Goal: Contribute content: Contribute content

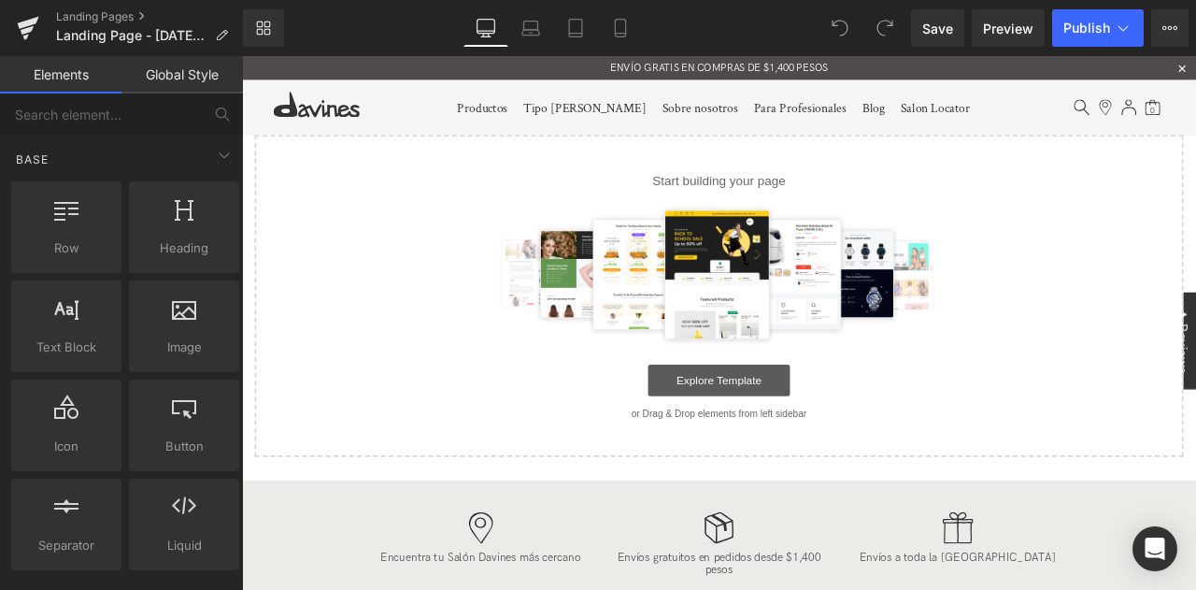
click at [821, 440] on link "Explore Template" at bounding box center [807, 439] width 168 height 37
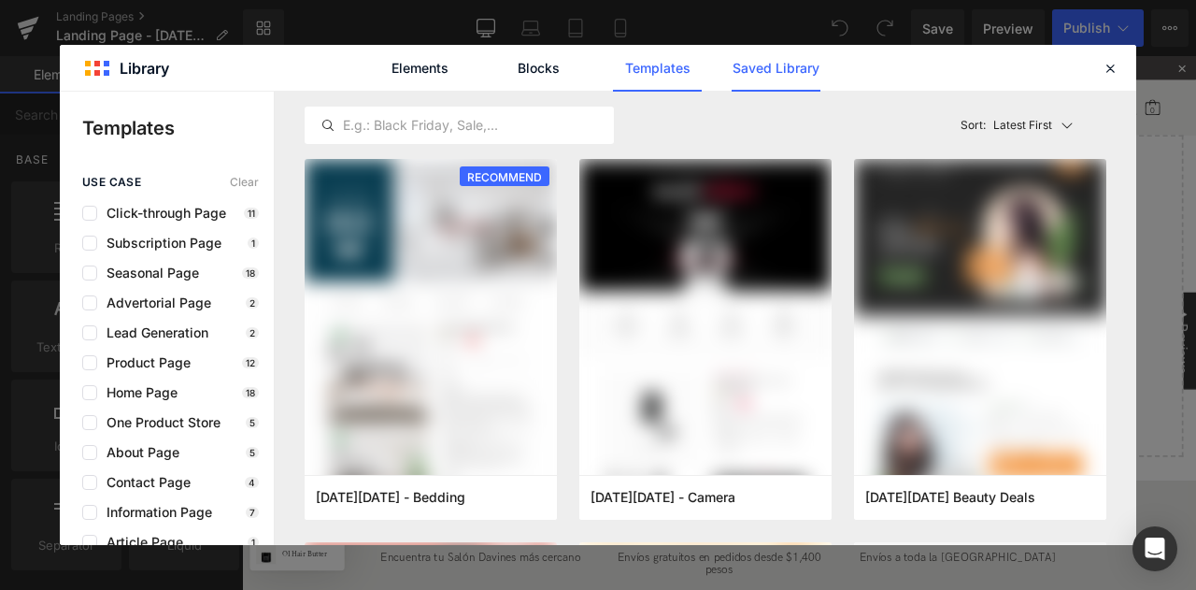
click at [778, 63] on link "Saved Library" at bounding box center [776, 68] width 89 height 47
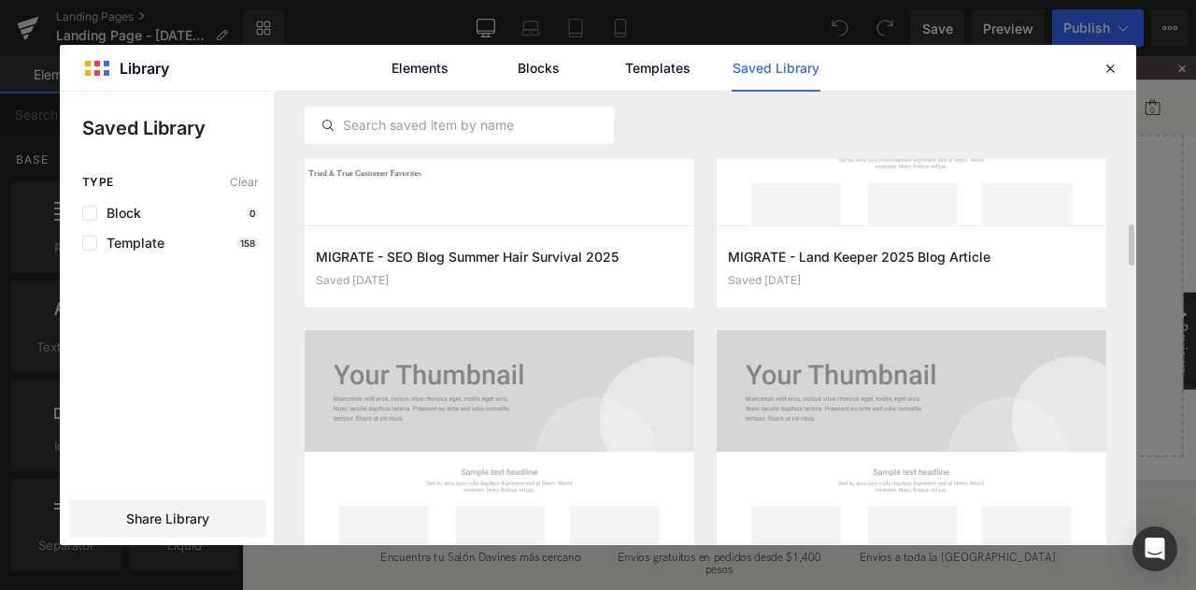
scroll to position [1588, 0]
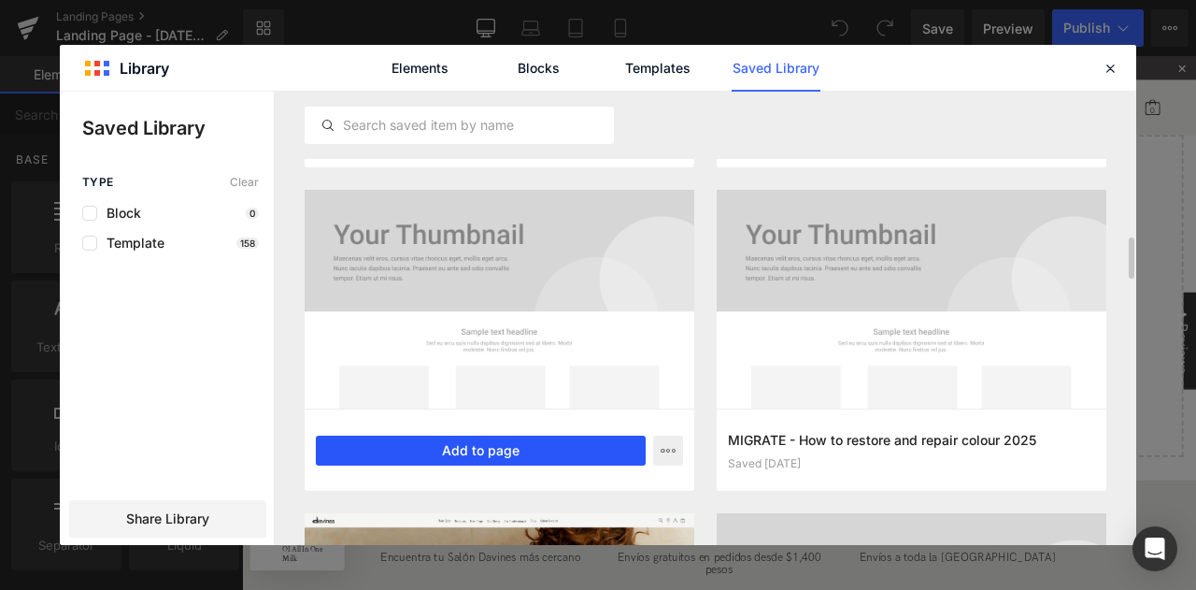
click at [518, 453] on button "Add to page" at bounding box center [481, 450] width 330 height 30
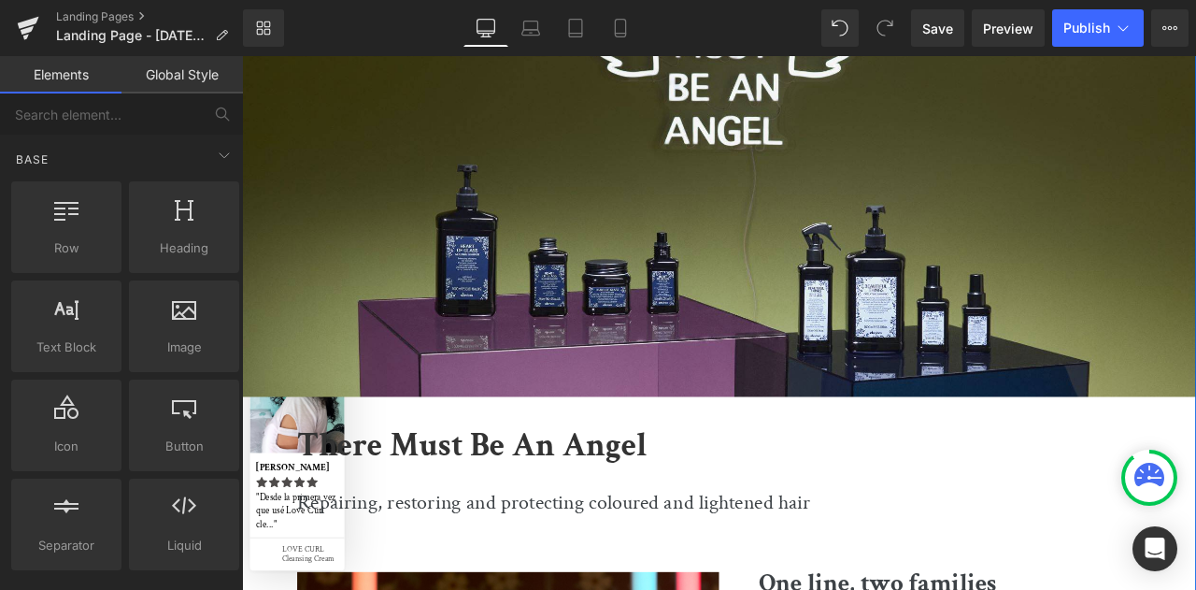
scroll to position [0, 0]
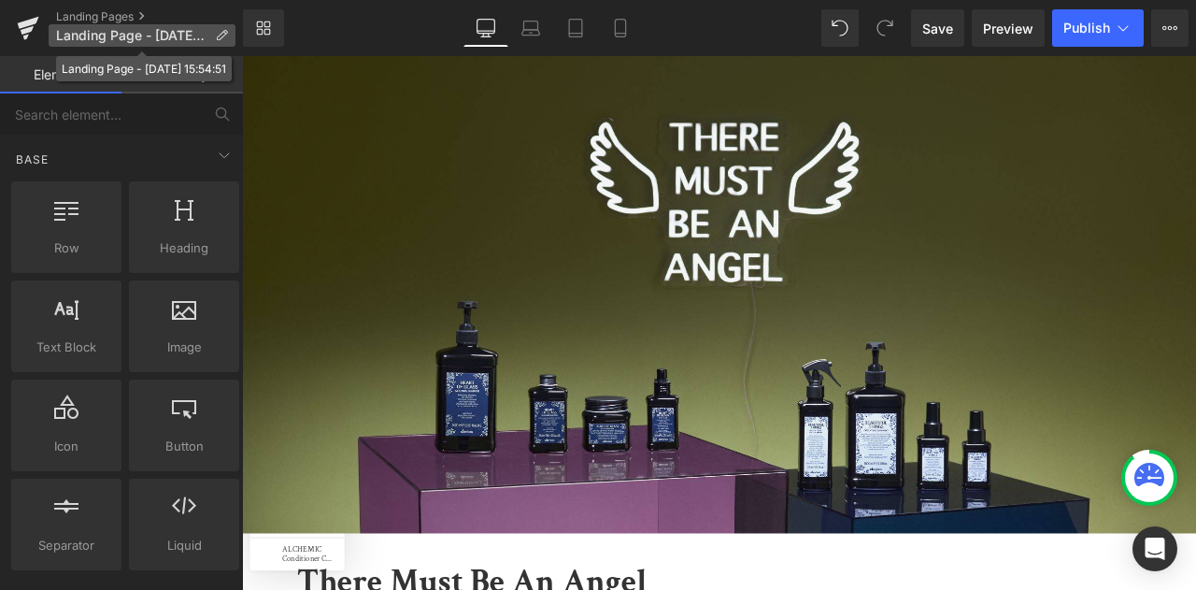
click at [135, 35] on span "Landing Page - Oct 1, 15:54:51" at bounding box center [131, 35] width 151 height 15
click at [149, 30] on span "Landing Page - Oct 1, 15:54:51" at bounding box center [131, 35] width 151 height 15
click at [221, 36] on icon at bounding box center [221, 35] width 13 height 13
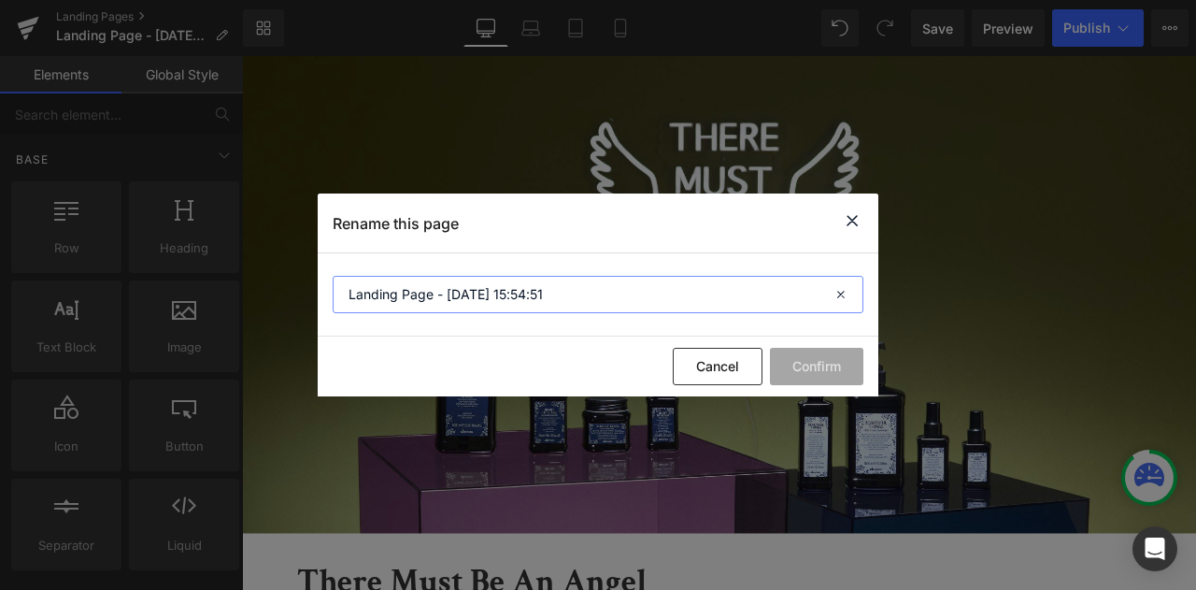
drag, startPoint x: 583, startPoint y: 293, endPoint x: 110, endPoint y: 286, distance: 472.8
click at [110, 286] on div "Rename this page Landing Page - Oct 1, 15:54:51 Cancel Confirm" at bounding box center [598, 295] width 1196 height 590
paste input "There Must Be An Angel 2025"
type input "There Must Be An Angel 2025_MX"
click at [830, 357] on button "Confirm" at bounding box center [816, 366] width 93 height 37
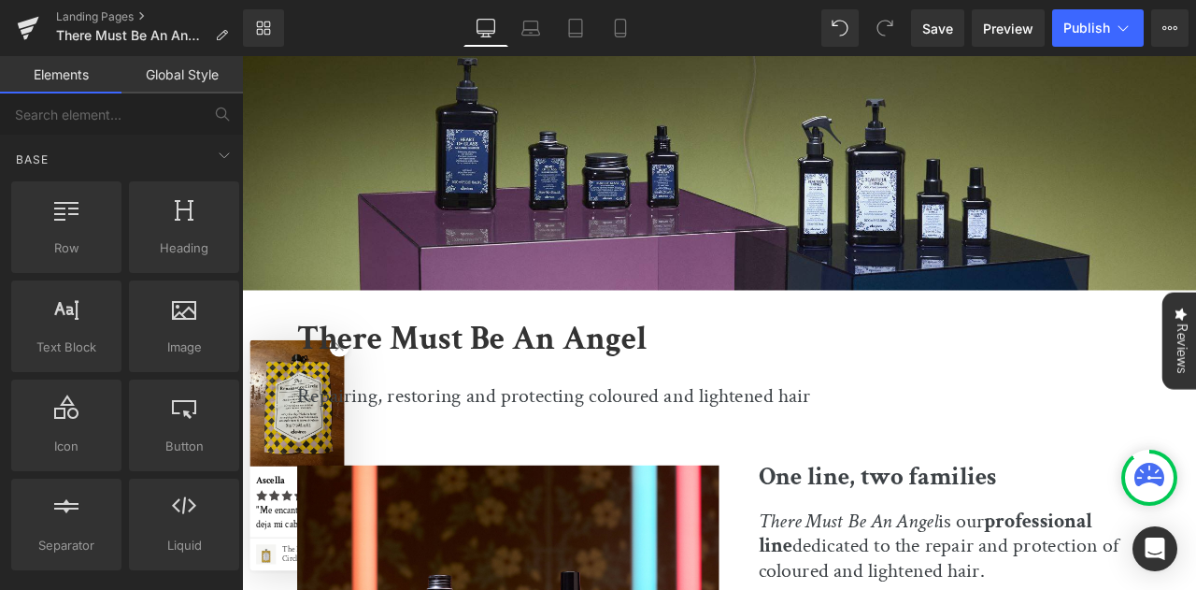
scroll to position [467, 0]
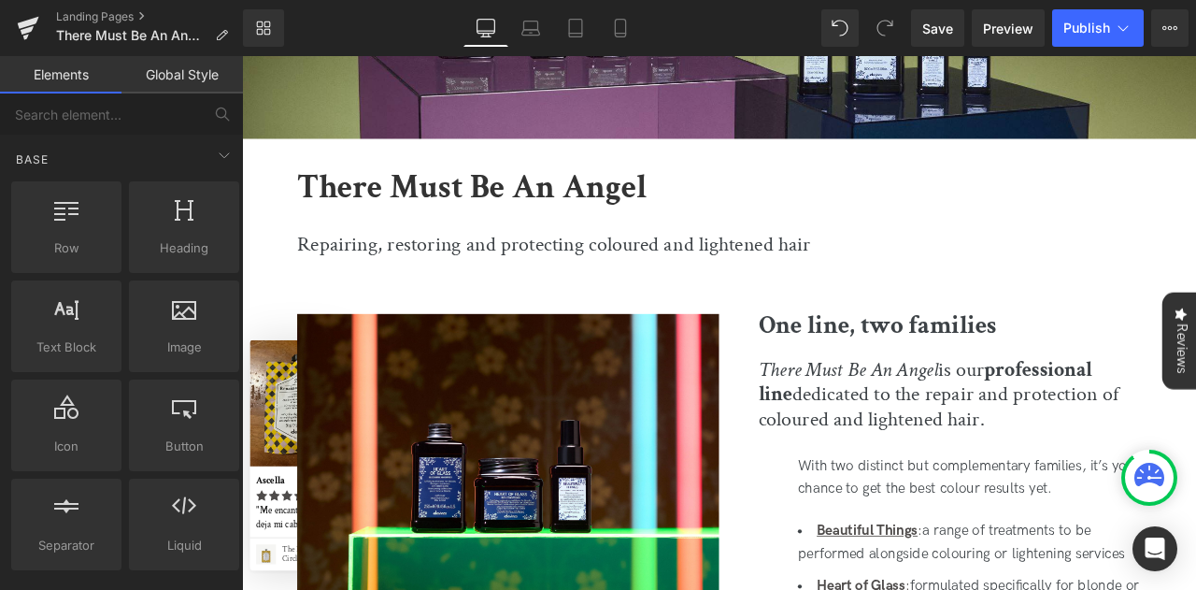
click at [473, 230] on b "There Must Be An Angel" at bounding box center [514, 211] width 415 height 51
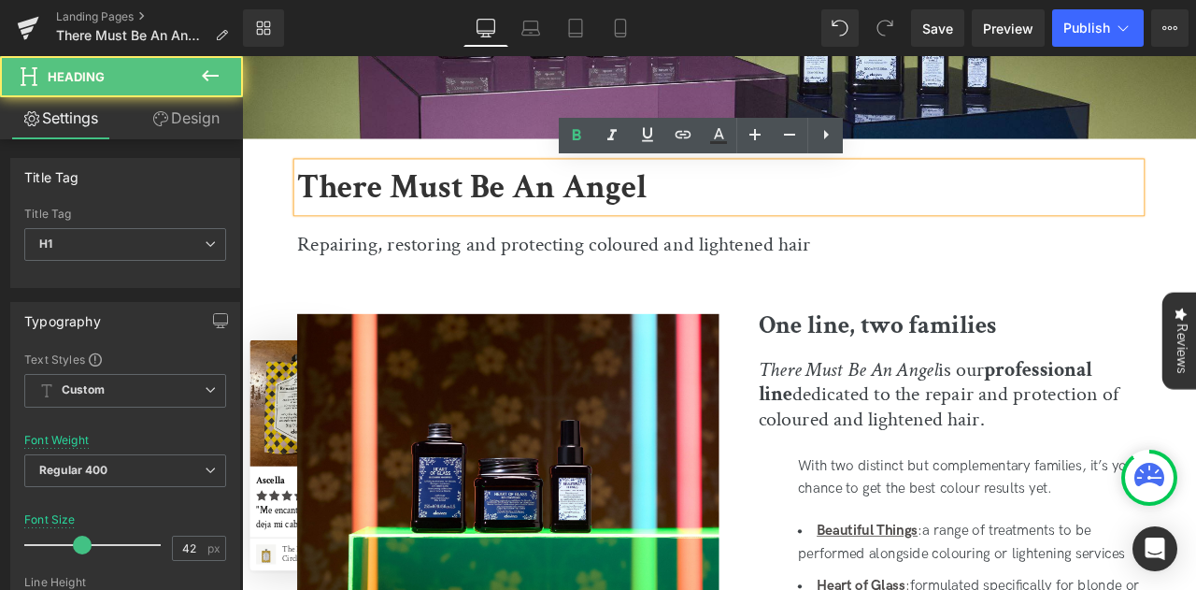
click at [374, 251] on div "Repairing, restoring and protecting coloured and lightened hair" at bounding box center [807, 268] width 1000 height 55
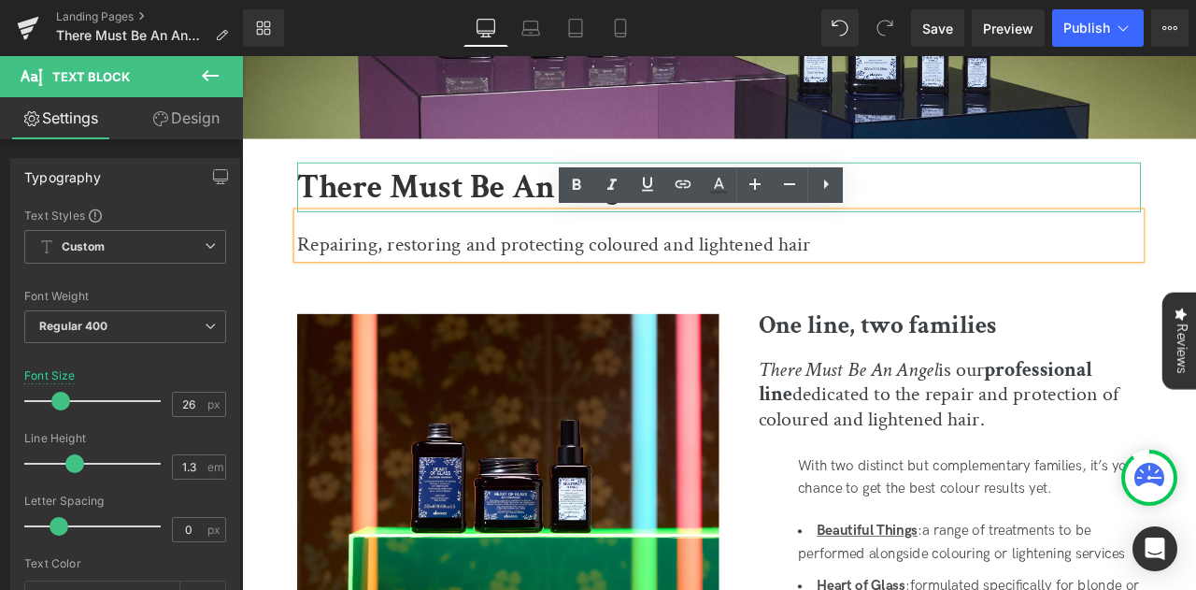
drag, startPoint x: 987, startPoint y: 213, endPoint x: 962, endPoint y: 281, distance: 72.4
click at [987, 213] on h1 "There Must Be An Angel" at bounding box center [807, 211] width 1000 height 59
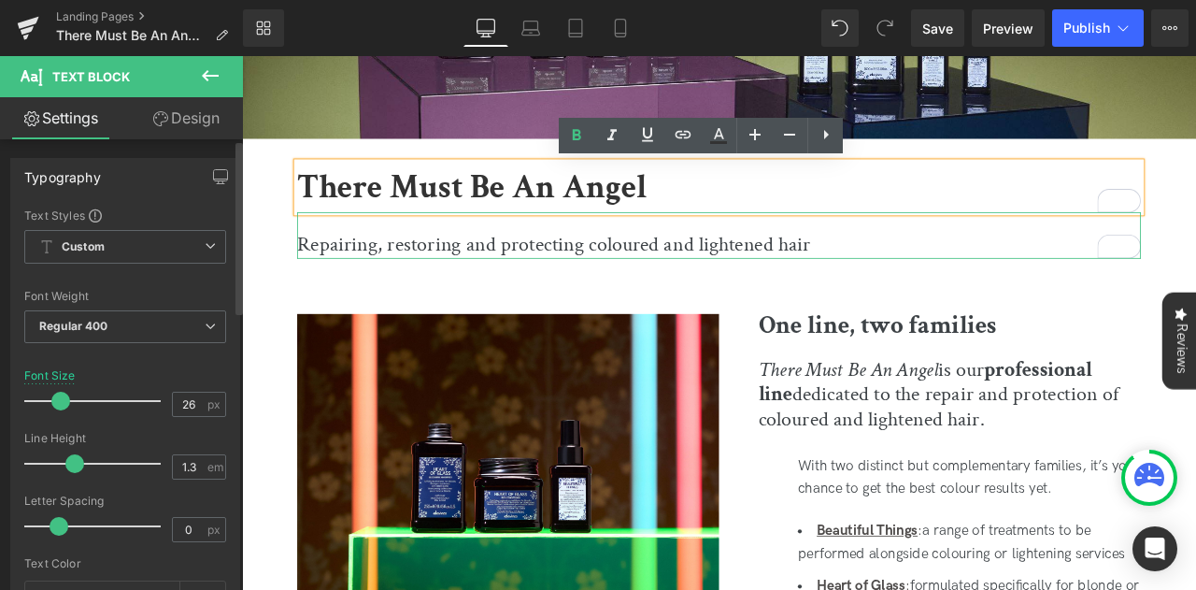
copy p "Repairing, restoring and protecting coloured and lightened hair"
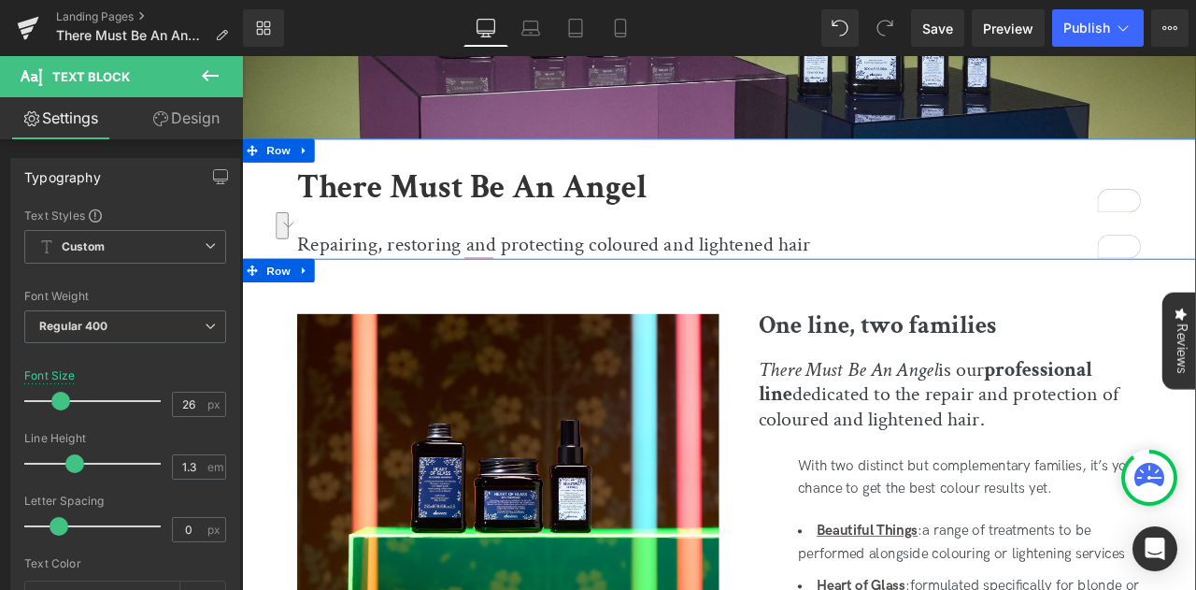
drag, startPoint x: 971, startPoint y: 334, endPoint x: 1127, endPoint y: 344, distance: 156.3
click at [971, 334] on div "Image One line, two families Heading There Must Be An Angel is our professional…" at bounding box center [807, 553] width 1130 height 515
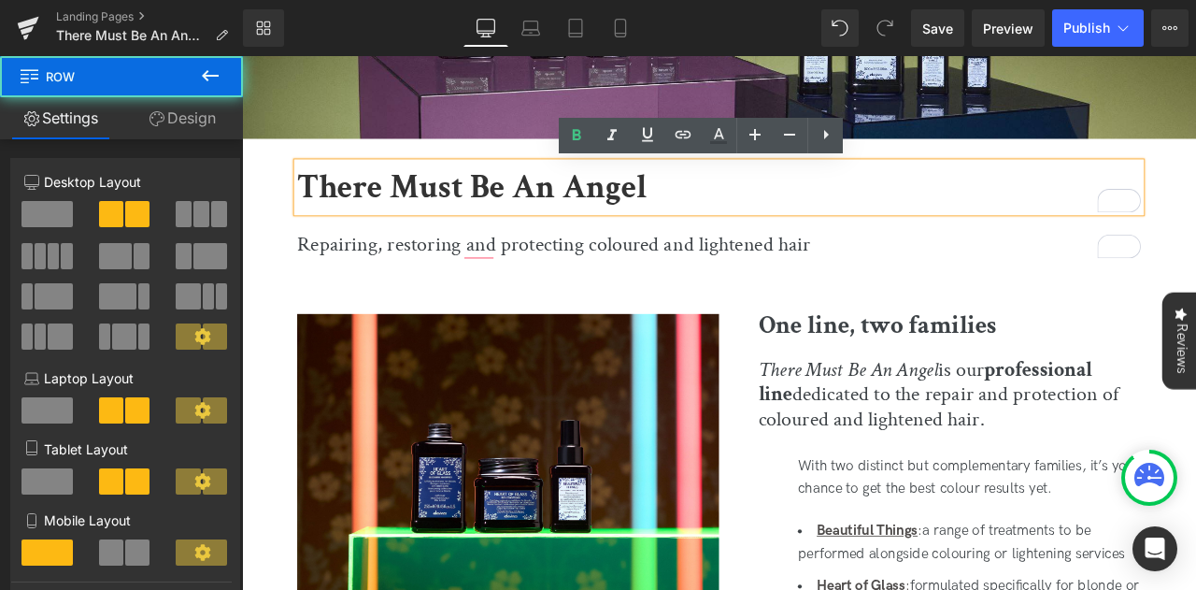
click at [528, 272] on p "Repairing, restoring and protecting coloured and lightened hair" at bounding box center [807, 280] width 1000 height 32
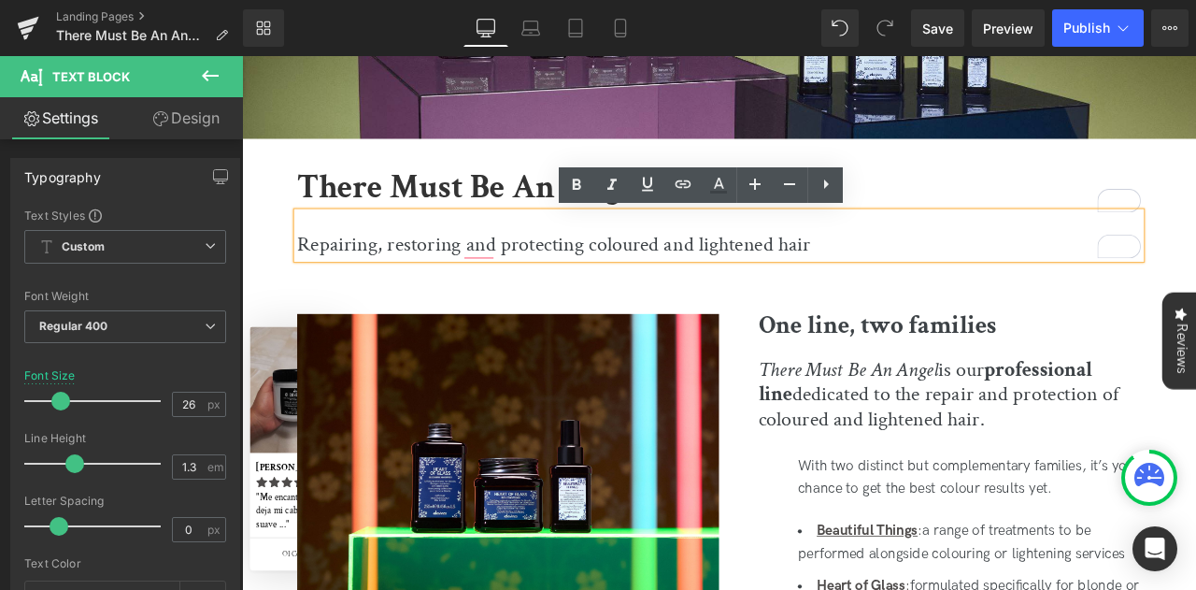
drag, startPoint x: 335, startPoint y: 284, endPoint x: 163, endPoint y: 283, distance: 172.8
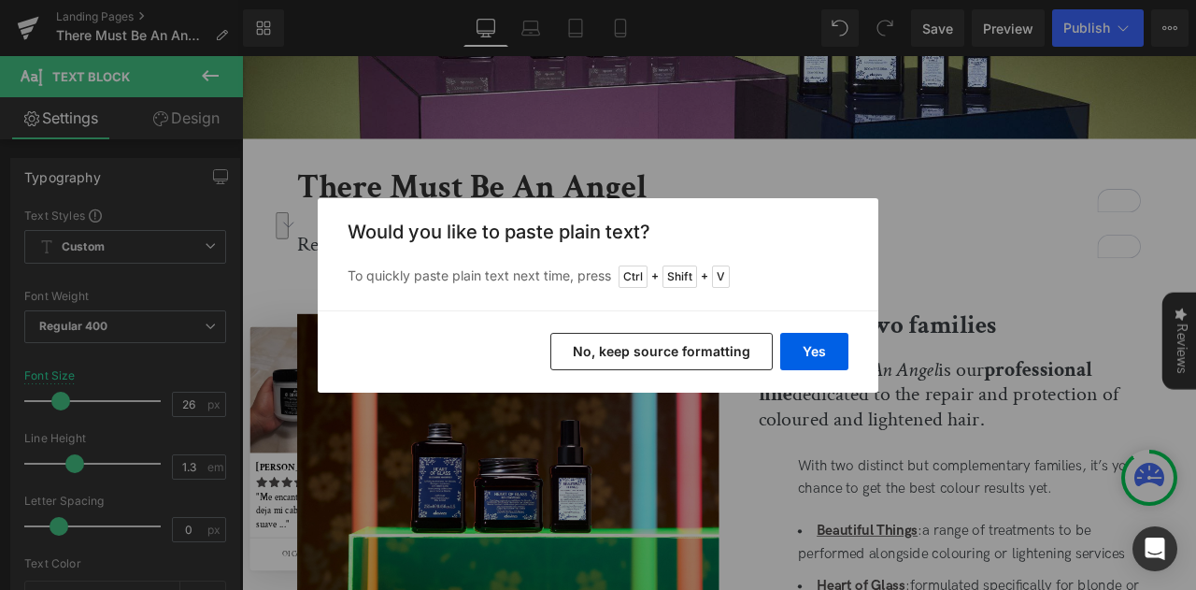
click at [764, 360] on button "No, keep source formatting" at bounding box center [661, 351] width 222 height 37
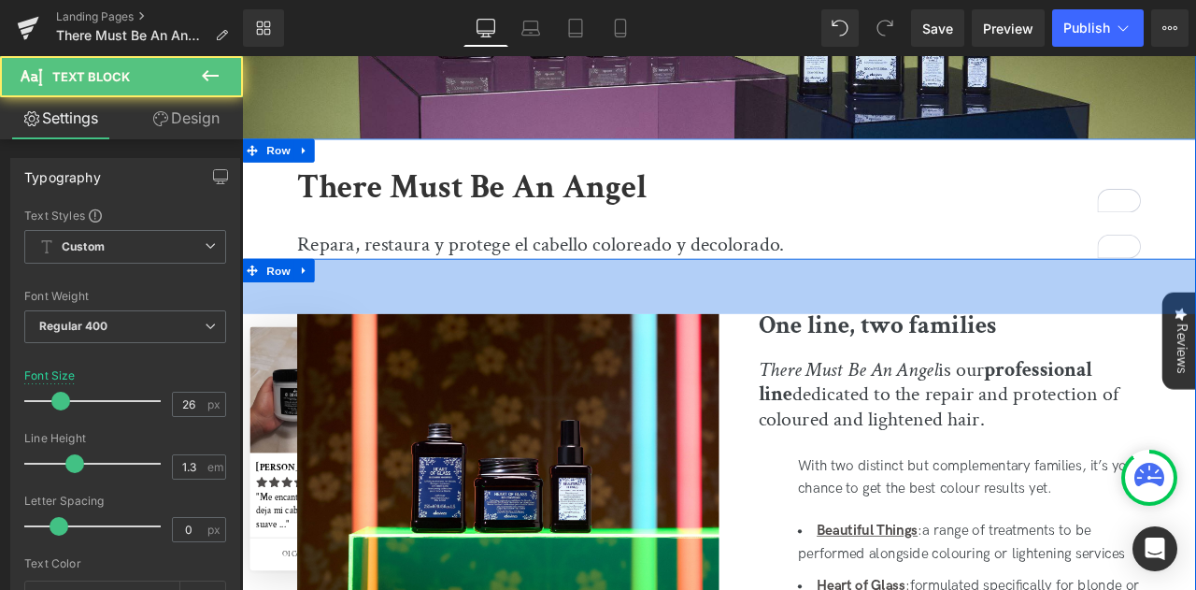
drag, startPoint x: 440, startPoint y: 285, endPoint x: 454, endPoint y: 282, distance: 14.3
click at [440, 285] on p "Repara, restaura y protege el cabello coloreado y decolorado." at bounding box center [807, 280] width 1000 height 32
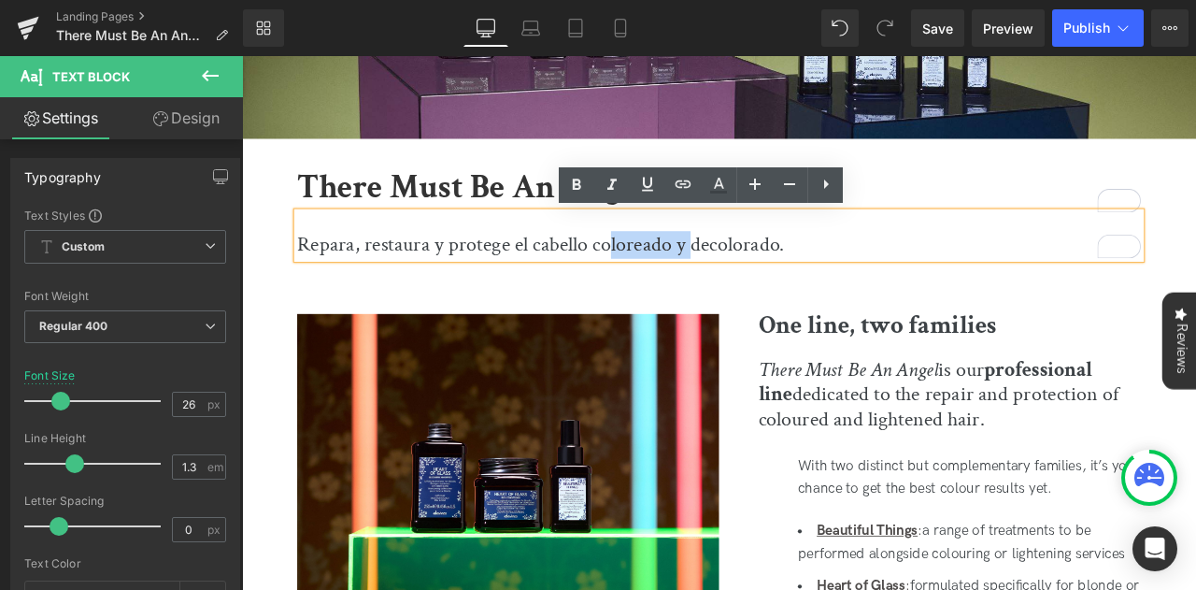
drag, startPoint x: 747, startPoint y: 282, endPoint x: 649, endPoint y: 284, distance: 98.1
click at [649, 284] on p "Repara, restaura y protege el cabello coloreado y decolorado." at bounding box center [807, 280] width 1000 height 32
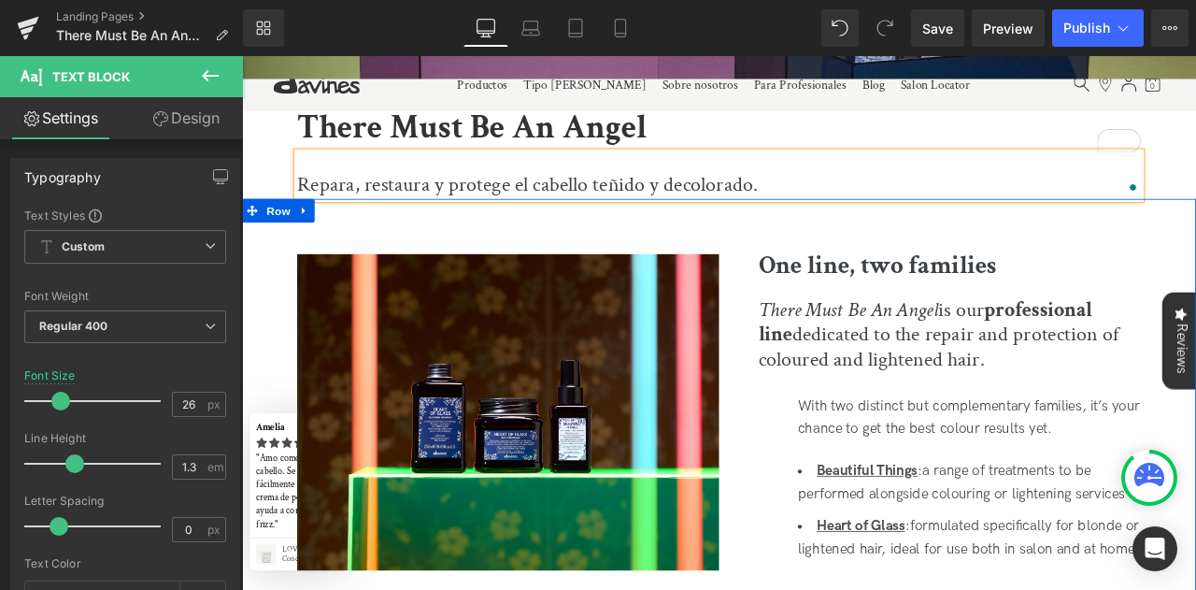
scroll to position [561, 0]
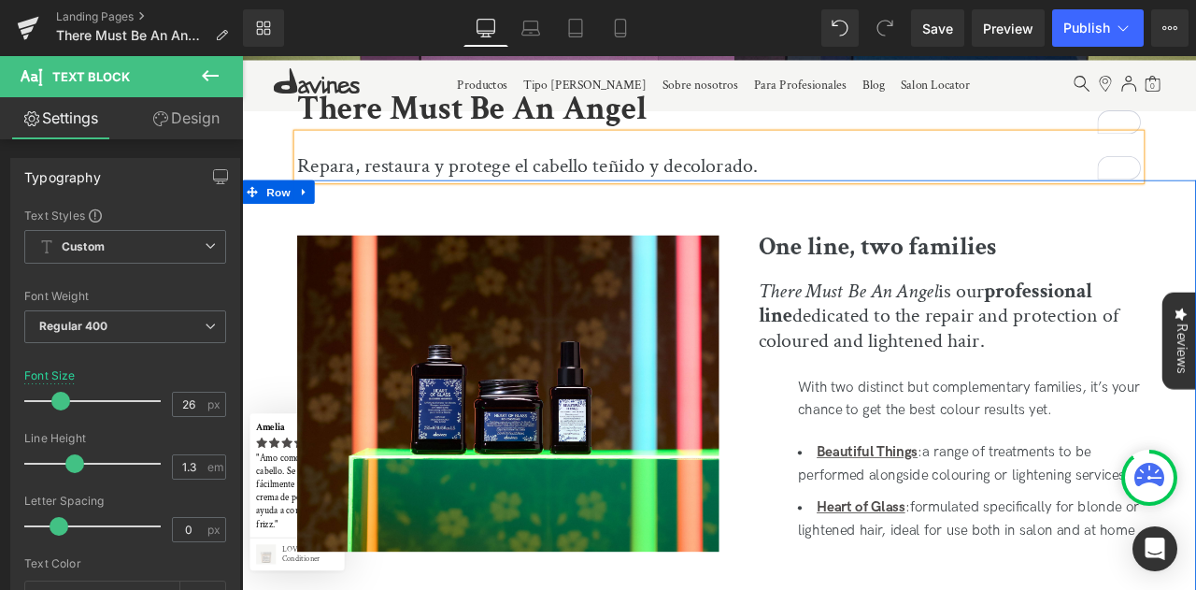
click at [1100, 288] on div "One line, two families Heading" at bounding box center [1057, 282] width 500 height 28
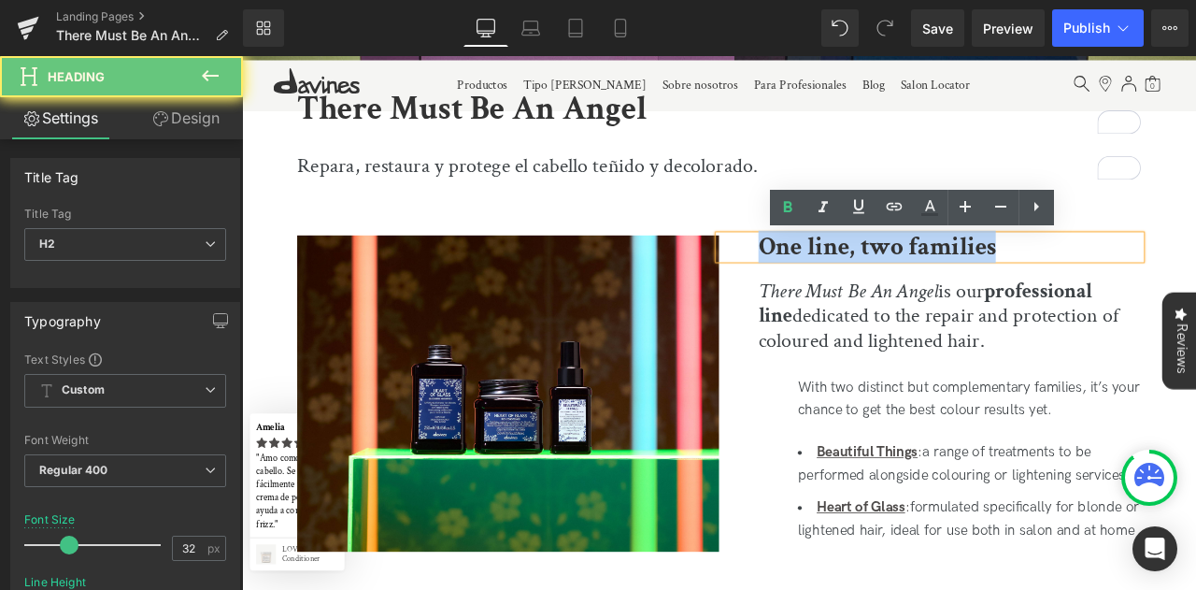
drag, startPoint x: 1133, startPoint y: 286, endPoint x: 631, endPoint y: 268, distance: 503.0
click at [631, 268] on div "Image One line, two families Heading There Must Be An Angel is our professional…" at bounding box center [807, 460] width 1130 height 515
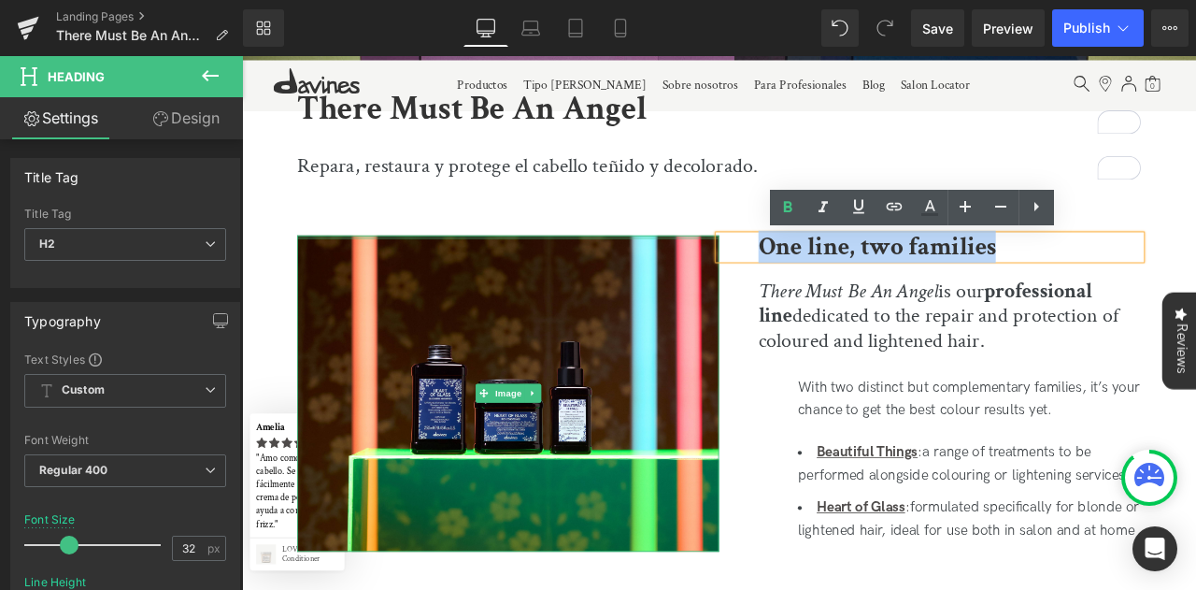
copy b "One line, two families"
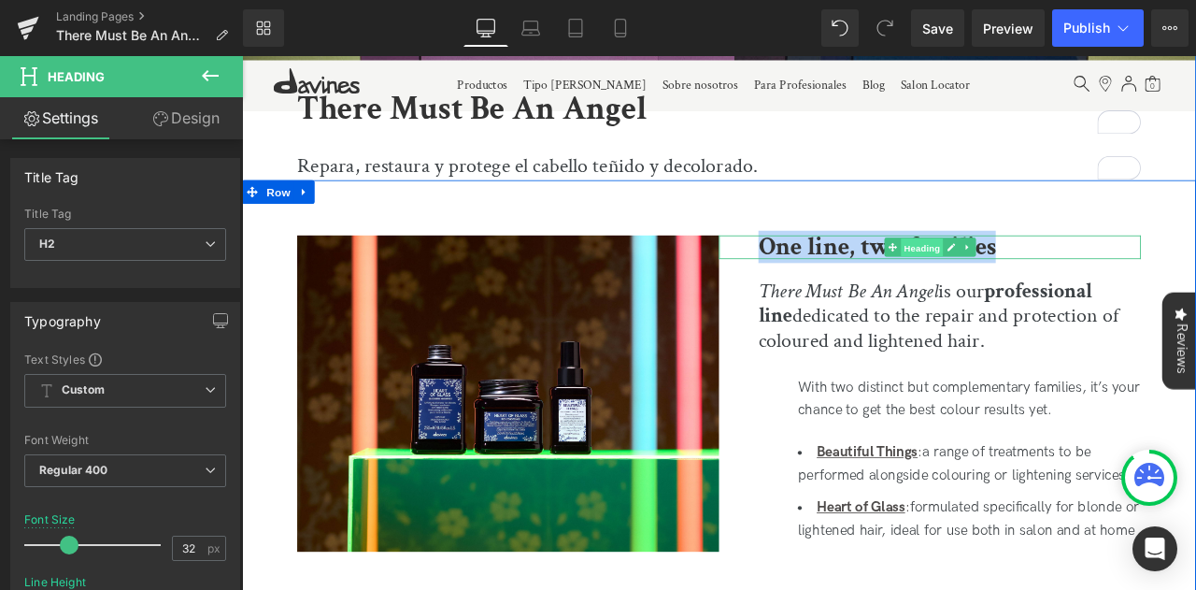
click at [1053, 289] on span "Heading" at bounding box center [1047, 283] width 50 height 22
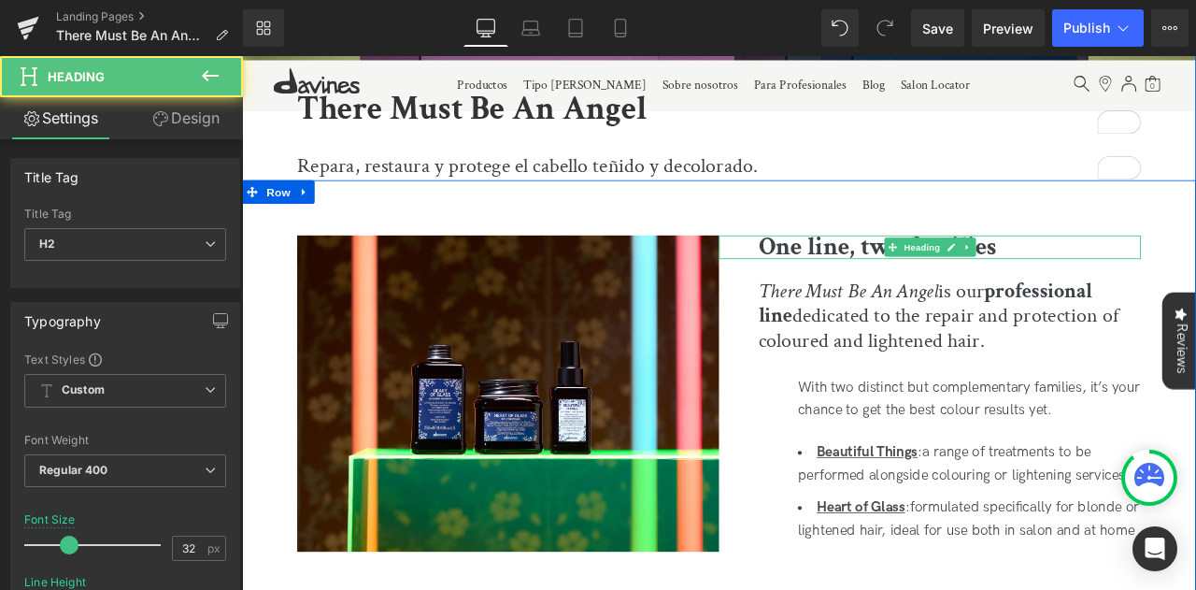
click at [1154, 287] on h2 "One line, two families" at bounding box center [1080, 282] width 453 height 28
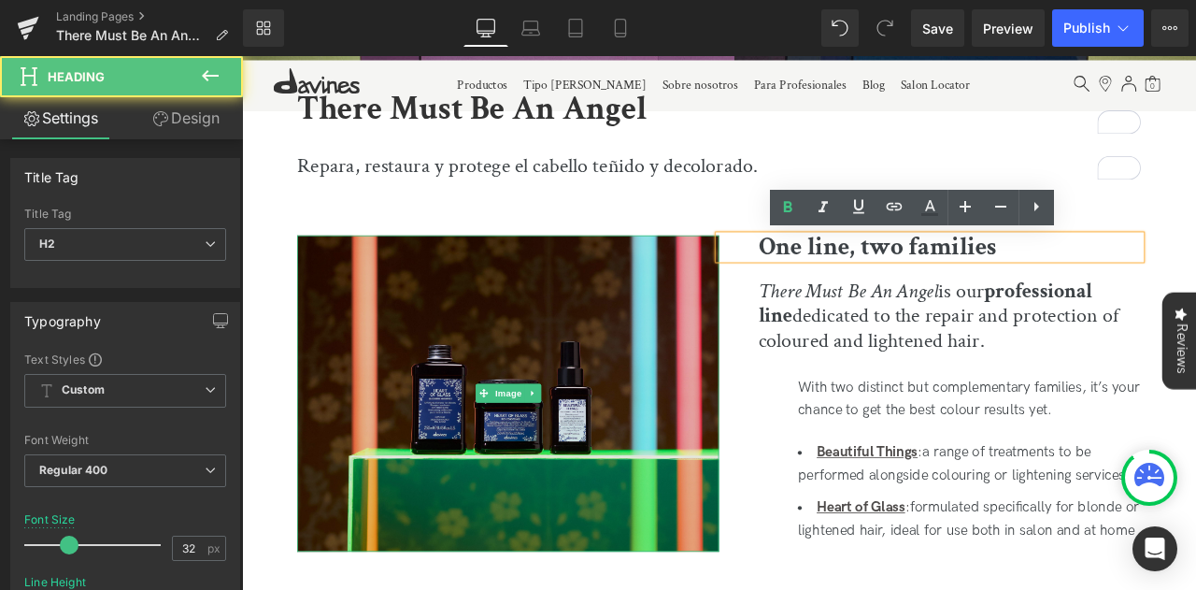
click at [633, 283] on div "Image One line, two families Heading There Must Be An Angel is our professional…" at bounding box center [807, 460] width 1130 height 515
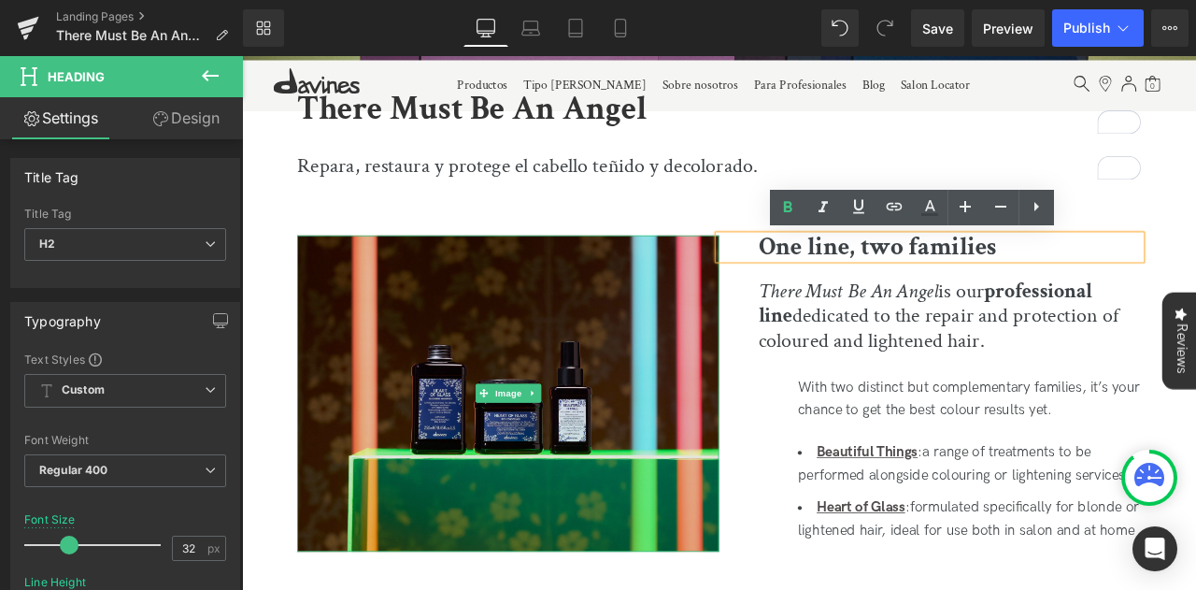
paste div
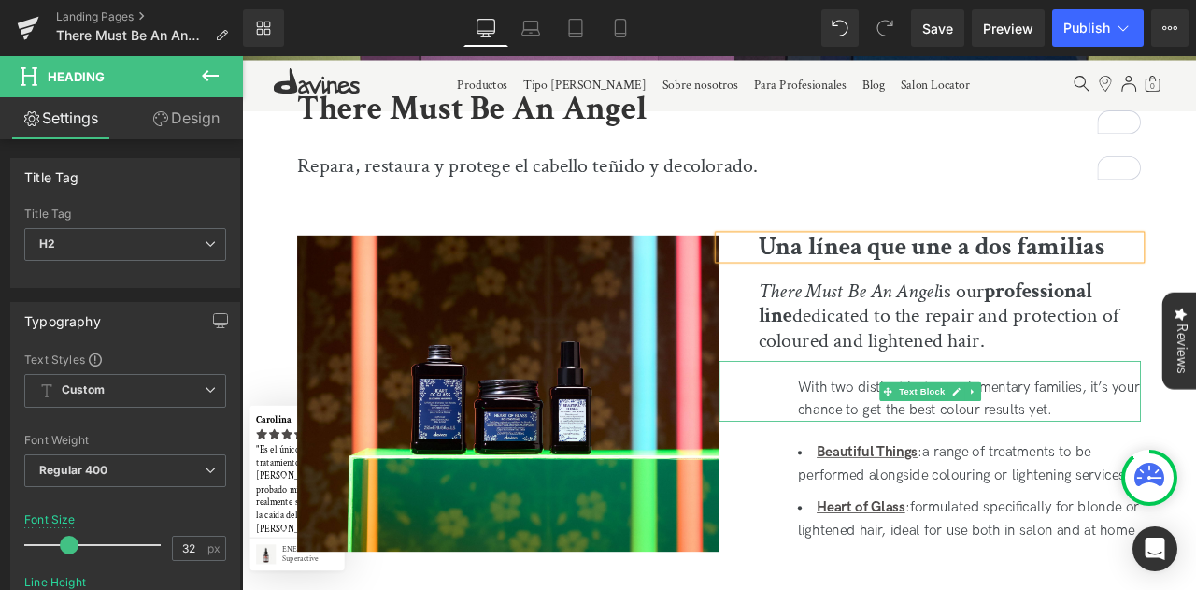
click at [981, 448] on div "With two distinct but complementary families, it’s your chance to get the best …" at bounding box center [1104, 462] width 406 height 54
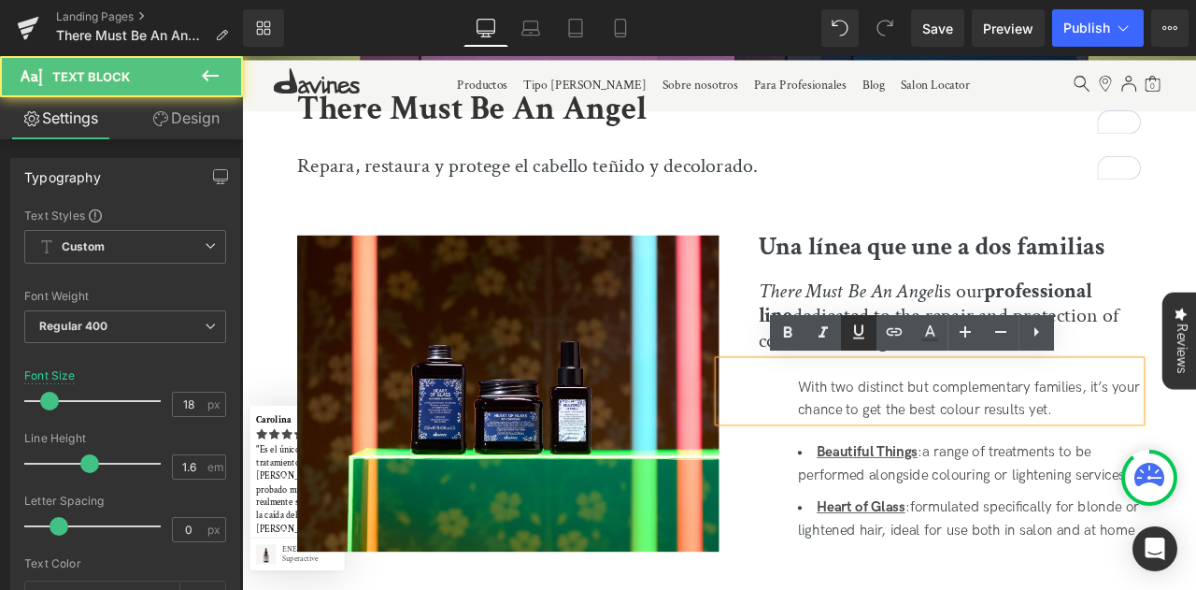
click at [869, 341] on icon at bounding box center [858, 331] width 22 height 22
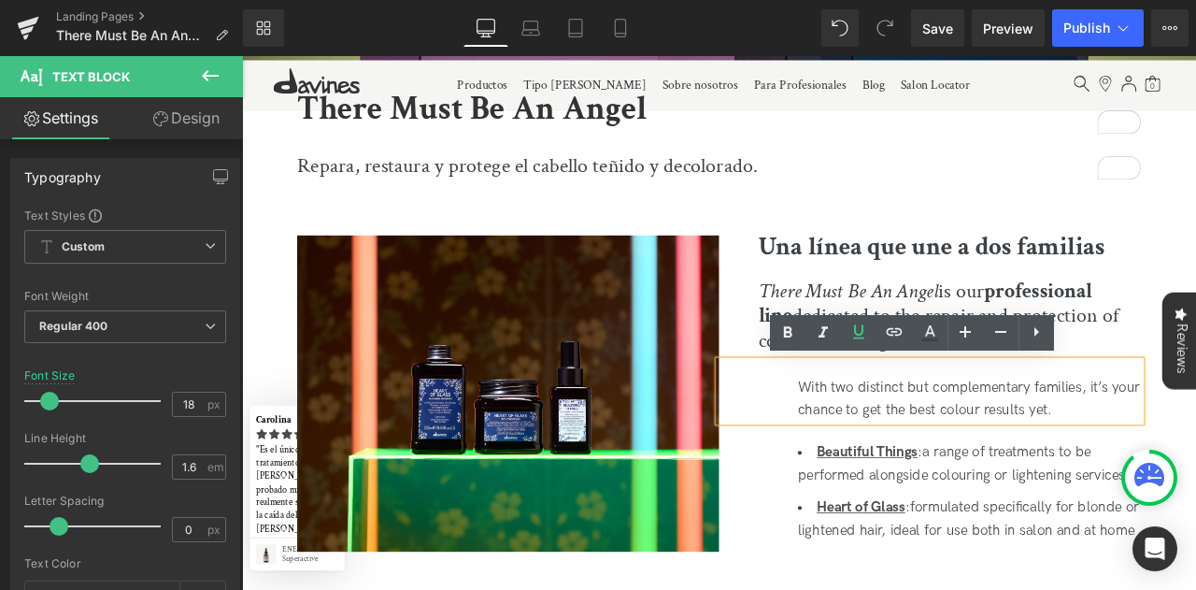
click at [1195, 352] on div "There Must Be An Angel is our professional line dedicated to the repair and pro…" at bounding box center [1057, 356] width 500 height 121
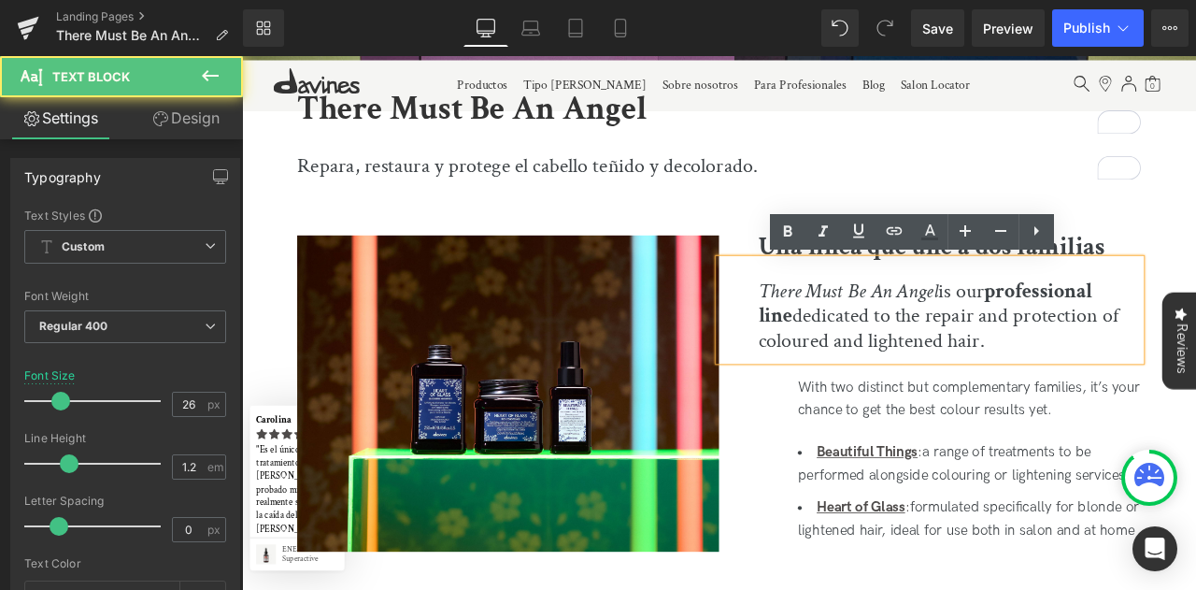
click at [1160, 363] on span "dedicated to the repair and protection of coloured and lightened hair." at bounding box center [1067, 377] width 427 height 61
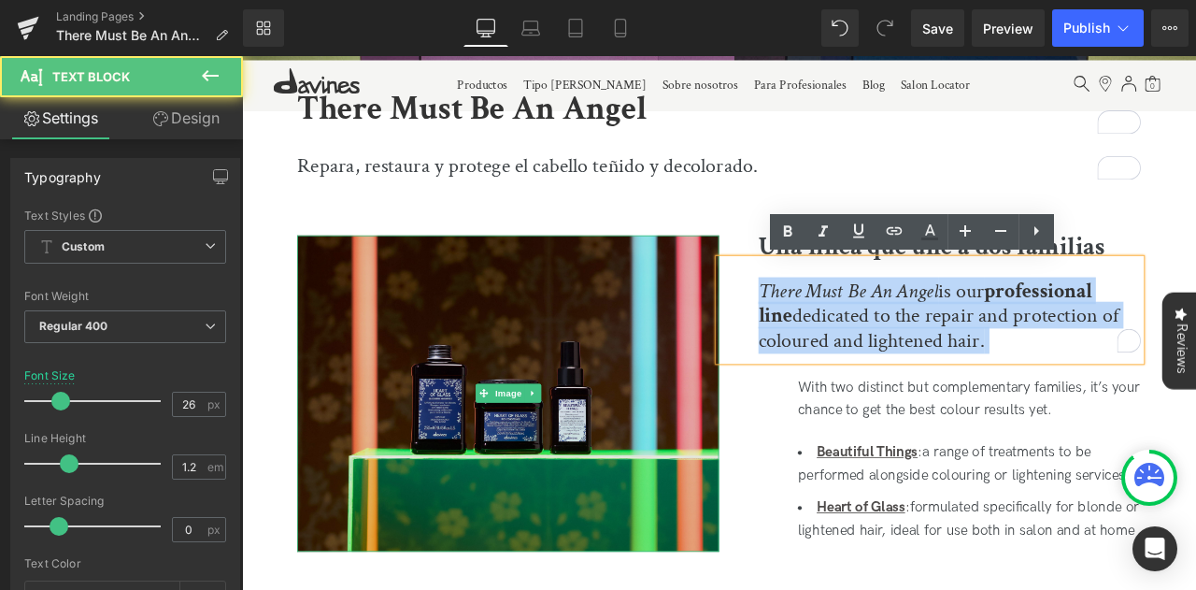
drag, startPoint x: 1159, startPoint y: 383, endPoint x: 786, endPoint y: 327, distance: 377.0
click at [786, 327] on div "Image Una línea que une a dos familias Heading There Must Be An Angel is our pr…" at bounding box center [807, 460] width 1130 height 515
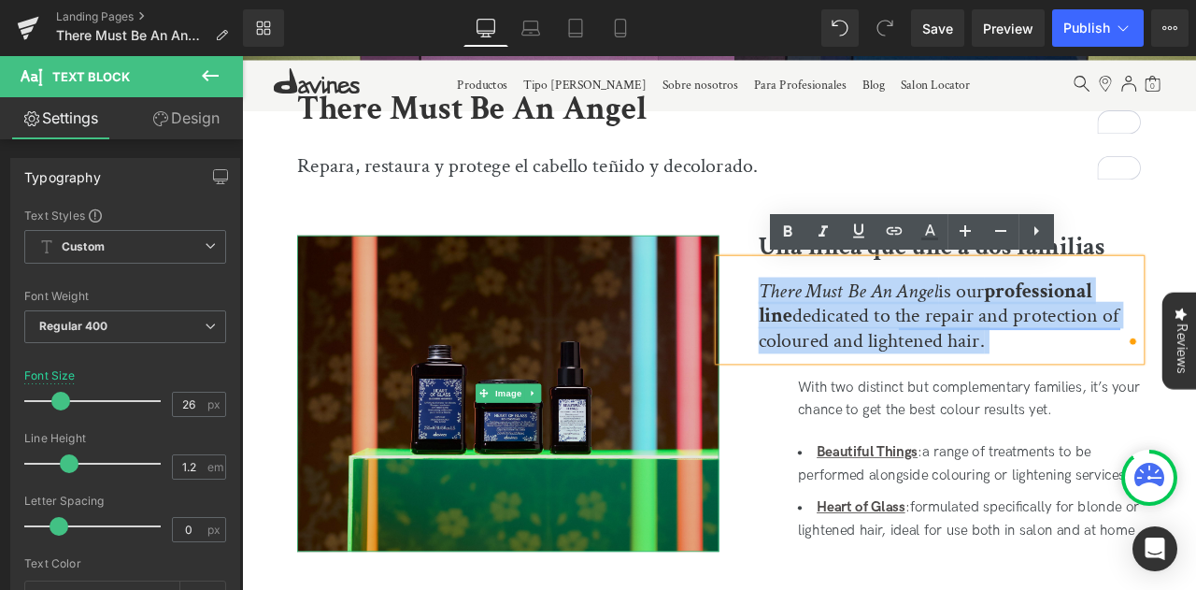
copy div "There Must Be An Angel is our professional line dedicated to the repair and pro…"
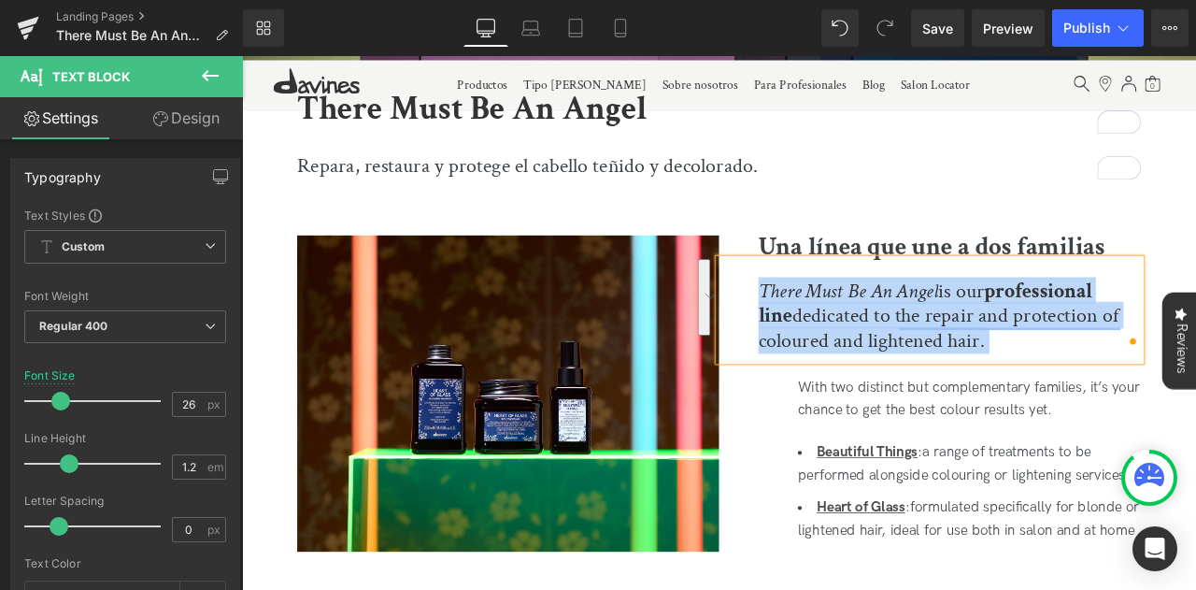
click at [930, 384] on span "dedicated to the repair and protection of coloured and lightened hair." at bounding box center [1067, 377] width 427 height 61
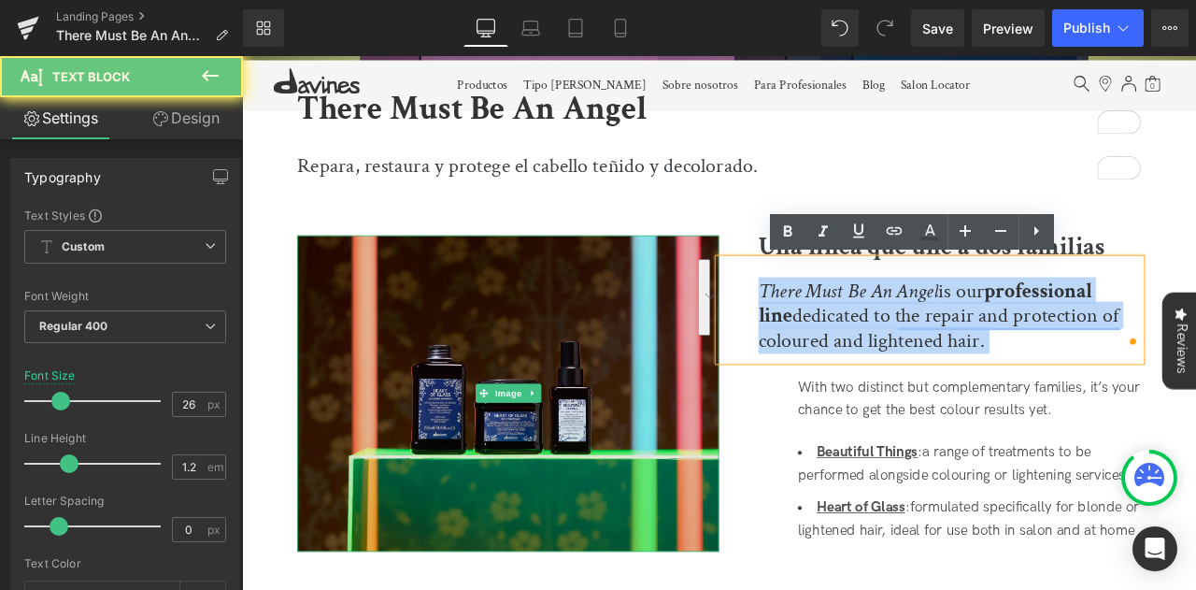
drag, startPoint x: 815, startPoint y: 318, endPoint x: 673, endPoint y: 279, distance: 147.1
click at [673, 279] on div "Image Una línea que une a dos familias Heading There Must Be An Angel is our pr…" at bounding box center [807, 460] width 1130 height 515
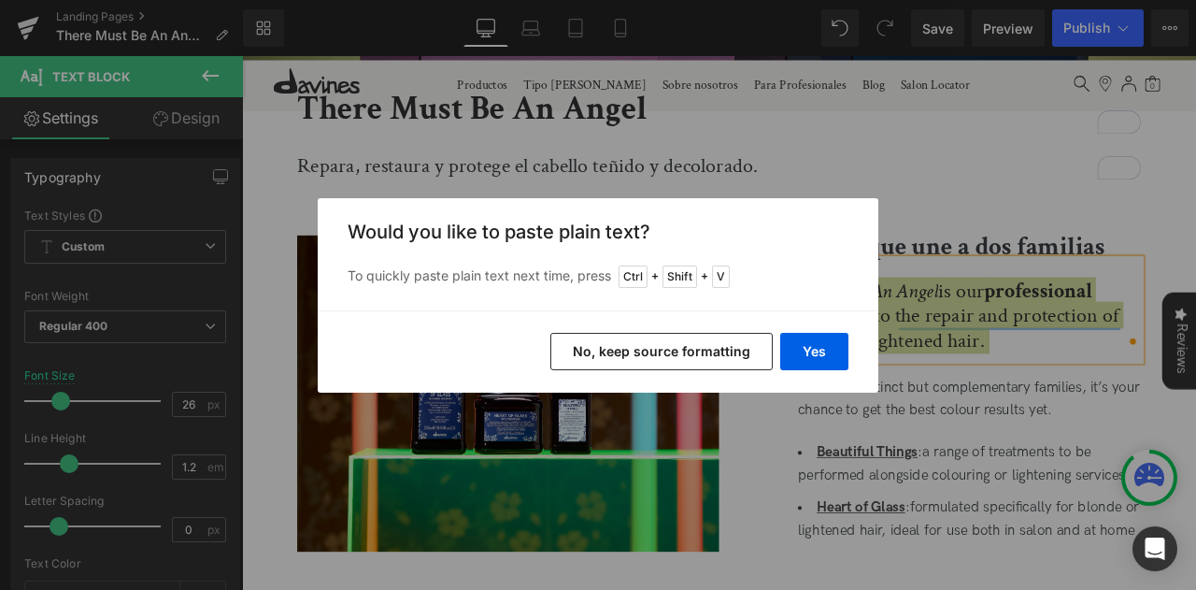
click at [641, 360] on button "No, keep source formatting" at bounding box center [661, 351] width 222 height 37
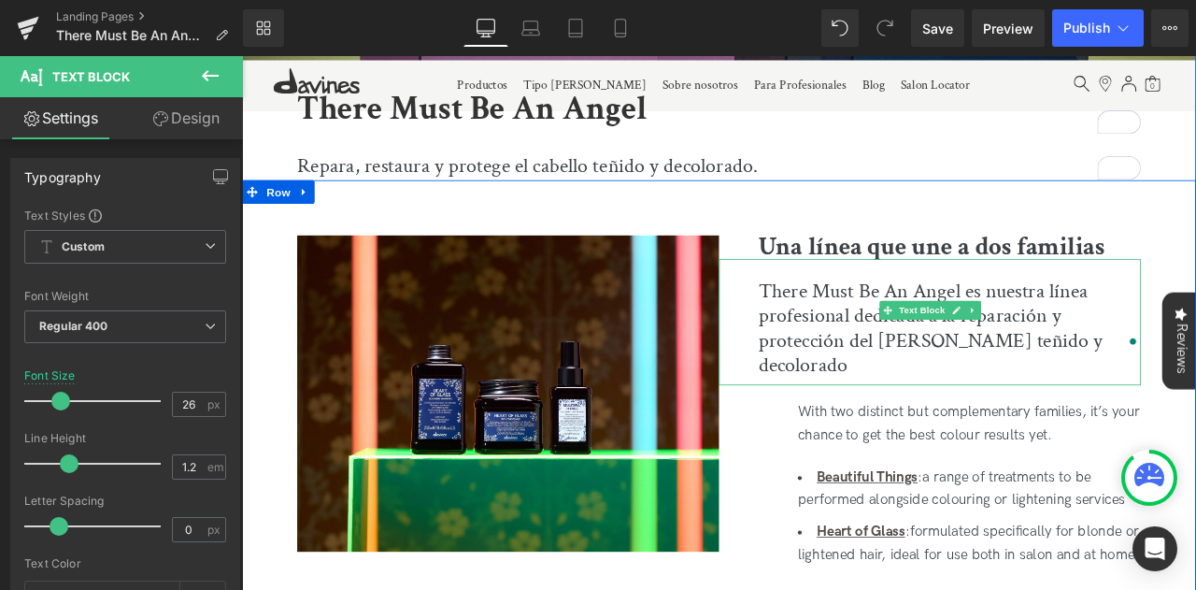
click at [948, 353] on div "There Must Be An Angel es nuestra línea profesional dedicada a la reparación y …" at bounding box center [1057, 370] width 500 height 149
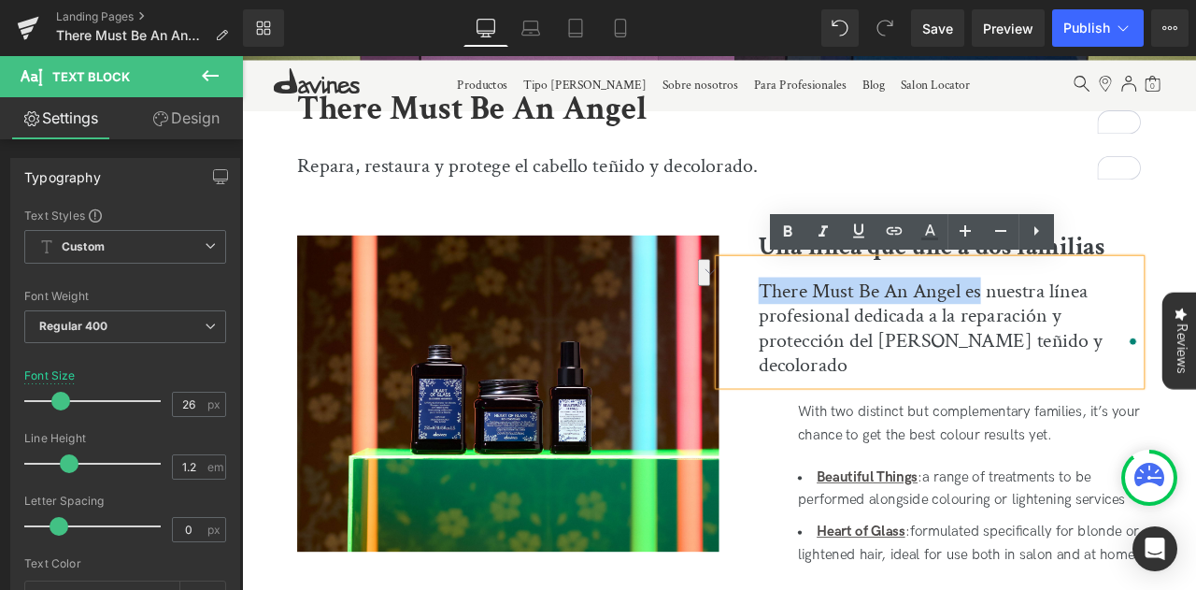
drag, startPoint x: 1105, startPoint y: 335, endPoint x: 851, endPoint y: 303, distance: 256.2
click at [851, 303] on div "There Must Be An Angel es nuestra línea profesional dedicada a la reparación y …" at bounding box center [1057, 370] width 500 height 149
click at [863, 337] on div "There Must Be An Angel es nuestra línea profesional dedicada a la reparación y …" at bounding box center [1057, 370] width 500 height 149
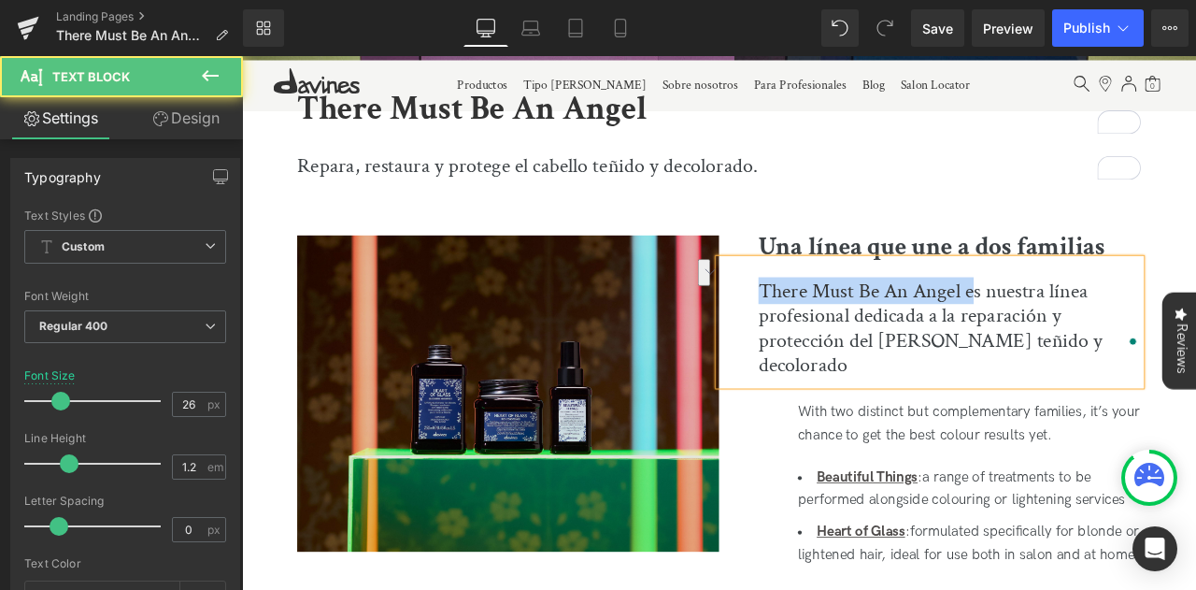
drag, startPoint x: 1099, startPoint y: 326, endPoint x: 795, endPoint y: 318, distance: 303.8
click at [795, 318] on div "Image Una línea que une a dos familias Heading There Must Be An Angel es nuestr…" at bounding box center [807, 475] width 1130 height 544
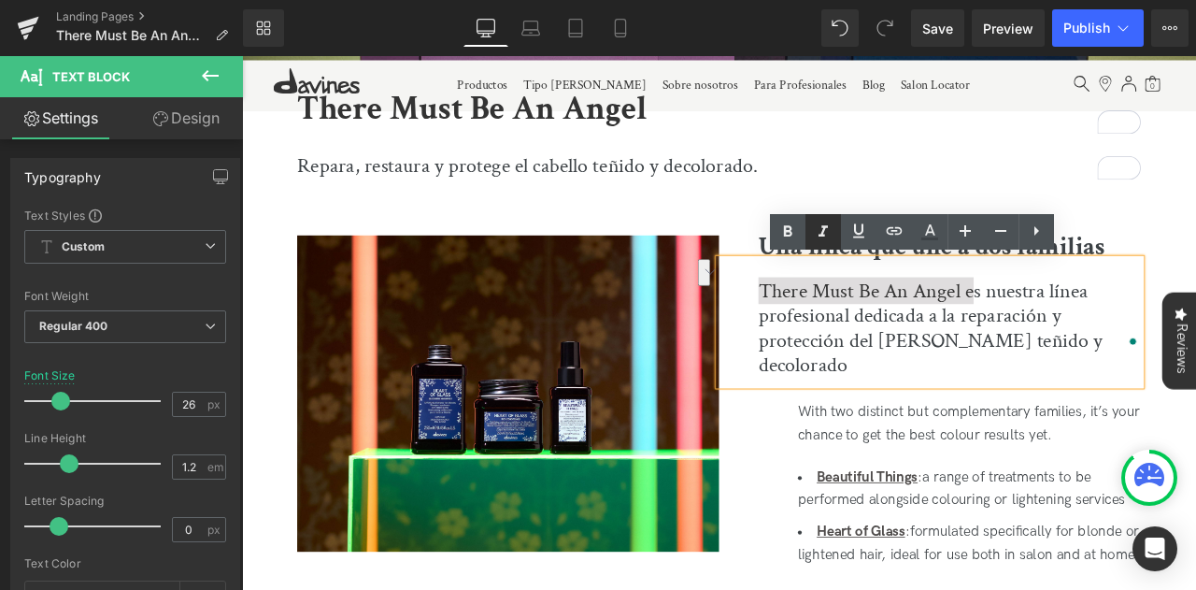
click at [830, 239] on icon at bounding box center [823, 231] width 22 height 22
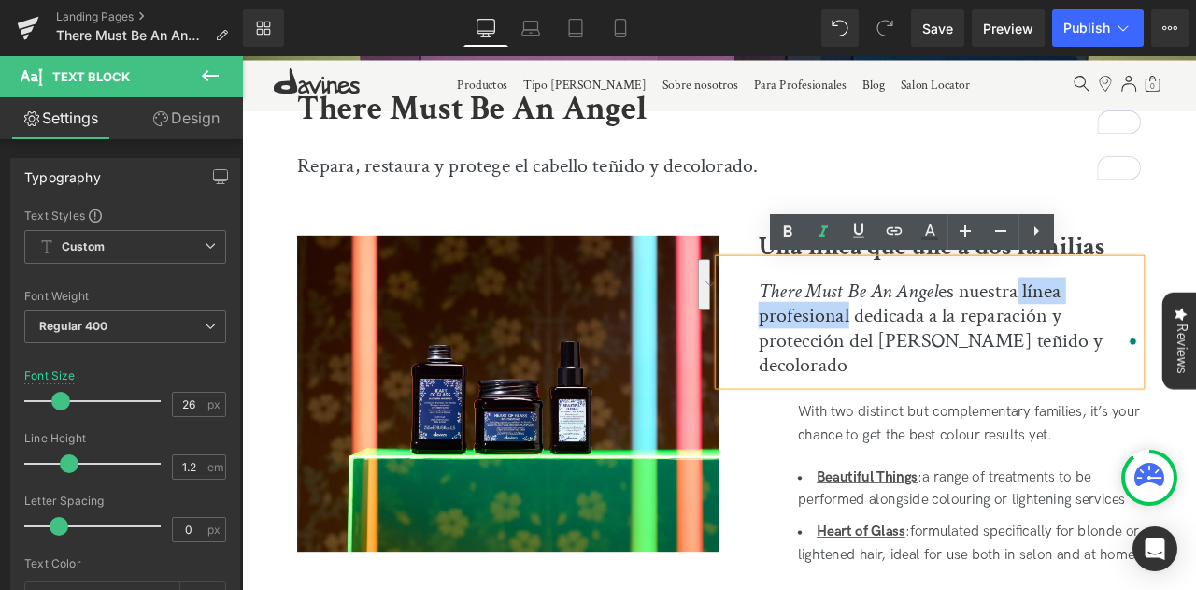
drag, startPoint x: 1172, startPoint y: 331, endPoint x: 960, endPoint y: 364, distance: 214.7
click at [960, 364] on div "There Must Be An Angel es nuestra línea profesional dedicada a la reparación y …" at bounding box center [1057, 370] width 500 height 149
click at [796, 236] on icon at bounding box center [787, 231] width 22 height 22
click at [242, 56] on div at bounding box center [242, 56] width 0 height 0
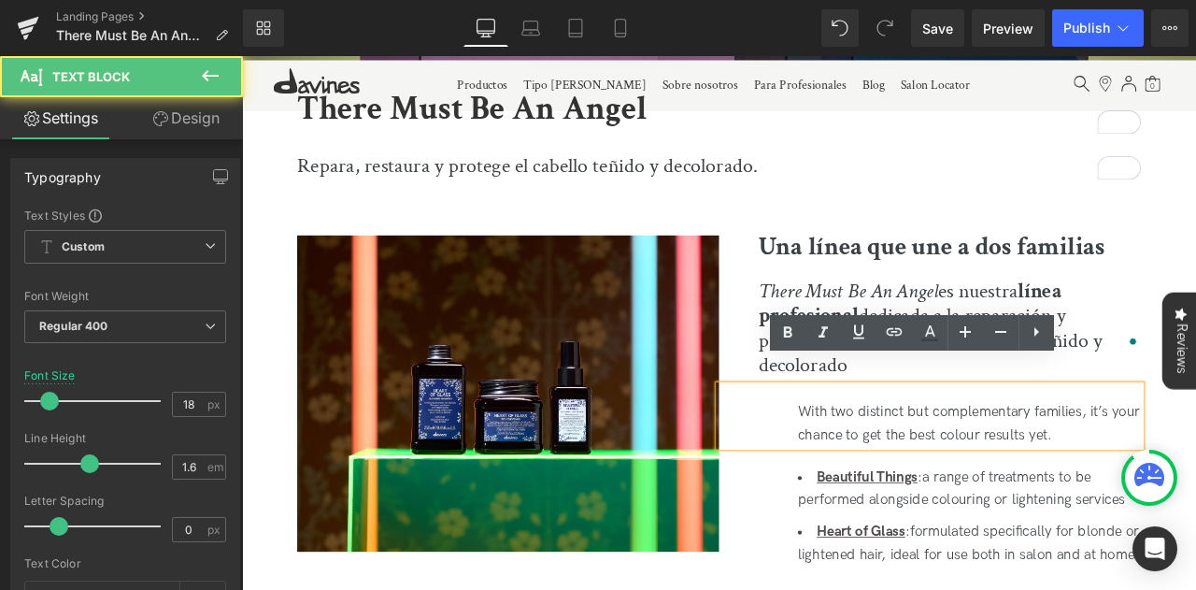
click at [1012, 464] on div "With two distinct but complementary families, it’s your chance to get the best …" at bounding box center [1104, 491] width 406 height 54
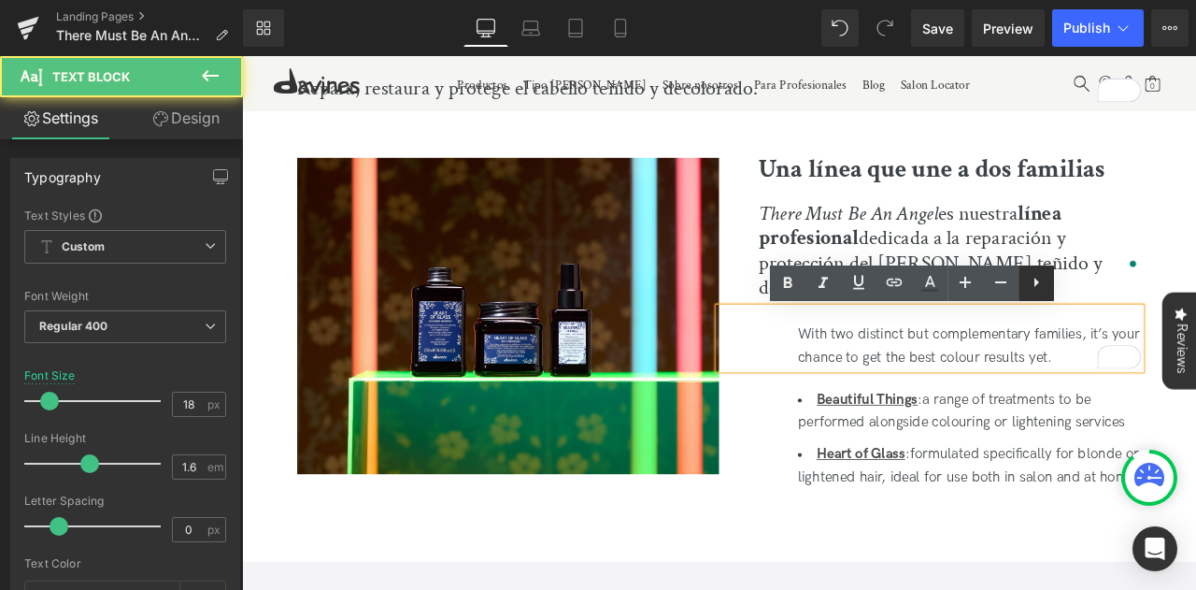
scroll to position [654, 0]
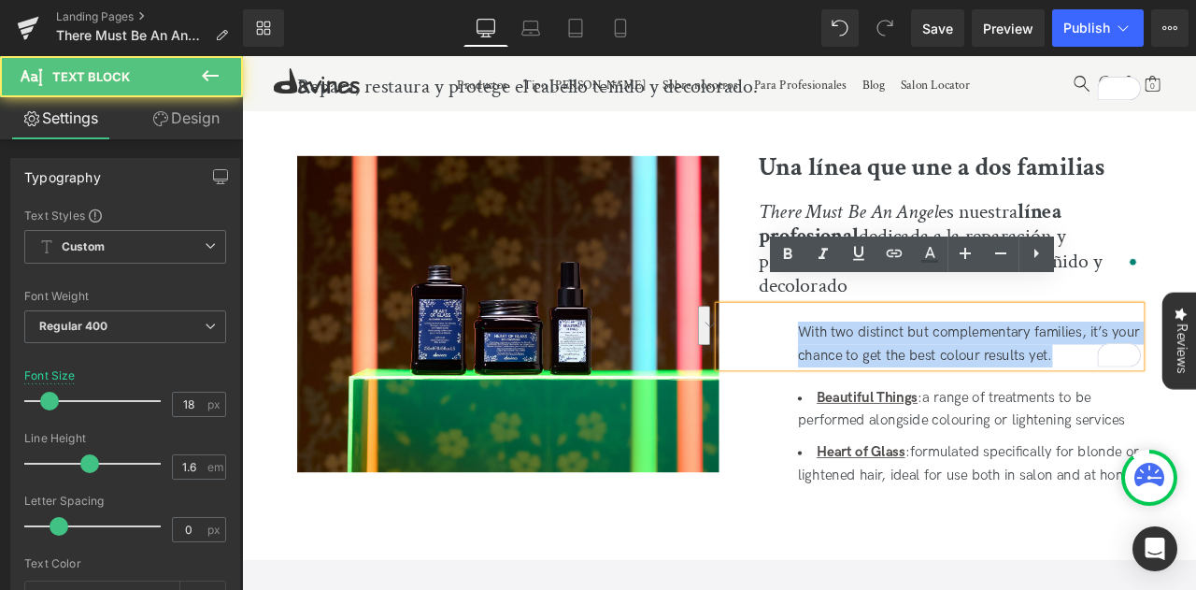
drag, startPoint x: 1235, startPoint y: 380, endPoint x: 883, endPoint y: 343, distance: 354.2
click at [883, 352] on div "With two distinct but complementary families, it’s your chance to get the best …" at bounding box center [1057, 388] width 500 height 73
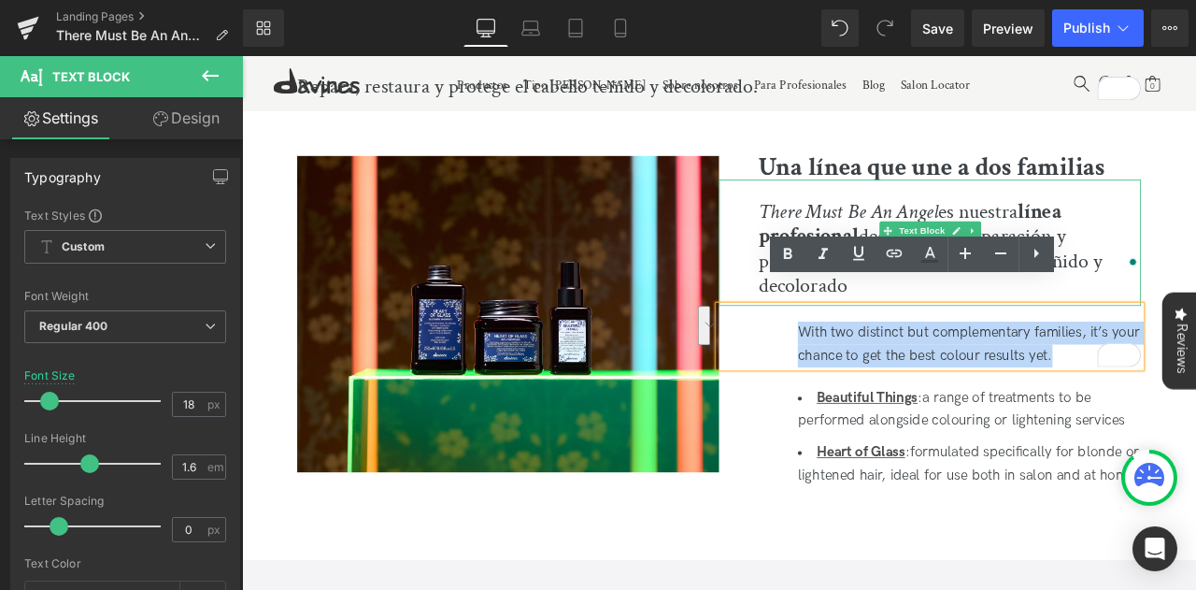
copy div "With two distinct but complementary families, it’s your chance to get the best …"
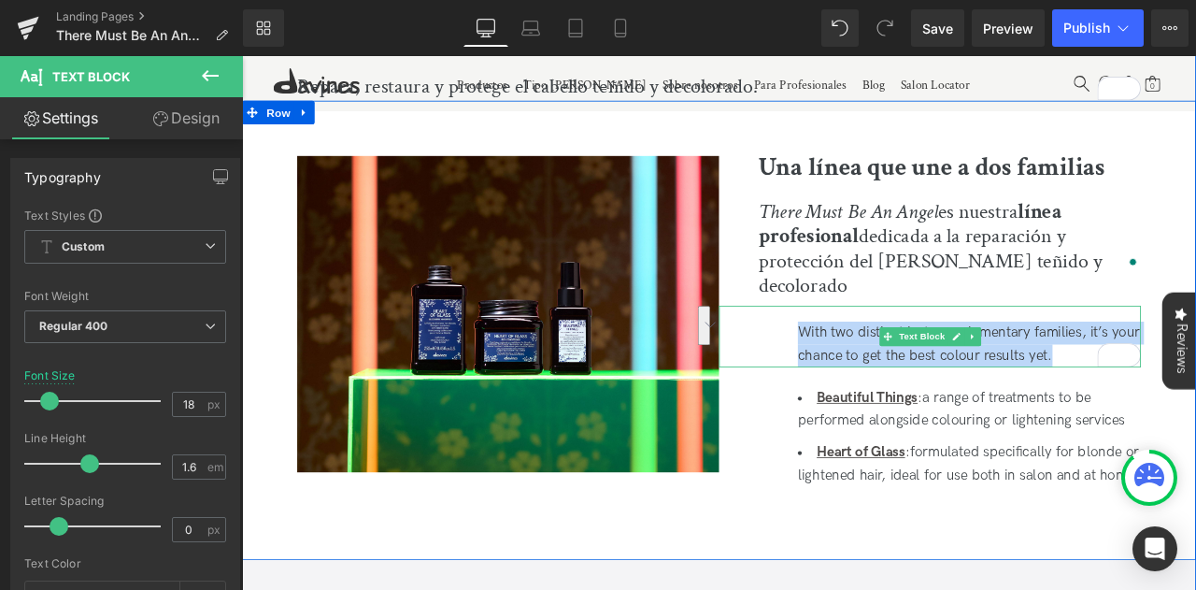
click at [1195, 377] on div "With two distinct but complementary families, it’s your chance to get the best …" at bounding box center [1104, 398] width 406 height 54
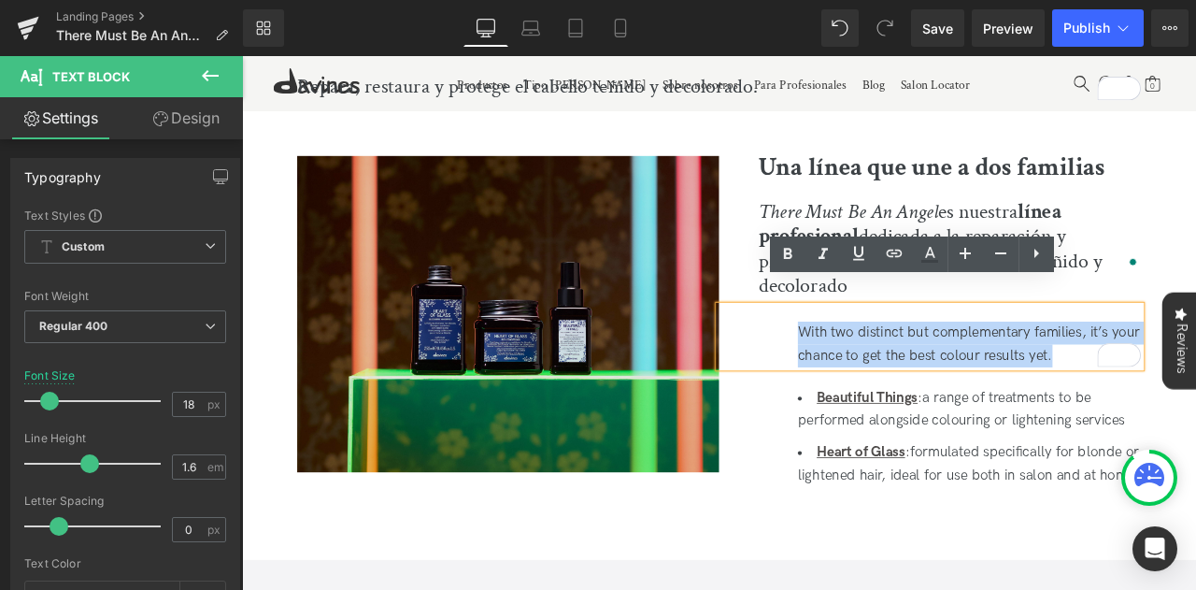
drag, startPoint x: 1217, startPoint y: 381, endPoint x: 708, endPoint y: 302, distance: 515.3
click at [708, 302] on div "Image Una línea que une a dos familias Heading There Must Be An Angel es nuestr…" at bounding box center [807, 381] width 1130 height 544
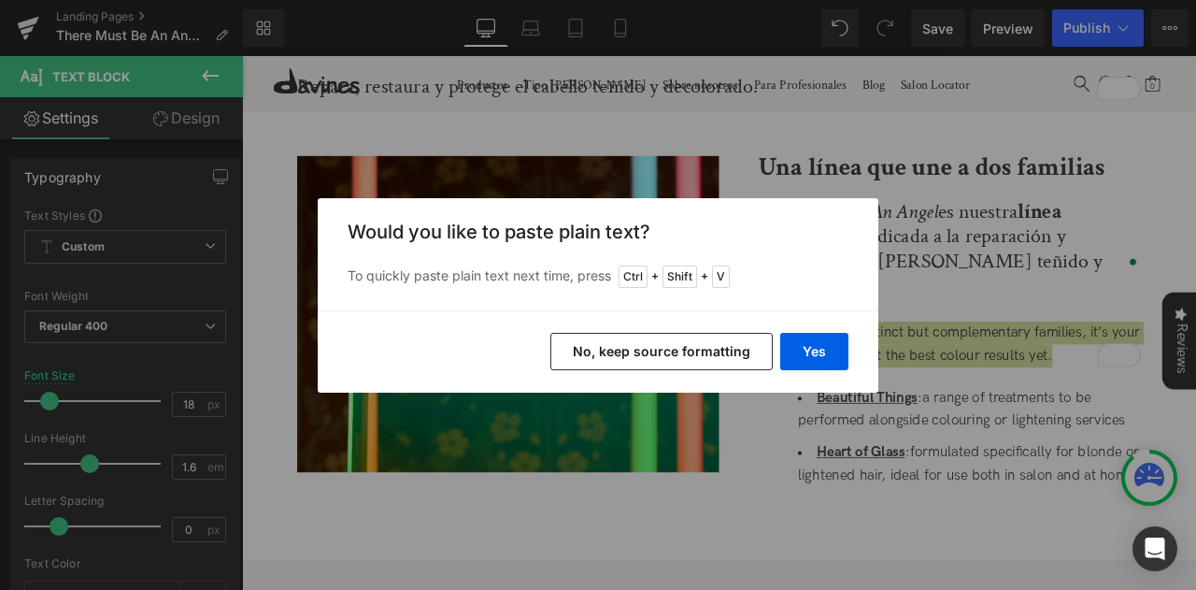
click at [718, 354] on button "No, keep source formatting" at bounding box center [661, 351] width 222 height 37
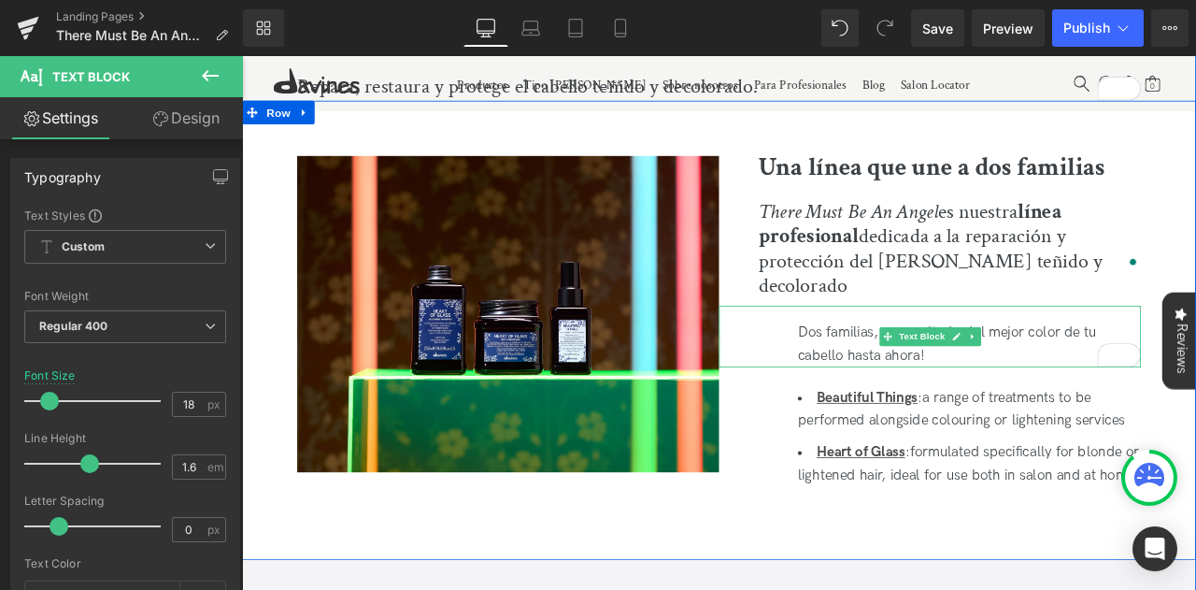
click at [1126, 379] on div "Dos familias, un resultado: ¡el mejor color de tu cabello hasta ahora!" at bounding box center [1104, 398] width 406 height 54
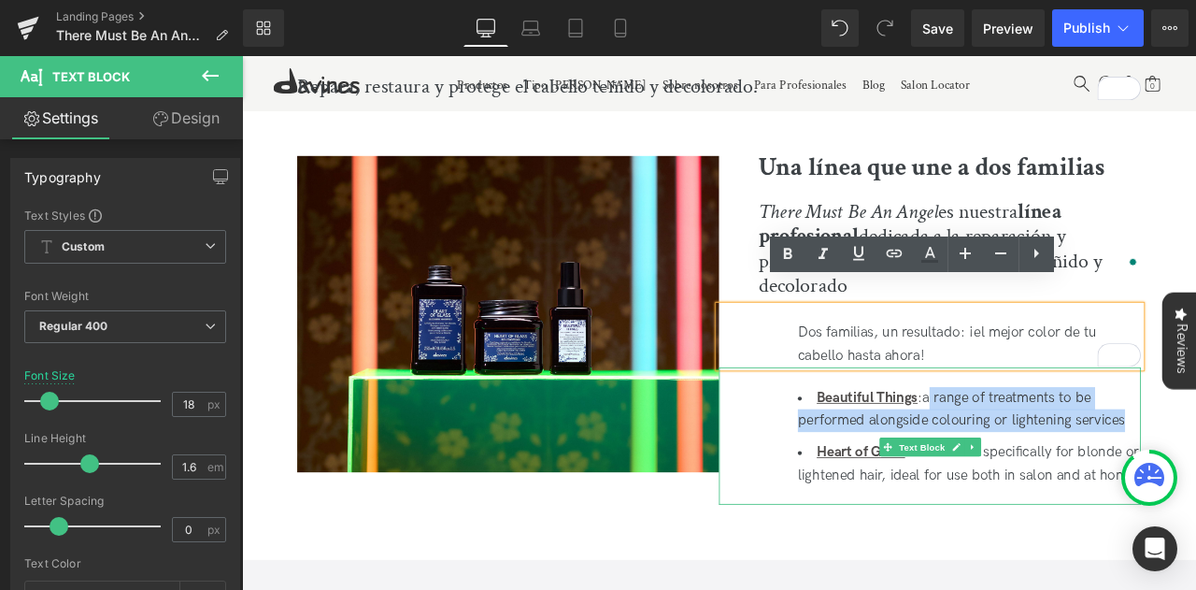
drag, startPoint x: 1056, startPoint y: 434, endPoint x: 1287, endPoint y: 462, distance: 233.5
click at [1195, 462] on li "Beautiful Things : a range of treatments to be performed alongside colouring or…" at bounding box center [1104, 475] width 406 height 54
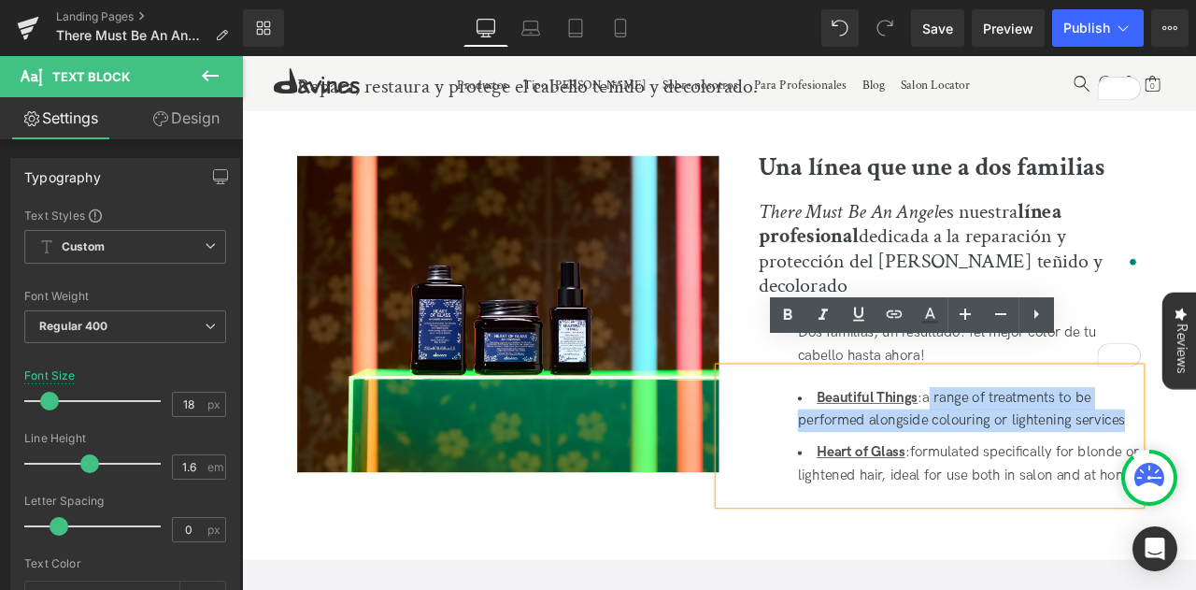
copy li "range of treatments to be performed alongside colouring or lightening services"
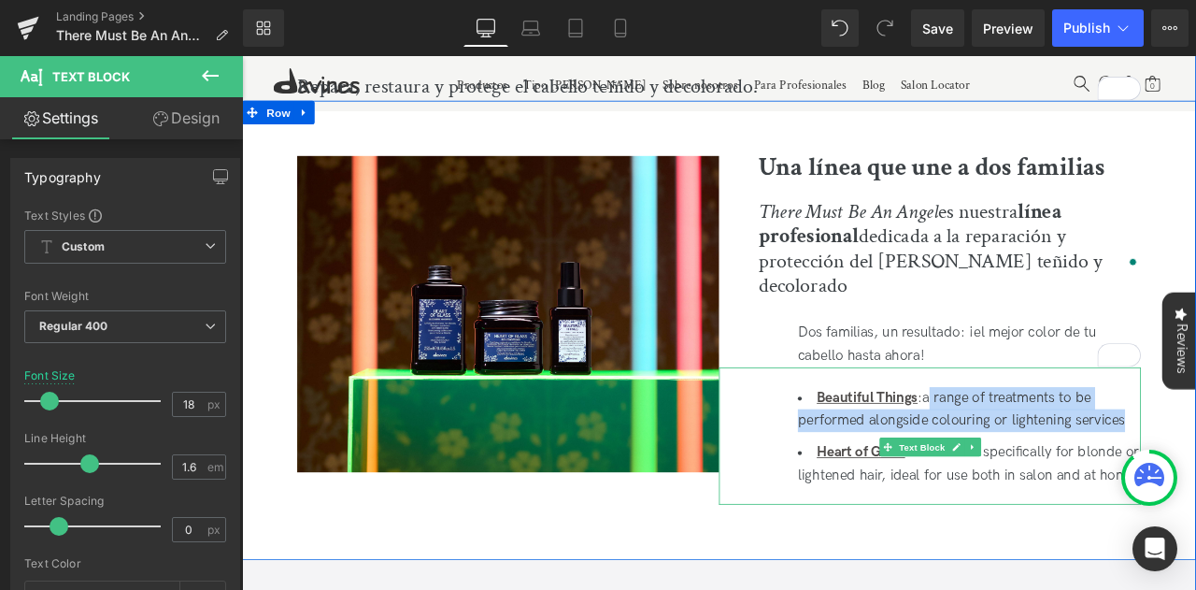
click at [1131, 448] on li "Beautiful Things : a range of treatments to be performed alongside colouring or…" at bounding box center [1104, 475] width 406 height 54
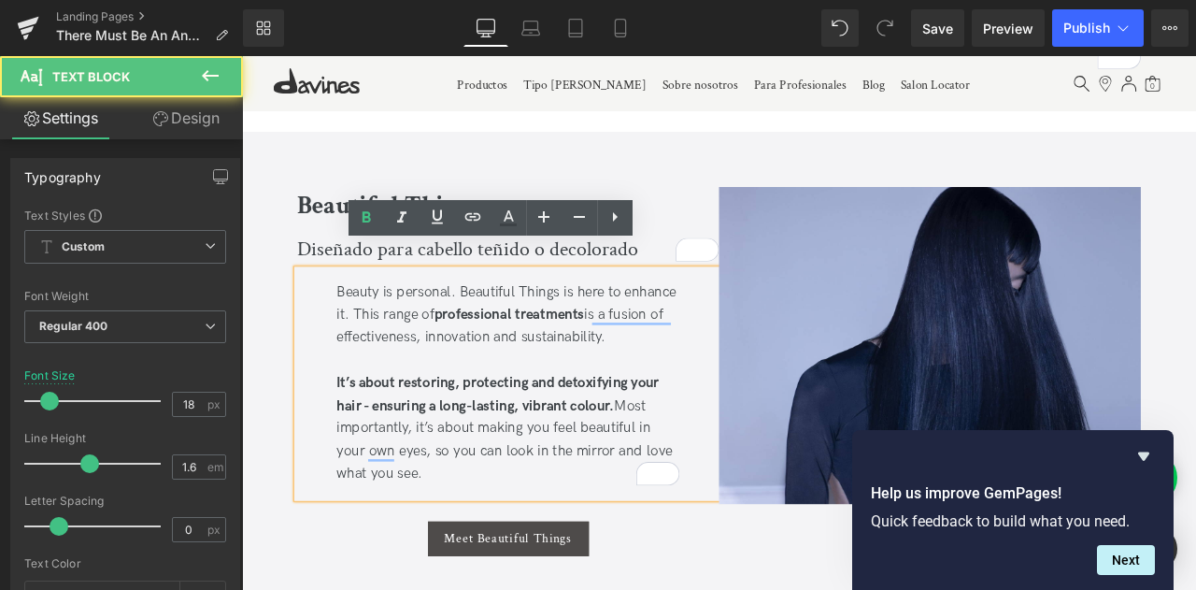
scroll to position [1215, 0]
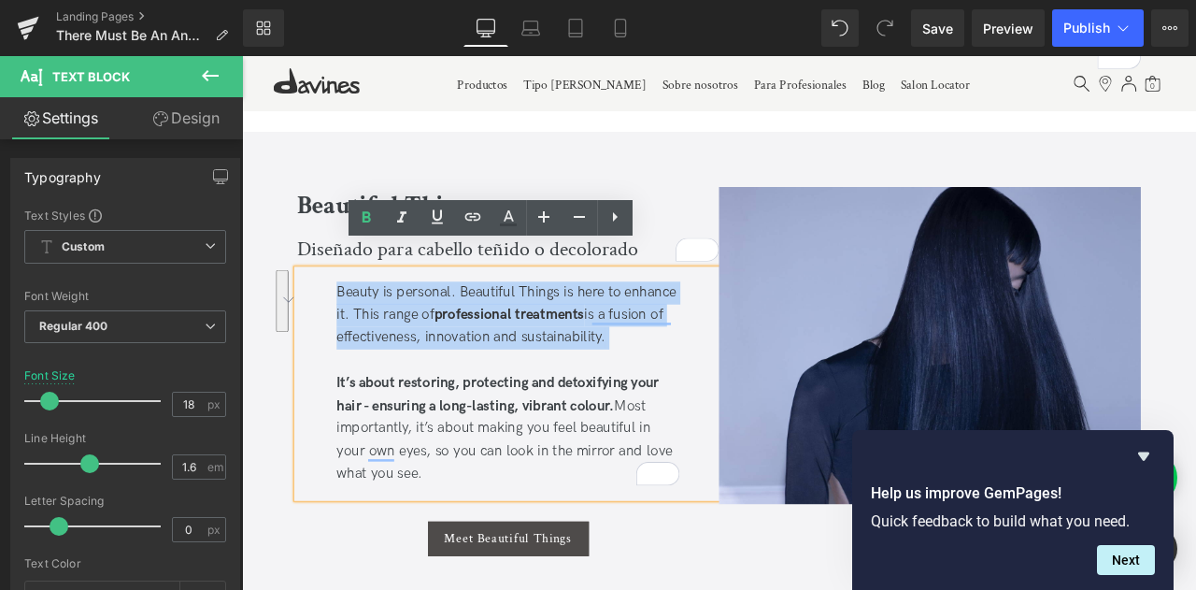
drag, startPoint x: 675, startPoint y: 360, endPoint x: 350, endPoint y: 303, distance: 330.1
click at [350, 309] on div "Beauty is personal. Beautiful Things is here to enhance it. This range of profe…" at bounding box center [557, 444] width 500 height 270
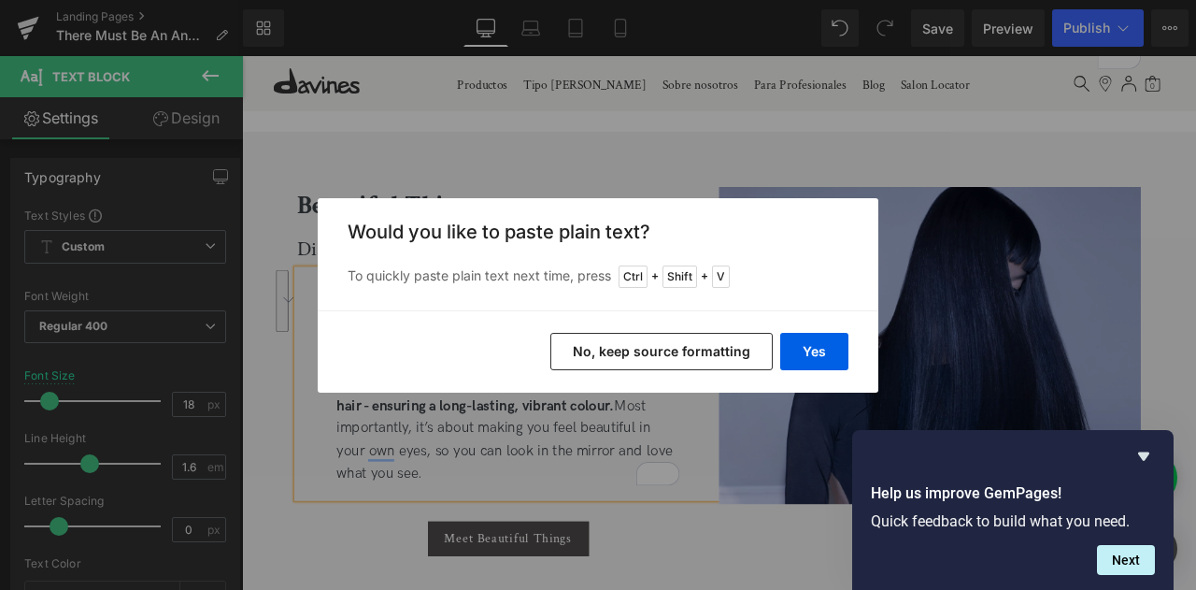
click at [652, 369] on button "No, keep source formatting" at bounding box center [661, 351] width 222 height 37
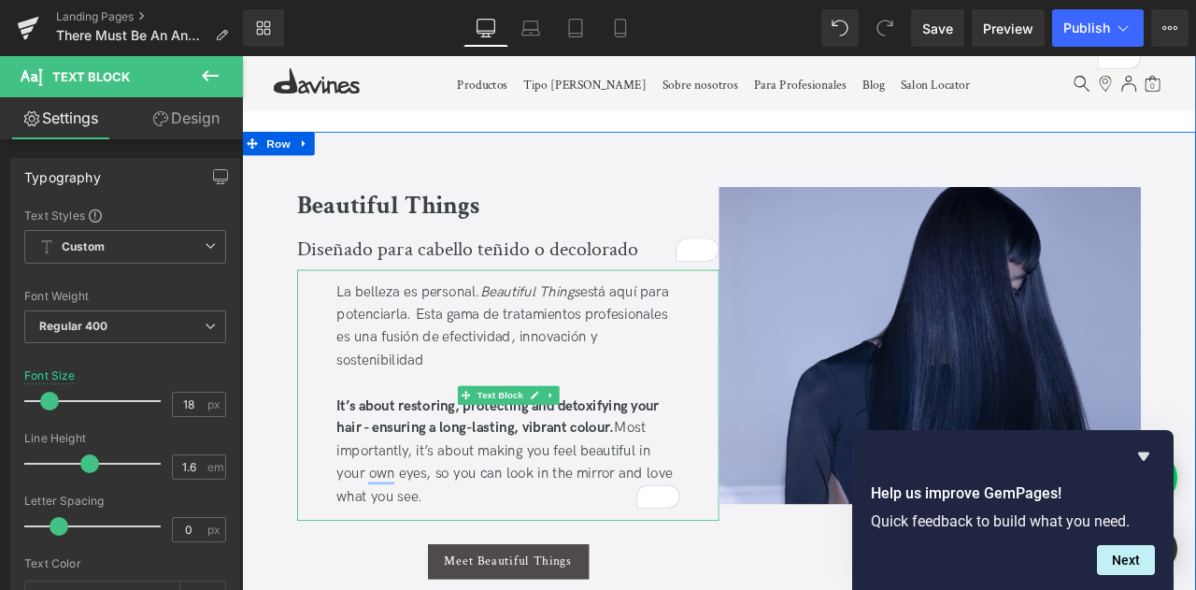
click at [500, 389] on div "La belleza es personal. Beautiful Things está aquí para potenciarla. Esta gama …" at bounding box center [557, 457] width 500 height 297
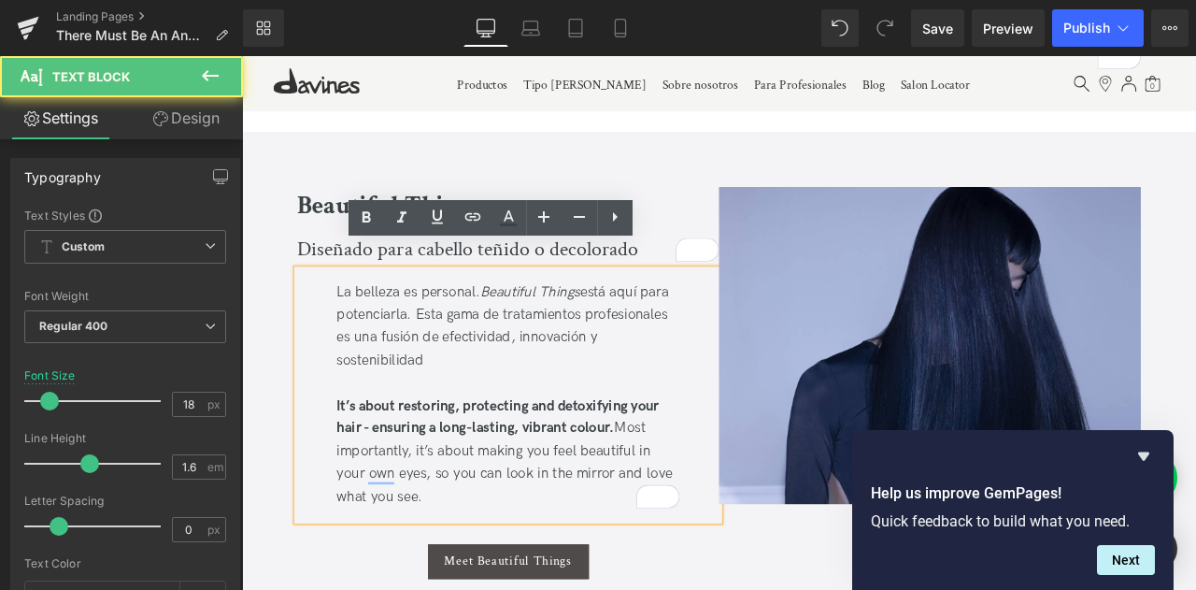
click at [361, 309] on div "La belleza es personal. Beautiful Things está aquí para potenciarla. Esta gama …" at bounding box center [557, 457] width 500 height 297
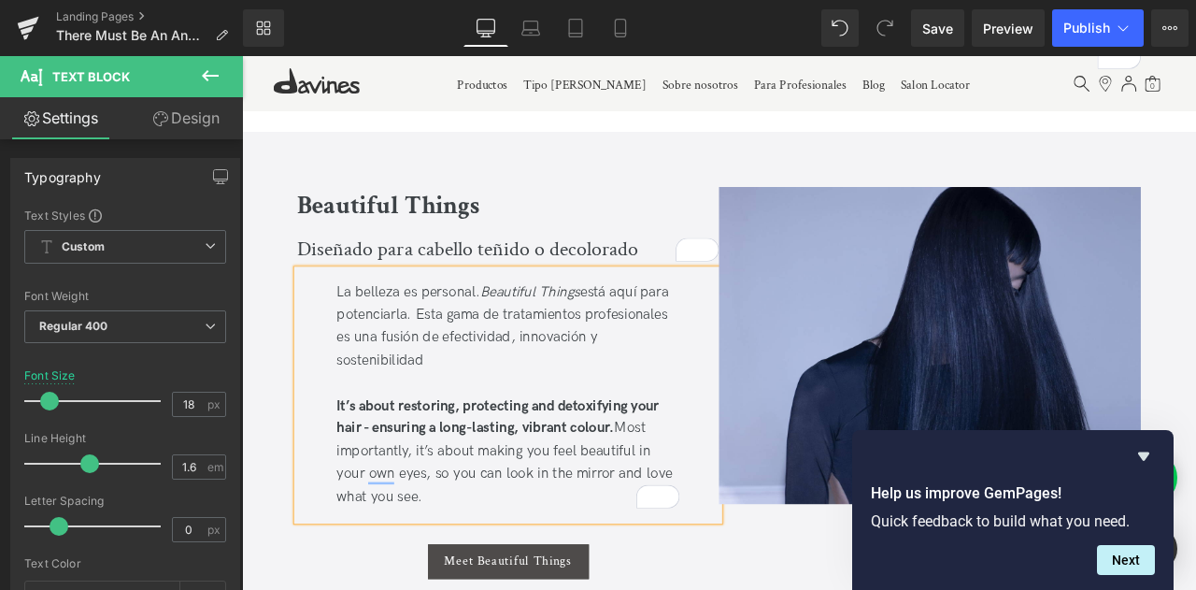
click at [485, 389] on div "La belleza es personal. Beautiful Things está aquí para potenciarla. Esta gama …" at bounding box center [557, 457] width 500 height 297
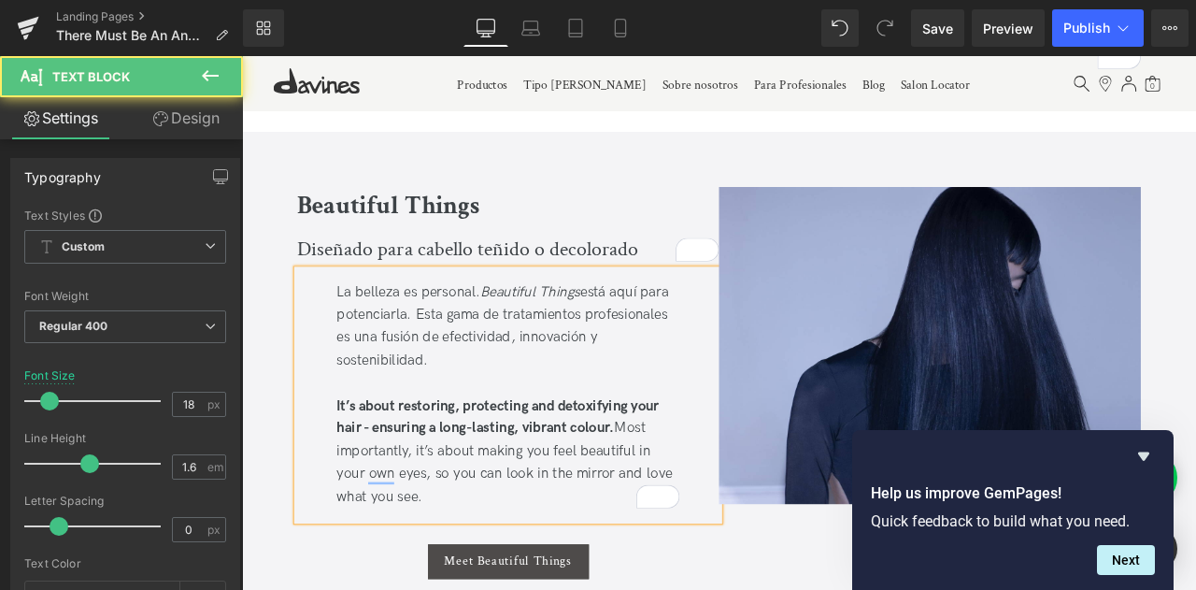
click at [591, 334] on div "La belleza es personal. Beautiful Things está aquí para potenciarla. Esta gama …" at bounding box center [557, 457] width 500 height 297
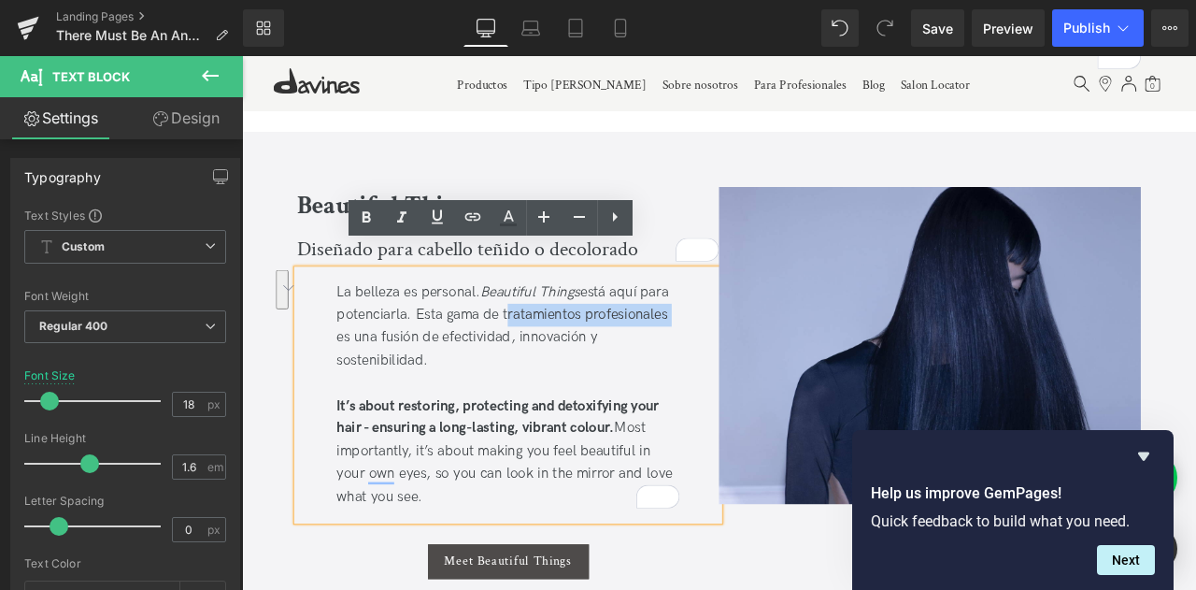
drag, startPoint x: 587, startPoint y: 334, endPoint x: 451, endPoint y: 366, distance: 139.4
click at [451, 366] on div "La belleza es personal. Beautiful Things está aquí para potenciarla. Esta gama …" at bounding box center [557, 457] width 500 height 297
click at [372, 223] on icon at bounding box center [366, 217] width 22 height 22
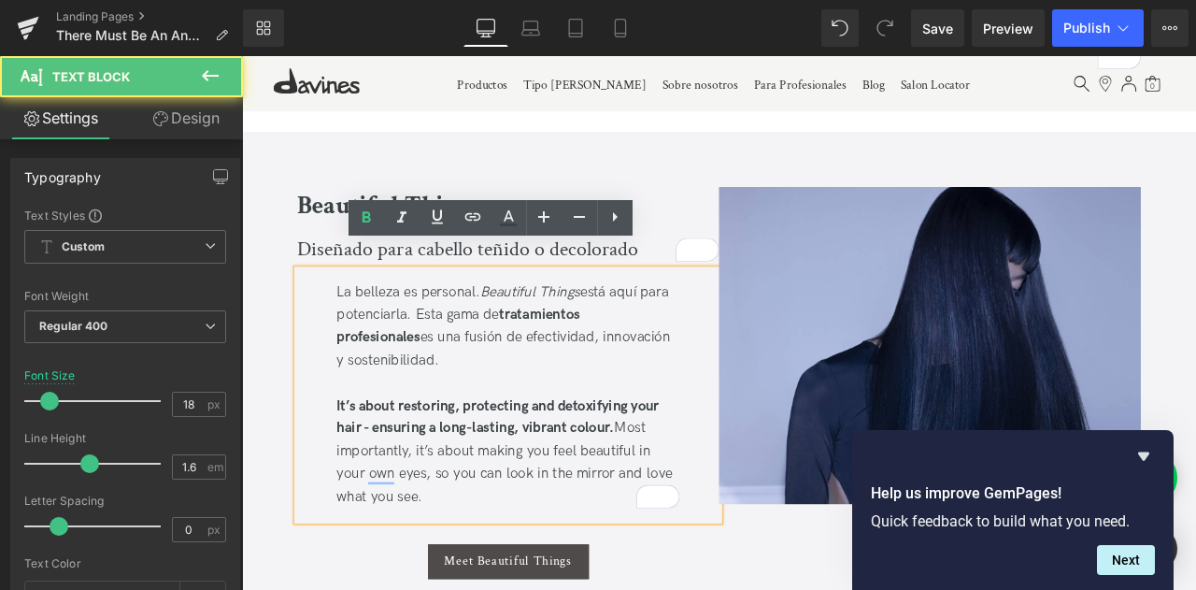
click at [663, 461] on strong "It’s about restoring, protecting and detoxifying your hair - ensuring a long-la…" at bounding box center [545, 484] width 382 height 47
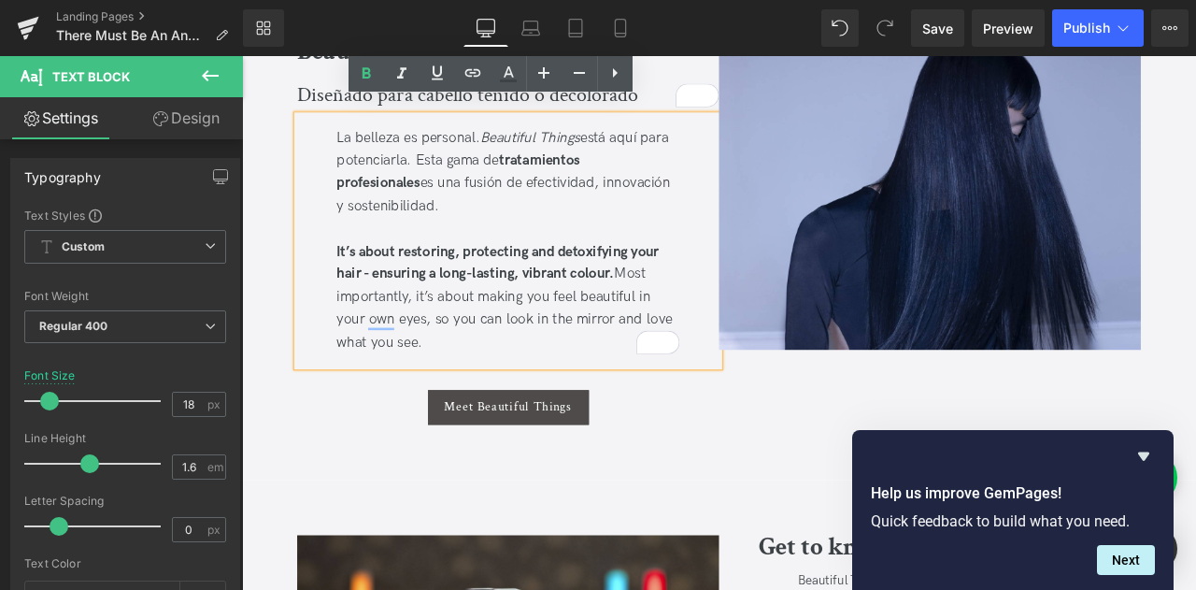
scroll to position [1308, 0]
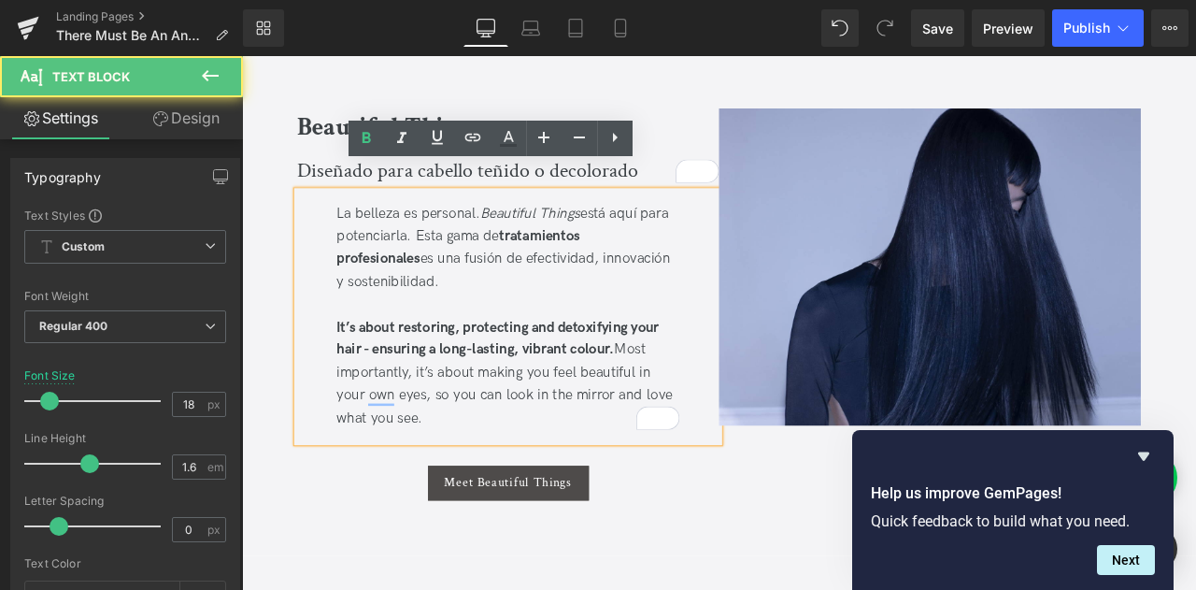
drag, startPoint x: 466, startPoint y: 452, endPoint x: 342, endPoint y: 329, distance: 175.1
click at [342, 329] on div "La belleza es personal. Beautiful Things está aquí para potenciarla. Esta gama …" at bounding box center [557, 364] width 500 height 297
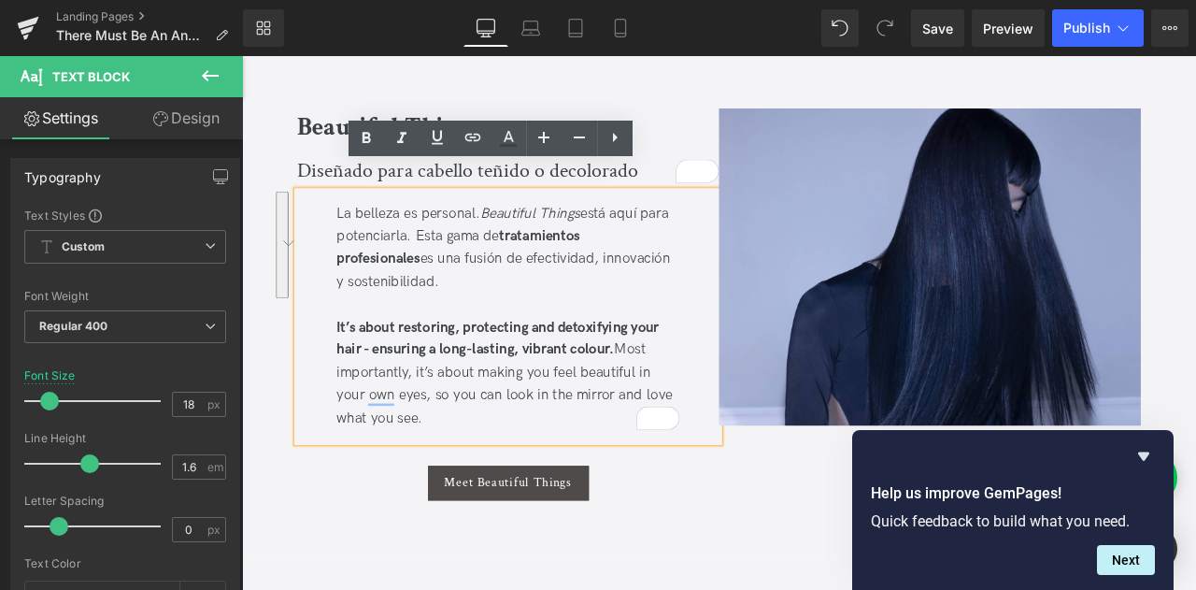
copy div "It’s about restoring, protecting and detoxifying your hair - ensuring a long-la…"
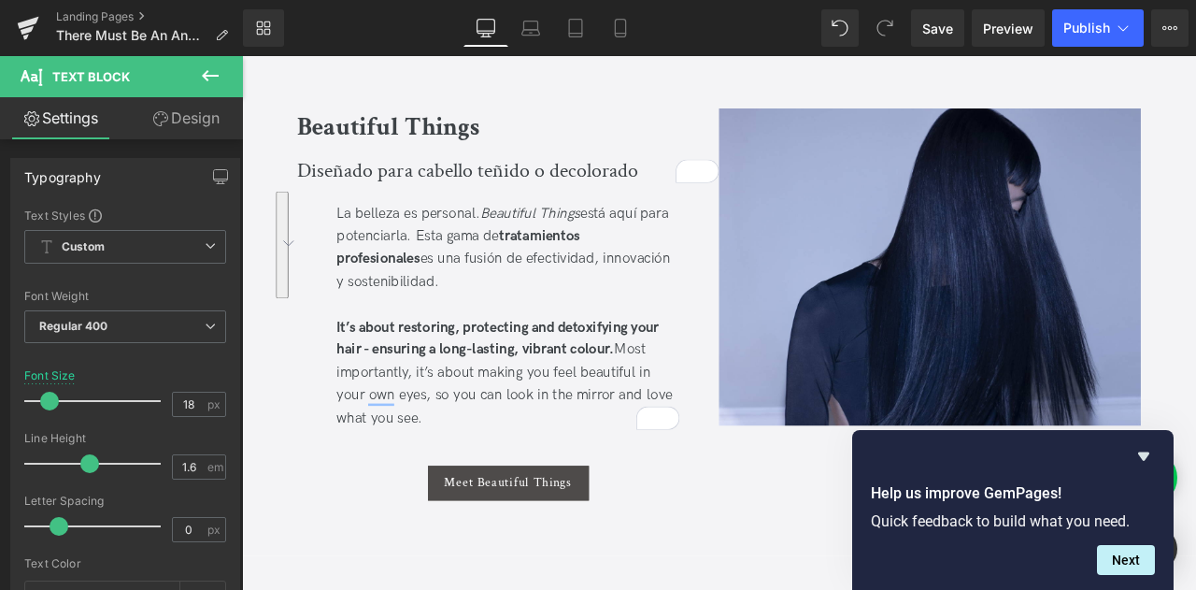
click at [632, 364] on div "It’s about restoring, protecting and detoxifying your hair - ensuring a long-la…" at bounding box center [557, 431] width 406 height 135
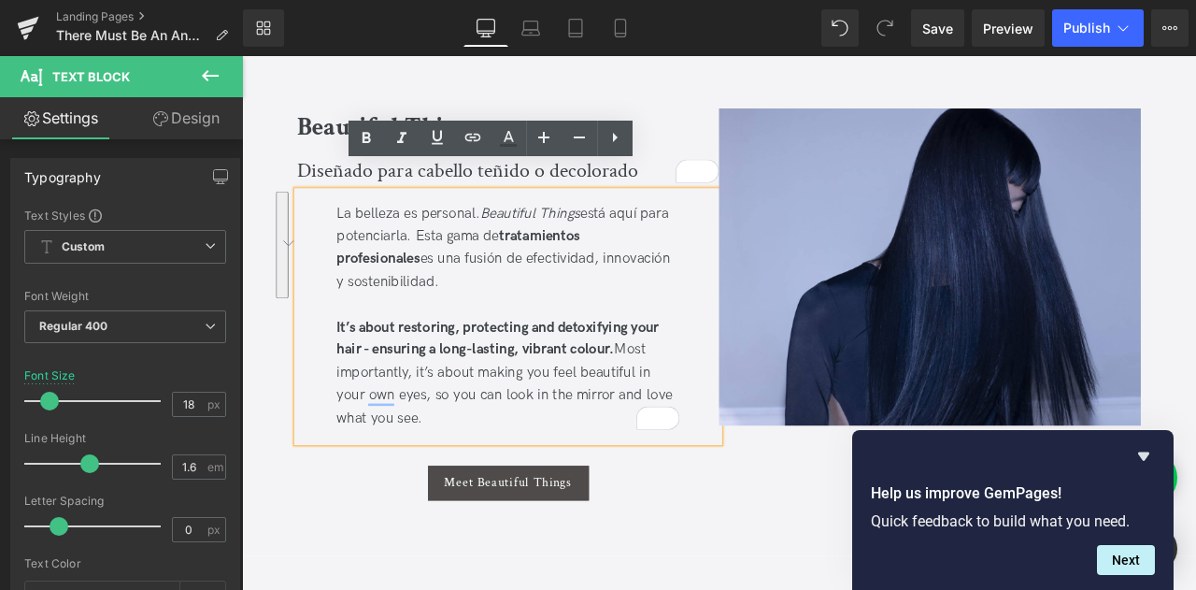
drag, startPoint x: 466, startPoint y: 459, endPoint x: 316, endPoint y: 346, distance: 188.2
click at [316, 346] on div "La belleza es personal. Beautiful Things está aquí para potenciarla. Esta gama …" at bounding box center [557, 364] width 500 height 297
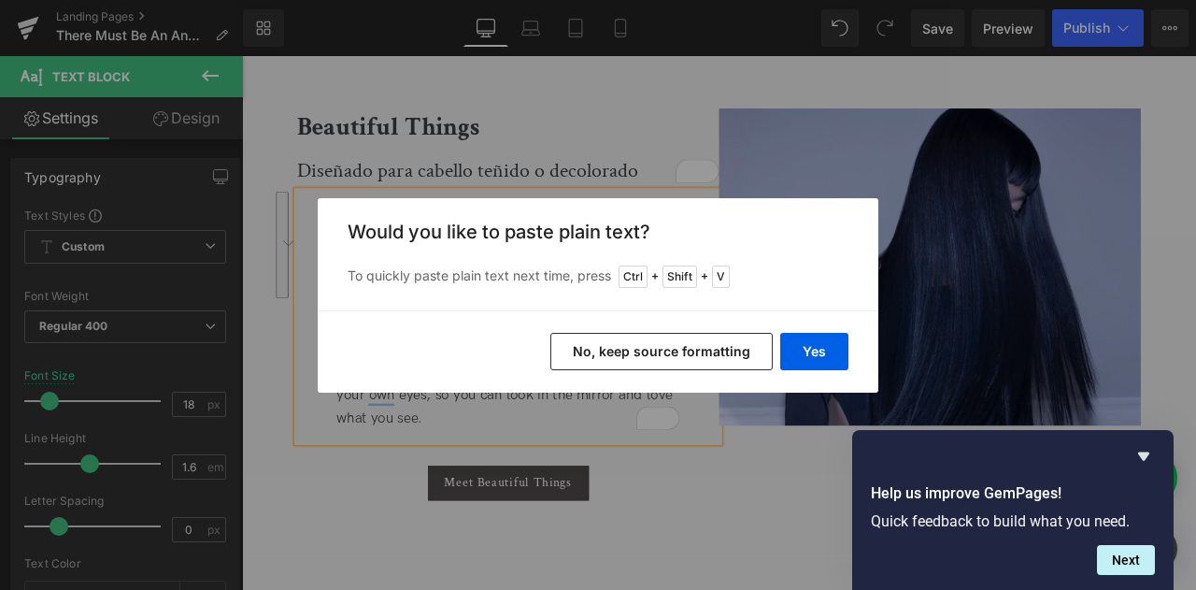
click at [629, 346] on button "No, keep source formatting" at bounding box center [661, 351] width 222 height 37
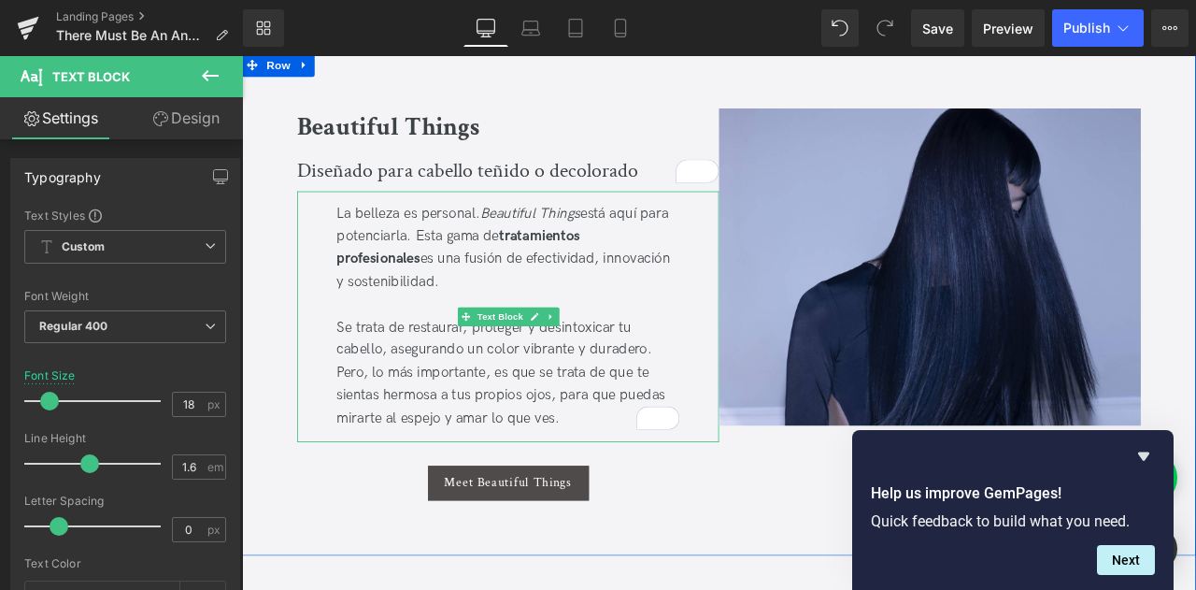
click at [510, 413] on div "Se trata de restaurar, proteger y desintoxicar tu cabello, asegurando un color …" at bounding box center [557, 431] width 406 height 135
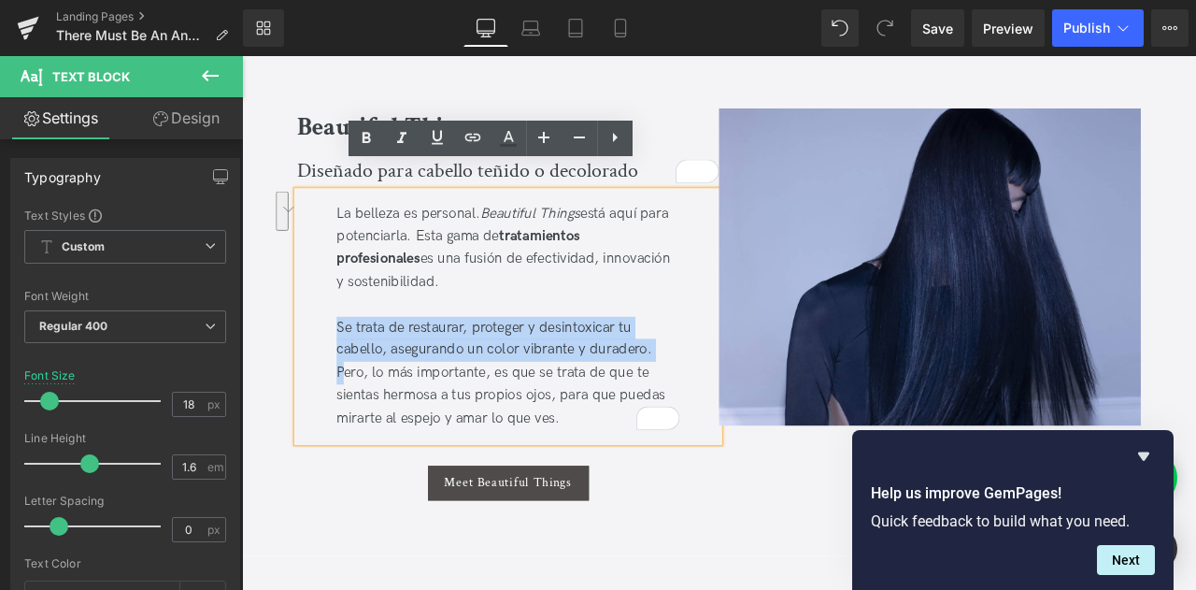
drag, startPoint x: 730, startPoint y: 373, endPoint x: 342, endPoint y: 296, distance: 395.2
click at [333, 335] on div "La belleza es personal. Beautiful Things está aquí para potenciarla. Esta gama …" at bounding box center [557, 364] width 500 height 297
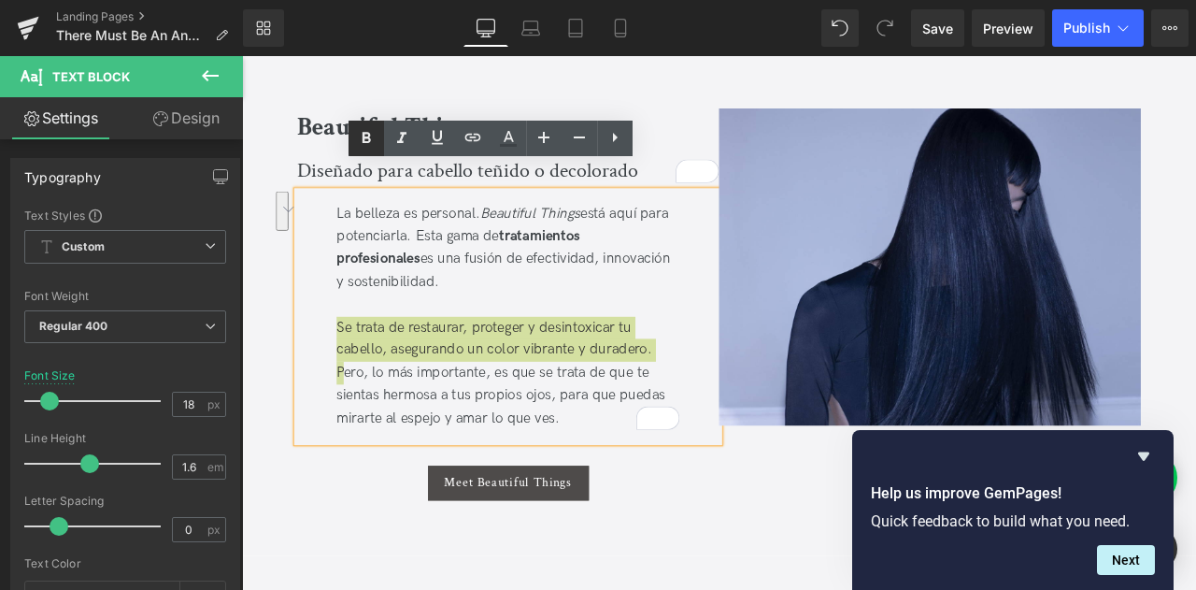
click at [361, 141] on icon at bounding box center [366, 138] width 22 height 22
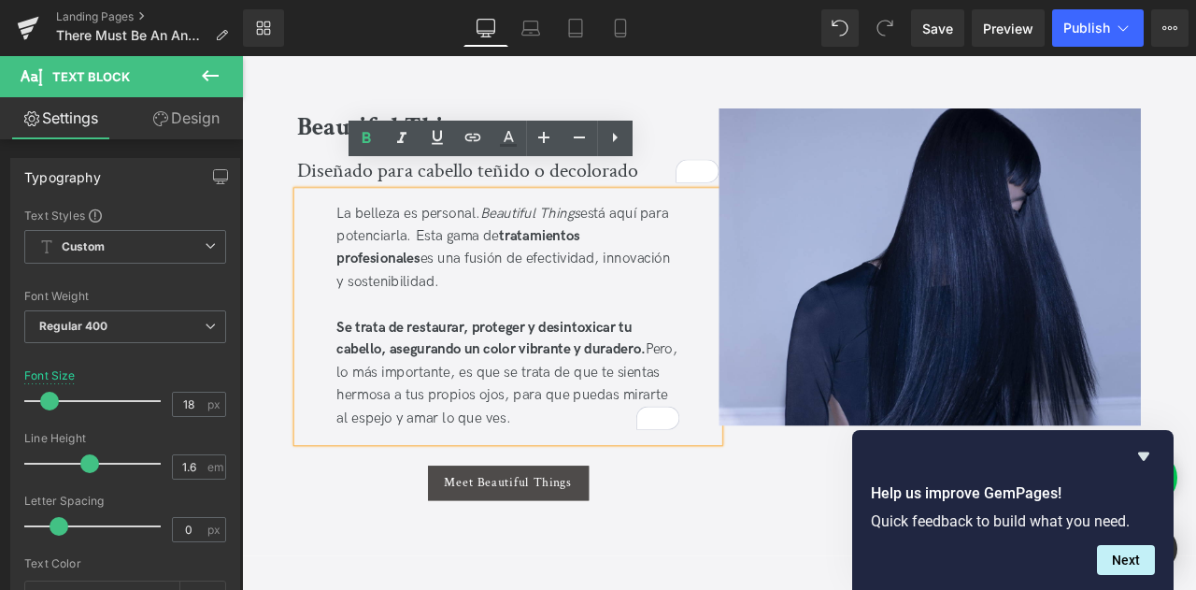
click at [430, 371] on strong "Se trata de restaurar, proteger y desintoxicar tu cabello, asegurando un color …" at bounding box center [537, 390] width 366 height 47
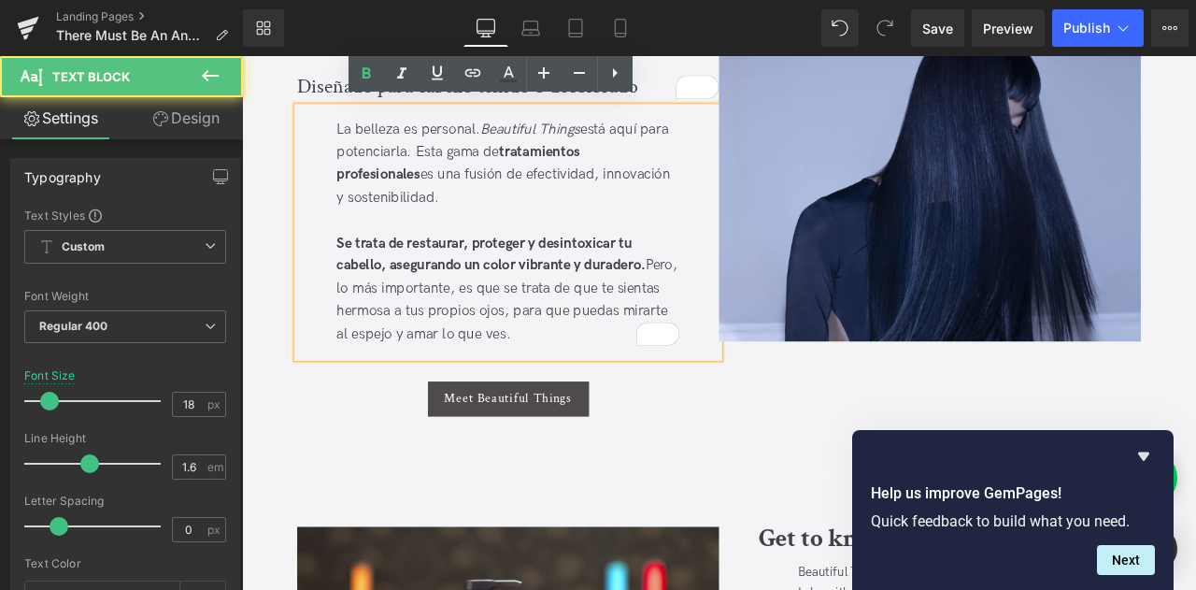
scroll to position [1495, 0]
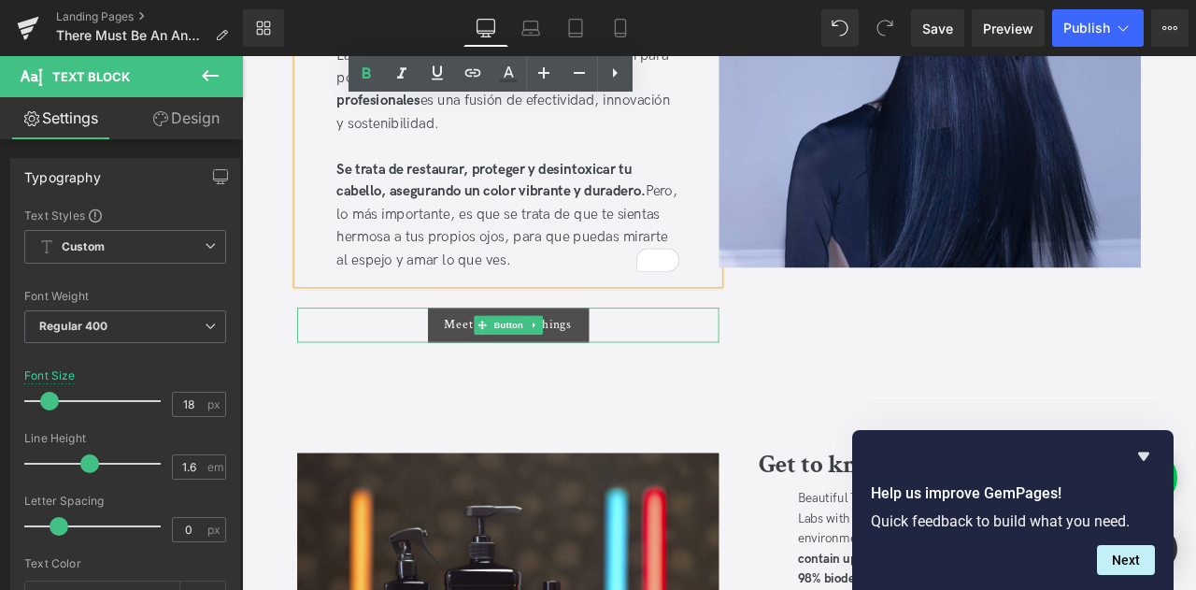
click at [626, 365] on span "Meet Beautiful Things" at bounding box center [557, 374] width 151 height 18
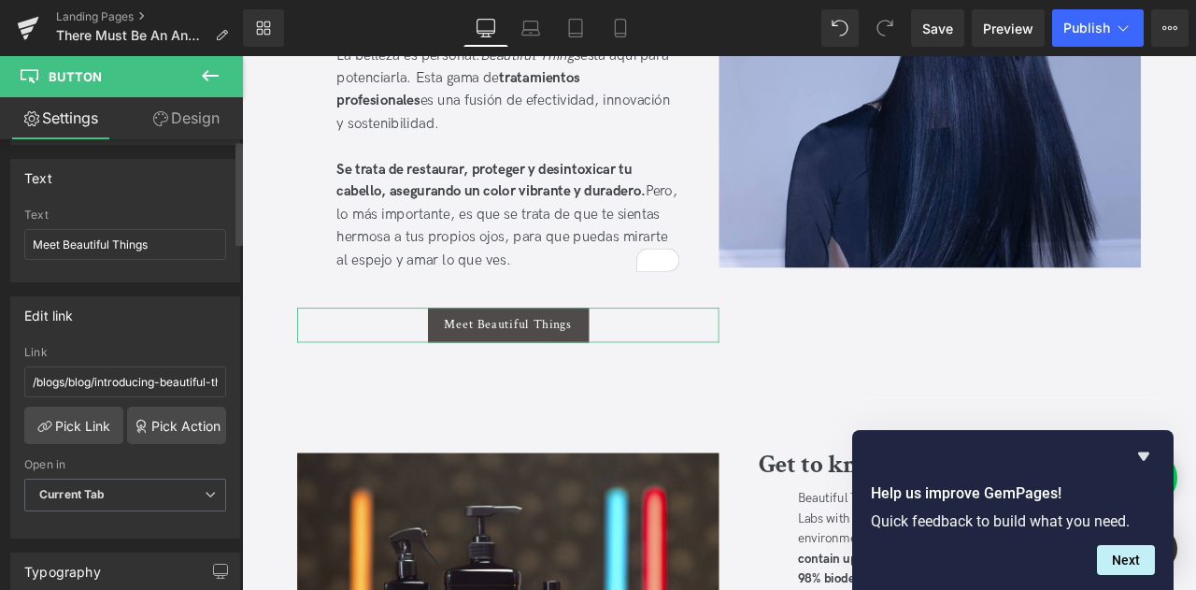
scroll to position [187, 0]
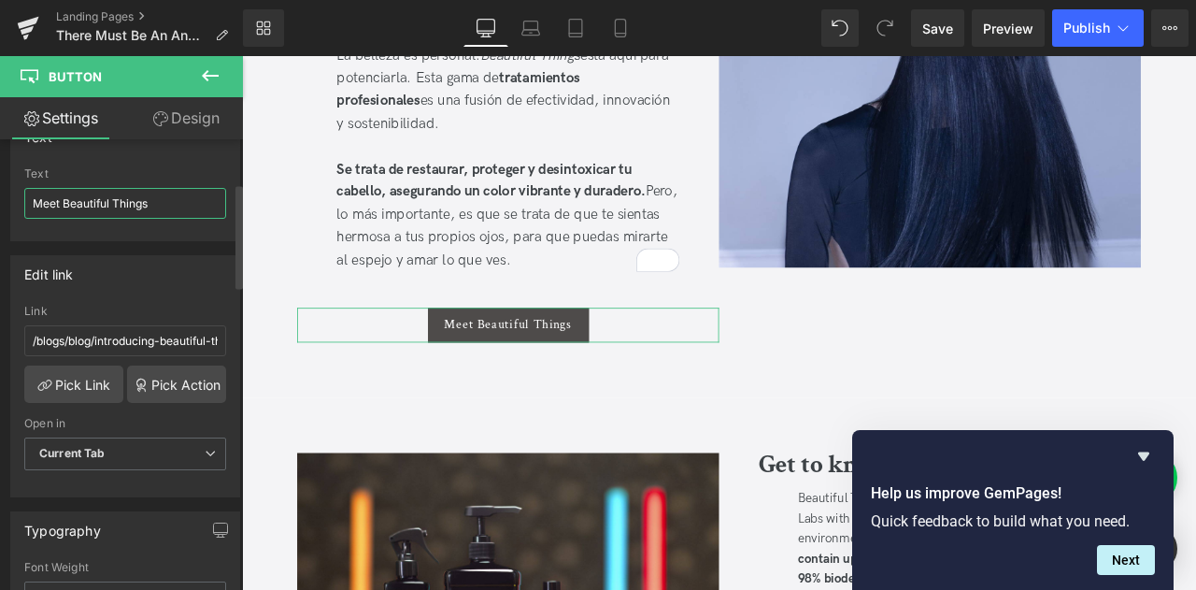
drag, startPoint x: 56, startPoint y: 201, endPoint x: 0, endPoint y: 202, distance: 56.1
click at [0, 202] on div "Text Meet Beautiful Things Text Meet Beautiful Things" at bounding box center [125, 172] width 251 height 137
type input "Conoce Beautiful Things"
click at [101, 337] on input "/blogs/blog/introducing-beautiful-things-detoxifying-treatment-for-coloured-hair" at bounding box center [125, 340] width 202 height 31
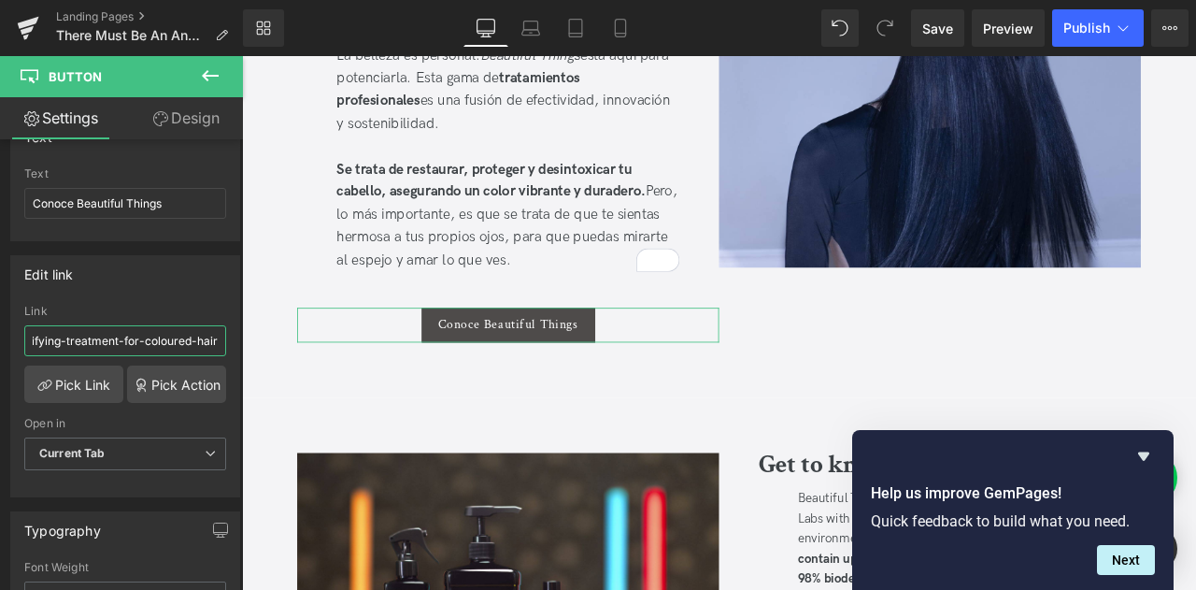
drag, startPoint x: 396, startPoint y: 395, endPoint x: 254, endPoint y: 402, distance: 142.2
click at [138, 337] on input "/blogs/blog/introducing-beautiful-things-detoxifying-treatment-for-coloured-hair" at bounding box center [125, 340] width 202 height 31
click at [67, 390] on link "Pick Link" at bounding box center [73, 383] width 99 height 37
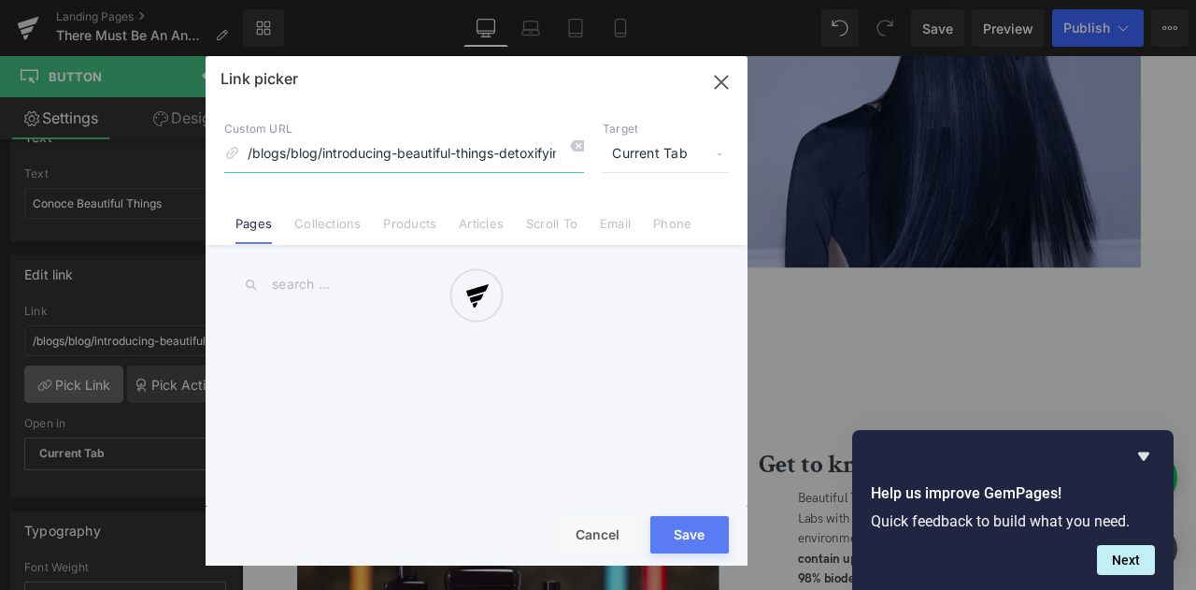
scroll to position [0, 176]
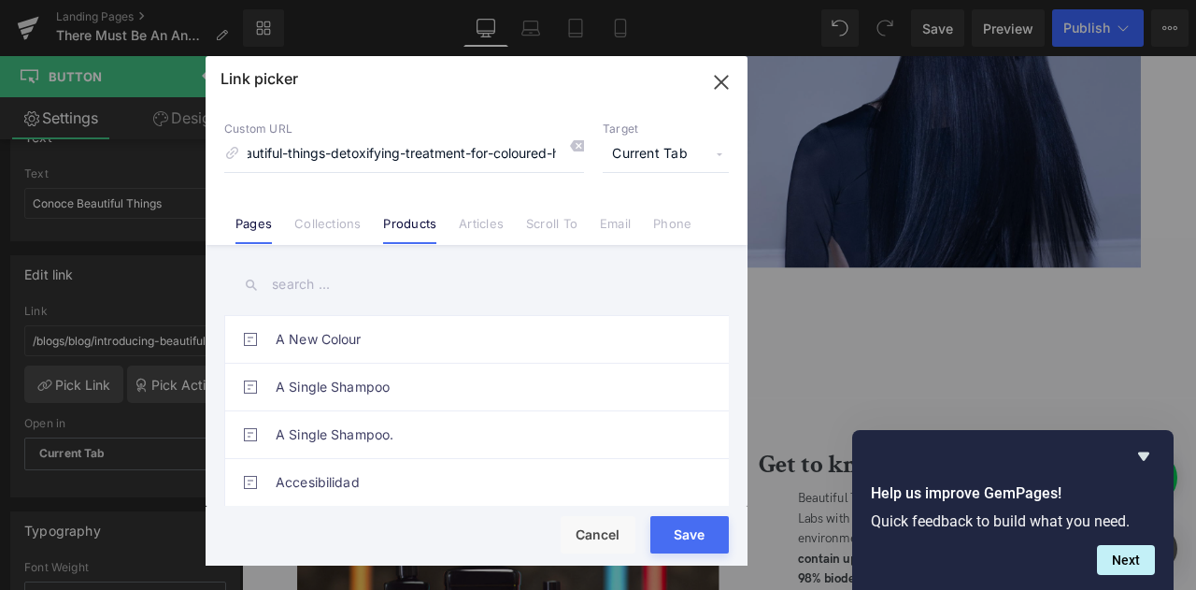
click at [411, 225] on link "Products" at bounding box center [409, 230] width 53 height 28
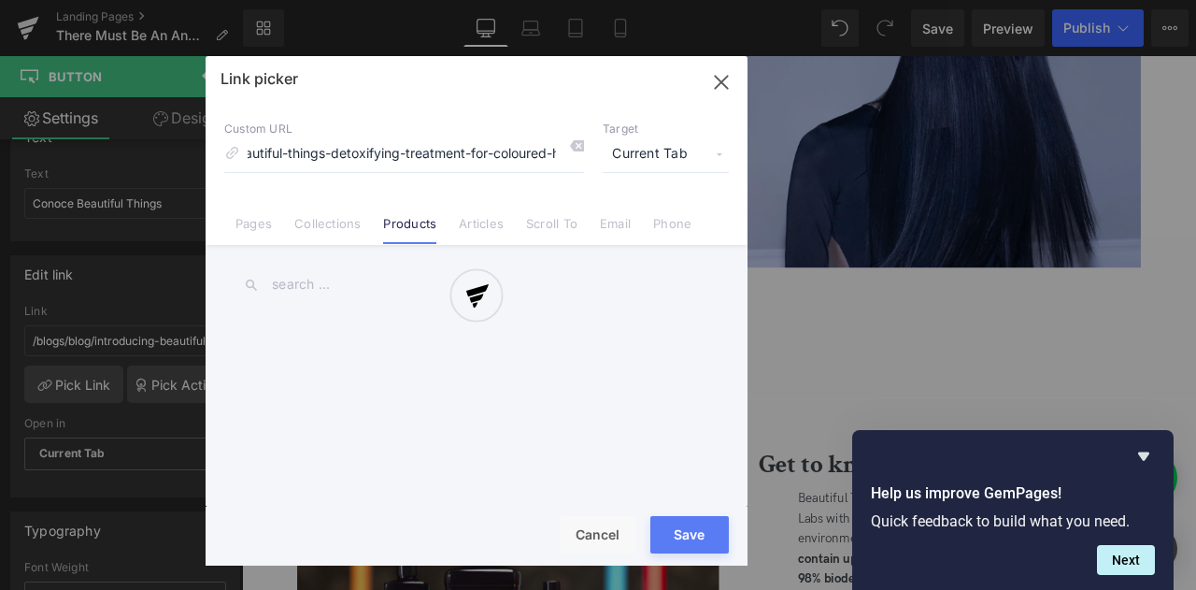
scroll to position [0, 0]
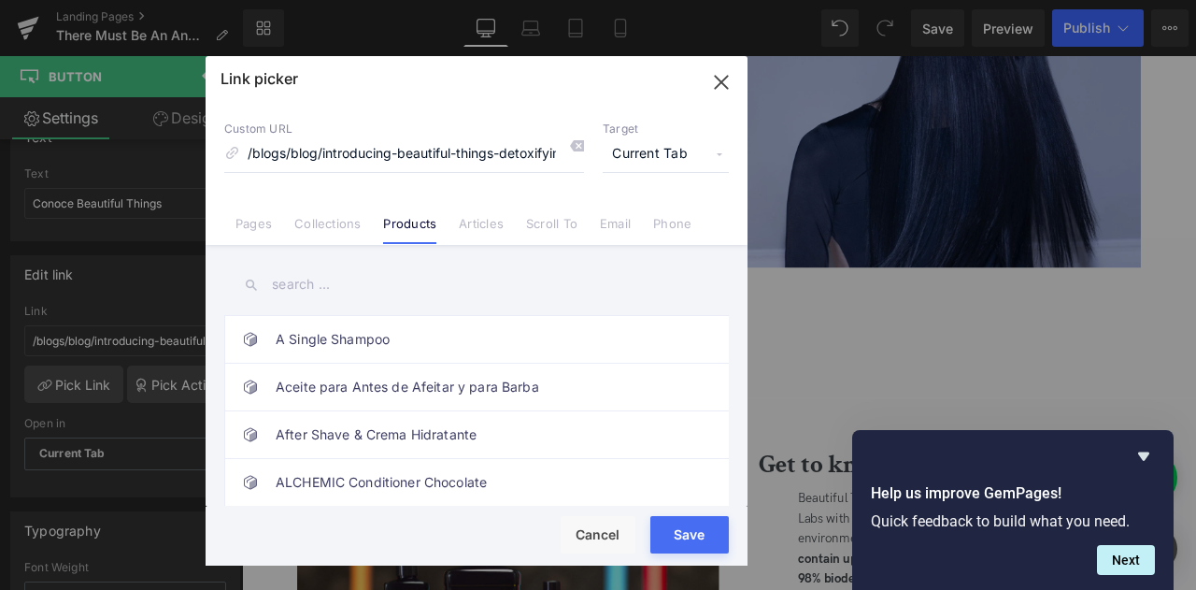
click at [490, 235] on link "Articles" at bounding box center [481, 230] width 45 height 28
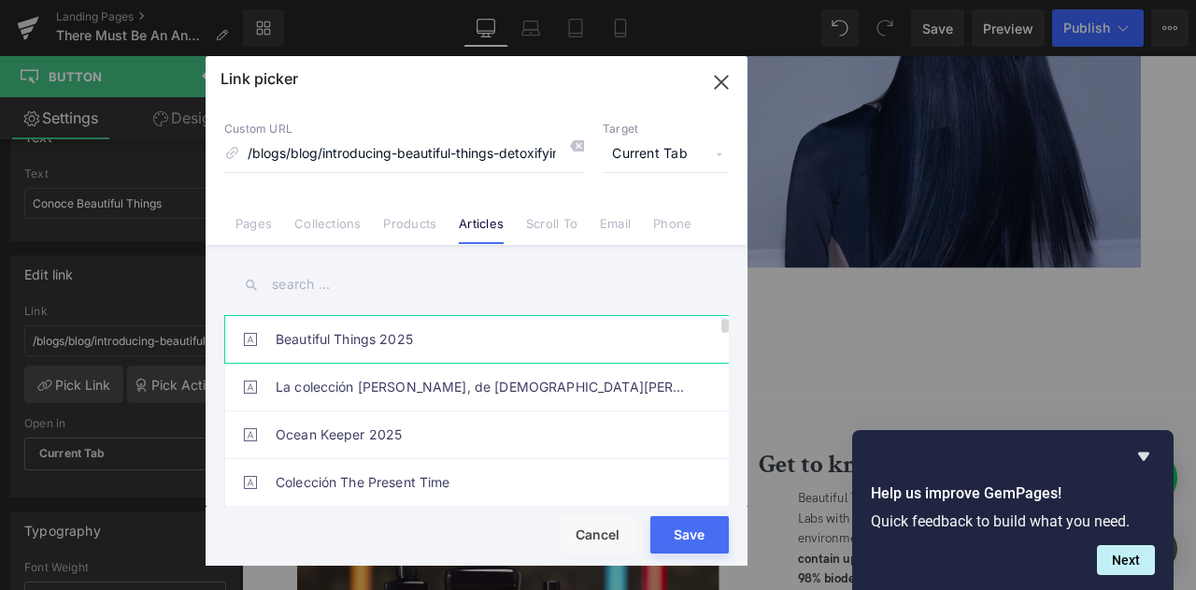
click at [361, 339] on link "Beautiful Things 2025" at bounding box center [481, 339] width 411 height 47
type input "/blogs/blogdavines/beautiful-things-2025-mx"
click at [688, 529] on button "Save" at bounding box center [689, 534] width 78 height 37
type input "/blogs/blogdavines/beautiful-things-2025-mx"
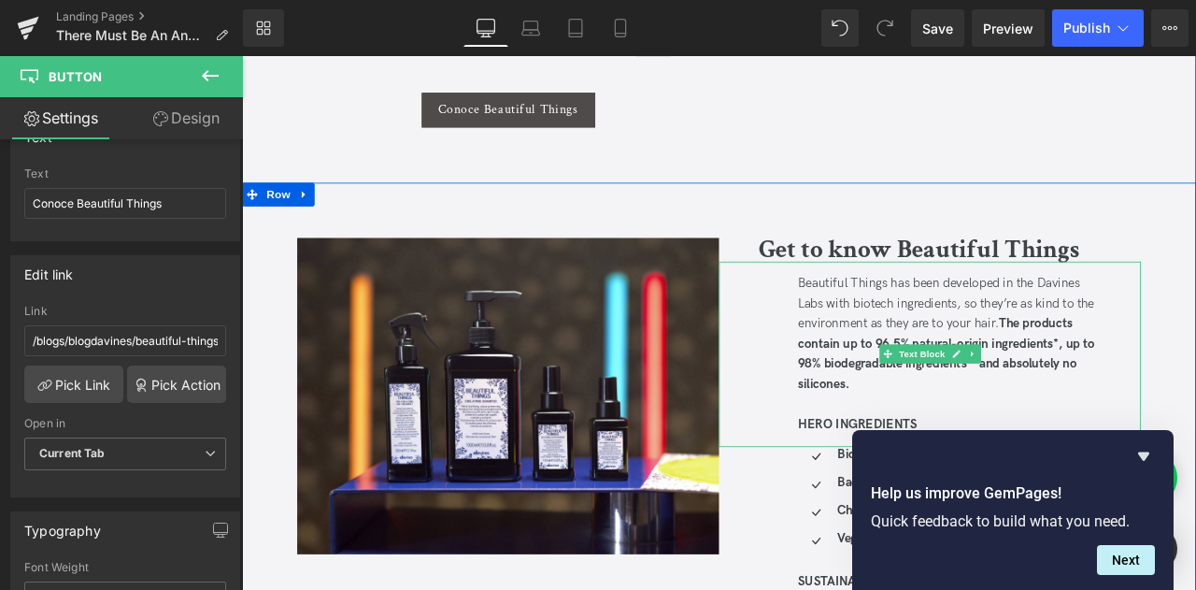
scroll to position [1775, 0]
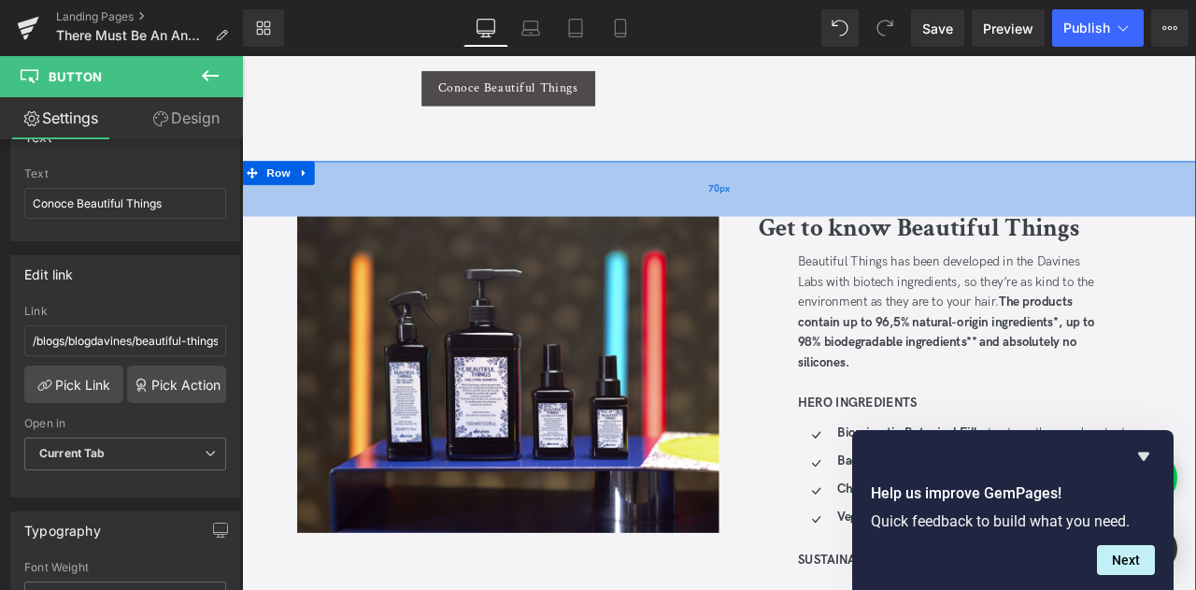
click at [1059, 216] on div "70px" at bounding box center [807, 212] width 1130 height 65
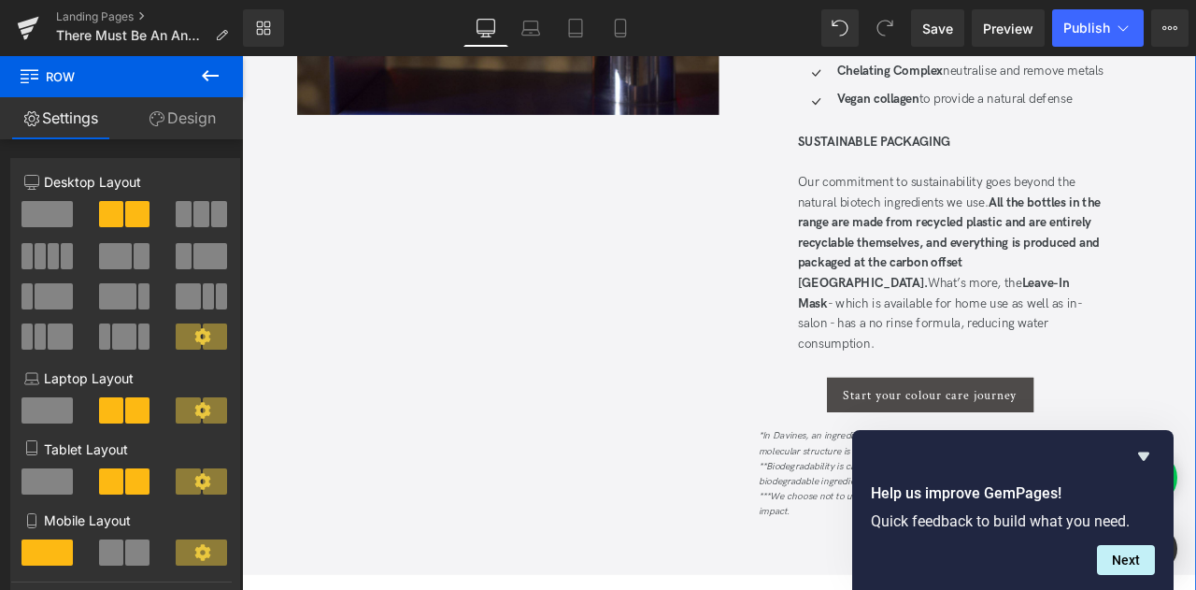
scroll to position [2242, 0]
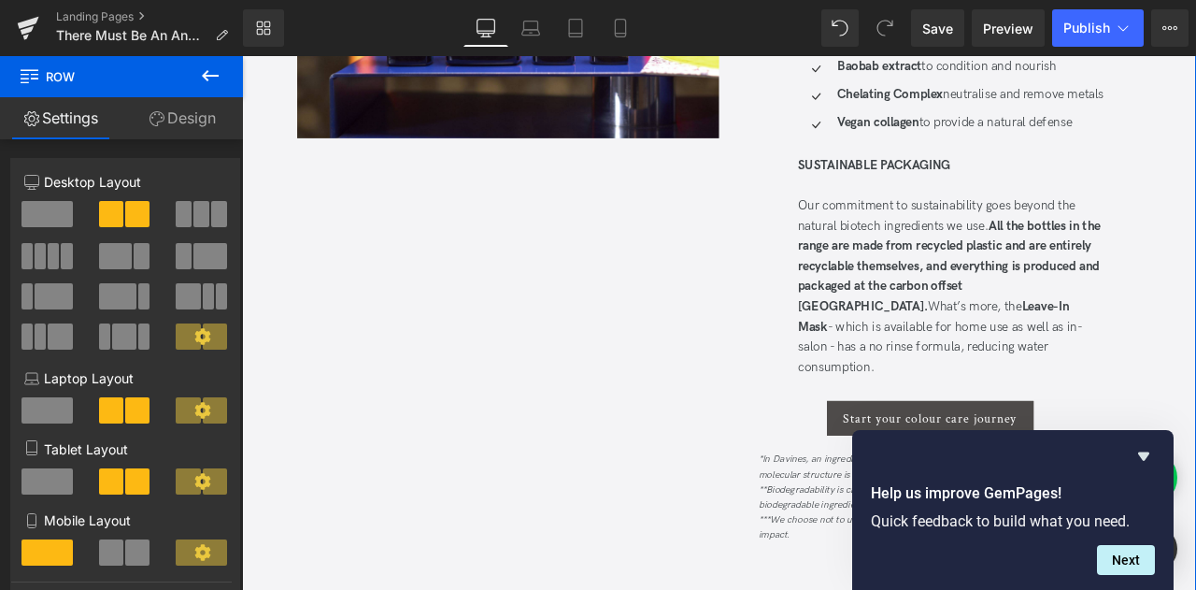
click at [700, 261] on div "Image Get to know Beautiful Things Heading Get to know Beautiful Things Heading…" at bounding box center [807, 205] width 1130 height 985
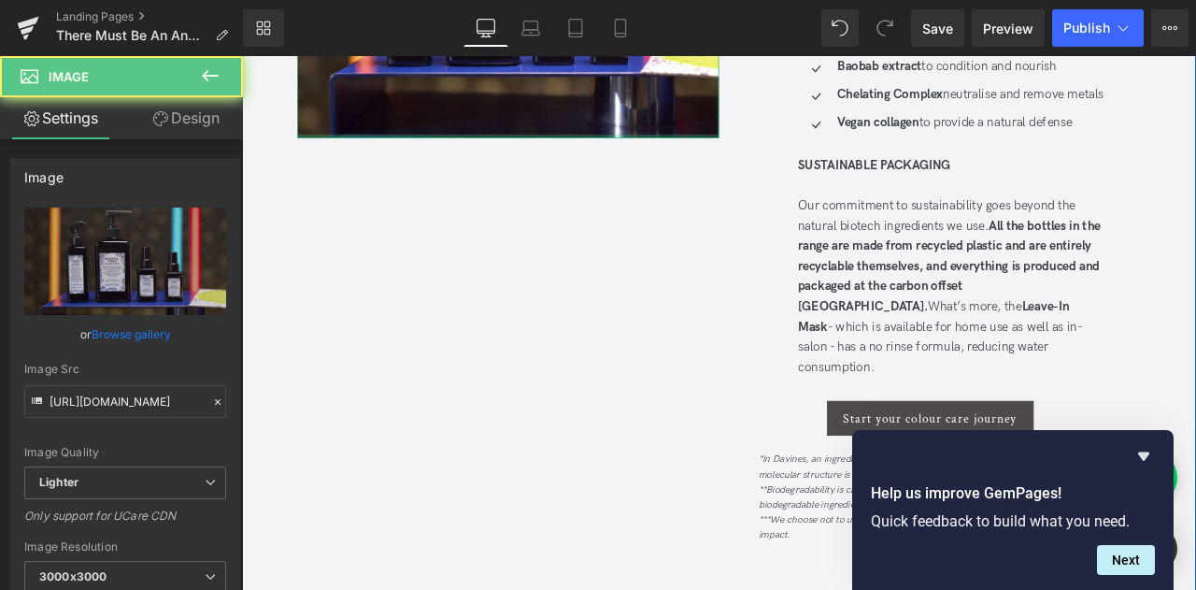
click at [819, 115] on div "Icon Biomimetic Botanical Filler to strengthen and protect Text Block Icon Baob…" at bounding box center [1057, 93] width 500 height 134
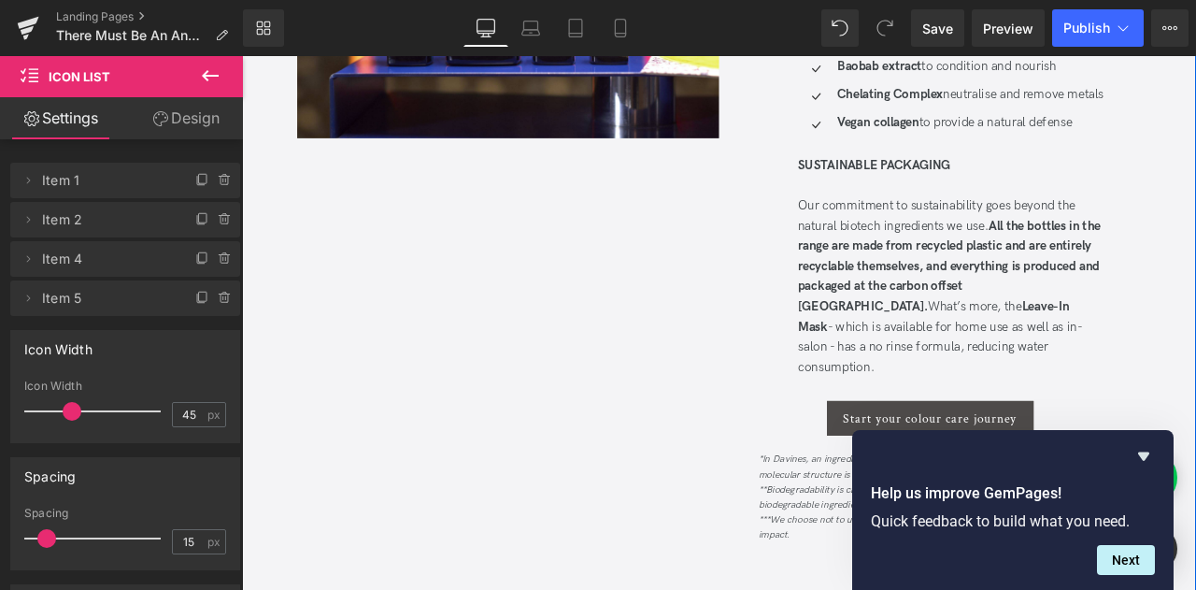
click at [790, 274] on div "Image Get to know Beautiful Things Heading Get to know Beautiful Things Heading…" at bounding box center [807, 205] width 1130 height 985
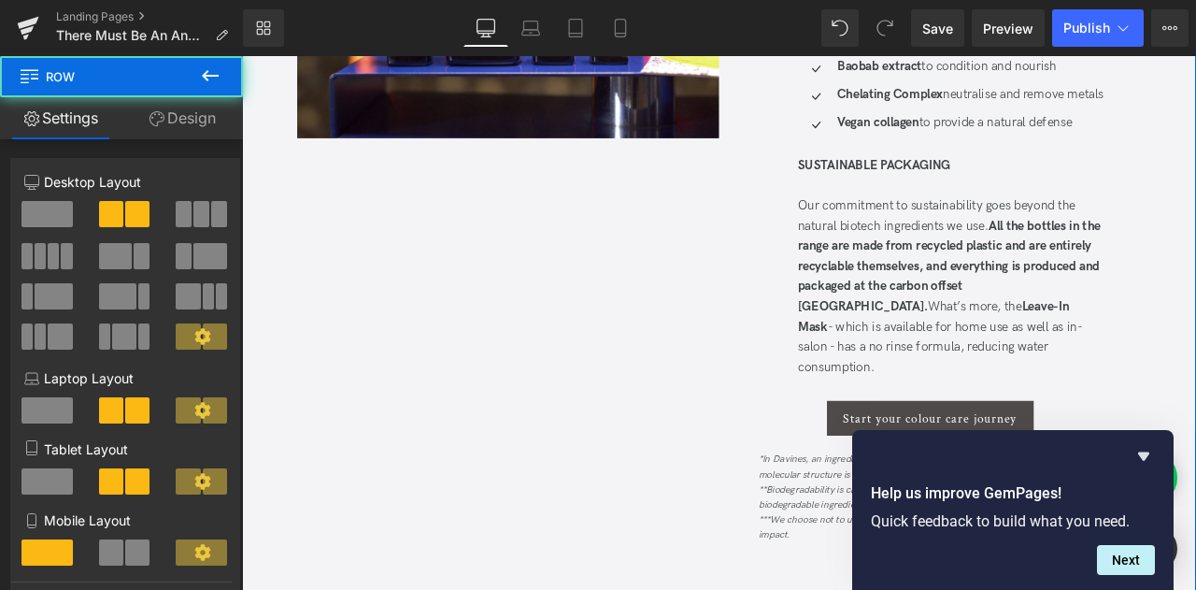
click at [671, 376] on div "Image Get to know Beautiful Things Heading Get to know Beautiful Things Heading…" at bounding box center [807, 205] width 1130 height 985
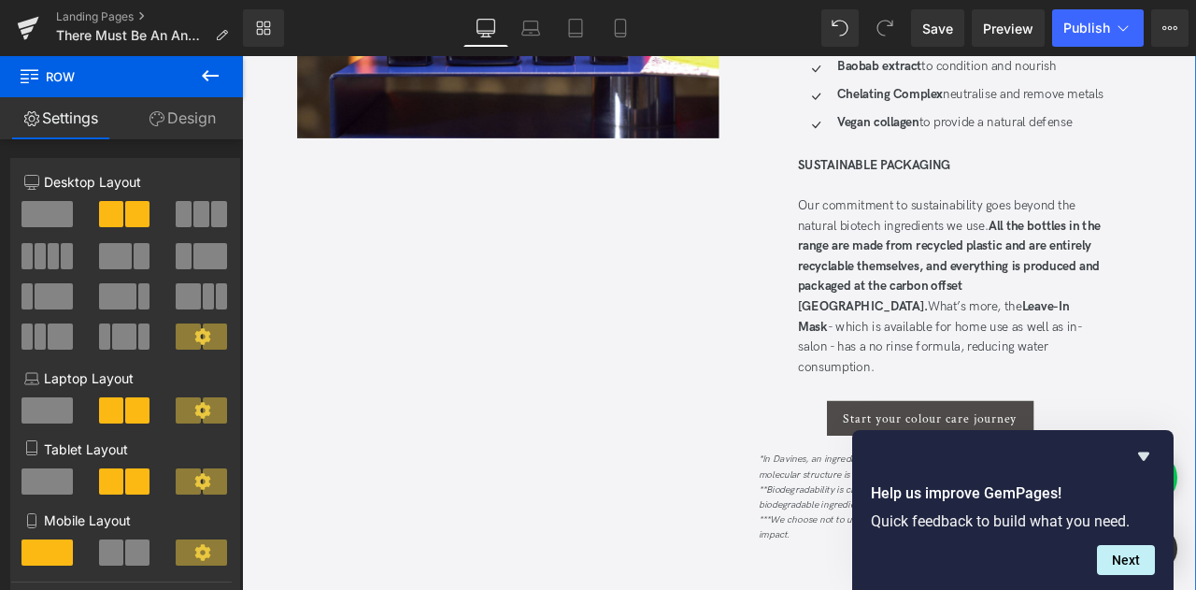
click at [194, 117] on link "Design" at bounding box center [181, 118] width 121 height 42
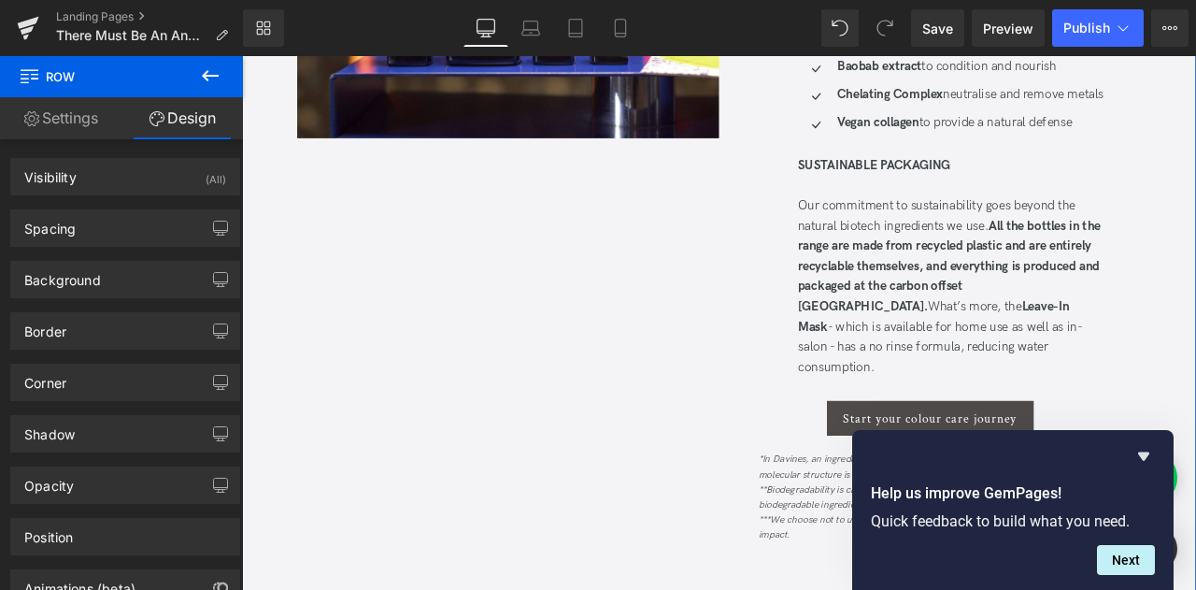
click at [77, 117] on link "Settings" at bounding box center [60, 118] width 121 height 42
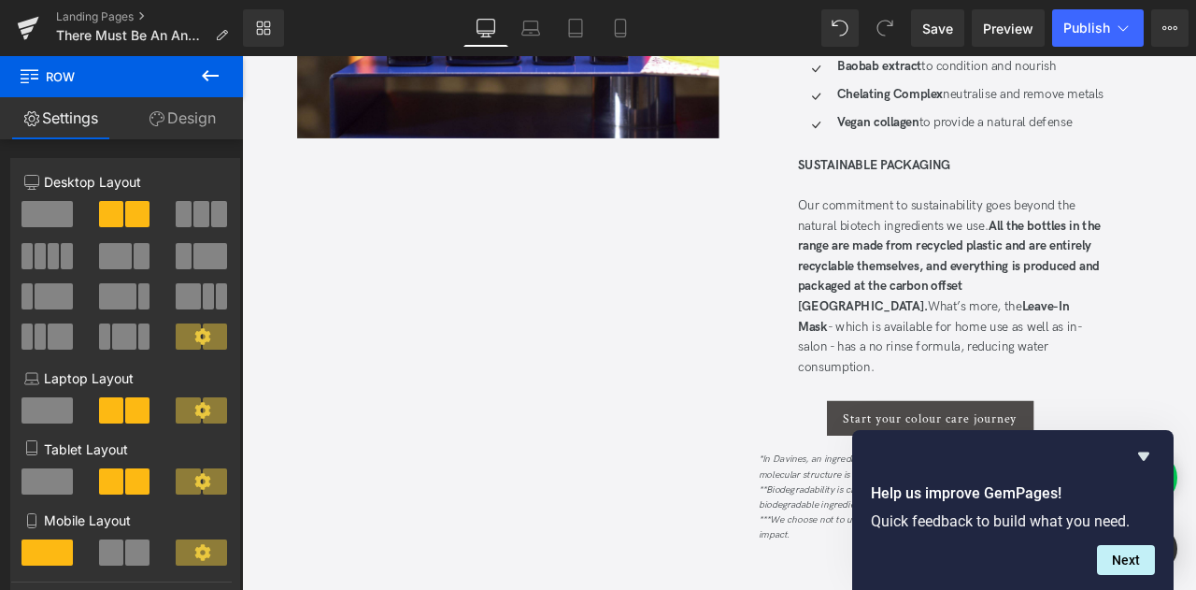
drag, startPoint x: 588, startPoint y: 333, endPoint x: 551, endPoint y: 334, distance: 36.4
click at [588, 333] on div "Image Get to know Beautiful Things Heading Get to know Beautiful Things Heading…" at bounding box center [807, 205] width 1130 height 985
click at [197, 74] on button at bounding box center [210, 76] width 65 height 41
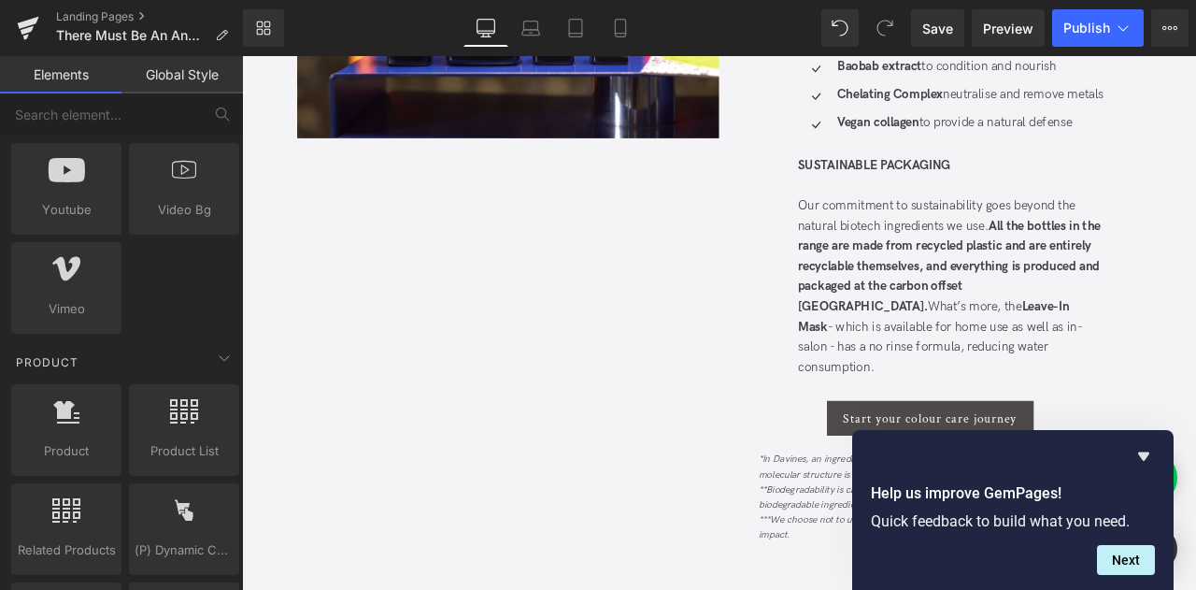
scroll to position [1401, 0]
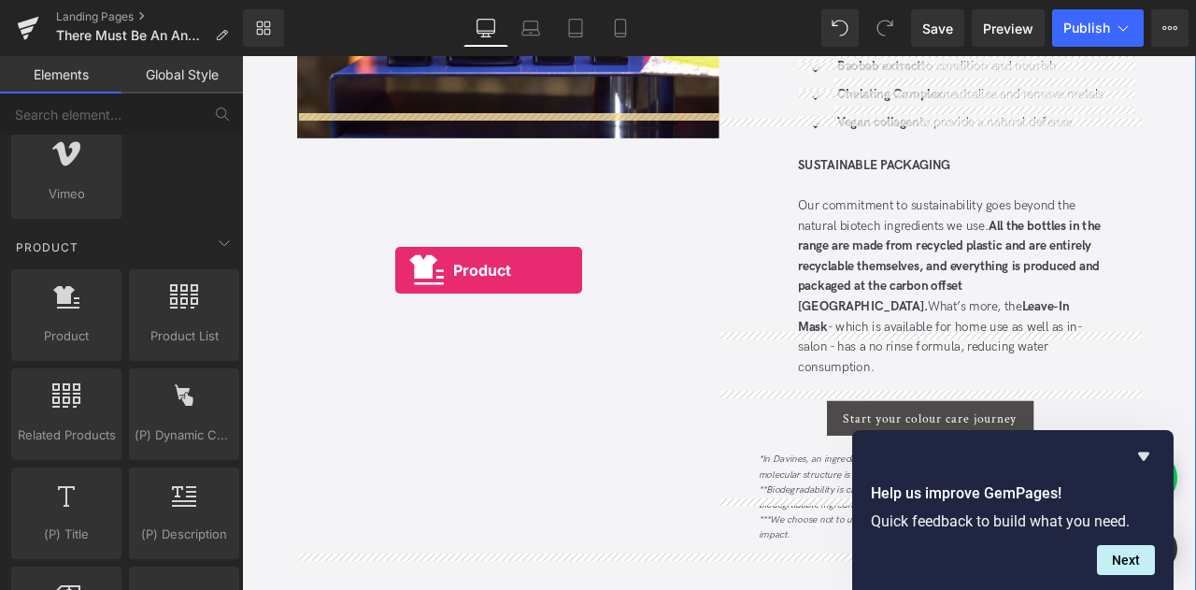
drag, startPoint x: 317, startPoint y: 371, endPoint x: 423, endPoint y: 309, distance: 123.1
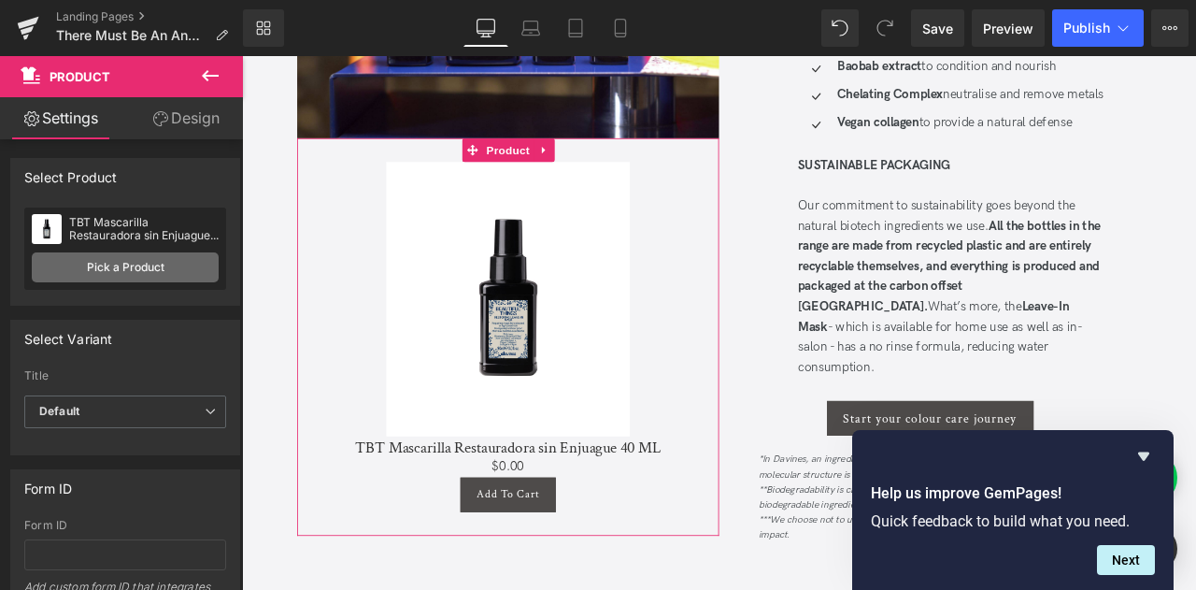
click at [146, 272] on link "Pick a Product" at bounding box center [125, 267] width 187 height 30
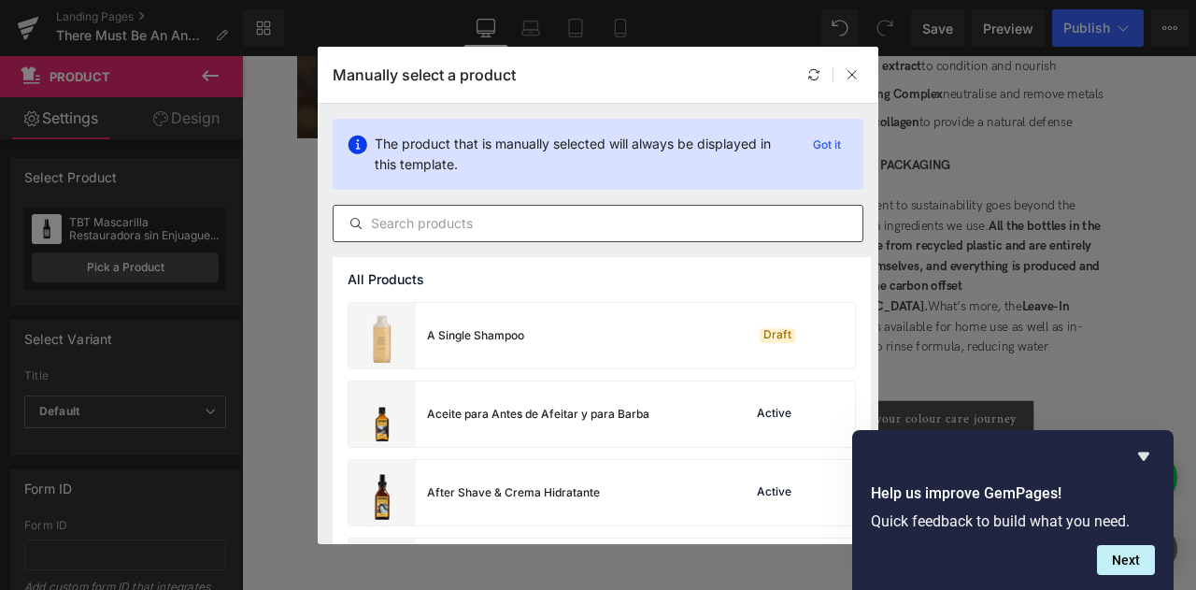
click at [499, 227] on input "text" at bounding box center [598, 223] width 529 height 22
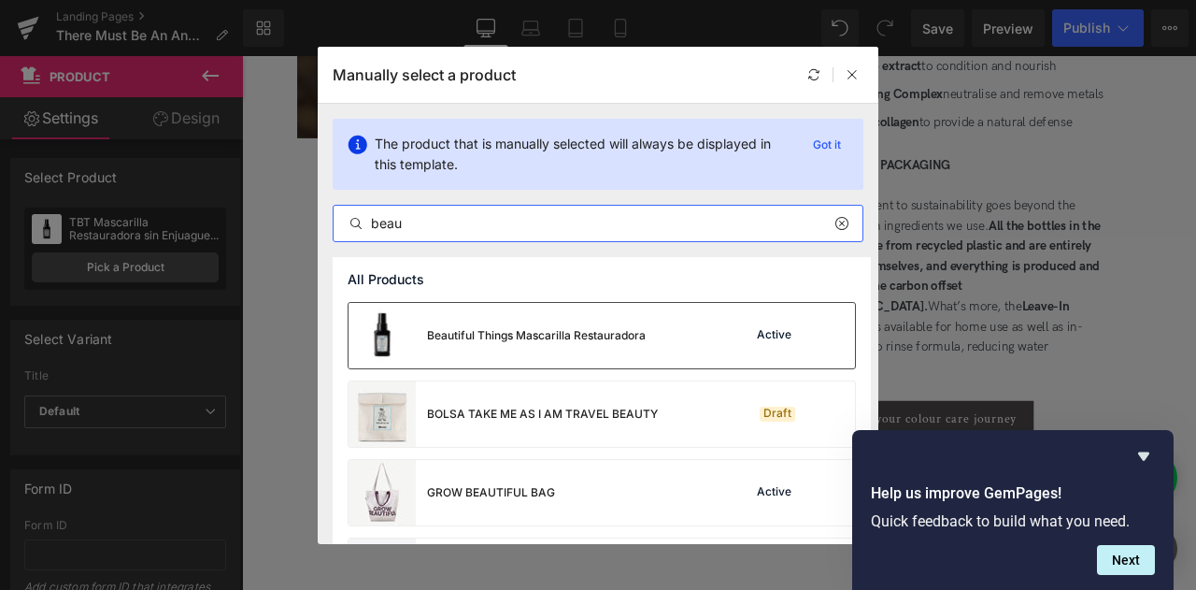
type input "beau"
click at [631, 340] on div "Beautiful Things Mascarilla Restauradora" at bounding box center [536, 335] width 219 height 17
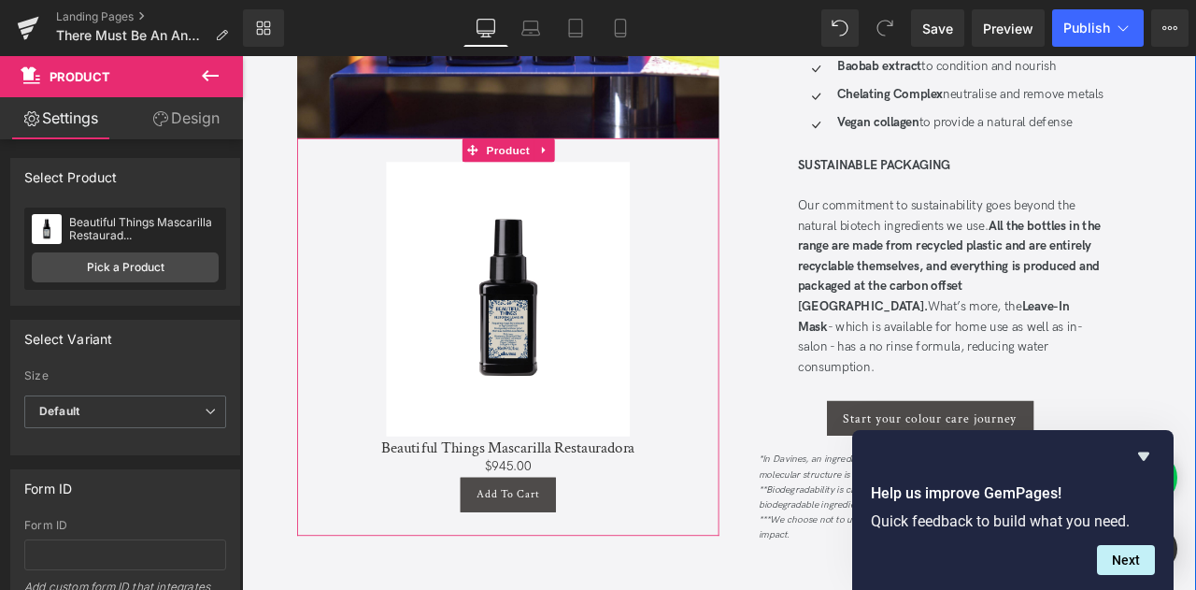
click at [552, 555] on div "Add To Cart (P) Cart Button" at bounding box center [557, 575] width 481 height 41
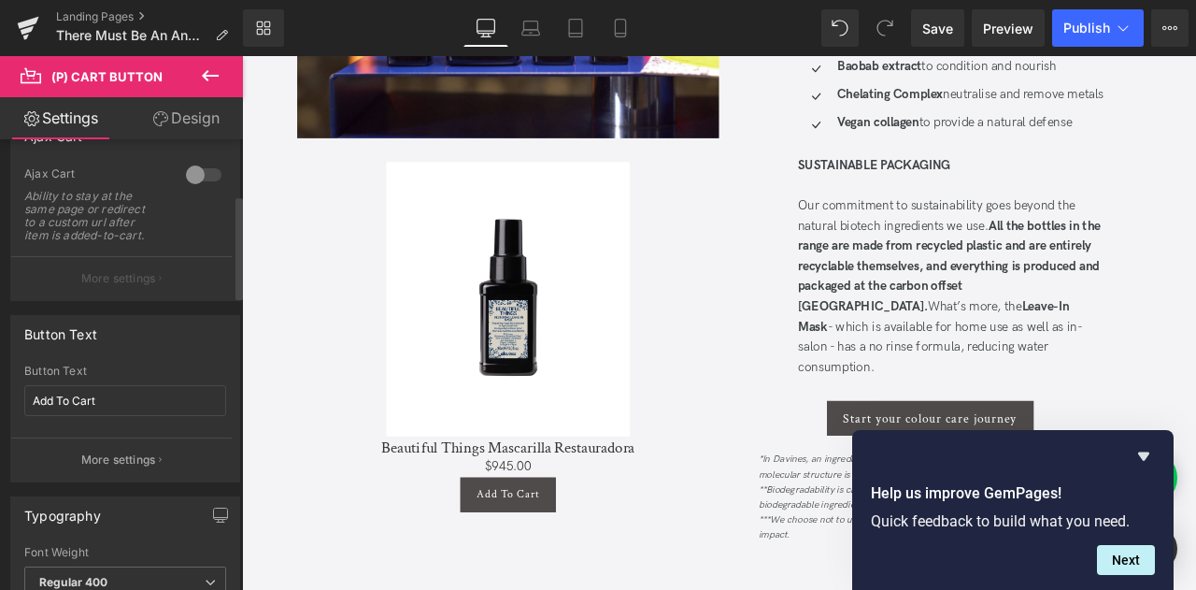
scroll to position [280, 0]
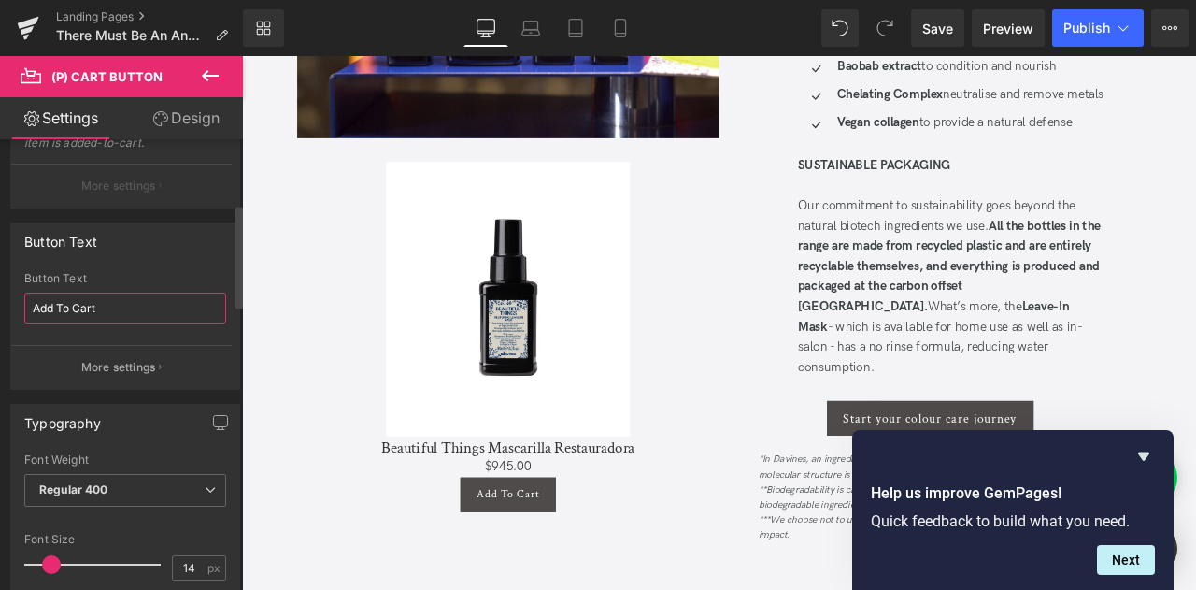
drag, startPoint x: 112, startPoint y: 307, endPoint x: 0, endPoint y: 299, distance: 112.4
click at [0, 299] on div "Button Text Add To Cart Button Text Add To Cart More settings" at bounding box center [125, 298] width 251 height 181
type input "a"
type input "Añadir al carrito"
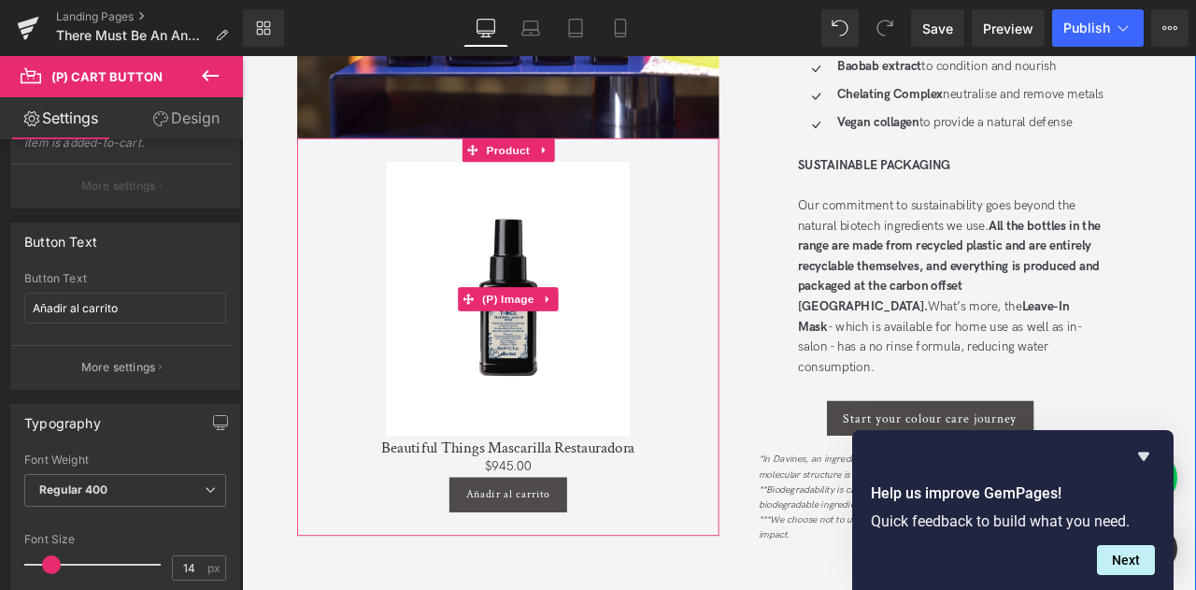
click at [785, 309] on div "Sale Off" at bounding box center [557, 343] width 481 height 325
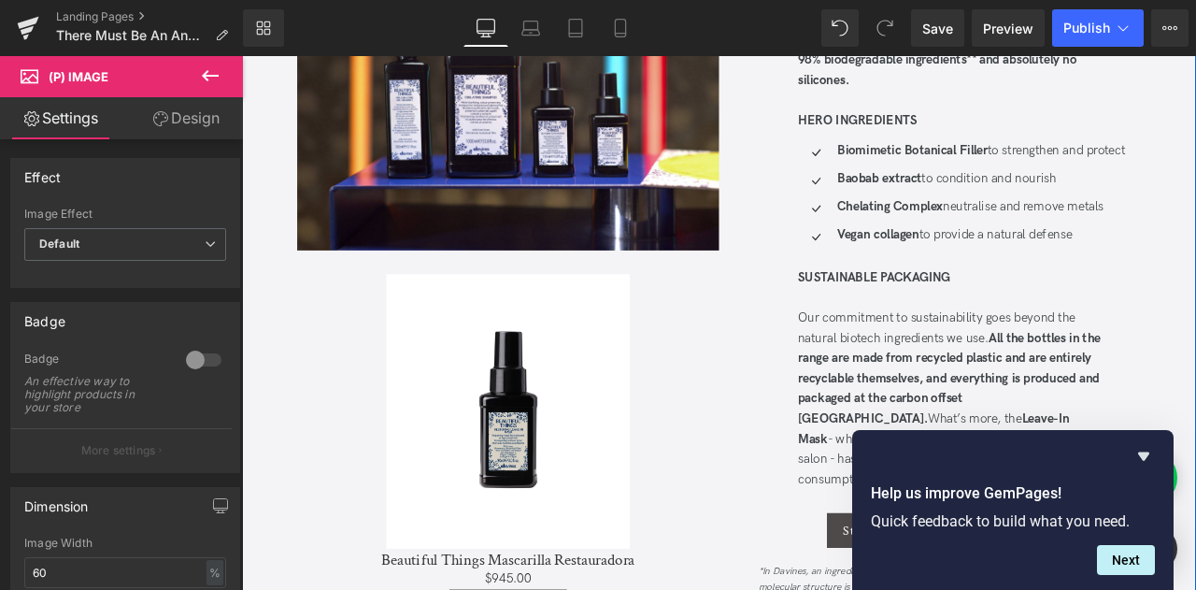
scroll to position [2055, 0]
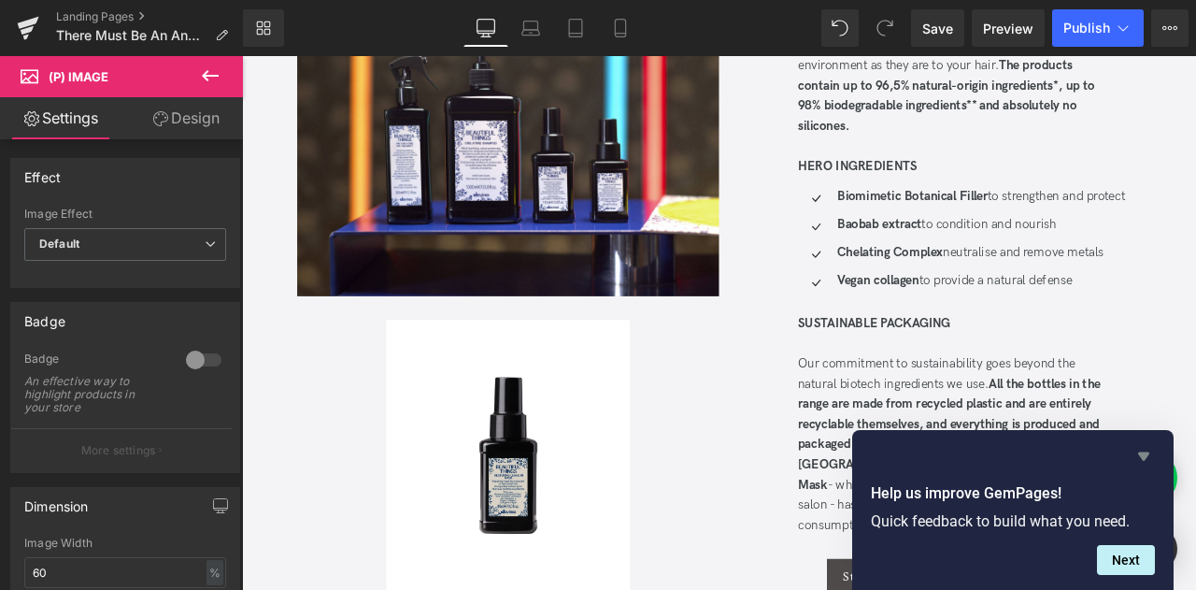
click at [1145, 461] on icon "Hide survey" at bounding box center [1143, 456] width 22 height 22
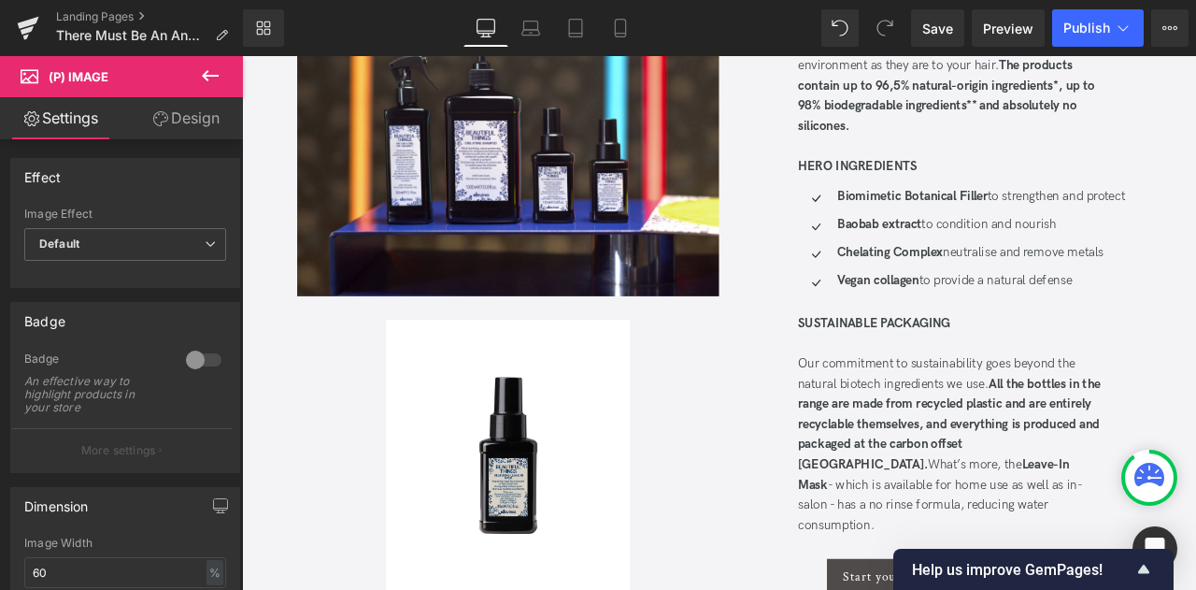
click at [205, 79] on icon at bounding box center [210, 75] width 22 height 22
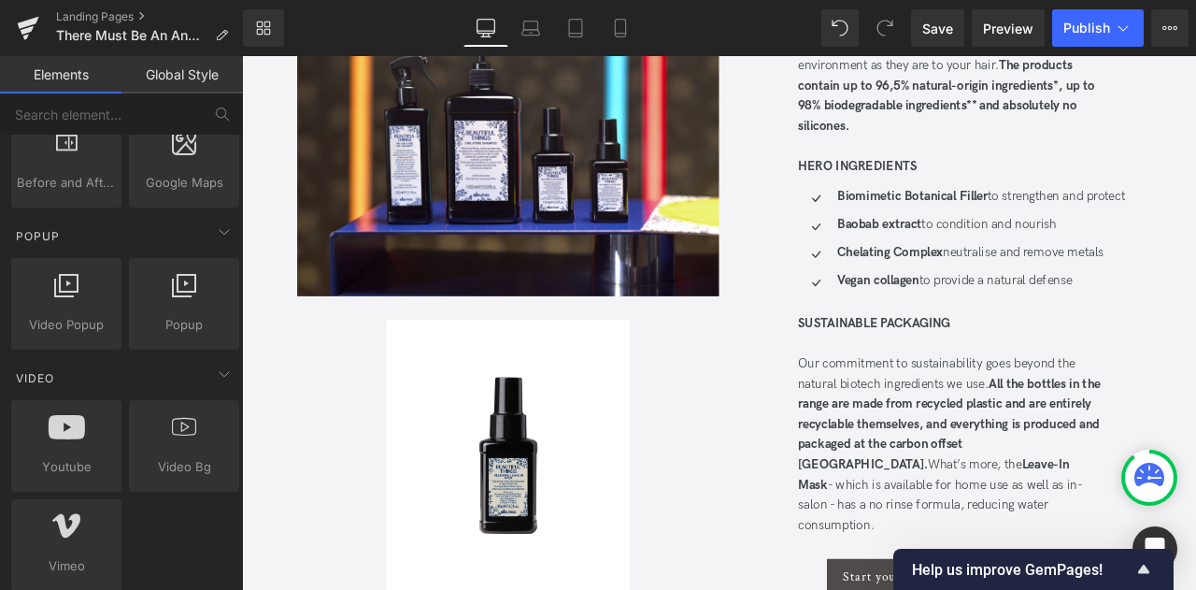
scroll to position [1028, 0]
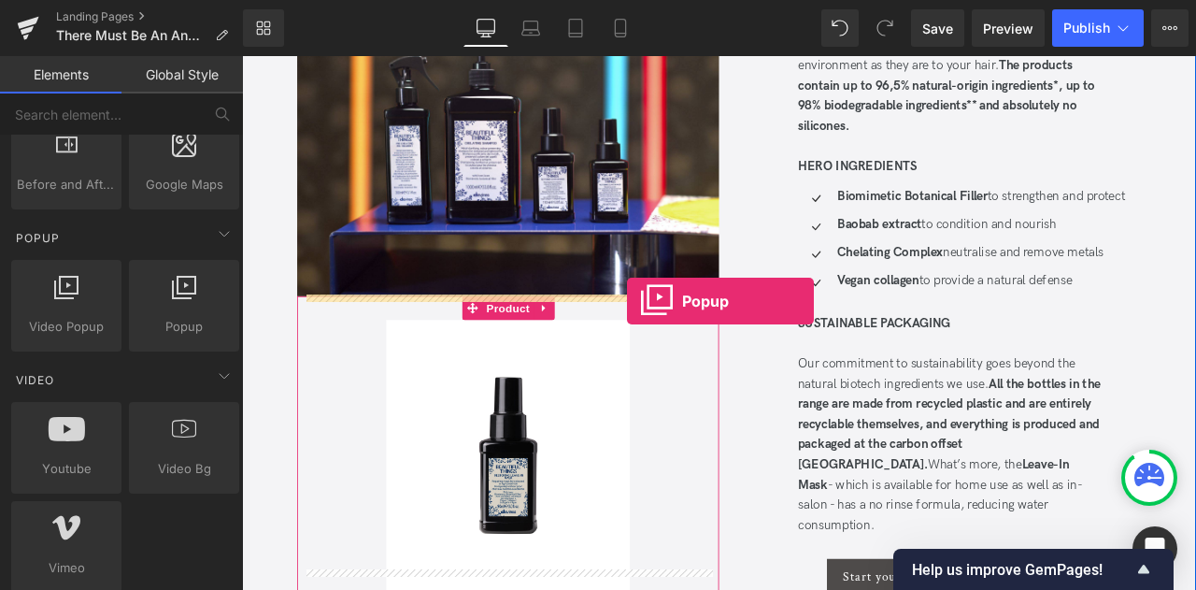
drag, startPoint x: 371, startPoint y: 346, endPoint x: 698, endPoint y: 347, distance: 327.0
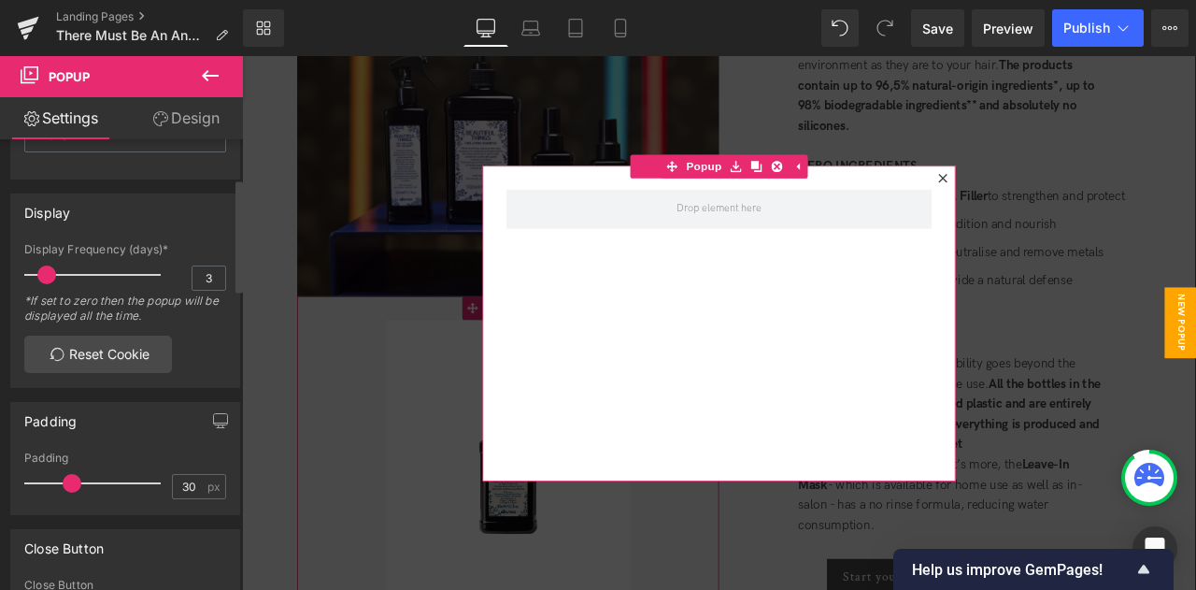
scroll to position [280, 0]
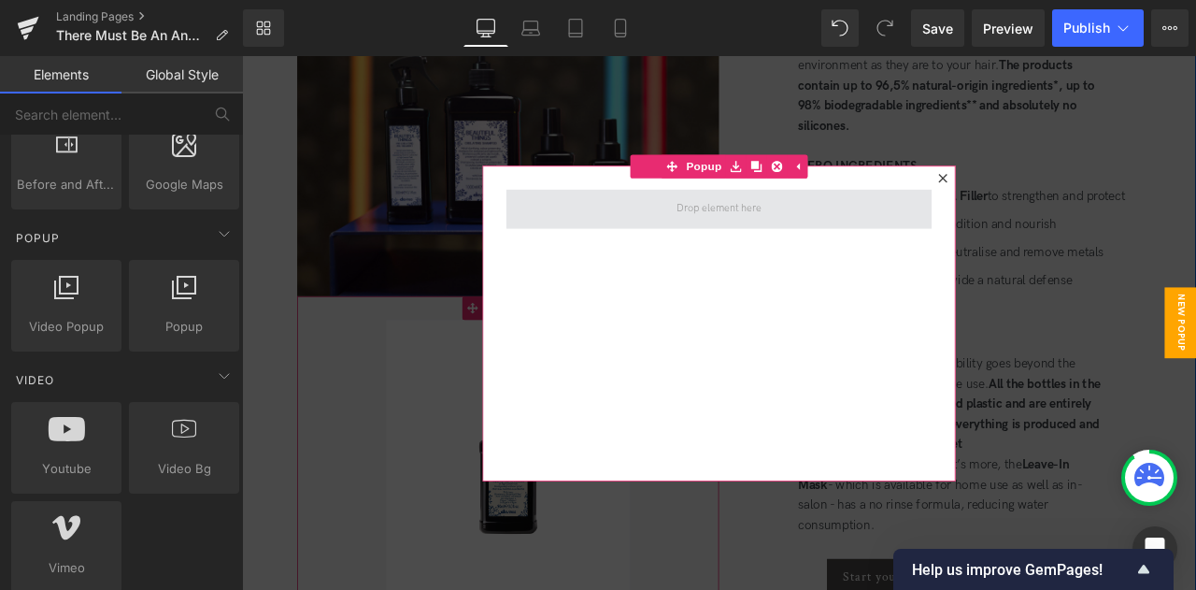
click at [824, 244] on span at bounding box center [807, 237] width 113 height 34
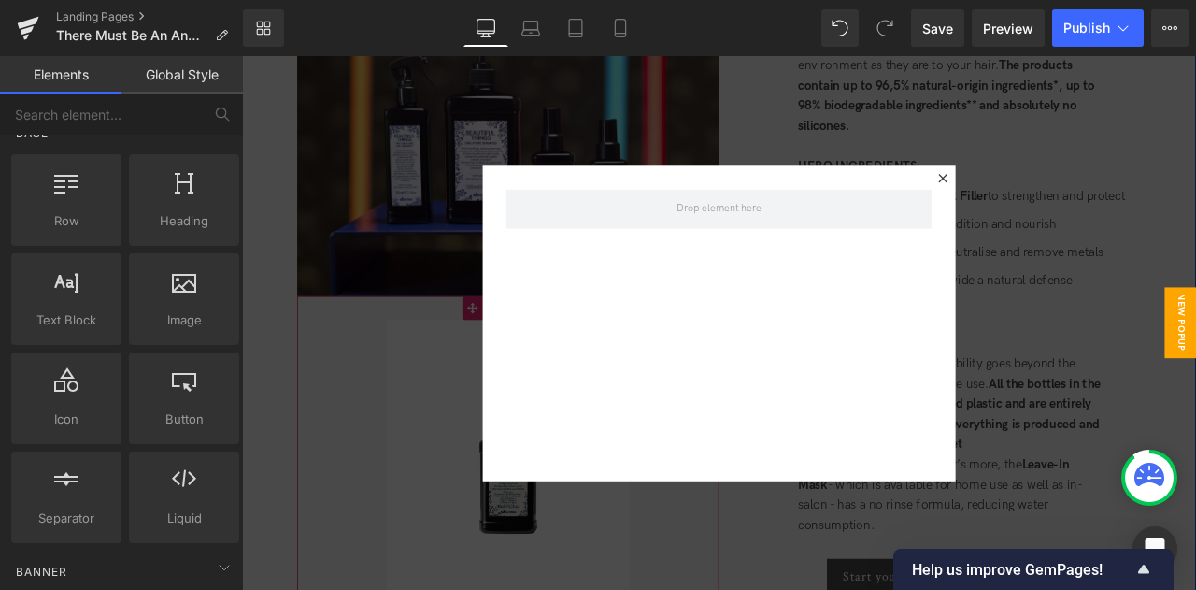
scroll to position [0, 0]
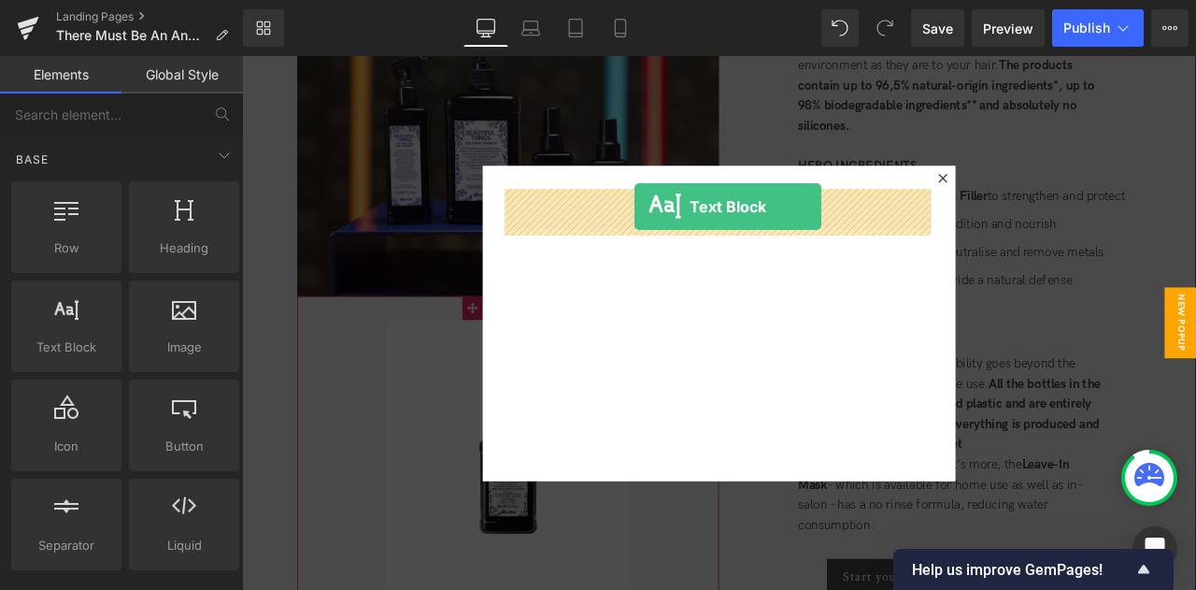
drag, startPoint x: 356, startPoint y: 384, endPoint x: 707, endPoint y: 240, distance: 379.6
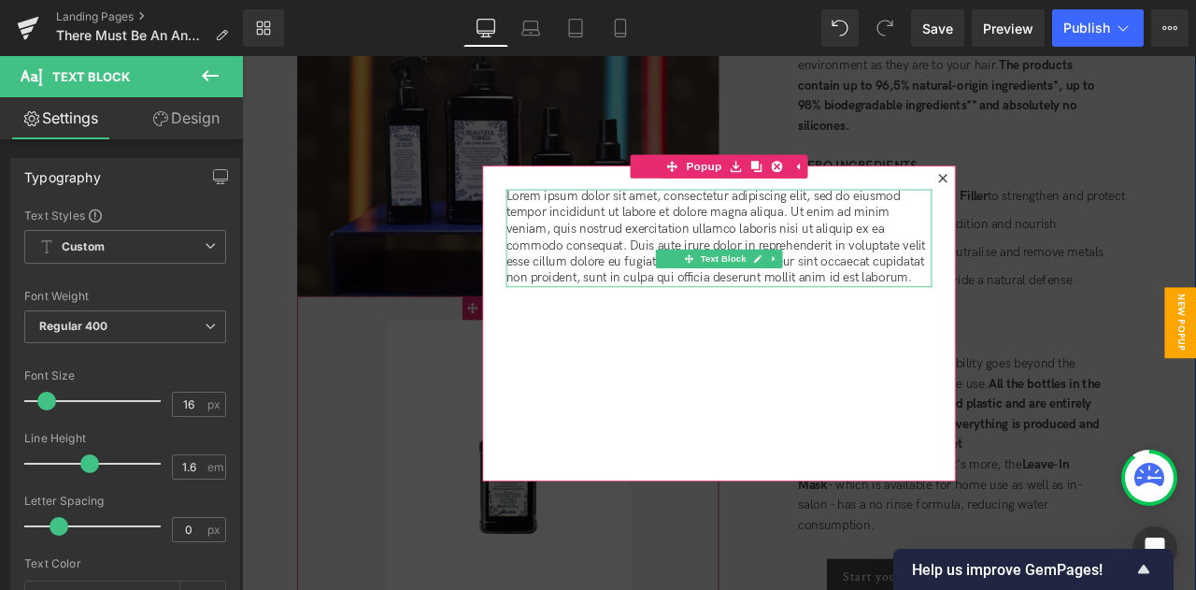
click at [743, 331] on p "Lorem ipsum dolor sit amet, consectetur adipiscing elit, sed do eiusmod tempor …" at bounding box center [807, 272] width 505 height 117
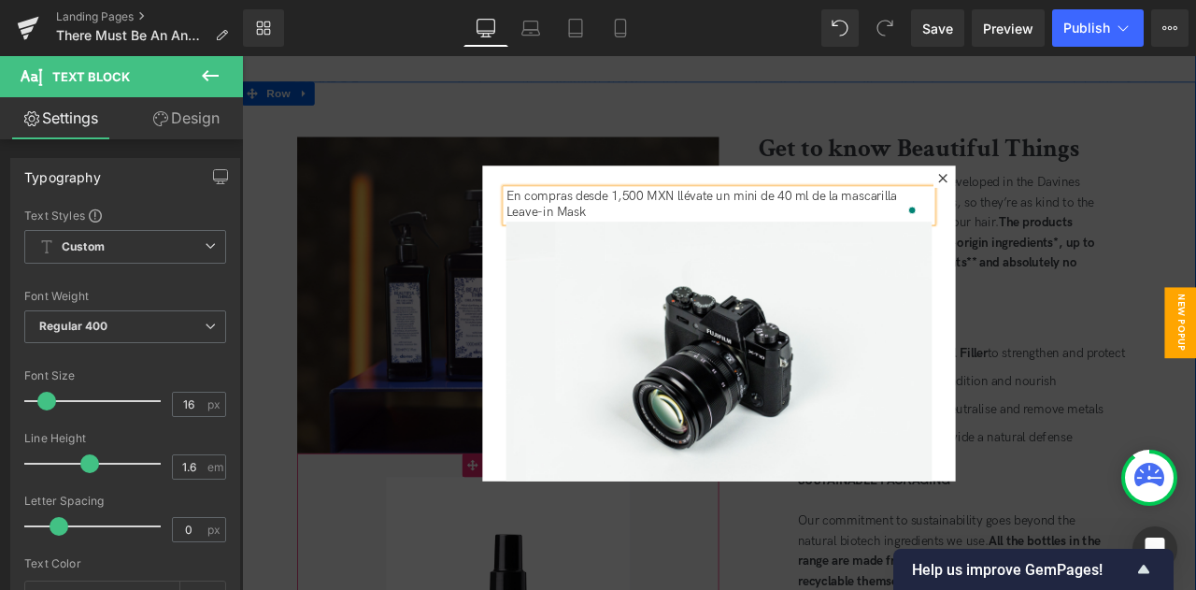
click at [662, 243] on p "En compras desde 1,500 MXN llévate un mini de 40 ml de la mascarilla Leave-in M…" at bounding box center [807, 233] width 505 height 39
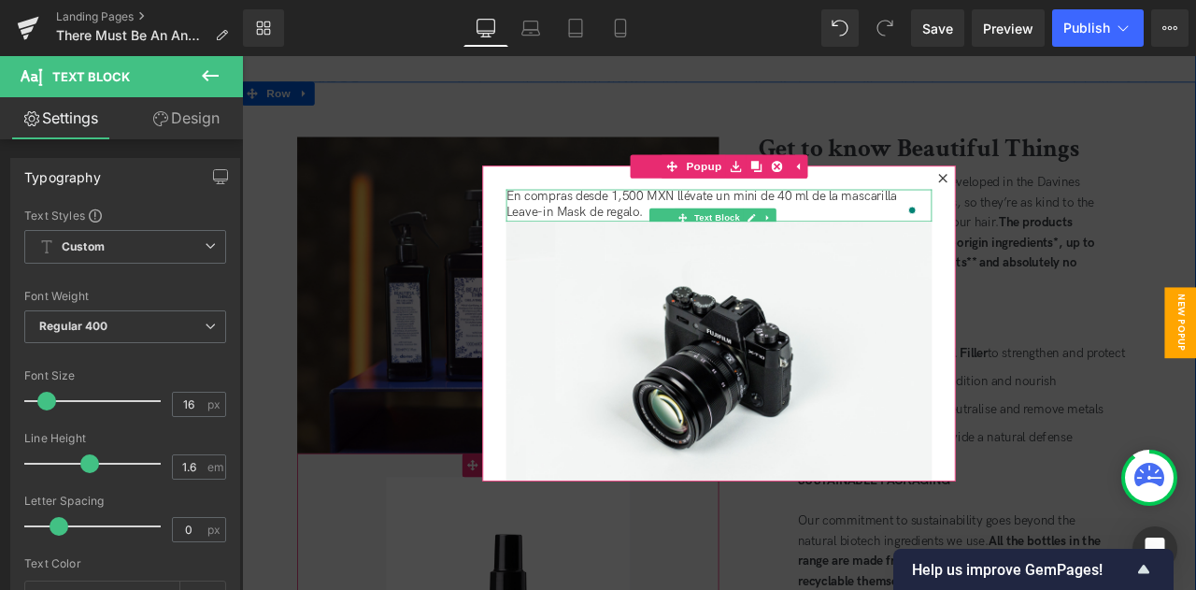
drag, startPoint x: 738, startPoint y: 237, endPoint x: 727, endPoint y: 239, distance: 11.4
click at [727, 239] on ul "Text Block" at bounding box center [800, 247] width 150 height 22
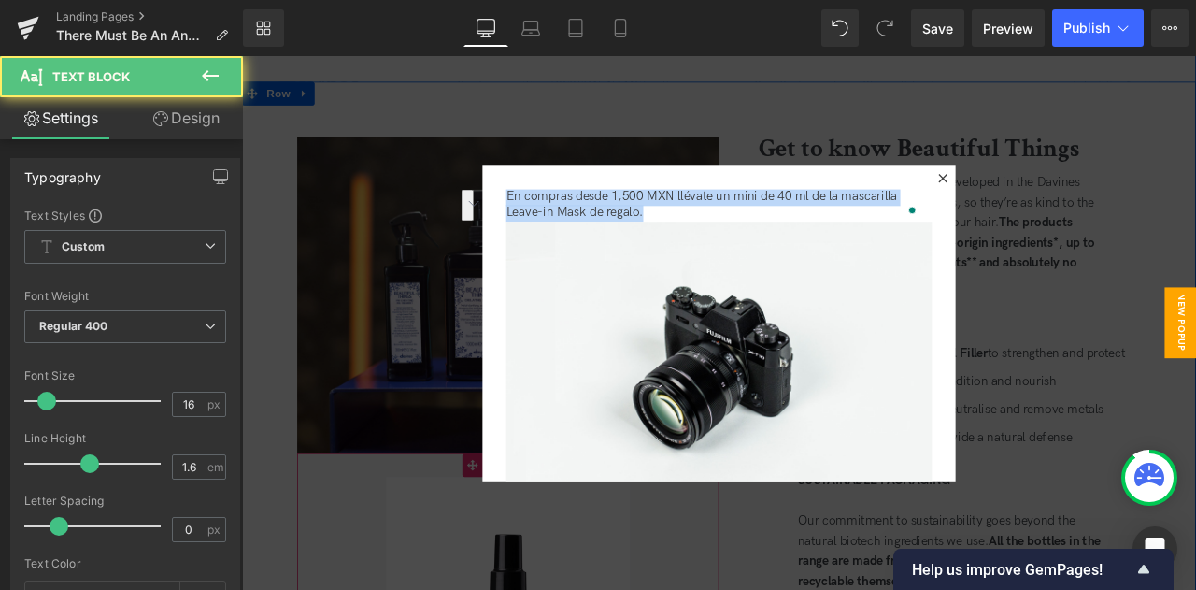
drag, startPoint x: 719, startPoint y: 247, endPoint x: 521, endPoint y: 208, distance: 201.7
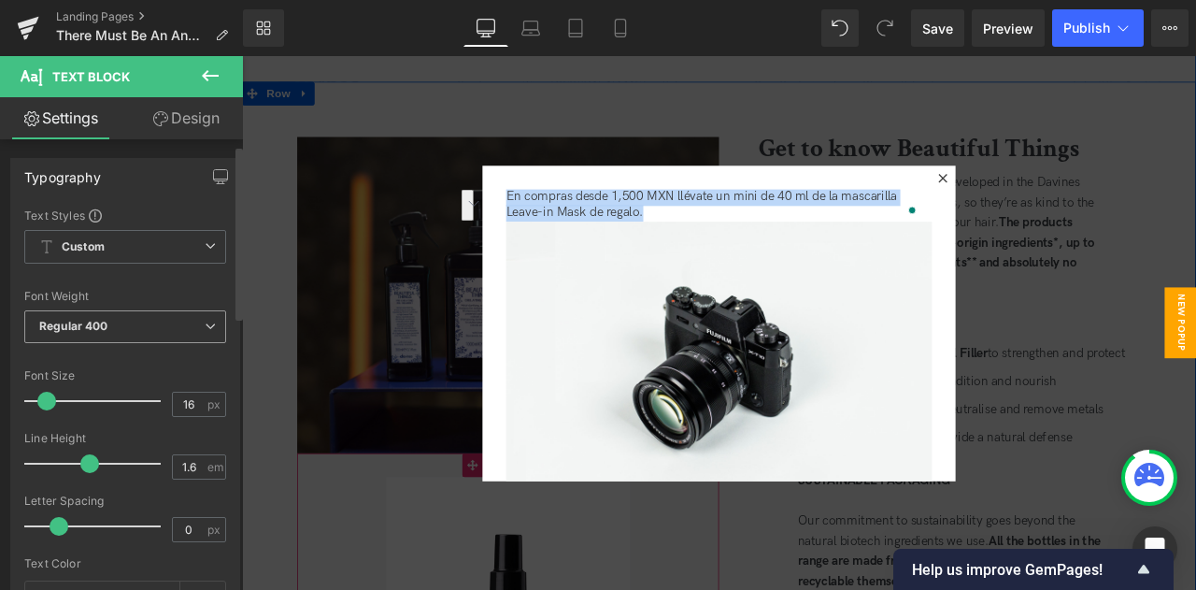
scroll to position [93, 0]
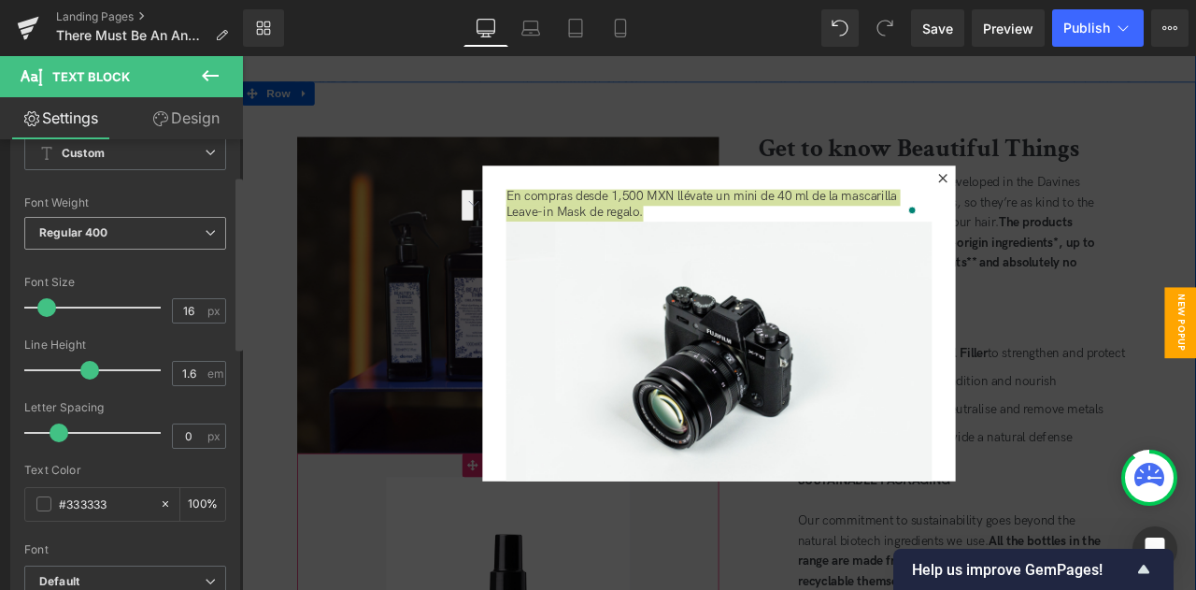
click at [148, 237] on span "Regular 400" at bounding box center [125, 233] width 202 height 33
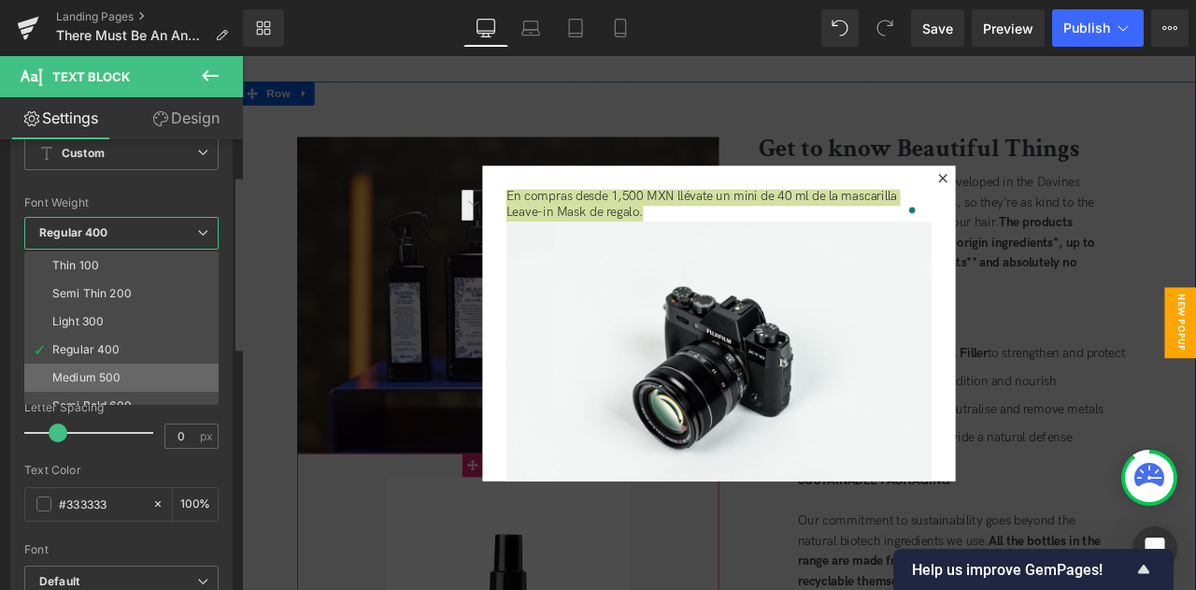
click at [114, 369] on li "Medium 500" at bounding box center [125, 377] width 203 height 28
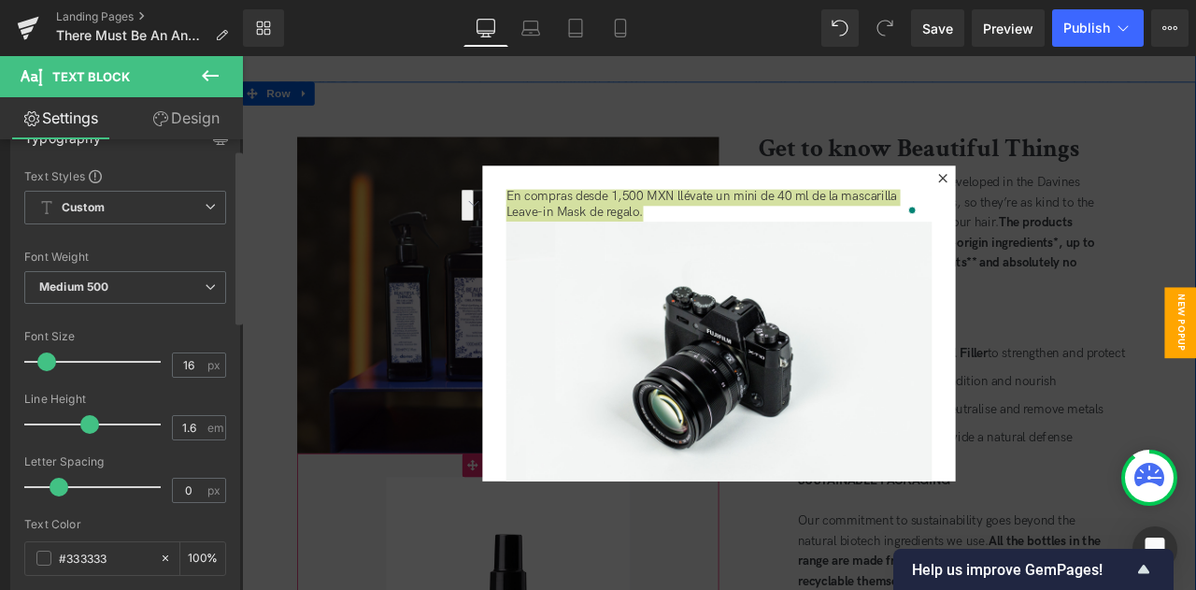
scroll to position [0, 0]
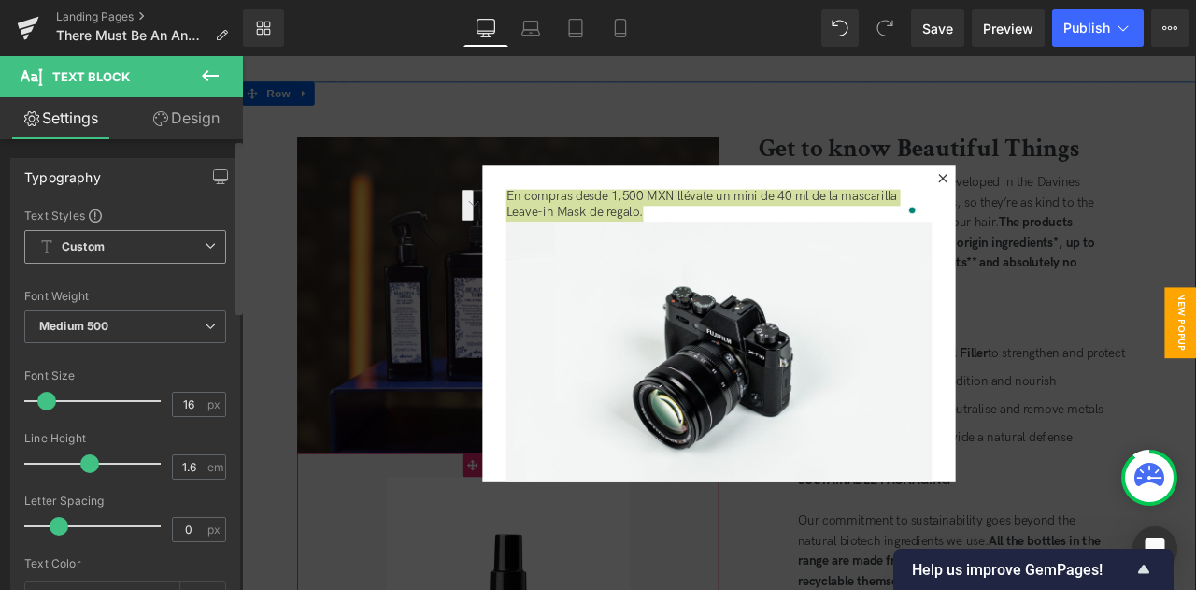
click at [151, 248] on span "Custom Setup Global Style" at bounding box center [125, 247] width 202 height 34
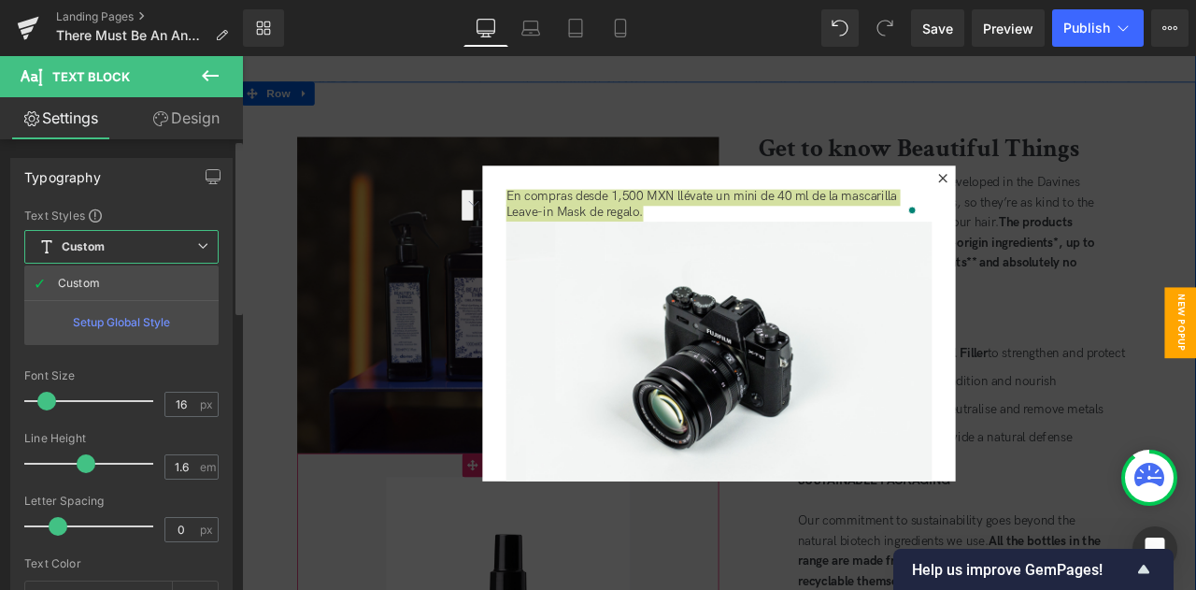
click at [151, 248] on span "Custom Setup Global Style" at bounding box center [121, 247] width 194 height 34
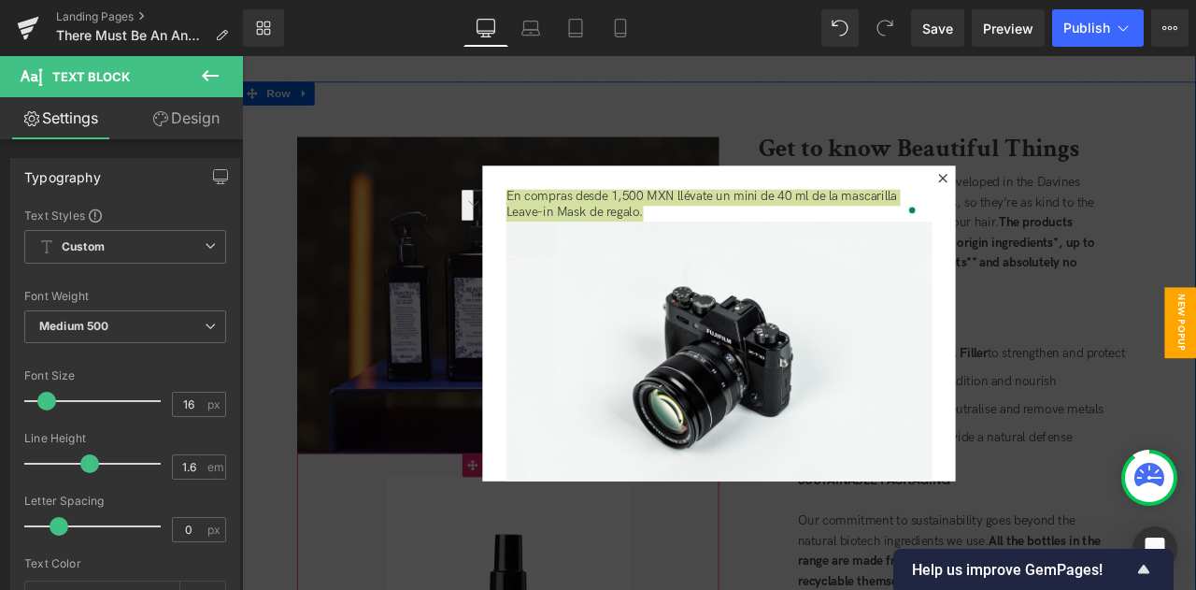
drag, startPoint x: 192, startPoint y: 119, endPoint x: 179, endPoint y: 228, distance: 110.1
click at [192, 119] on link "Design" at bounding box center [185, 118] width 121 height 42
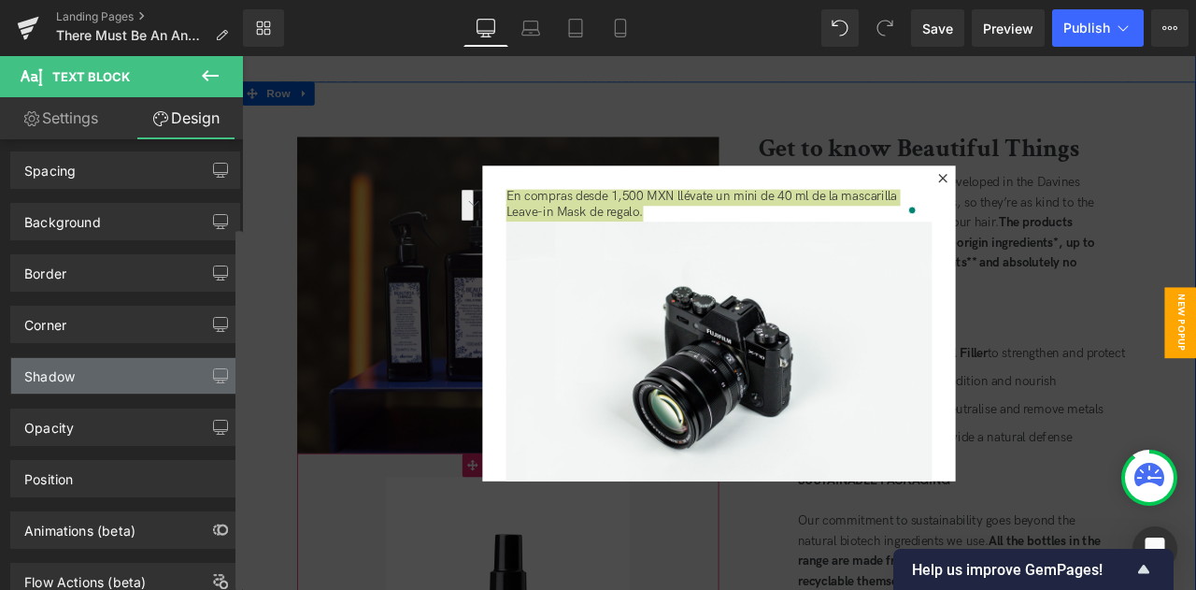
scroll to position [114, 0]
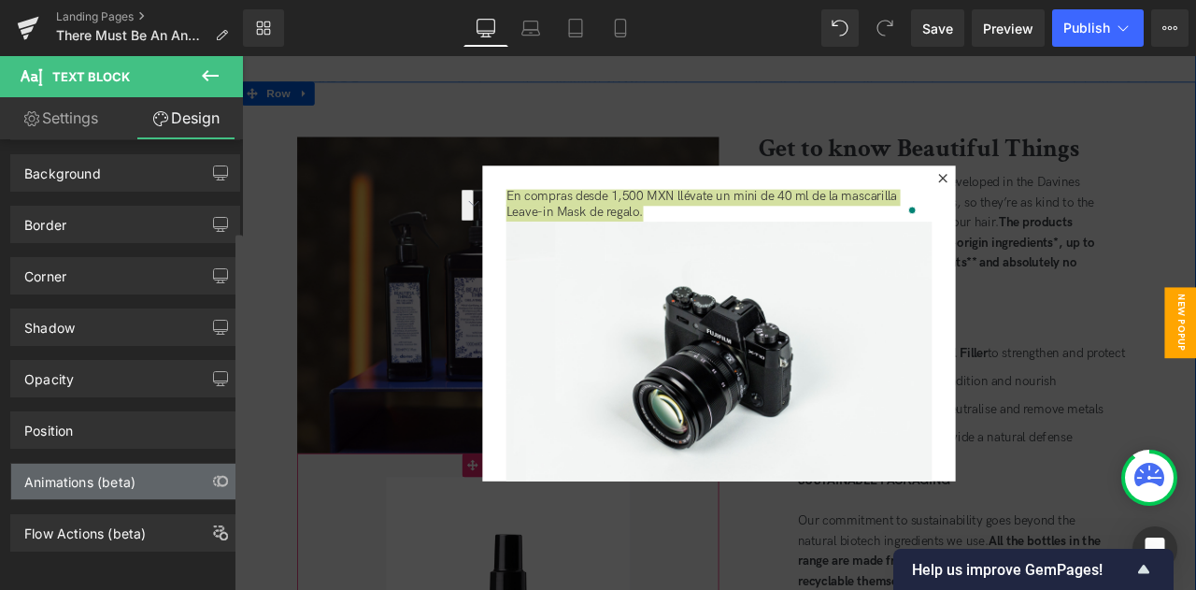
click at [139, 476] on div "Animations (beta)" at bounding box center [125, 481] width 228 height 36
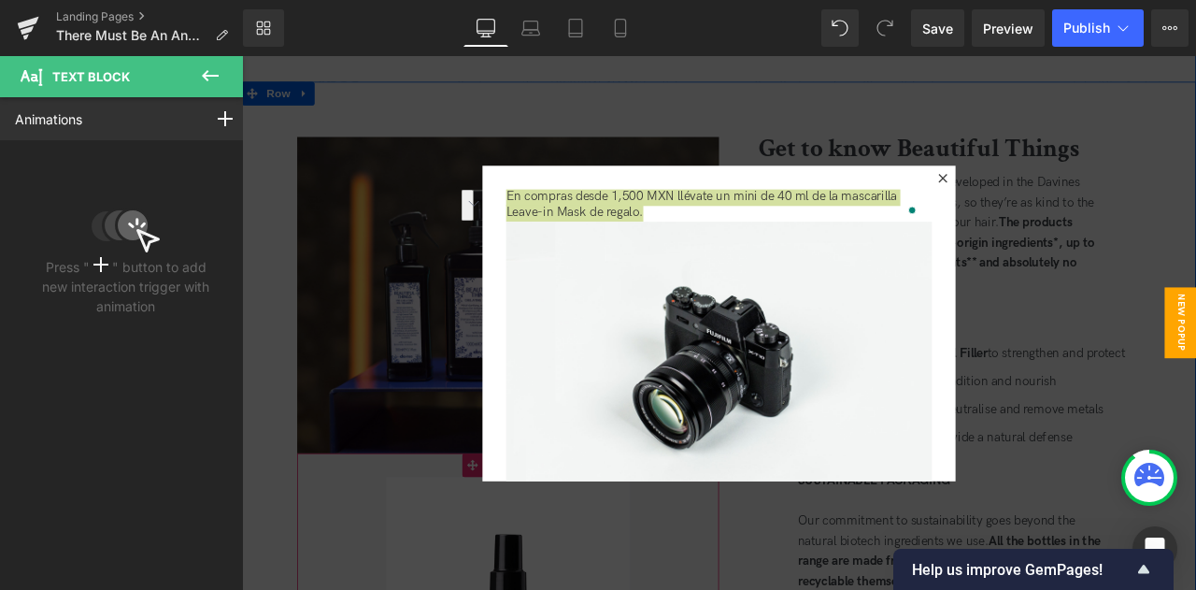
click at [207, 83] on icon at bounding box center [210, 75] width 22 height 22
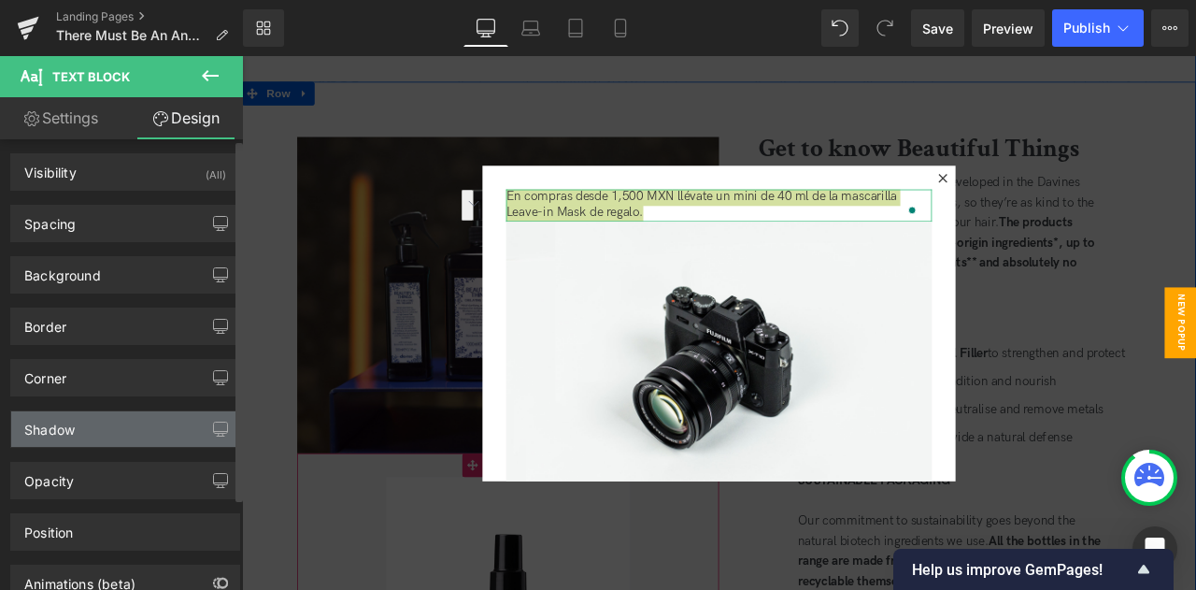
scroll to position [0, 0]
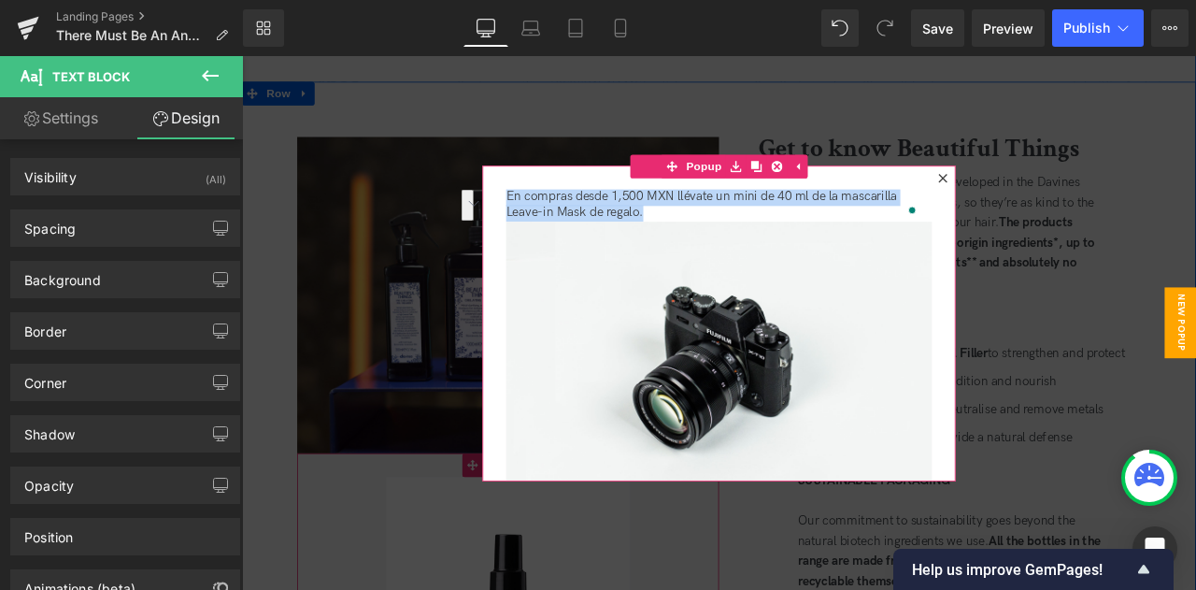
click at [1072, 198] on icon at bounding box center [1072, 200] width 10 height 10
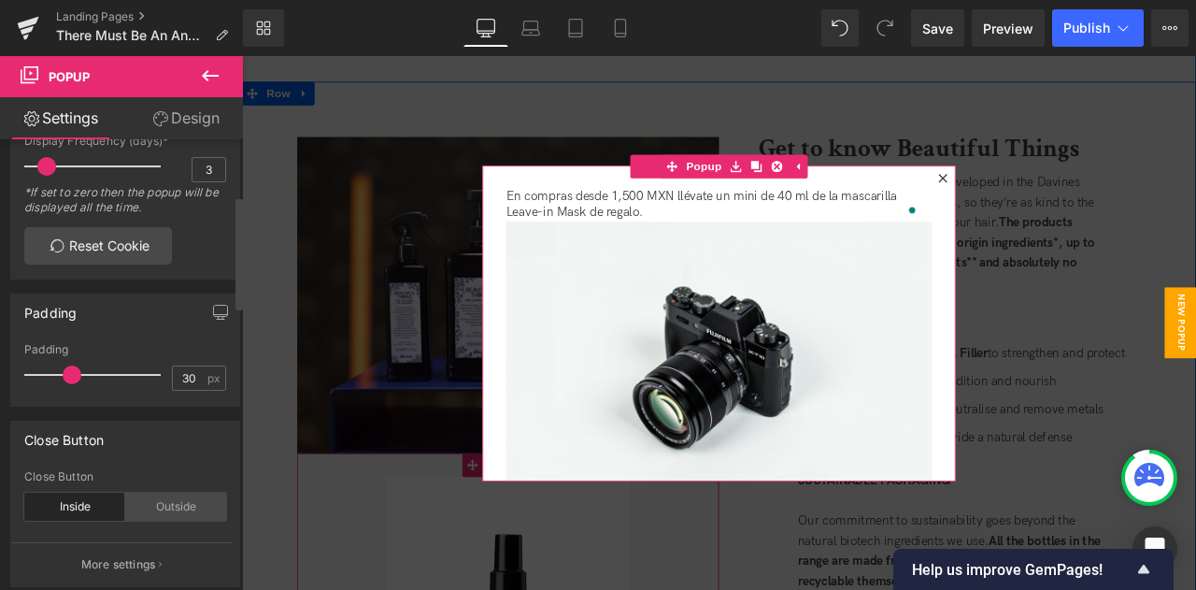
scroll to position [374, 0]
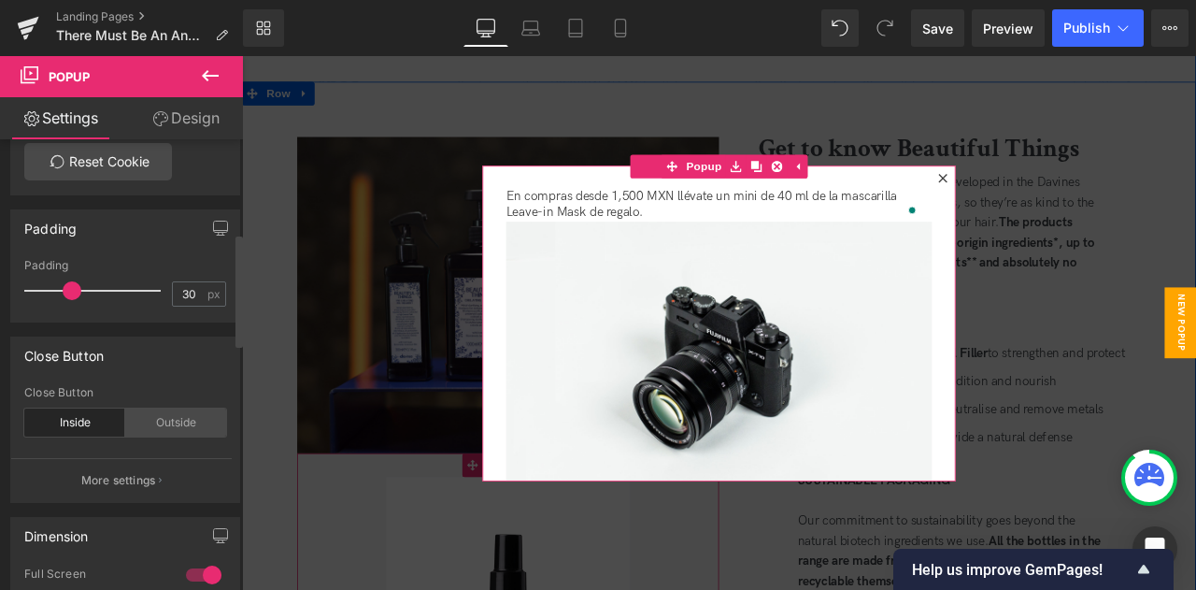
click at [169, 423] on div "Outside" at bounding box center [175, 422] width 101 height 28
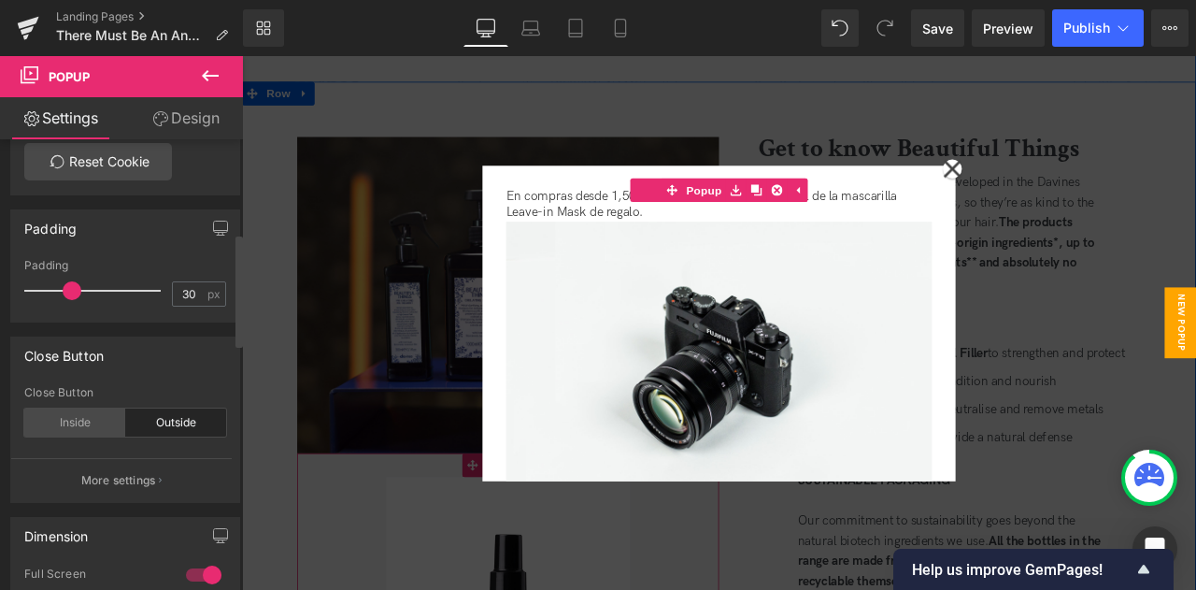
click at [106, 415] on div "Inside" at bounding box center [74, 422] width 101 height 28
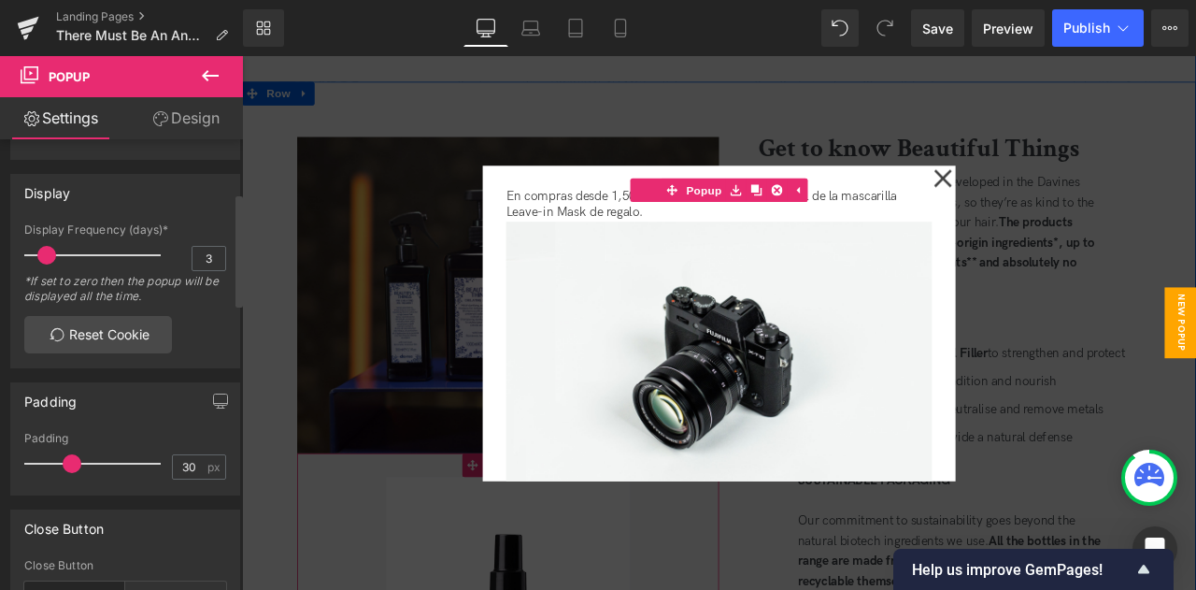
scroll to position [187, 0]
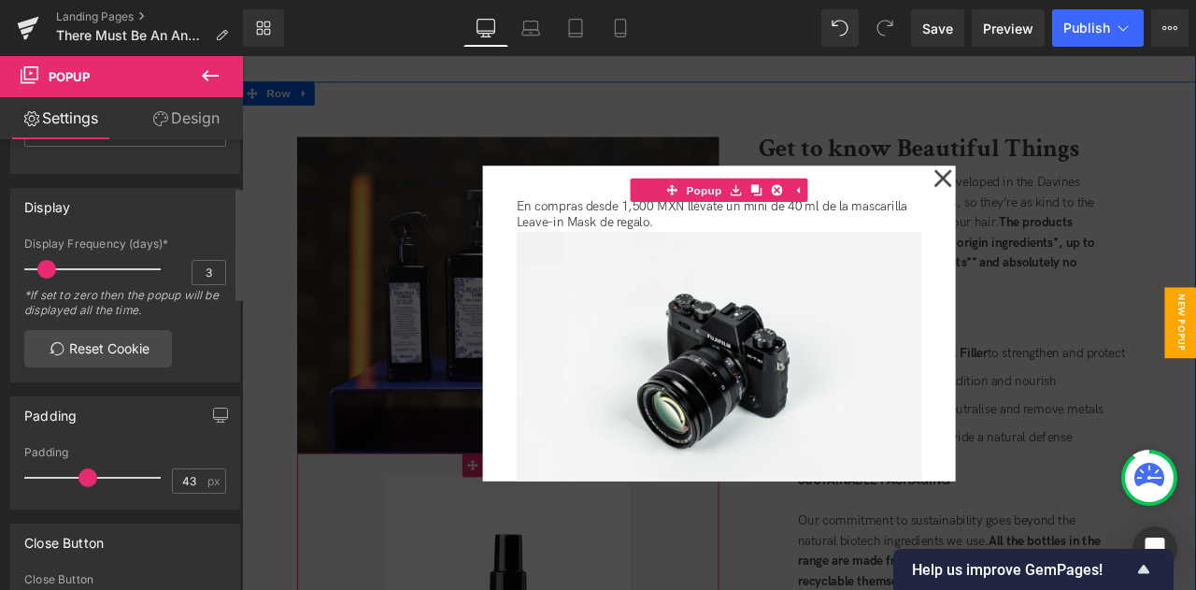
type input "45"
drag, startPoint x: 68, startPoint y: 470, endPoint x: 86, endPoint y: 496, distance: 31.6
click at [86, 496] on div "Padding 45 px" at bounding box center [125, 477] width 202 height 63
type input "3"
drag, startPoint x: 40, startPoint y: 271, endPoint x: 45, endPoint y: 279, distance: 9.6
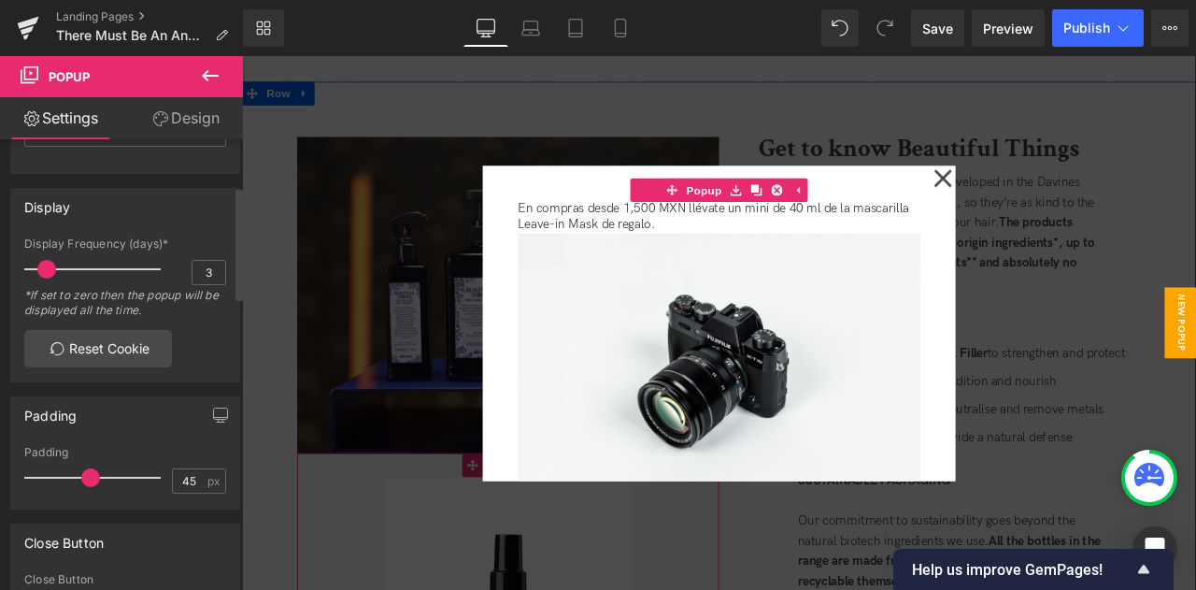
click at [45, 279] on div at bounding box center [97, 268] width 127 height 37
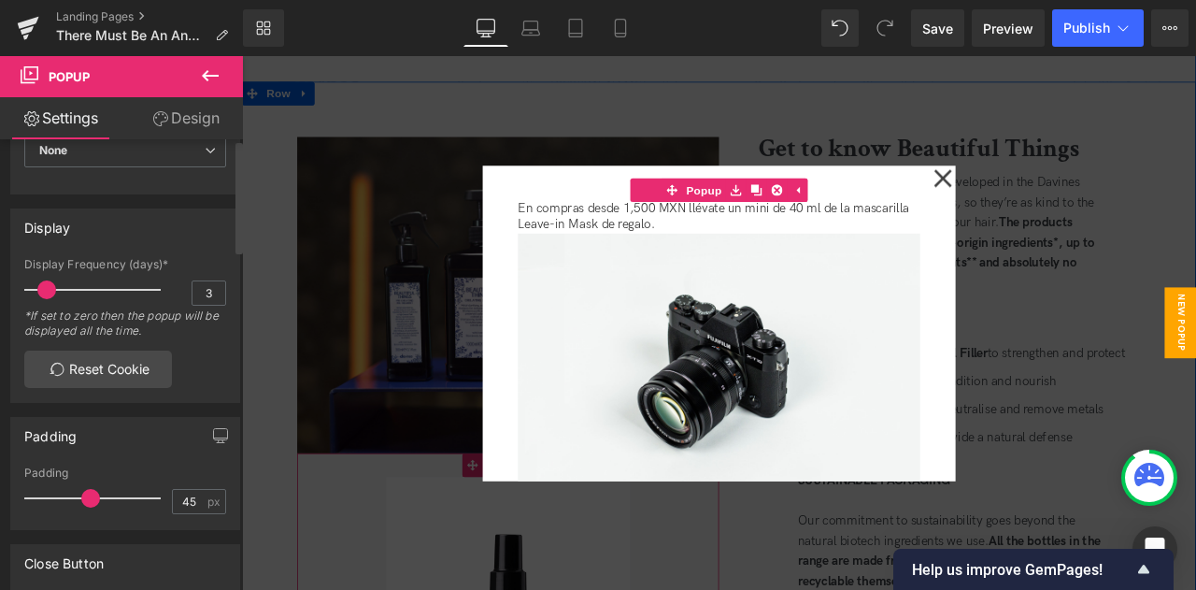
scroll to position [0, 0]
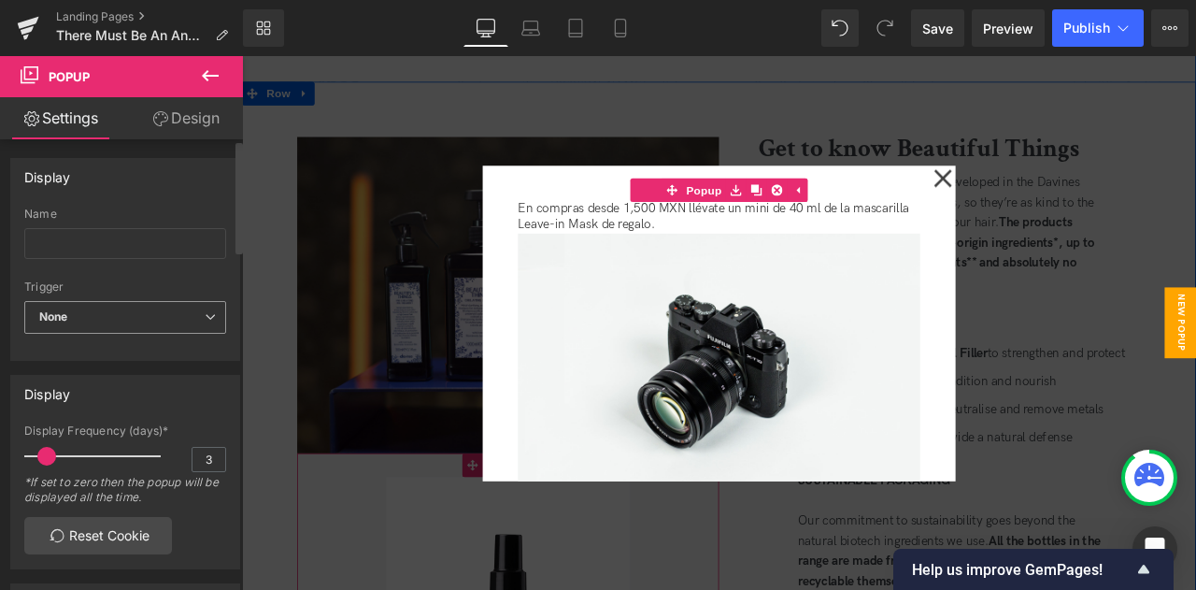
click at [80, 312] on span "None" at bounding box center [125, 317] width 202 height 33
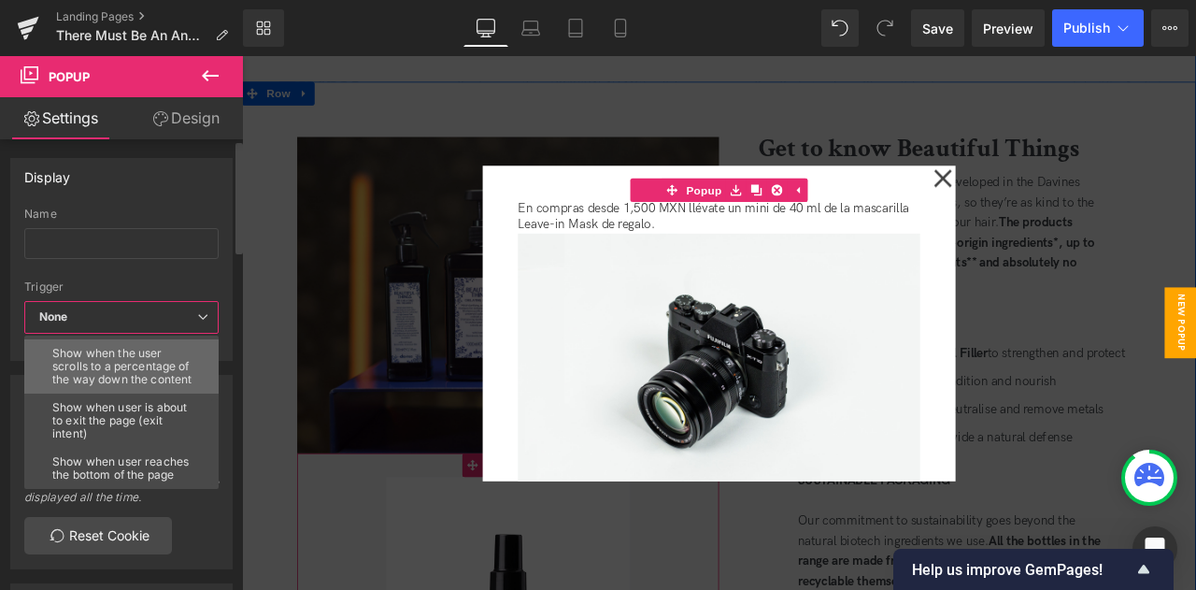
scroll to position [107, 0]
click at [151, 363] on div "Show when the user scrolls to a percentage of the way down the content" at bounding box center [125, 366] width 147 height 39
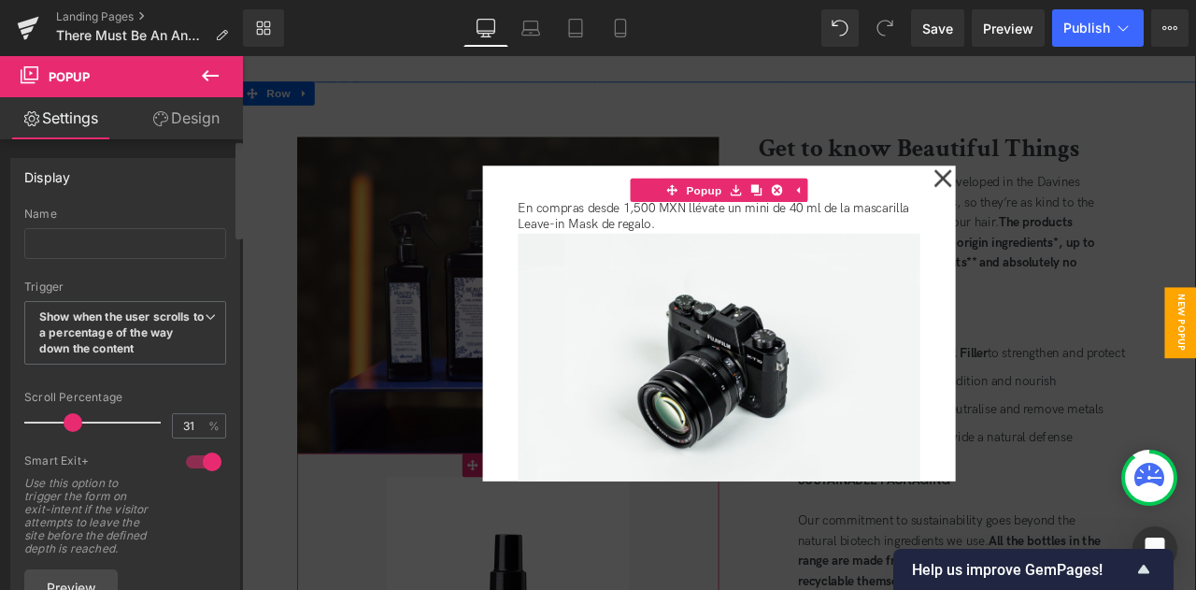
type input "30"
drag, startPoint x: 47, startPoint y: 419, endPoint x: 71, endPoint y: 429, distance: 26.0
click at [71, 429] on span at bounding box center [72, 422] width 19 height 19
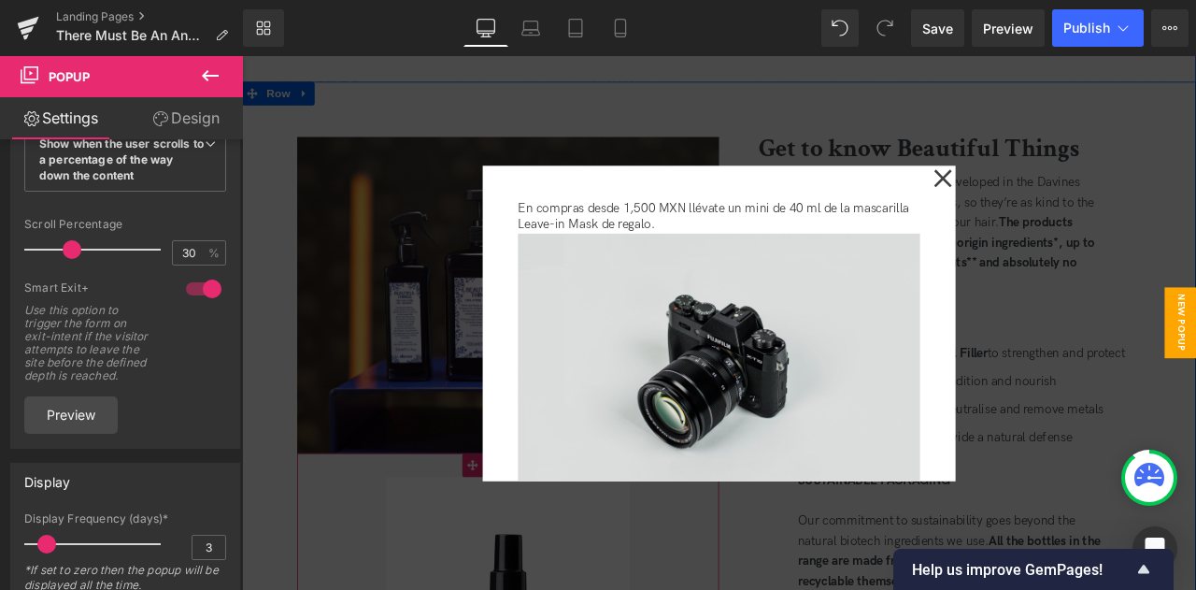
scroll to position [0, 0]
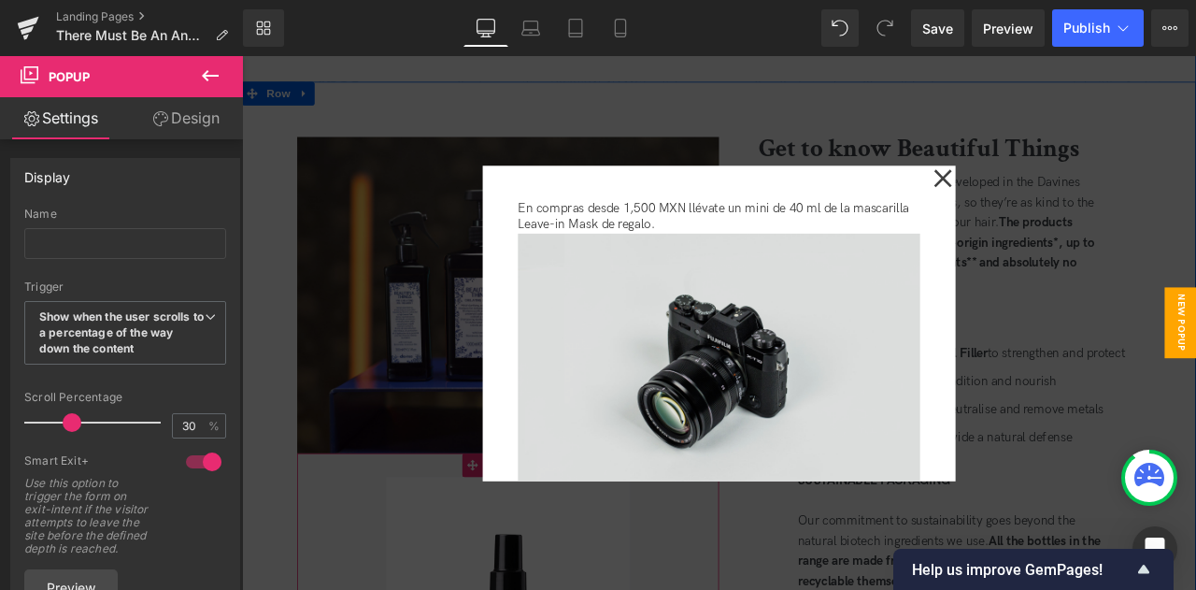
click at [878, 397] on img at bounding box center [807, 424] width 476 height 316
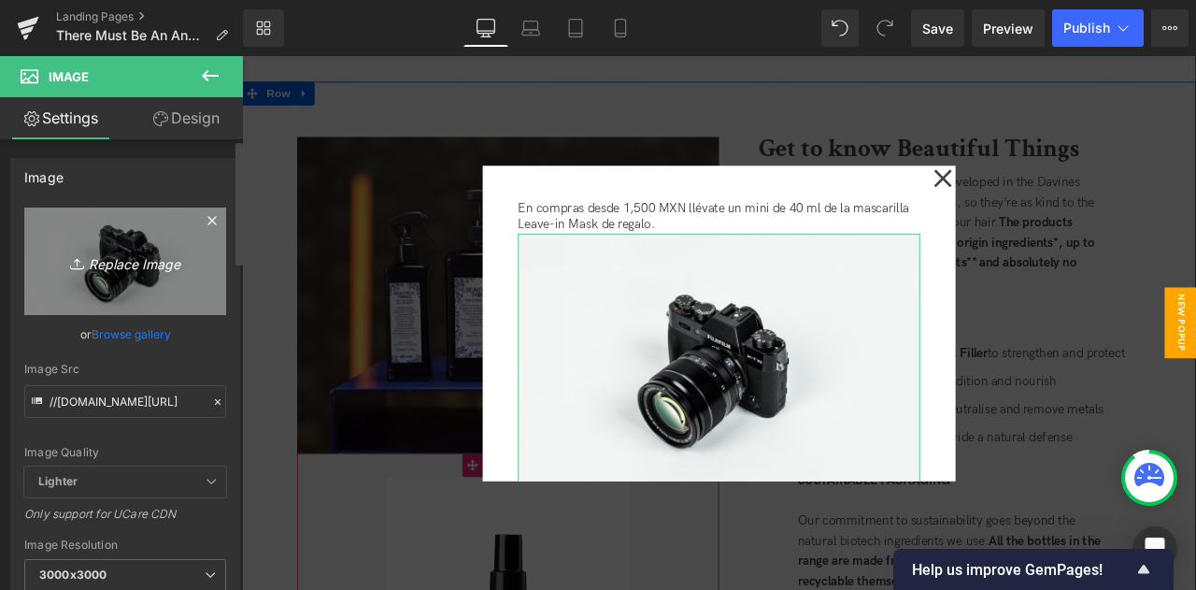
click at [129, 263] on icon "Replace Image" at bounding box center [124, 260] width 149 height 23
type input "C:\fakepath\beautiful things.png"
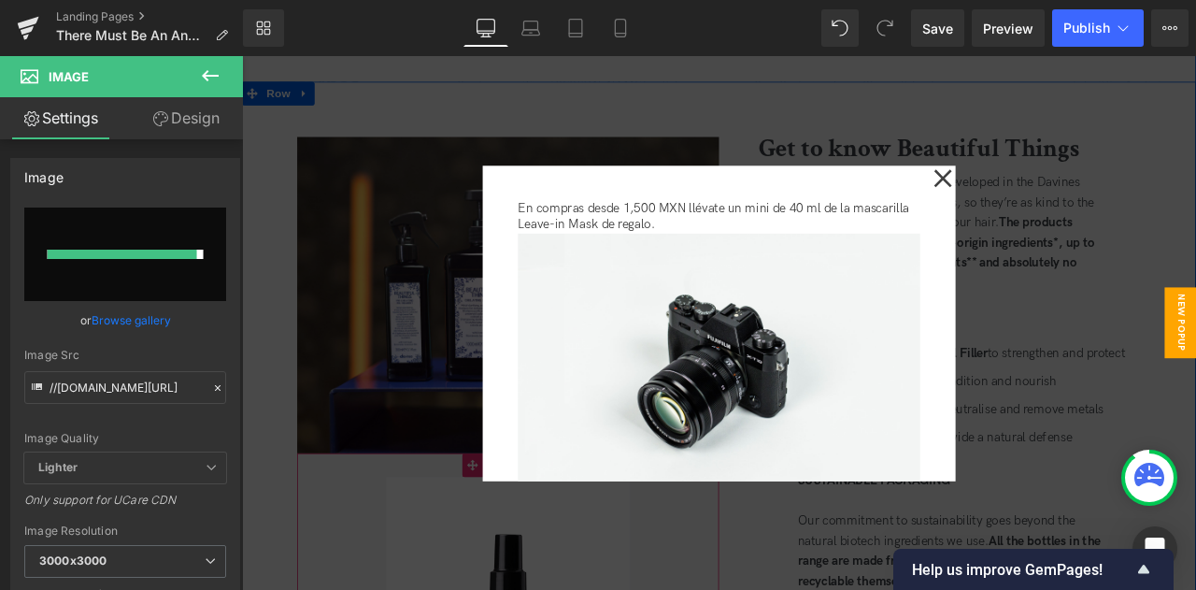
type input "https://ucarecdn.com/54814741-7e2c-4ed5-9594-97d9952a1f23/-/format/auto/-/previ…"
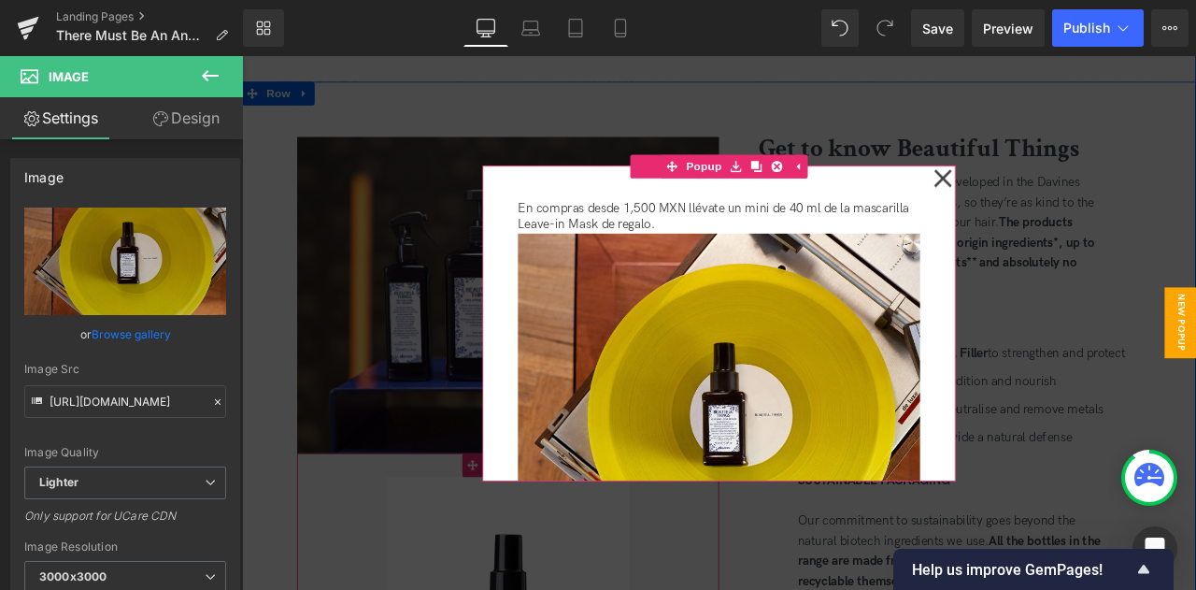
click at [1061, 199] on icon at bounding box center [1072, 200] width 22 height 93
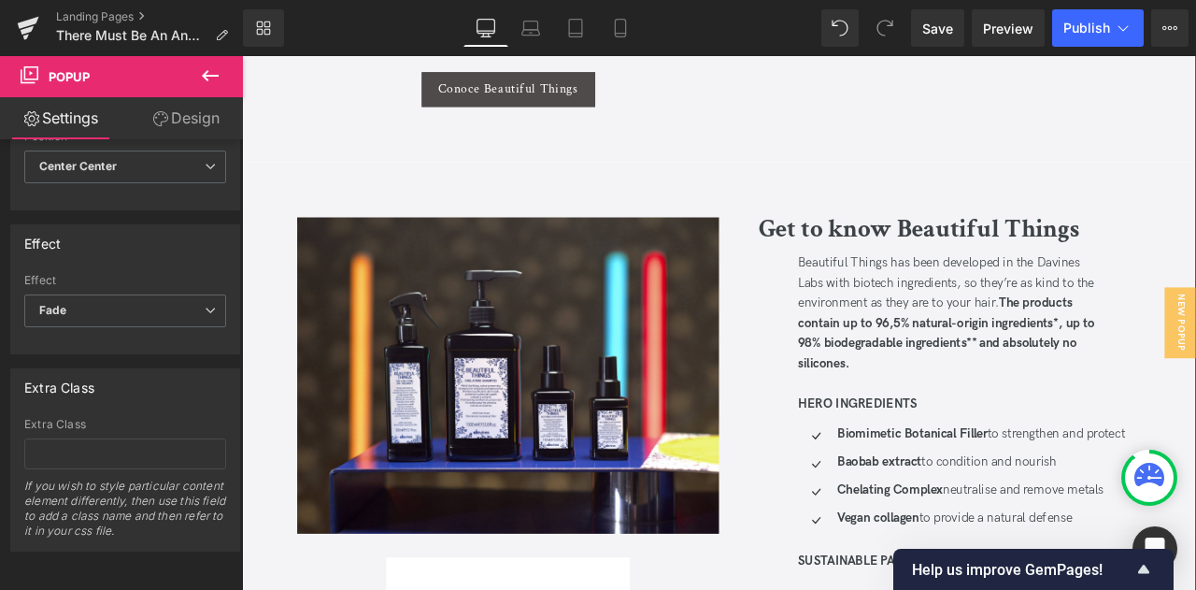
scroll to position [1775, 0]
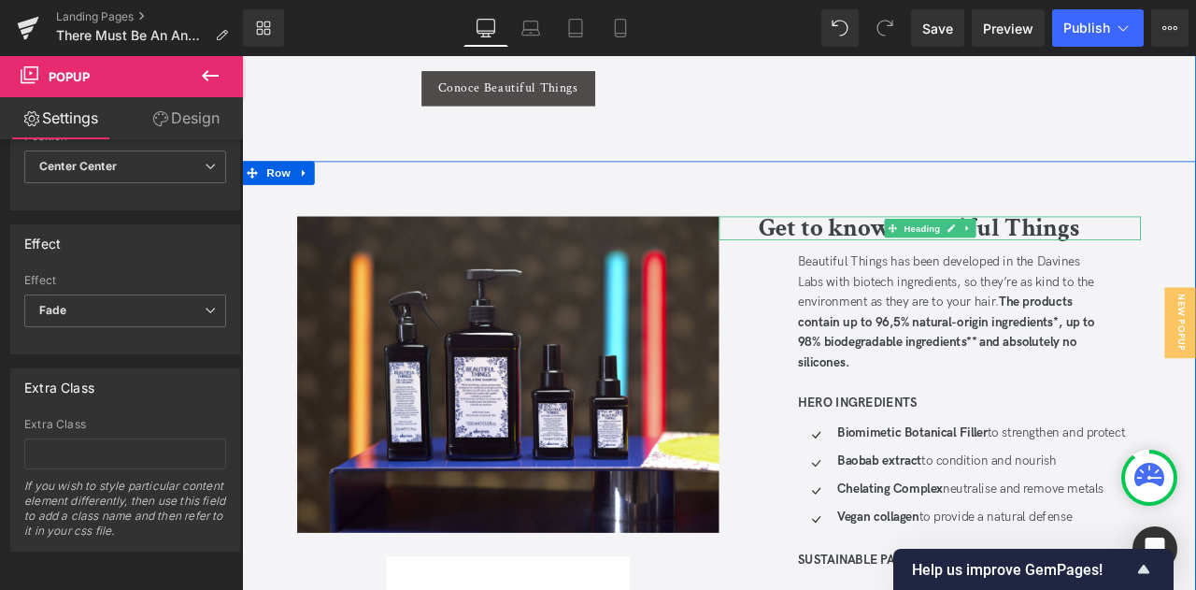
click at [1195, 246] on h2 "Get to know Beautiful Things" at bounding box center [1080, 260] width 453 height 28
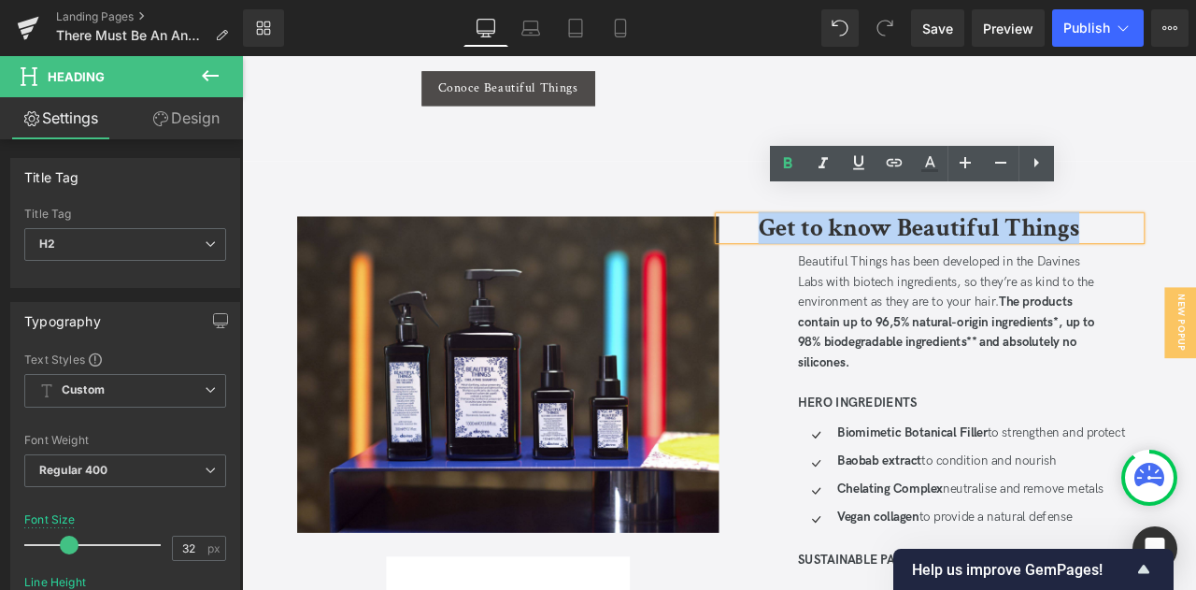
drag, startPoint x: 1230, startPoint y: 233, endPoint x: 828, endPoint y: 240, distance: 401.8
click at [828, 246] on div "Get to know Beautiful Things" at bounding box center [1057, 260] width 500 height 28
copy b "Get to know Beautiful Things"
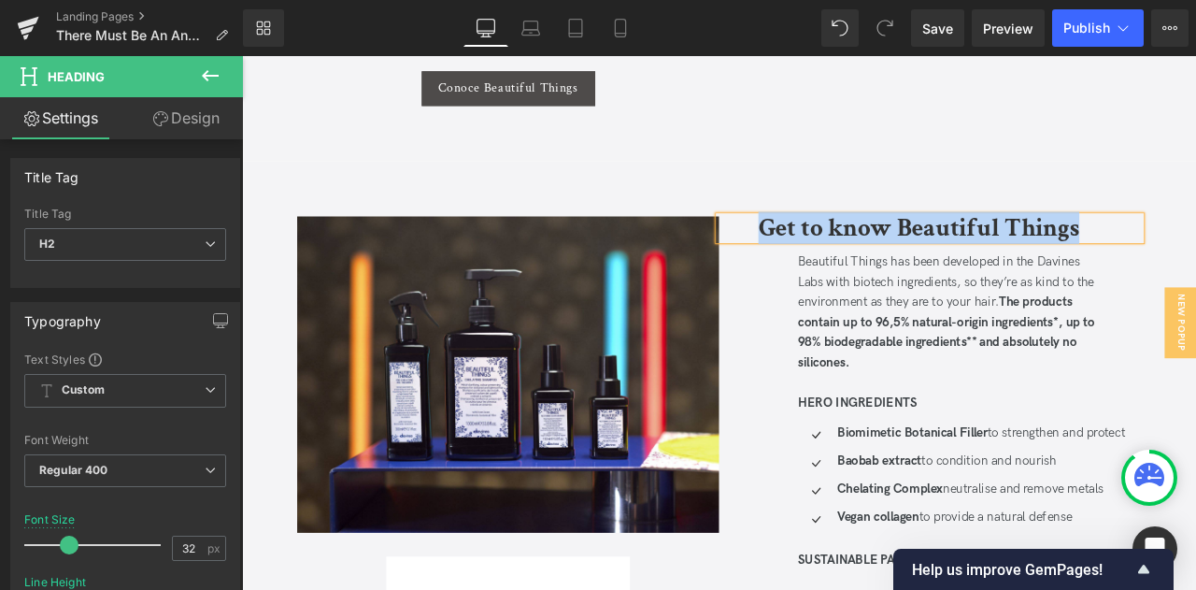
click at [1112, 240] on b "Get to know Beautiful Things" at bounding box center [1044, 259] width 380 height 38
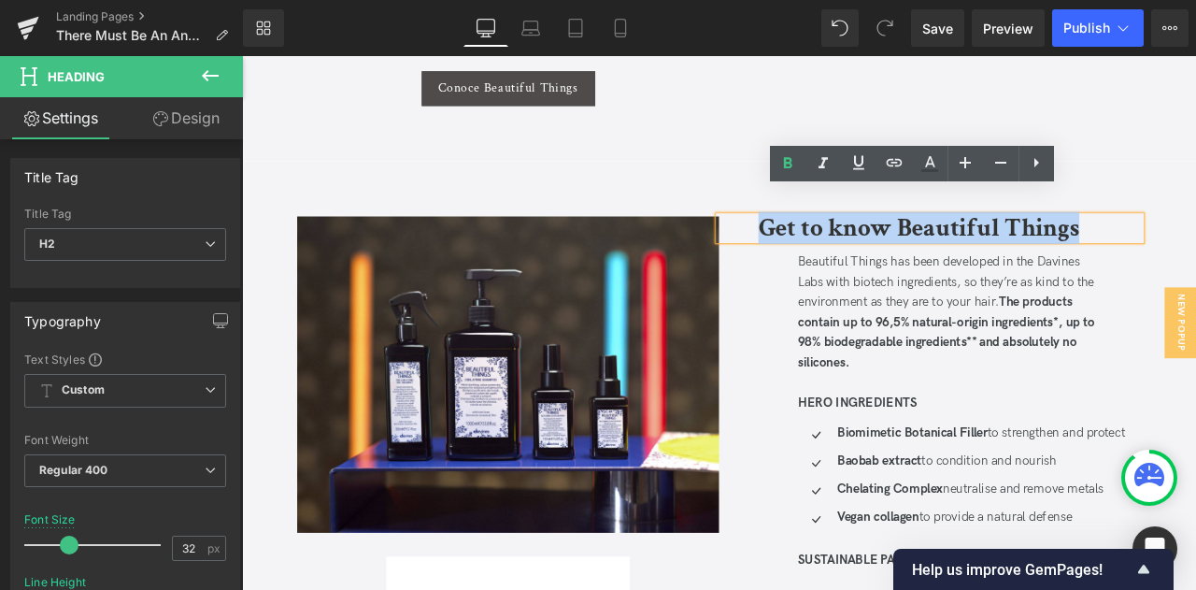
drag, startPoint x: 1243, startPoint y: 227, endPoint x: 831, endPoint y: 236, distance: 412.1
click at [849, 246] on div "Get to know Beautiful Things" at bounding box center [1057, 260] width 500 height 28
paste div
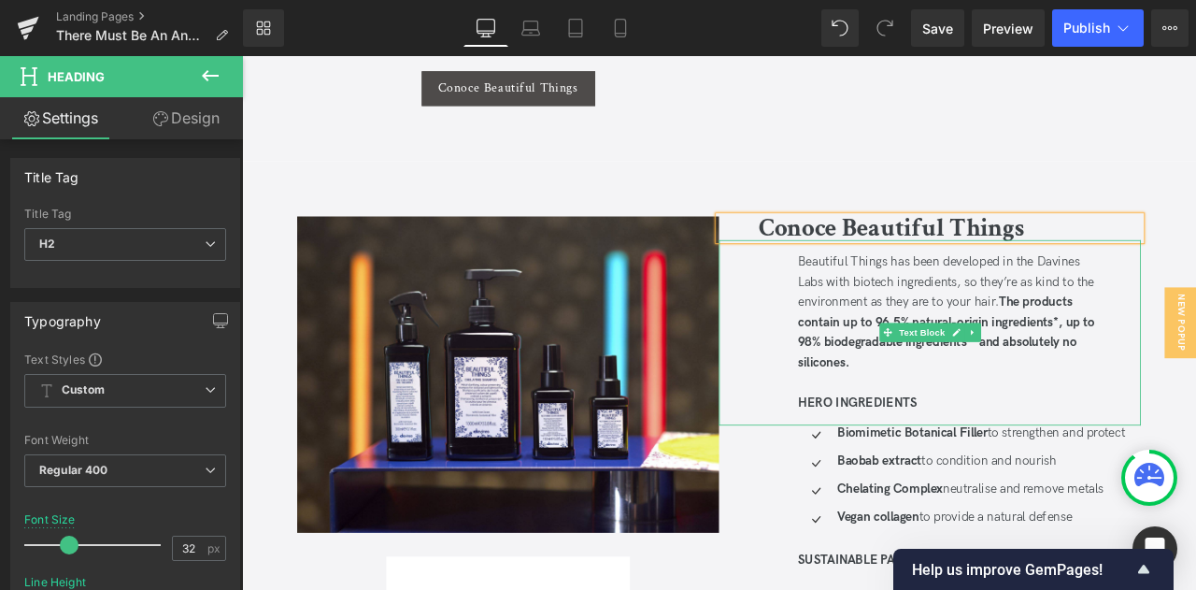
click at [977, 303] on div "Beautiful Things has been developed in the Davines Labs with biotech ingredient…" at bounding box center [1081, 360] width 360 height 144
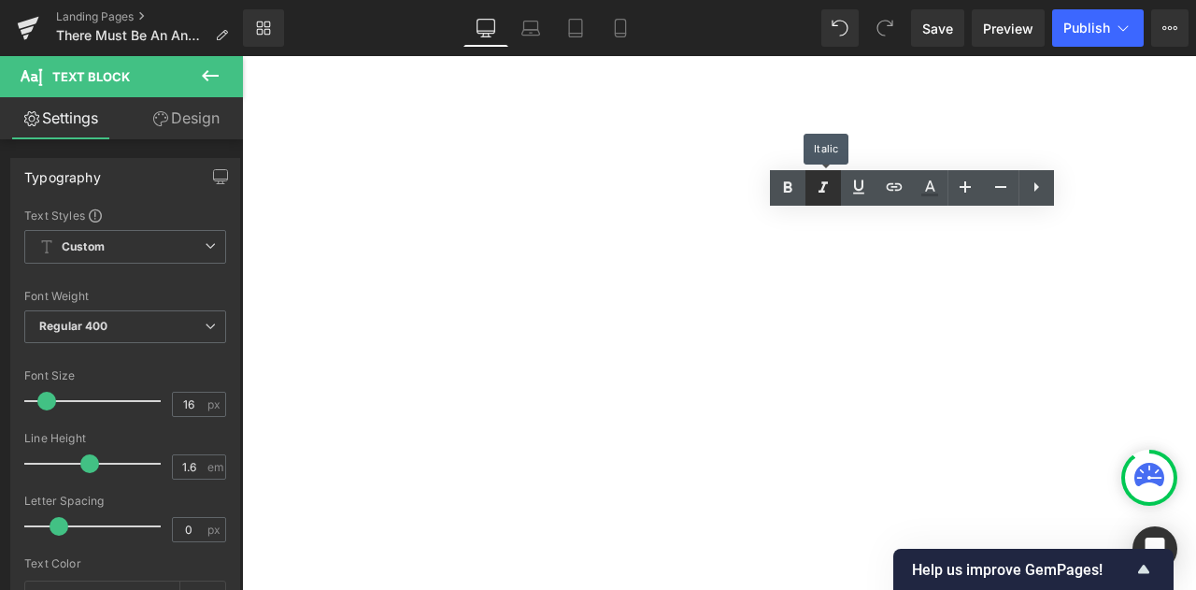
click at [819, 188] on icon at bounding box center [823, 188] width 22 height 22
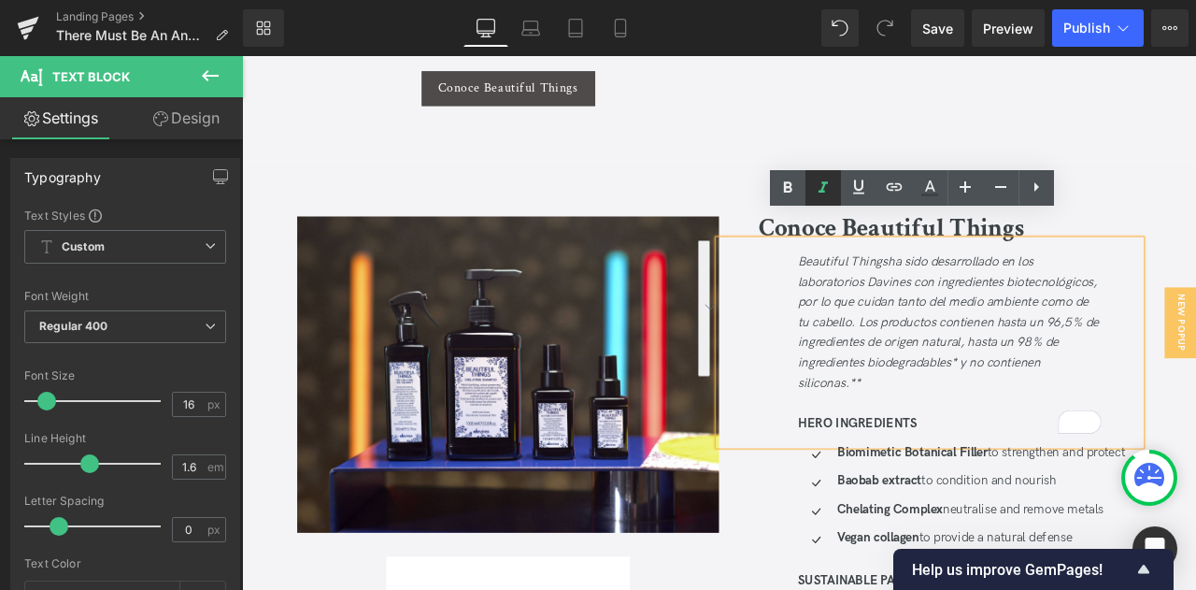
click at [832, 193] on icon at bounding box center [823, 188] width 22 height 22
click at [1074, 360] on span "Beautiful Things ha sido desarrollado en los laboratorios Davines con ingredien…" at bounding box center [1079, 347] width 357 height 113
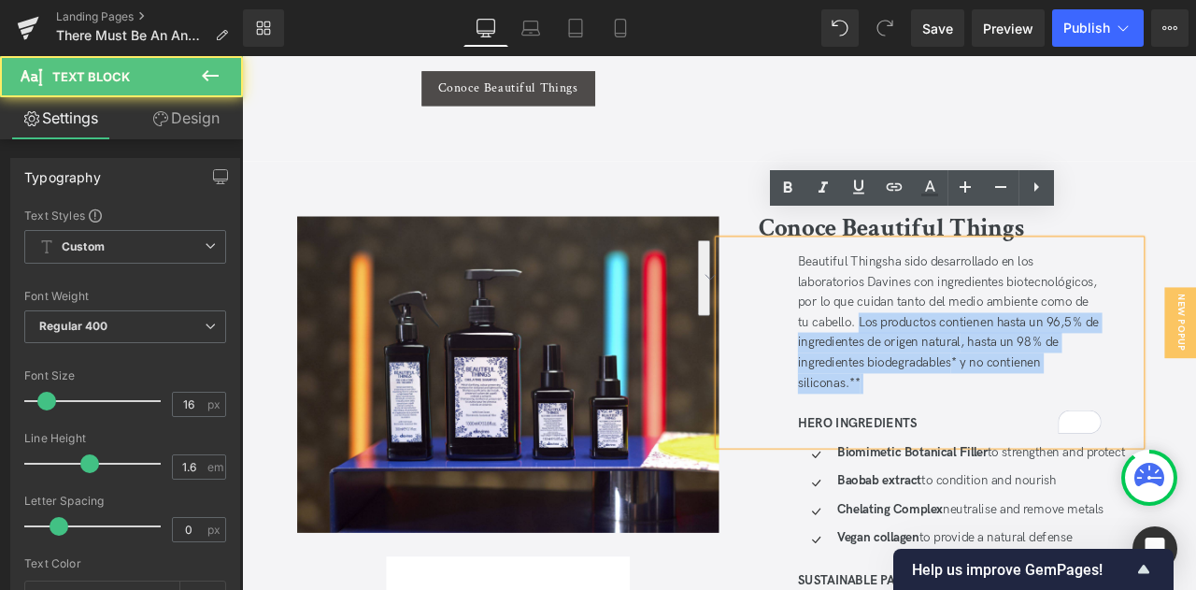
drag, startPoint x: 1095, startPoint y: 337, endPoint x: 1201, endPoint y: 411, distance: 129.6
click at [1195, 411] on div "Beautiful Things ha sido desarrollado en los laboratorios Davines con ingredien…" at bounding box center [1081, 371] width 360 height 167
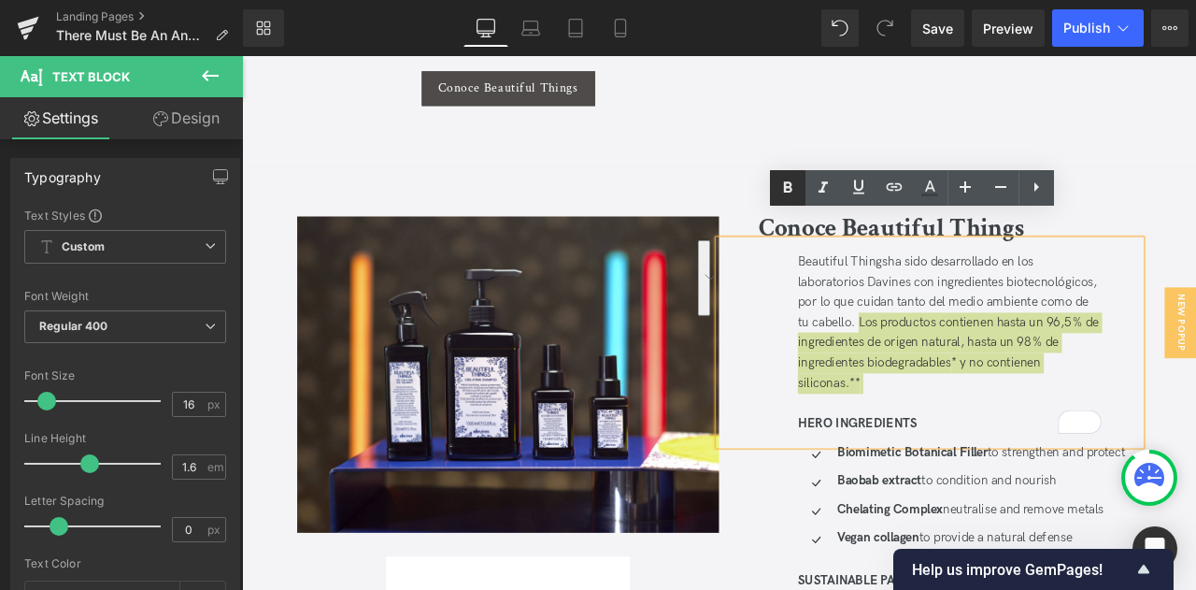
click at [795, 193] on icon at bounding box center [787, 188] width 22 height 22
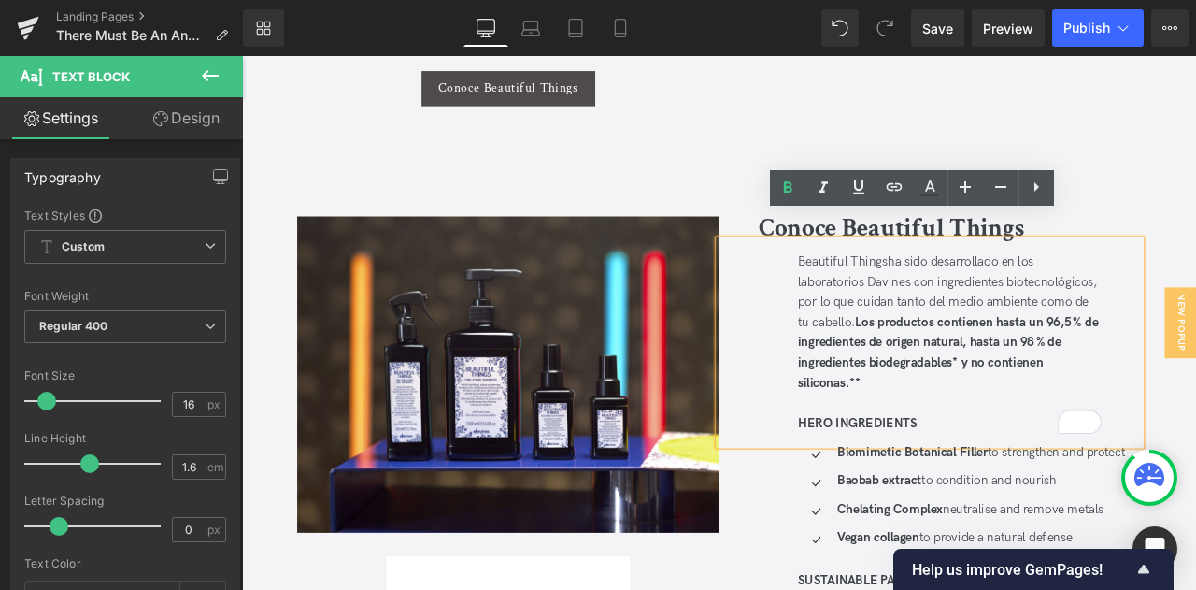
click at [1143, 410] on strong "* y no contienen siliconas.**" at bounding box center [1046, 431] width 291 height 42
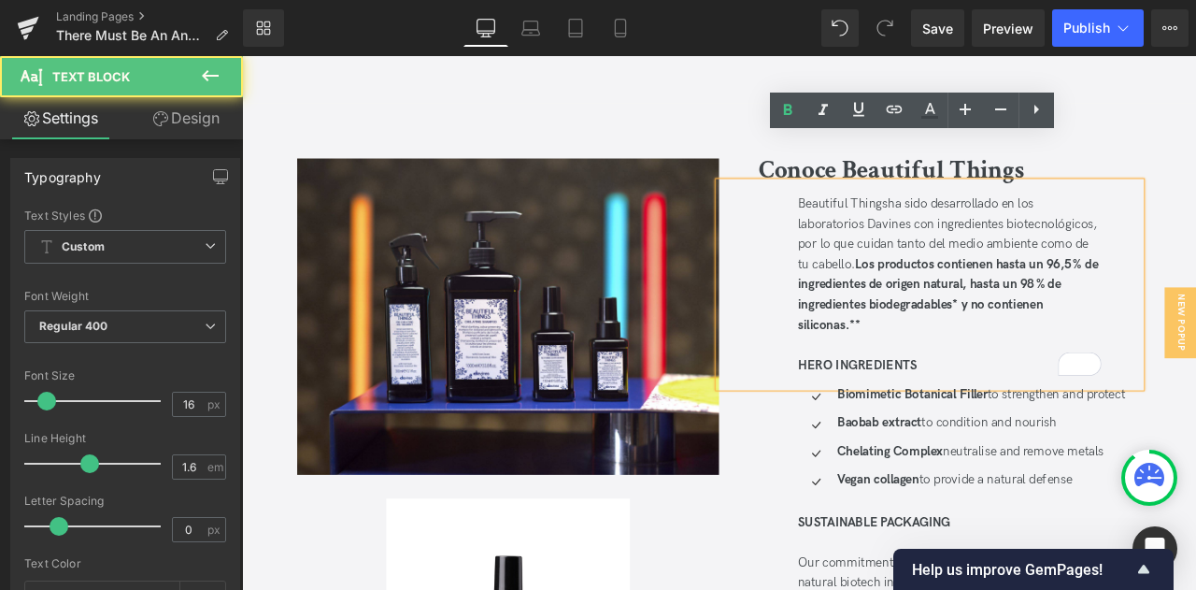
scroll to position [1869, 0]
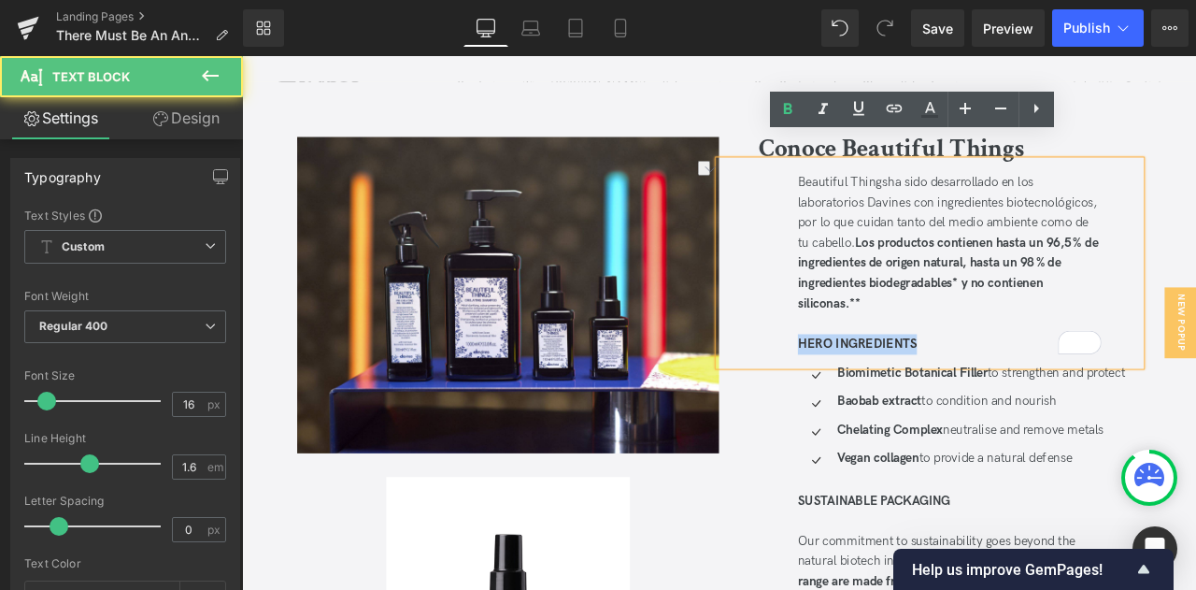
drag, startPoint x: 1045, startPoint y: 370, endPoint x: 890, endPoint y: 357, distance: 154.7
click at [890, 357] on div "Beautiful Things ha sido desarrollado en los laboratorios Davines con ingredien…" at bounding box center [1057, 301] width 500 height 243
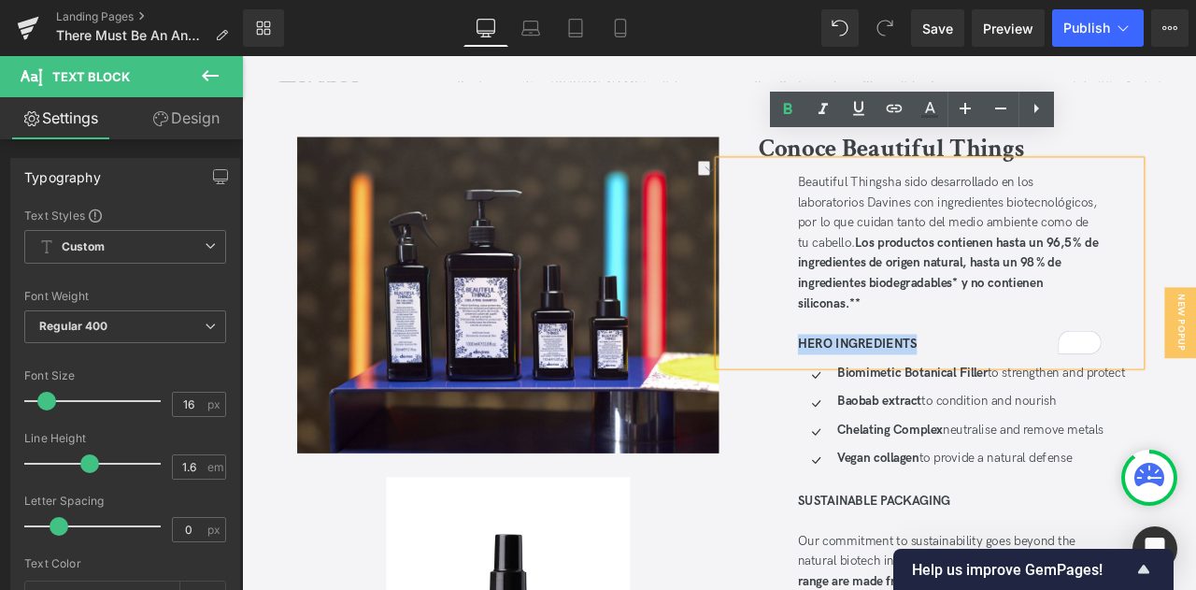
copy strong "HERO INGREDIENTS"
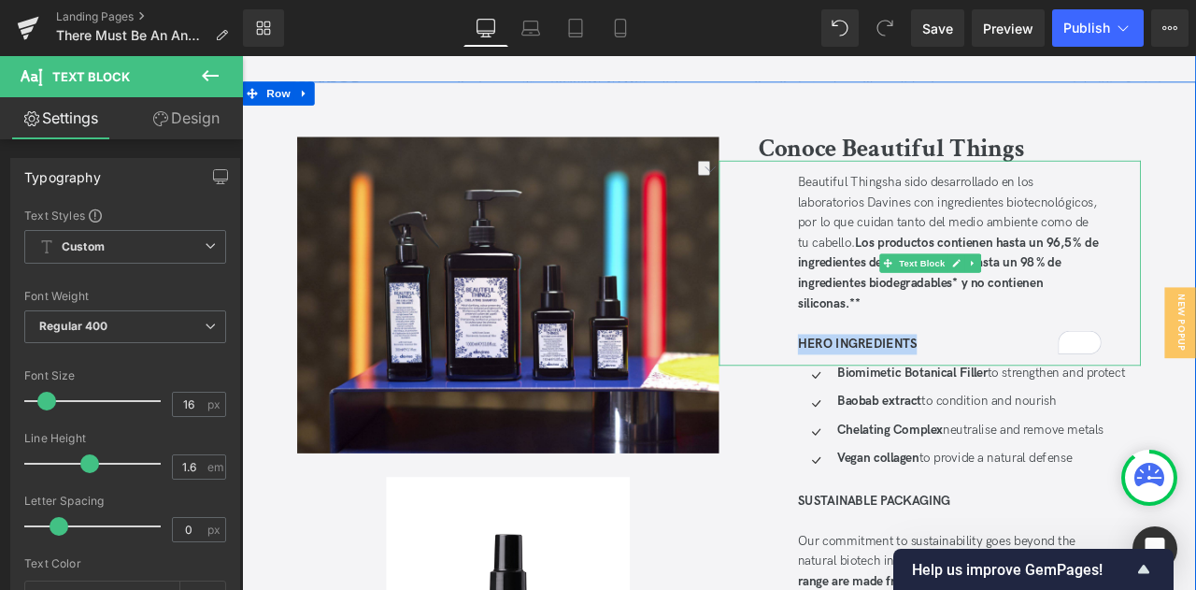
click at [987, 389] on strong "HERO INGREDIENTS" at bounding box center [971, 398] width 141 height 18
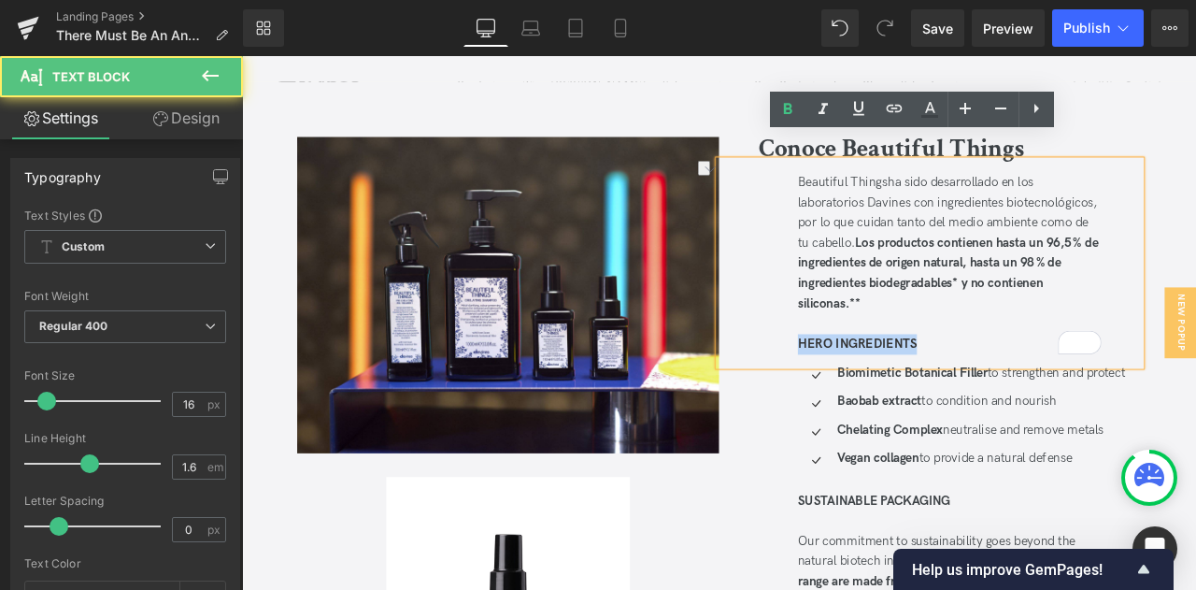
drag, startPoint x: 1036, startPoint y: 367, endPoint x: 901, endPoint y: 372, distance: 135.6
click at [901, 386] on div "HERO INGREDIENTS" at bounding box center [1081, 398] width 360 height 24
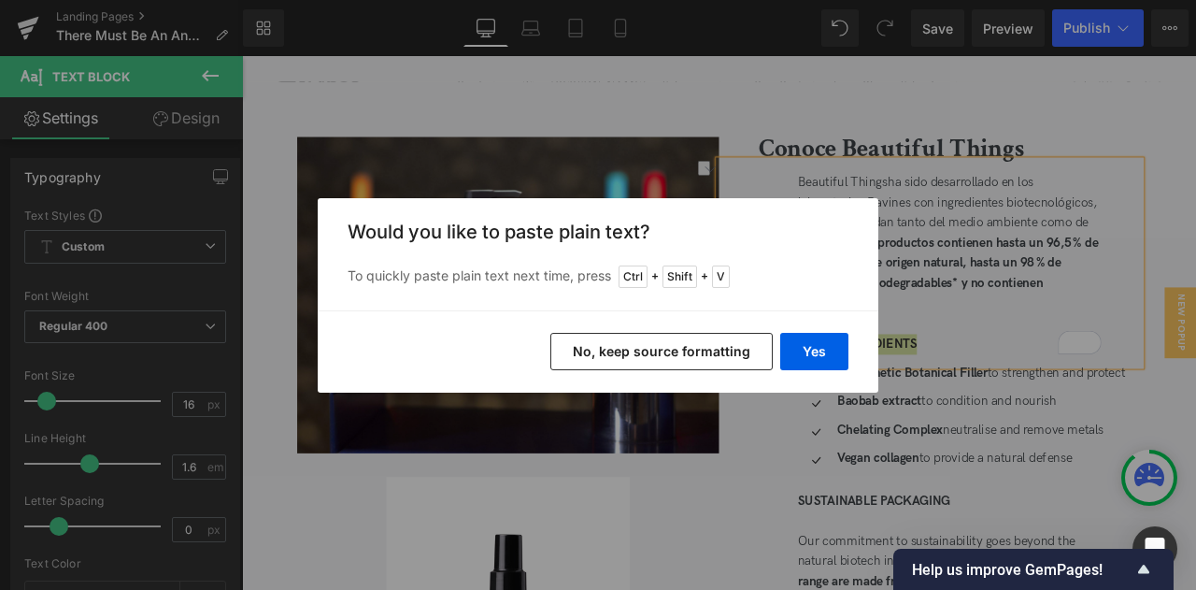
click at [609, 359] on button "No, keep source formatting" at bounding box center [661, 351] width 222 height 37
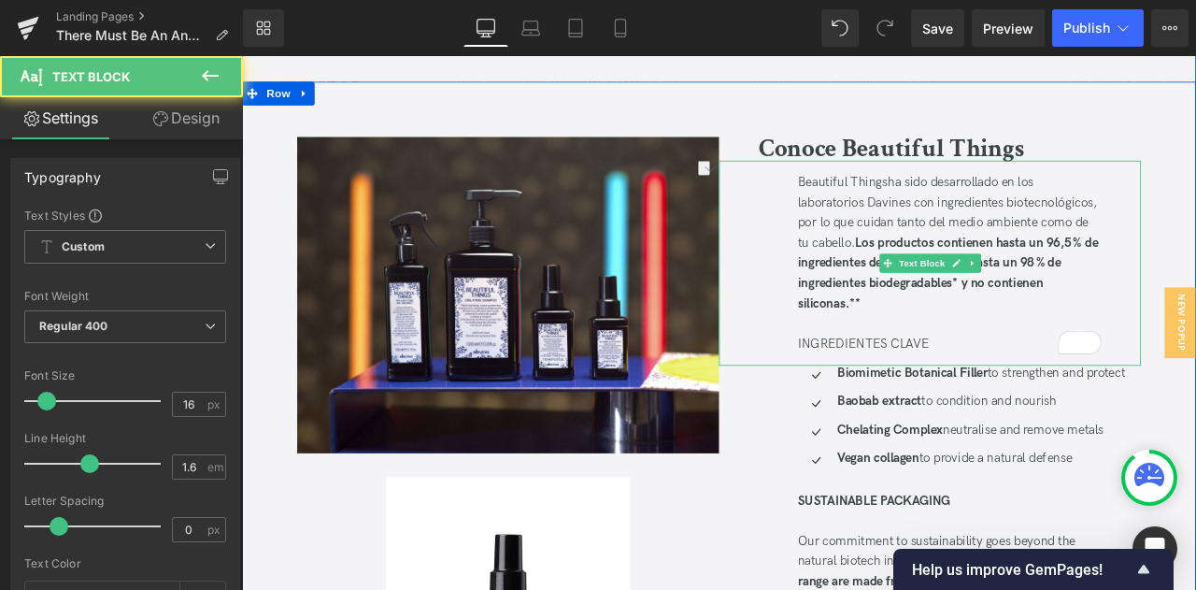
drag, startPoint x: 1066, startPoint y: 366, endPoint x: 891, endPoint y: 378, distance: 175.1
click at [891, 378] on div "Beautiful Things ha sido desarrollado en los laboratorios Davines con ingredien…" at bounding box center [1057, 301] width 500 height 243
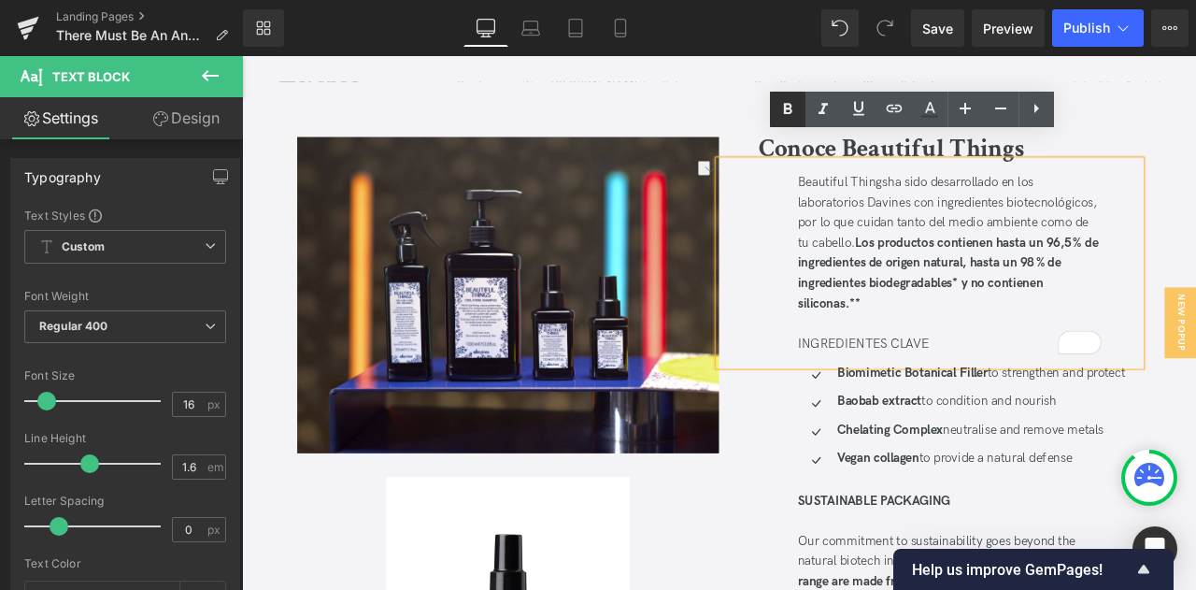
click at [782, 110] on icon at bounding box center [787, 109] width 22 height 22
click at [1045, 490] on div "Chelating Complex neutralise and remove metals Text Block" at bounding box center [1116, 500] width 346 height 20
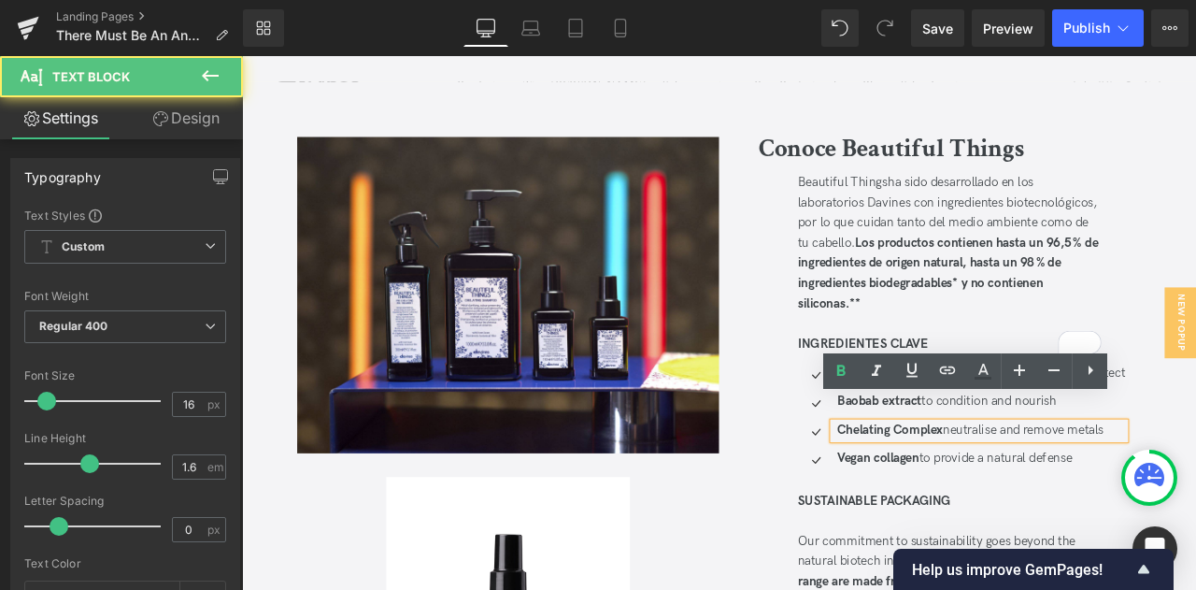
drag, startPoint x: 1142, startPoint y: 350, endPoint x: 1143, endPoint y: 370, distance: 19.6
click at [1143, 362] on div "To enrich screen reader interactions, please activate Accessibility in Grammarl…" at bounding box center [1081, 374] width 360 height 24
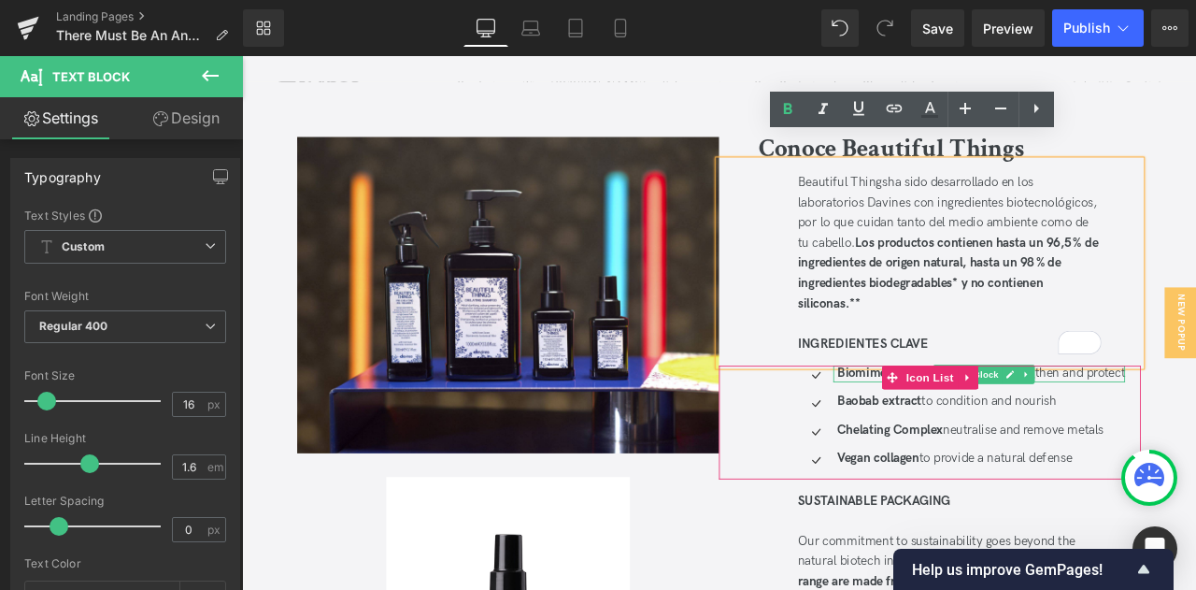
click at [1195, 423] on p "Biomimetic Botanical Filler to strengthen and protect" at bounding box center [1117, 433] width 341 height 20
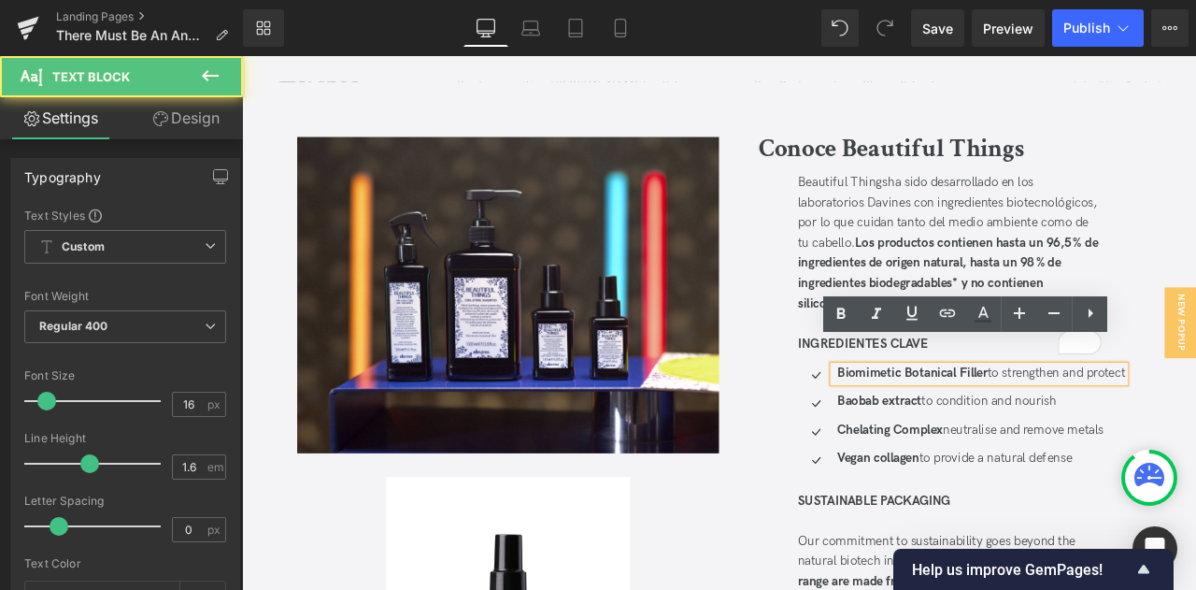
drag, startPoint x: 1127, startPoint y: 400, endPoint x: 1298, endPoint y: 416, distance: 171.7
click at [1195, 423] on div "Biomimetic Botanical Filler to strengthen and protect" at bounding box center [1116, 433] width 346 height 20
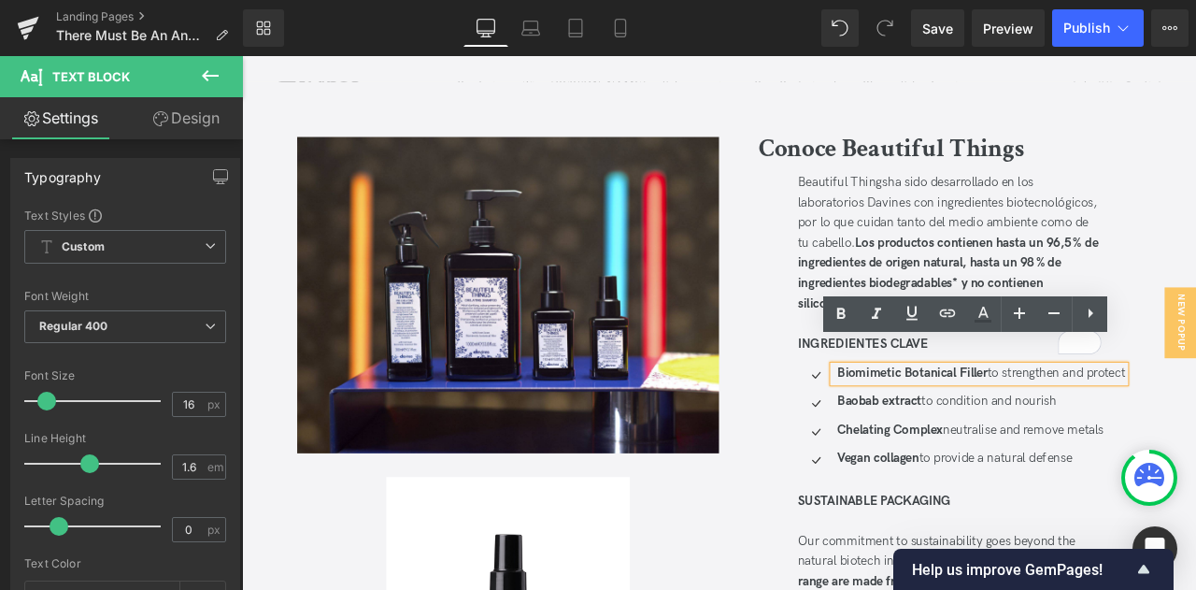
copy p "to strengthen and protect"
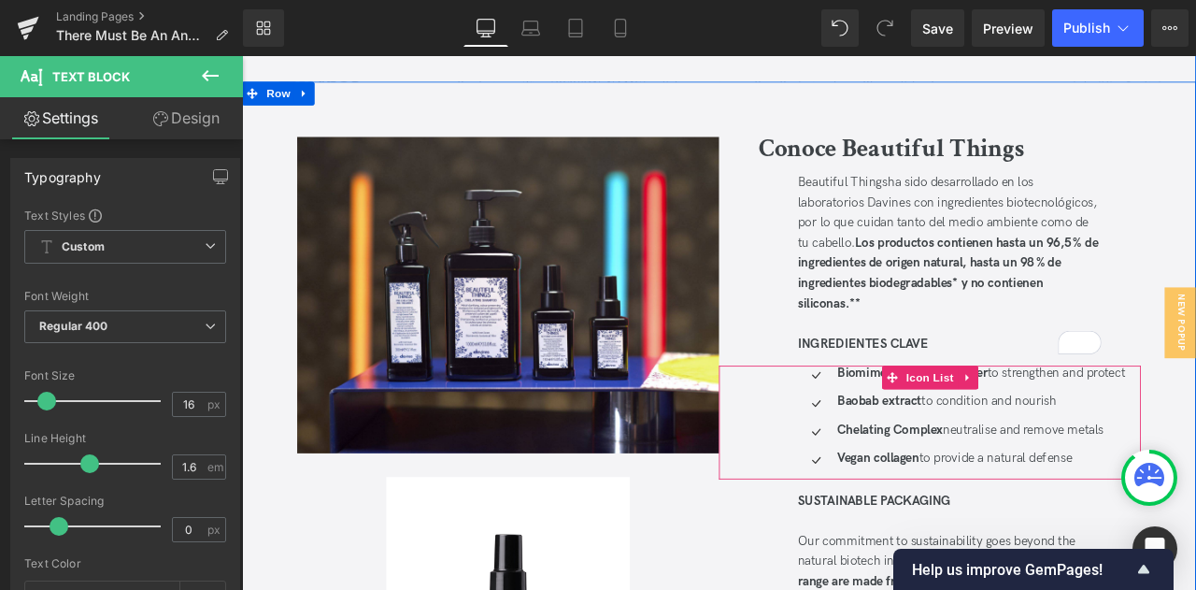
drag, startPoint x: 1195, startPoint y: 409, endPoint x: 1339, endPoint y: 307, distance: 176.3
click at [1195, 423] on div "Biomimetic Botanical Filler to strengthen and protect Text Block" at bounding box center [1116, 433] width 346 height 20
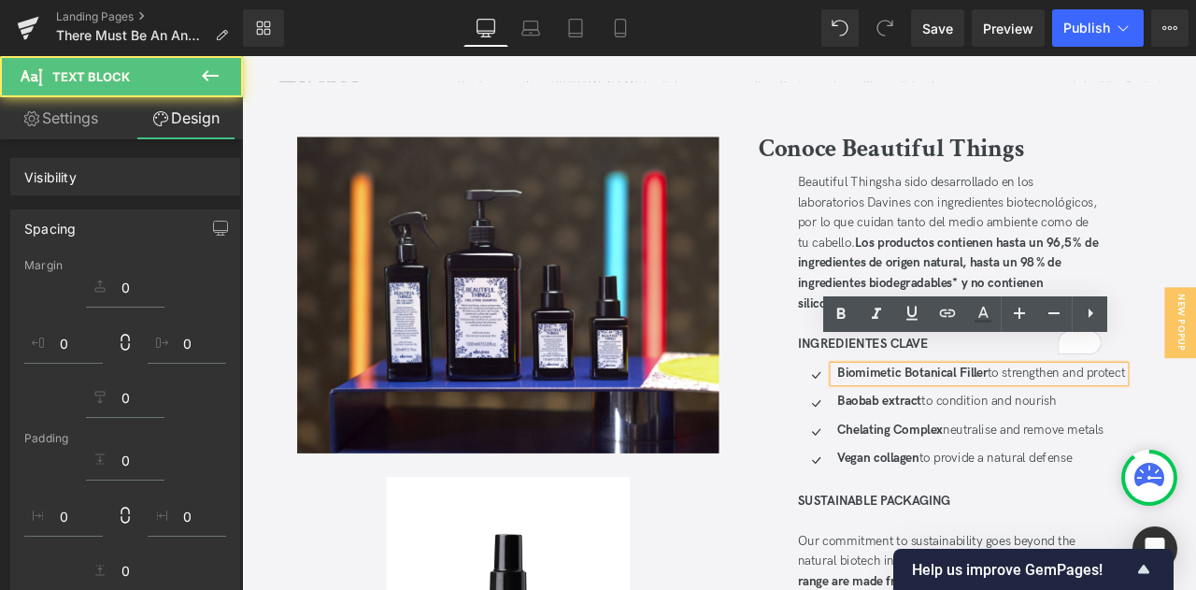
click at [1195, 423] on div "Biomimetic Botanical Filler to strengthen and protect" at bounding box center [1116, 433] width 346 height 20
click at [1195, 423] on p "Biomimetic Botanical Filler to strengthen and protect" at bounding box center [1117, 433] width 341 height 20
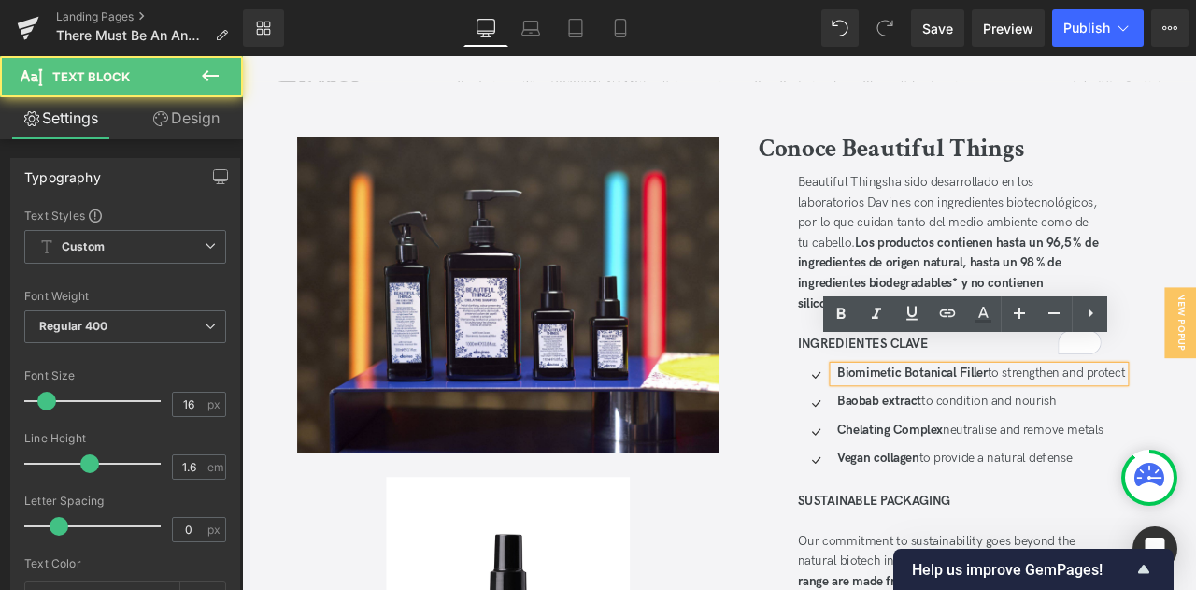
drag, startPoint x: 1129, startPoint y: 403, endPoint x: 1297, endPoint y: 407, distance: 168.2
click at [1195, 423] on div "Biomimetic Botanical Filler to strengthen and protect" at bounding box center [1116, 433] width 346 height 20
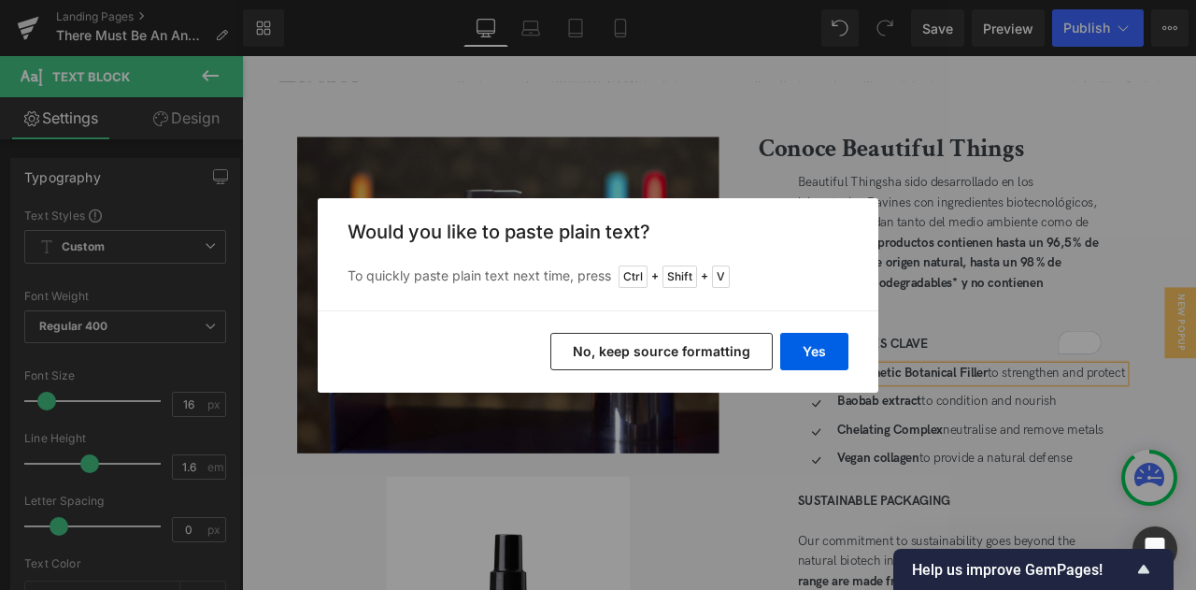
click at [658, 343] on button "No, keep source formatting" at bounding box center [661, 351] width 222 height 37
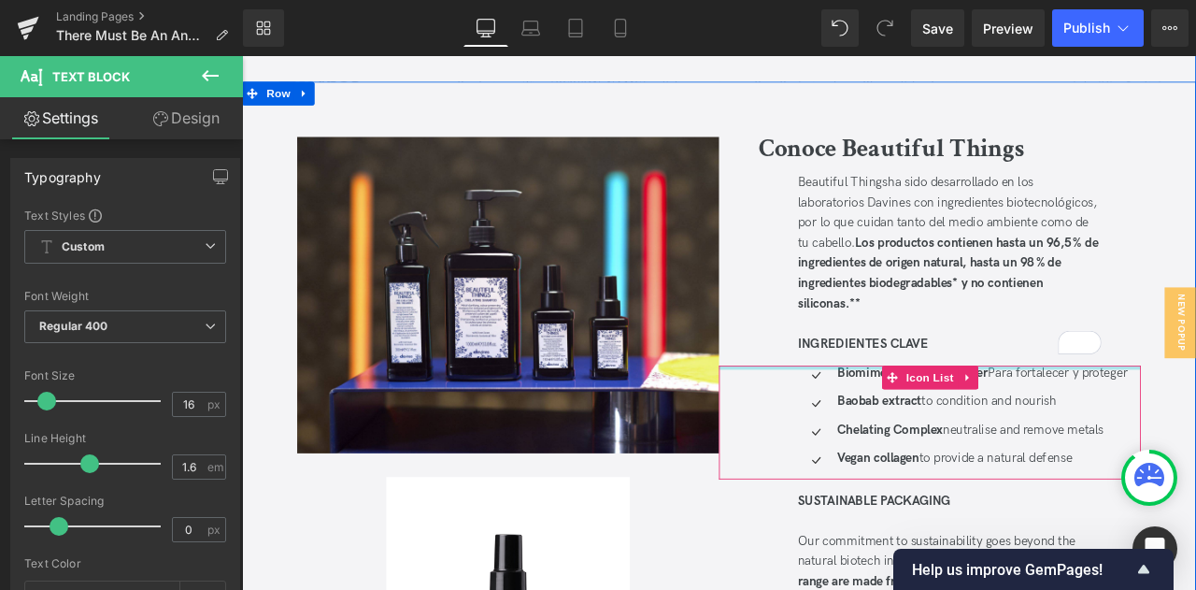
click at [1136, 423] on div at bounding box center [1057, 425] width 500 height 5
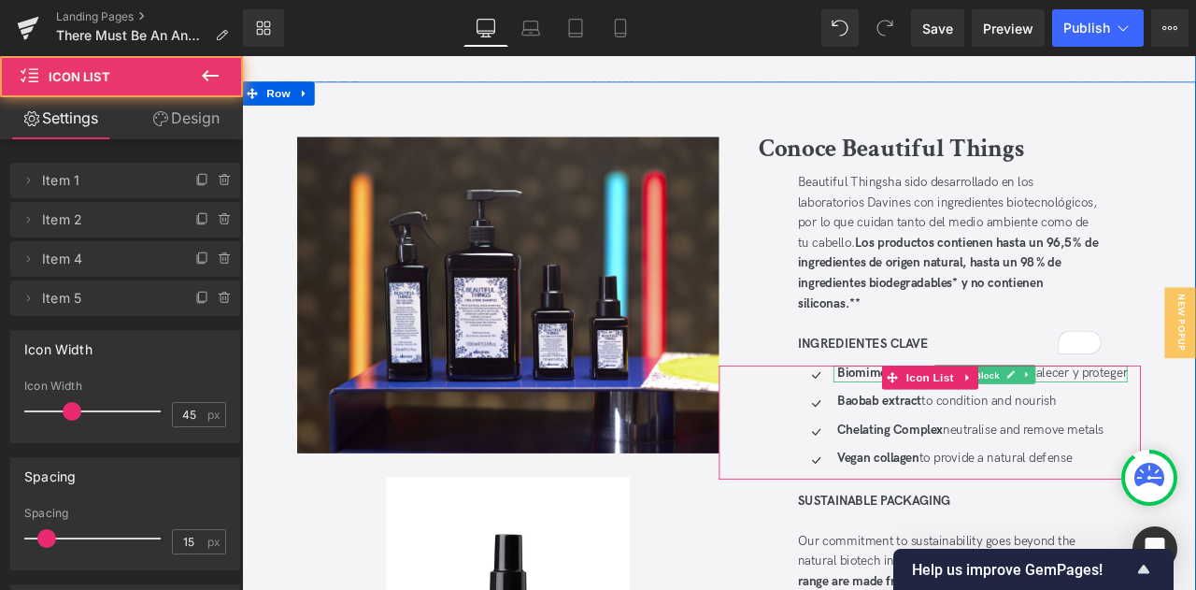
drag, startPoint x: 1133, startPoint y: 405, endPoint x: 1154, endPoint y: 440, distance: 41.0
click at [1132, 423] on span "Text Block" at bounding box center [1113, 434] width 62 height 22
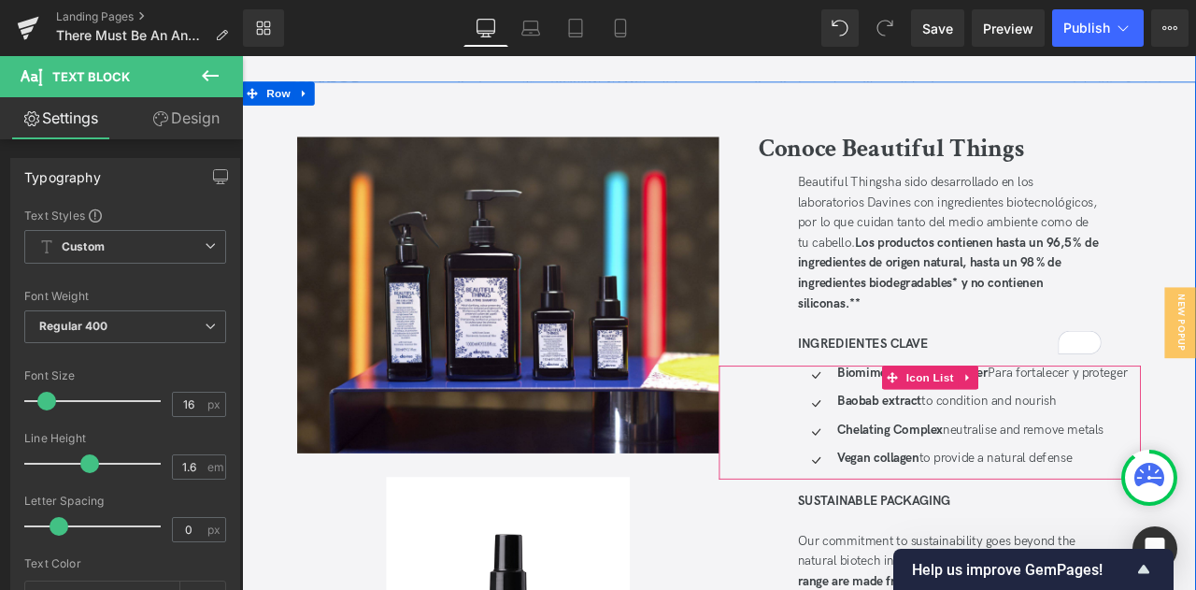
click at [1171, 422] on link at bounding box center [1173, 433] width 20 height 22
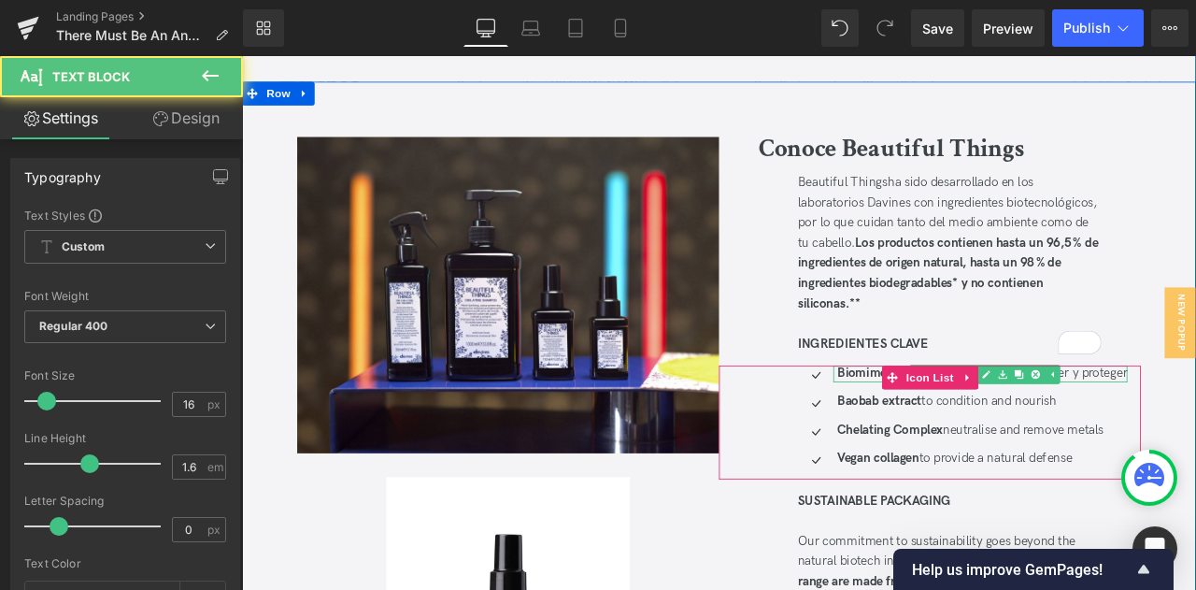
click at [1195, 423] on p "Biomimetic Botanical Filler Para fortalecer y proteger" at bounding box center [1119, 433] width 344 height 20
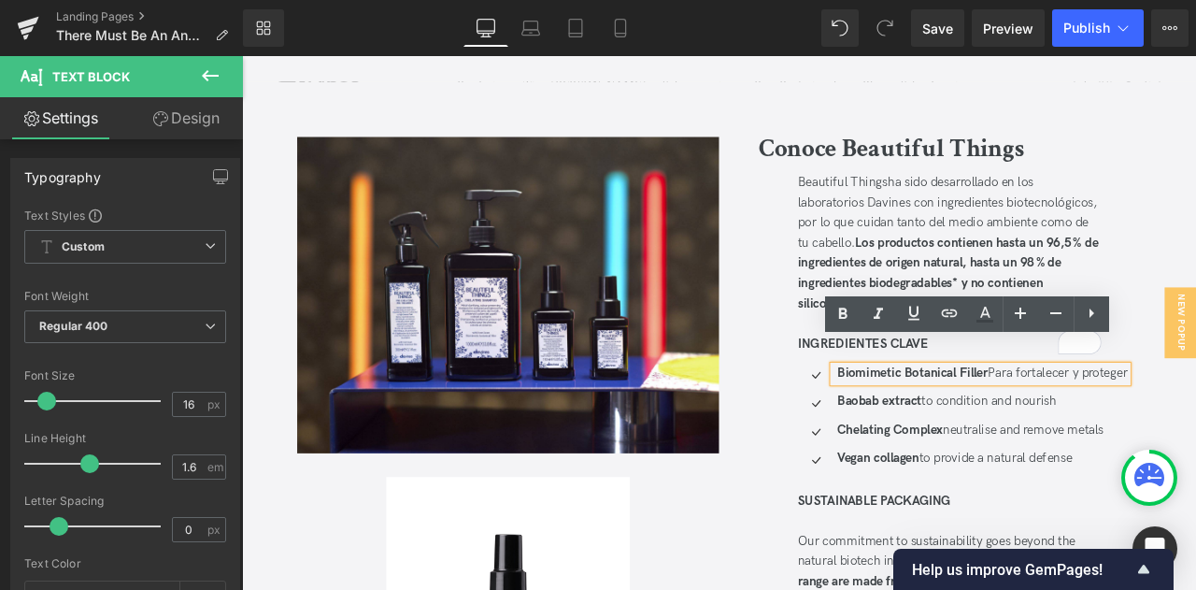
click at [1137, 423] on p "Biomimetic Botanical Filler Para fortalecer y proteger" at bounding box center [1119, 433] width 344 height 20
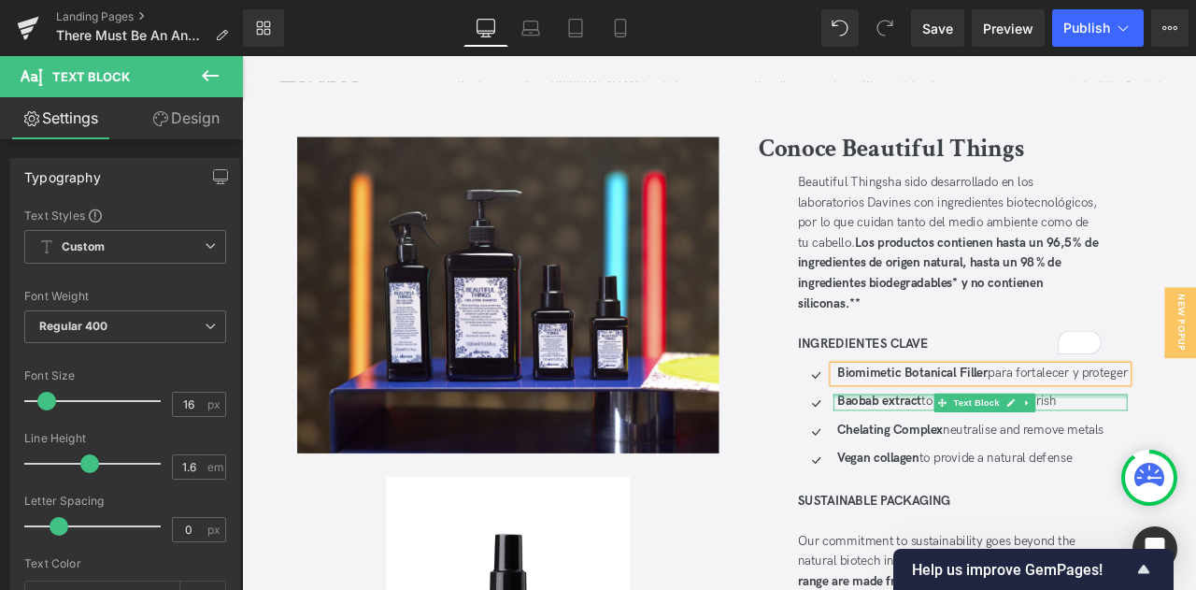
click at [958, 457] on div at bounding box center [1117, 459] width 348 height 5
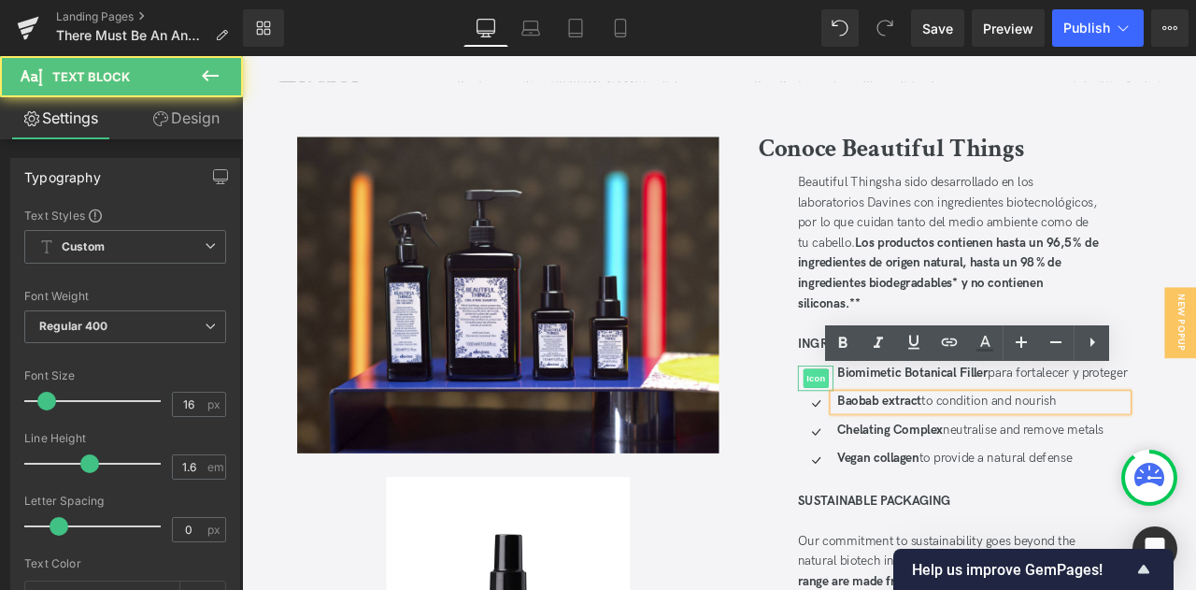
drag, startPoint x: 1213, startPoint y: 441, endPoint x: 918, endPoint y: 415, distance: 295.5
click at [918, 423] on ul "Icon Biomimetic Botanical Filler para fortalecer y proteger Text Block Icon Bao…" at bounding box center [1096, 490] width 391 height 134
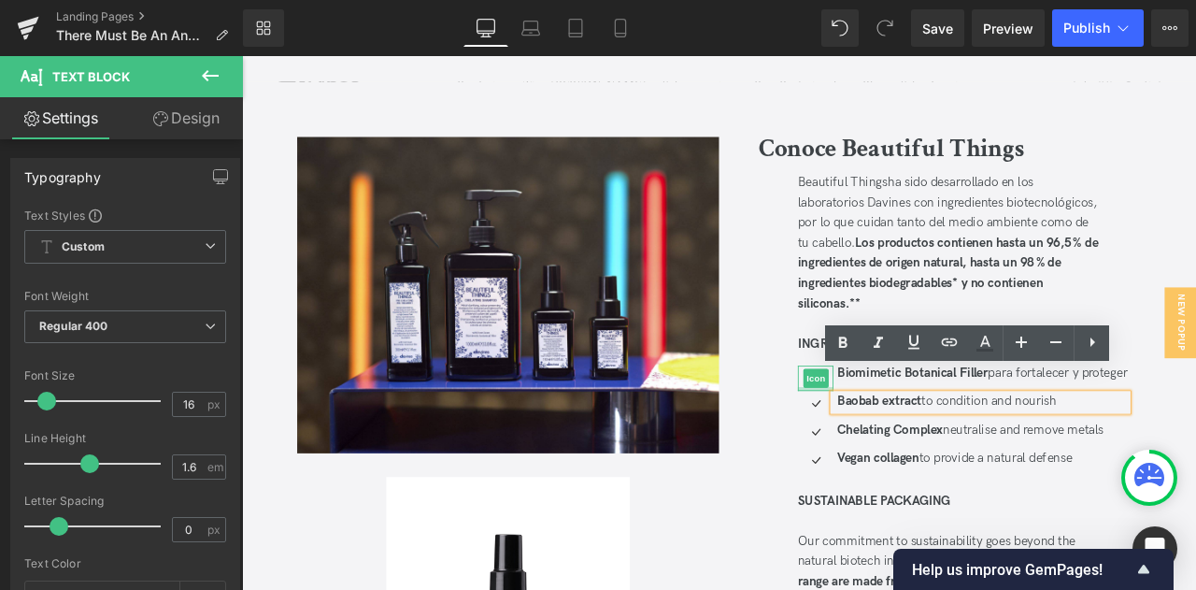
copy p "Baobab extract to condition and nourish"
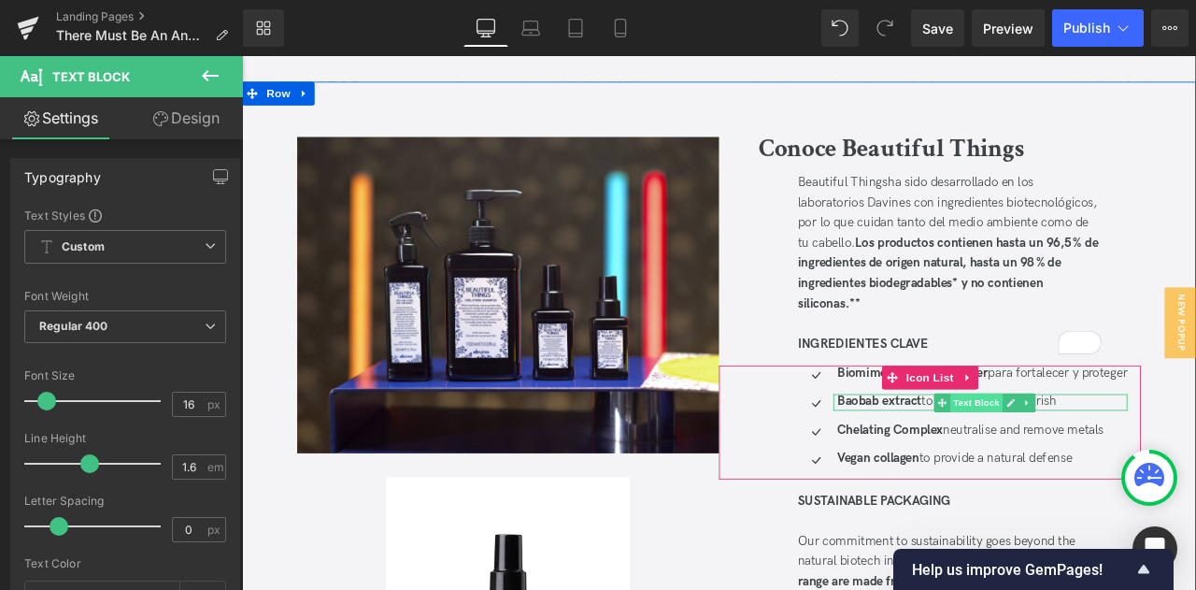
click at [1097, 456] on span "Text Block" at bounding box center [1113, 467] width 62 height 22
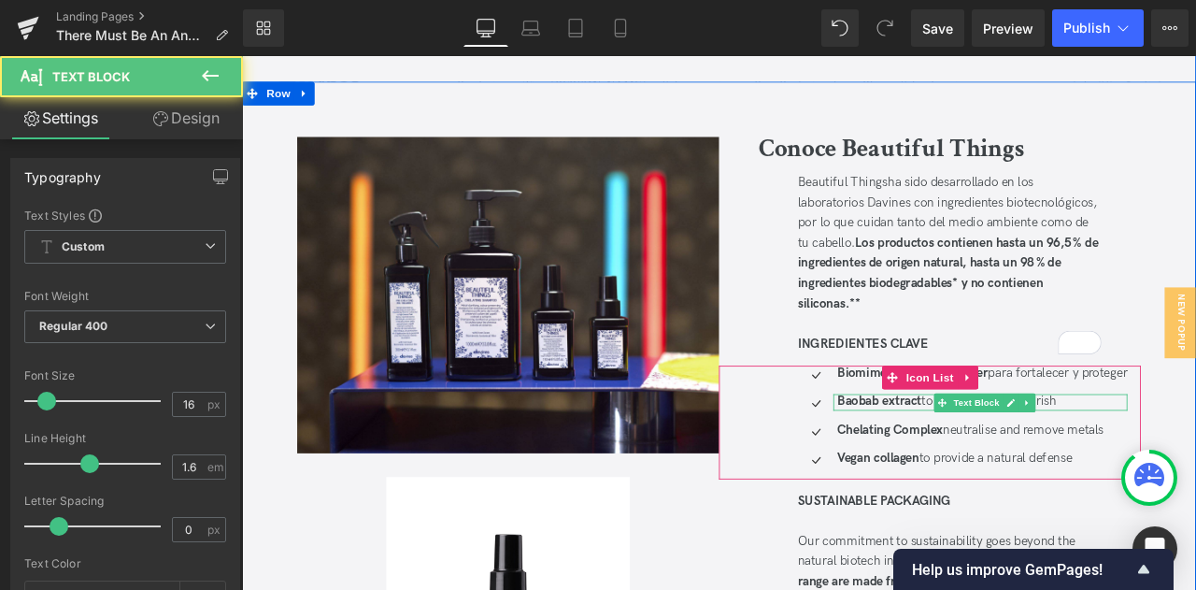
click at [982, 457] on strong "Baobab extract" at bounding box center [997, 466] width 100 height 18
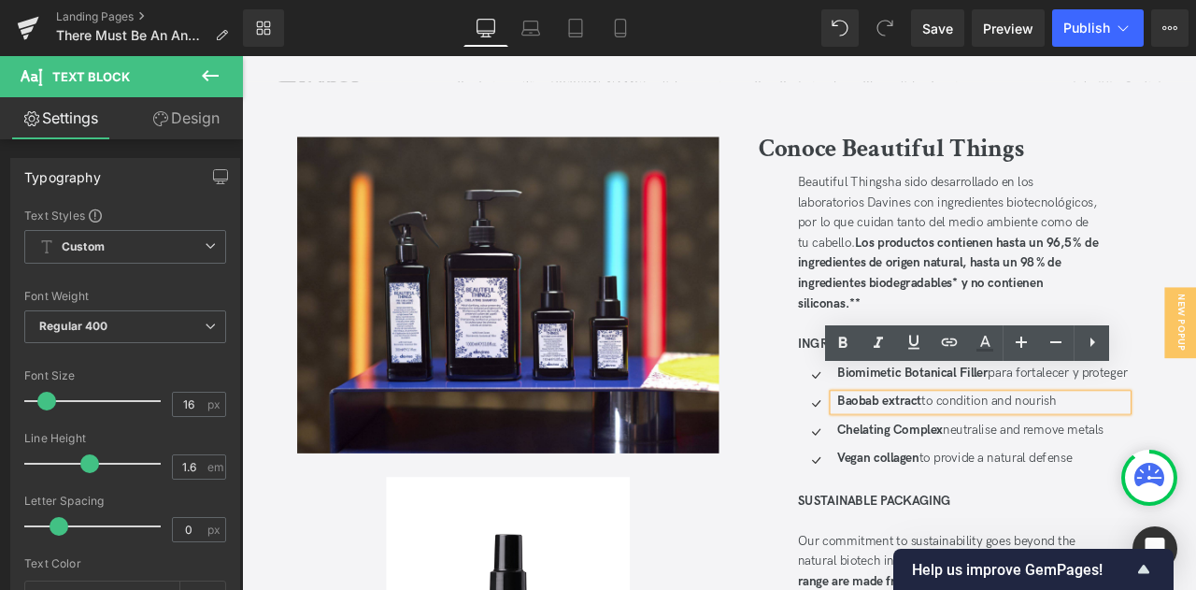
drag, startPoint x: 863, startPoint y: 433, endPoint x: 819, endPoint y: 424, distance: 44.7
click at [819, 424] on div "Icon Biomimetic Botanical Filler para fortalecer y proteger Text Block Icon Bao…" at bounding box center [1057, 490] width 500 height 134
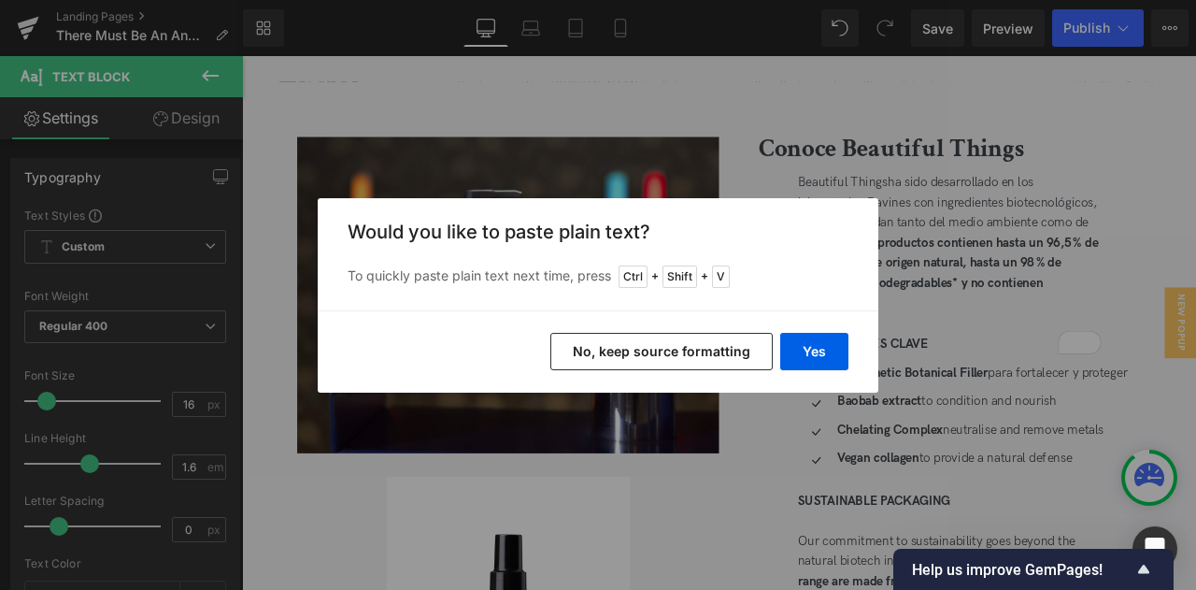
click at [727, 339] on button "No, keep source formatting" at bounding box center [661, 351] width 222 height 37
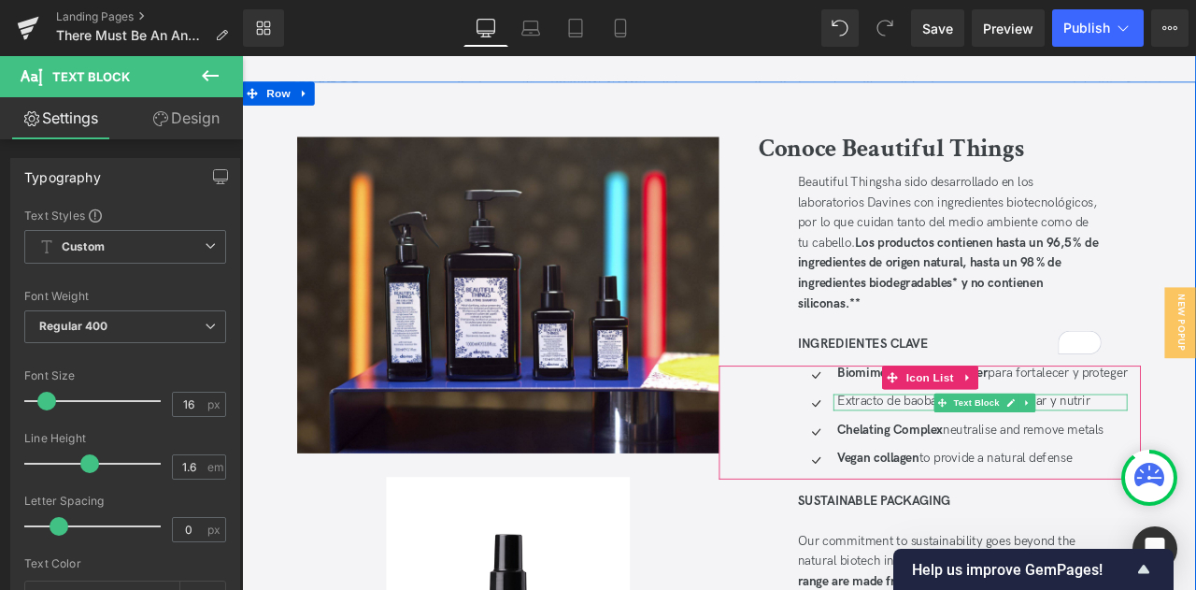
click at [950, 457] on p "Extracto de baobab para acondicionar y nutrir" at bounding box center [1119, 467] width 344 height 20
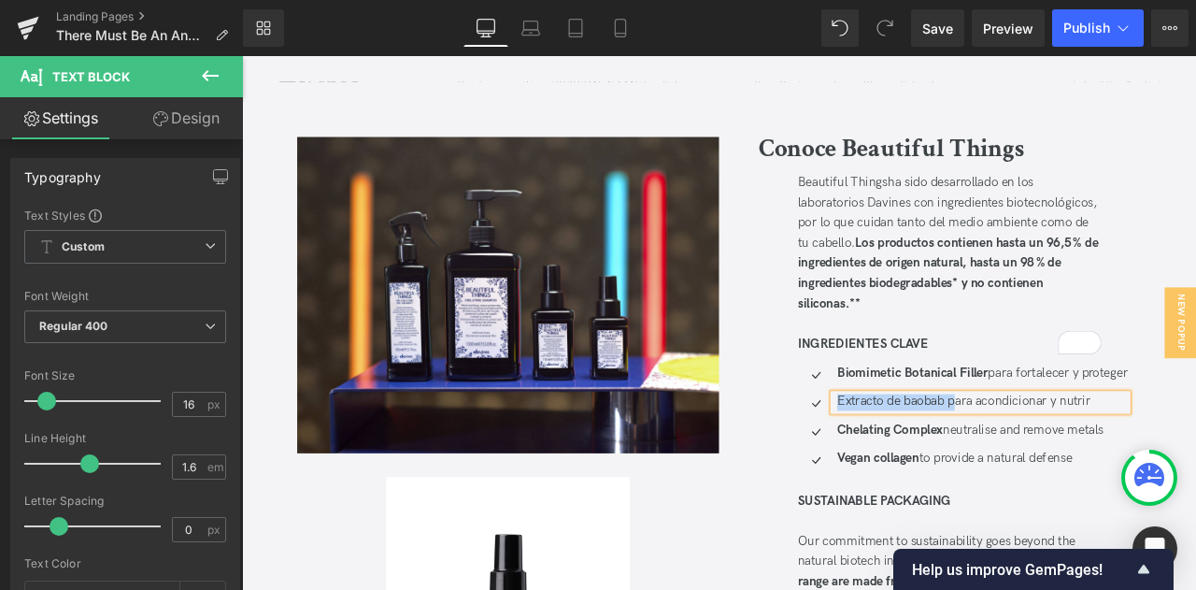
drag, startPoint x: 1085, startPoint y: 439, endPoint x: 945, endPoint y: 447, distance: 139.4
click at [947, 457] on p "Extracto de baobab para acondicionar y nutrir" at bounding box center [1119, 467] width 344 height 20
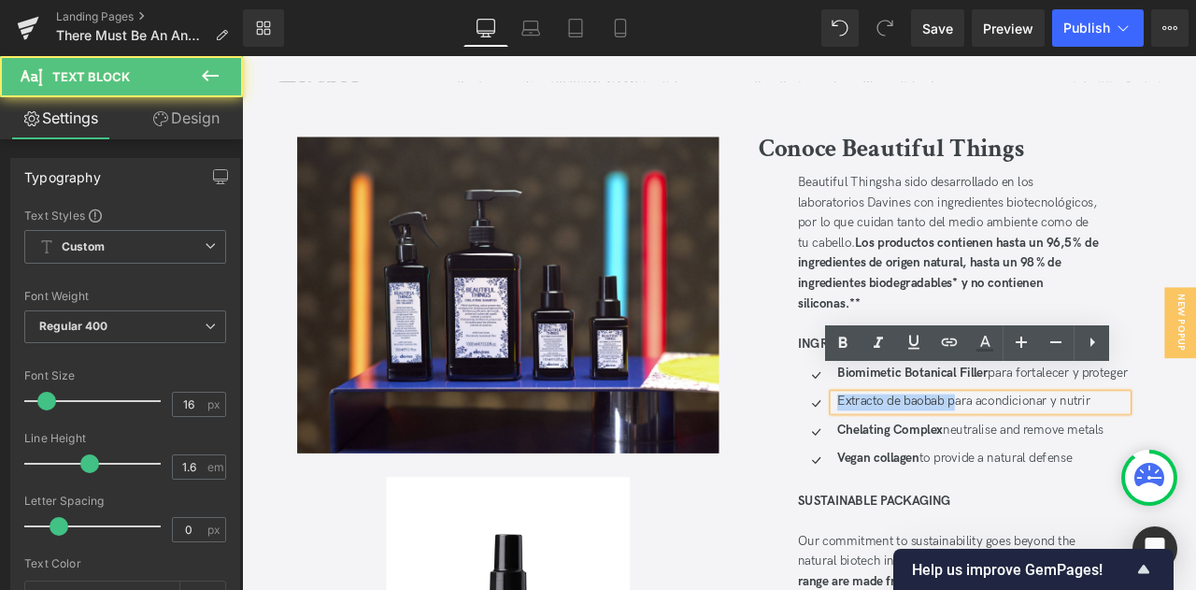
click at [949, 457] on p "Extracto de baobab para acondicionar y nutrir" at bounding box center [1119, 467] width 344 height 20
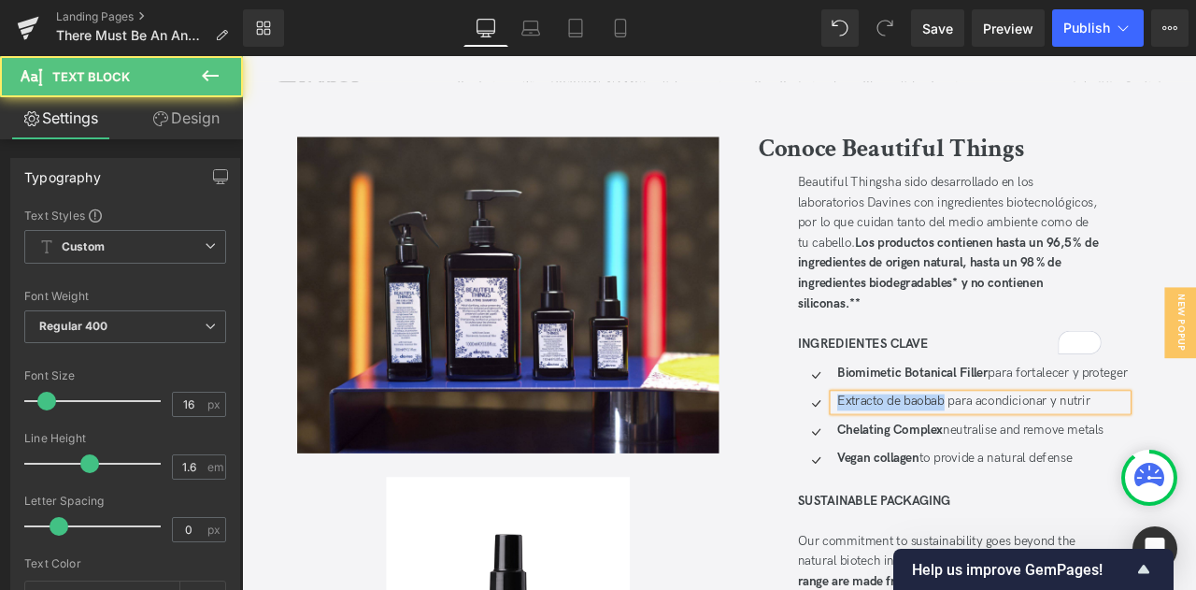
drag, startPoint x: 1073, startPoint y: 440, endPoint x: 940, endPoint y: 441, distance: 133.6
click at [943, 457] on div "Extracto de baobab para acondicionar y nutrir" at bounding box center [1117, 467] width 348 height 20
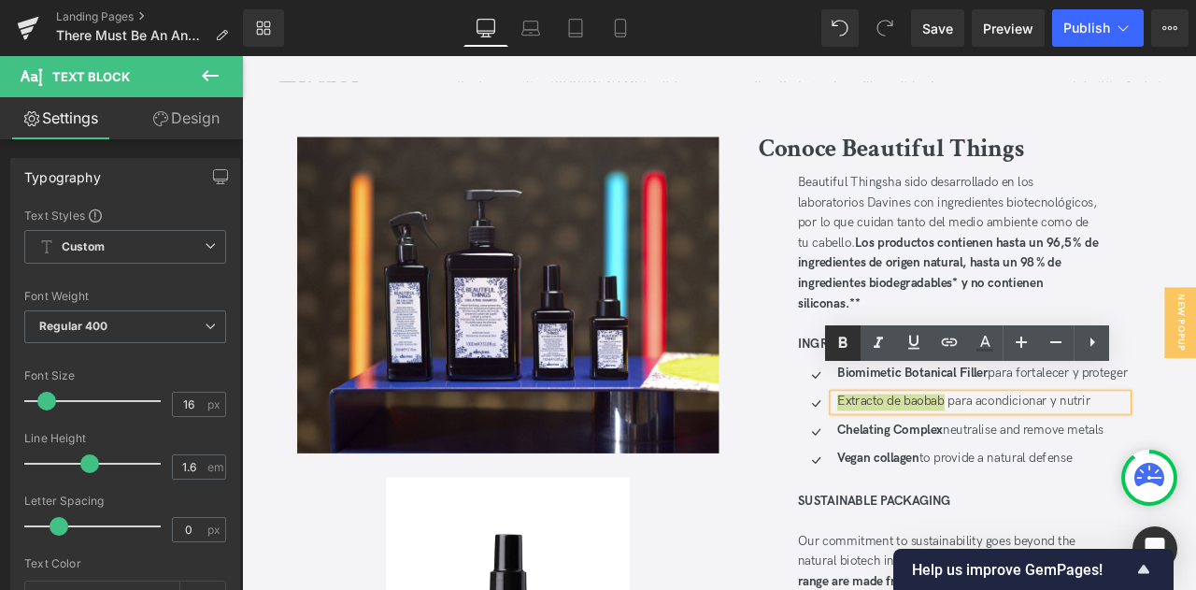
click at [843, 343] on icon at bounding box center [843, 343] width 22 height 22
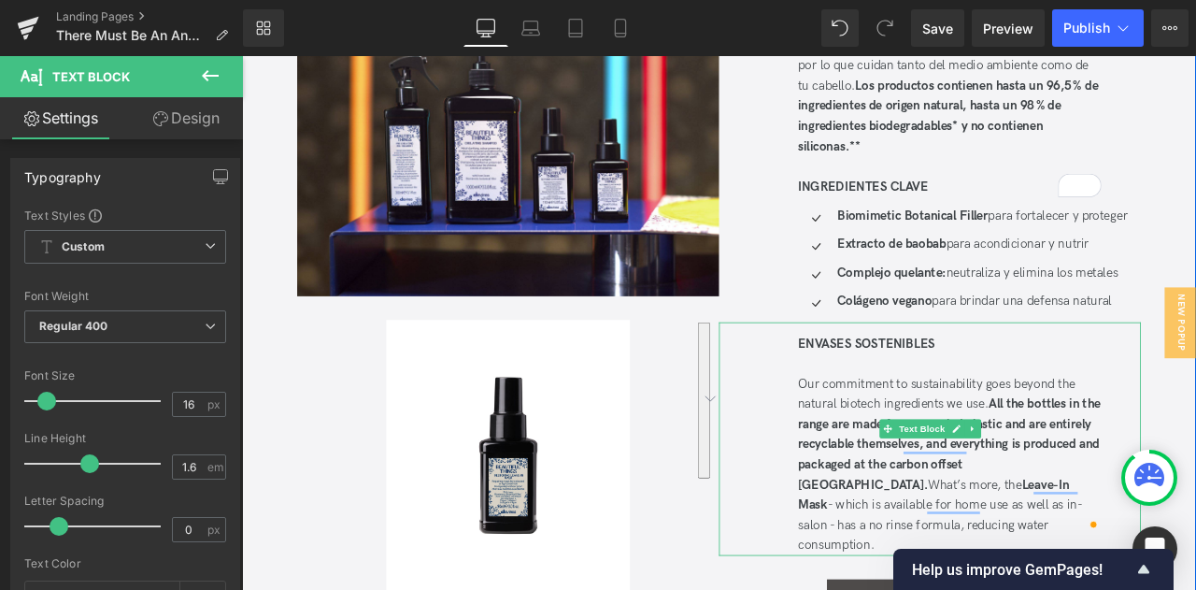
drag, startPoint x: 910, startPoint y: 430, endPoint x: 1187, endPoint y: 582, distance: 315.7
click at [1187, 582] on div "ENVASES SOSTENIBLES Our commitment to sustainability goes beyond the natural bi…" at bounding box center [1057, 509] width 500 height 277
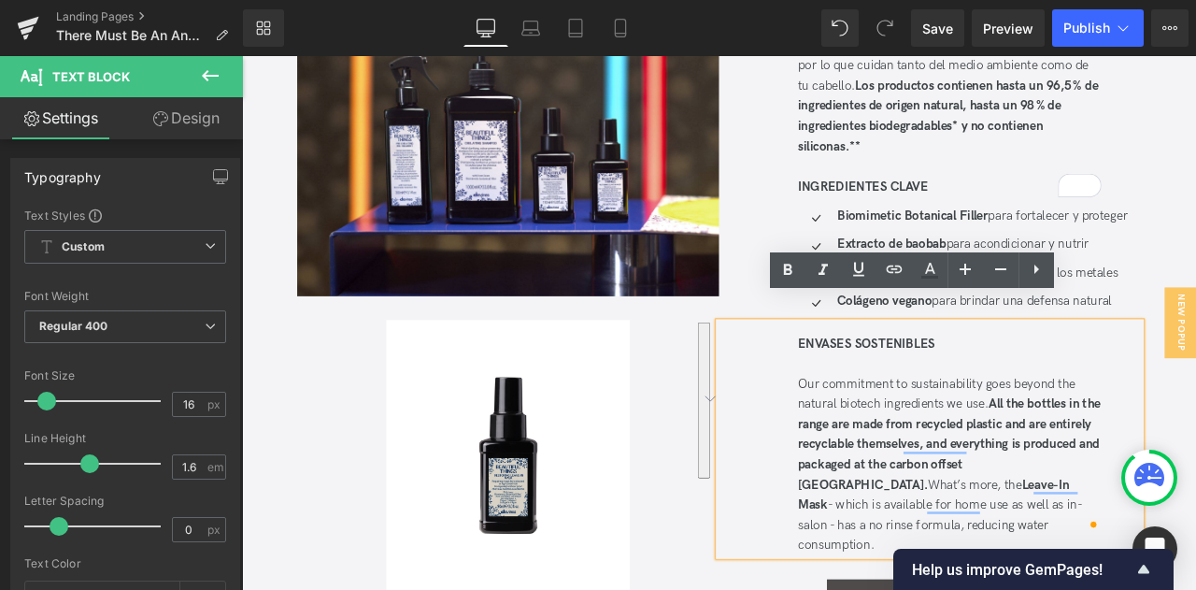
copy div "Our commitment to sustainability goes beyond the natural biotech ingredients we…"
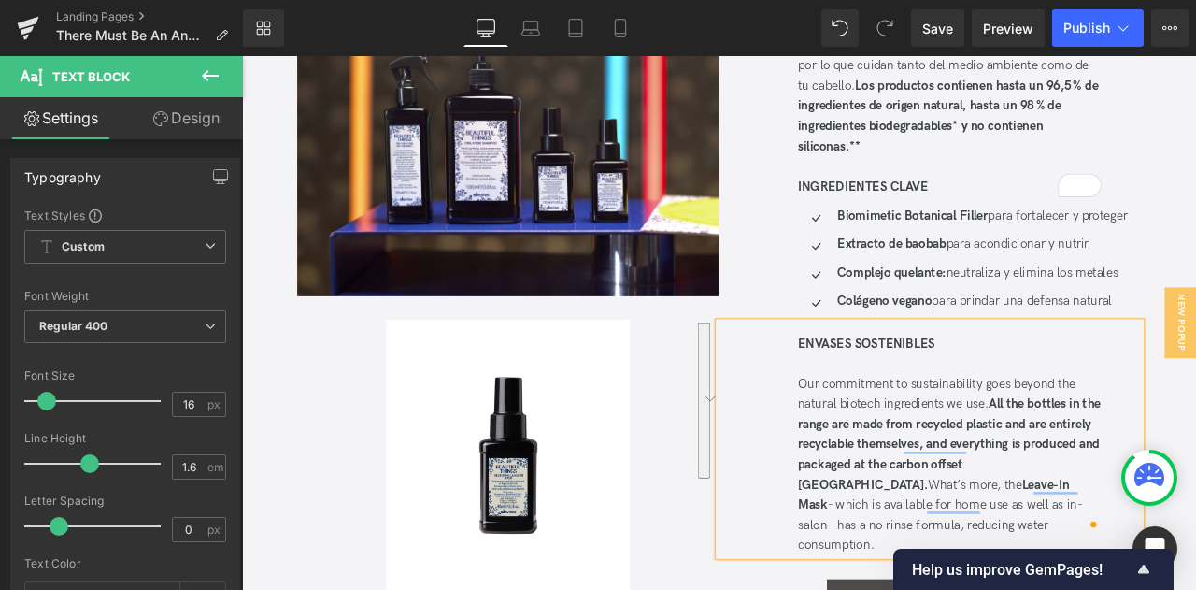
click at [964, 437] on span "Our commitment to sustainability goes beyond the natural biotech ingredients we…" at bounding box center [1065, 456] width 329 height 42
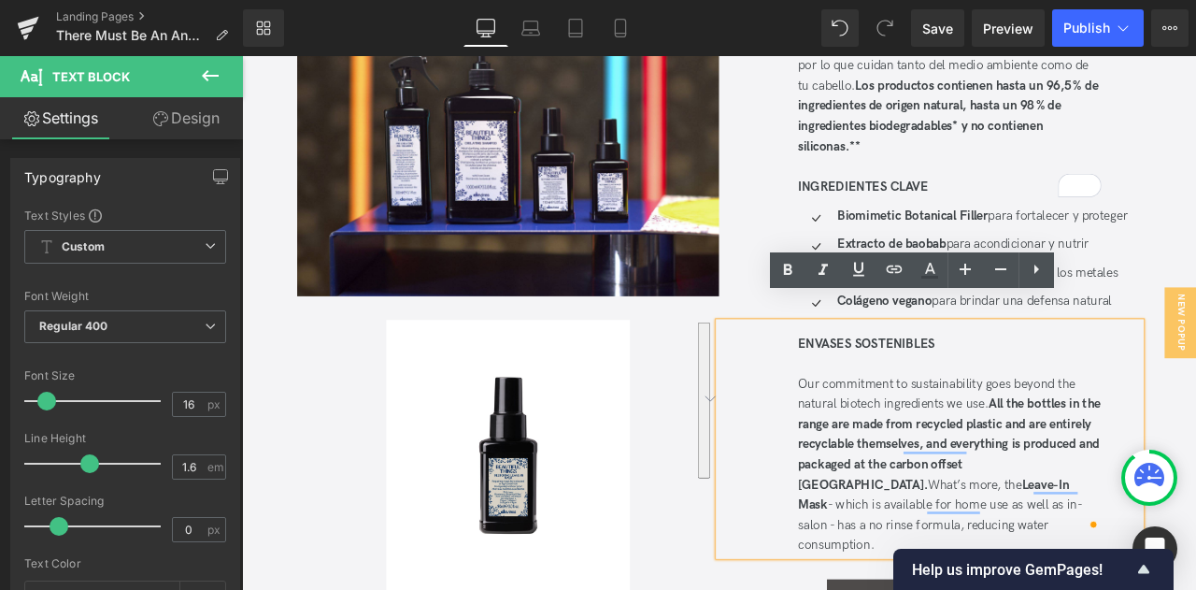
drag, startPoint x: 1186, startPoint y: 575, endPoint x: 853, endPoint y: 407, distance: 372.3
click at [853, 407] on div "ENVASES SOSTENIBLES Our commitment to sustainability goes beyond the natural bi…" at bounding box center [1057, 509] width 500 height 277
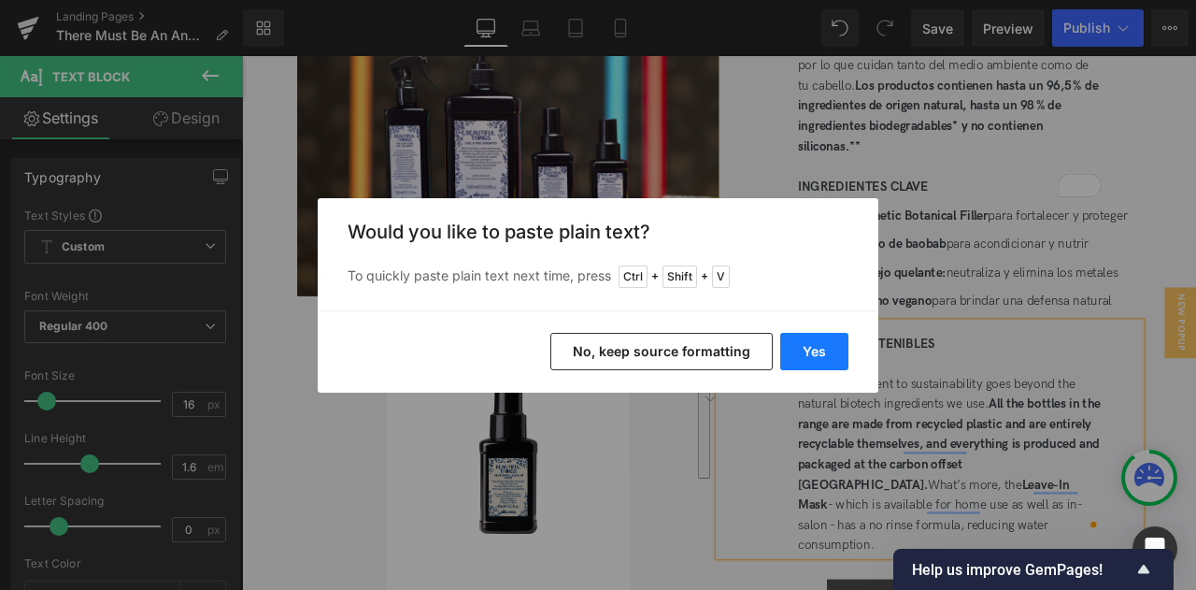
click at [804, 356] on button "Yes" at bounding box center [814, 351] width 68 height 37
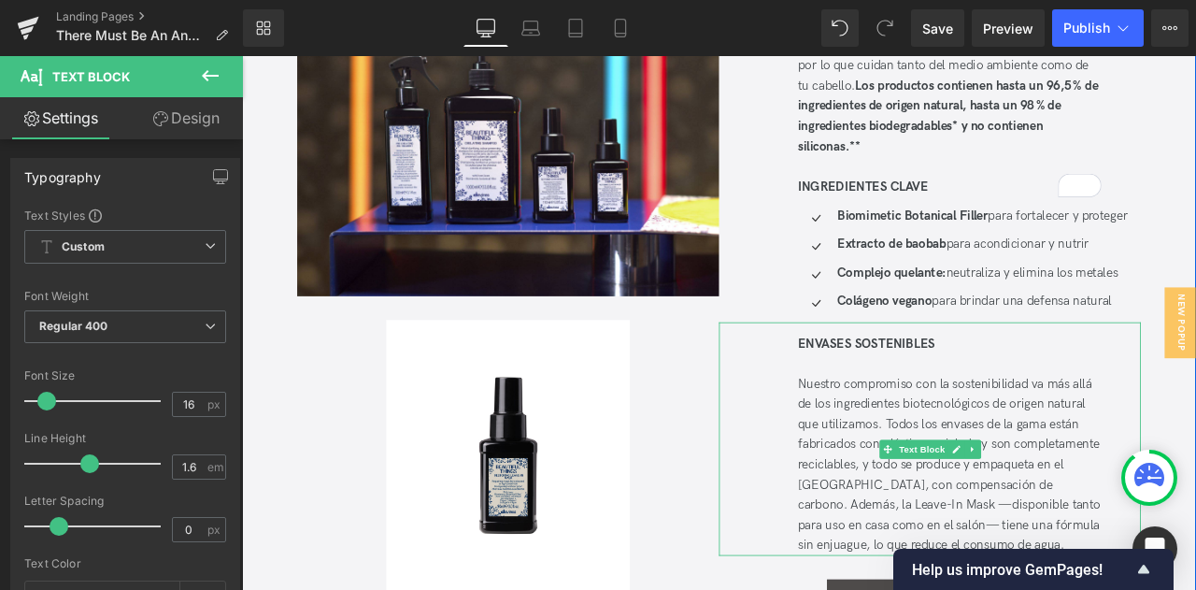
click at [926, 451] on div "Nuestro compromiso con la sostenibilidad va más allá de los ingredientes biotec…" at bounding box center [1081, 540] width 360 height 215
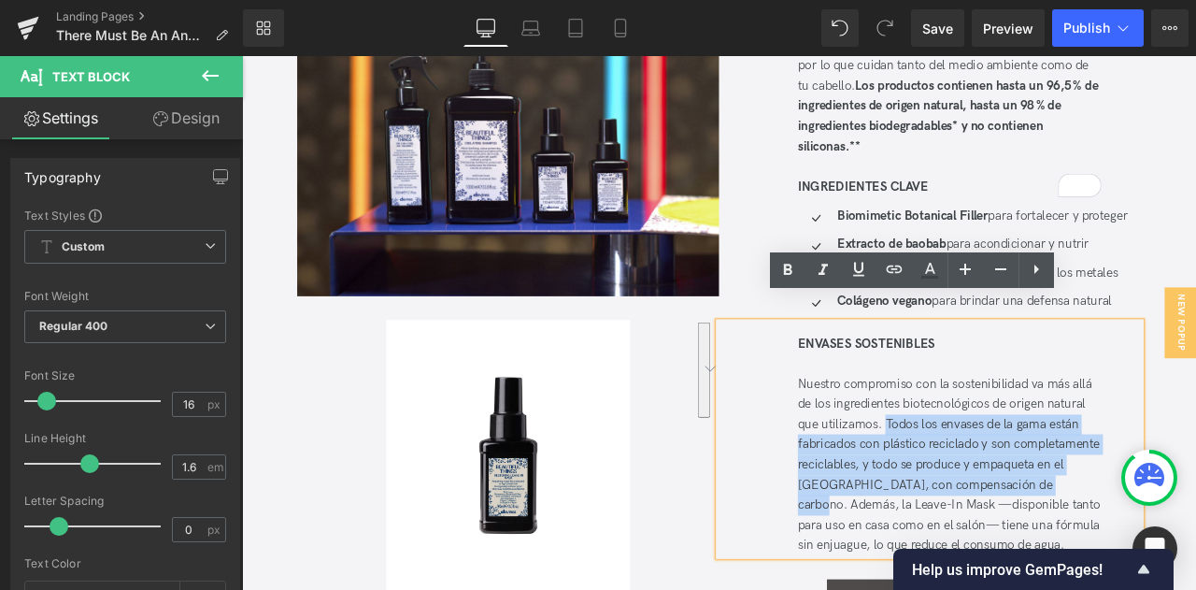
drag, startPoint x: 1002, startPoint y: 459, endPoint x: 974, endPoint y: 557, distance: 102.3
click at [974, 557] on div "Nuestro compromiso con la sostenibilidad va más allá de los ingredientes biotec…" at bounding box center [1081, 540] width 360 height 215
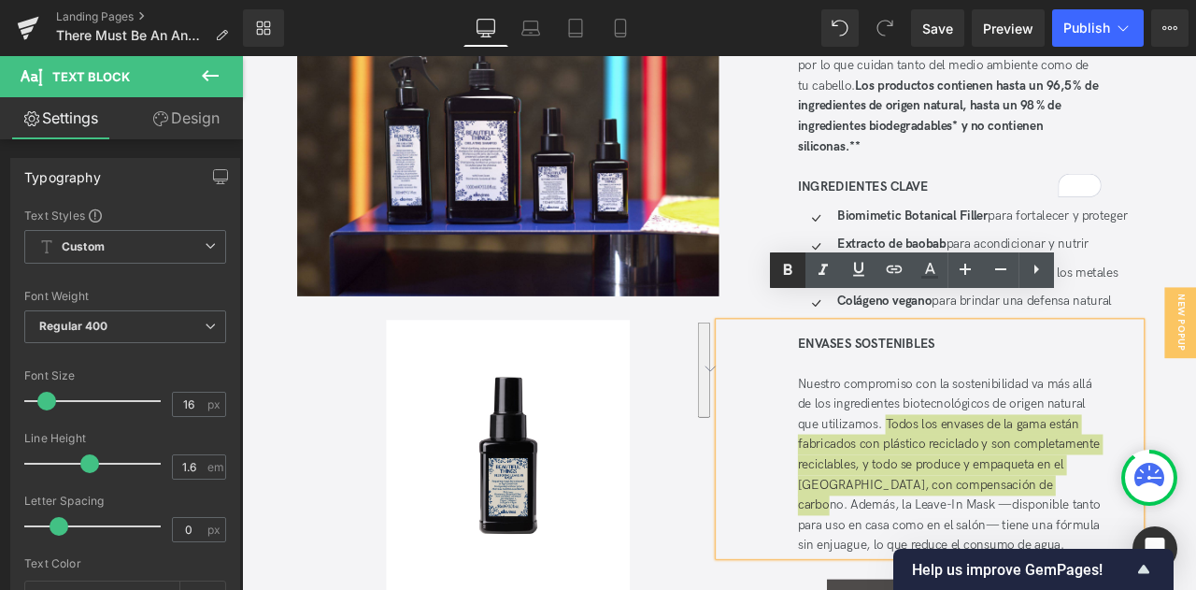
click at [793, 270] on icon at bounding box center [787, 270] width 22 height 22
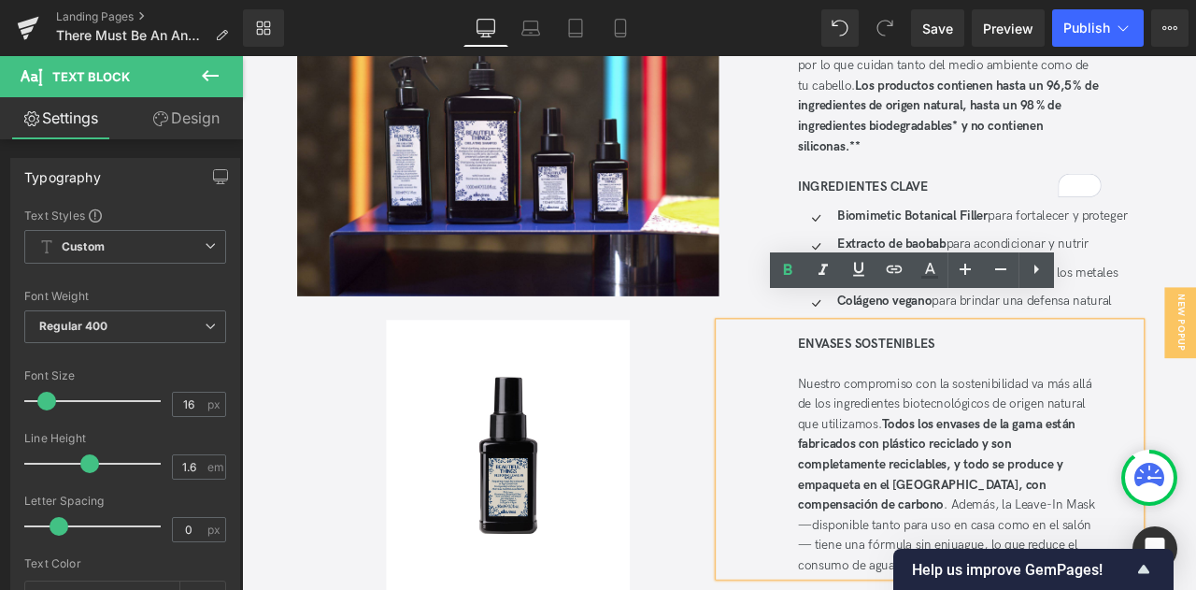
click at [1062, 509] on strong "Todos los envases de la gama están fabricados con plástico reciclado y son comp…" at bounding box center [1065, 539] width 329 height 113
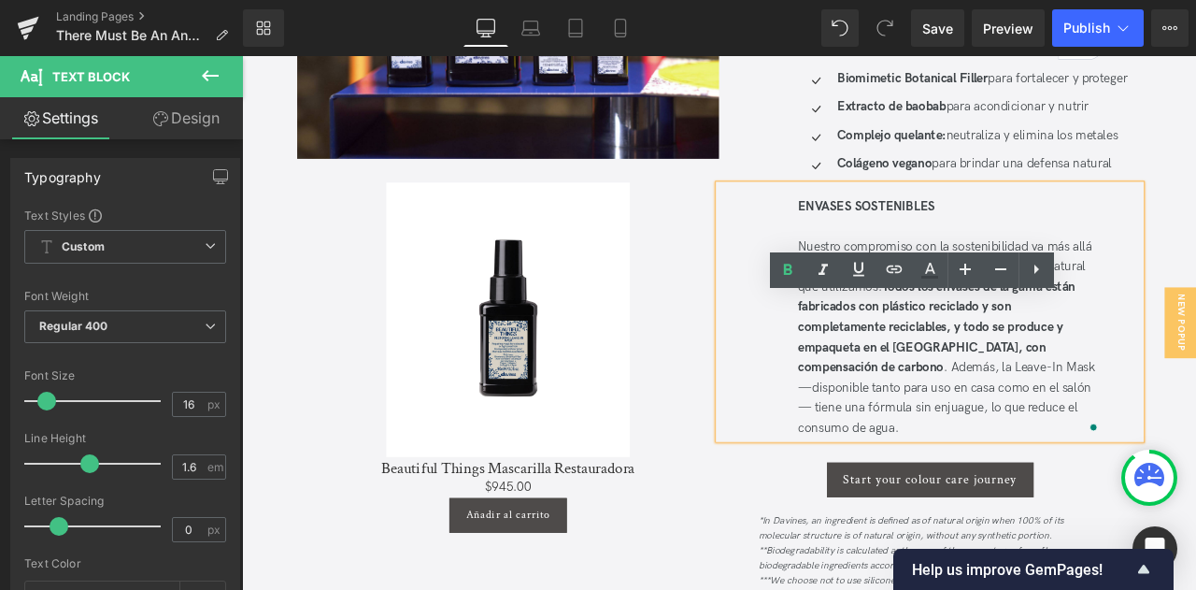
scroll to position [2336, 0]
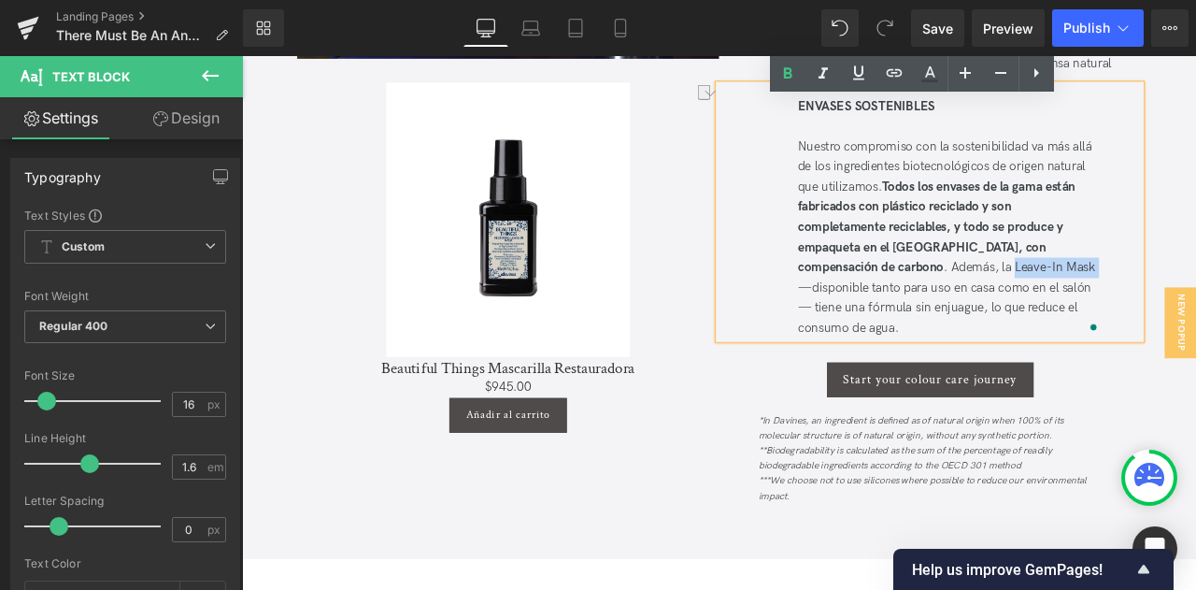
drag, startPoint x: 1158, startPoint y: 279, endPoint x: 1057, endPoint y: 272, distance: 101.2
click at [1057, 272] on div "Nuestro compromiso con la sostenibilidad va más allá de los ingredientes biotec…" at bounding box center [1081, 271] width 360 height 239
click at [783, 84] on icon at bounding box center [787, 74] width 22 height 22
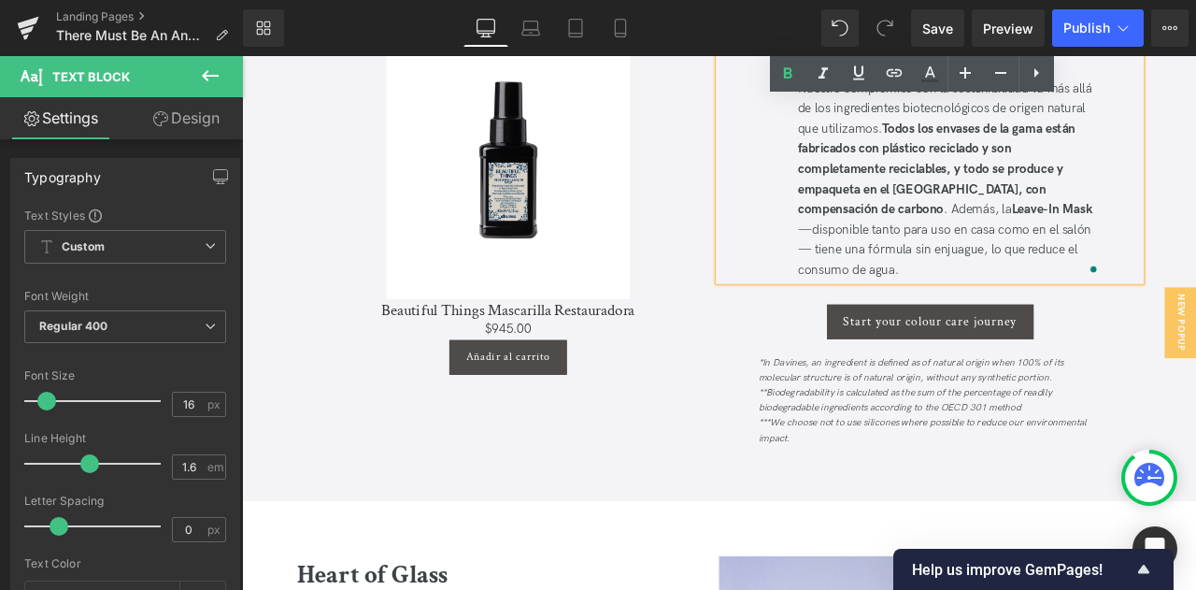
scroll to position [2429, 0]
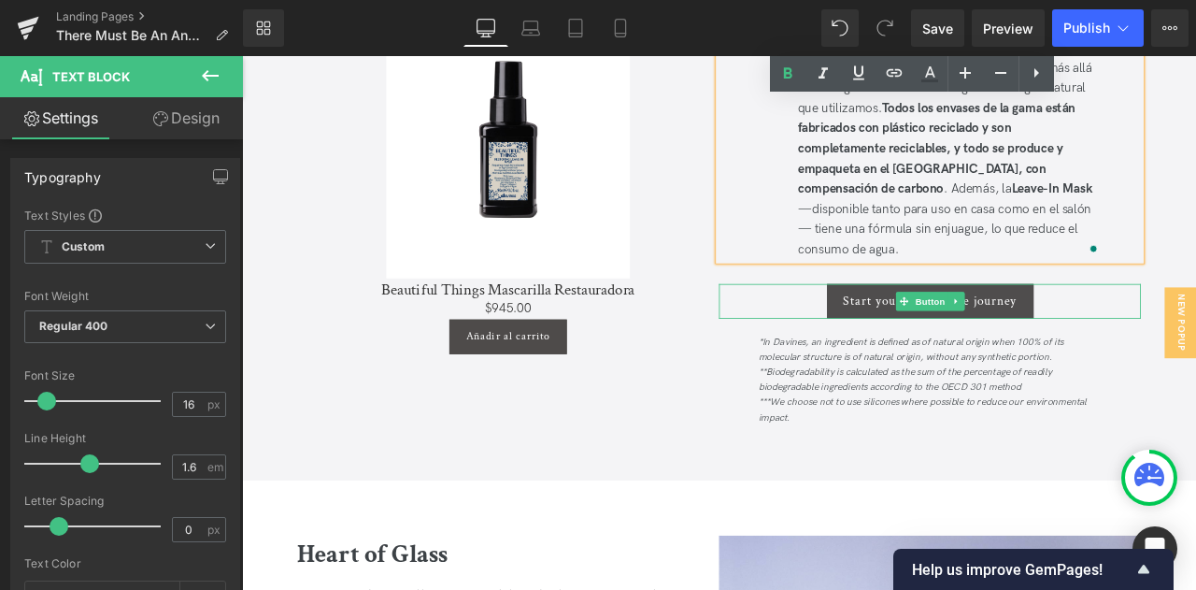
click at [1157, 326] on link "Start your colour care journey" at bounding box center [1057, 346] width 245 height 41
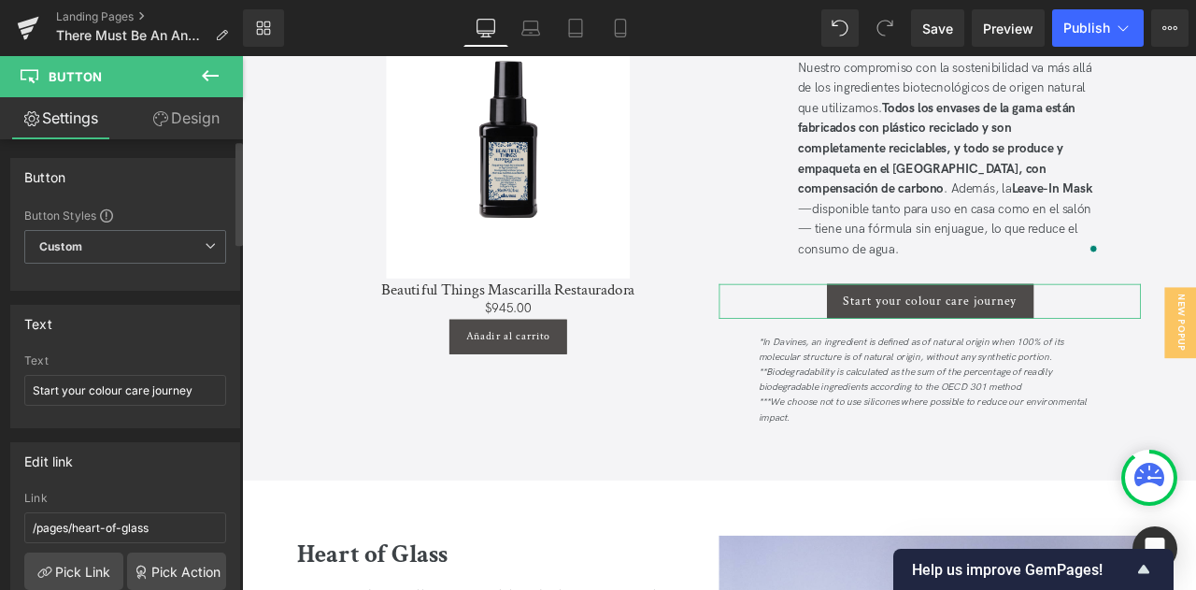
scroll to position [280, 0]
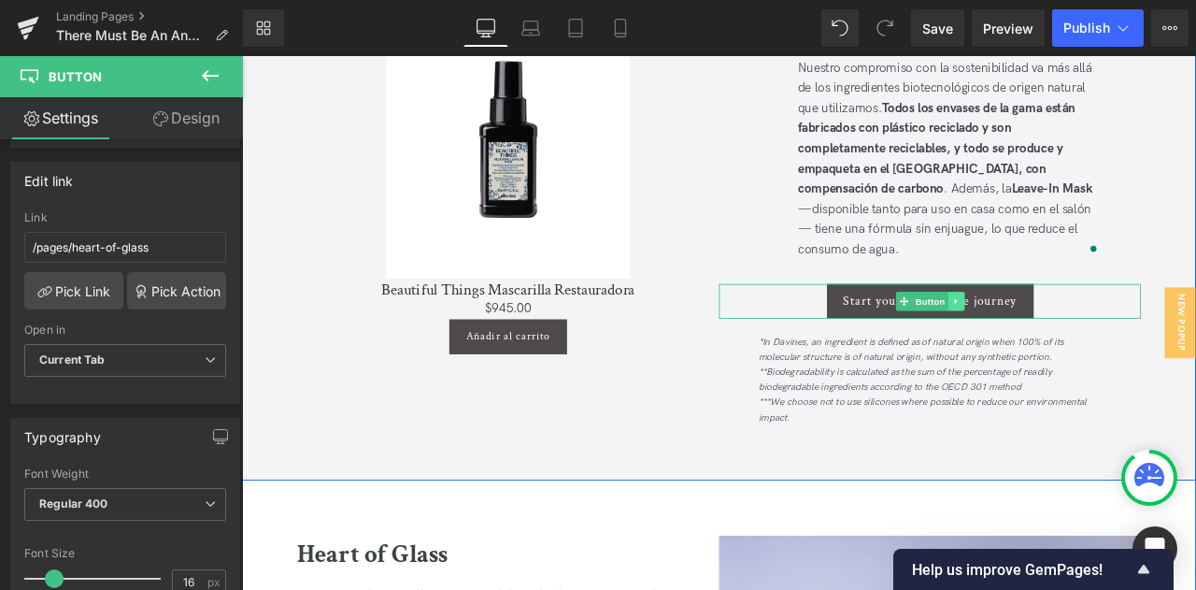
click at [1086, 341] on icon at bounding box center [1088, 346] width 10 height 11
click at [1098, 341] on icon at bounding box center [1097, 346] width 10 height 10
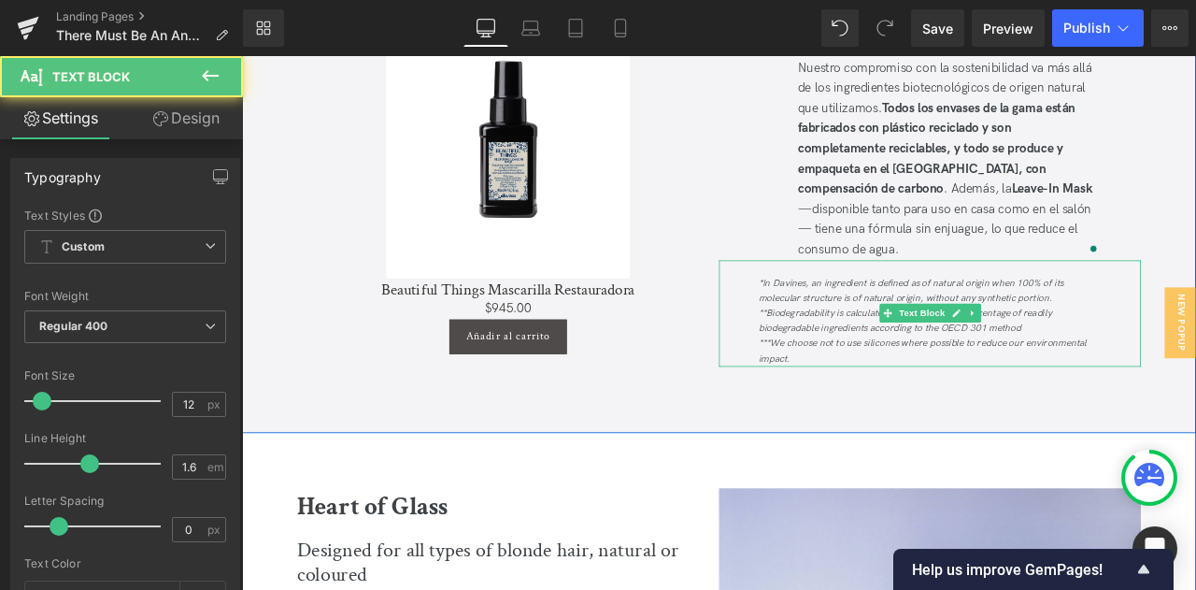
click at [858, 306] on div "*In Davines, an ingredient is defined as of natural origin when 100% of its mol…" at bounding box center [1057, 361] width 500 height 126
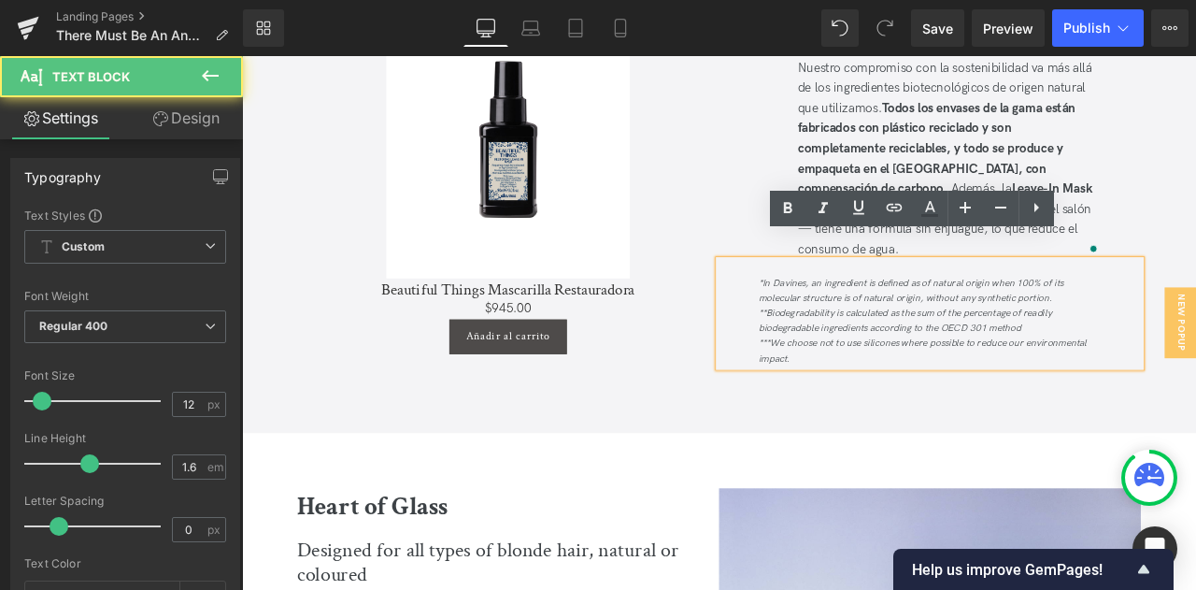
click at [855, 319] on icon "*In Davines, an ingredient is defined as of natural origin when 100% of its mol…" at bounding box center [1035, 335] width 362 height 32
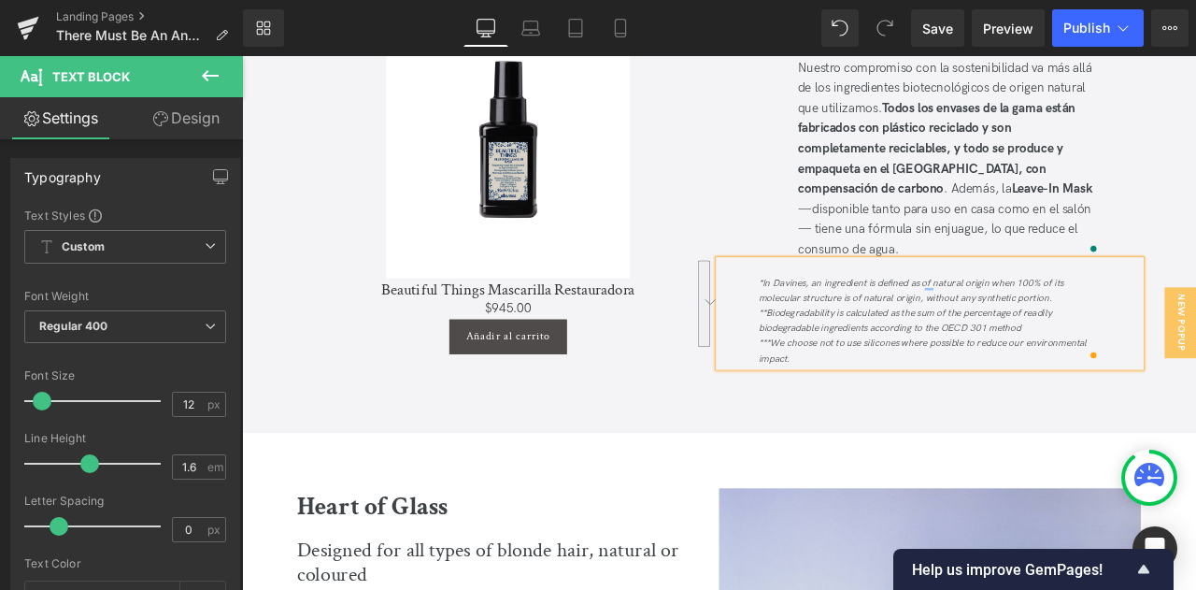
click at [1070, 390] on icon "***We choose not to use silicones where possible to reduce our environmental im…" at bounding box center [1048, 406] width 389 height 32
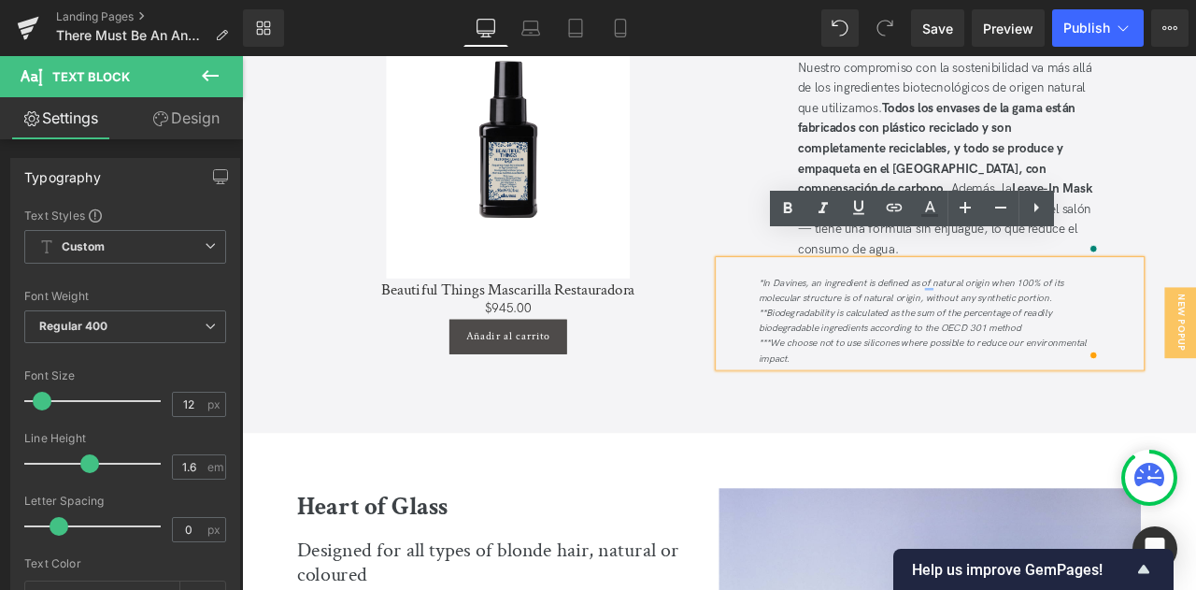
drag, startPoint x: 903, startPoint y: 381, endPoint x: 845, endPoint y: 286, distance: 112.0
click at [845, 298] on div "*In Davines, an ingredient is defined as of natural origin when 100% of its mol…" at bounding box center [1057, 361] width 500 height 126
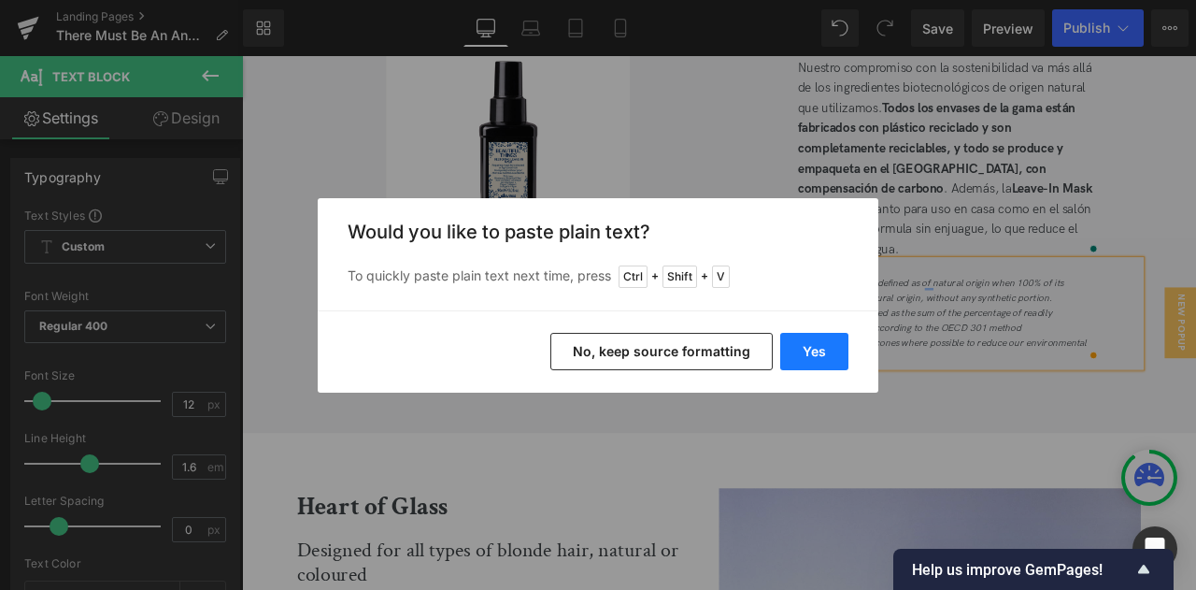
click at [796, 343] on button "Yes" at bounding box center [814, 351] width 68 height 37
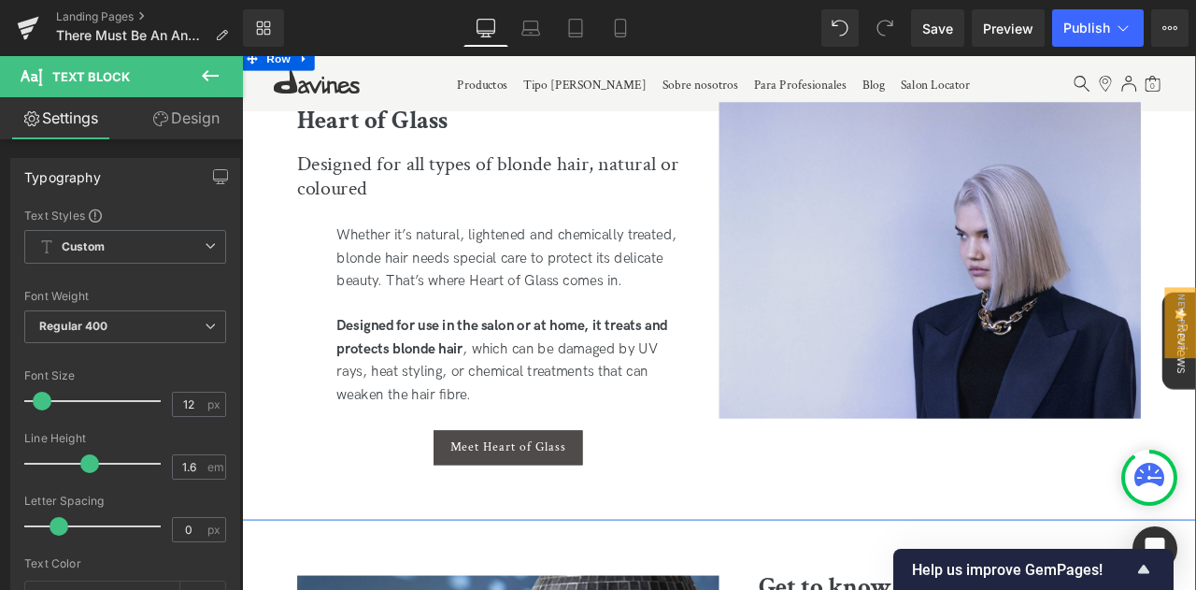
scroll to position [2803, 0]
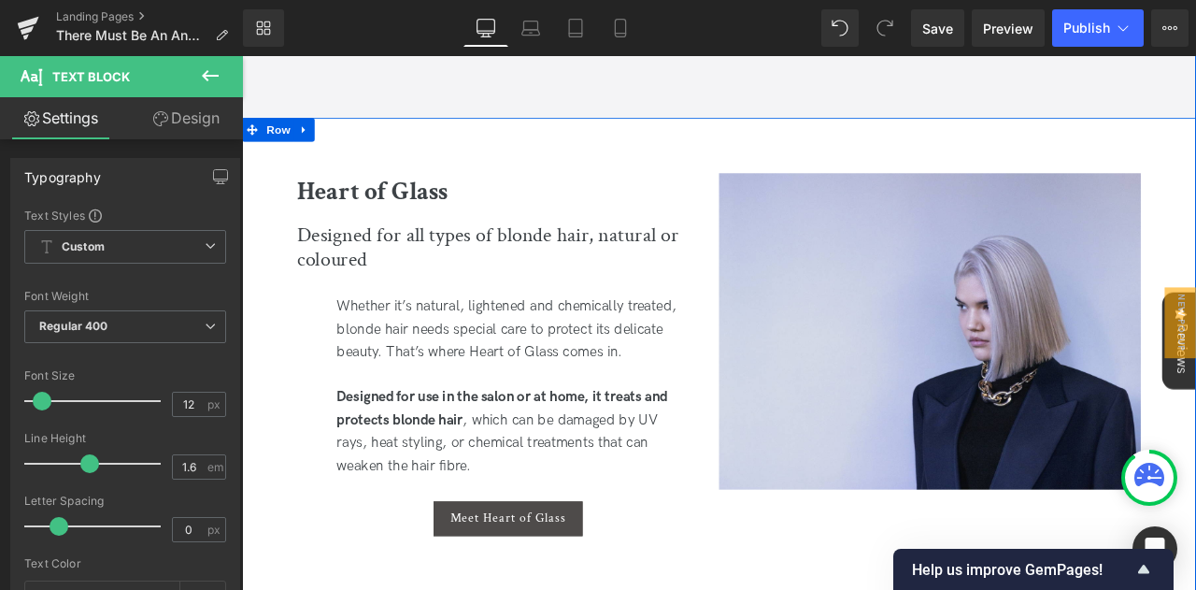
drag, startPoint x: 446, startPoint y: 186, endPoint x: 483, endPoint y: 194, distance: 38.3
click at [446, 197] on b "Heart of Glass" at bounding box center [396, 216] width 178 height 38
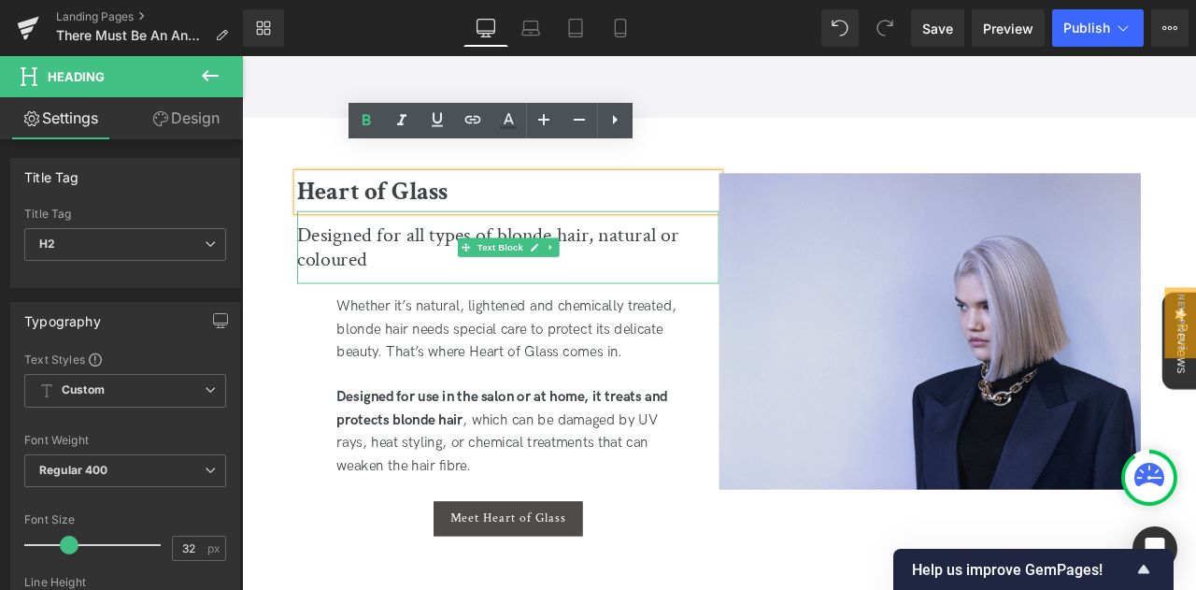
click at [402, 268] on div "Designed for all types of blonde hair, natural or coloured" at bounding box center [557, 282] width 500 height 86
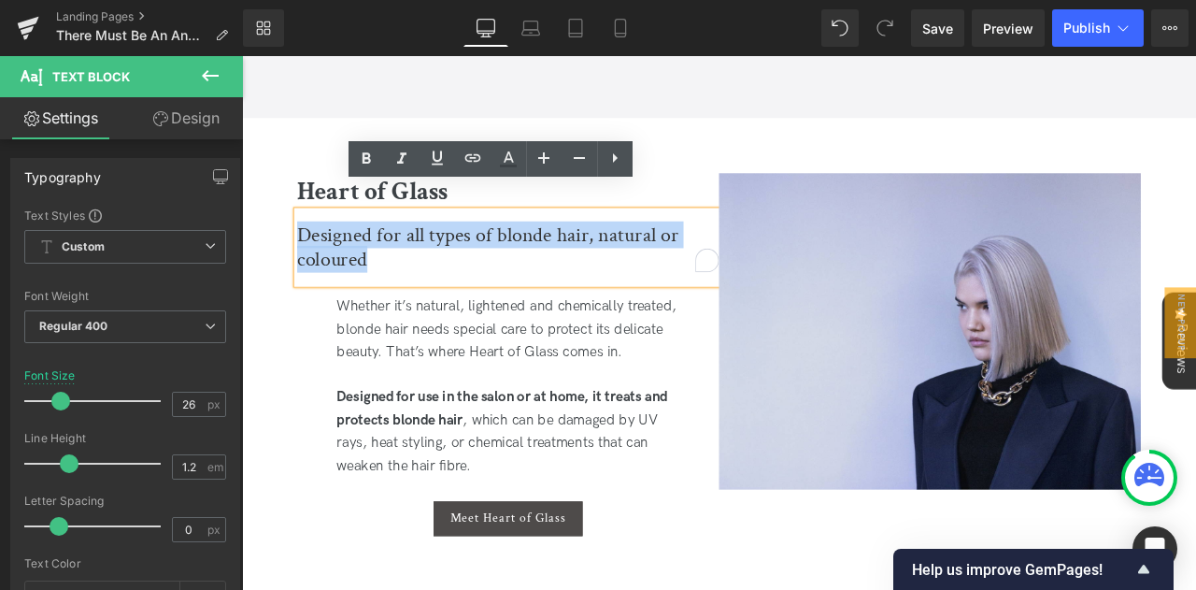
drag, startPoint x: 403, startPoint y: 274, endPoint x: 393, endPoint y: 233, distance: 42.2
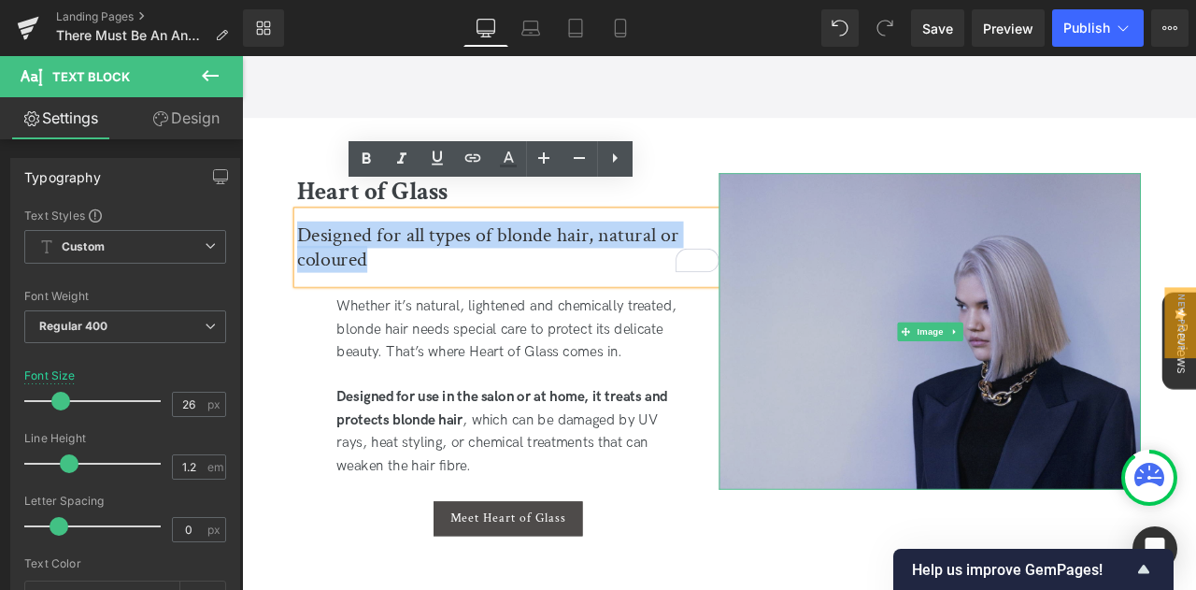
copy div "Designed for all types of blonde hair, natural or coloured"
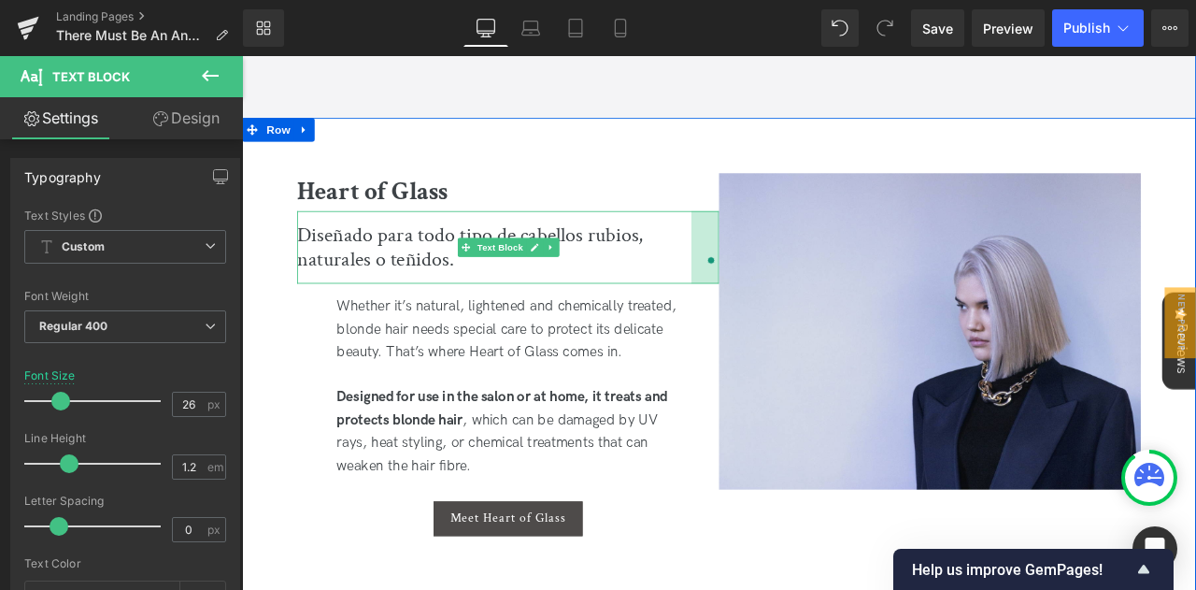
drag, startPoint x: 802, startPoint y: 272, endPoint x: 769, endPoint y: 267, distance: 33.0
click at [769, 267] on div "Diseñado para todo tipo de cabellos rubios, naturales o teñidos. Text Block 35px" at bounding box center [557, 282] width 500 height 86
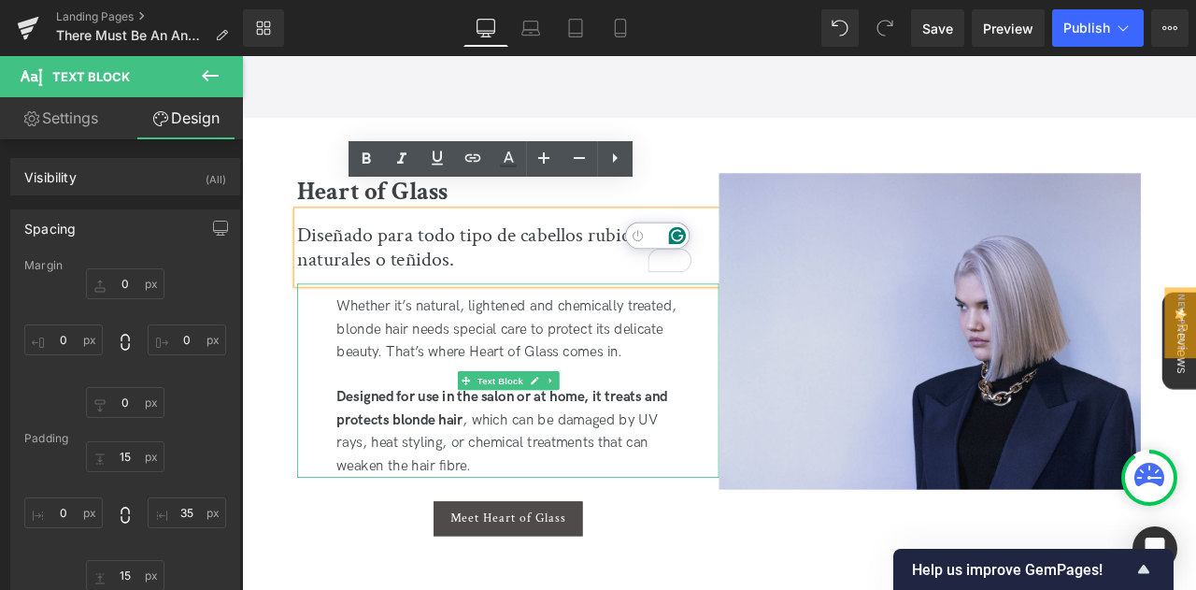
click at [778, 350] on div "Whether it’s natural, lightened and chemically treated, blonde hair needs speci…" at bounding box center [557, 439] width 500 height 229
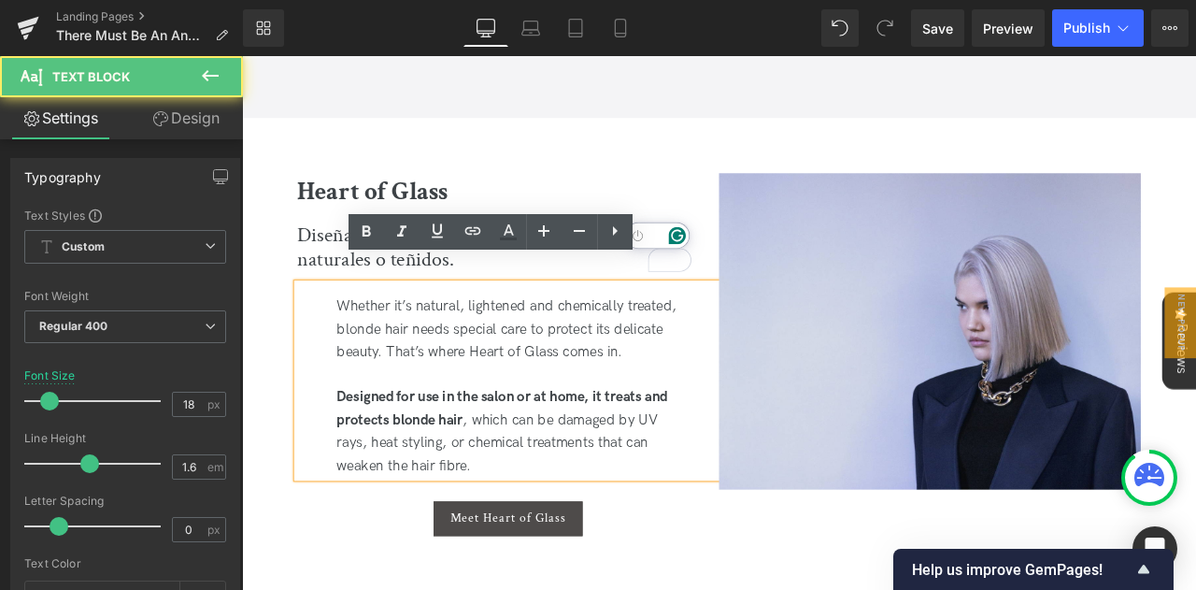
click at [925, 129] on div "Heart of Glass Heading Diseñado para todo tipo de cabellos rubios, naturales o …" at bounding box center [807, 409] width 1130 height 561
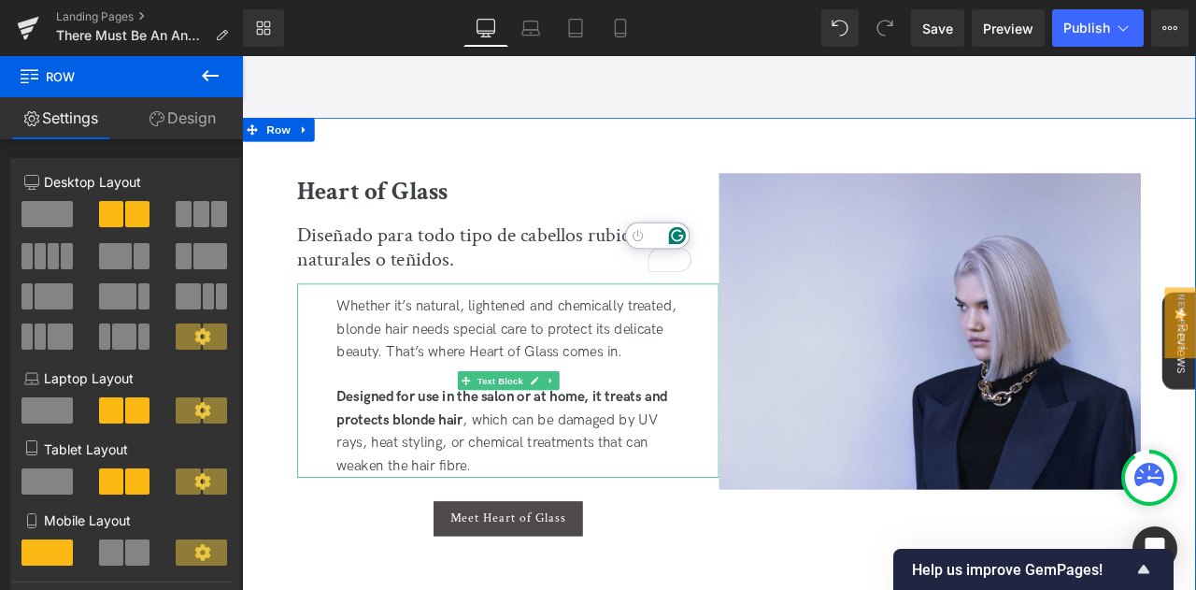
drag, startPoint x: 630, startPoint y: 374, endPoint x: 700, endPoint y: 373, distance: 70.1
click at [630, 374] on div "Whether it’s natural, lightened and chemically treated, blonde hair needs speci…" at bounding box center [557, 439] width 500 height 229
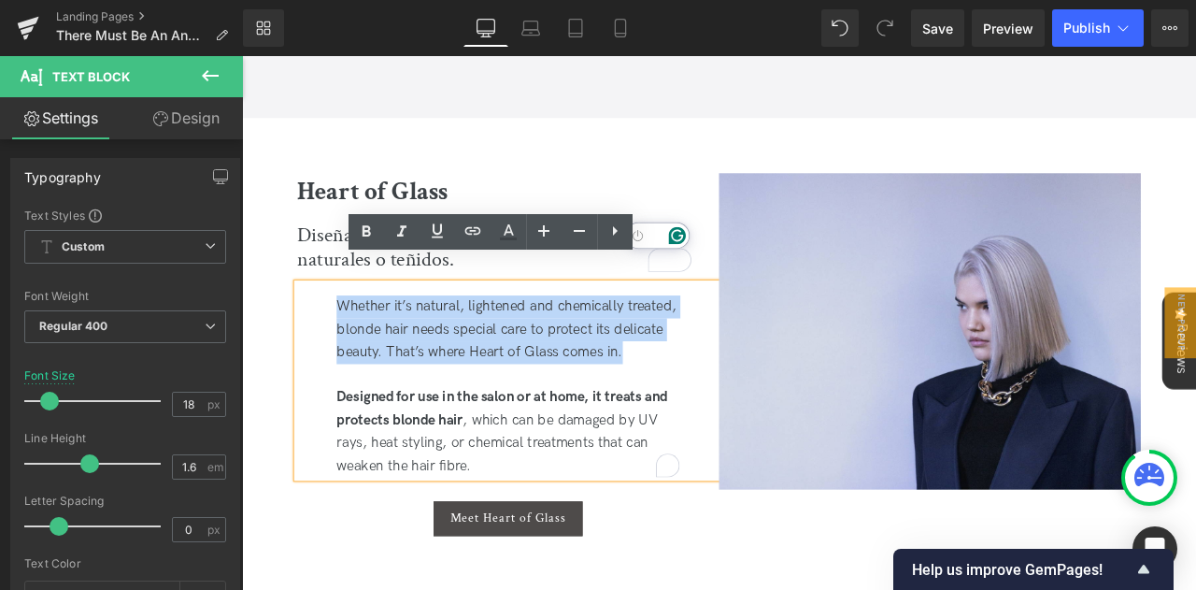
drag, startPoint x: 700, startPoint y: 373, endPoint x: 342, endPoint y: 307, distance: 363.8
click at [342, 325] on div "Whether it’s natural, lightened and chemically treated, blonde hair needs speci…" at bounding box center [557, 439] width 500 height 229
copy div "Whether it’s natural, lightened and chemically treated, blonde hair needs speci…"
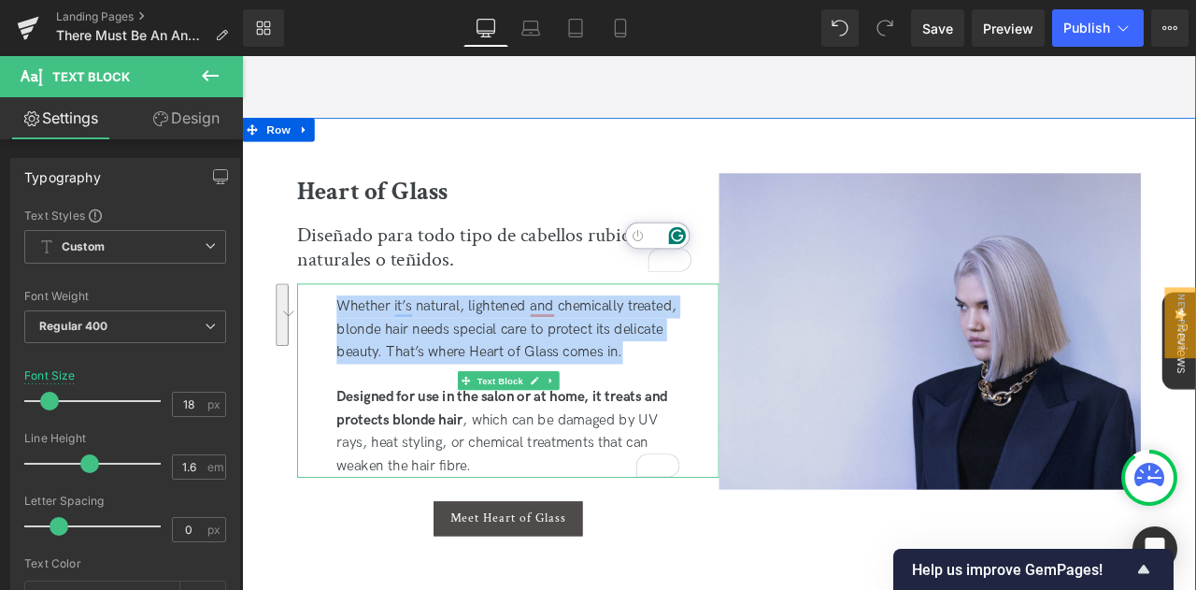
click at [458, 360] on div "Whether it’s natural, lightened and chemically treated, blonde hair needs speci…" at bounding box center [557, 439] width 500 height 229
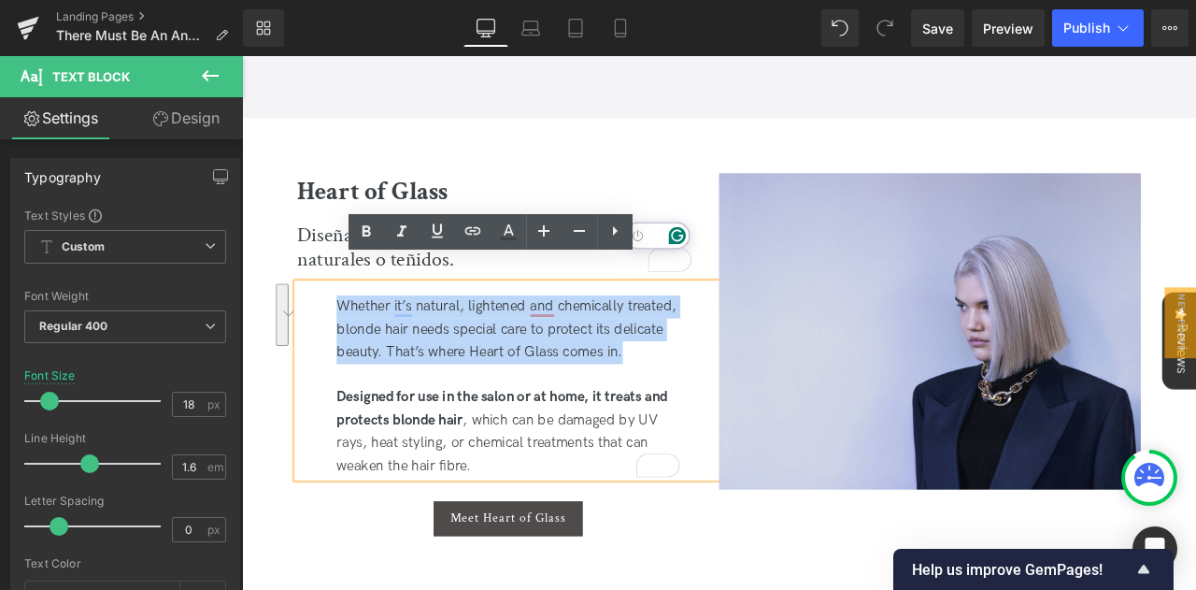
drag, startPoint x: 697, startPoint y: 379, endPoint x: 356, endPoint y: 342, distance: 343.1
click at [345, 325] on div "Whether it’s natural, lightened and chemically treated, blonde hair needs speci…" at bounding box center [557, 439] width 500 height 229
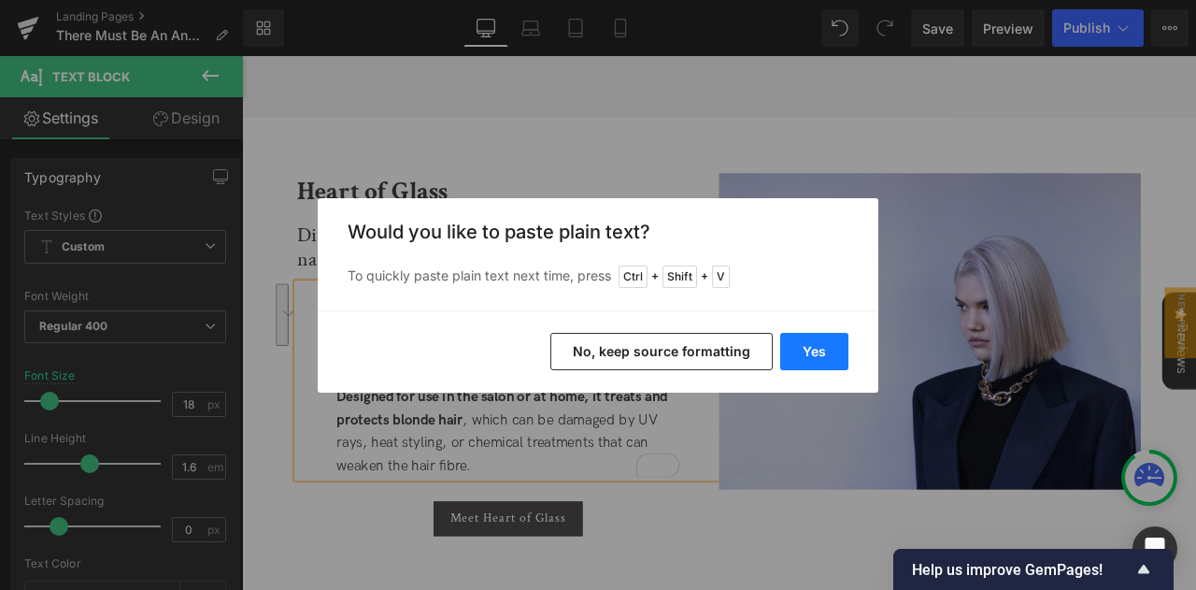
click at [805, 344] on button "Yes" at bounding box center [814, 351] width 68 height 37
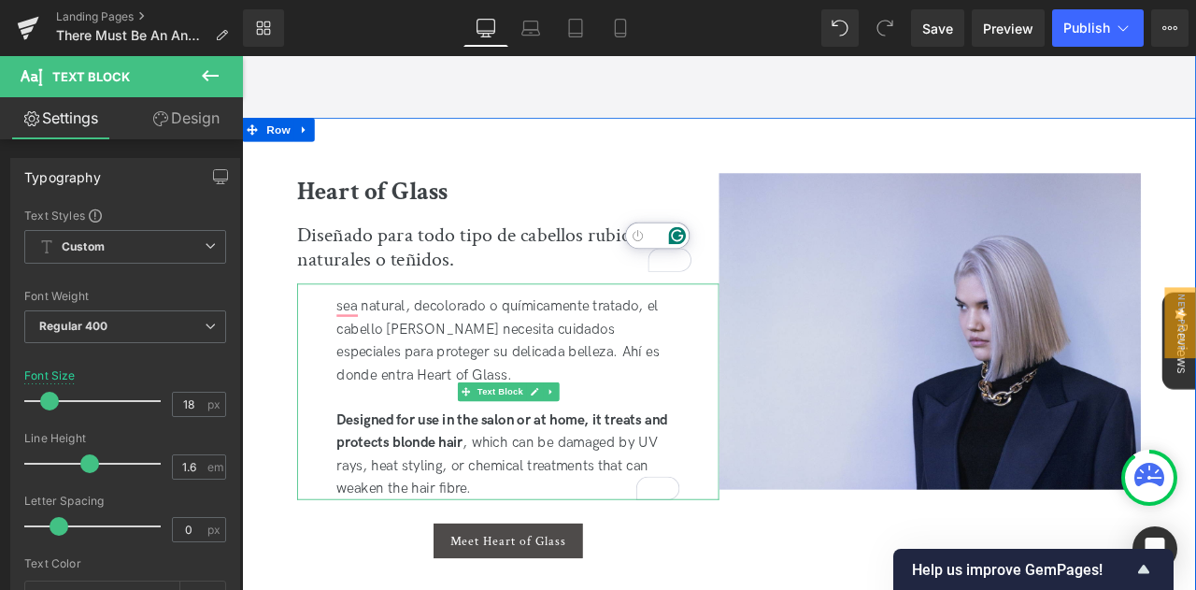
click at [711, 374] on div "sea natural, decolorado o químicamente tratado, el cabello rubio necesita cuida…" at bounding box center [557, 453] width 500 height 256
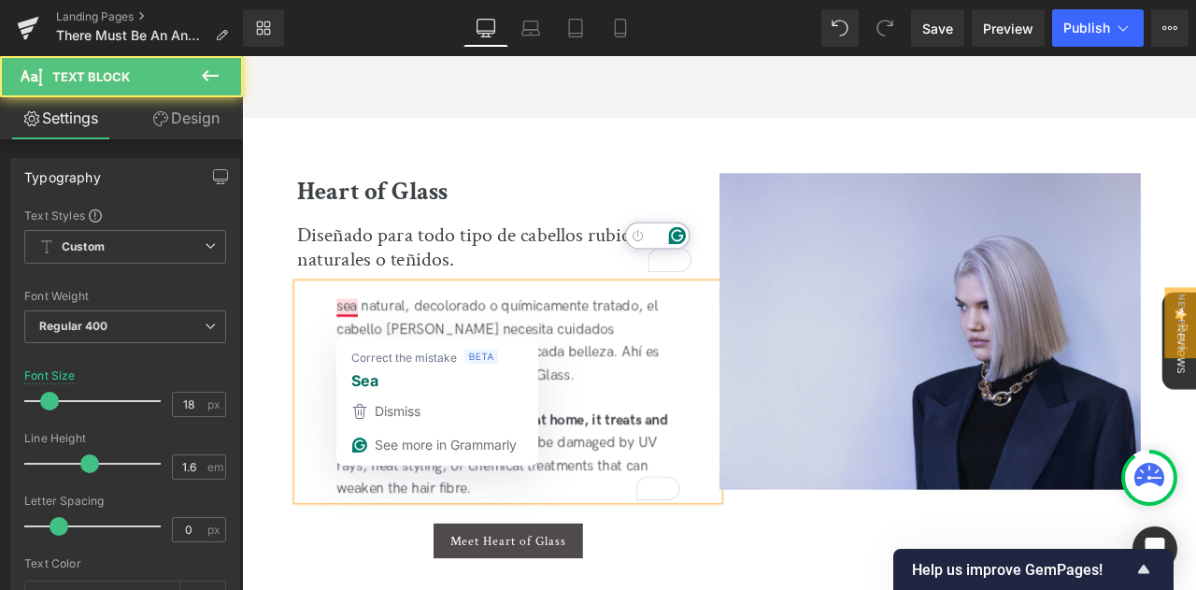
click at [359, 331] on div "sea natural, decolorado o químicamente tratado, el cabello rubio necesita cuida…" at bounding box center [557, 453] width 500 height 256
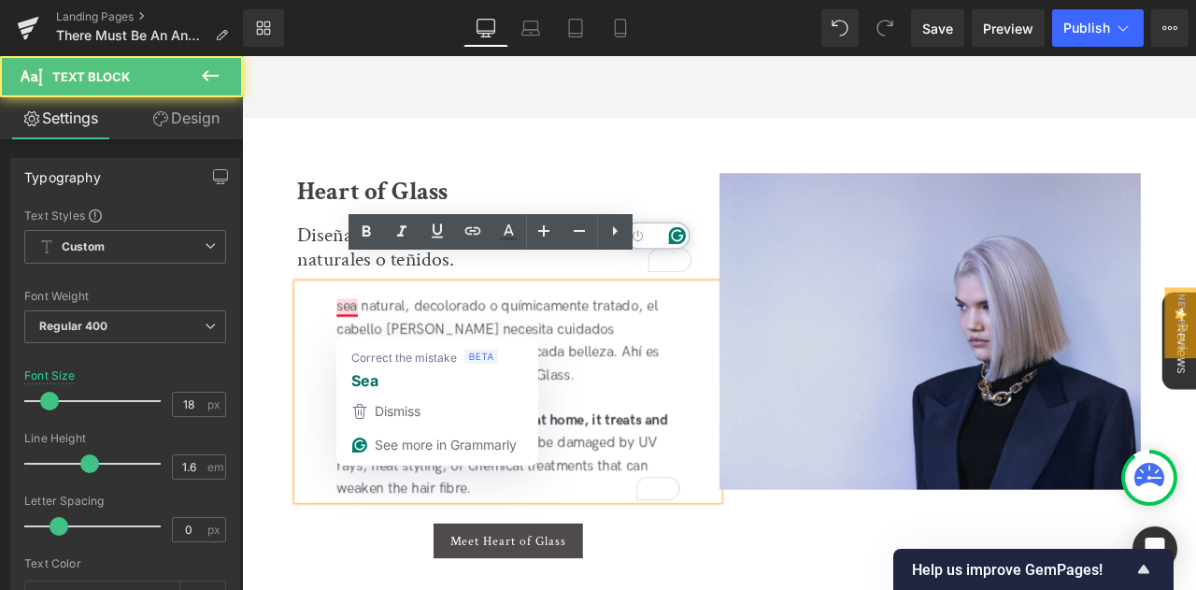
click at [348, 326] on div "sea natural, decolorado o químicamente tratado, el cabello rubio necesita cuida…" at bounding box center [557, 453] width 500 height 256
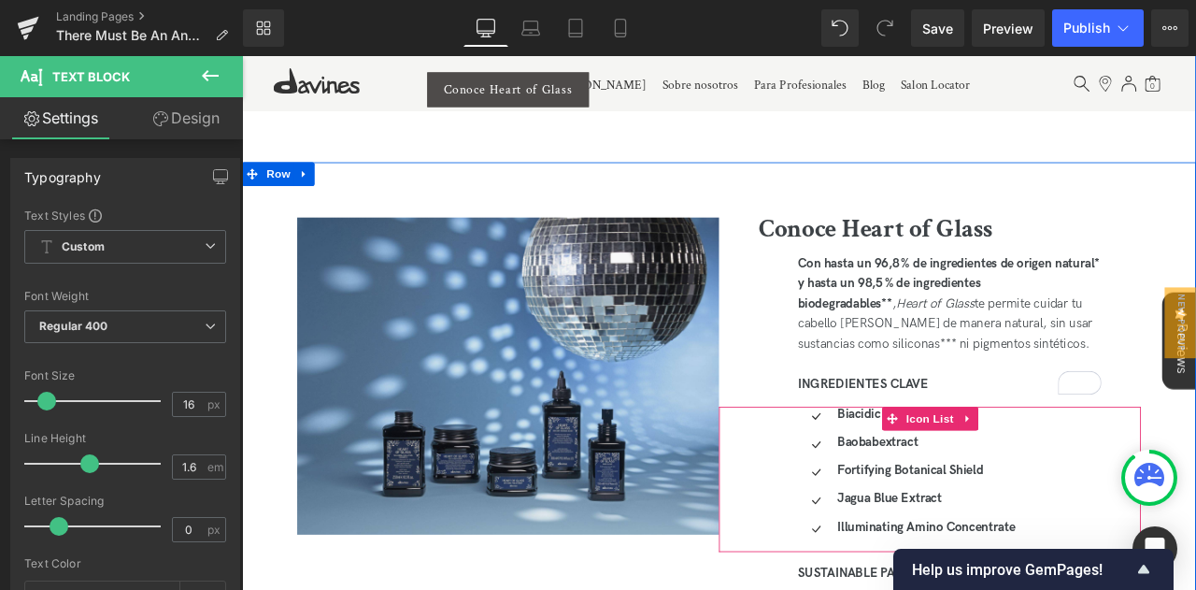
click at [1027, 537] on span "Text Block" at bounding box center [1041, 548] width 62 height 22
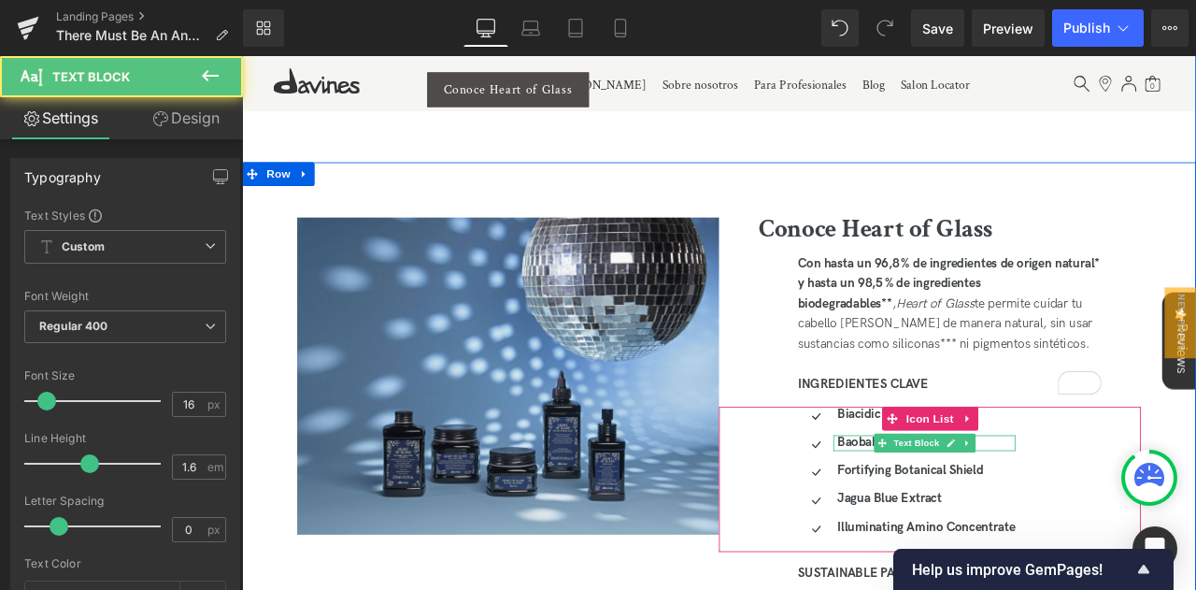
click at [1053, 504] on span "Text Block" at bounding box center [1042, 515] width 62 height 22
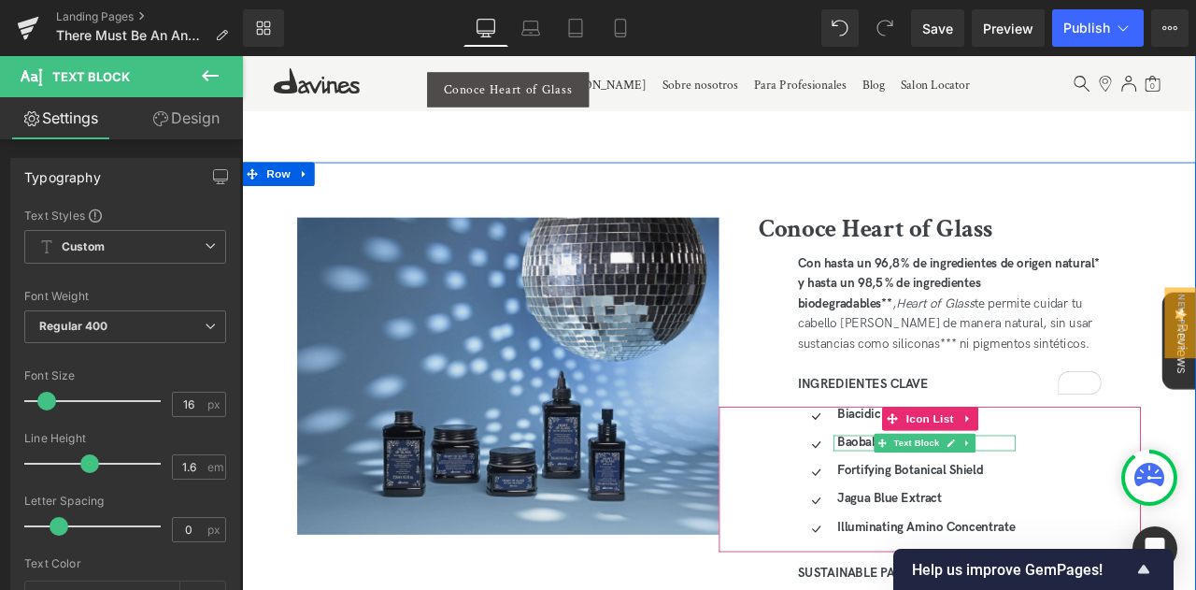
click at [974, 505] on strong "Baobab" at bounding box center [972, 514] width 50 height 18
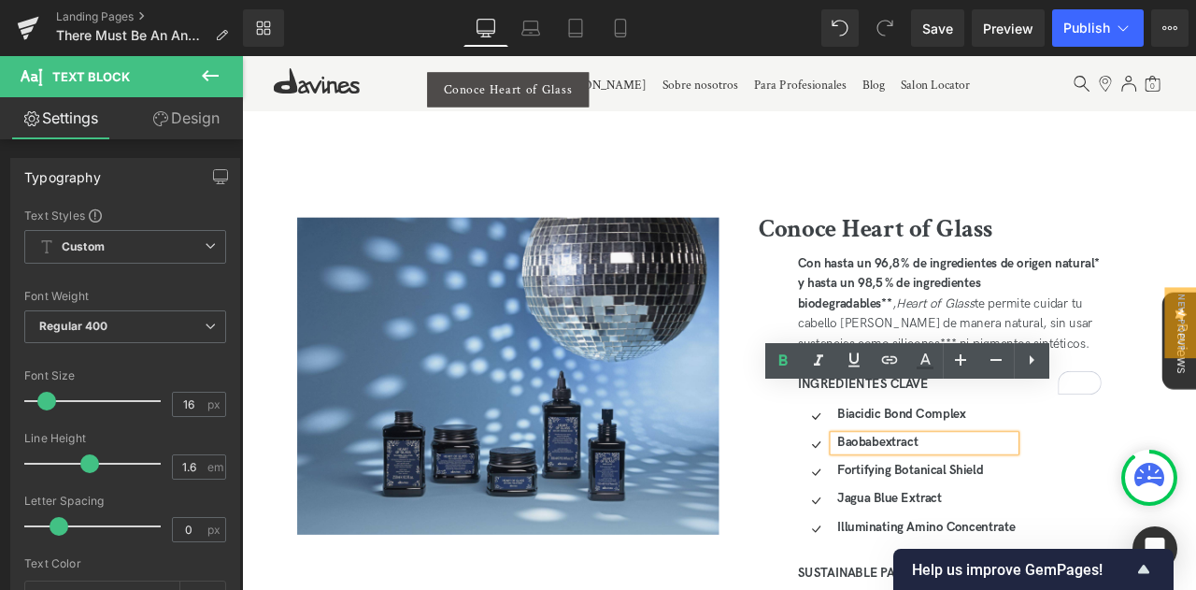
click at [947, 505] on strong "Baobab" at bounding box center [972, 514] width 50 height 18
drag, startPoint x: 1043, startPoint y: 455, endPoint x: 1000, endPoint y: 467, distance: 44.7
click at [1000, 505] on p "Baobab extract" at bounding box center [1052, 515] width 211 height 20
click at [952, 505] on span "extract" at bounding box center [970, 514] width 47 height 18
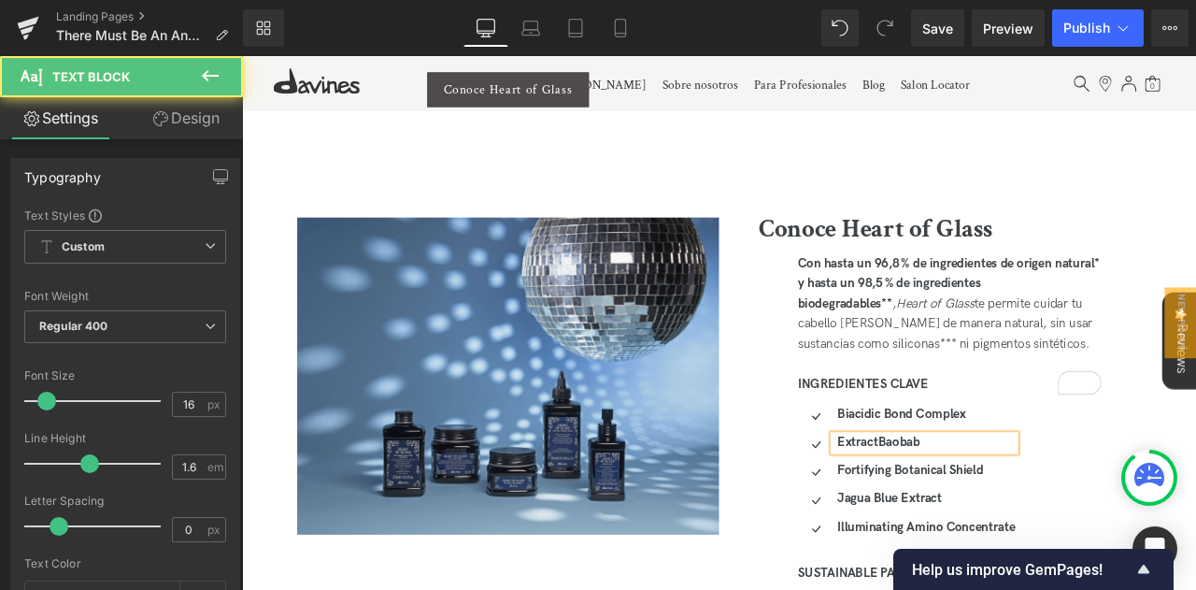
click at [989, 505] on span "Extract" at bounding box center [971, 514] width 49 height 18
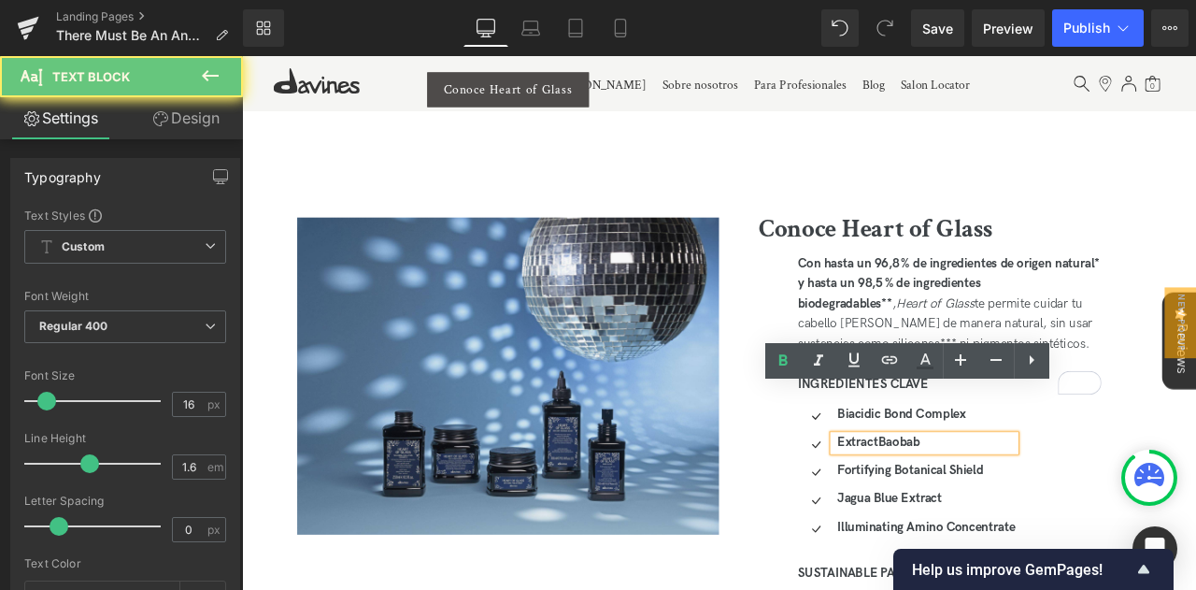
click at [996, 505] on strong "Baobab" at bounding box center [1021, 514] width 50 height 18
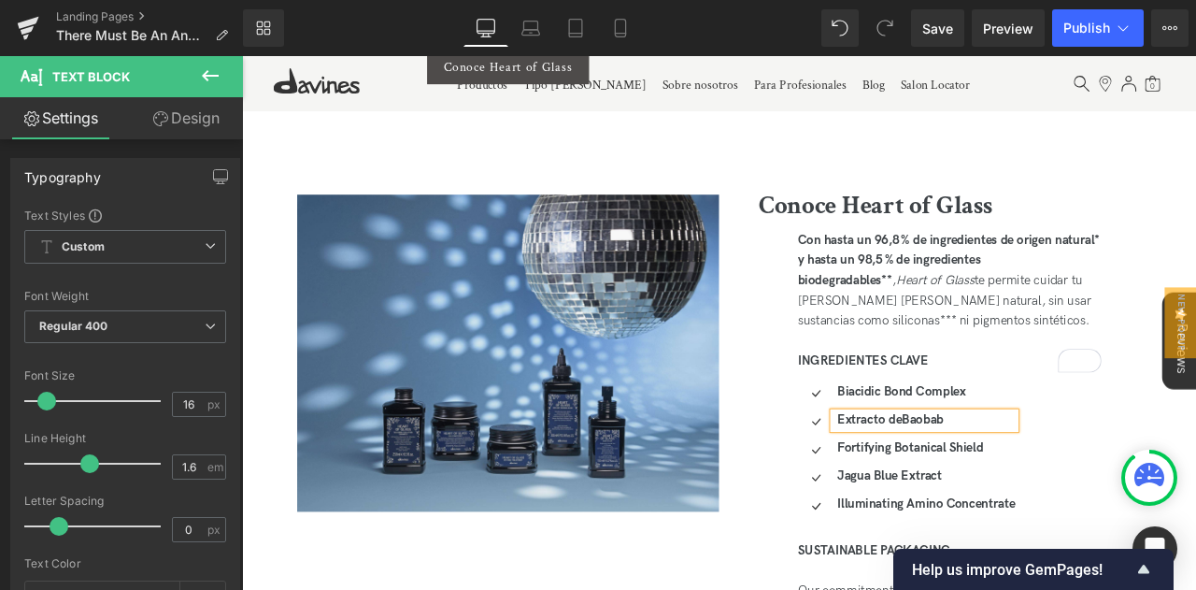
scroll to position [3363, 0]
click at [1115, 512] on strong "Fortifying Botanical Shield" at bounding box center [1033, 521] width 173 height 18
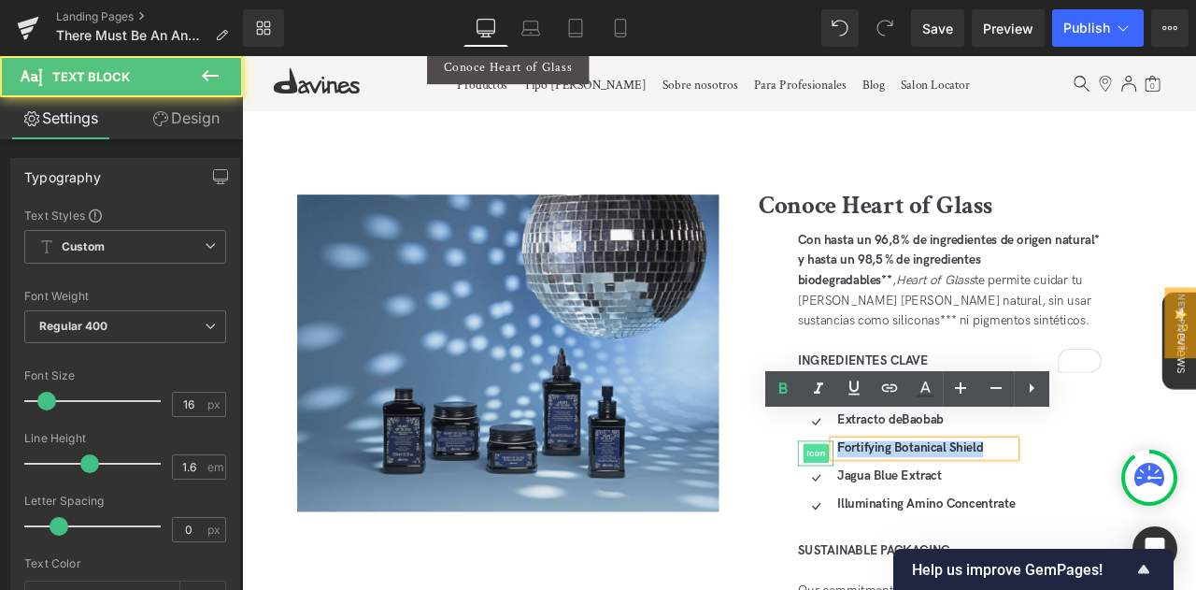
drag, startPoint x: 1123, startPoint y: 490, endPoint x: 920, endPoint y: 494, distance: 202.8
click at [920, 512] on li "Icon Fortifying Botanical Shield Text Block" at bounding box center [1030, 522] width 258 height 20
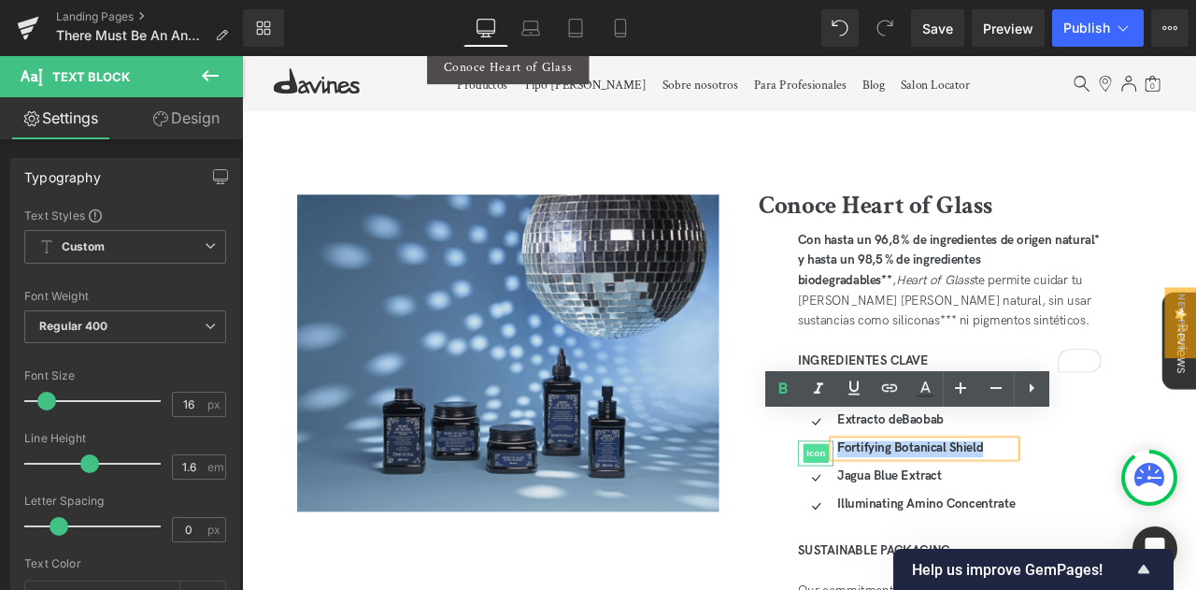
copy strong "Fortifying Botanical Shield"
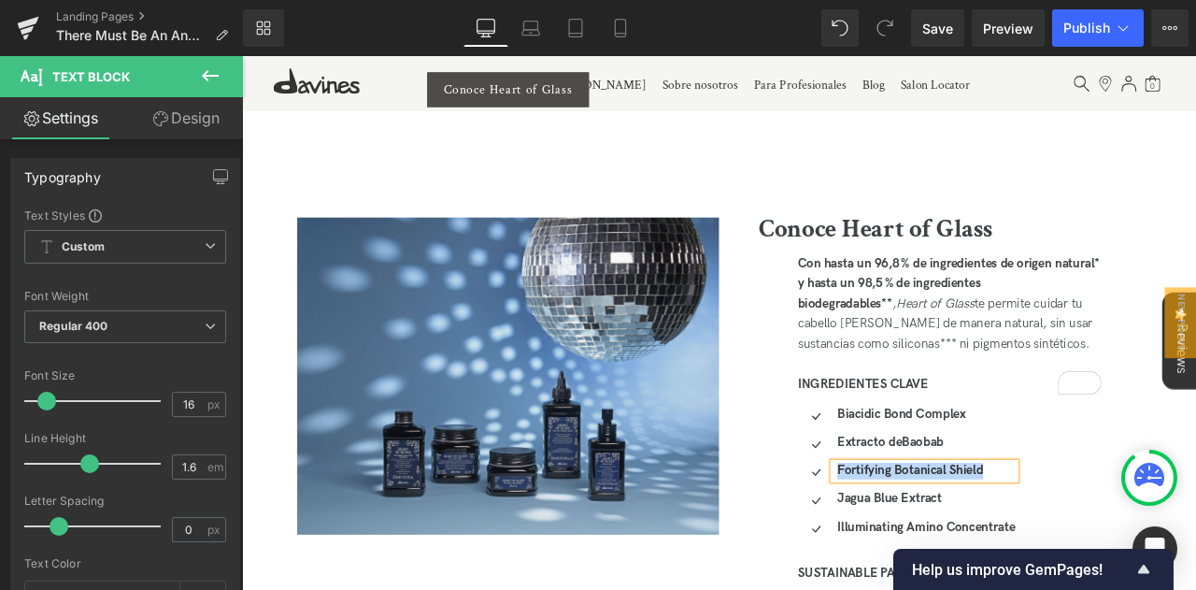
scroll to position [3363, 0]
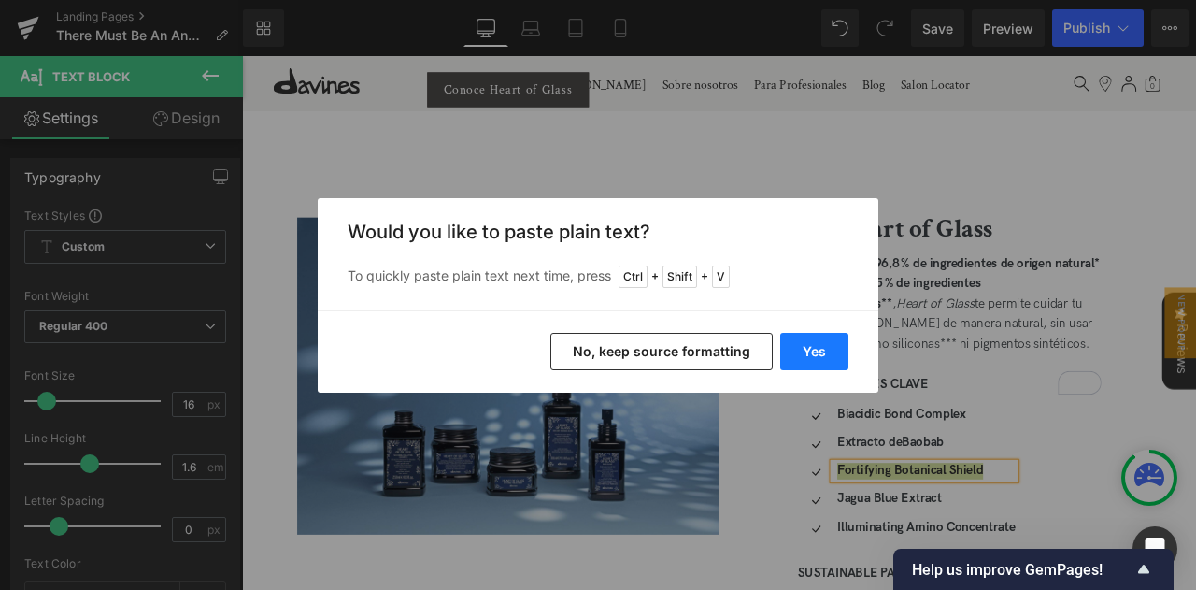
click at [799, 352] on button "Yes" at bounding box center [814, 351] width 68 height 37
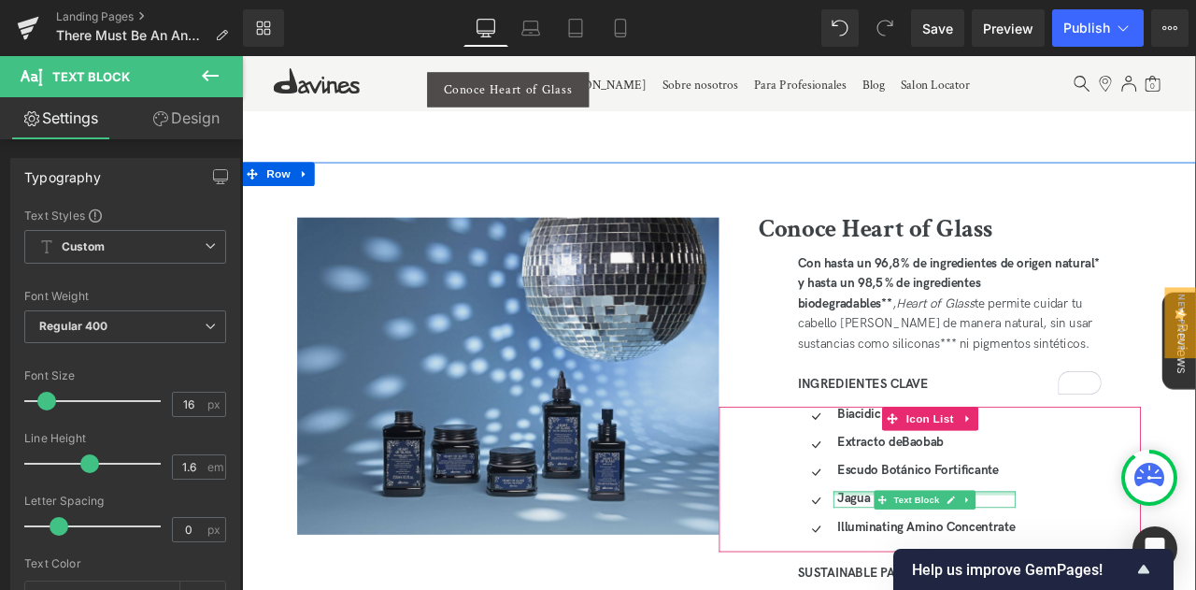
click at [971, 572] on div at bounding box center [1051, 574] width 216 height 5
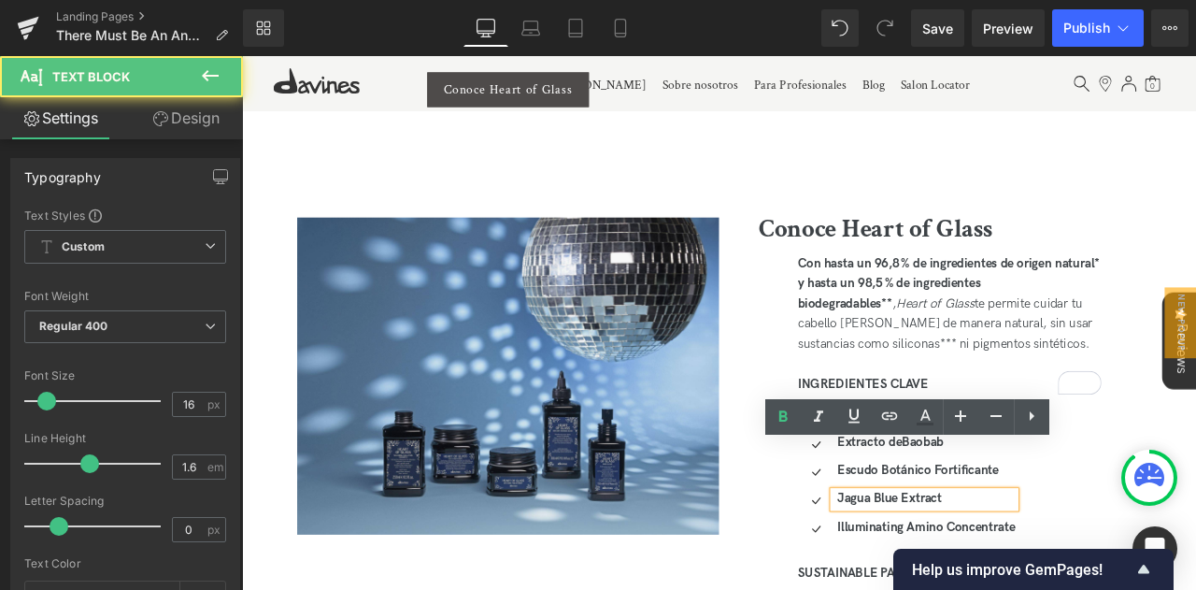
click at [955, 572] on strong "Jagua Blue Extract" at bounding box center [1009, 581] width 124 height 18
drag, startPoint x: 943, startPoint y: 527, endPoint x: 1081, endPoint y: 557, distance: 141.5
click at [1081, 557] on ul "Icon [GEOGRAPHIC_DATA] Text Block Icon Extracto de Baobab Text Block Icon Escud…" at bounding box center [1030, 555] width 258 height 167
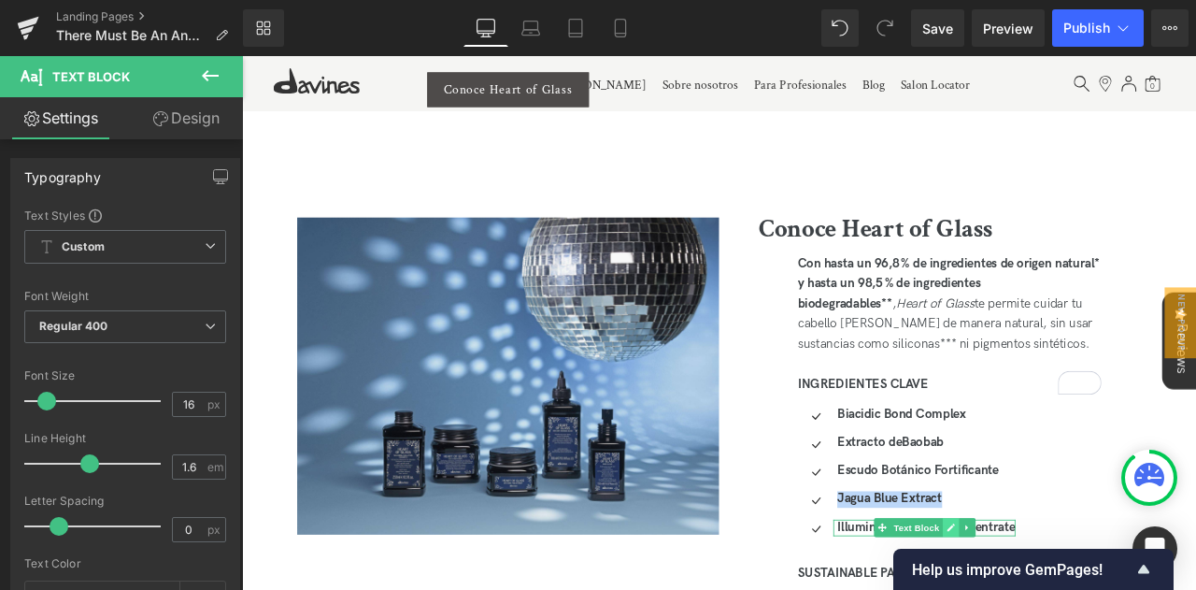
copy strong "Jagua Blue Extract"
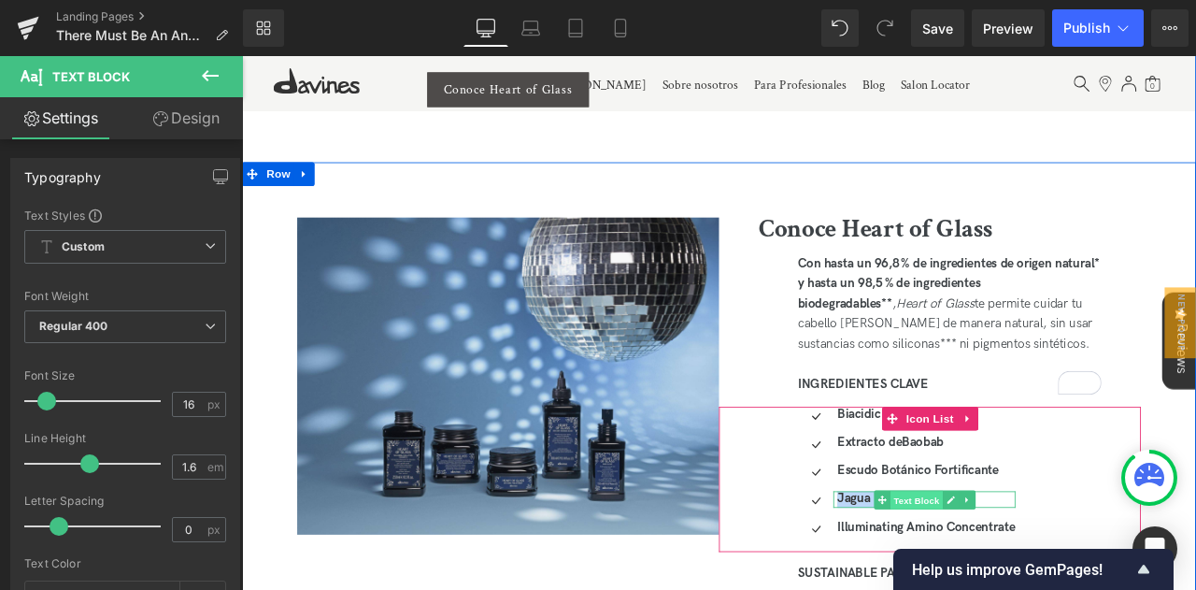
click at [1020, 571] on span "Text Block" at bounding box center [1042, 582] width 62 height 22
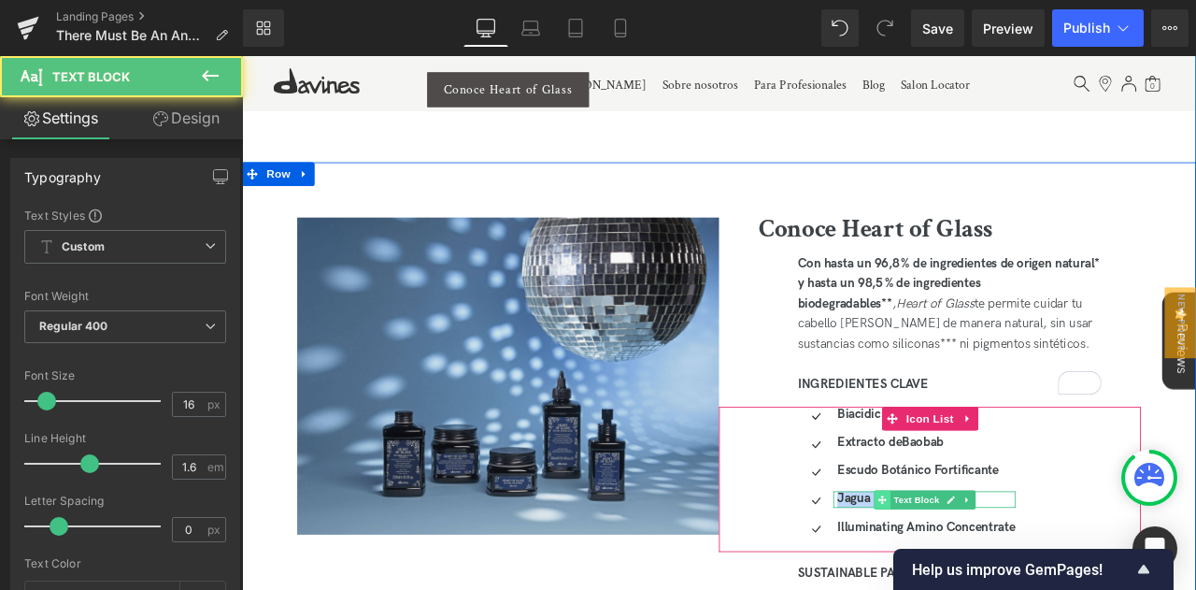
click at [991, 571] on span at bounding box center [1001, 582] width 20 height 22
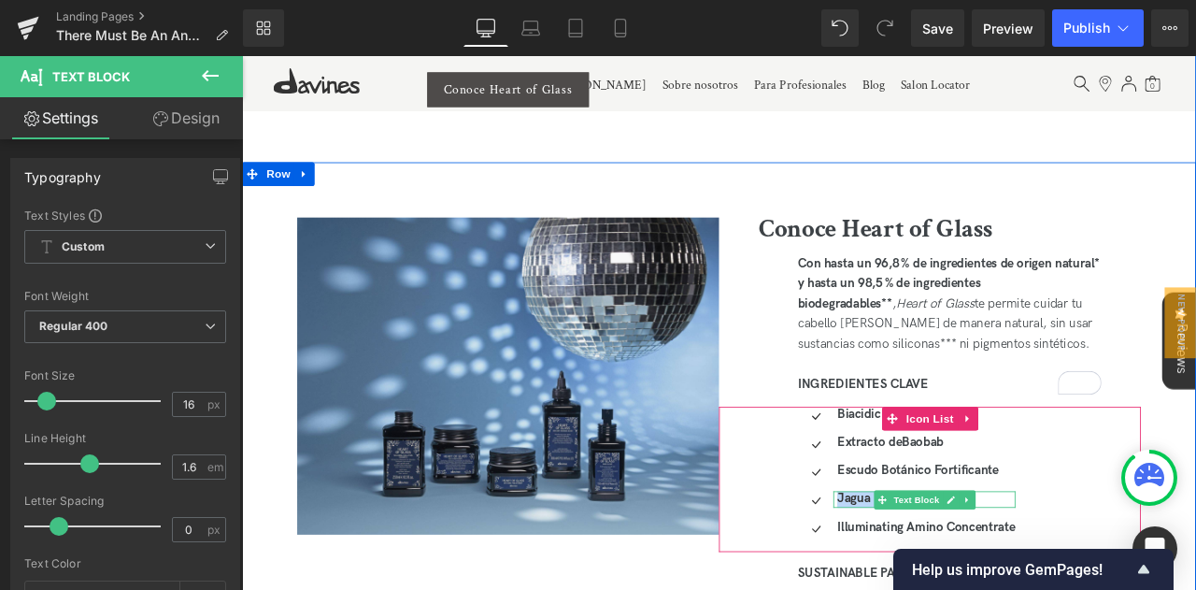
click at [963, 572] on strong "Jagua Blue Extract" at bounding box center [1009, 581] width 124 height 18
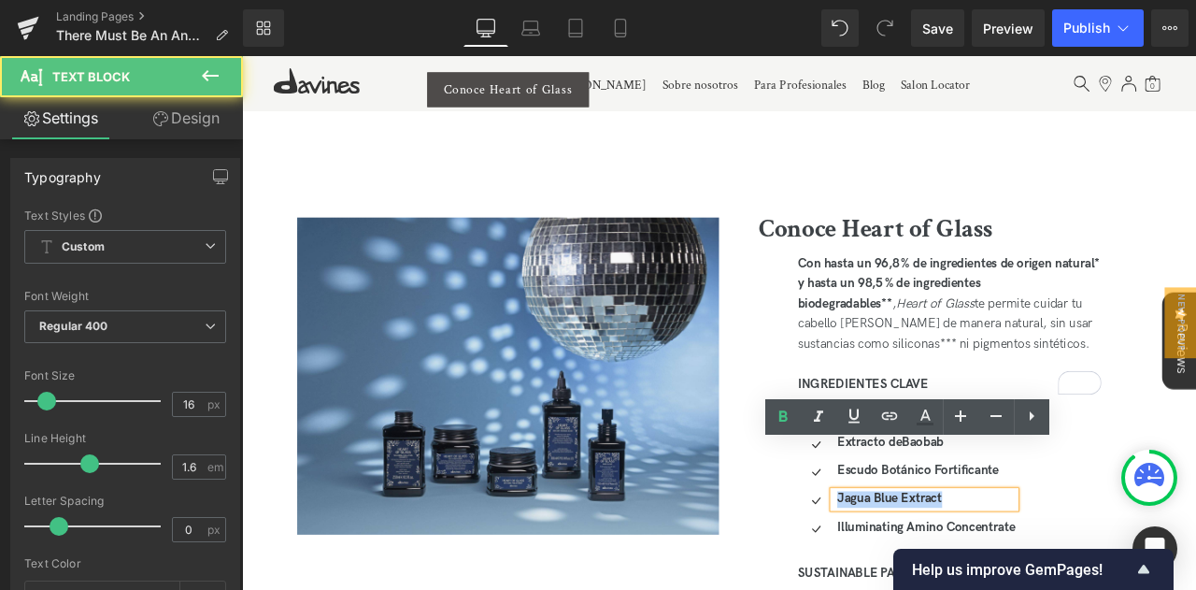
drag, startPoint x: 1088, startPoint y: 526, endPoint x: 941, endPoint y: 523, distance: 147.6
click at [943, 572] on div "Jagua Blue Extract" at bounding box center [1051, 582] width 216 height 20
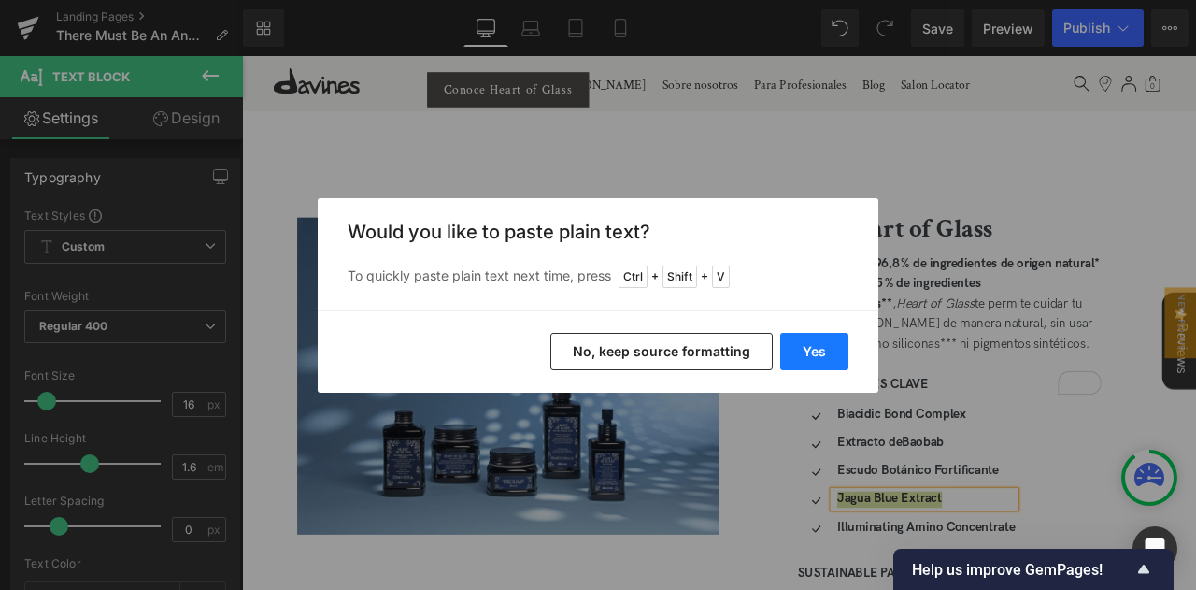
click at [795, 338] on button "Yes" at bounding box center [814, 351] width 68 height 37
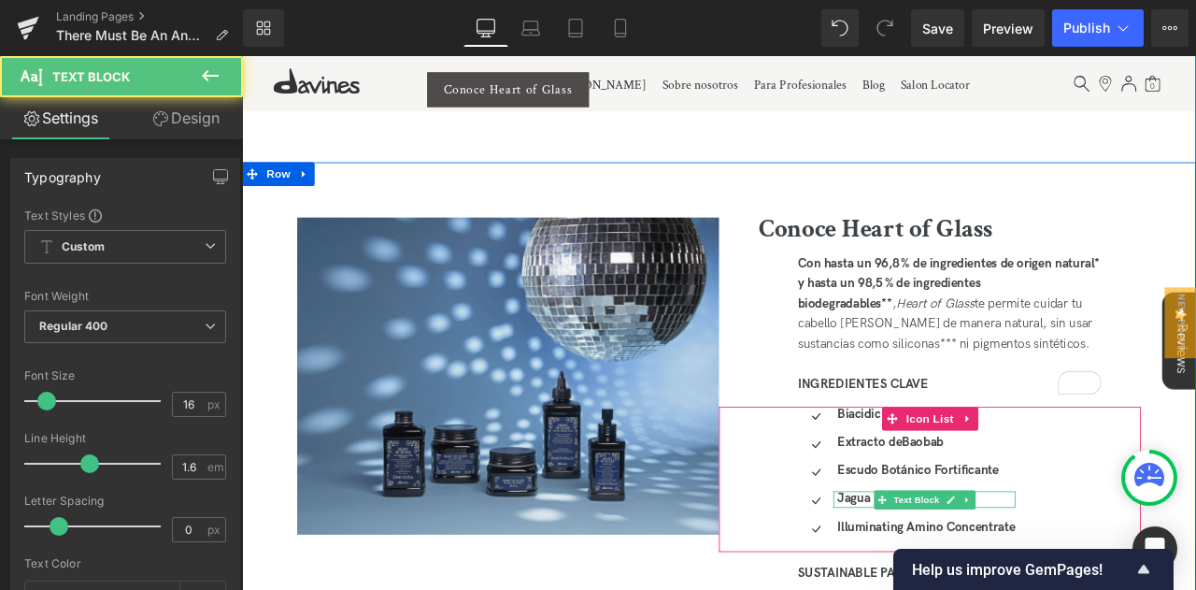
click at [965, 572] on b "Jagua Blue Extract" at bounding box center [1009, 581] width 124 height 18
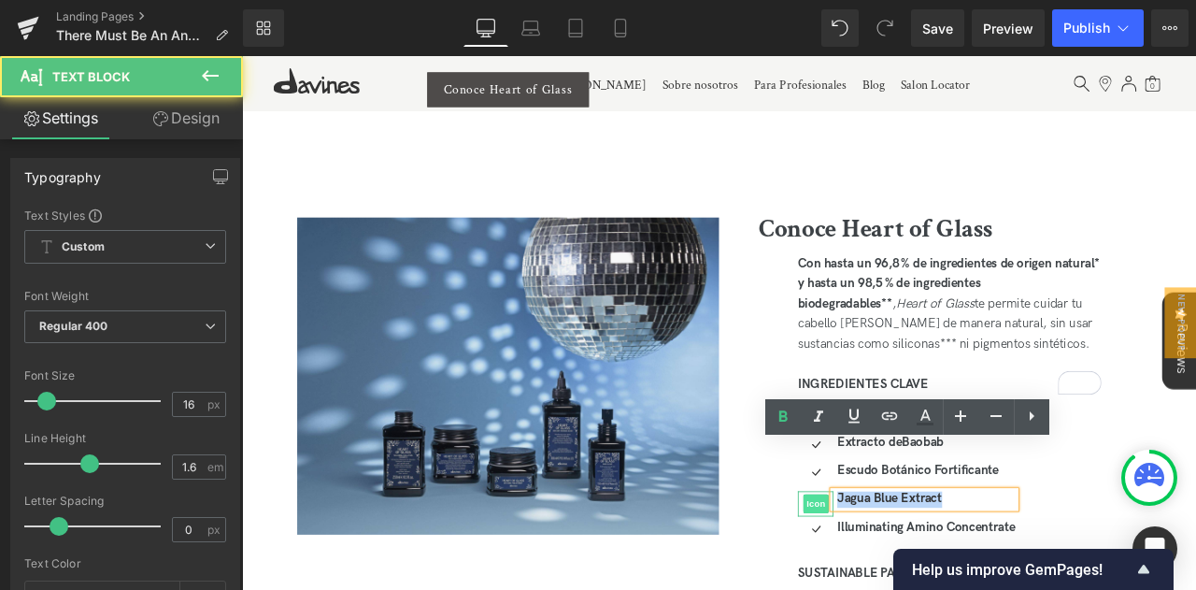
drag, startPoint x: 1076, startPoint y: 524, endPoint x: 920, endPoint y: 535, distance: 156.4
click at [920, 572] on li "Icon Jagua Blue Extract Text Block" at bounding box center [1030, 582] width 258 height 20
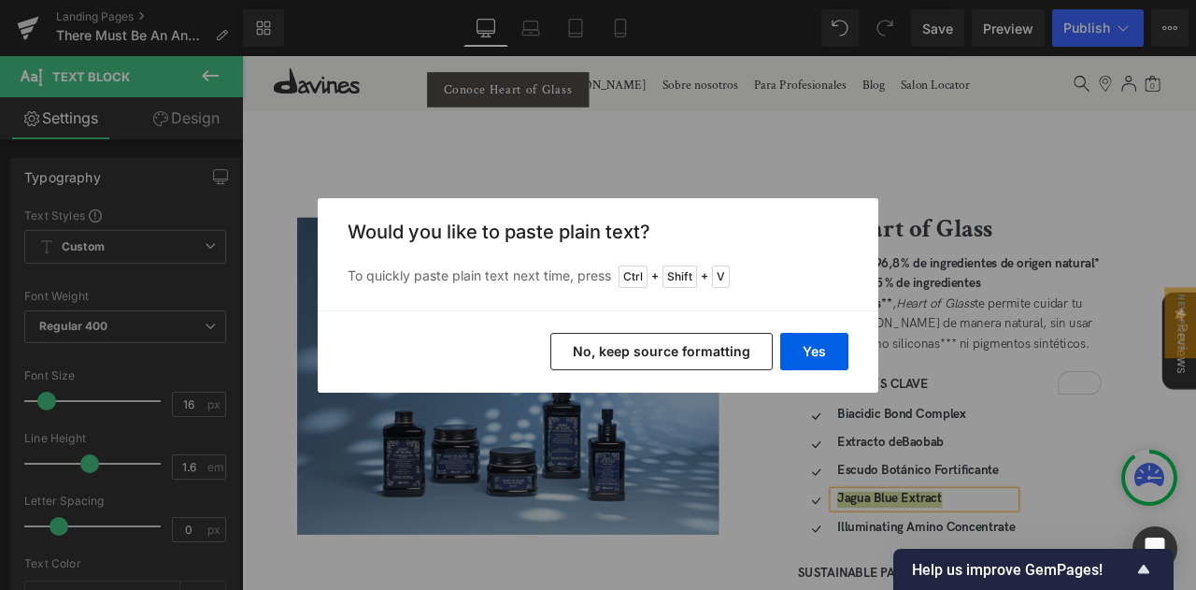
click at [708, 361] on button "No, keep source formatting" at bounding box center [661, 351] width 222 height 37
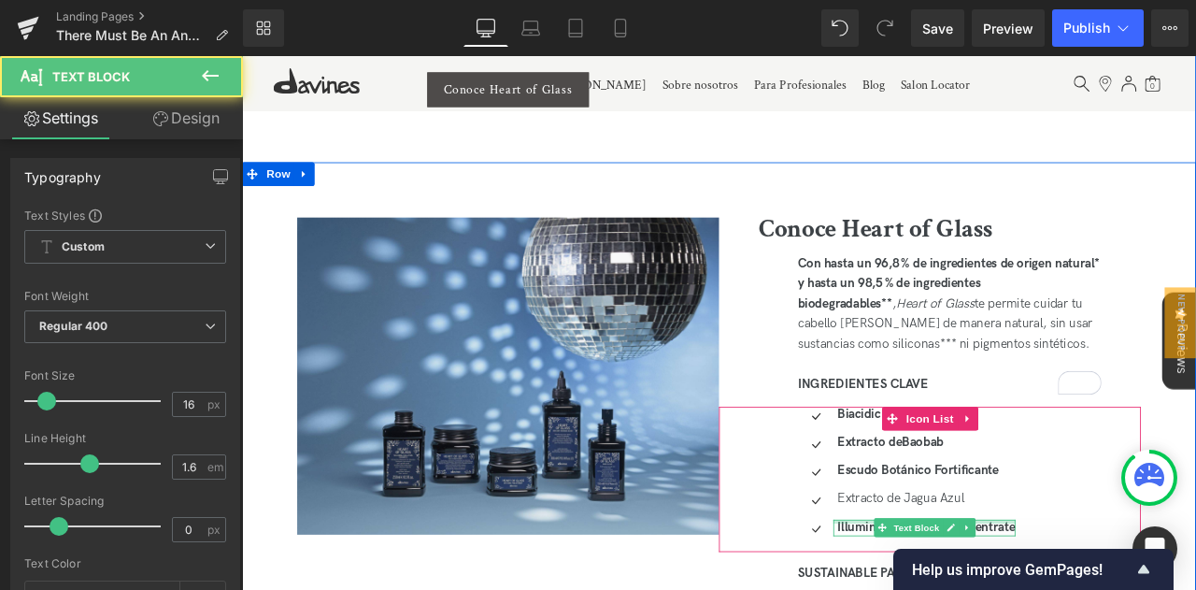
drag, startPoint x: 1124, startPoint y: 529, endPoint x: 955, endPoint y: 551, distance: 170.6
click at [955, 551] on ul "Icon Biacidic Bond Complex Text Block Icon Extracto de Baobab Text Block Icon E…" at bounding box center [1030, 555] width 258 height 167
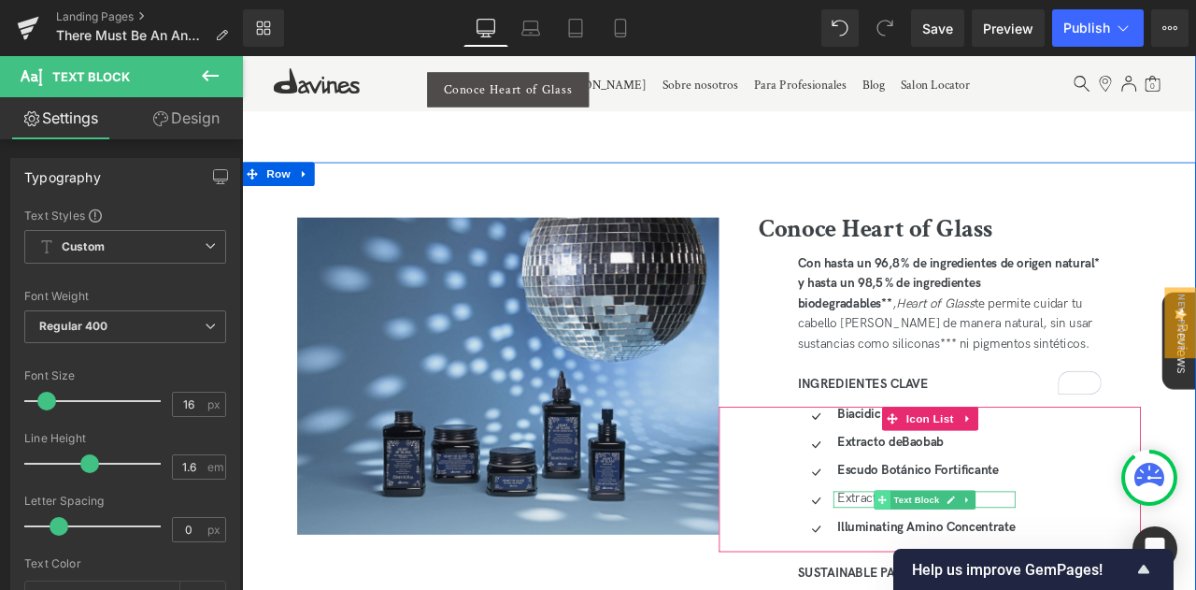
click at [991, 571] on span at bounding box center [1001, 582] width 20 height 22
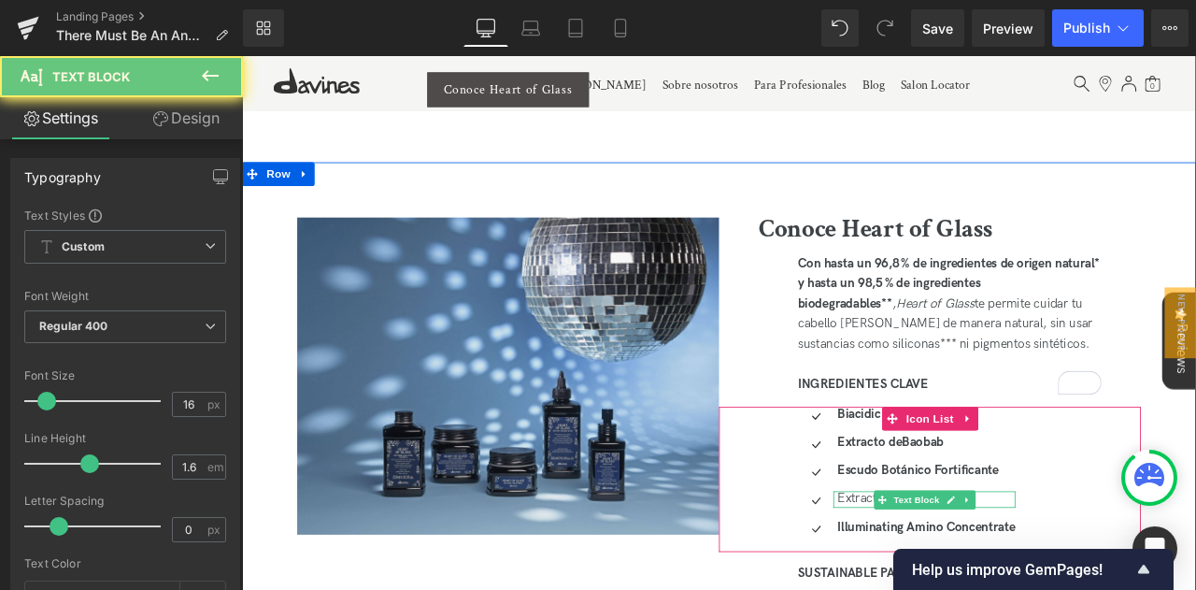
click at [972, 572] on p "Extracto de Jagua Azul" at bounding box center [1052, 582] width 211 height 20
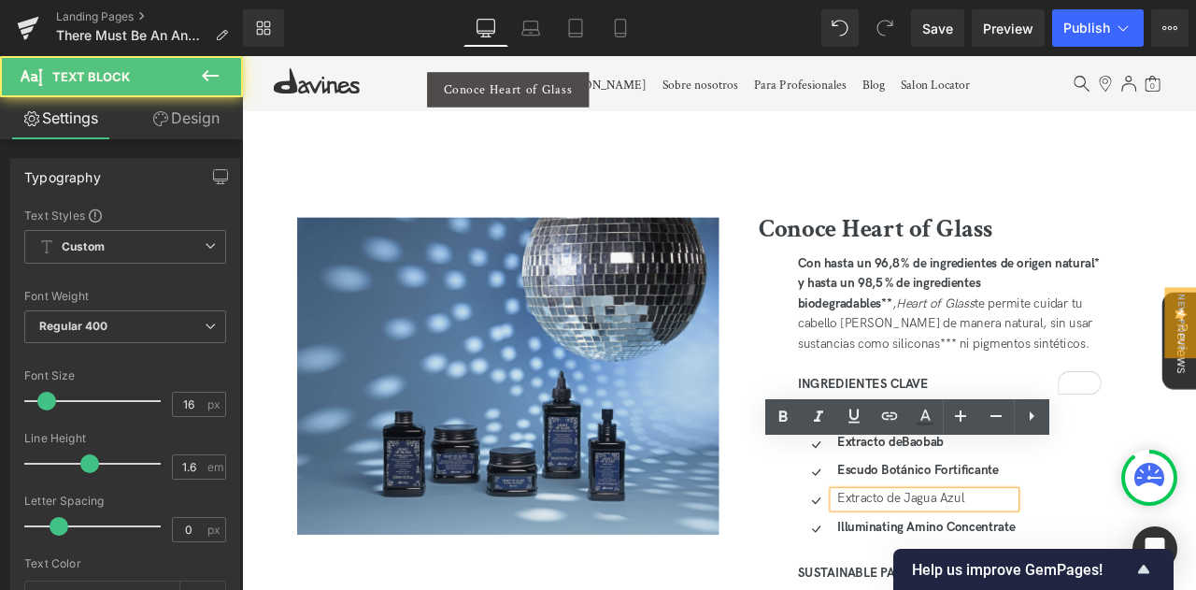
drag, startPoint x: 951, startPoint y: 528, endPoint x: 1152, endPoint y: 557, distance: 202.9
click at [1152, 557] on ul "Icon Biacidic Bond Complex Text Block Icon Extracto de Baobab Text Block Icon E…" at bounding box center [1030, 555] width 258 height 167
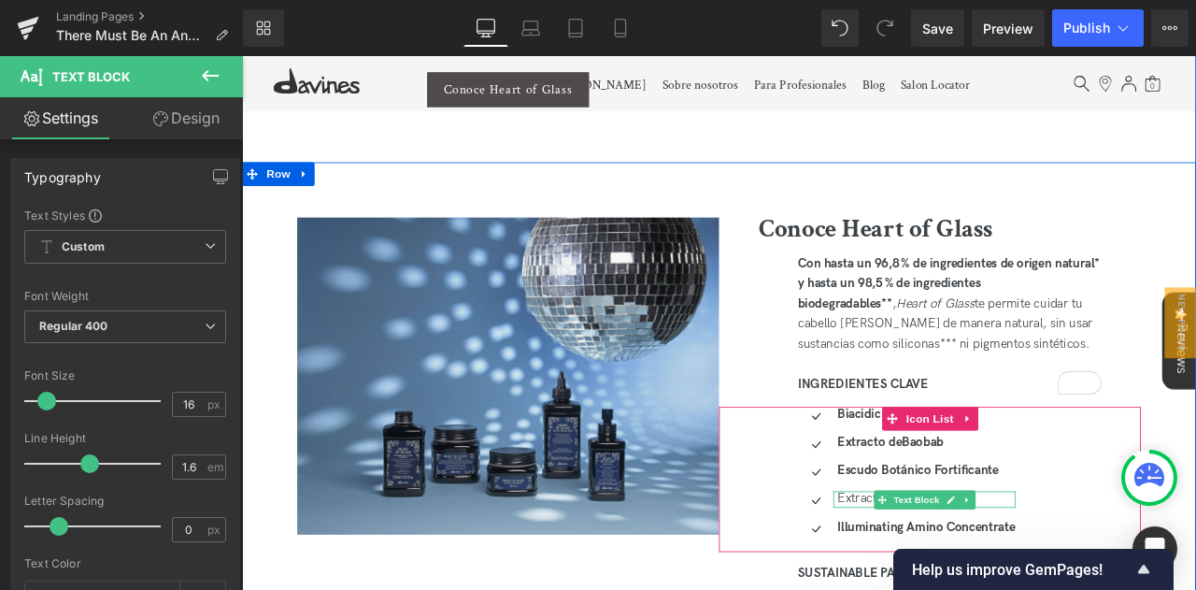
click at [964, 572] on p "Extracto de Jagua Azul" at bounding box center [1052, 582] width 211 height 20
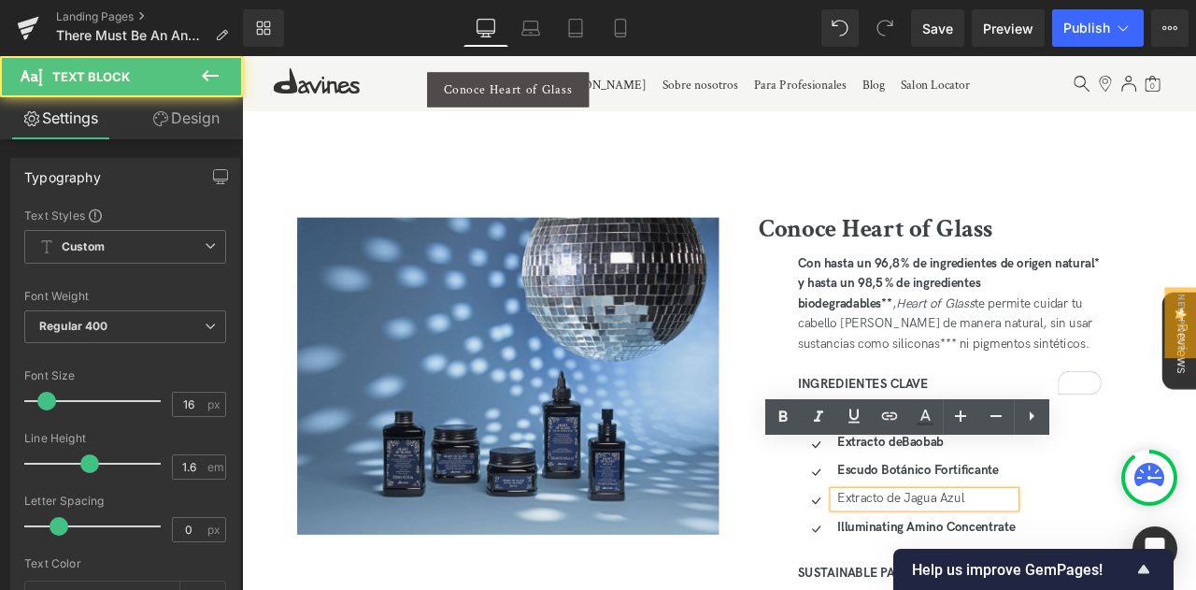
drag, startPoint x: 953, startPoint y: 526, endPoint x: 1130, endPoint y: 545, distance: 177.6
click at [1130, 545] on ul "Icon Biacidic Bond Complex Text Block Icon Extracto de Baobab Text Block Icon E…" at bounding box center [1030, 555] width 258 height 167
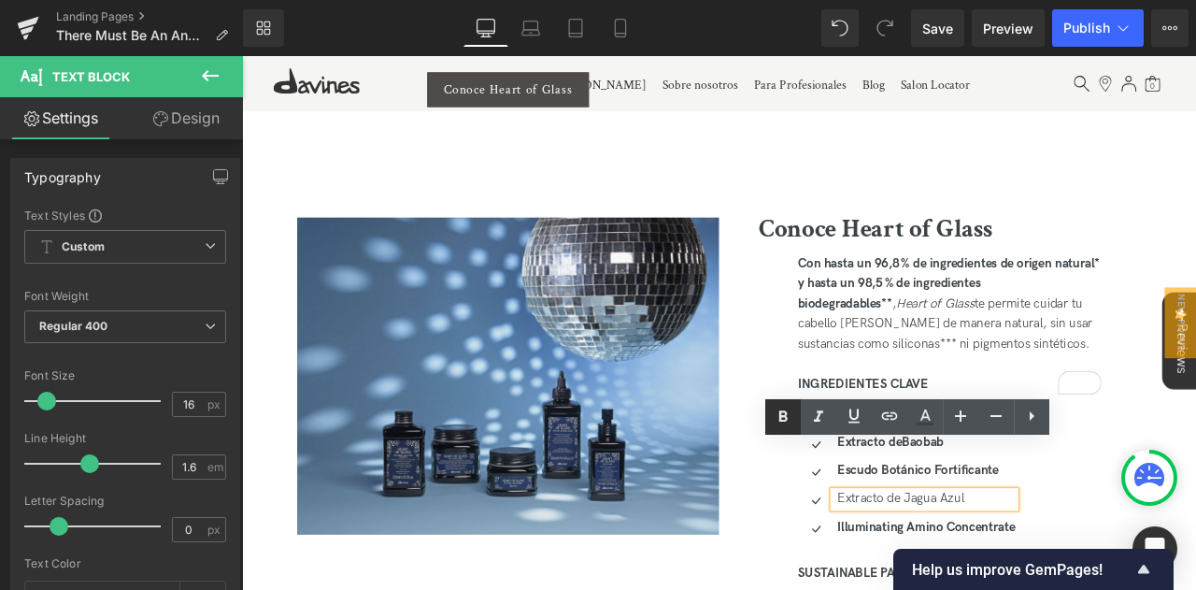
click at [772, 412] on icon at bounding box center [783, 416] width 22 height 22
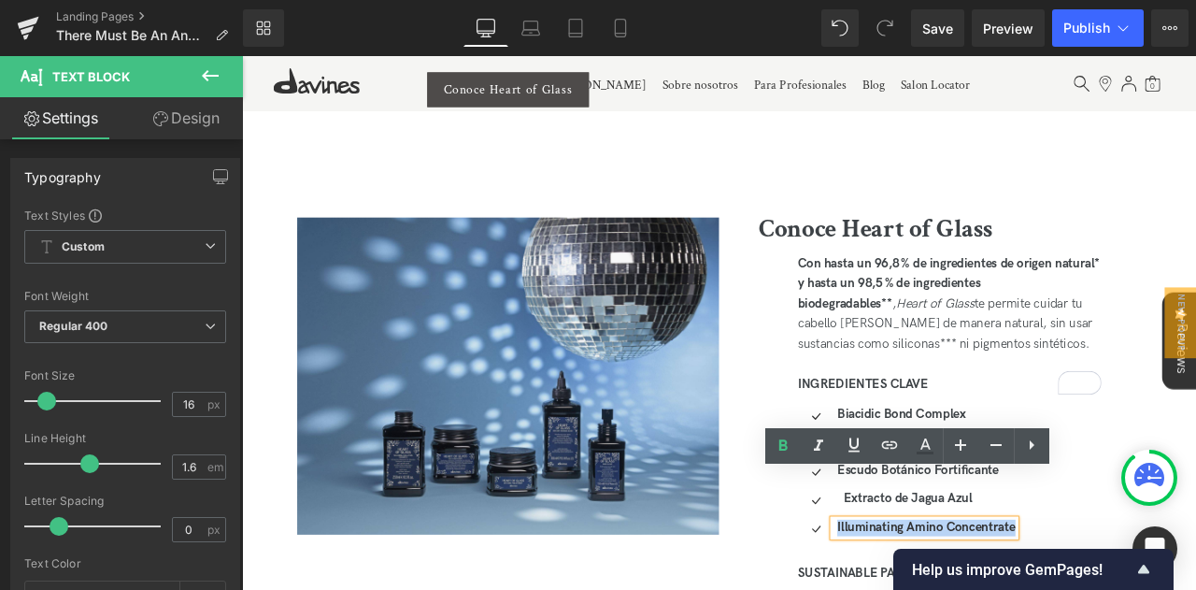
drag, startPoint x: 942, startPoint y: 560, endPoint x: 1164, endPoint y: 570, distance: 222.6
click at [1164, 570] on div "Icon Biacidic Bond Complex Text Block Icon Extracto de Baobab Text Block Icon E…" at bounding box center [1104, 555] width 406 height 167
copy strong "Illuminating Amino Concentrate"
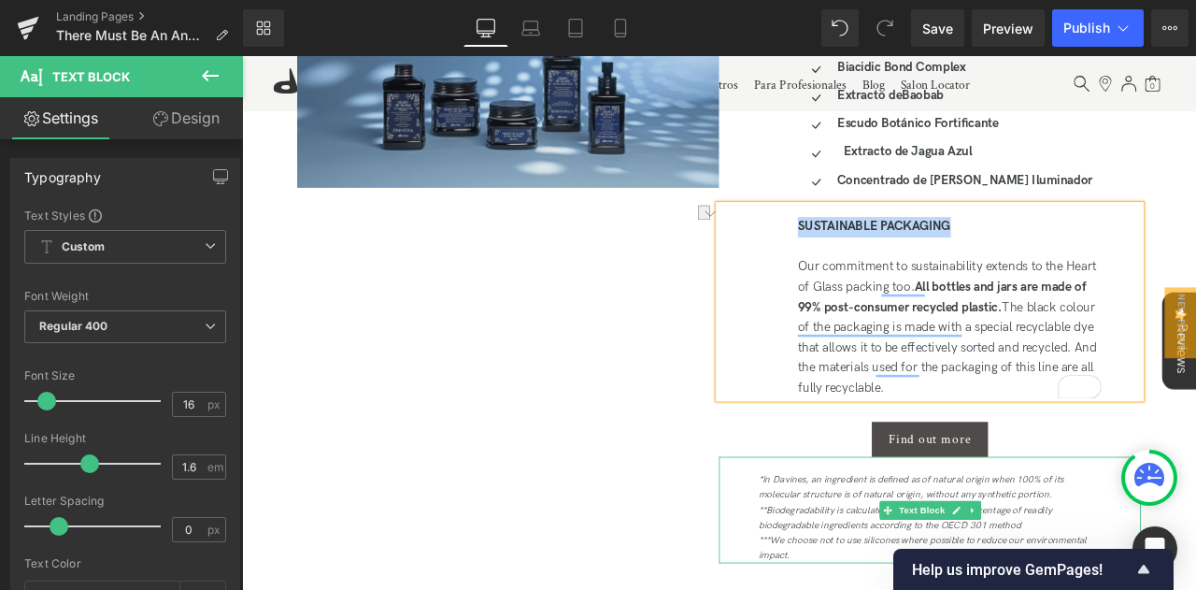
scroll to position [3681, 0]
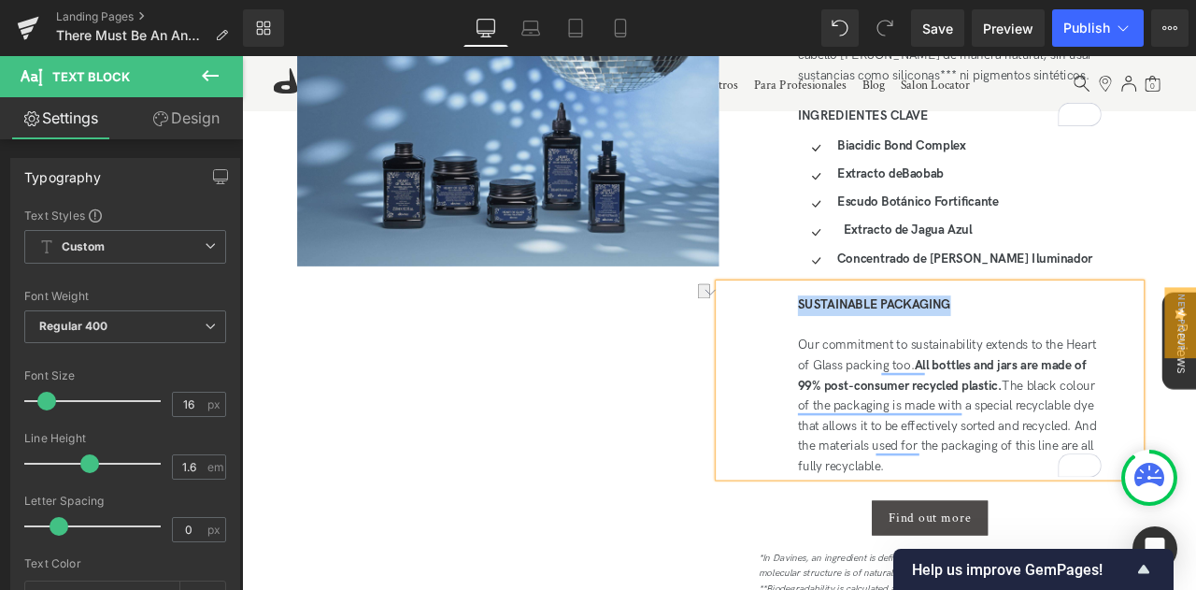
click at [1084, 340] on div "SUSTAINABLE PACKAGING" at bounding box center [1081, 352] width 360 height 24
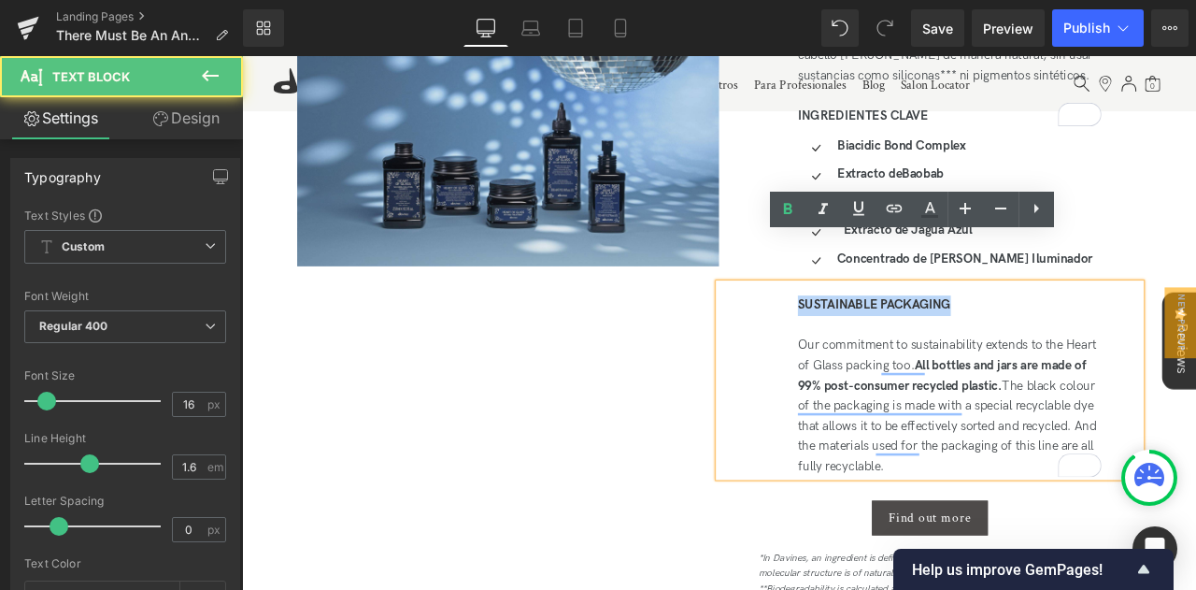
drag, startPoint x: 1087, startPoint y: 297, endPoint x: 897, endPoint y: 298, distance: 189.7
click at [901, 340] on div "SUSTAINABLE PACKAGING" at bounding box center [1081, 352] width 360 height 24
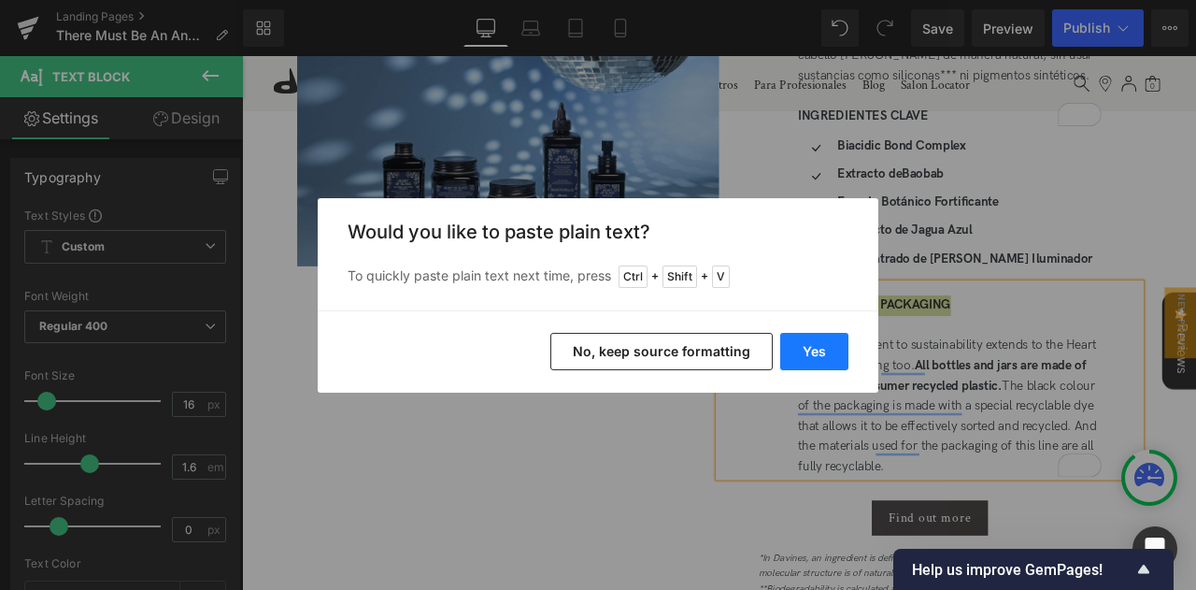
click at [811, 350] on button "Yes" at bounding box center [814, 351] width 68 height 37
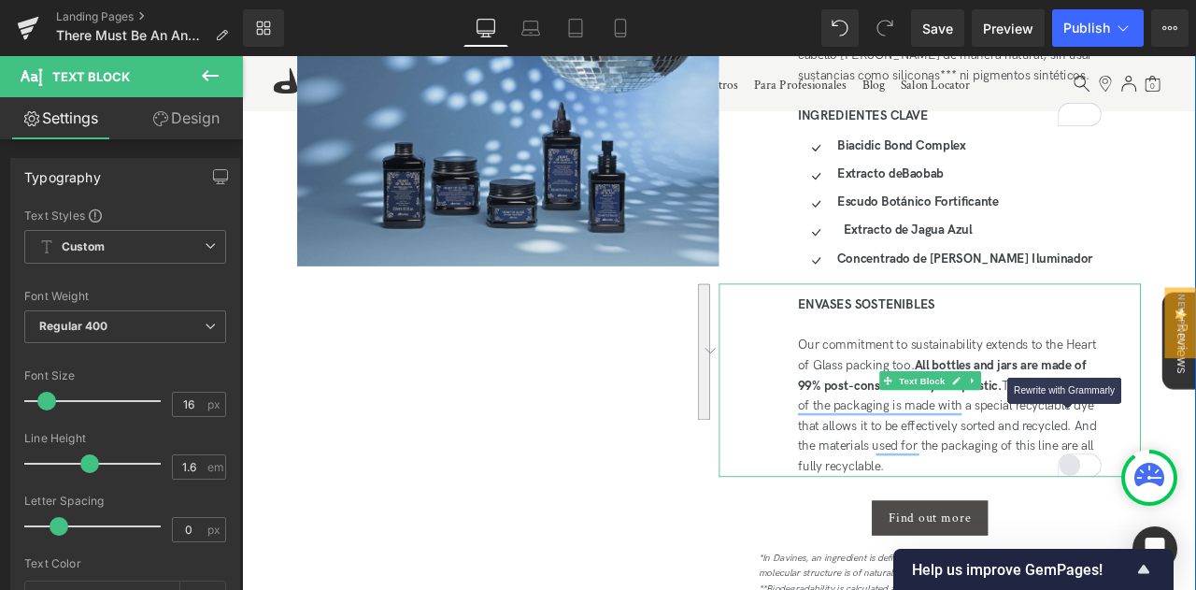
drag, startPoint x: 897, startPoint y: 344, endPoint x: 1228, endPoint y: 493, distance: 362.9
click at [1195, 493] on div "ENVASES SOSTENIBLES Our commitment to sustainability extends to the Heart of Gl…" at bounding box center [1057, 440] width 500 height 229
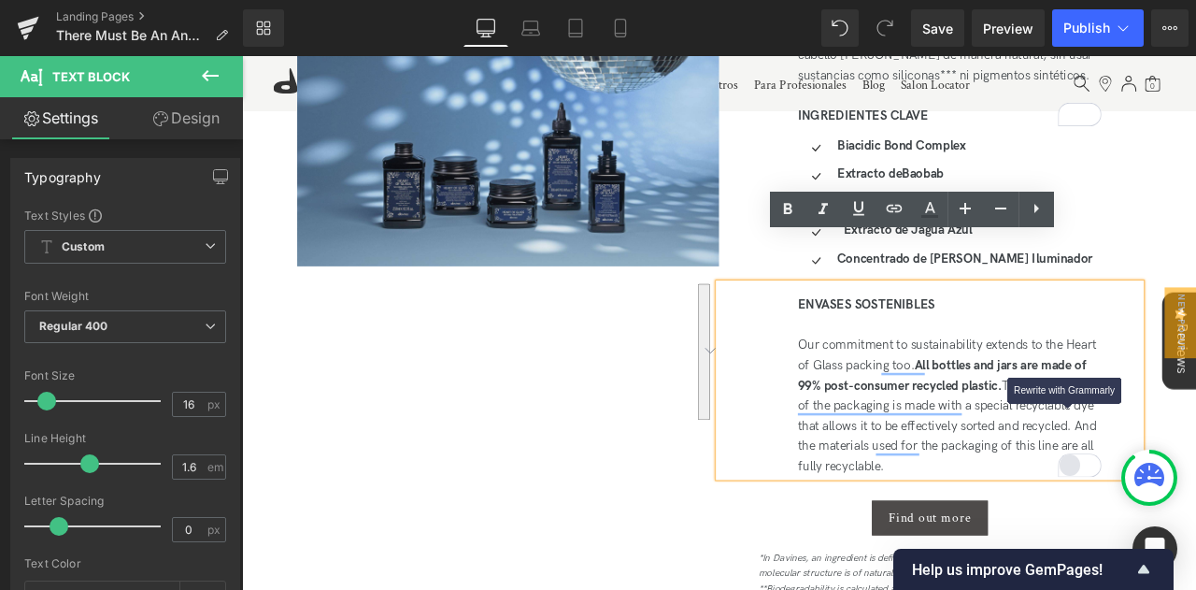
copy div "Our commitment to sustainability extends to the Heart of Glass packing too. All…"
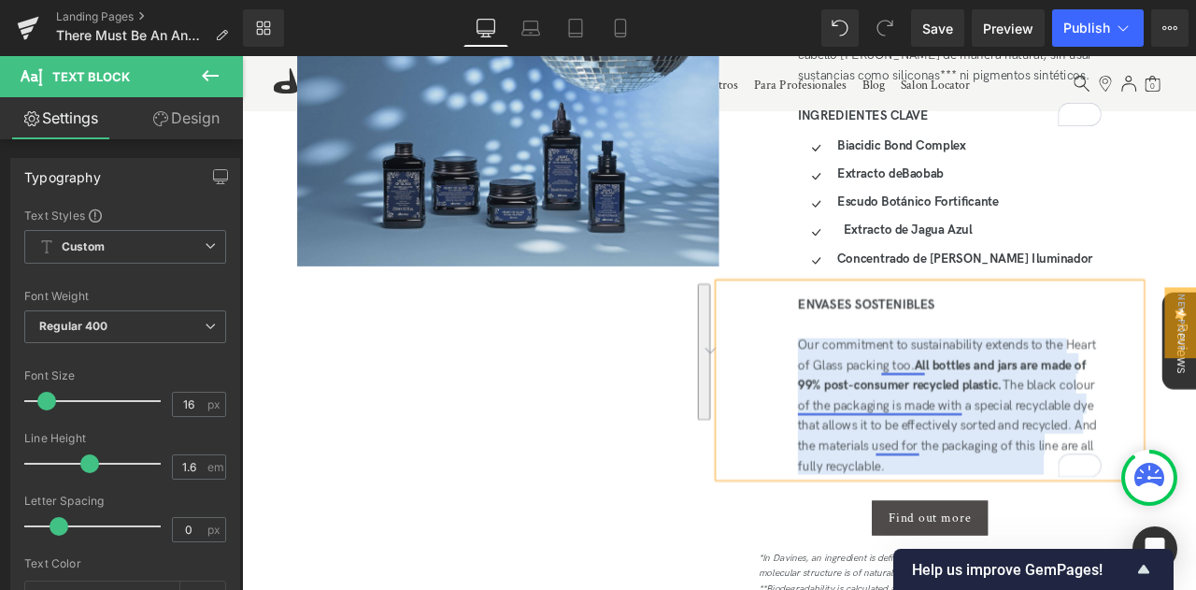
click at [999, 388] on div "Our commitment to sustainability extends to the Heart of Glass packing too. All…" at bounding box center [1081, 471] width 360 height 167
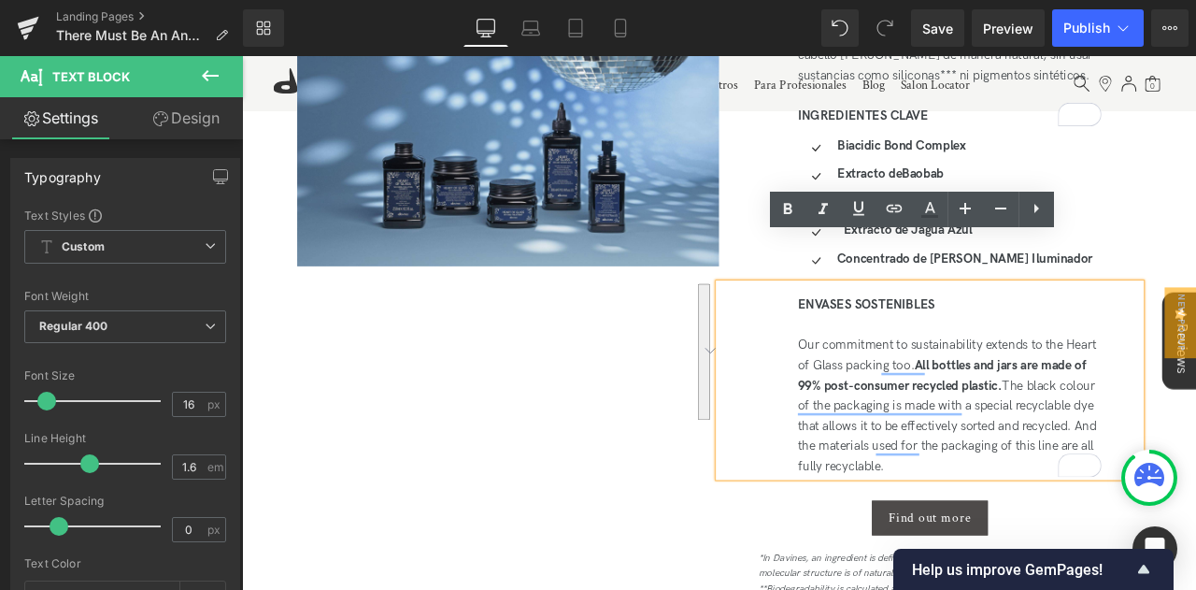
drag, startPoint x: 1192, startPoint y: 487, endPoint x: 895, endPoint y: 348, distance: 328.1
click at [895, 348] on div "ENVASES SOSTENIBLES Our commitment to sustainability extends to the Heart of Gl…" at bounding box center [1057, 440] width 500 height 229
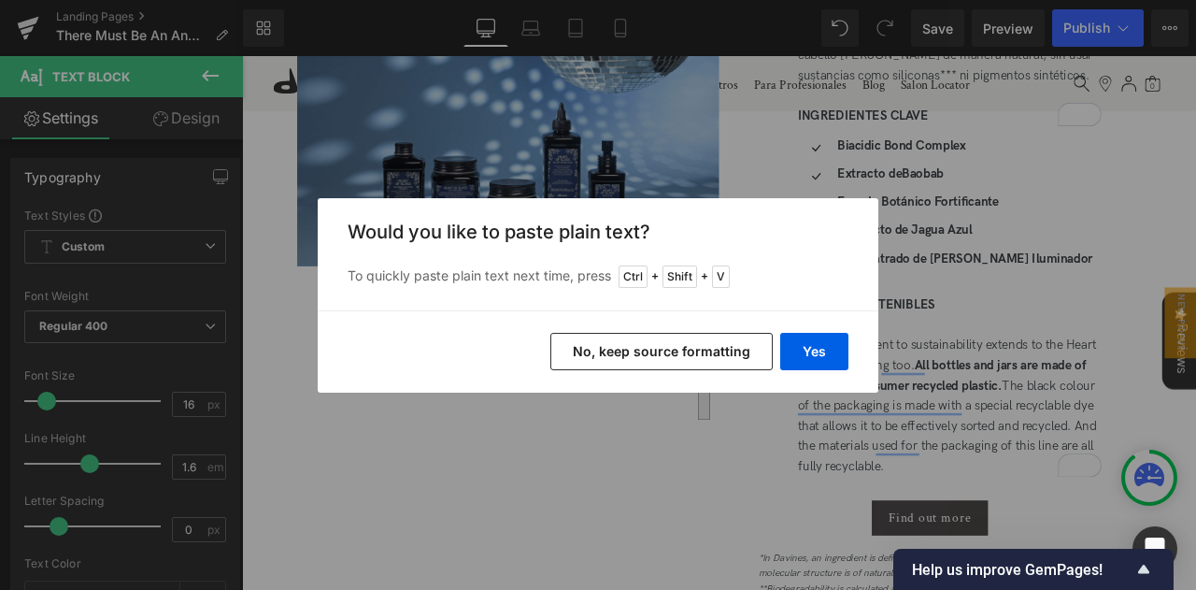
click at [793, 302] on div "Would you like to paste plain text? To quickly paste plain text next time, pres…" at bounding box center [598, 254] width 561 height 112
click at [805, 358] on button "Yes" at bounding box center [814, 351] width 68 height 37
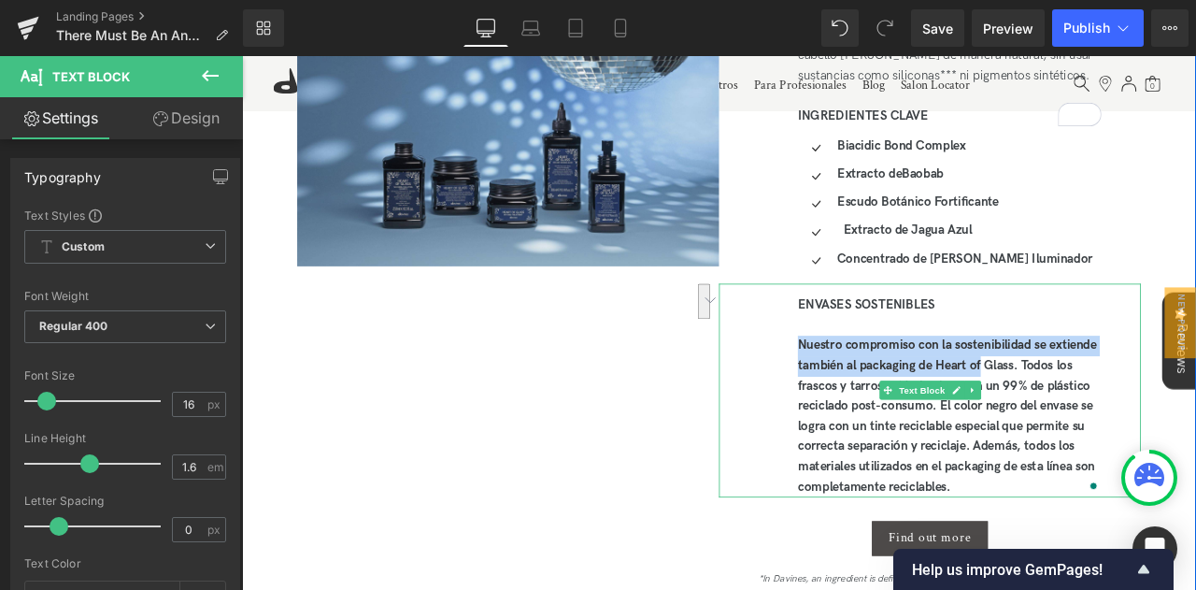
drag, startPoint x: 896, startPoint y: 341, endPoint x: 1118, endPoint y: 367, distance: 223.9
click at [1118, 367] on div "ENVASES SOSTENIBLES Nuestro compromiso con la sostenibilidad se extiende tambié…" at bounding box center [1057, 452] width 500 height 253
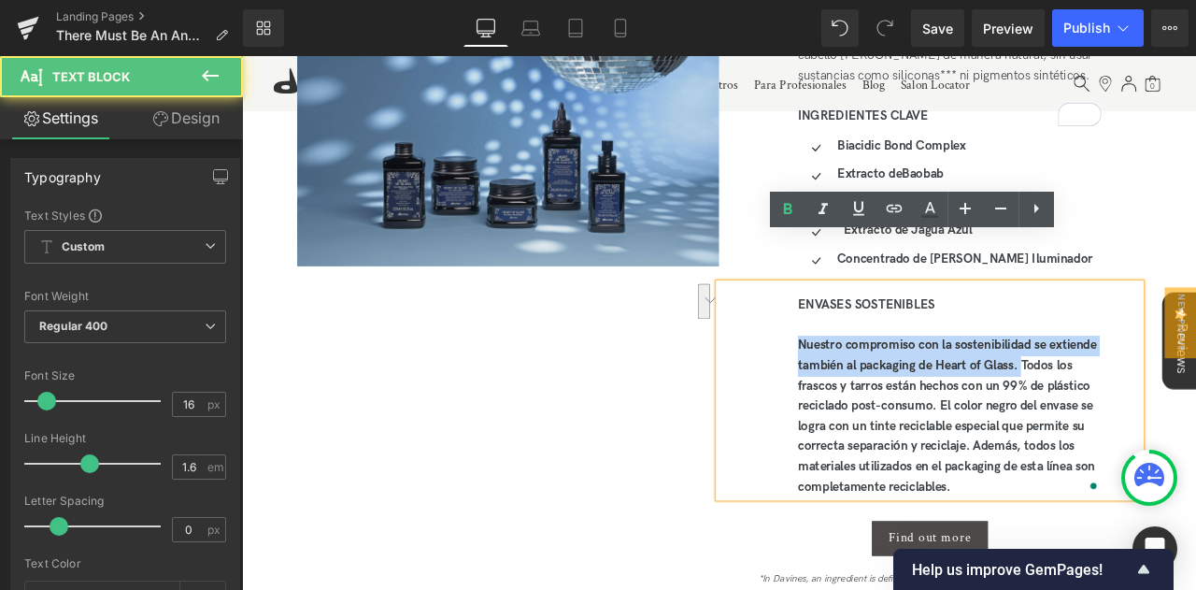
drag, startPoint x: 1164, startPoint y: 367, endPoint x: 894, endPoint y: 344, distance: 271.0
click at [894, 344] on div "ENVASES SOSTENIBLES Nuestro compromiso con la sostenibilidad se extiende tambié…" at bounding box center [1057, 452] width 500 height 253
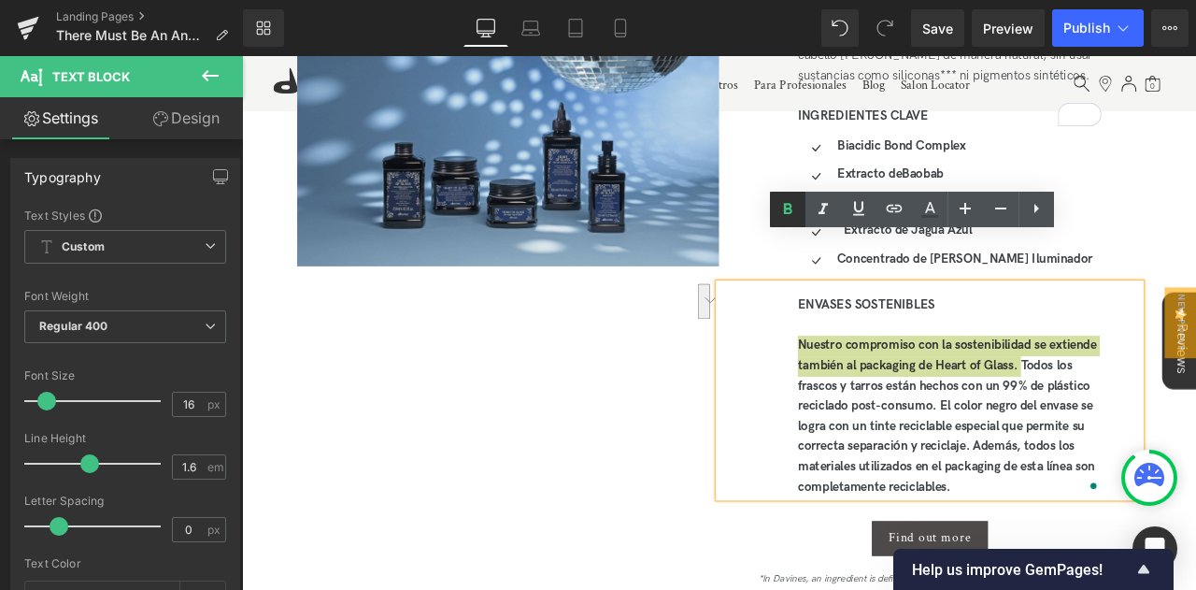
click at [790, 210] on icon at bounding box center [788, 208] width 8 height 11
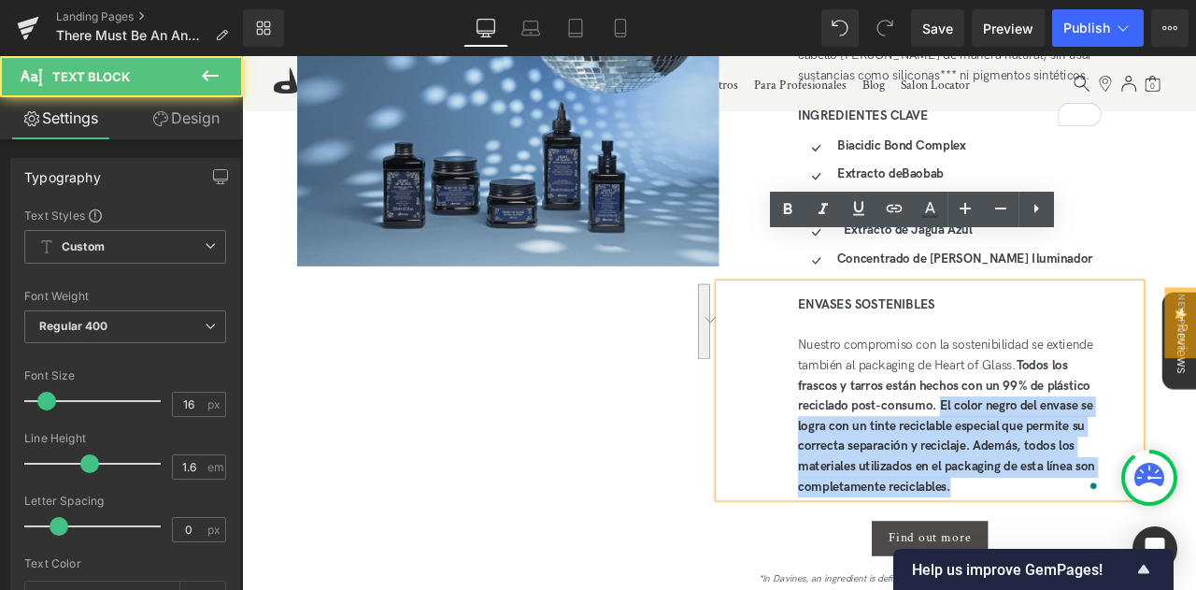
drag, startPoint x: 1065, startPoint y: 414, endPoint x: 1147, endPoint y: 502, distance: 120.3
click at [1147, 502] on div "Nuestro compromiso con la sostenibilidad se extiende también al packaging de He…" at bounding box center [1081, 484] width 360 height 192
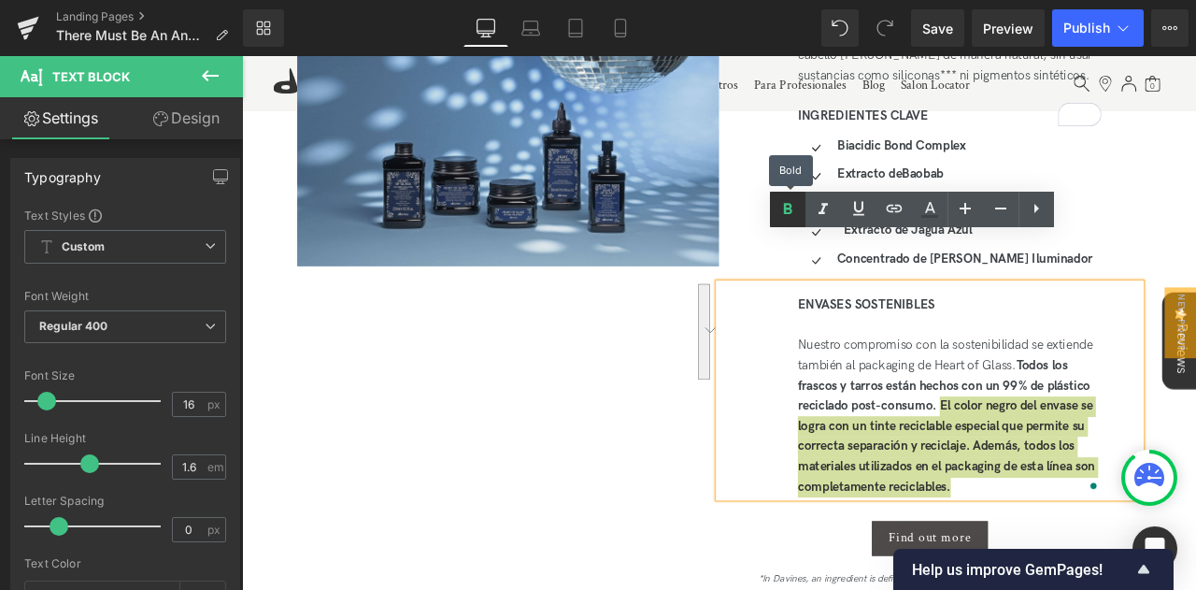
click at [795, 212] on icon at bounding box center [787, 209] width 22 height 22
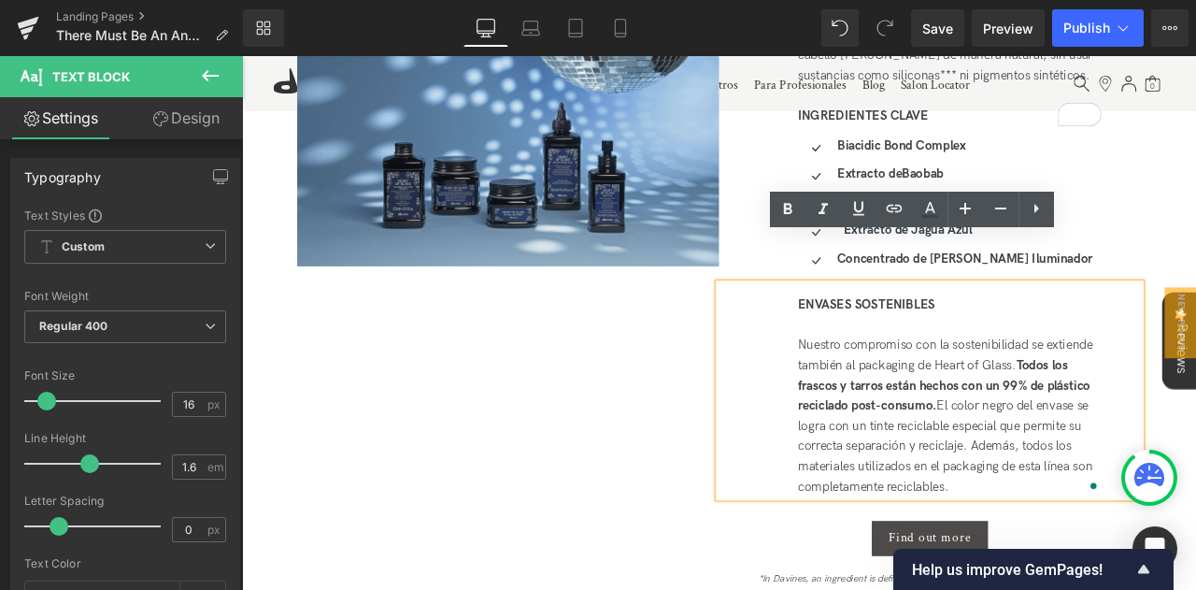
click at [789, 407] on div "Image Conoce Heart of Glass Heading Con hasta un 96,8 % de ingredientes de orig…" at bounding box center [807, 342] width 1130 height 955
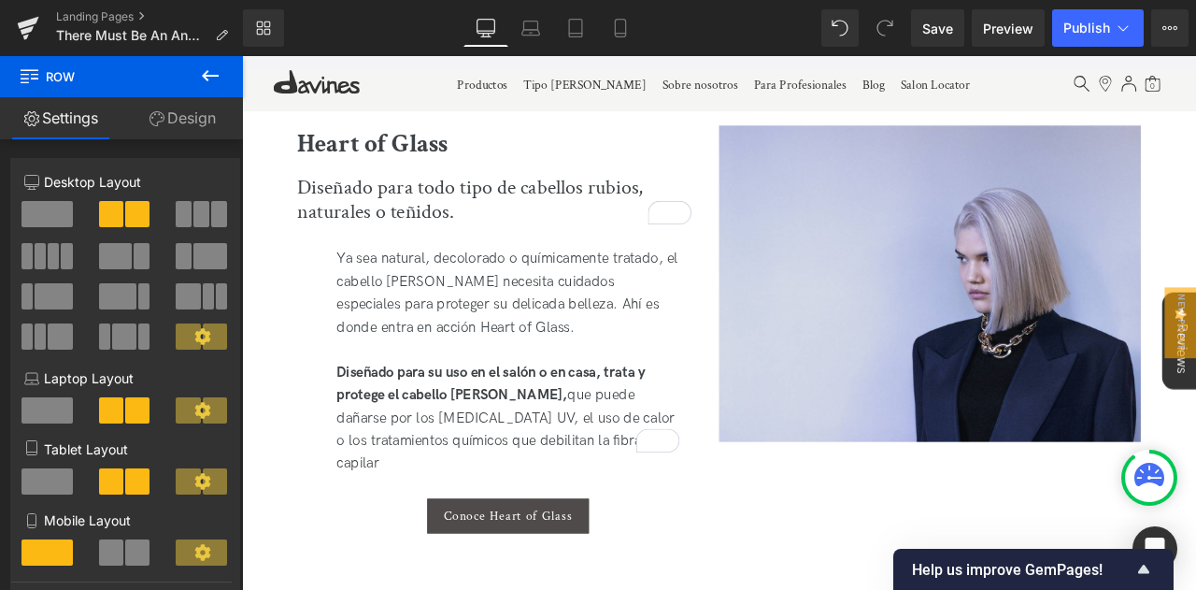
scroll to position [2919, 0]
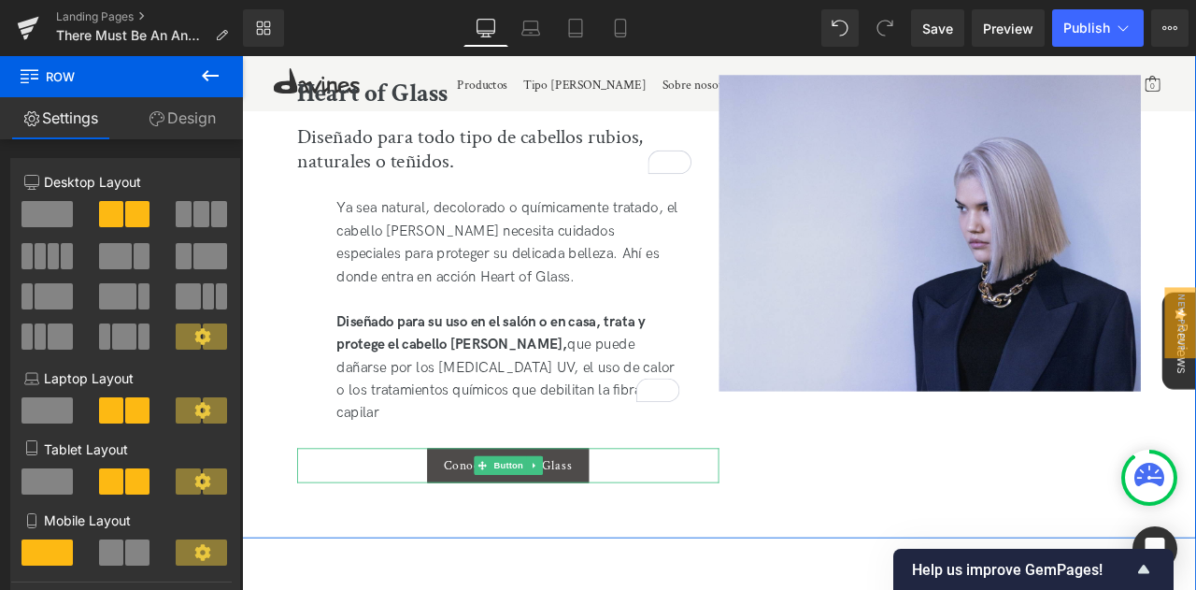
drag, startPoint x: 496, startPoint y: 487, endPoint x: 510, endPoint y: 467, distance: 24.1
click at [496, 533] on span "Conoce Heart of Glass" at bounding box center [557, 542] width 152 height 18
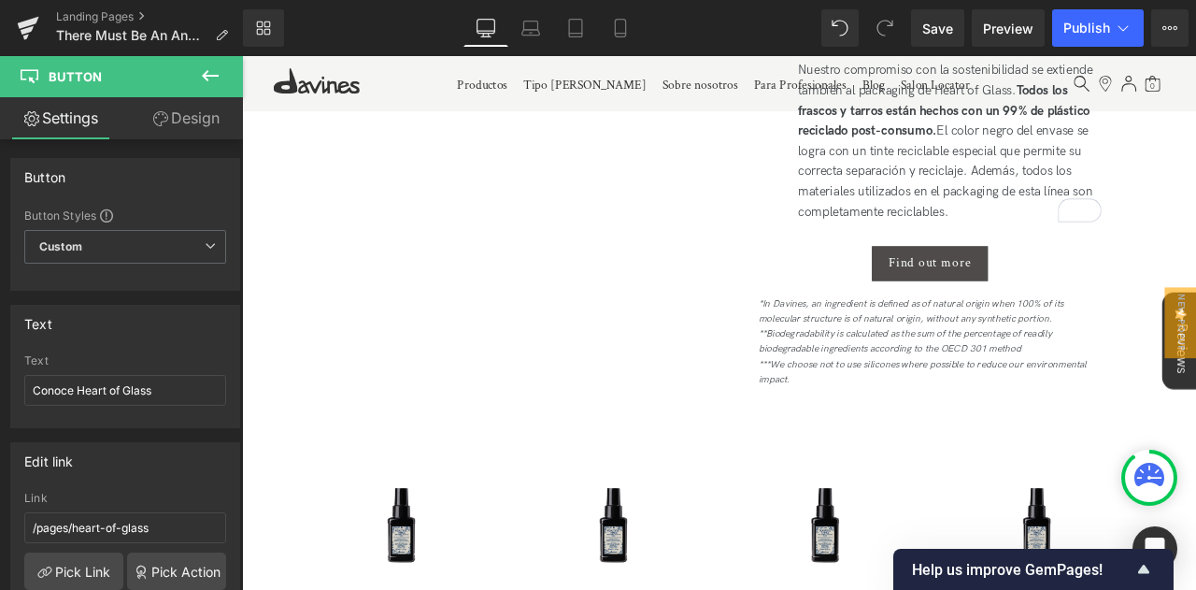
scroll to position [4016, 0]
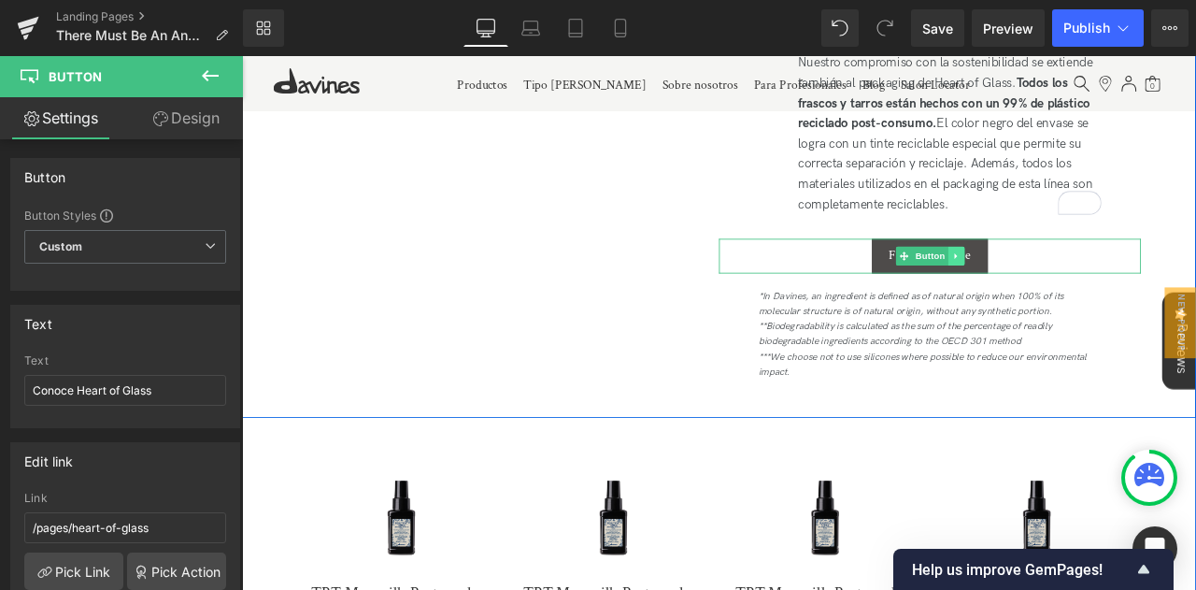
click at [1087, 282] on link at bounding box center [1088, 293] width 20 height 22
click at [1164, 273] on div "Find out more" at bounding box center [1057, 293] width 500 height 41
click at [1010, 273] on div "Find out more Button" at bounding box center [1057, 293] width 500 height 41
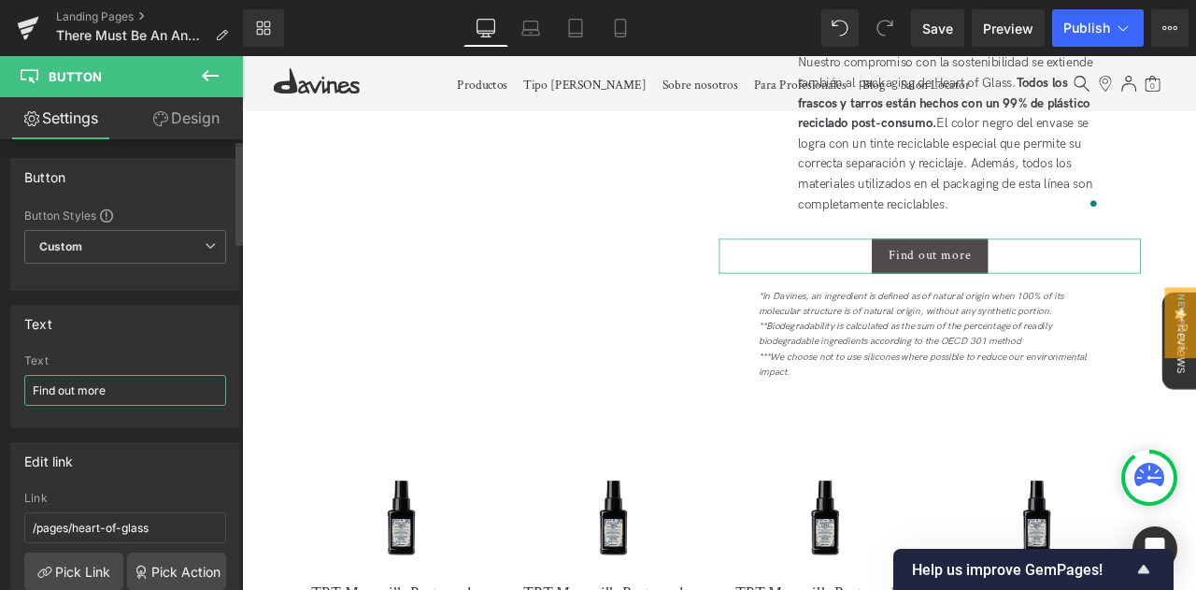
drag, startPoint x: 116, startPoint y: 397, endPoint x: 26, endPoint y: 362, distance: 96.5
click at [26, 362] on div "Text Find out more" at bounding box center [125, 390] width 202 height 73
type input "Desc"
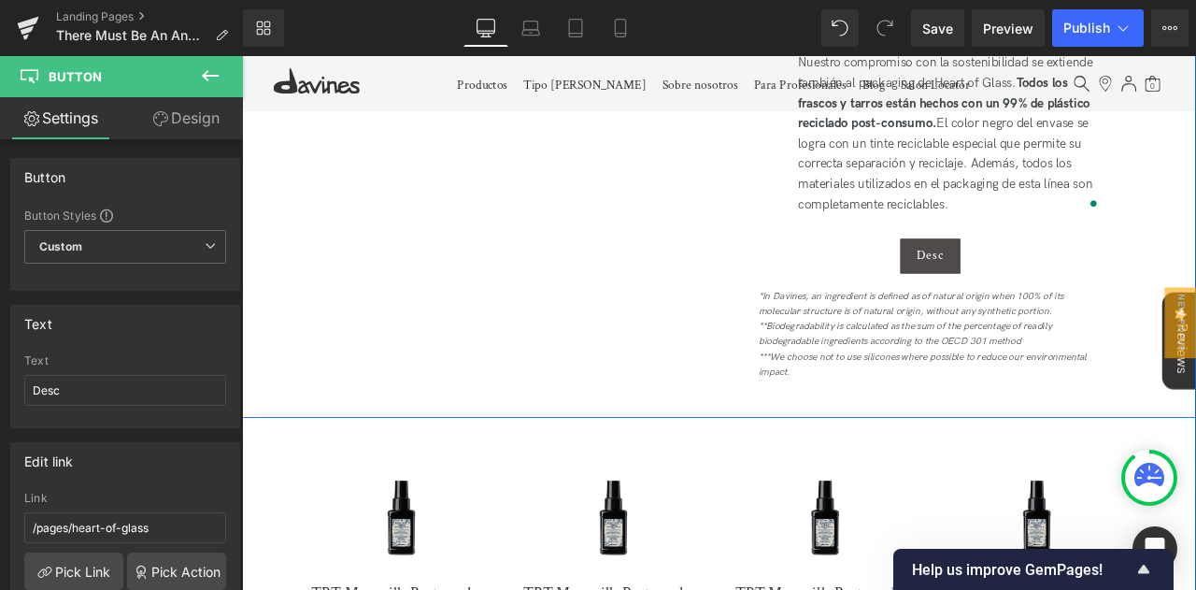
click at [929, 204] on div "Conoce Heart of Glass Heading Con hasta un 96,8 % de ingredientes de origen nat…" at bounding box center [1057, 17] width 500 height 845
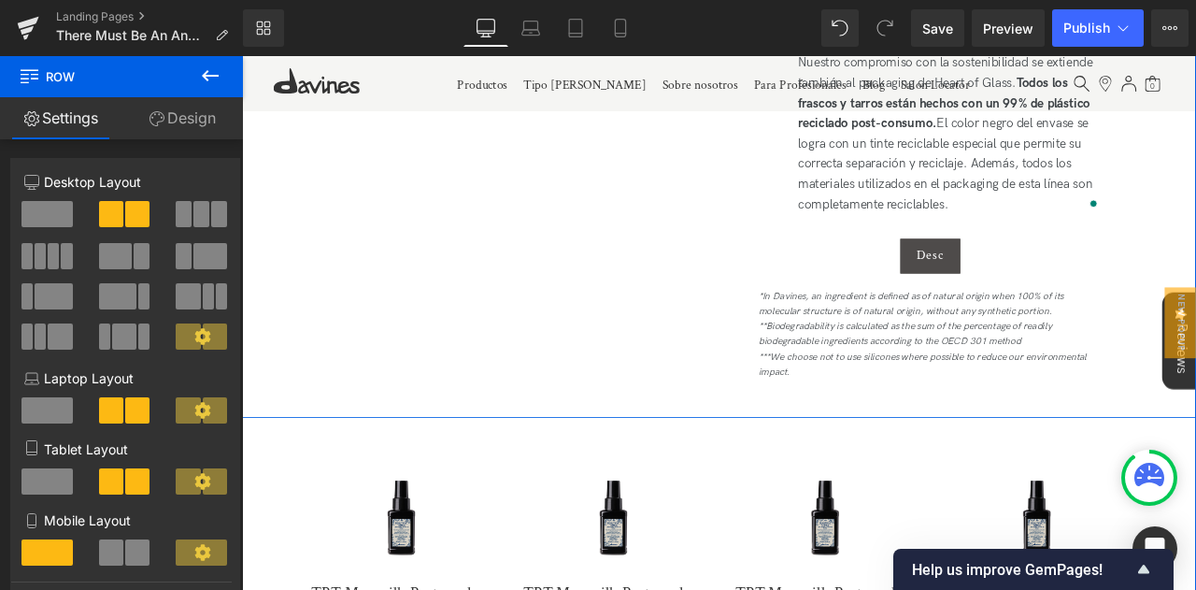
click at [1195, 211] on div "Conoce Heart of Glass Heading Con hasta un 96,8 % de ingredientes de origen nat…" at bounding box center [1057, 17] width 500 height 845
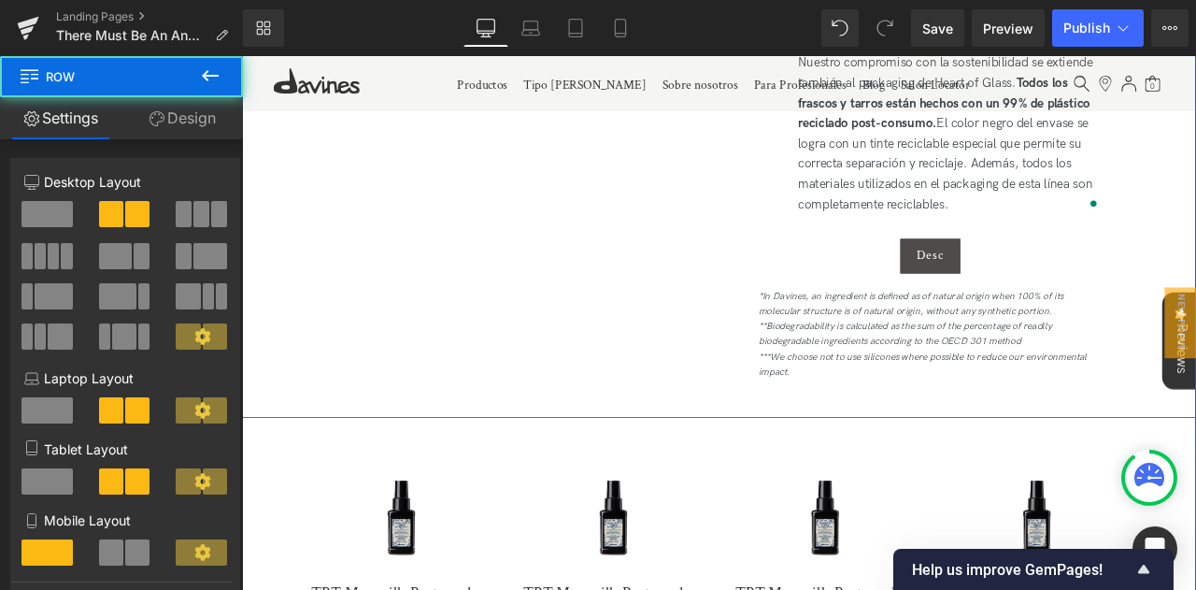
click at [1071, 206] on div "Conoce Heart of Glass Heading Con hasta un 96,8 % de ingredientes de origen nat…" at bounding box center [1057, 17] width 500 height 845
click at [1066, 215] on div "Conoce Heart of Glass Heading Con hasta un 96,8 % de ingredientes de origen nat…" at bounding box center [1057, 17] width 500 height 845
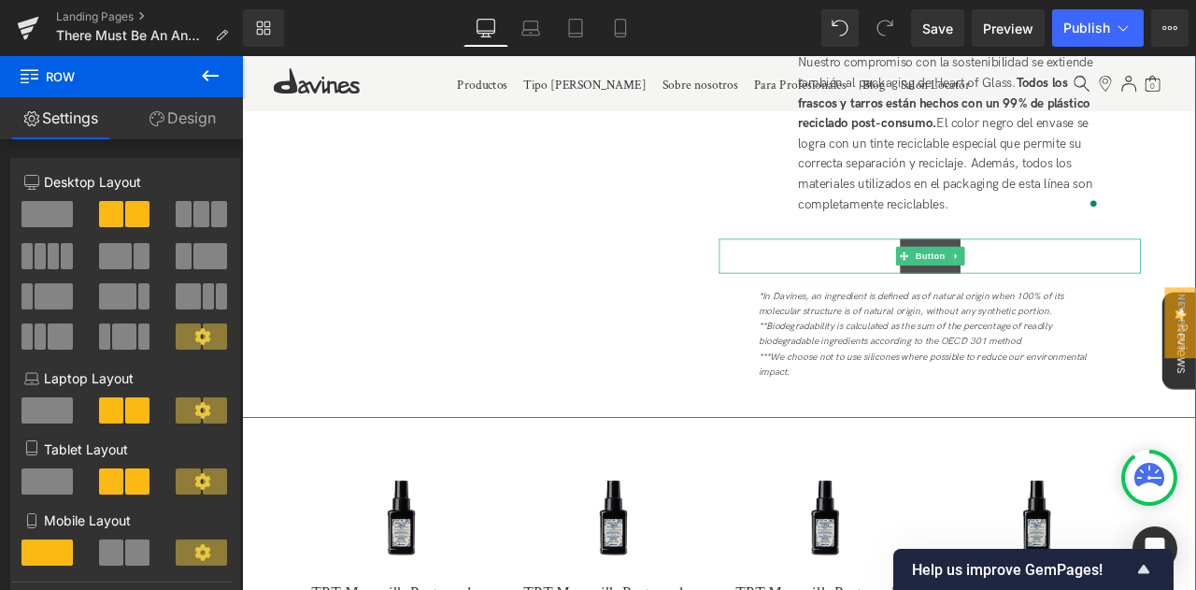
click at [1031, 282] on span at bounding box center [1026, 293] width 20 height 22
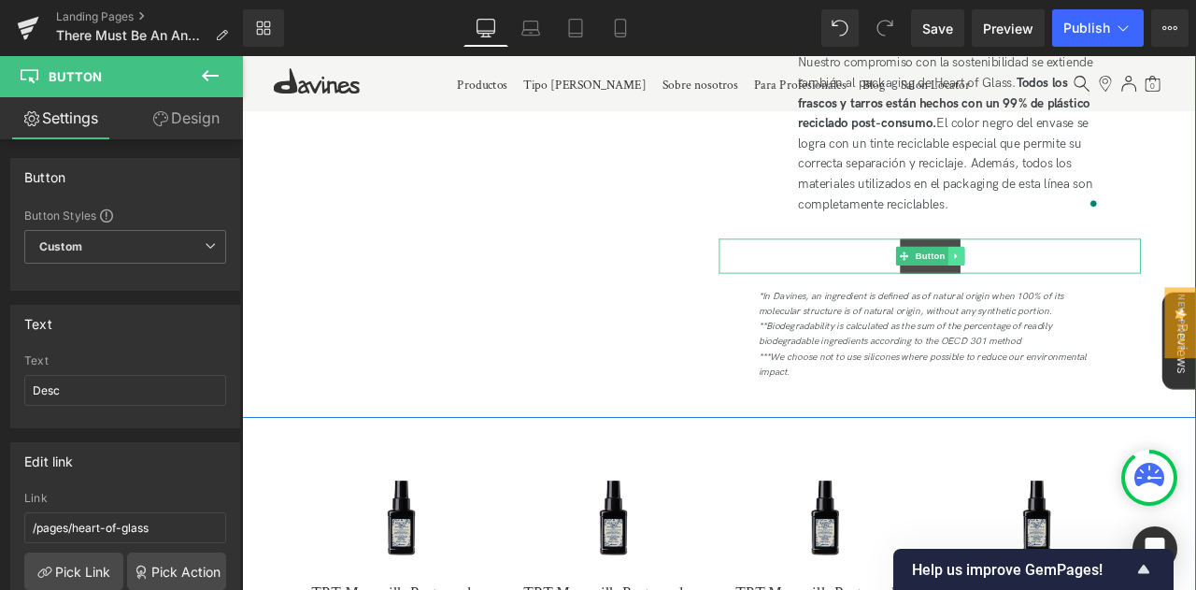
click at [1089, 288] on icon at bounding box center [1088, 293] width 10 height 11
click at [1102, 282] on link at bounding box center [1098, 293] width 20 height 22
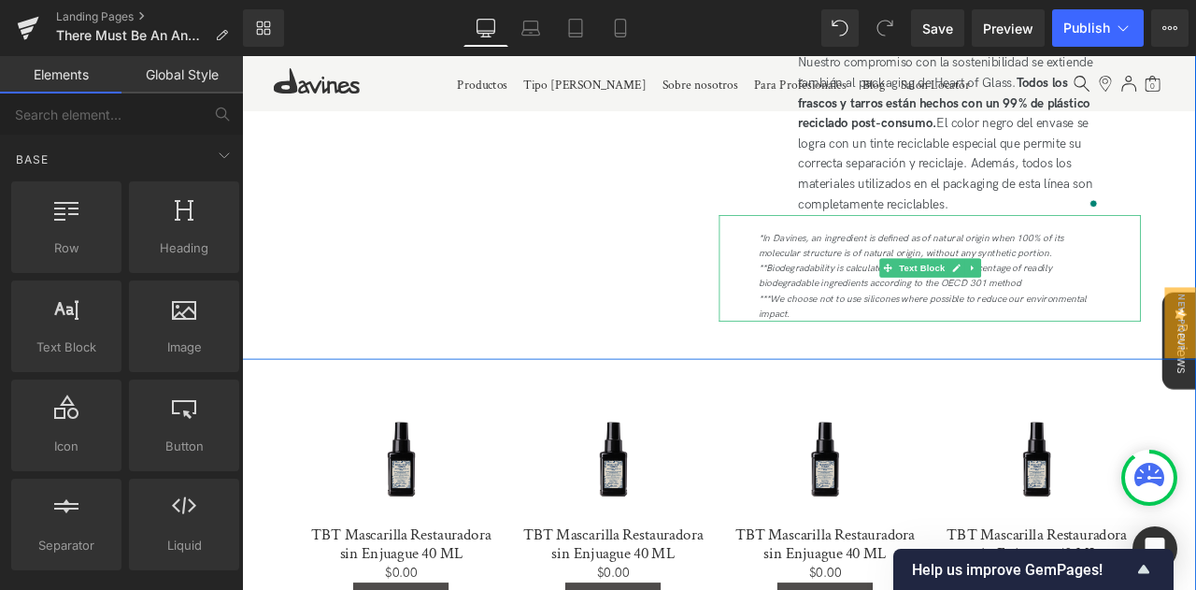
drag, startPoint x: 902, startPoint y: 300, endPoint x: 855, endPoint y: 235, distance: 79.6
click at [855, 245] on div "*In Davines, an ingredient is defined as of natural origin when 100% of its mol…" at bounding box center [1057, 308] width 500 height 126
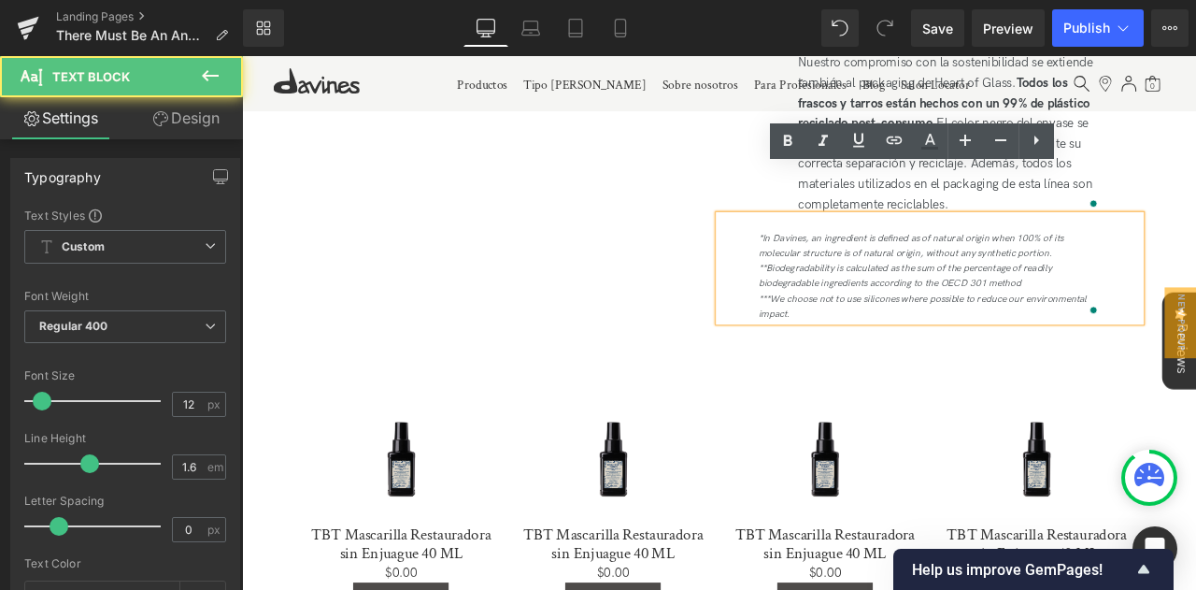
drag, startPoint x: 849, startPoint y: 218, endPoint x: 918, endPoint y: 306, distance: 112.5
click at [918, 306] on div "*In Davines, an ingredient is defined as of natural origin when 100% of its mol…" at bounding box center [1057, 308] width 500 height 126
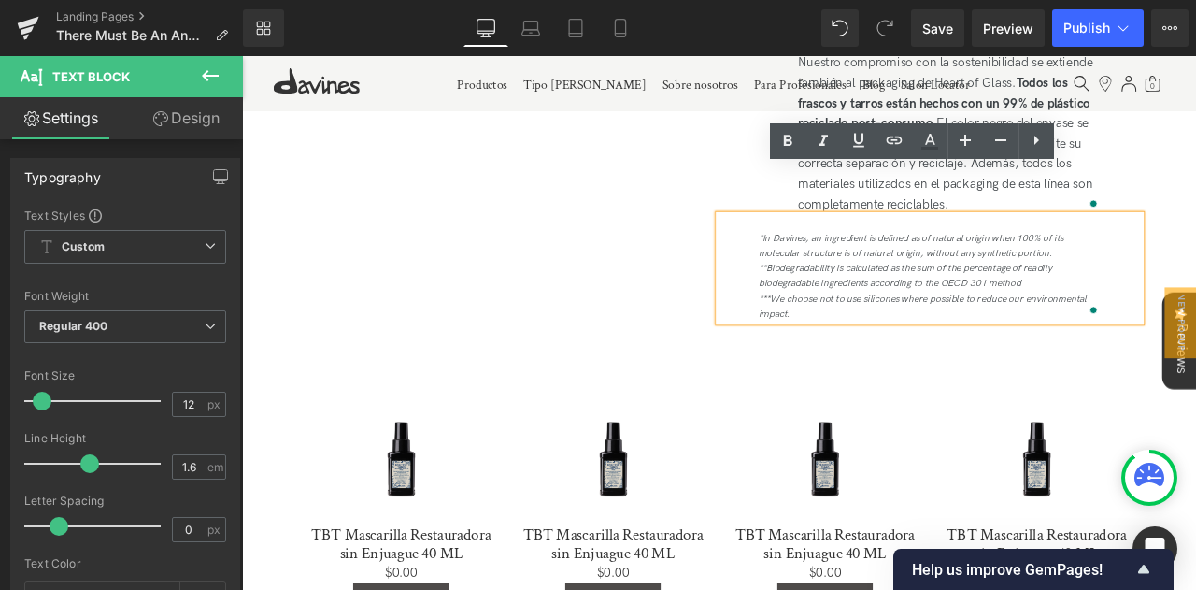
copy div "*In Davines, an ingredient is defined as of natural origin when 100% of its mol…"
click at [918, 335] on div "***We choose not to use silicones where possible to reduce our environmental im…" at bounding box center [1057, 353] width 406 height 36
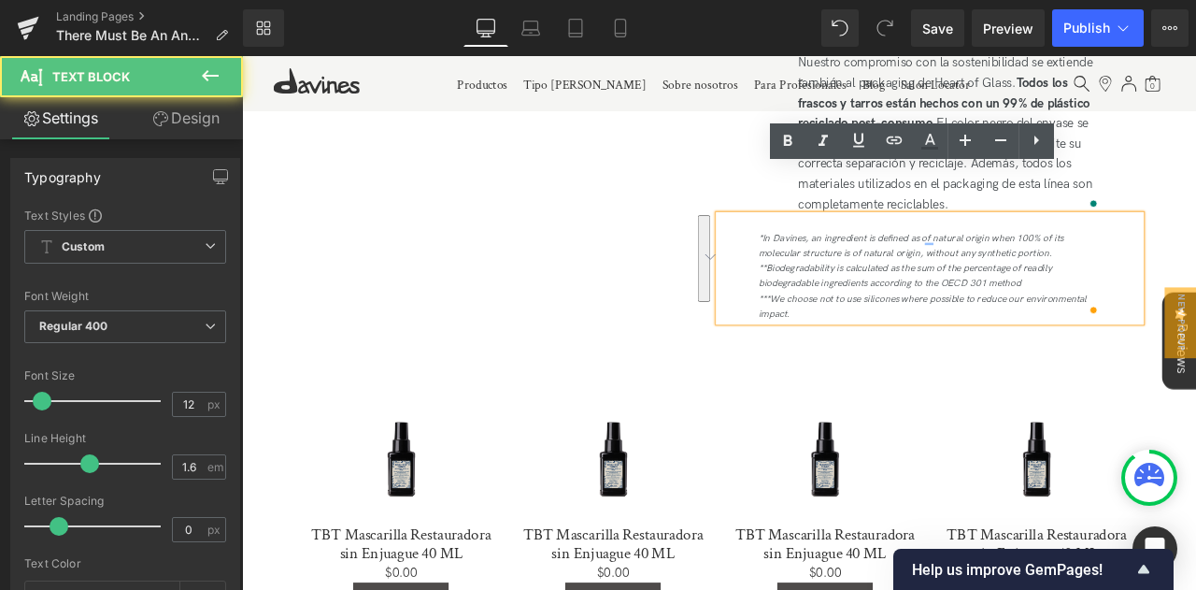
drag, startPoint x: 909, startPoint y: 307, endPoint x: 856, endPoint y: 216, distance: 105.9
click at [856, 245] on div "*In Davines, an ingredient is defined as of natural origin when 100% of its mol…" at bounding box center [1057, 308] width 500 height 126
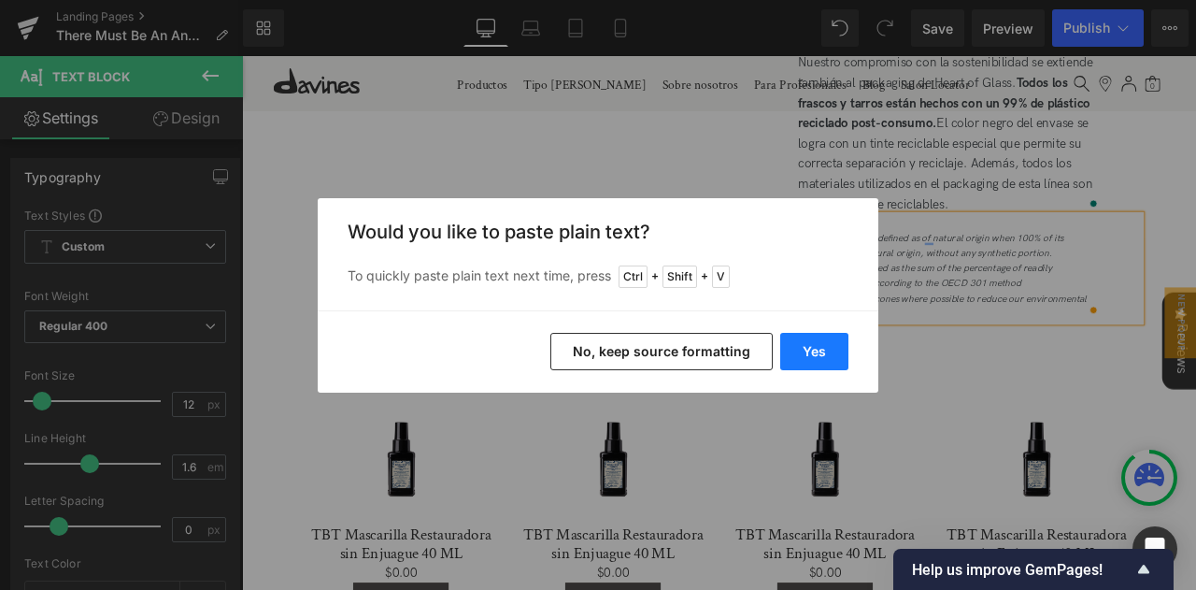
click at [801, 344] on button "Yes" at bounding box center [814, 351] width 68 height 37
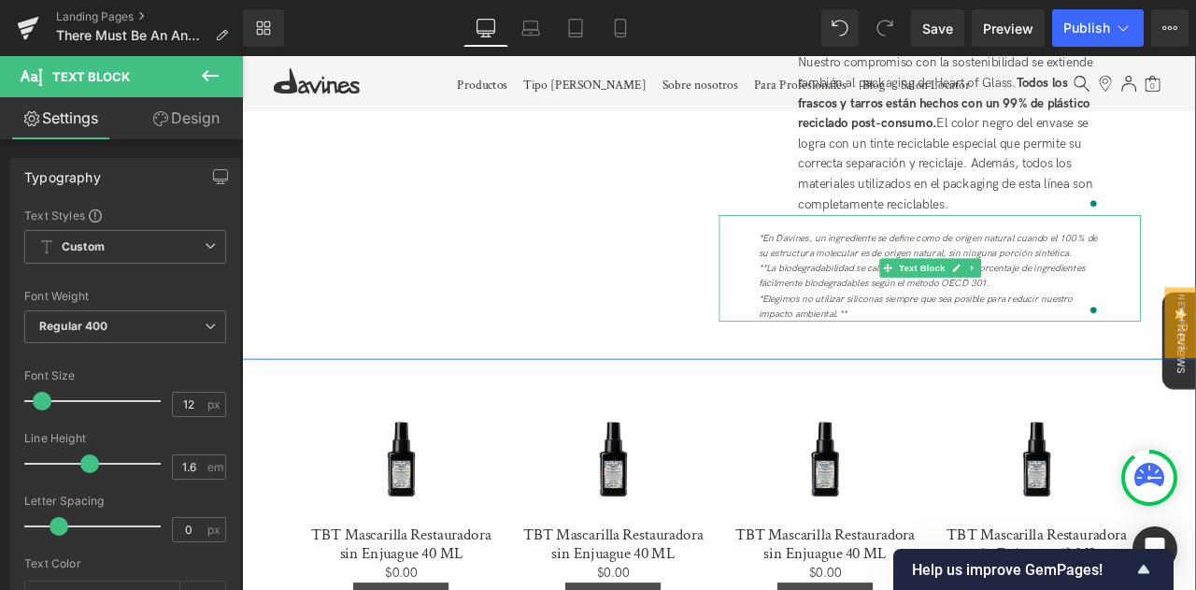
click at [966, 335] on div "*Elegimos no utilizar siliconas siempre que sea posible para reducir nuestro im…" at bounding box center [1057, 353] width 406 height 36
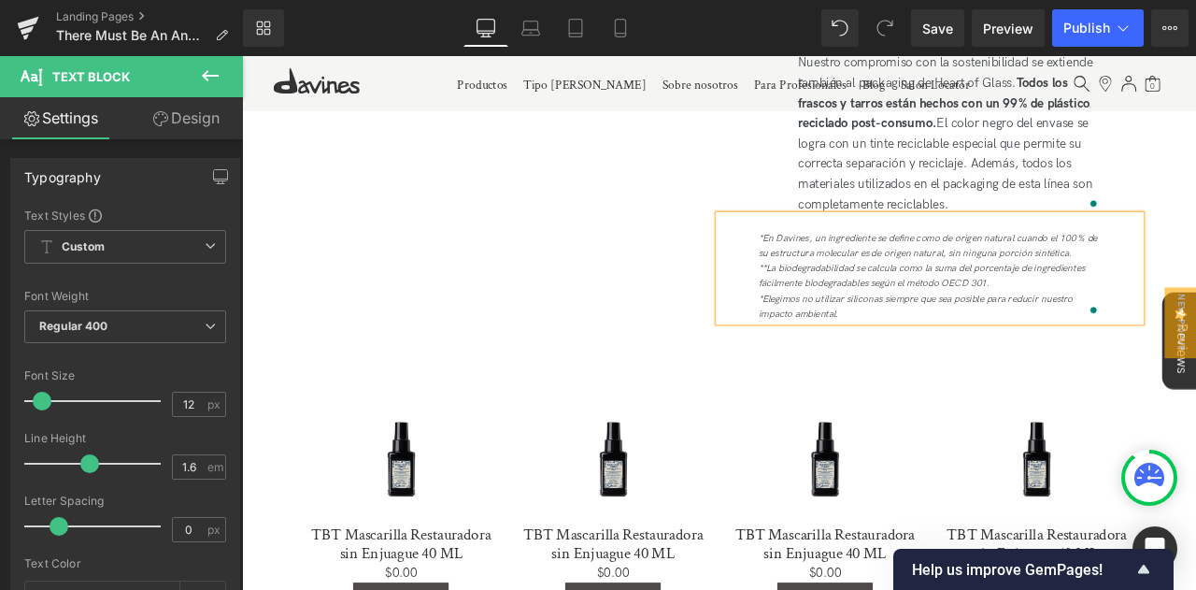
click at [855, 337] on icon "*Elegimos no utilizar siliconas siempre que sea posible para reducir nuestro im…" at bounding box center [1040, 353] width 373 height 32
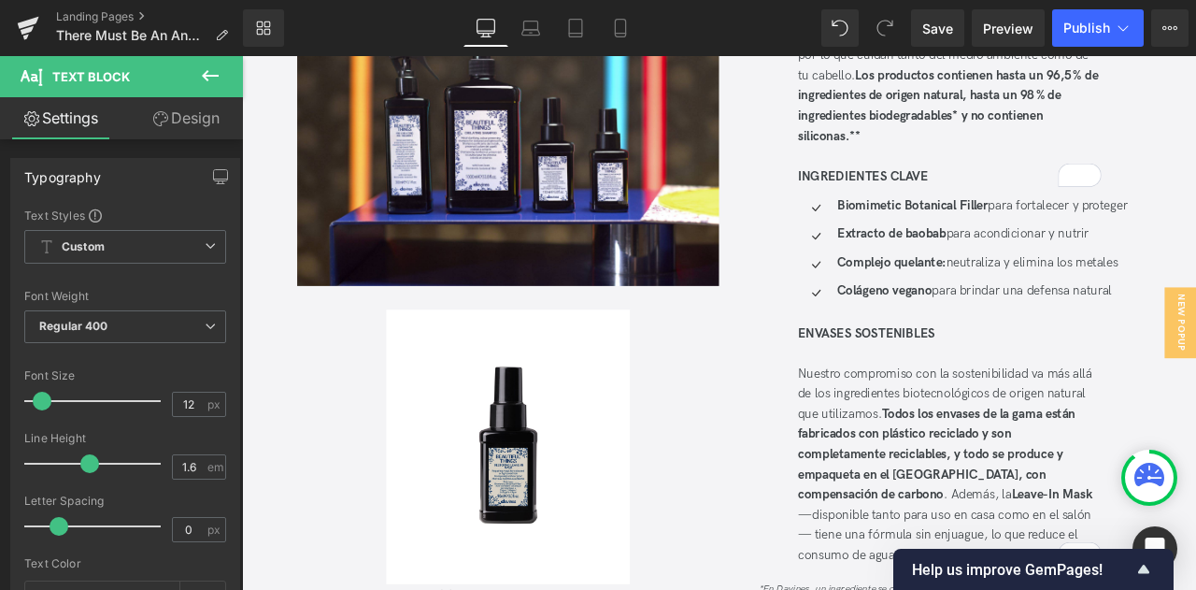
scroll to position [2253, 0]
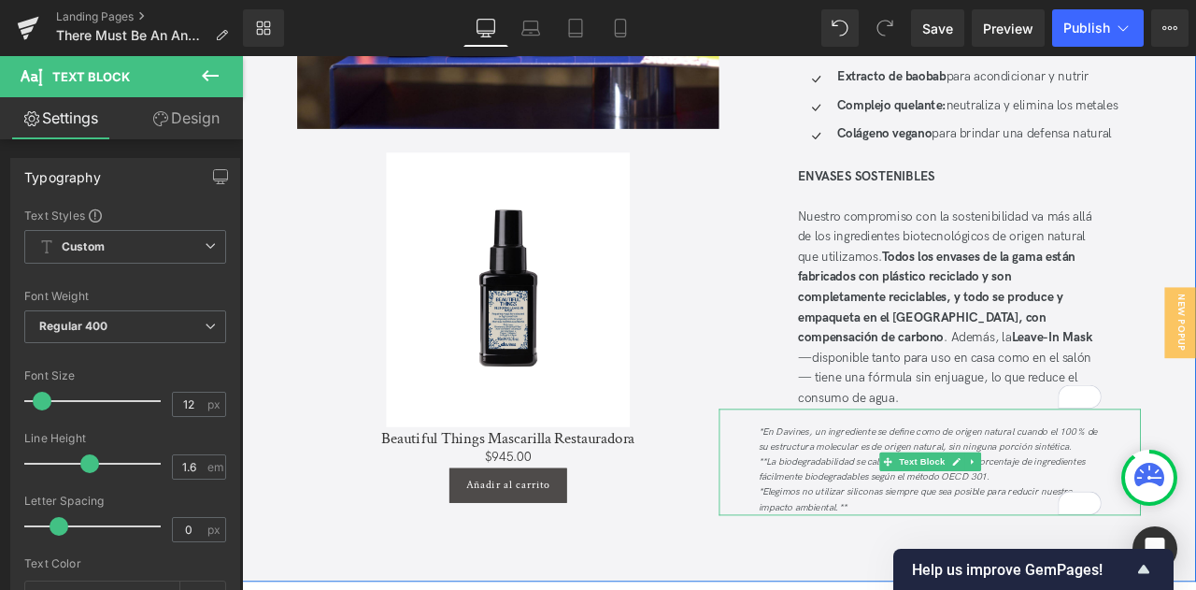
click at [991, 563] on div "*Elegimos no utilizar siliconas siempre que sea posible para reducir nuestro im…" at bounding box center [1057, 581] width 406 height 36
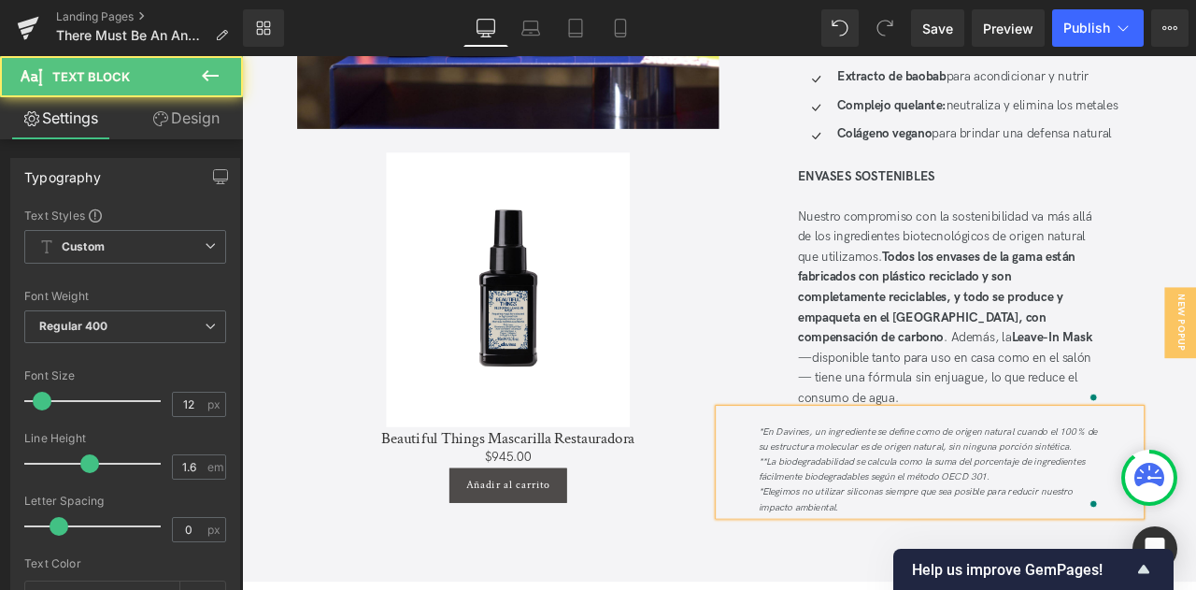
click at [854, 565] on icon "*Elegimos no utilizar siliconas siempre que sea posible para reducir nuestro im…" at bounding box center [1040, 581] width 373 height 32
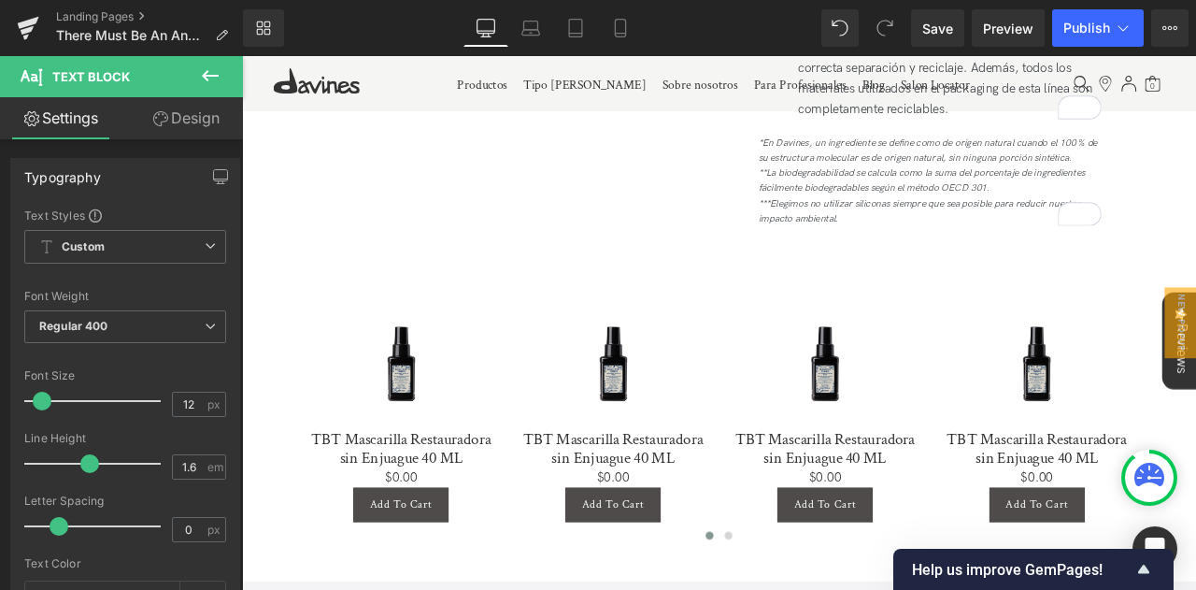
scroll to position [4195, 0]
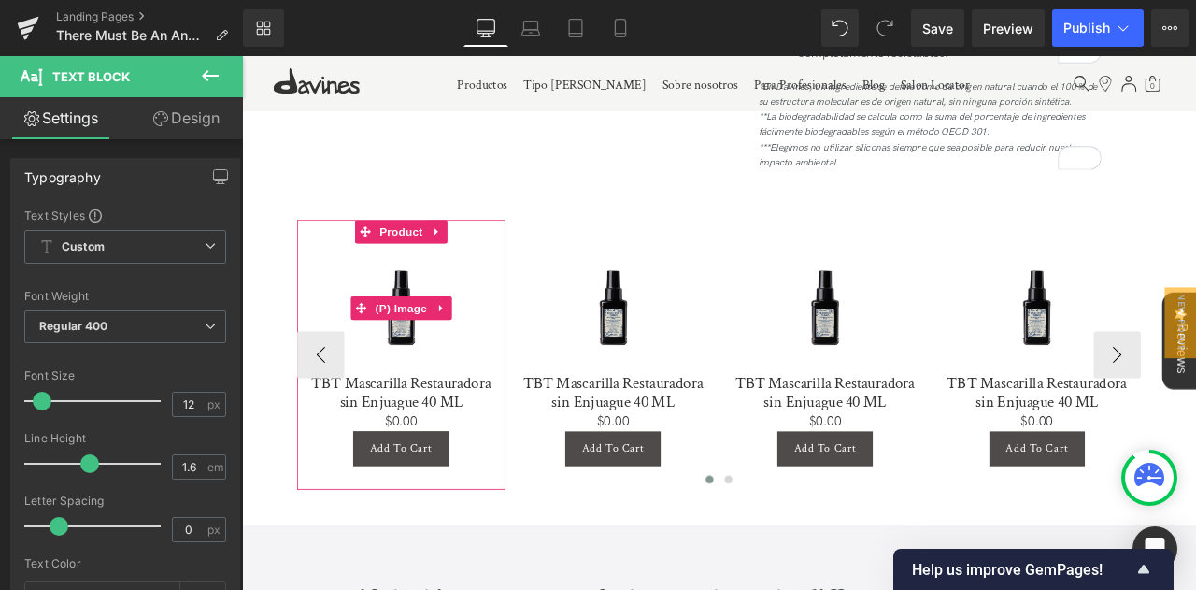
drag, startPoint x: 444, startPoint y: 295, endPoint x: 464, endPoint y: 260, distance: 41.0
click at [444, 341] on span "(P) Image" at bounding box center [430, 355] width 71 height 28
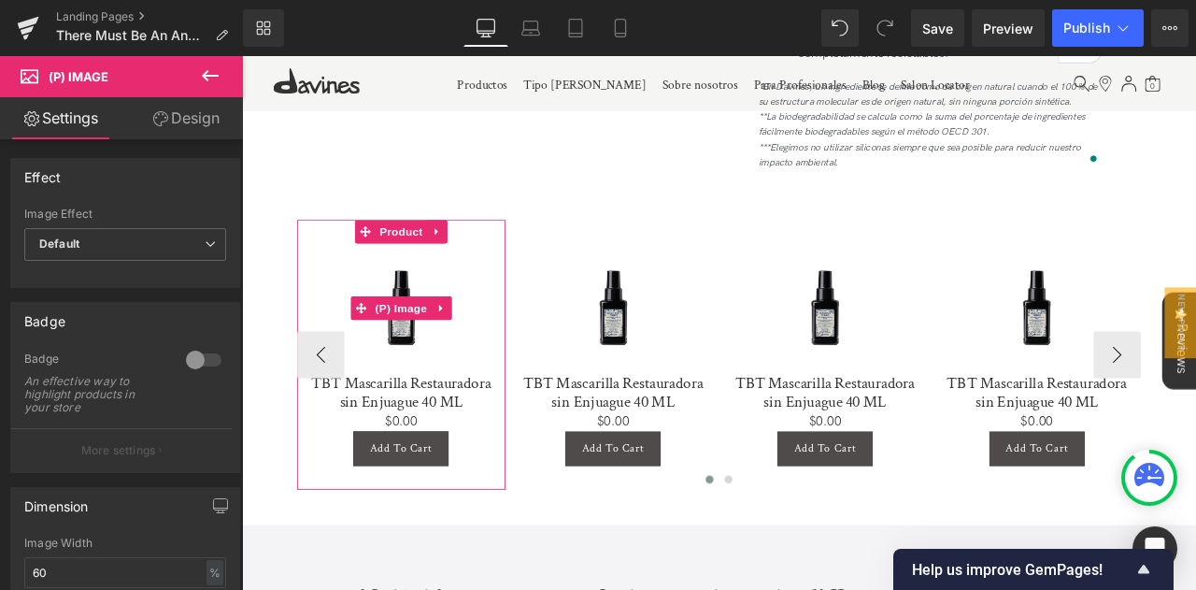
click at [437, 278] on img at bounding box center [430, 355] width 136 height 154
click at [433, 367] on img at bounding box center [430, 355] width 136 height 154
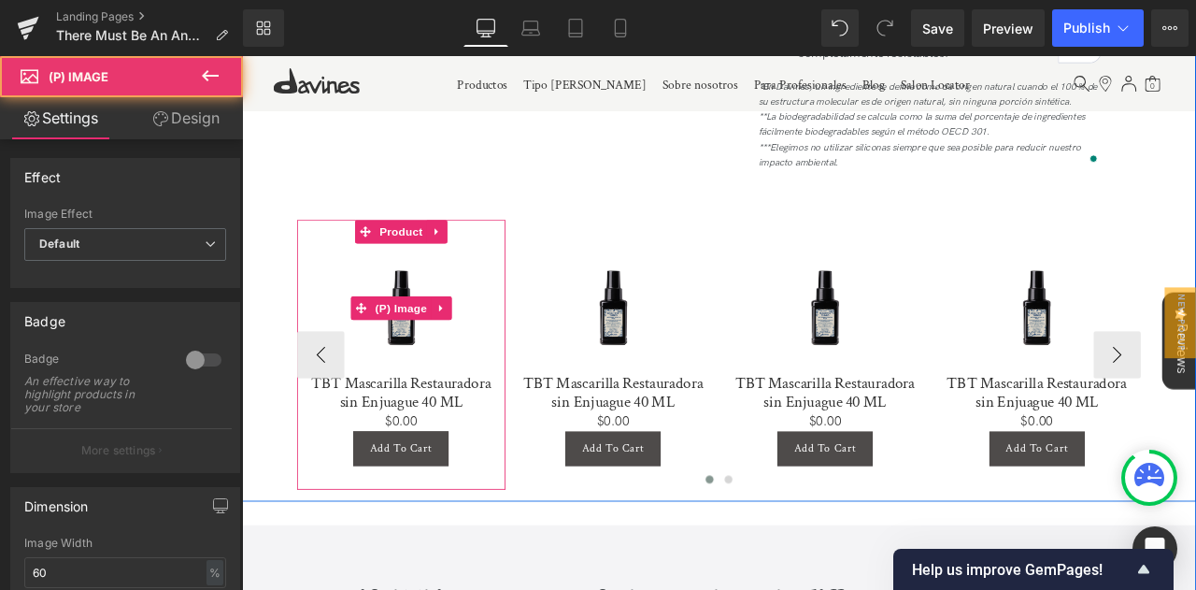
click at [430, 368] on img at bounding box center [430, 355] width 136 height 154
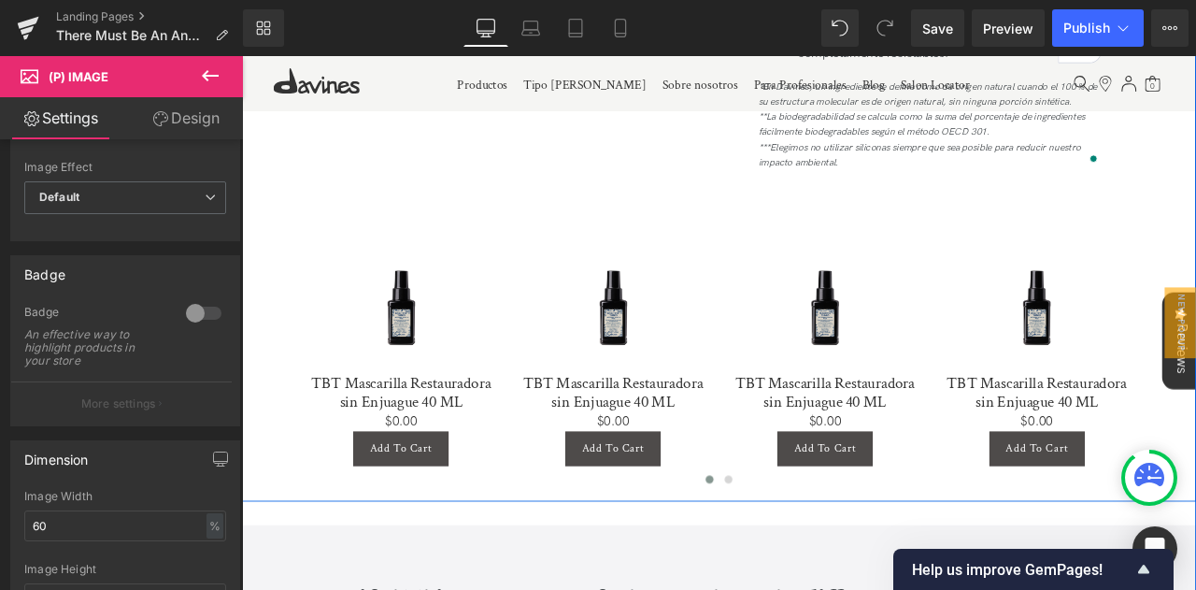
scroll to position [58, 0]
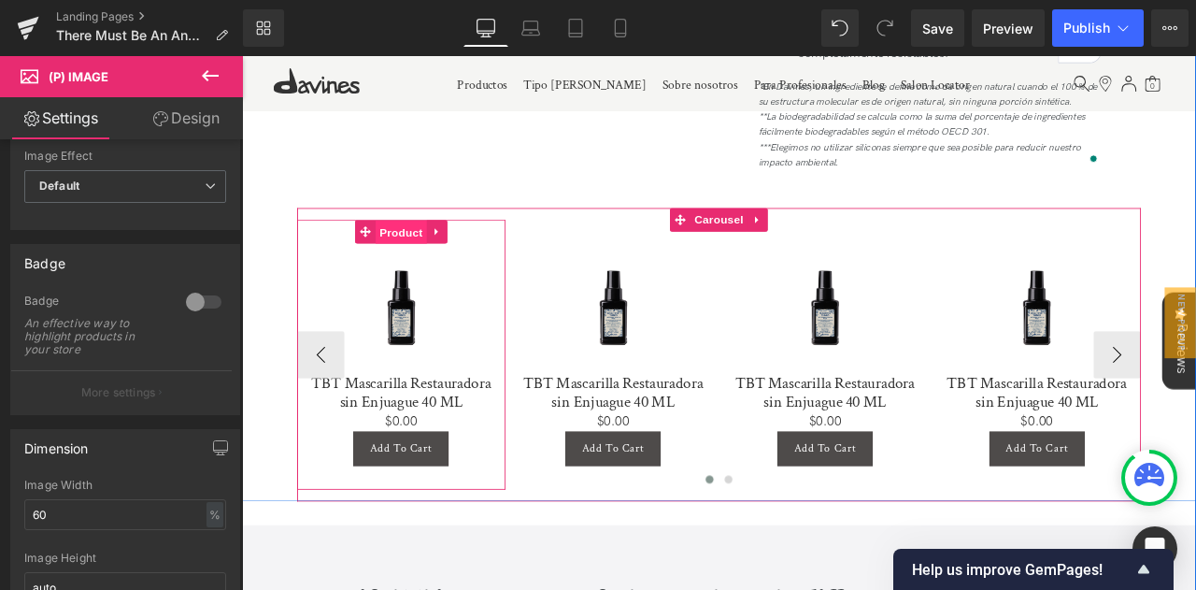
click at [422, 251] on span "Product" at bounding box center [430, 265] width 61 height 28
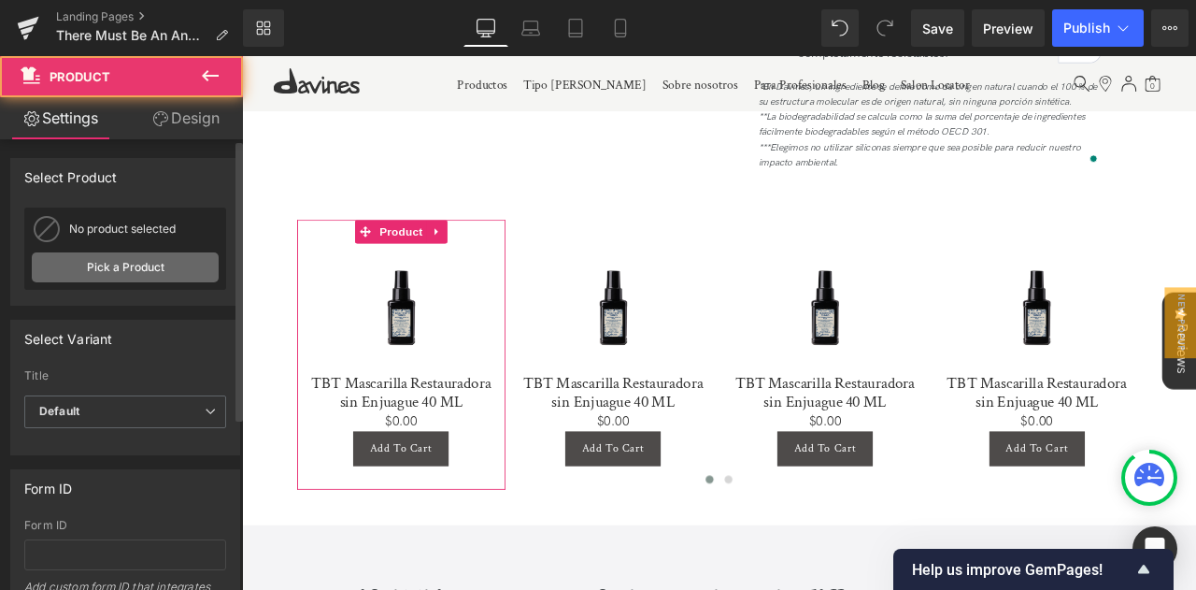
click at [126, 266] on link "Pick a Product" at bounding box center [125, 267] width 187 height 30
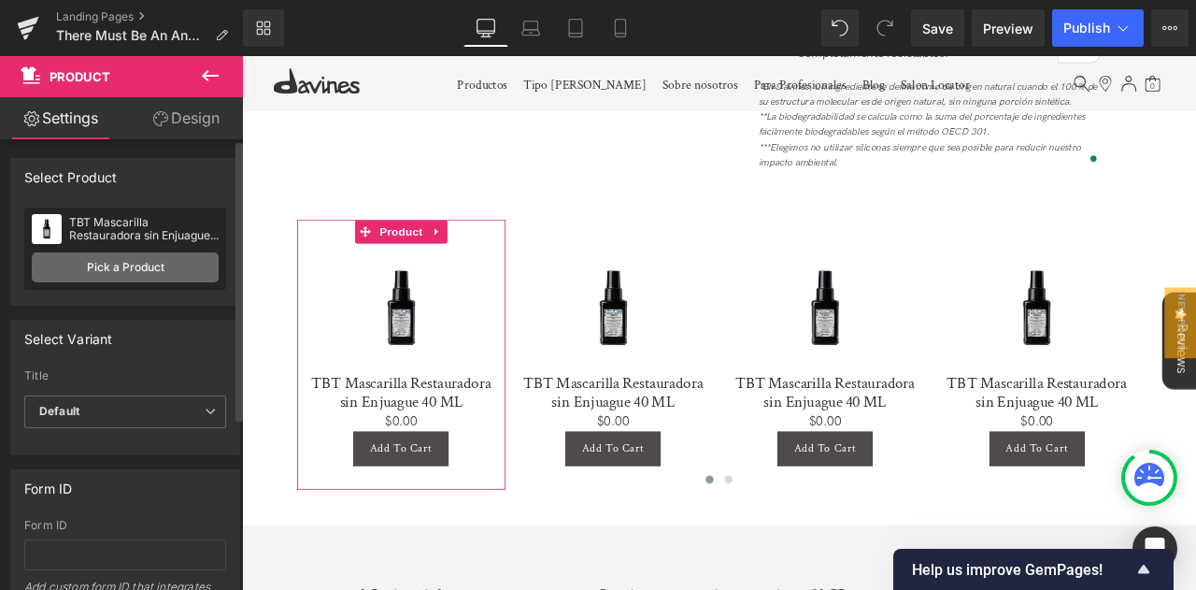
click at [126, 266] on link "Pick a Product" at bounding box center [125, 267] width 187 height 30
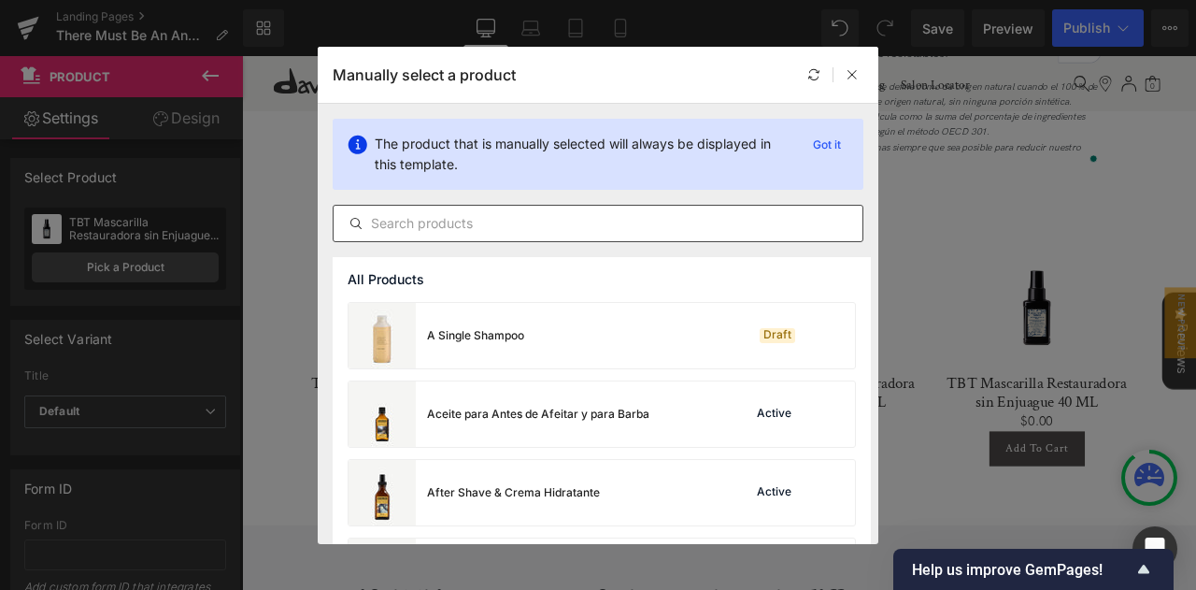
click at [422, 222] on input "text" at bounding box center [598, 223] width 529 height 22
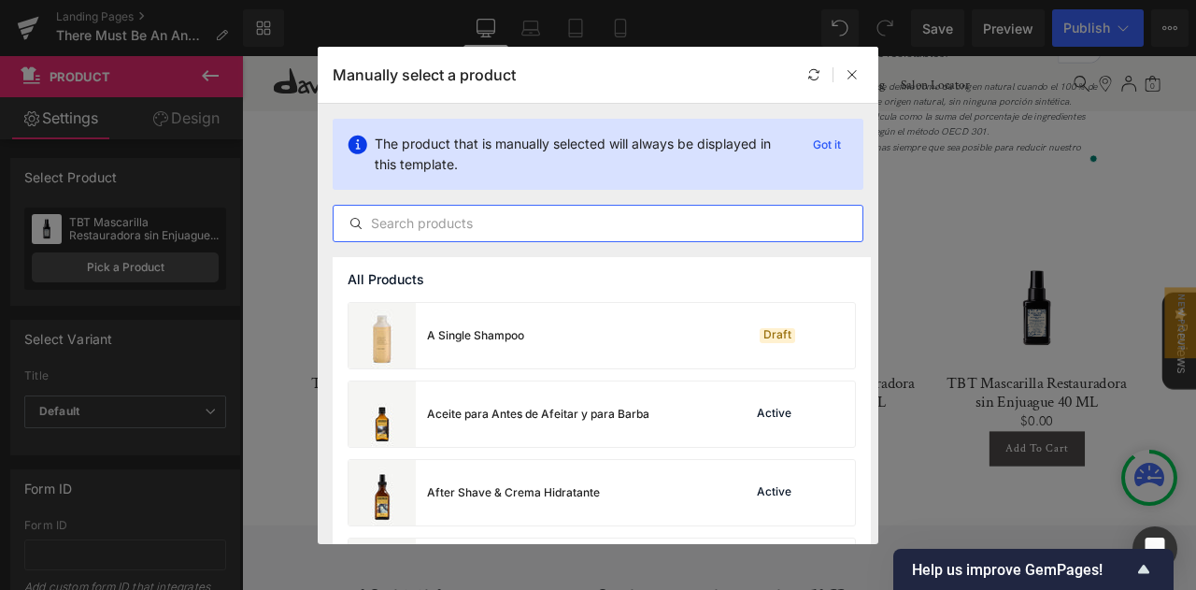
click at [422, 222] on input "text" at bounding box center [598, 223] width 529 height 22
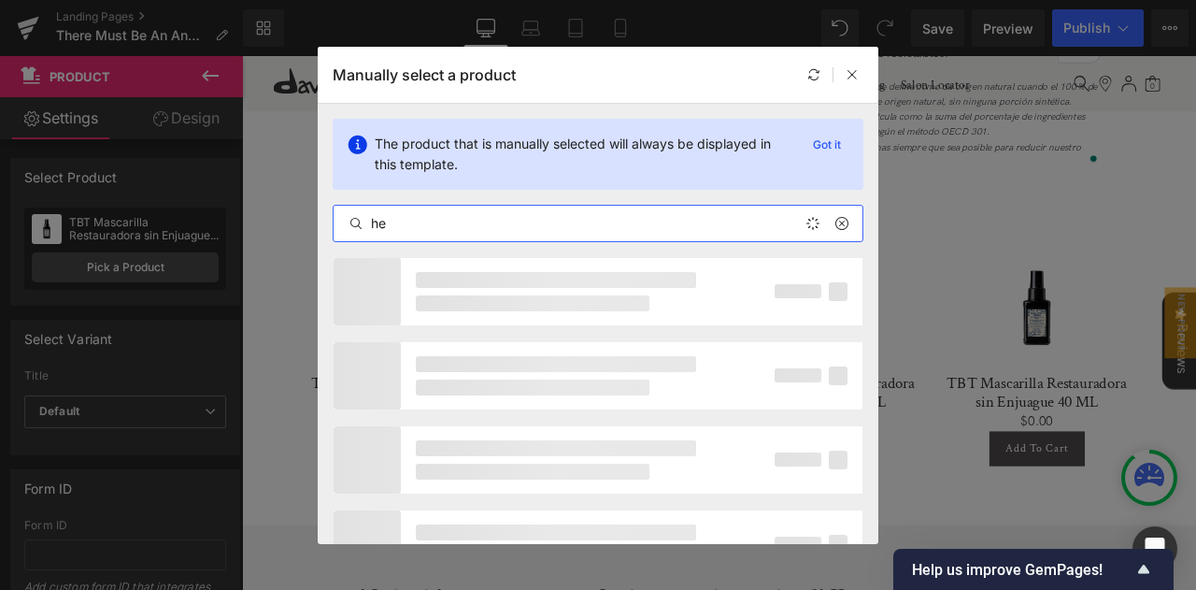
type input "h"
type input "s"
type input "heart of"
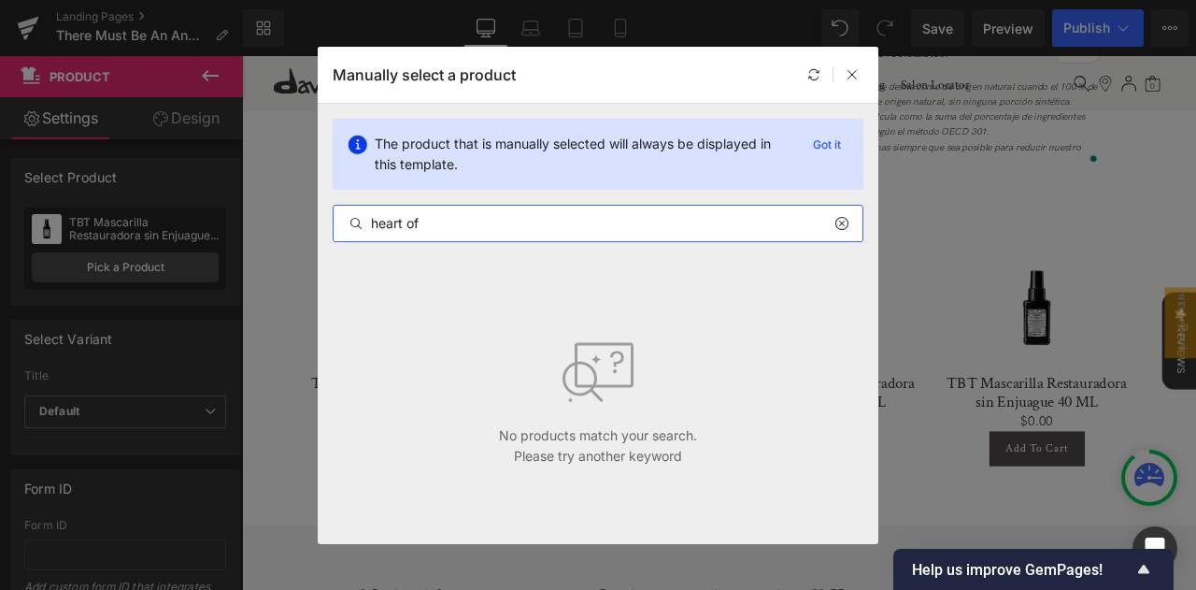
drag, startPoint x: 461, startPoint y: 223, endPoint x: 291, endPoint y: 226, distance: 169.1
click at [291, 226] on div "Manually select a product The product that is manually selected will always be …" at bounding box center [598, 295] width 1196 height 590
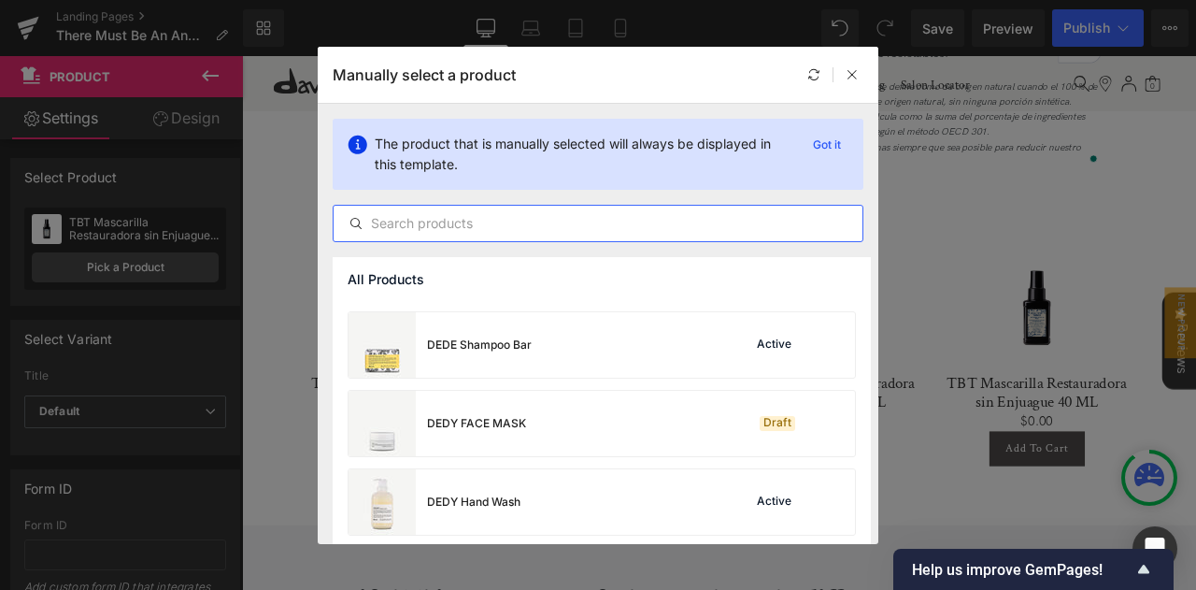
scroll to position [2980, 0]
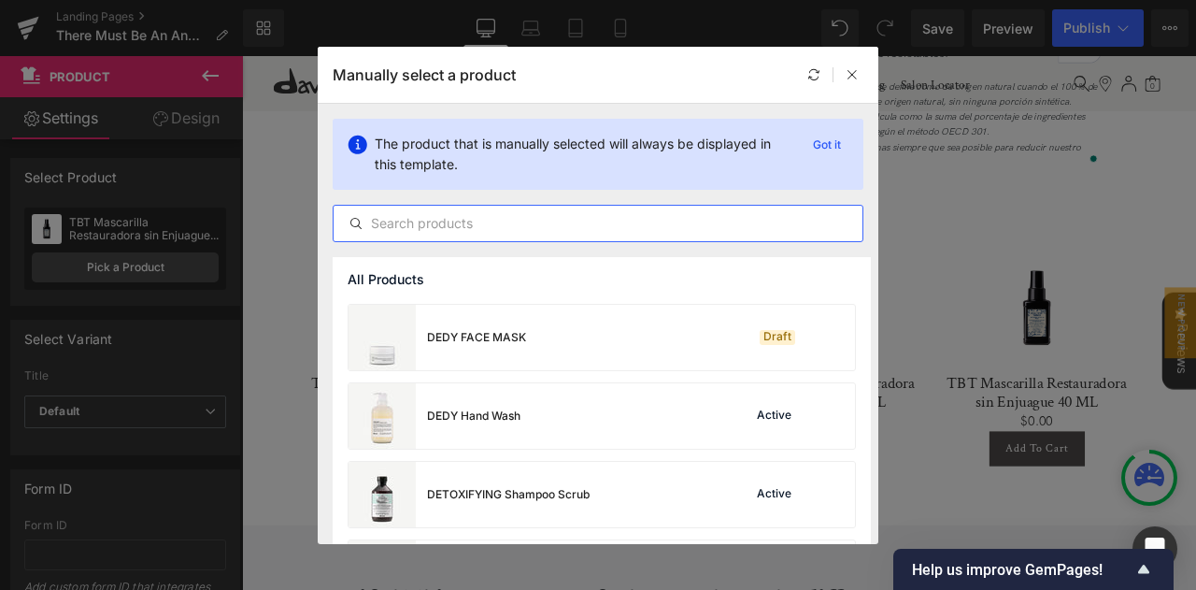
drag, startPoint x: 506, startPoint y: 249, endPoint x: 507, endPoint y: 238, distance: 10.3
click at [507, 238] on div "The product that is manually selected will always be displayed in this template…" at bounding box center [598, 180] width 561 height 153
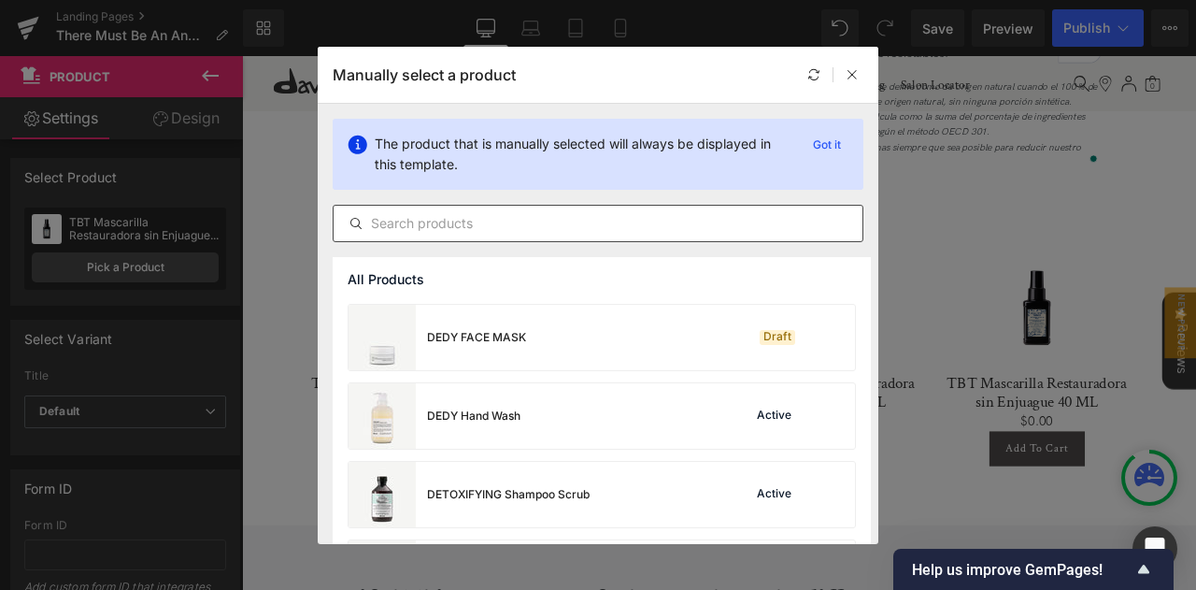
click at [514, 231] on input "text" at bounding box center [598, 223] width 529 height 22
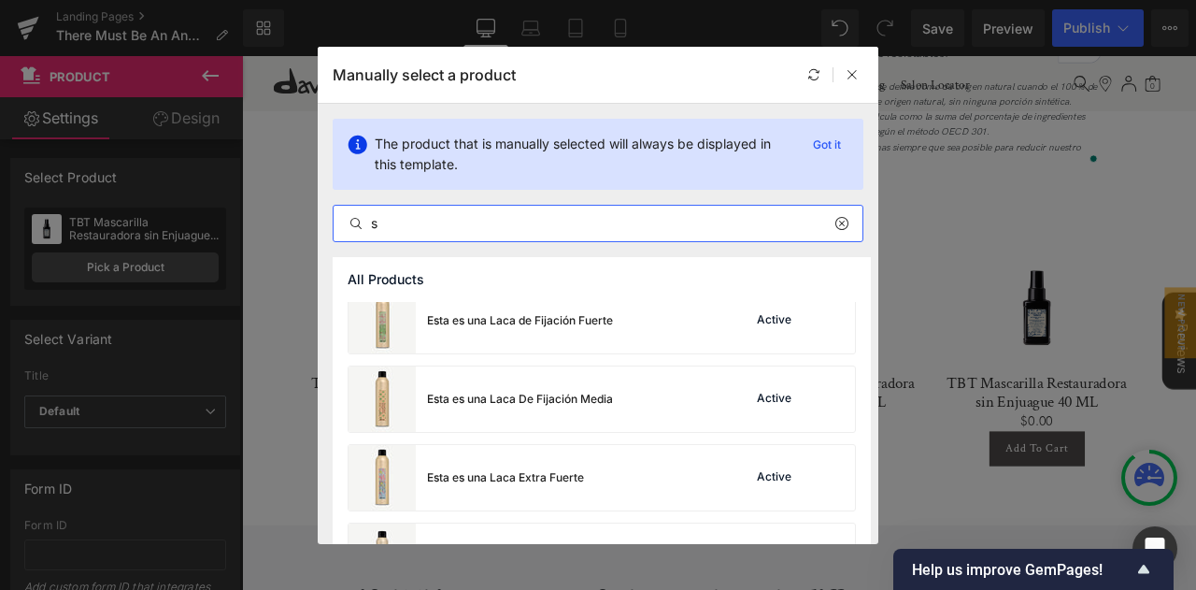
scroll to position [3216, 0]
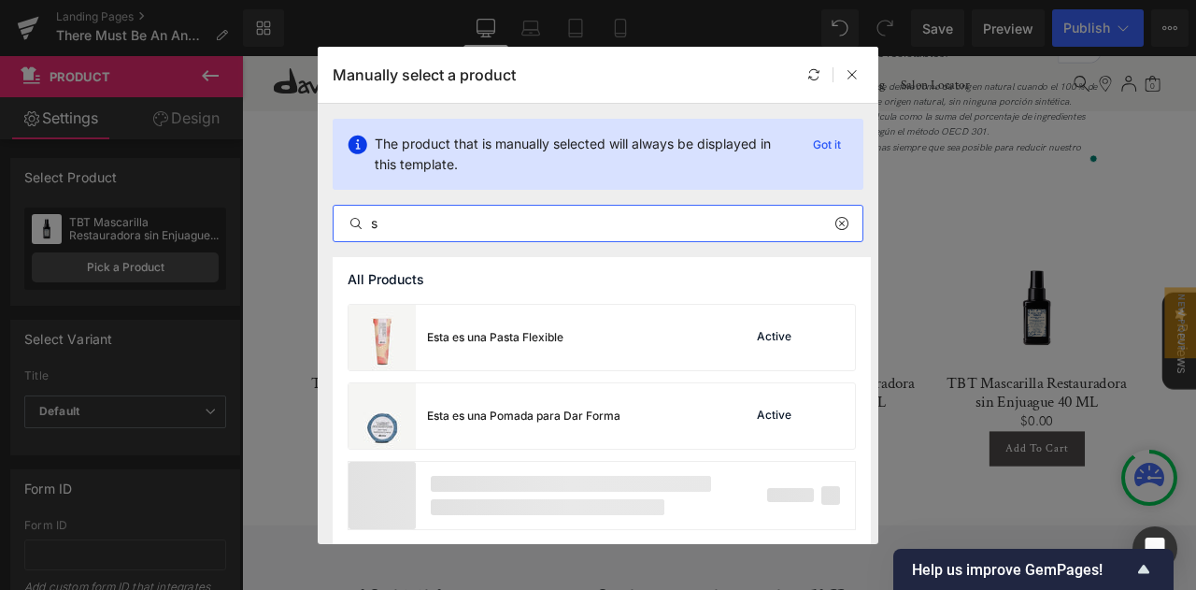
type input "s"
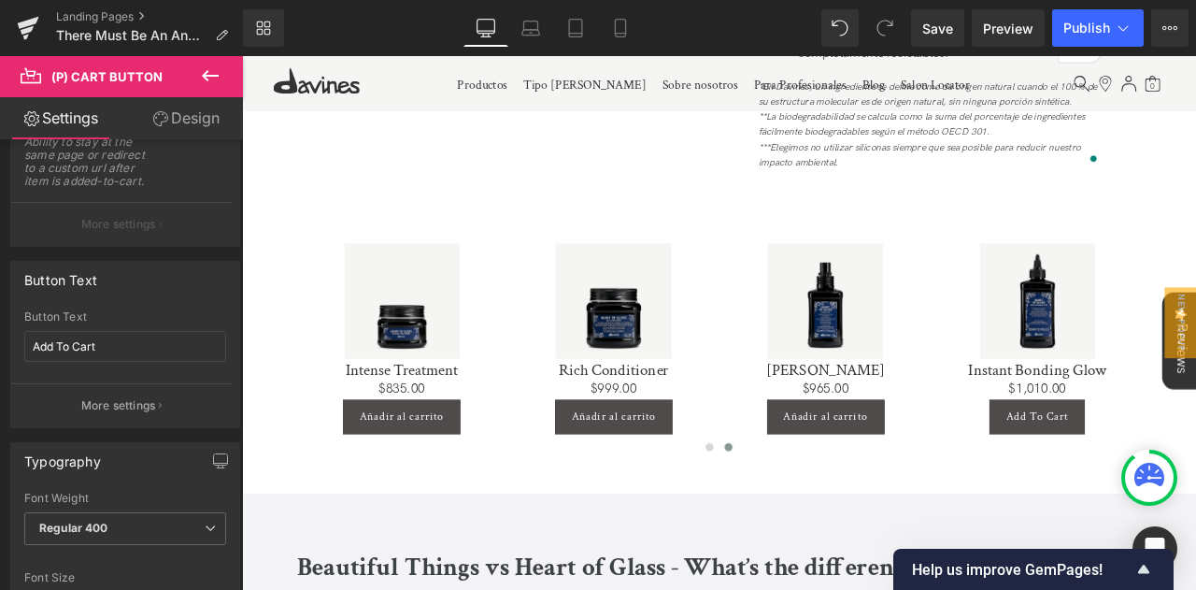
scroll to position [280, 0]
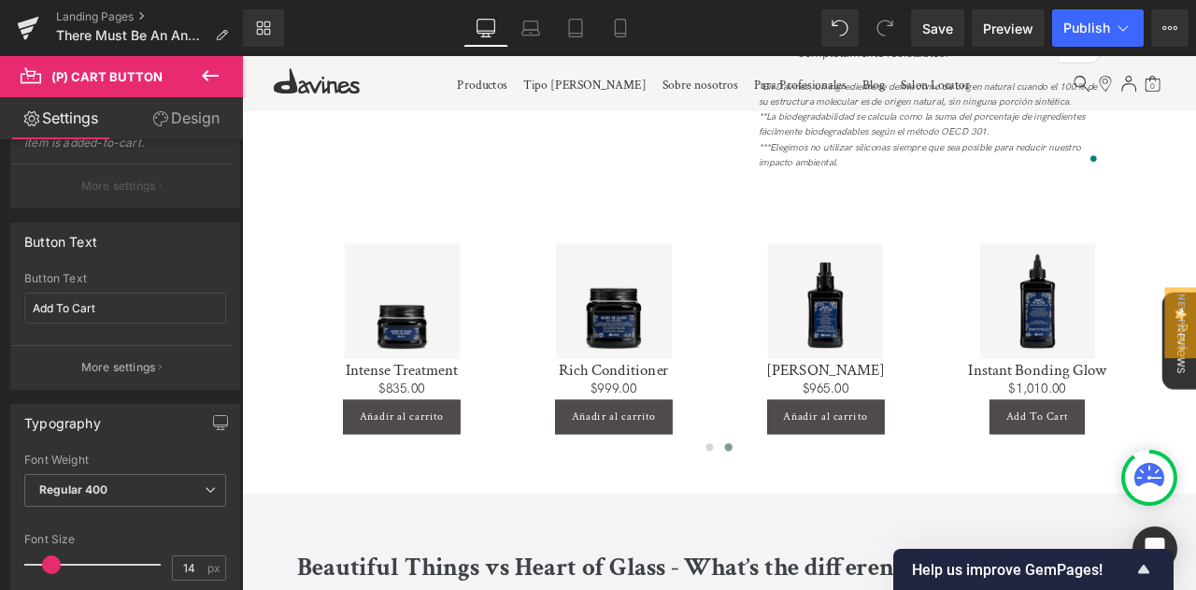
click at [224, 212] on div "Button Button Styles Custom Custom Setup Global Style Custom Setup Global Style…" at bounding box center [121, 368] width 243 height 459
drag, startPoint x: 105, startPoint y: 299, endPoint x: 0, endPoint y: 293, distance: 104.8
click at [0, 293] on div "Button Text Add To Cart Button Text Add To Cart More settings" at bounding box center [125, 298] width 251 height 181
paste input "ñadir al carrito"
type input "Añadir al carrito"
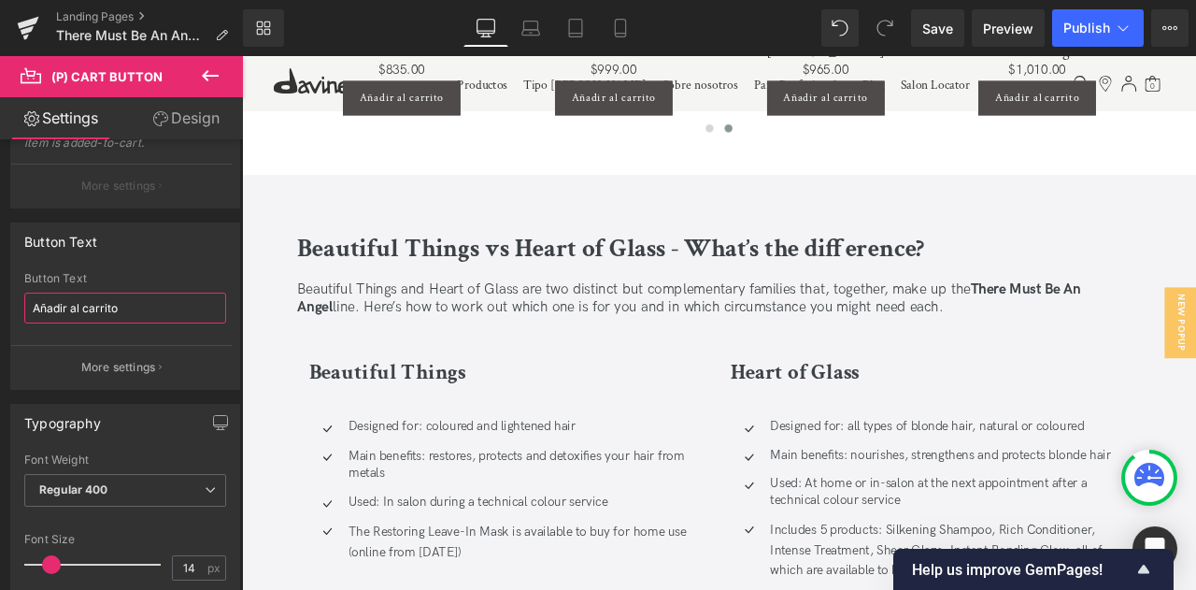
scroll to position [4586, 0]
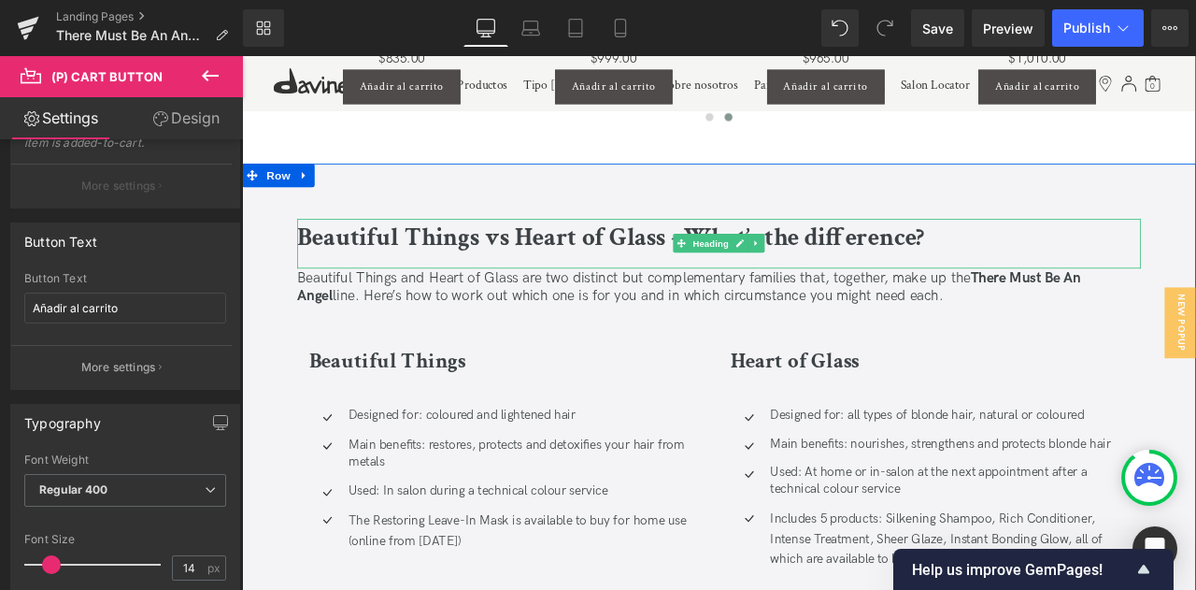
click at [1049, 251] on b "Beautiful Things vs Heart of Glass - What’s the difference?" at bounding box center [679, 270] width 744 height 38
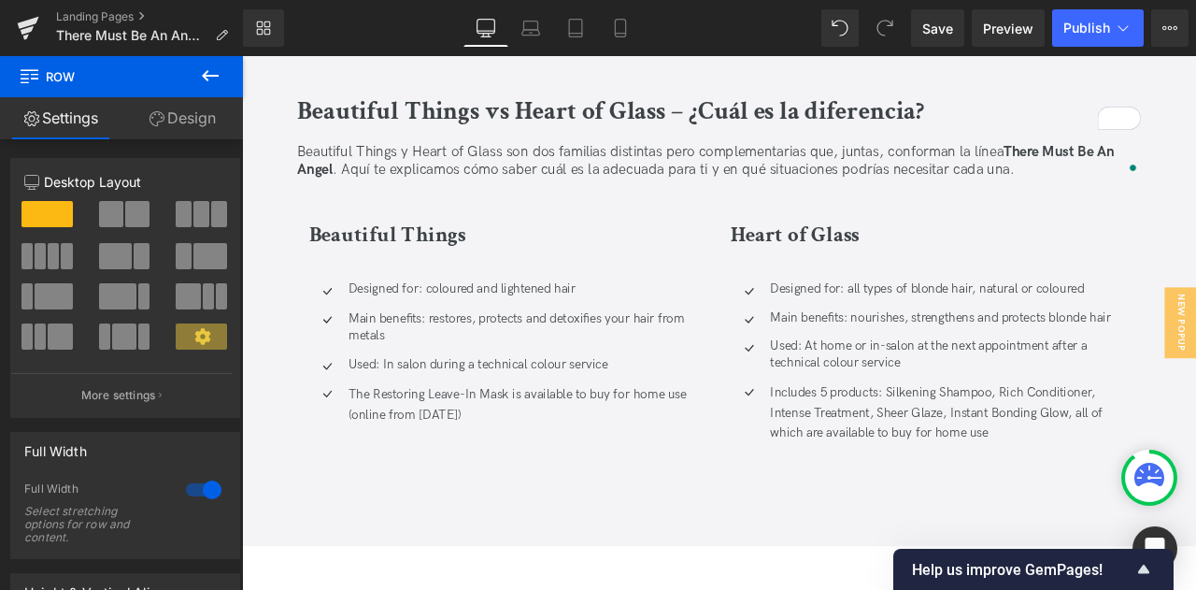
scroll to position [4698, 0]
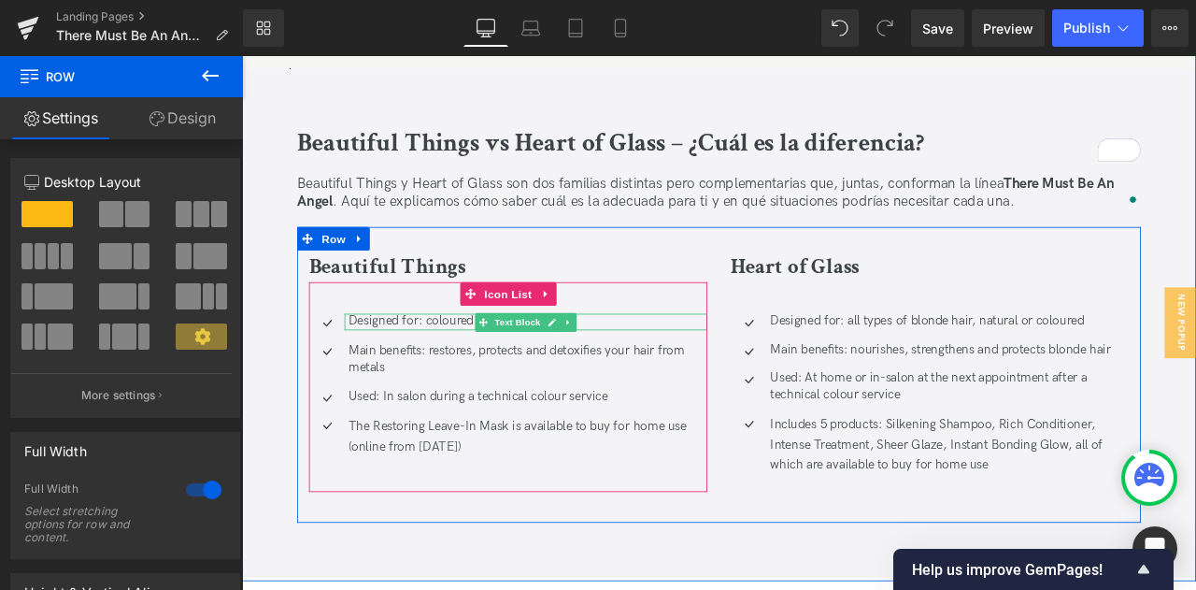
click at [659, 361] on p "Designed for: coloured and lightened hair" at bounding box center [580, 371] width 425 height 20
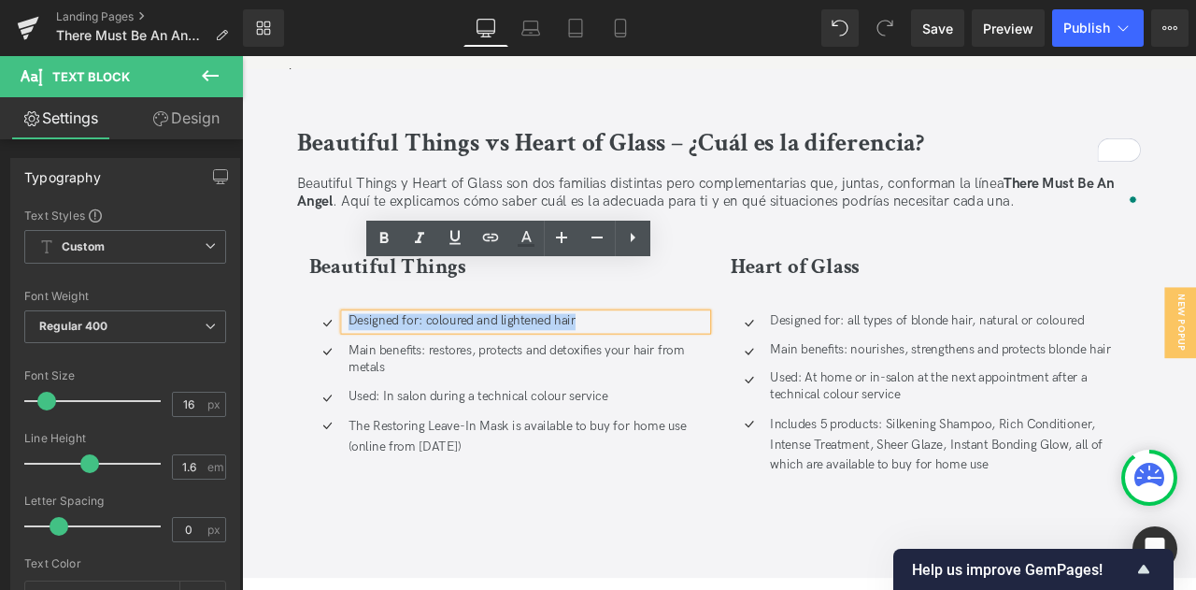
drag, startPoint x: 644, startPoint y: 310, endPoint x: 365, endPoint y: 322, distance: 278.7
click at [368, 361] on p "Designed for: coloured and lightened hair" at bounding box center [580, 371] width 425 height 20
copy p "Designed for: coloured and lightened hair"
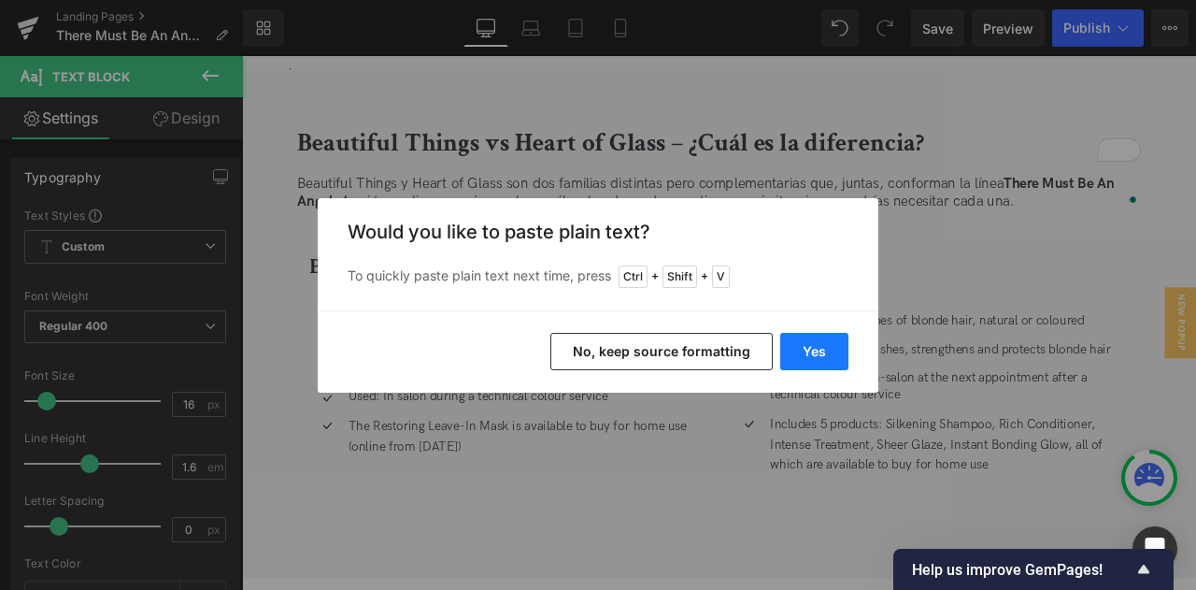
click at [798, 339] on button "Yes" at bounding box center [814, 351] width 68 height 37
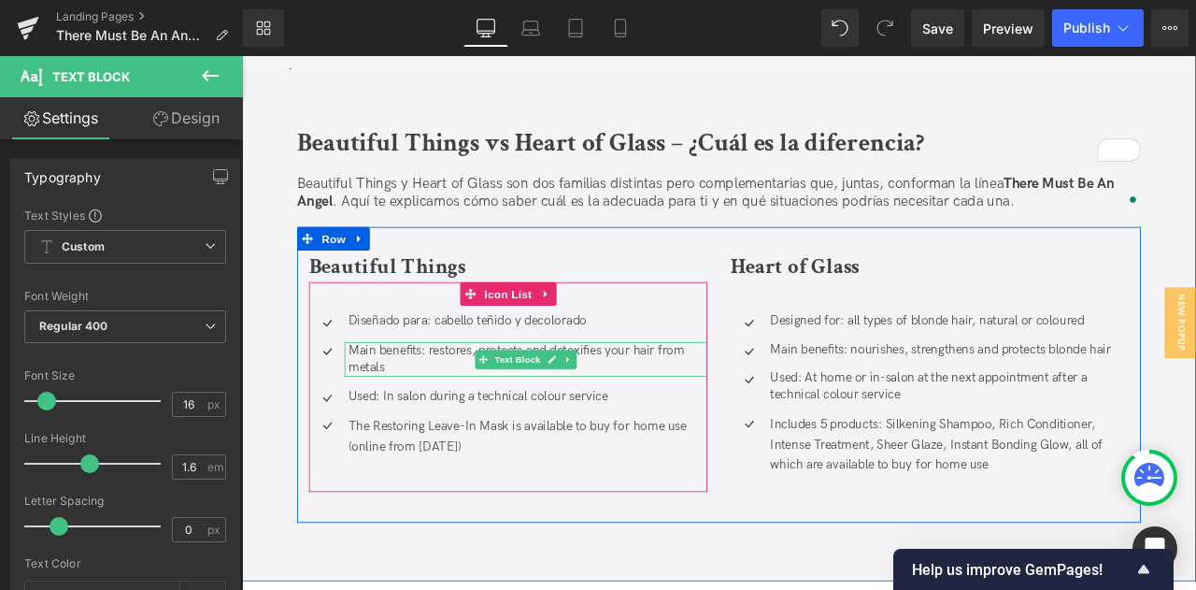
click at [425, 396] on p "Main benefits: restores, protects and detoxifies your hair from metals" at bounding box center [580, 415] width 425 height 39
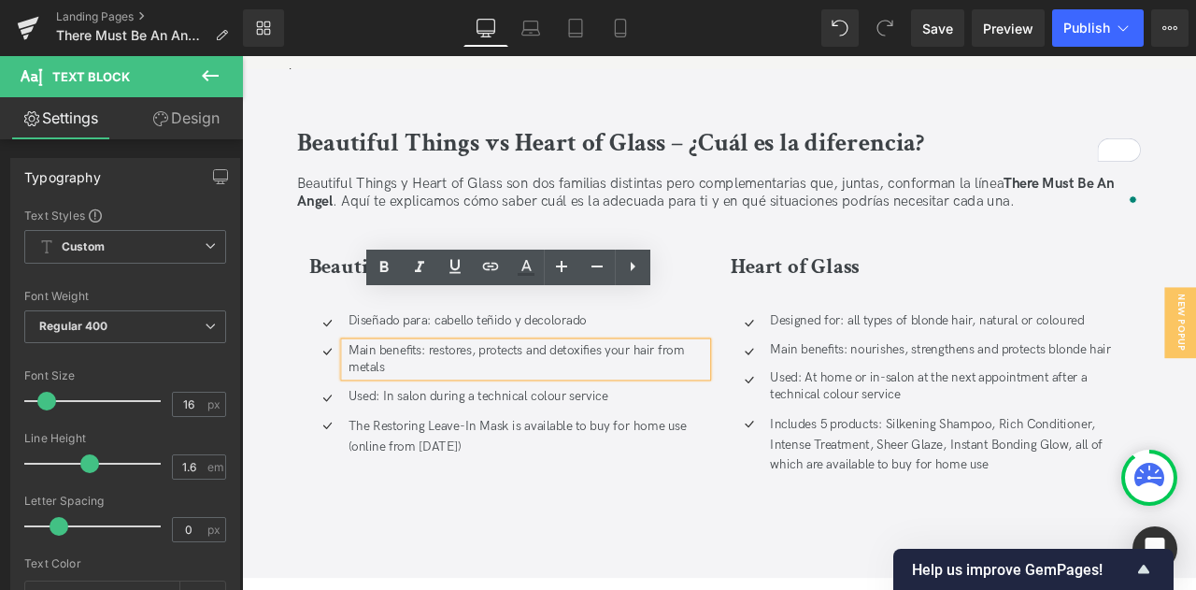
click at [402, 396] on p "Main benefits: restores, protects and detoxifies your hair from metals" at bounding box center [580, 415] width 425 height 39
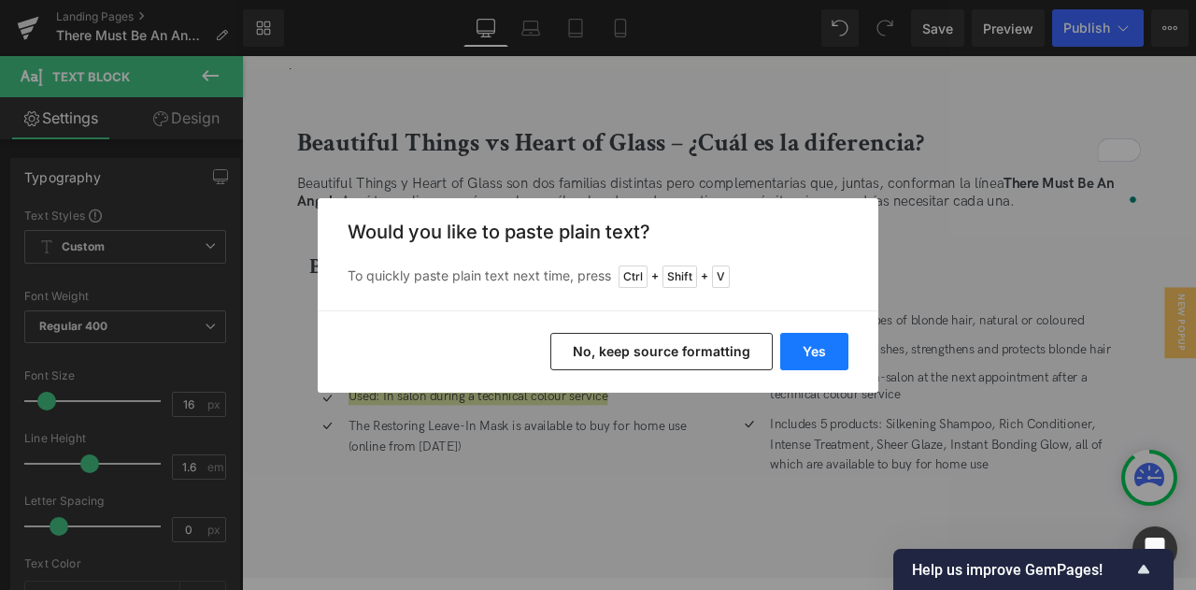
click at [843, 356] on button "Yes" at bounding box center [814, 351] width 68 height 37
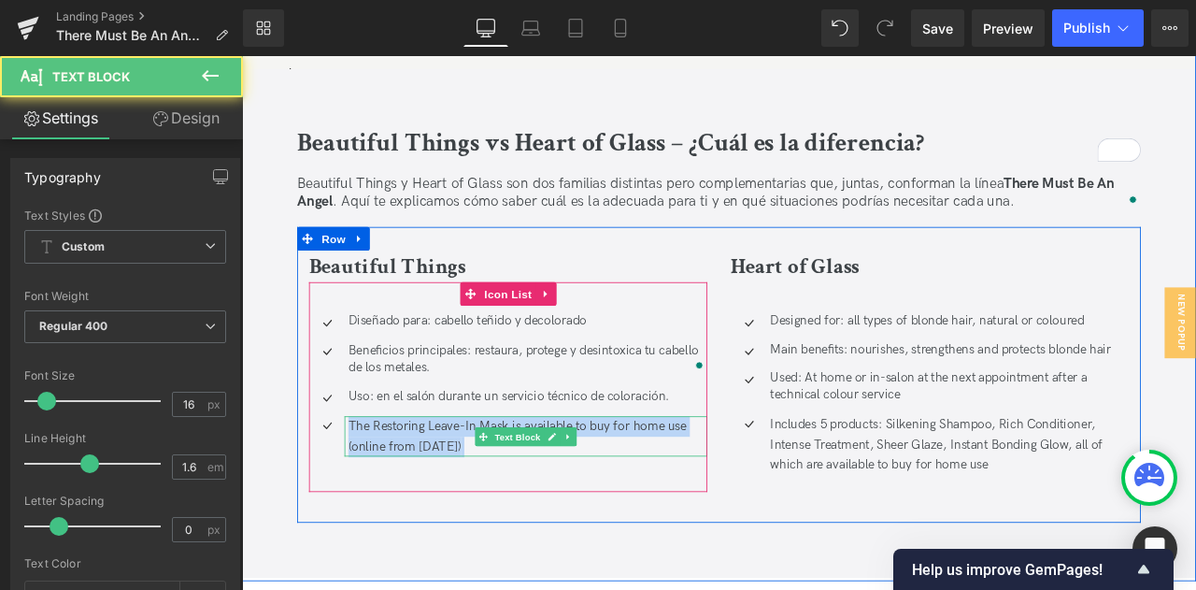
drag, startPoint x: 367, startPoint y: 434, endPoint x: 539, endPoint y: 448, distance: 172.5
click at [539, 482] on div "The Restoring Leave-In Mask is available to buy for home use (online from Octob…" at bounding box center [578, 506] width 430 height 48
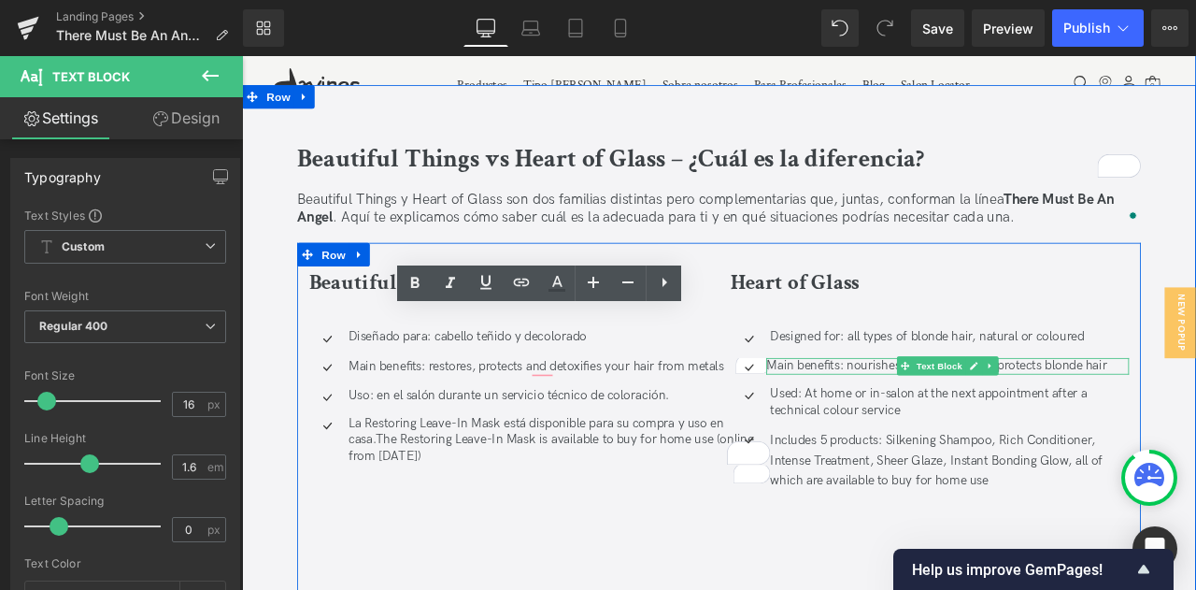
click at [792, 416] on p "Main benefits: restores, protects and detoxifies your hair from metals" at bounding box center [618, 426] width 500 height 20
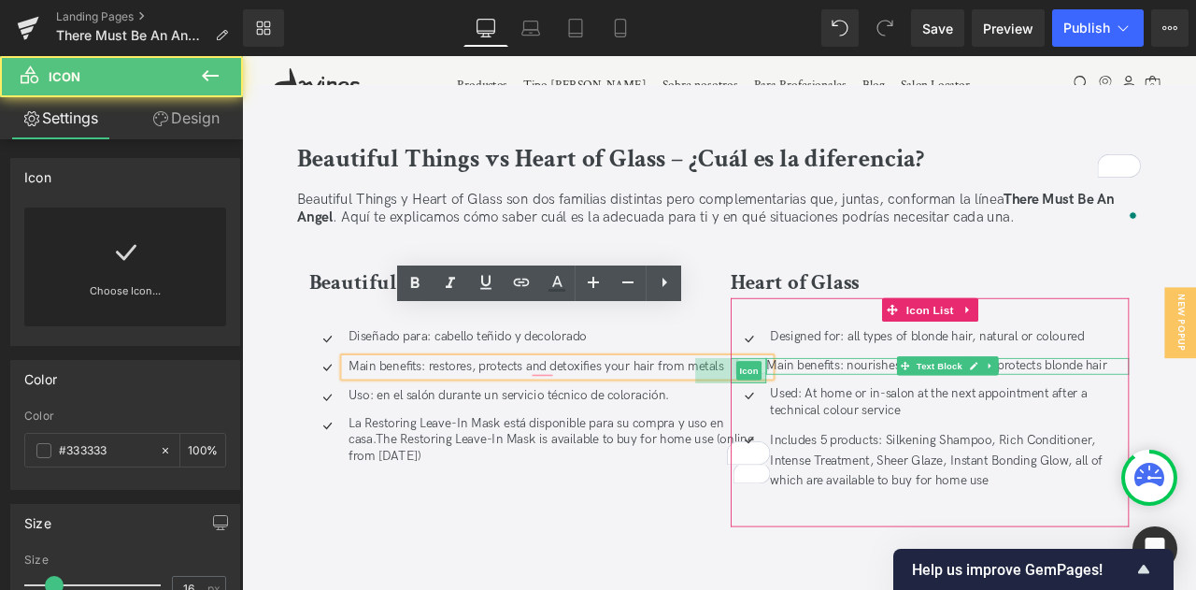
drag, startPoint x: 859, startPoint y: 372, endPoint x: 775, endPoint y: 362, distance: 84.7
click at [775, 362] on div "Beautiful Things Heading Icon Diseñado para: cabello teñido y decolorado Text B…" at bounding box center [807, 509] width 1000 height 465
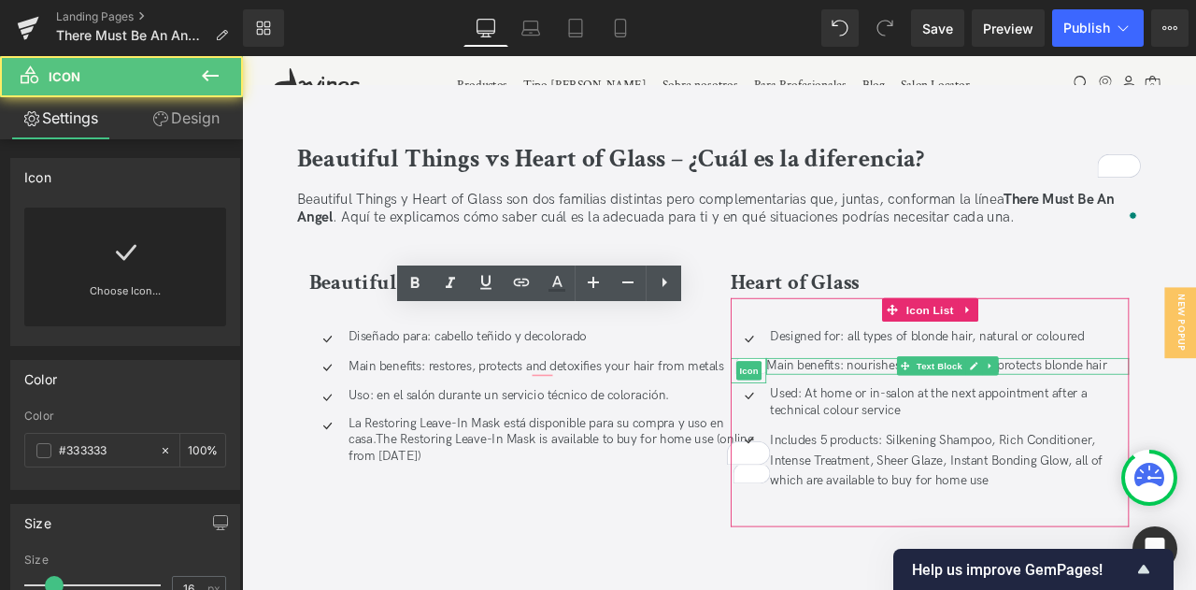
click at [739, 416] on p "Main benefits: restores, protects and detoxifies your hair from metals" at bounding box center [618, 426] width 500 height 20
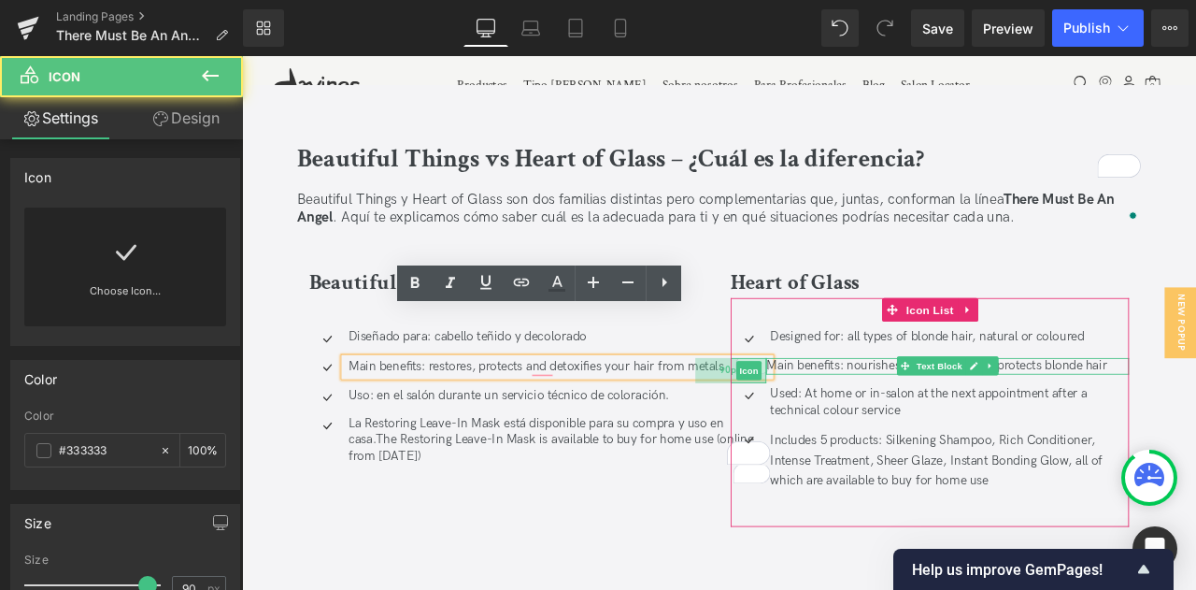
click at [816, 417] on span "90px" at bounding box center [820, 429] width 25 height 24
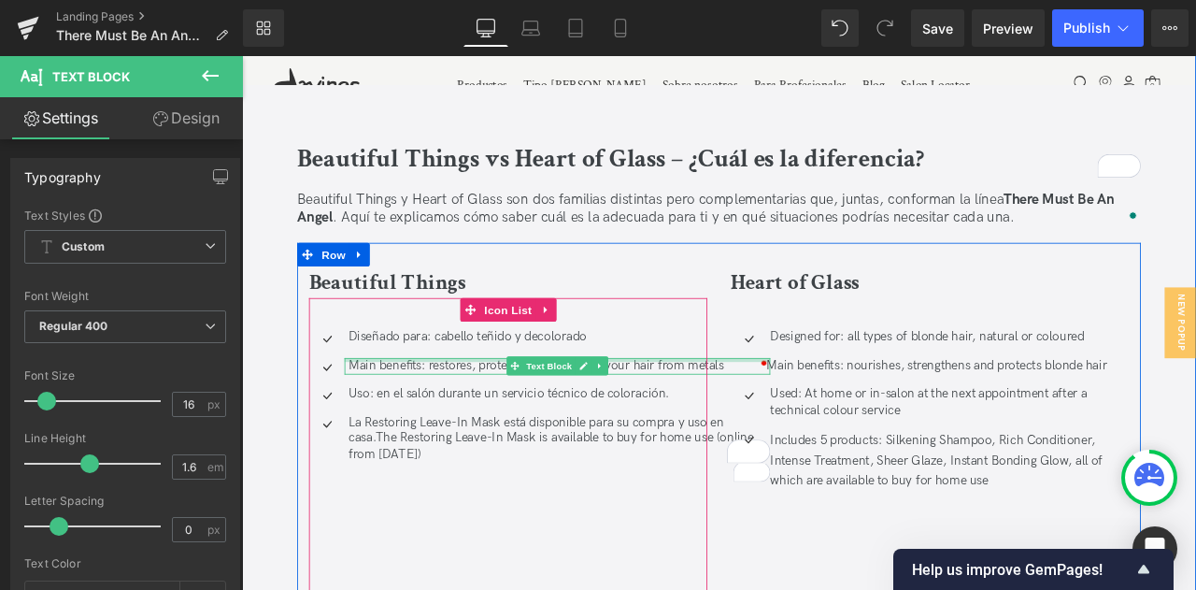
click at [739, 414] on div at bounding box center [615, 416] width 505 height 5
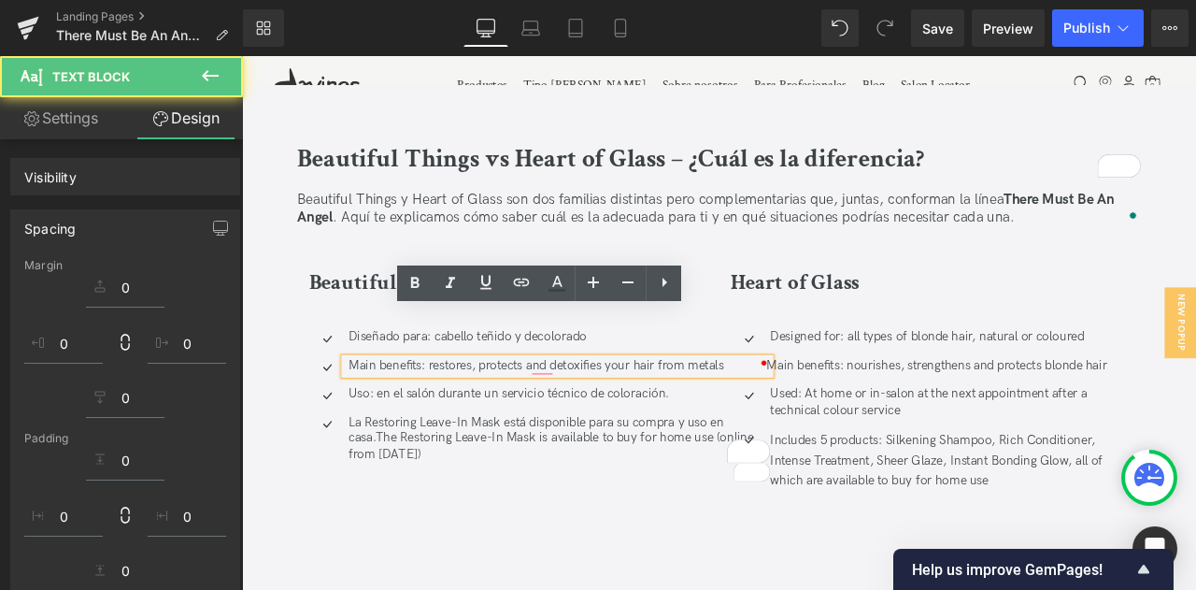
click at [727, 481] on p "La Restoring Leave-In Mask está disponible para su compra y uso en casa.The Res…" at bounding box center [618, 510] width 500 height 58
click at [876, 343] on div "Icon Designed for: all types of blonde hair, natural or coloured Text Block Ico…" at bounding box center [1057, 478] width 472 height 271
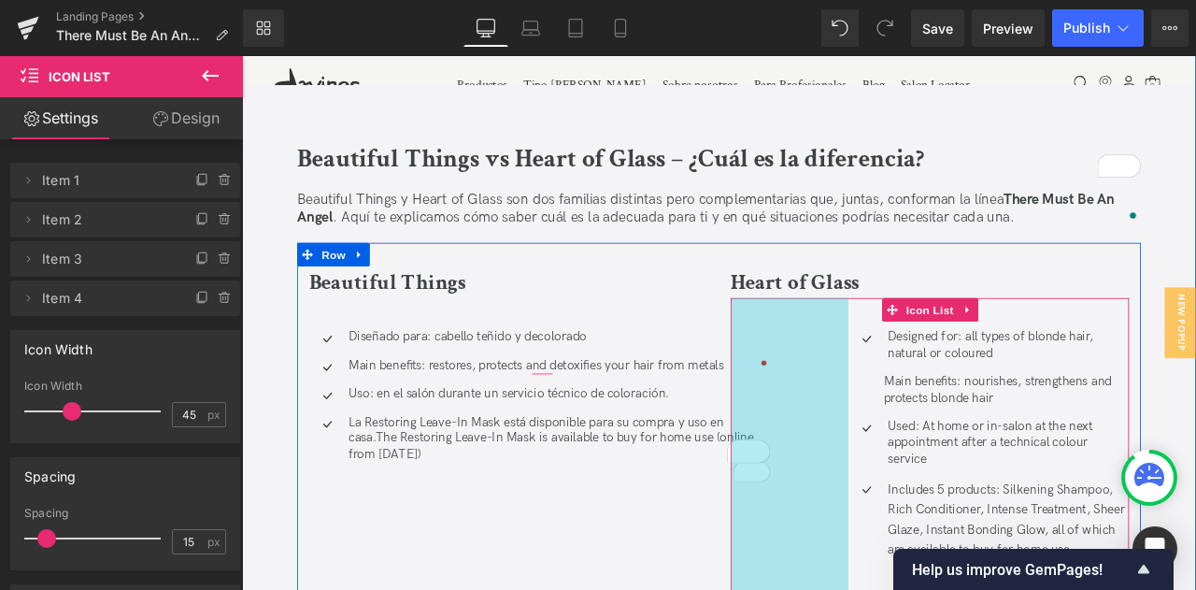
drag, startPoint x: 821, startPoint y: 419, endPoint x: 960, endPoint y: 425, distance: 139.3
click at [960, 425] on div "Icon Designed for: all types of blonde hair, natural or coloured Text Block Ico…" at bounding box center [1057, 519] width 472 height 353
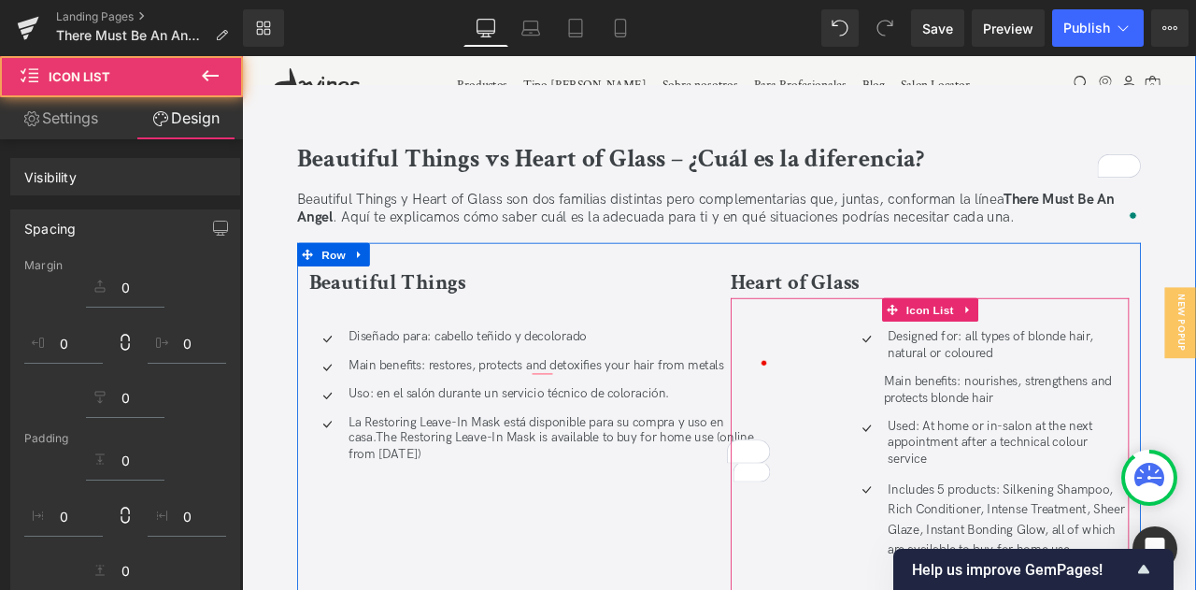
click at [807, 365] on div "Heart of Glass Heading Icon Designed for: all types of blonde hair, natural or …" at bounding box center [1057, 501] width 500 height 391
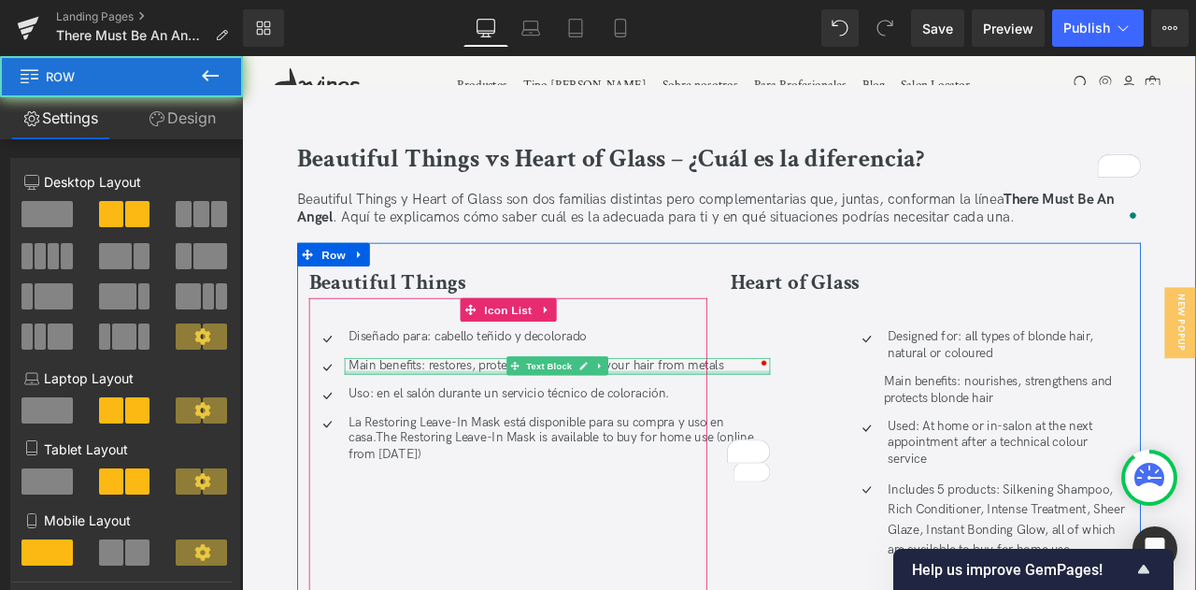
click at [748, 429] on div at bounding box center [615, 431] width 505 height 5
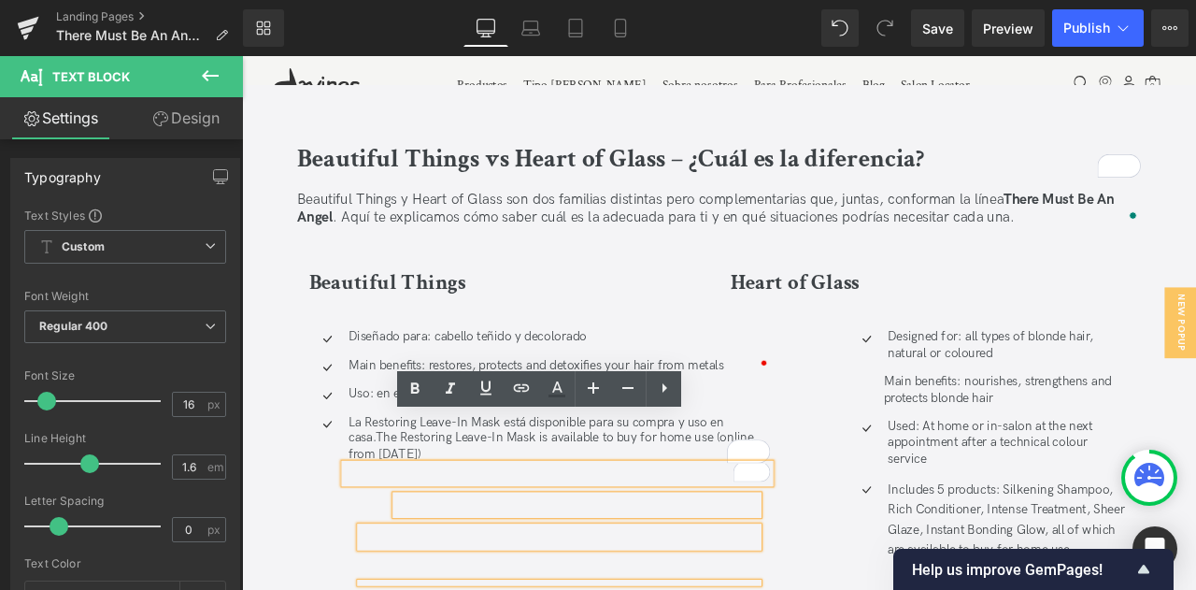
click at [807, 454] on div "Heart of Glass Heading Icon Designed for: all types of blonde hair, natural or …" at bounding box center [1057, 501] width 500 height 391
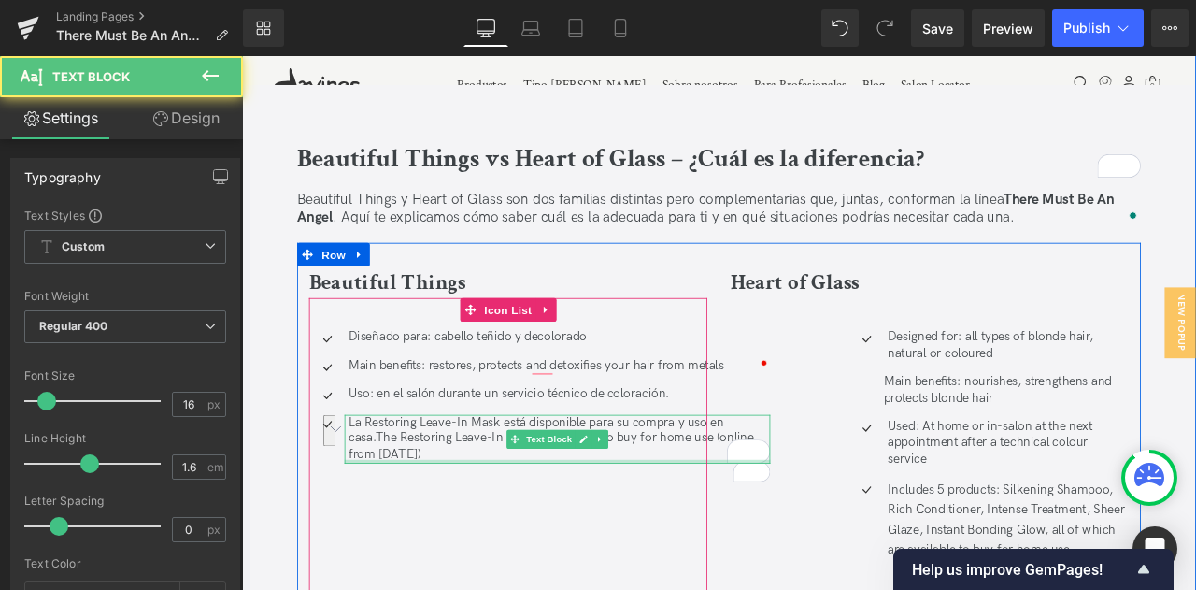
drag, startPoint x: 399, startPoint y: 450, endPoint x: 531, endPoint y: 480, distance: 135.1
click at [531, 481] on div "La Restoring Leave-In Mask está disponible para su compra y uso en casa.The Res…" at bounding box center [615, 510] width 505 height 58
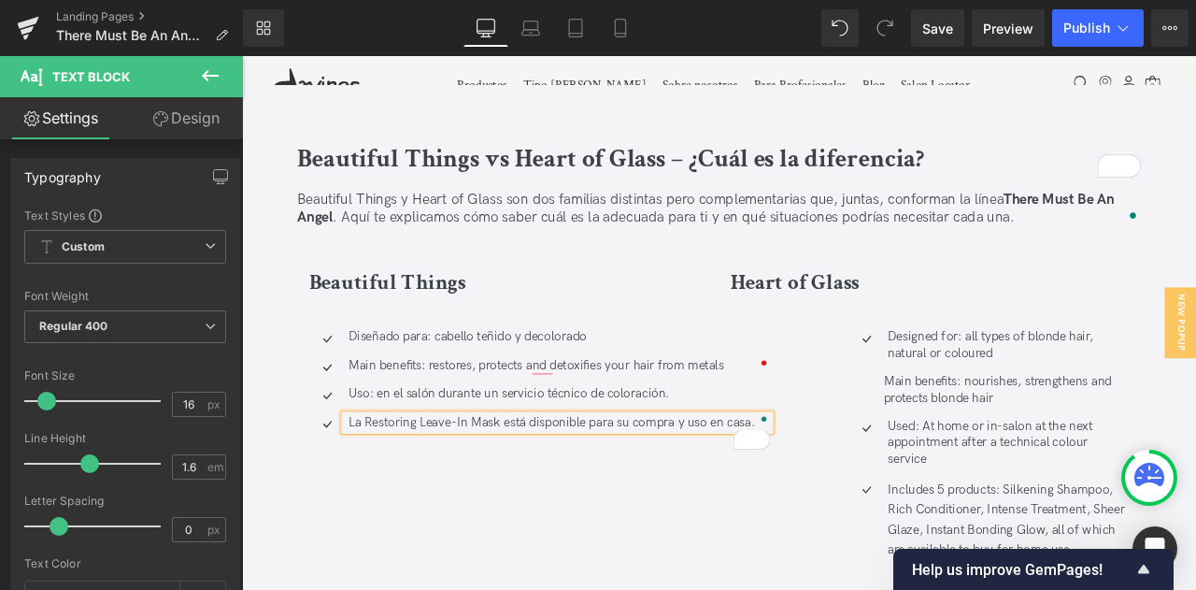
click at [807, 438] on div "Heart of Glass Heading Icon Designed for: all types of blonde hair, natural or …" at bounding box center [1057, 501] width 500 height 391
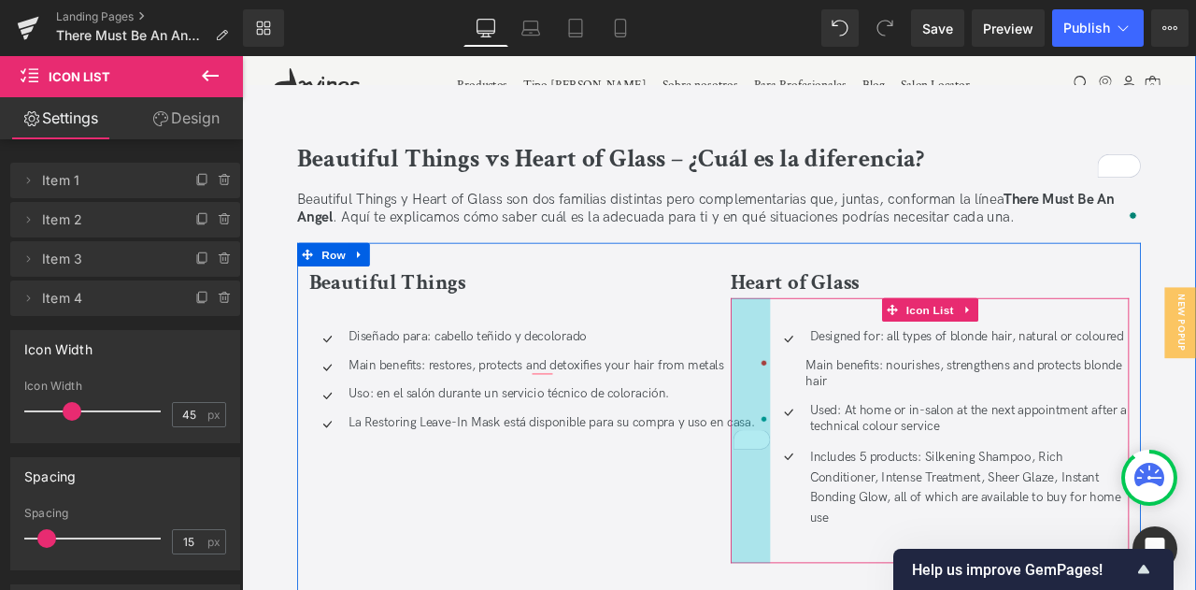
drag, startPoint x: 825, startPoint y: 392, endPoint x: 732, endPoint y: 412, distance: 94.6
click at [732, 412] on div "Beautiful Things Heading Icon Diseñado para: cabello teñido y decolorado Text B…" at bounding box center [807, 489] width 1000 height 425
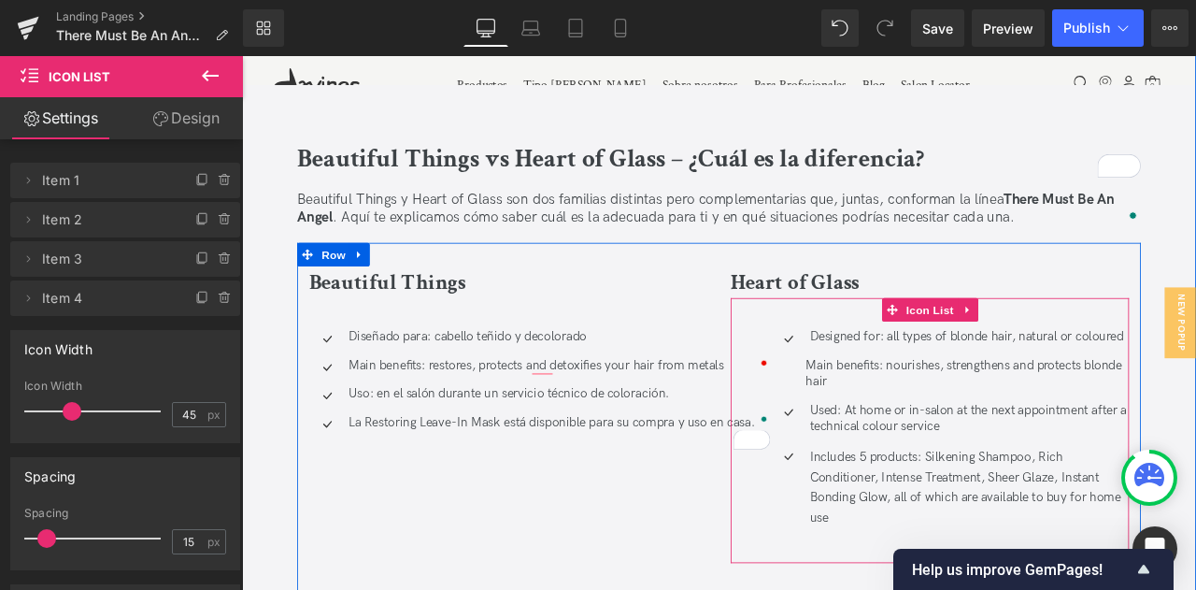
click at [799, 414] on p "Main benefits: restores, protects and detoxifies your hair from metals" at bounding box center [618, 424] width 500 height 20
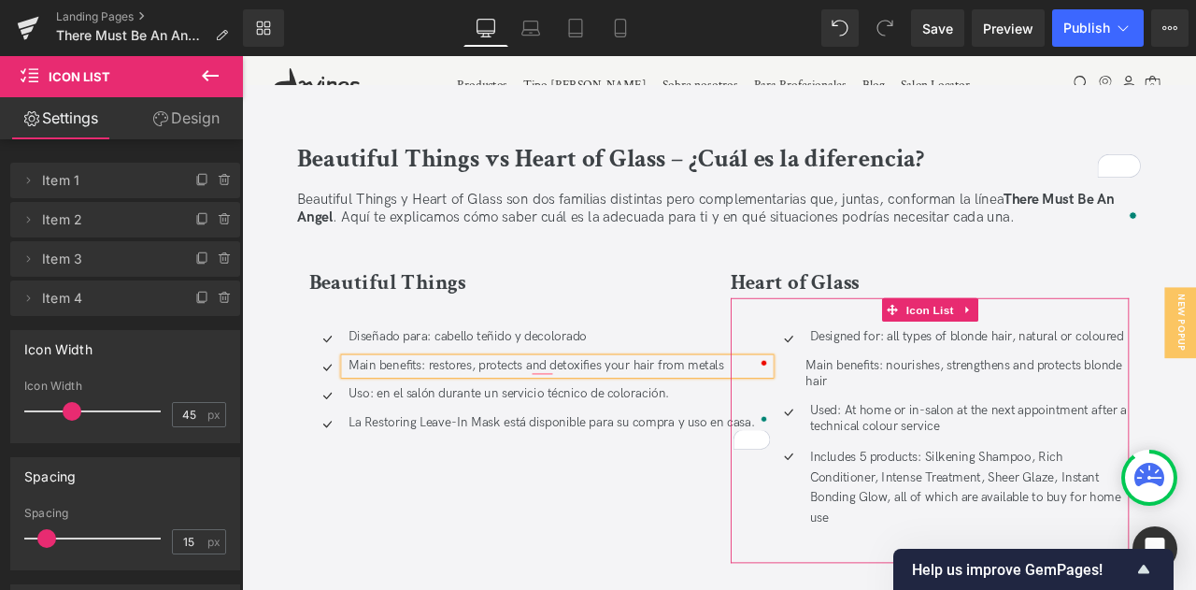
click at [713, 414] on p "Main benefits: restores, protects and detoxifies your hair from metals" at bounding box center [618, 424] width 500 height 20
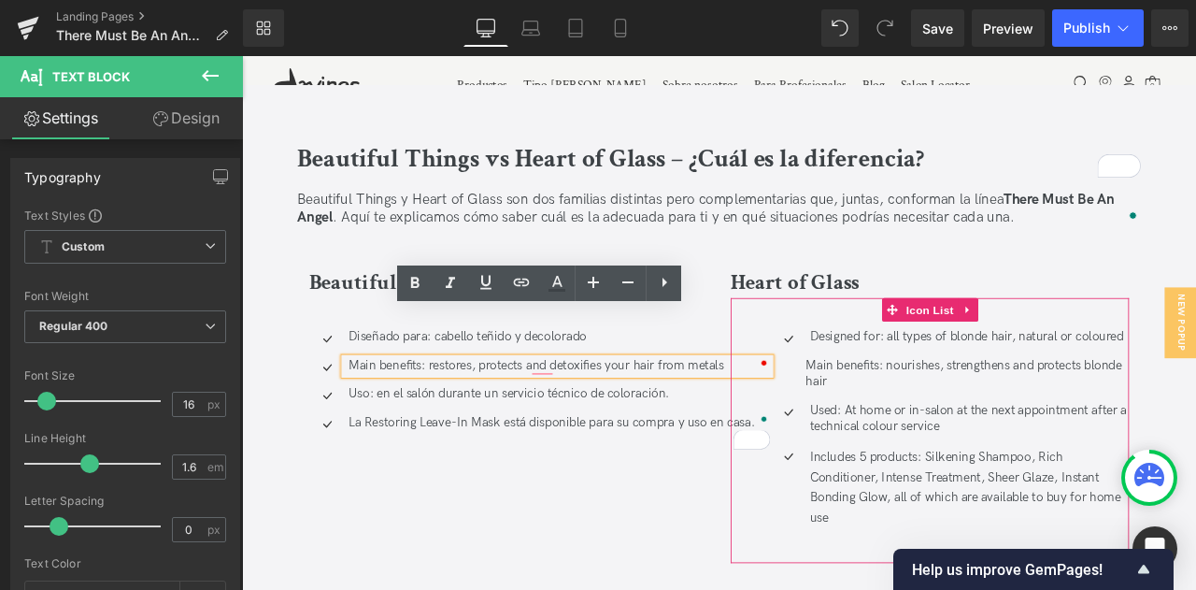
click at [868, 380] on ul "Icon Designed for: all types of blonde hair, natural or coloured Text Block Ico…" at bounding box center [1080, 504] width 425 height 249
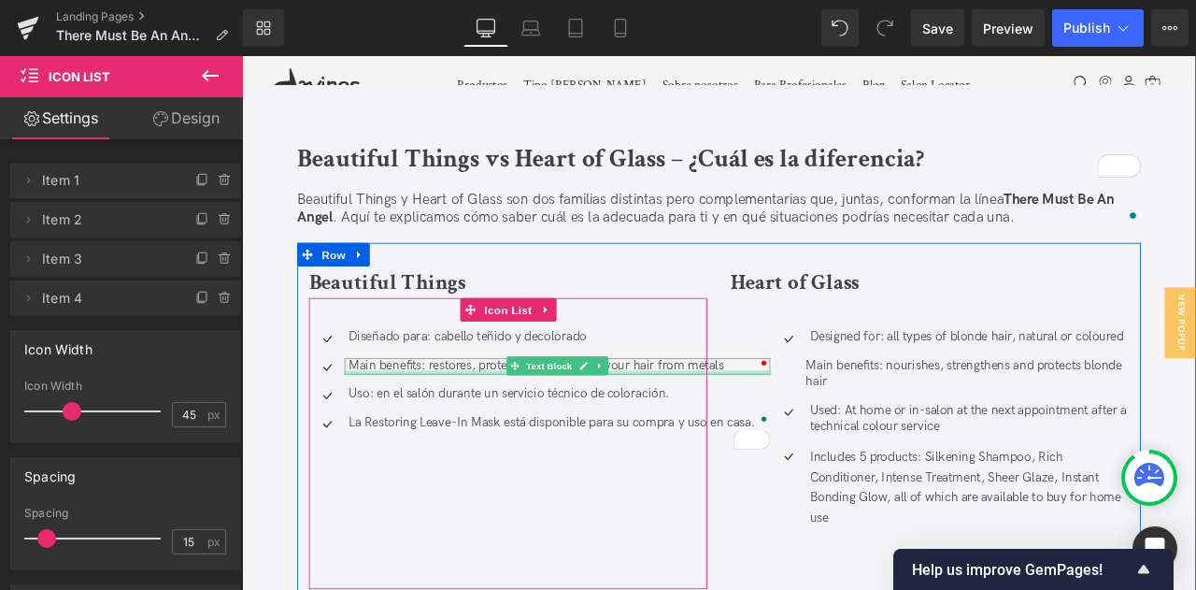
click at [761, 429] on div at bounding box center [615, 431] width 505 height 5
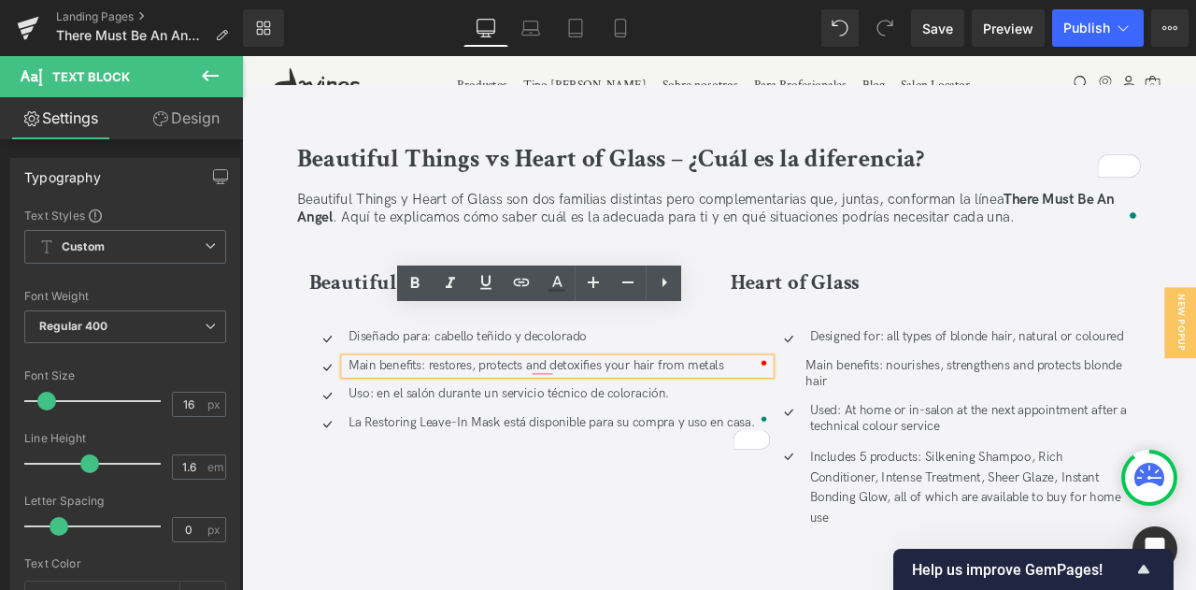
click at [603, 537] on div "To enrich screen reader interactions, please activate Accessibility in Grammarl…" at bounding box center [639, 549] width 430 height 24
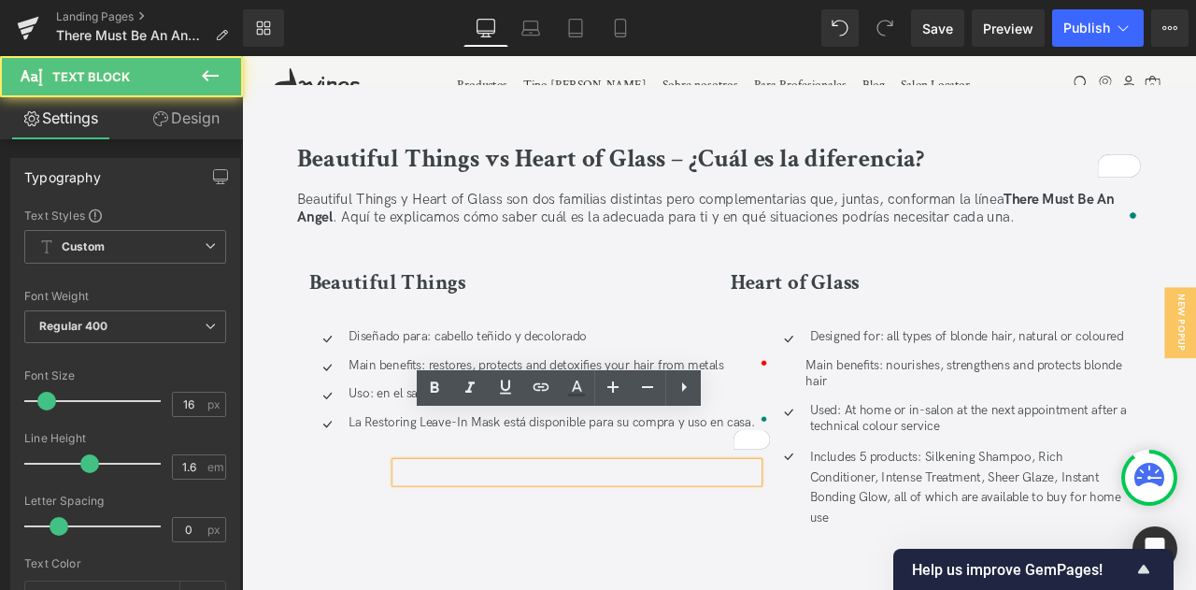
click at [383, 380] on div "Diseñado para: cabello teñido y decolorado Text Block" at bounding box center [615, 390] width 505 height 20
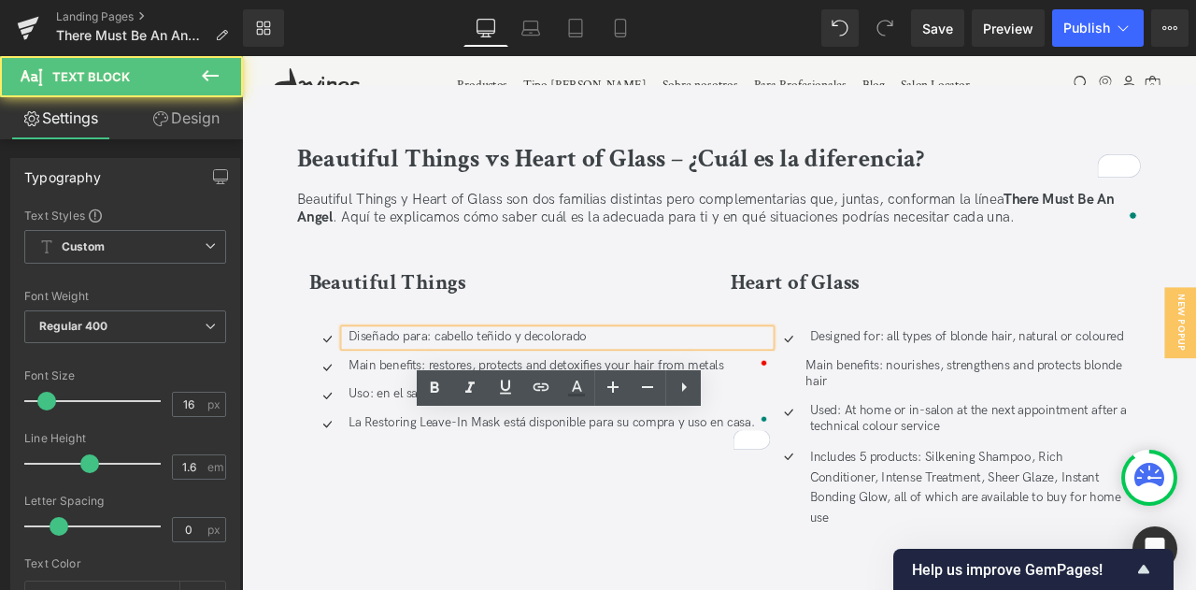
click at [655, 380] on p "Diseñado para: cabello teñido y decolorado" at bounding box center [618, 390] width 500 height 20
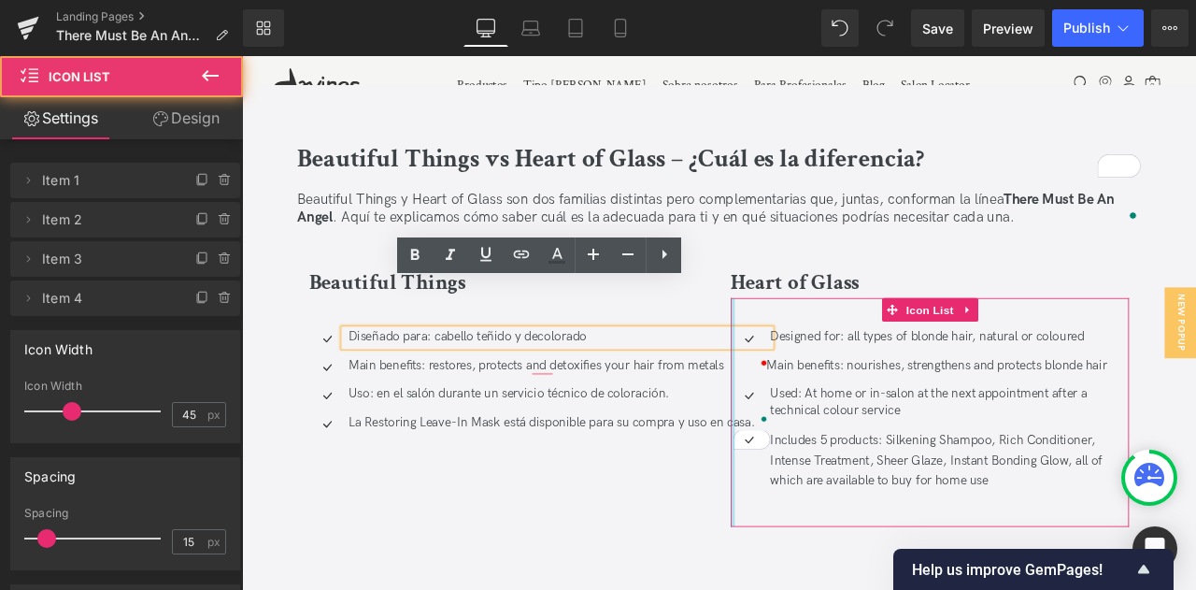
drag, startPoint x: 760, startPoint y: 405, endPoint x: 846, endPoint y: 532, distance: 153.2
click at [772, 405] on div "Beautiful Things Heading Icon Diseñado para: cabello teñido y decolorado Text B…" at bounding box center [807, 489] width 1000 height 425
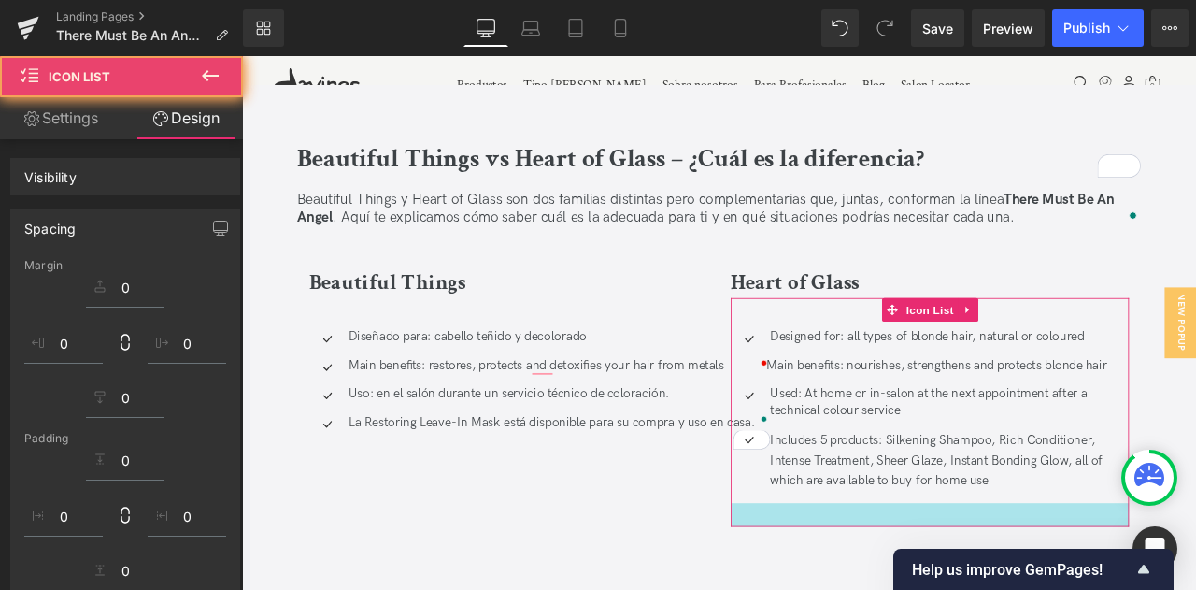
click at [721, 576] on div "To enrich screen reader interactions, please activate Accessibility in Grammarl…" at bounding box center [618, 588] width 472 height 24
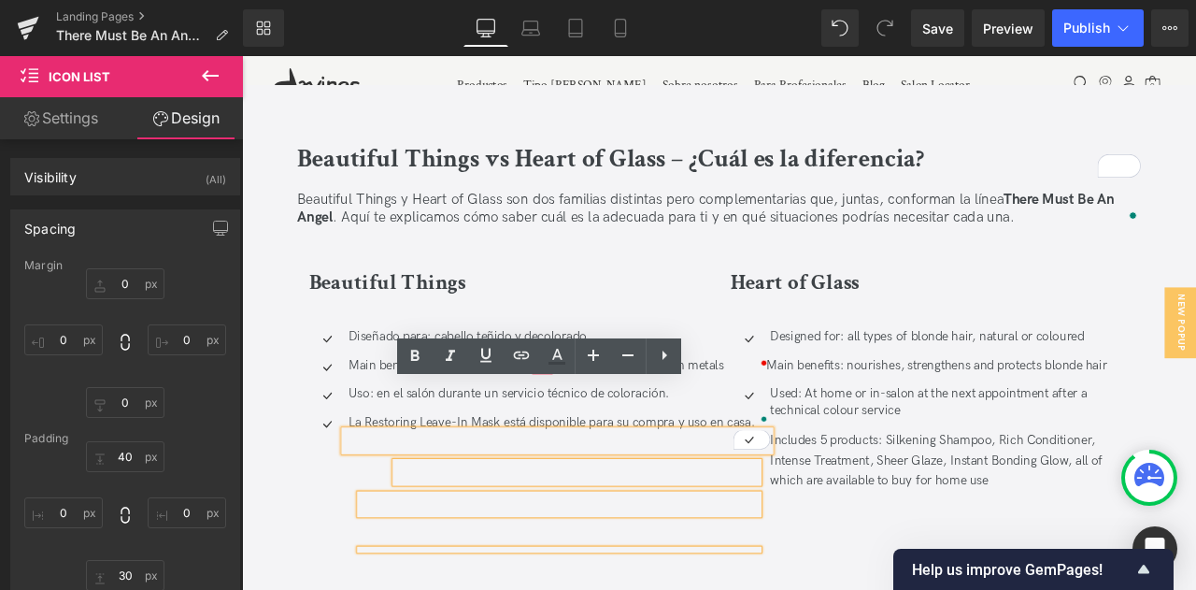
drag, startPoint x: 778, startPoint y: 438, endPoint x: 774, endPoint y: 455, distance: 17.5
click at [779, 500] on div "To enrich screen reader interactions, please activate Accessibility in Grammarl…" at bounding box center [615, 512] width 505 height 24
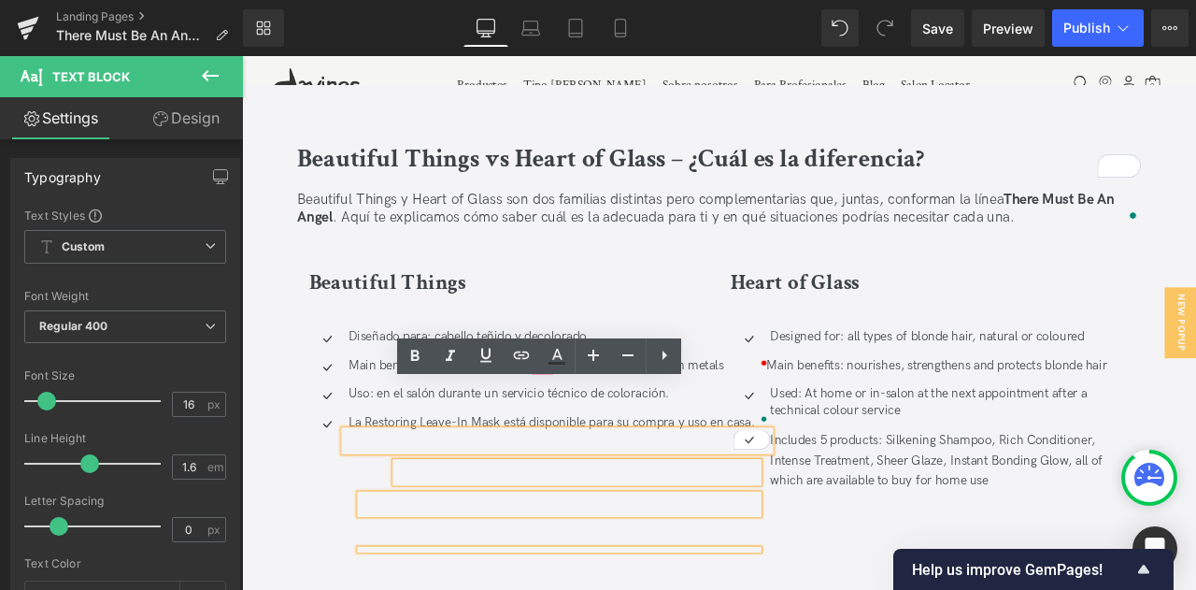
click at [584, 519] on div "Loading Product" at bounding box center [598, 515] width 102 height 21
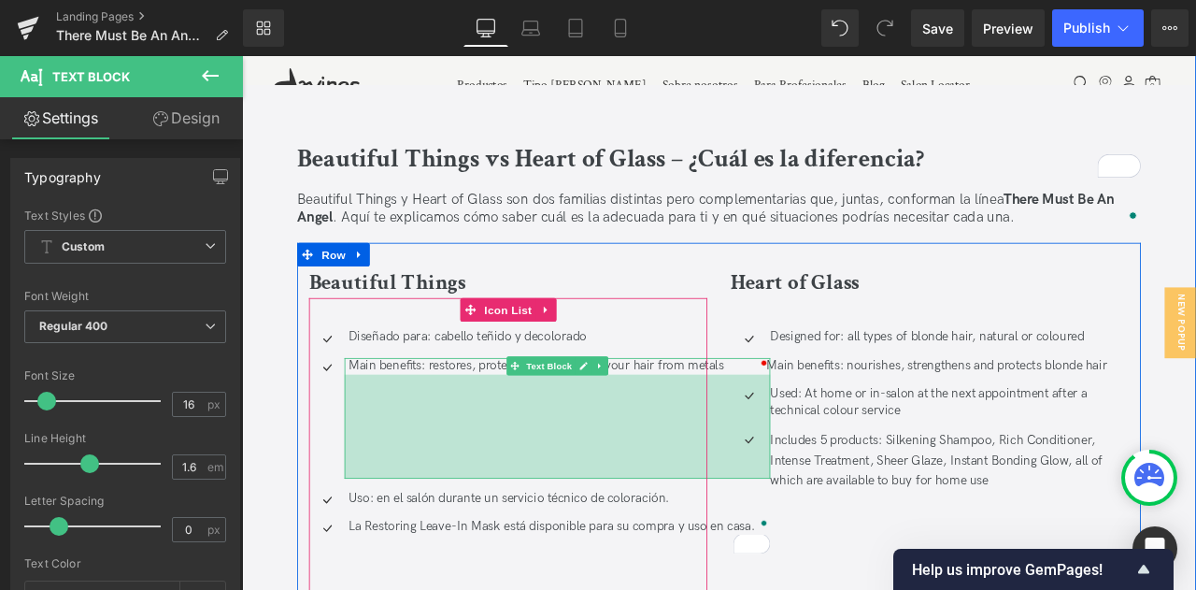
drag, startPoint x: 772, startPoint y: 373, endPoint x: 785, endPoint y: 497, distance: 124.9
click at [785, 497] on div "Icon Diseñado para: cabello teñido y decolorado Text Block Icon Main benefits: …" at bounding box center [557, 577] width 472 height 468
drag, startPoint x: 828, startPoint y: 370, endPoint x: 641, endPoint y: 405, distance: 190.2
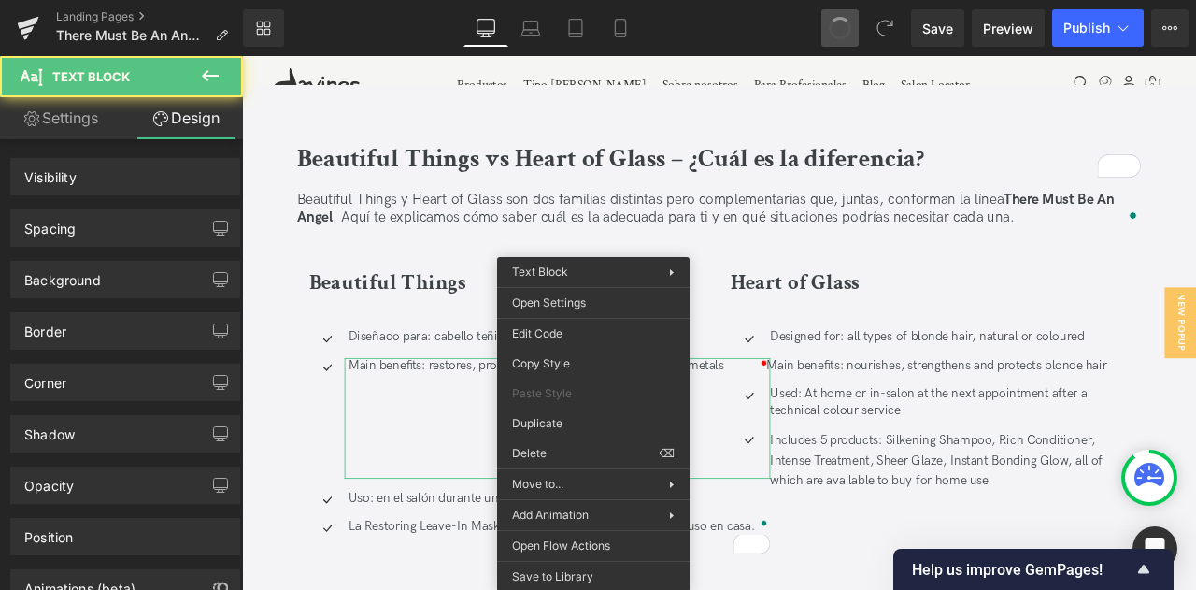
click at [837, 36] on span at bounding box center [840, 28] width 28 height 28
click at [837, 36] on span at bounding box center [840, 28] width 31 height 31
click at [837, 36] on span at bounding box center [840, 28] width 26 height 26
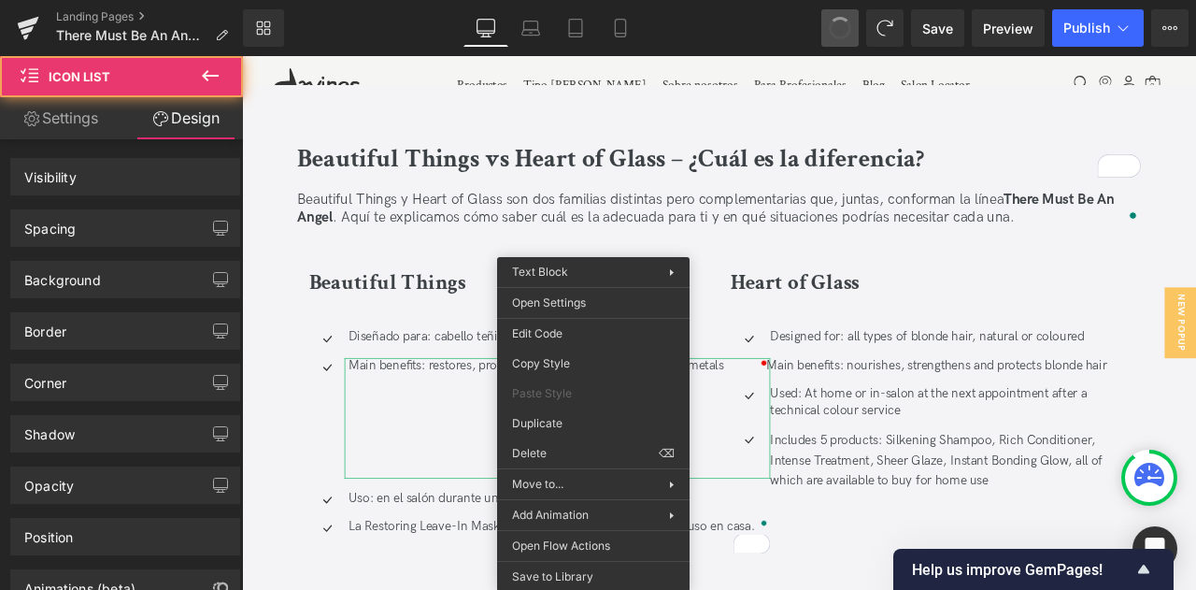
click at [837, 36] on span at bounding box center [840, 28] width 31 height 31
click at [837, 36] on span at bounding box center [840, 28] width 30 height 30
click at [837, 36] on span at bounding box center [840, 28] width 32 height 32
click at [837, 36] on span at bounding box center [840, 28] width 22 height 22
click at [837, 36] on span at bounding box center [840, 28] width 30 height 30
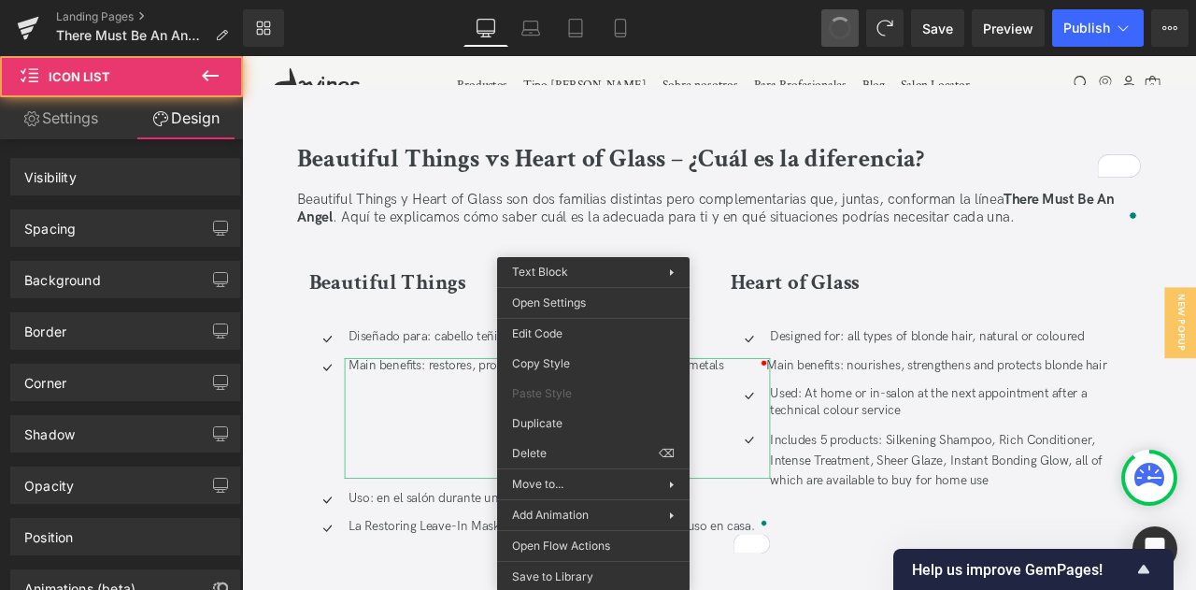
click at [837, 36] on span at bounding box center [840, 28] width 30 height 30
click at [837, 36] on span at bounding box center [840, 28] width 32 height 32
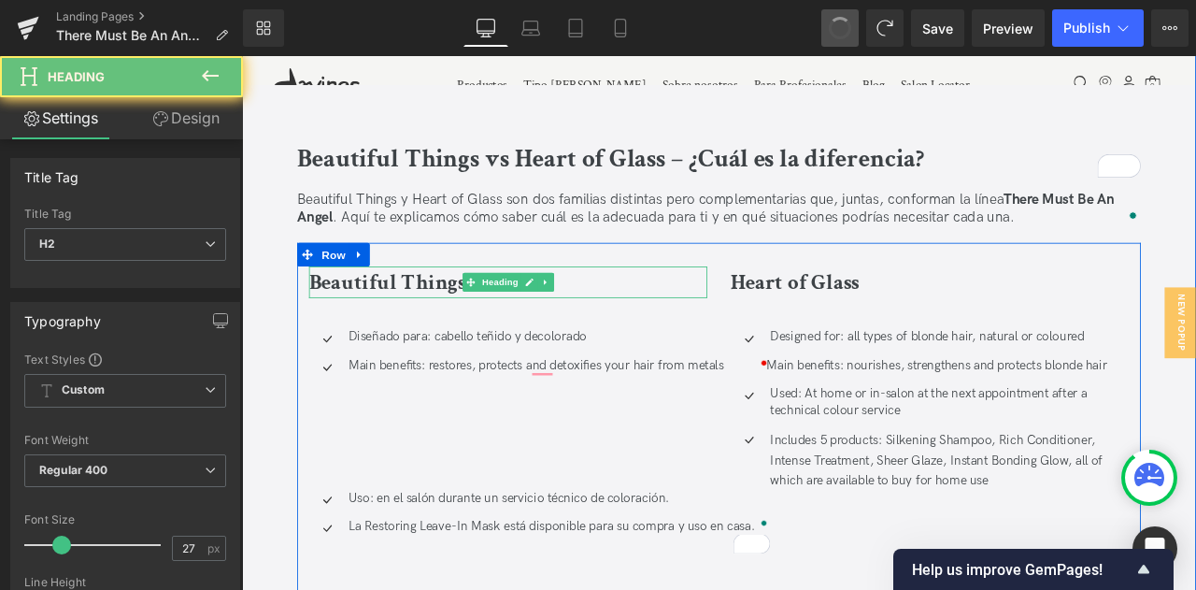
click at [737, 306] on h2 "Beautiful Things" at bounding box center [557, 325] width 472 height 38
click at [701, 277] on div "Beautiful Things Heading Icon Diseñado para: cabello teñido y decolorado Text B…" at bounding box center [807, 551] width 1000 height 548
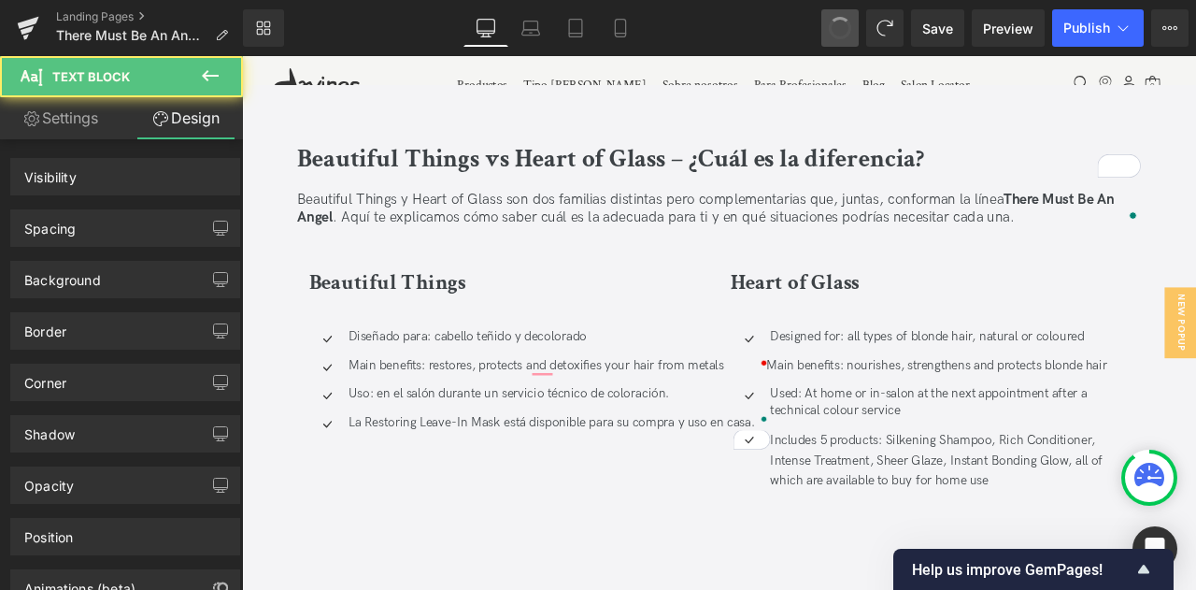
click at [832, 36] on button at bounding box center [839, 27] width 37 height 37
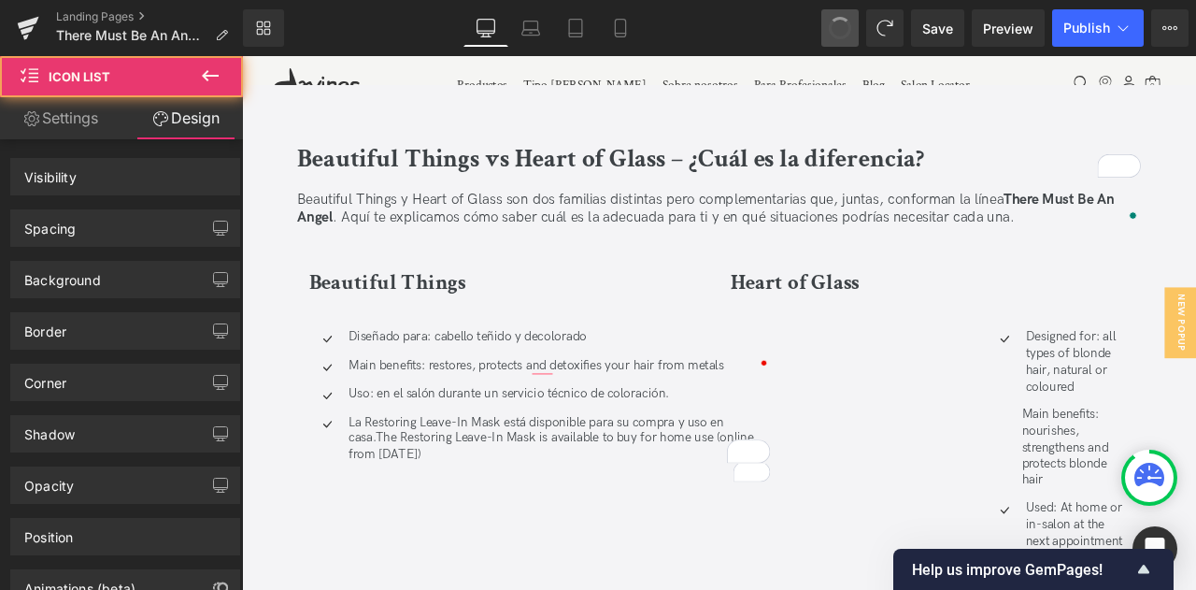
click at [835, 36] on span at bounding box center [840, 28] width 32 height 32
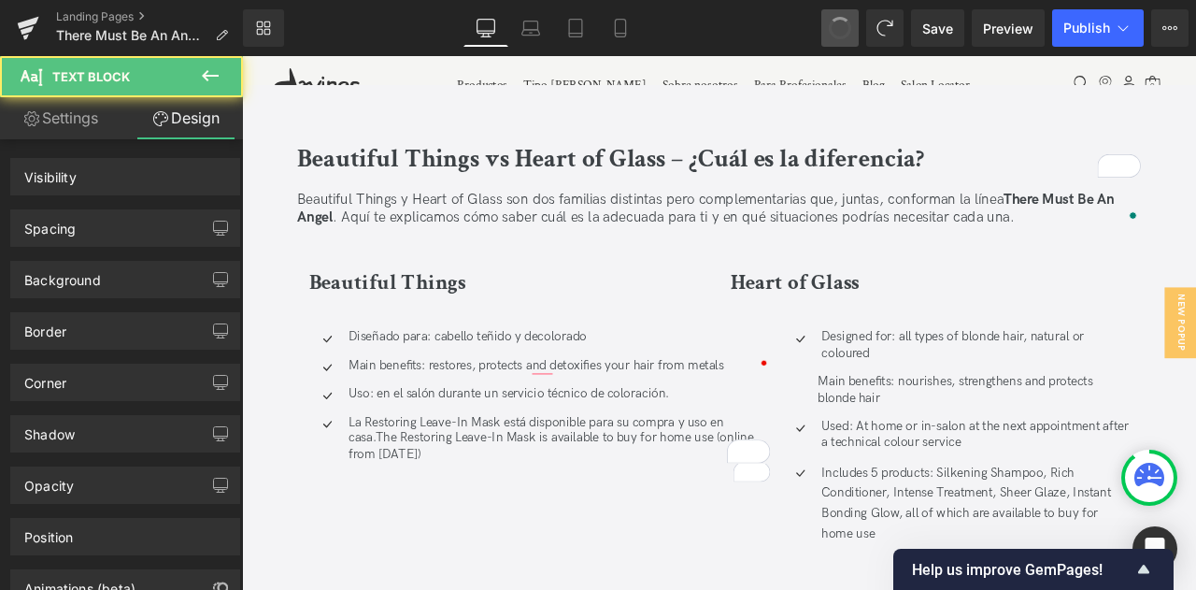
drag, startPoint x: 837, startPoint y: 18, endPoint x: 841, endPoint y: 46, distance: 28.3
click at [837, 18] on span at bounding box center [840, 28] width 26 height 26
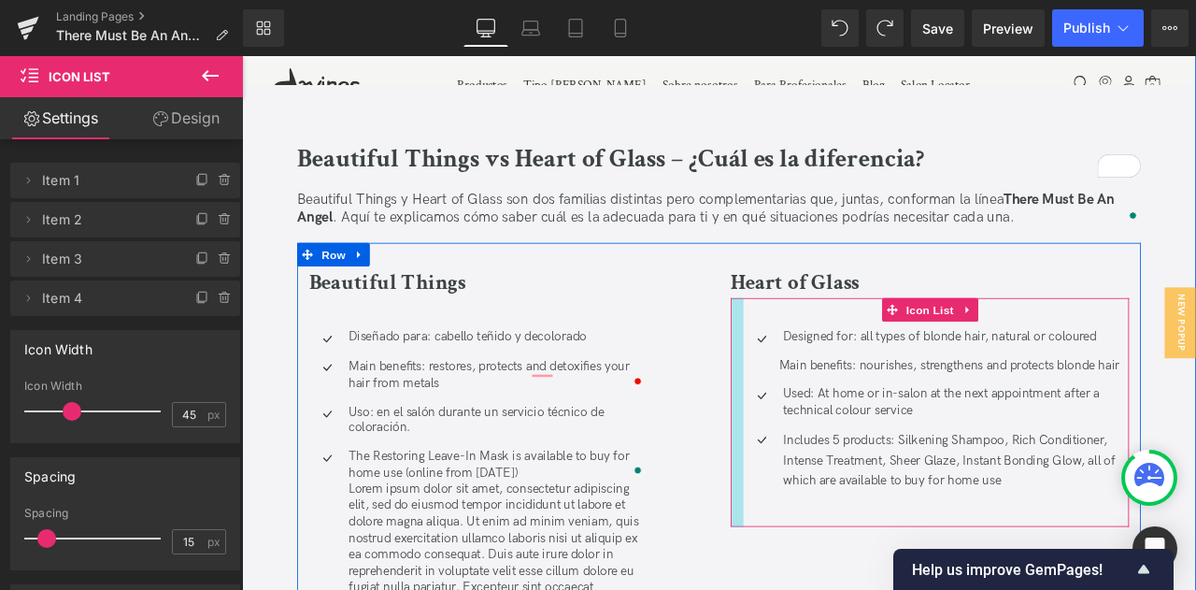
drag, startPoint x: 831, startPoint y: 423, endPoint x: 785, endPoint y: 424, distance: 45.8
click at [785, 424] on div "Beautiful Things Heading Icon Diseñado para: cabello teñido y decolorado Text B…" at bounding box center [807, 534] width 1000 height 514
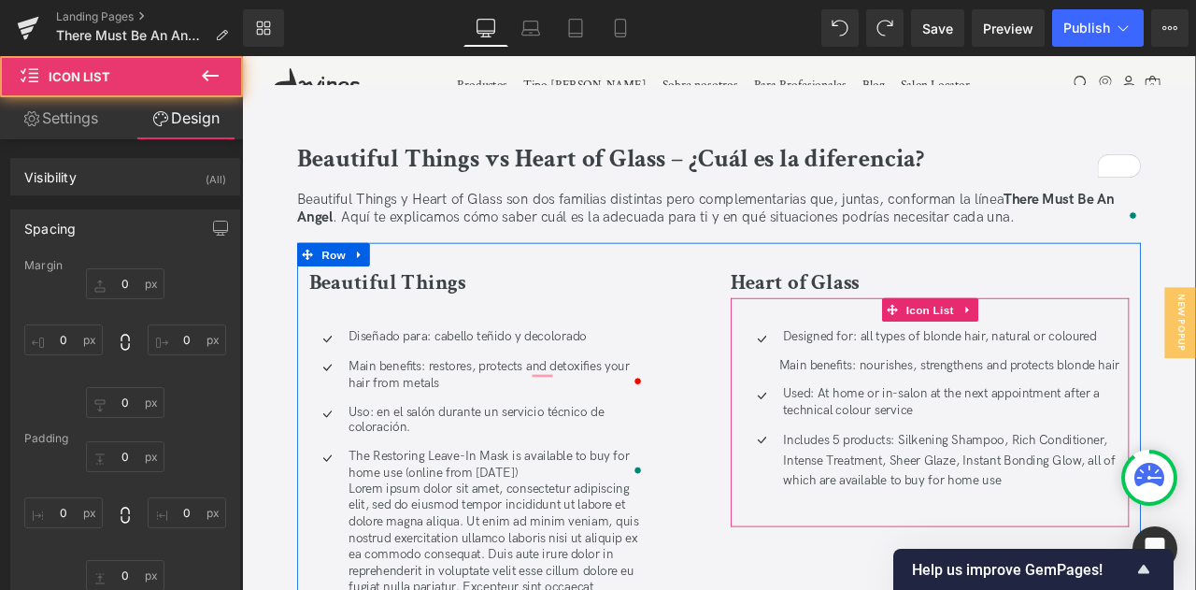
type input "0"
type input "40"
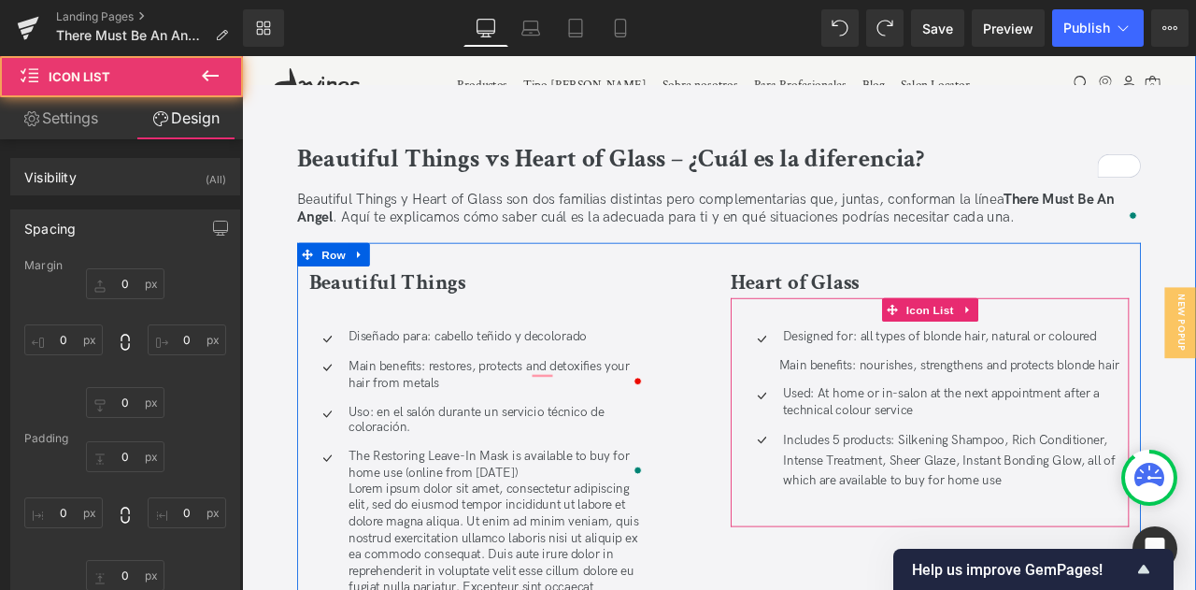
type input "0"
type input "30"
type input "16"
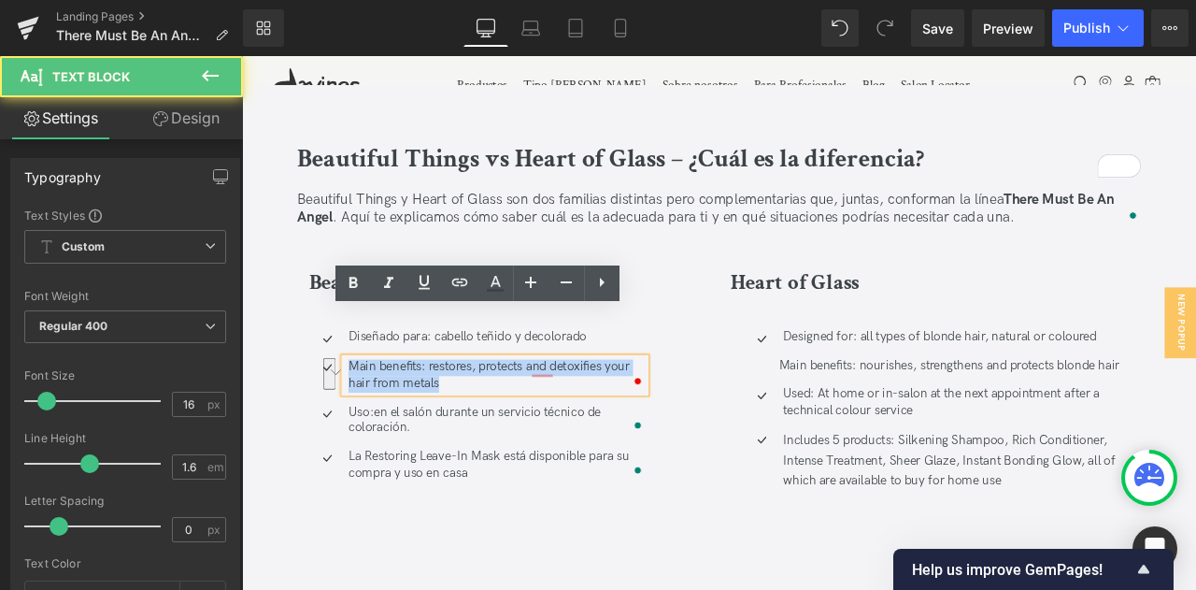
drag, startPoint x: 486, startPoint y: 391, endPoint x: 367, endPoint y: 358, distance: 123.3
click at [367, 414] on div "Main benefits: restores, protects and detoxifies your hair from metals" at bounding box center [541, 434] width 357 height 41
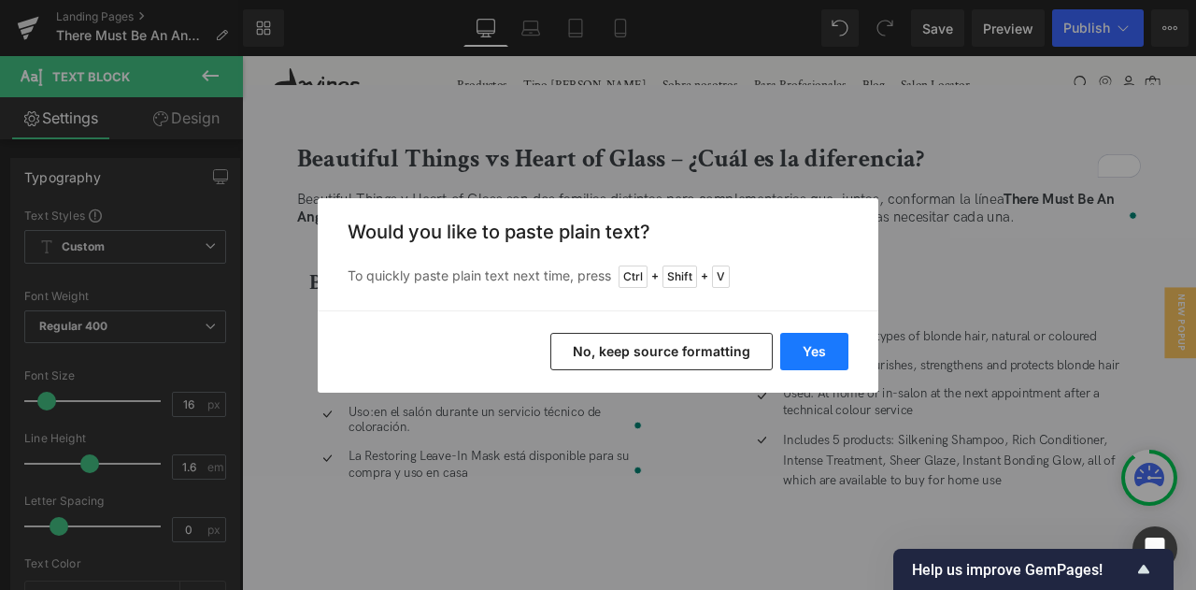
click at [811, 340] on button "Yes" at bounding box center [814, 351] width 68 height 37
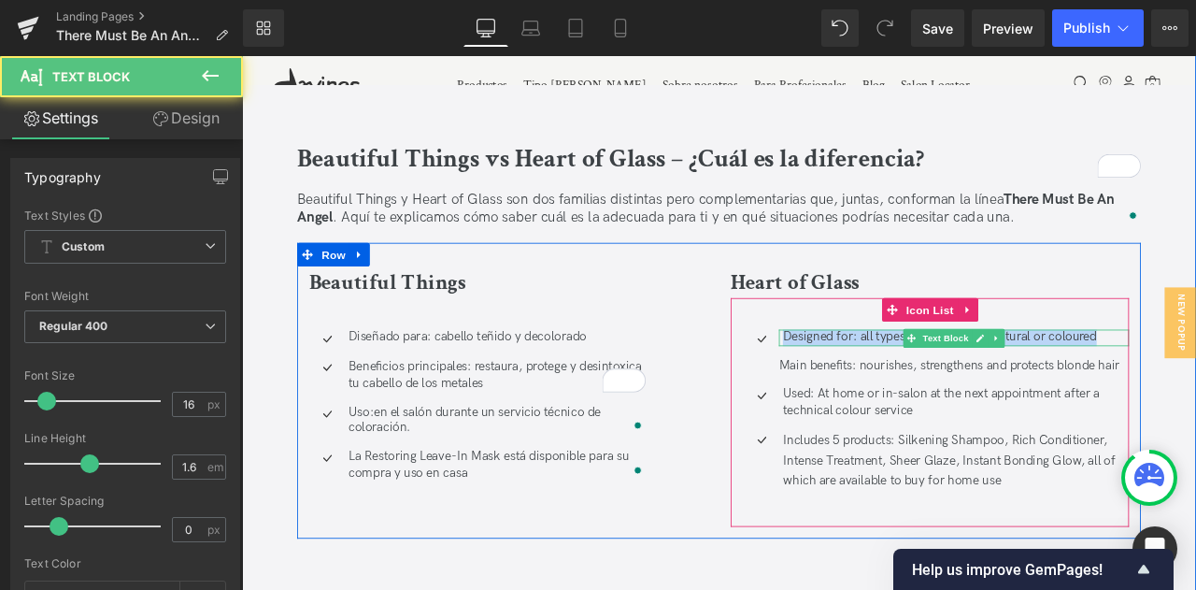
drag, startPoint x: 882, startPoint y: 334, endPoint x: 1270, endPoint y: 334, distance: 387.7
click at [1195, 380] on p "Designed for: all types of blonde hair, natural or coloured" at bounding box center [1088, 390] width 410 height 20
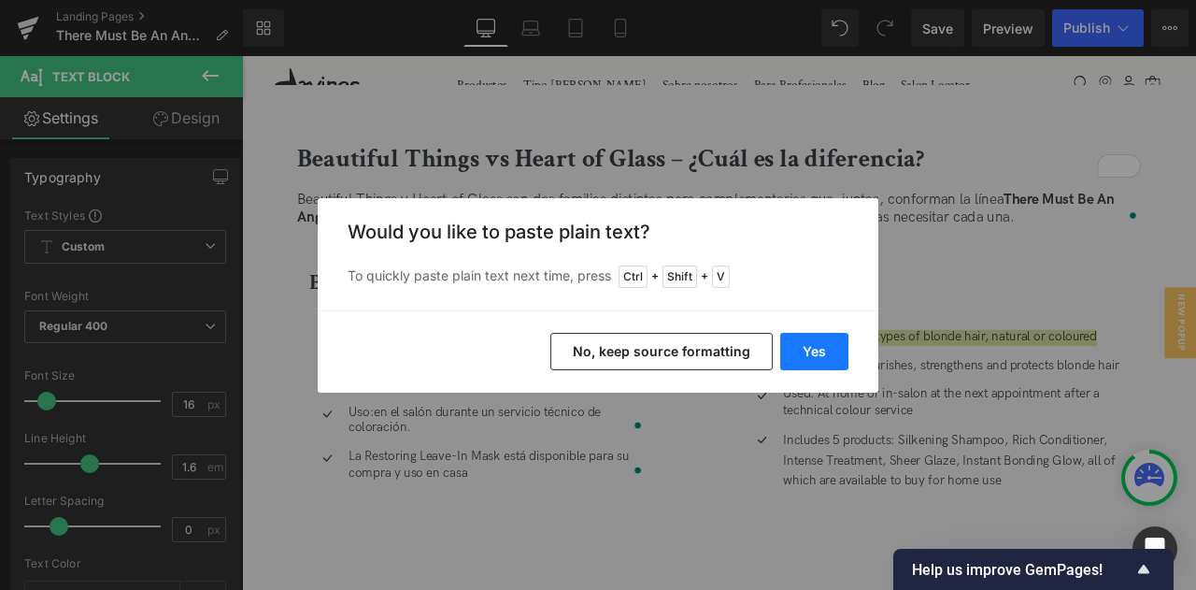
click at [822, 348] on button "Yes" at bounding box center [814, 351] width 68 height 37
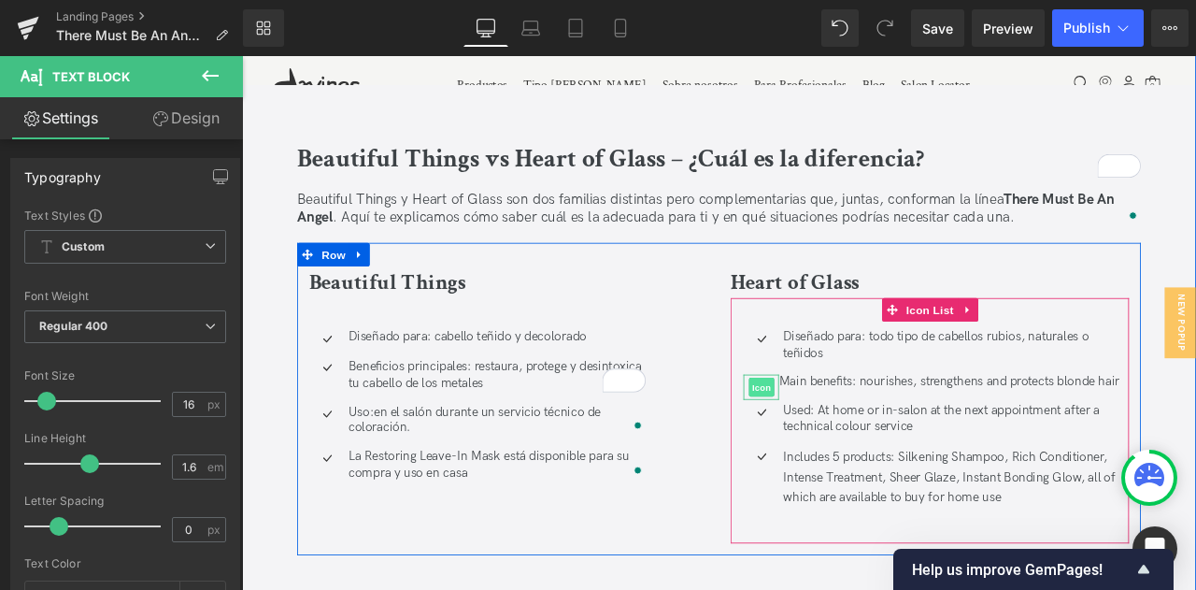
click at [865, 437] on span "Icon" at bounding box center [858, 448] width 30 height 22
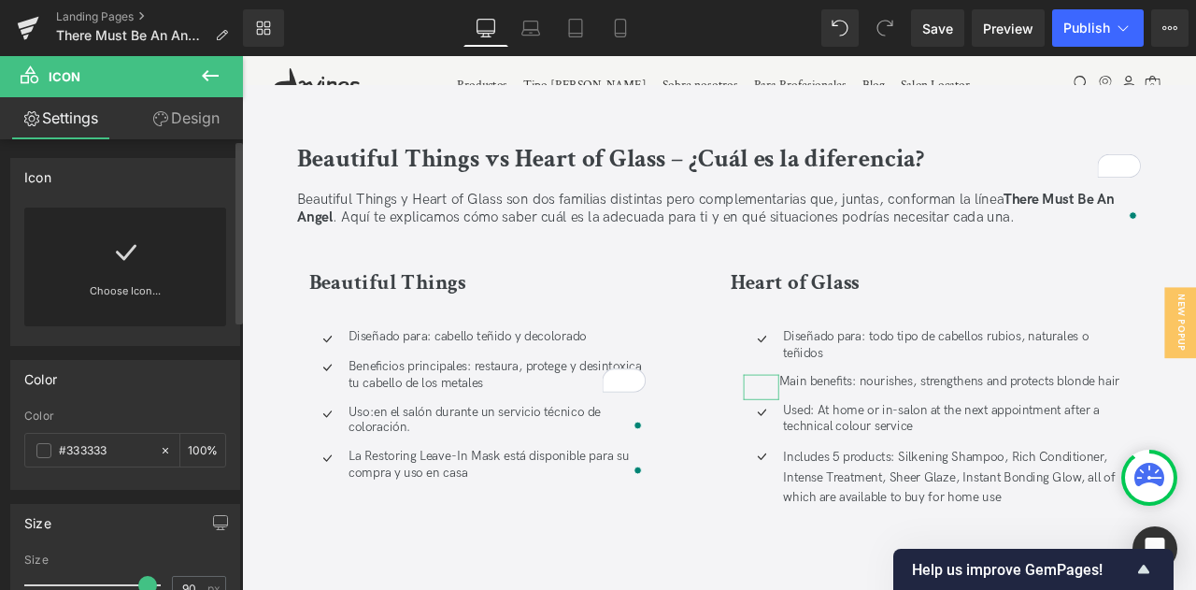
click at [121, 259] on icon at bounding box center [126, 253] width 21 height 16
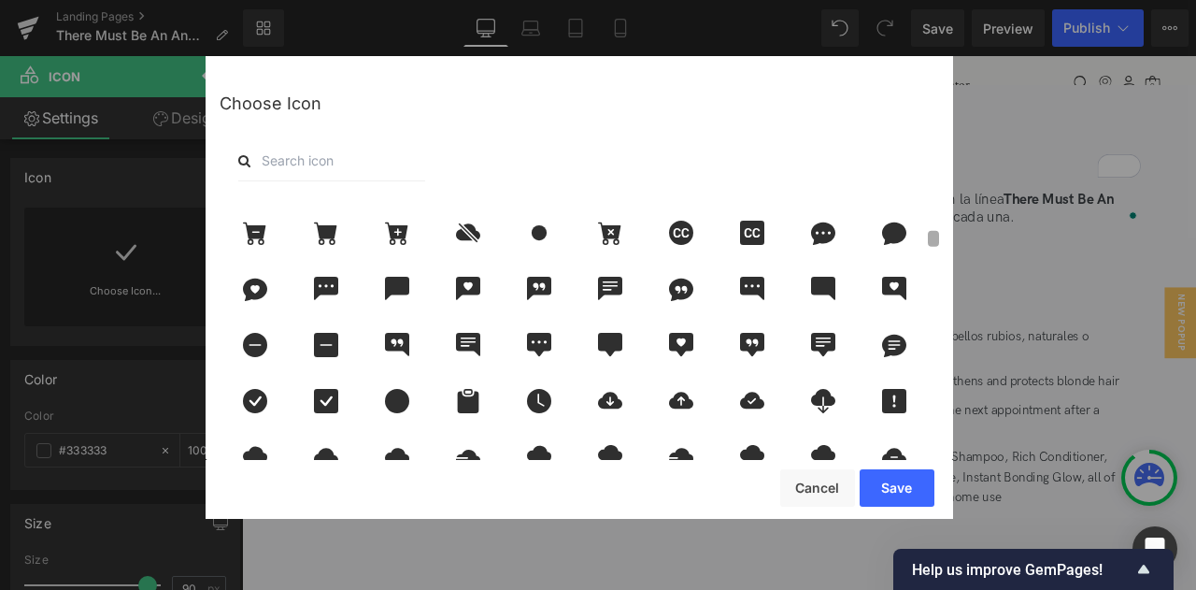
scroll to position [783, 0]
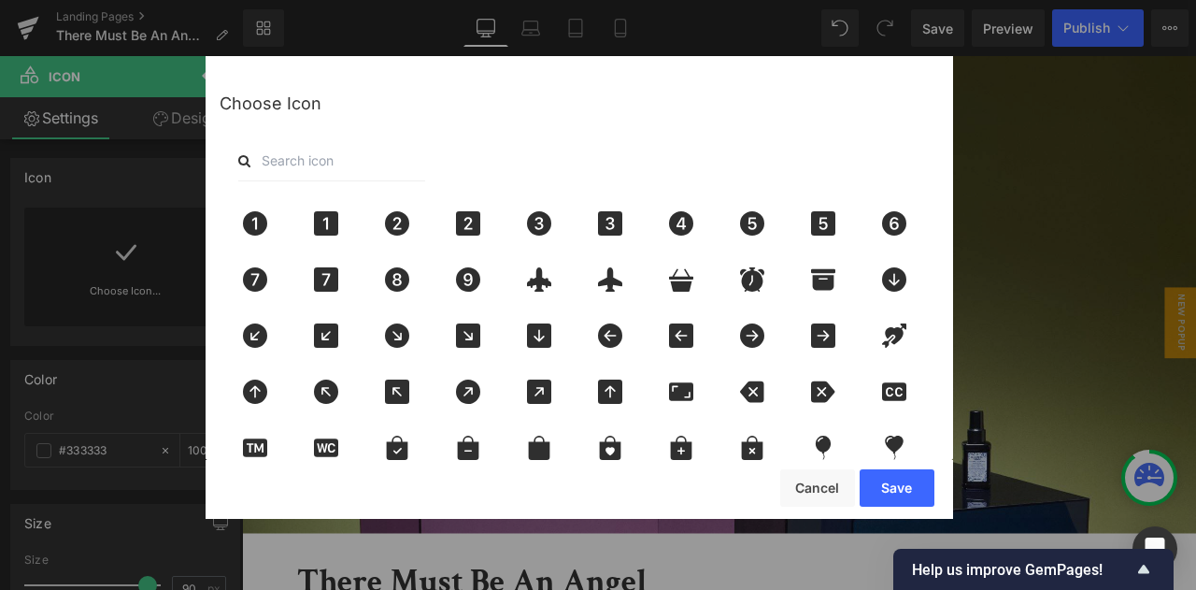
click at [947, 225] on div "Choose Icon" at bounding box center [579, 301] width 747 height 490
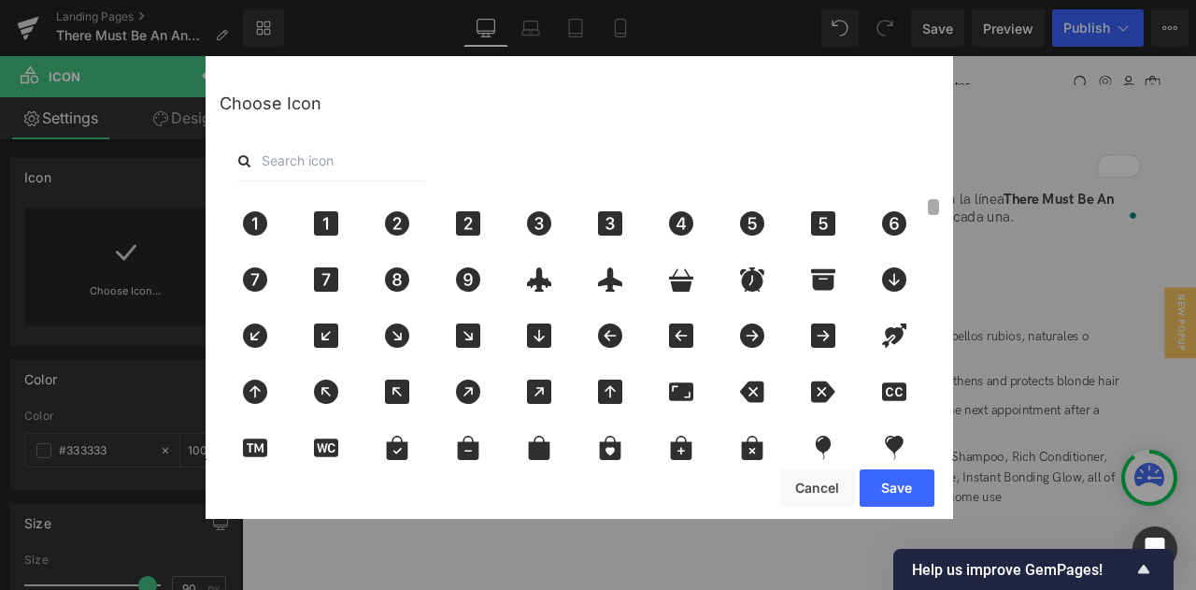
click at [933, 173] on div "Choose Icon" at bounding box center [579, 301] width 747 height 490
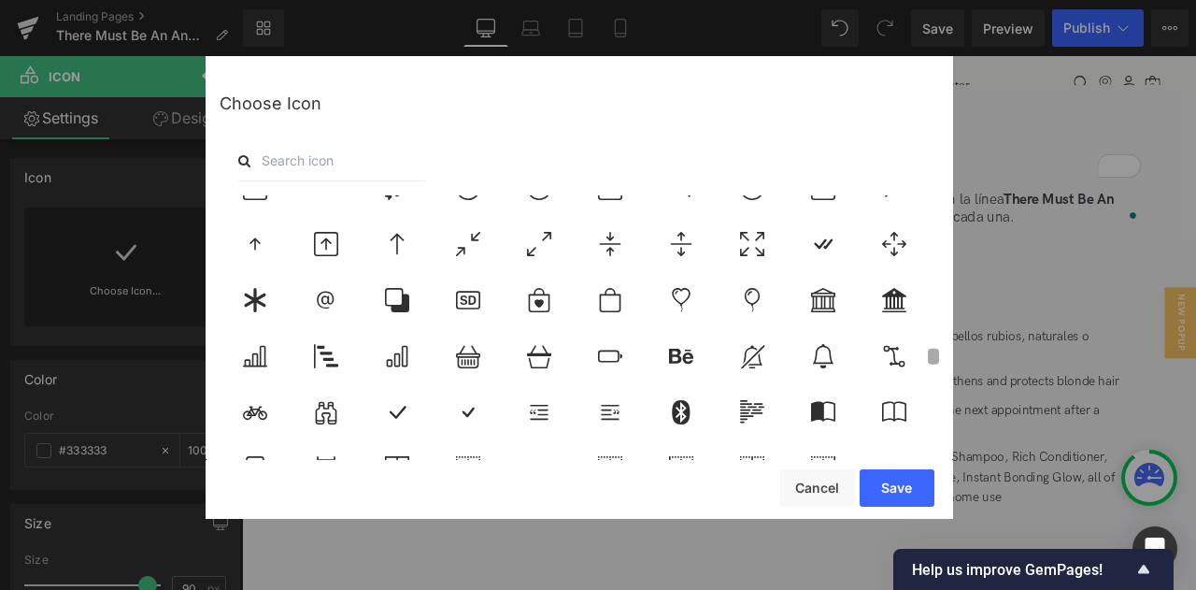
scroll to position [3201, 0]
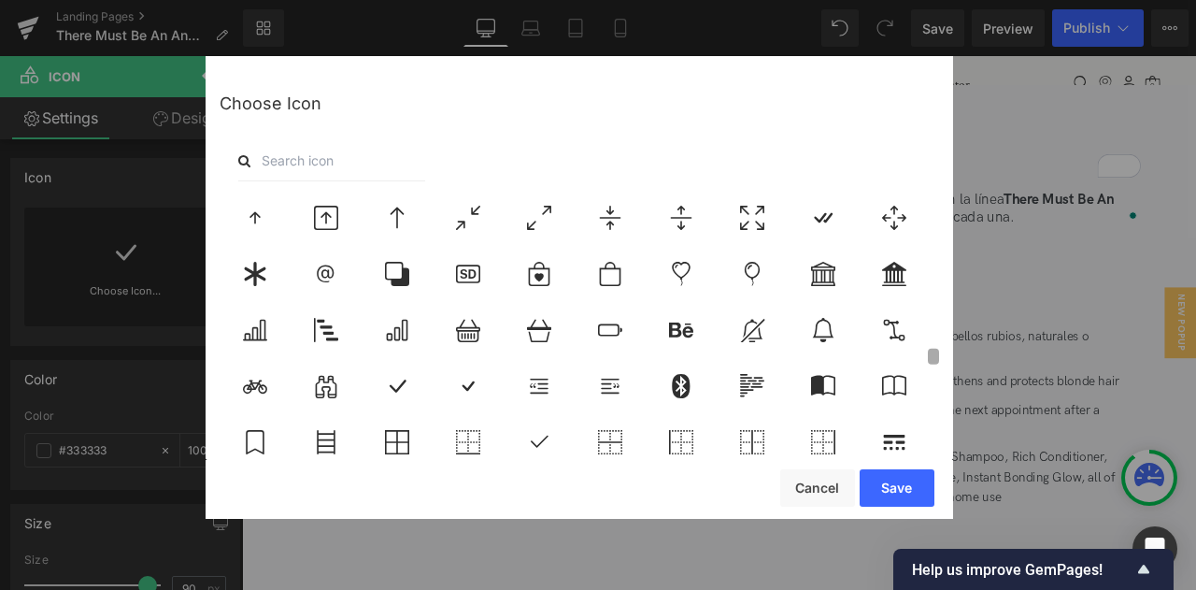
click at [938, 360] on b at bounding box center [933, 356] width 11 height 16
click at [396, 367] on div at bounding box center [397, 385] width 62 height 47
click at [903, 509] on div "Save Cancel" at bounding box center [579, 489] width 747 height 59
click at [901, 496] on button "Save" at bounding box center [897, 487] width 75 height 37
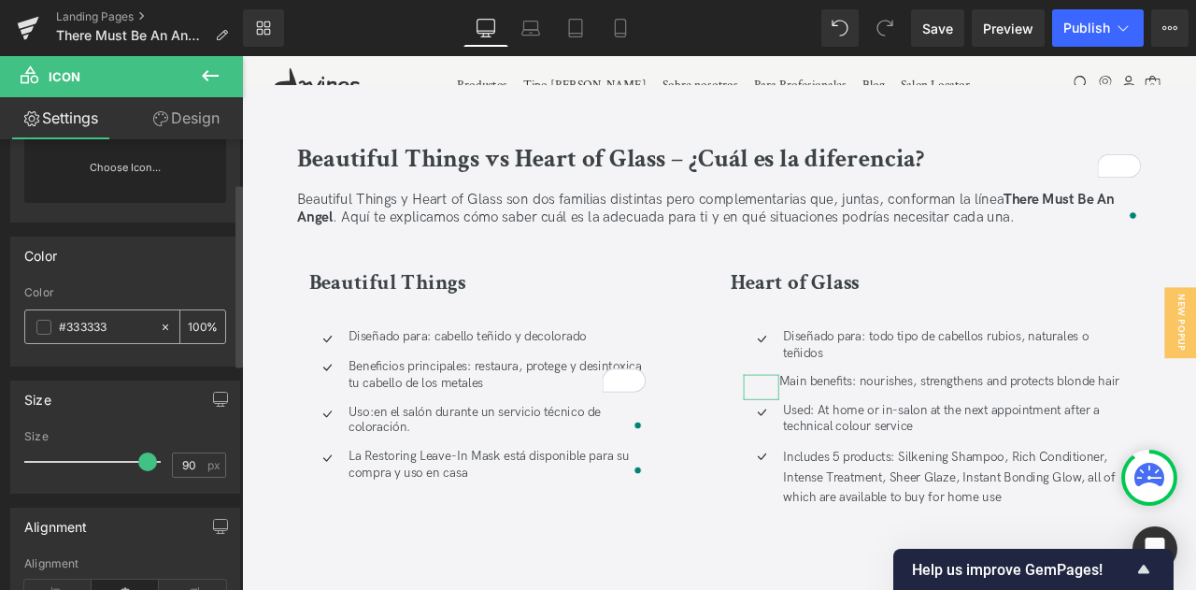
scroll to position [107, 0]
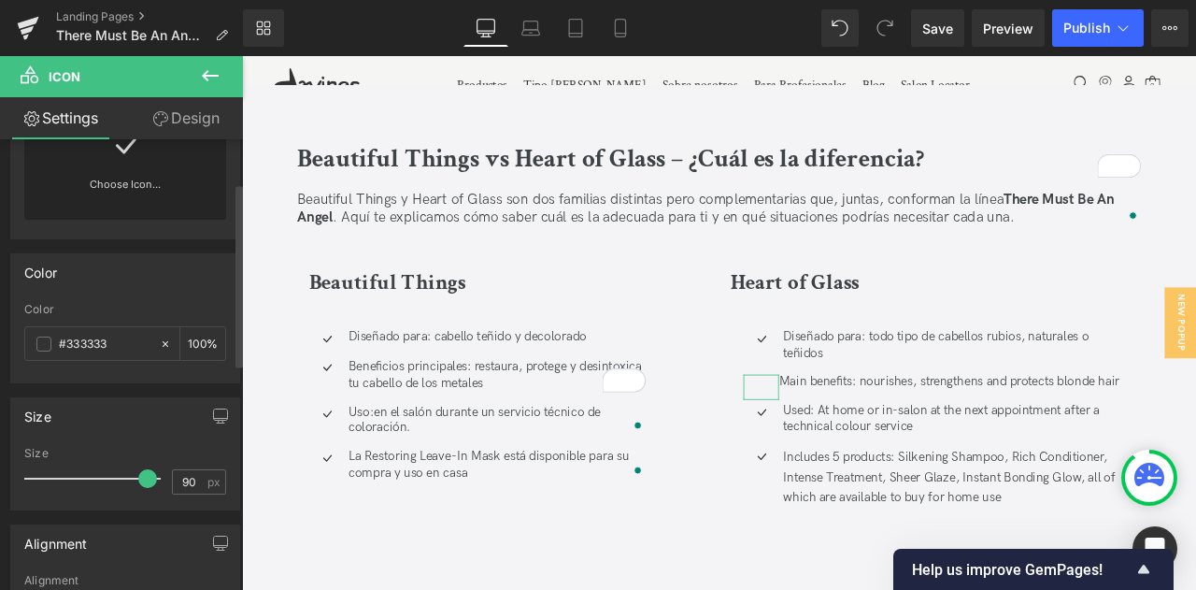
click at [51, 322] on div "Color #333333 100 %" at bounding box center [125, 342] width 202 height 79
click at [40, 341] on span at bounding box center [43, 343] width 15 height 15
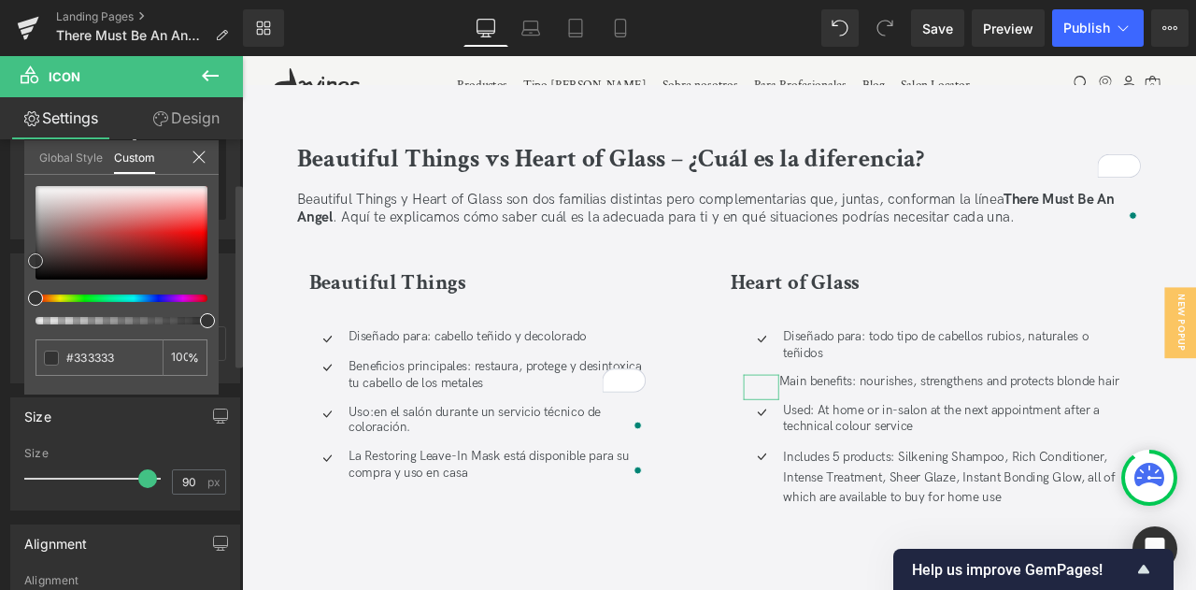
type input "#282828"
type input "#161616"
type input "#191919"
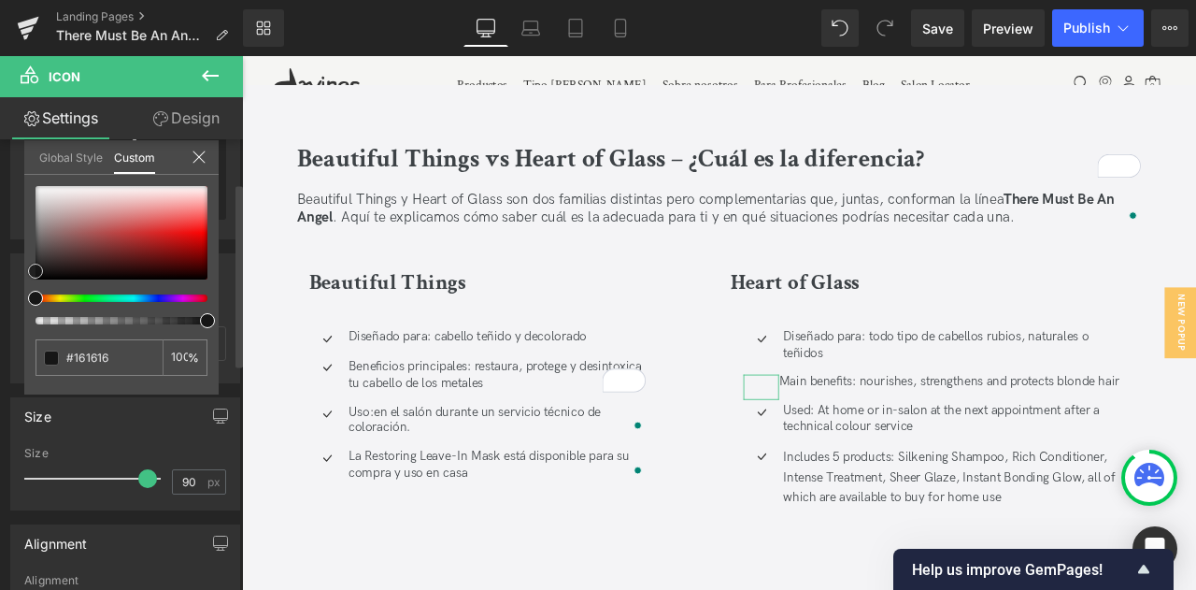
type input "#191919"
type input "#353535"
type input "#424242"
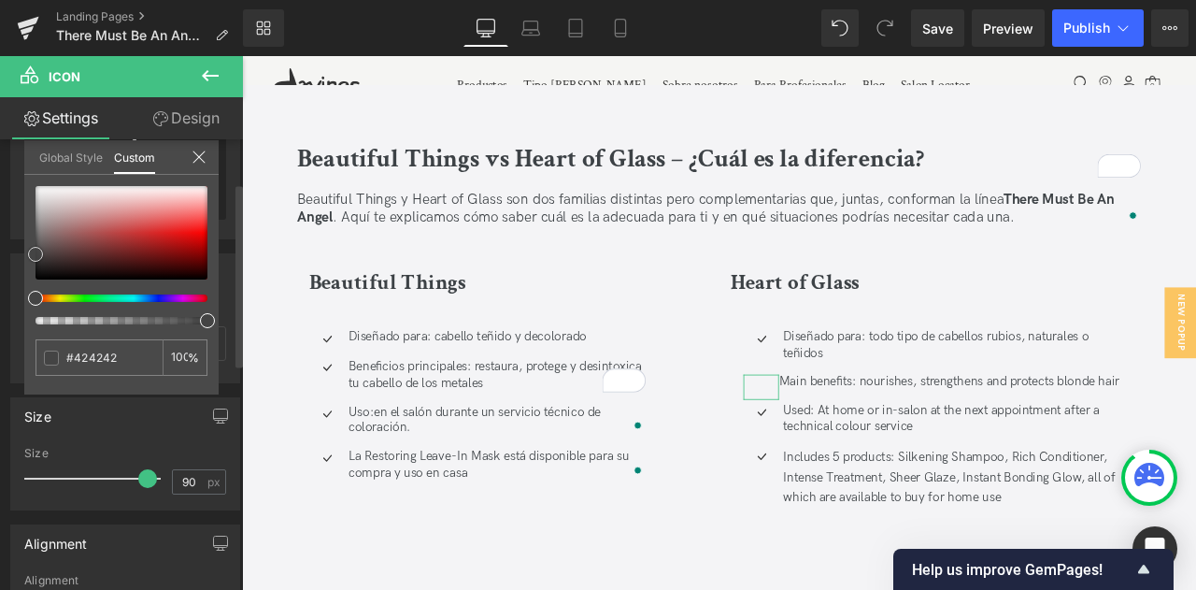
type input "#444444"
click at [38, 258] on span at bounding box center [35, 254] width 15 height 15
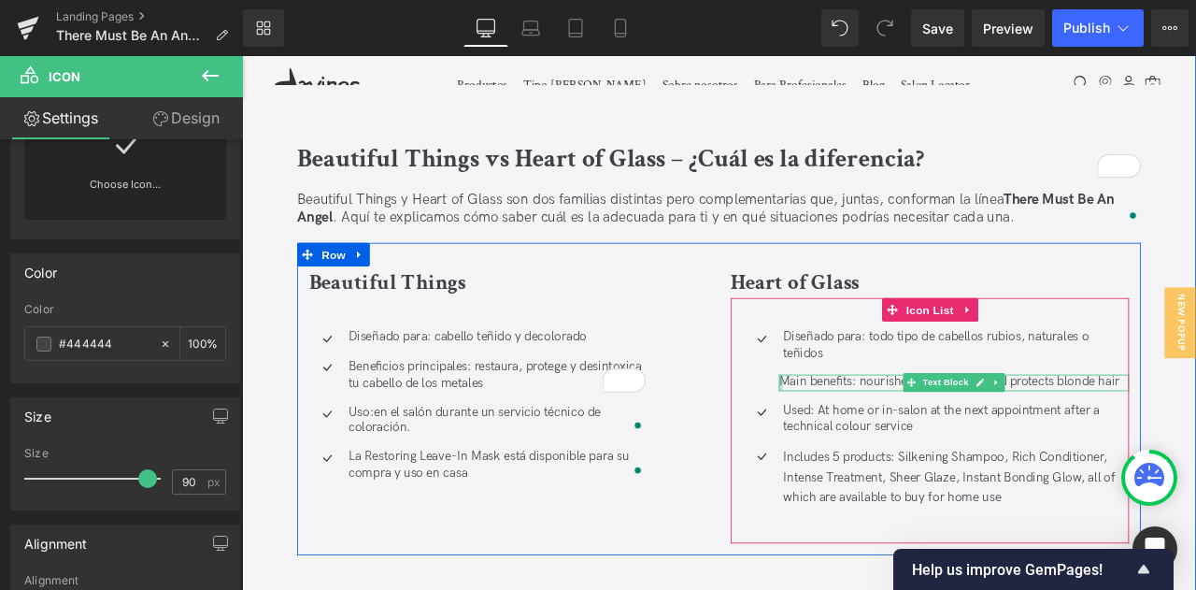
click at [878, 434] on div at bounding box center [880, 444] width 5 height 20
click at [897, 434] on p "Main benefits: nourishes, strengthens and protects blonde hair" at bounding box center [1085, 444] width 415 height 20
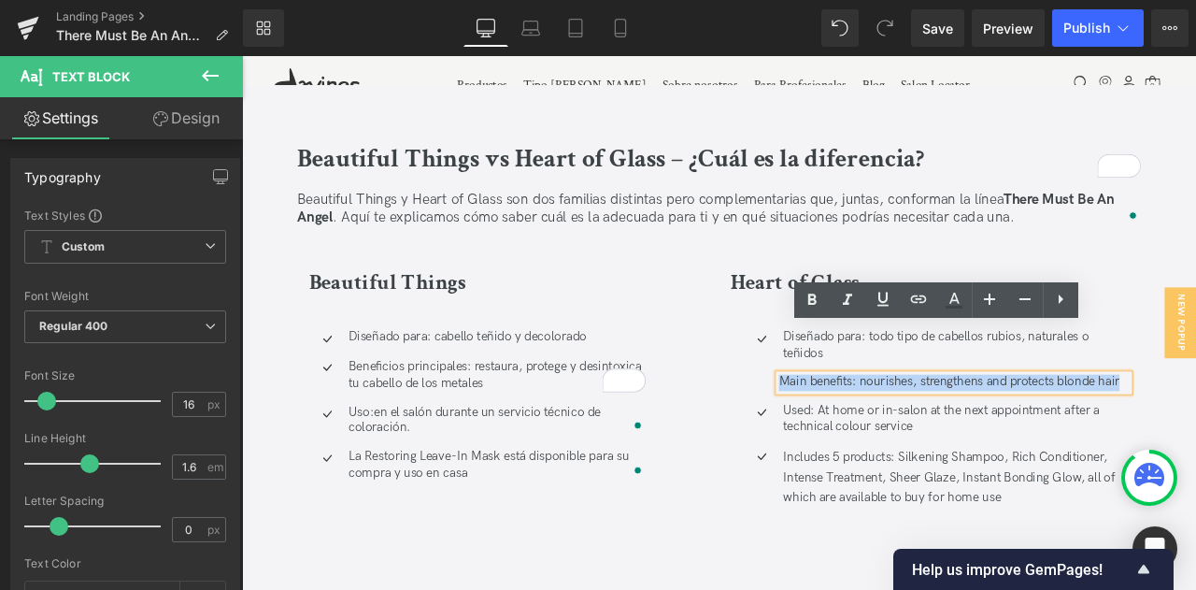
drag, startPoint x: 880, startPoint y: 388, endPoint x: 1303, endPoint y: 381, distance: 423.3
click at [1195, 381] on div "Heart of Glass Heading Icon Diseñado para: todo tipo de cabellos rubios, natura…" at bounding box center [1057, 470] width 500 height 328
copy p "Main benefits: nourishes, strengthens and protects blonde hair"
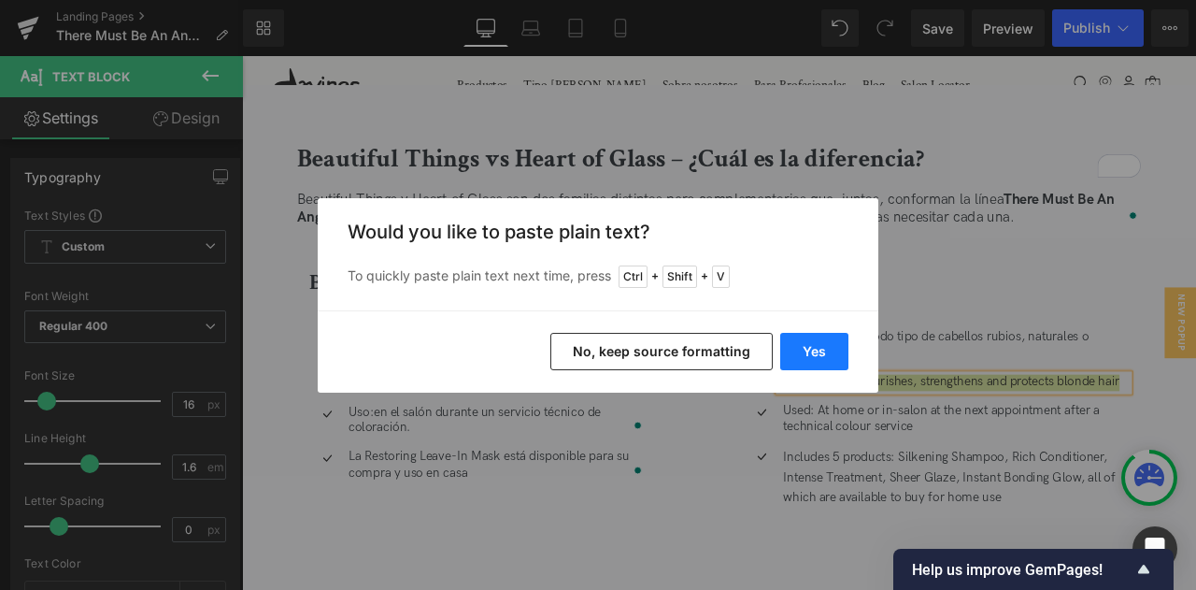
click at [822, 352] on button "Yes" at bounding box center [814, 351] width 68 height 37
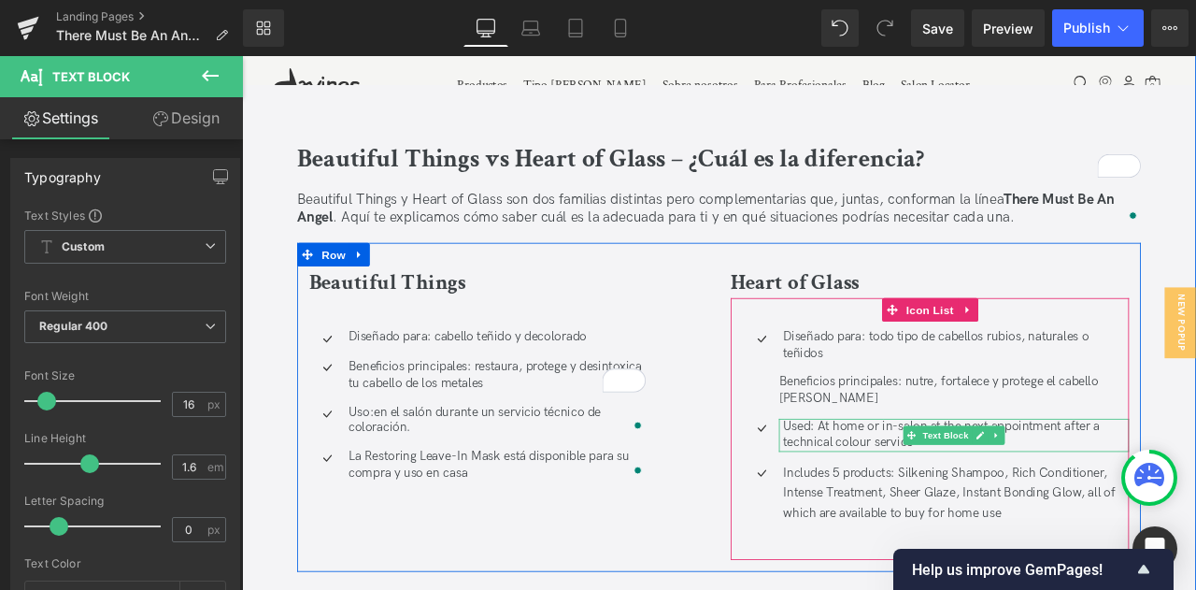
click at [922, 486] on p "Used: At home or in-salon at the next appointment after a technical colour serv…" at bounding box center [1088, 505] width 410 height 39
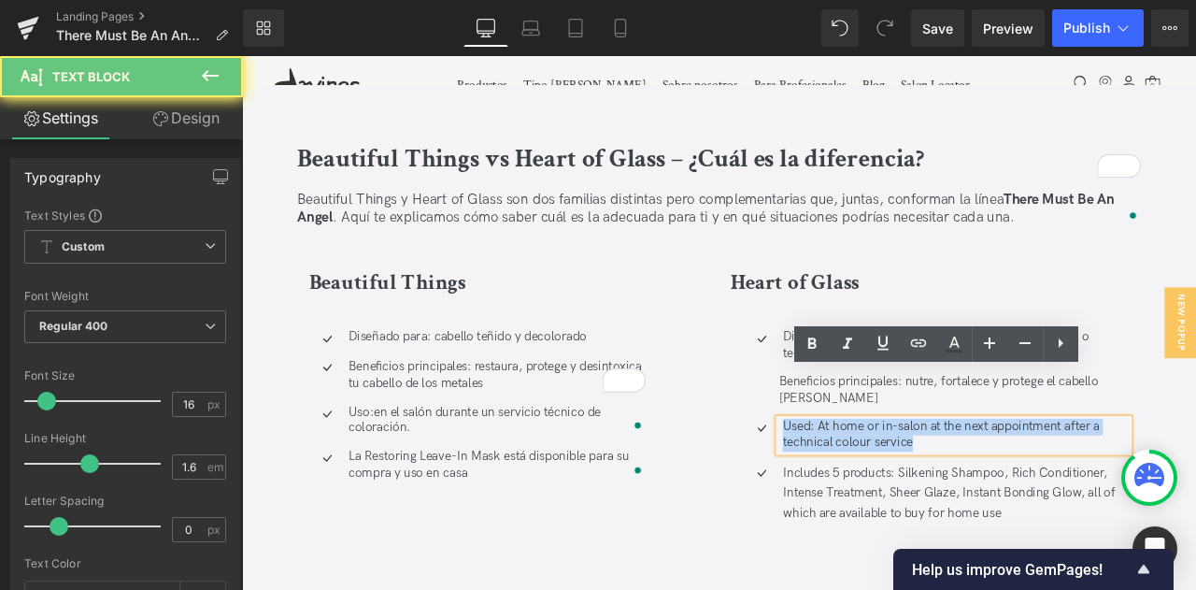
drag, startPoint x: 1187, startPoint y: 527, endPoint x: 1193, endPoint y: 511, distance: 16.8
click at [1193, 511] on ul "Icon Diseñado para: todo tipo de cabellos rubios, naturales o teñidos Text Bloc…" at bounding box center [1064, 502] width 457 height 245
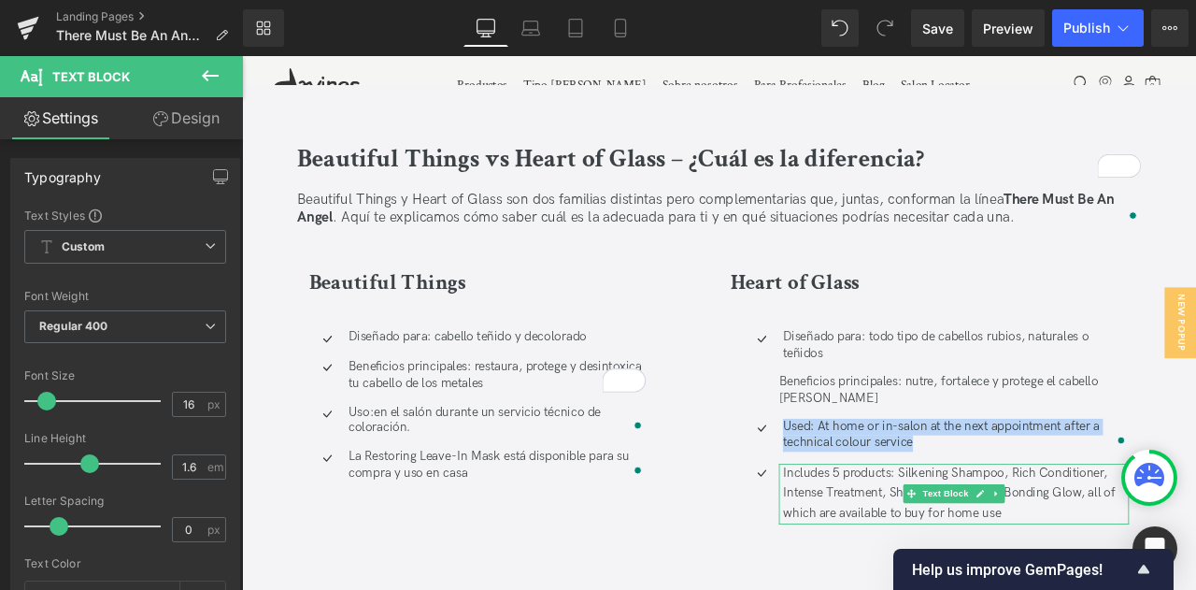
copy p "Used: At home or in-salon at the next appointment after a technical colour serv…"
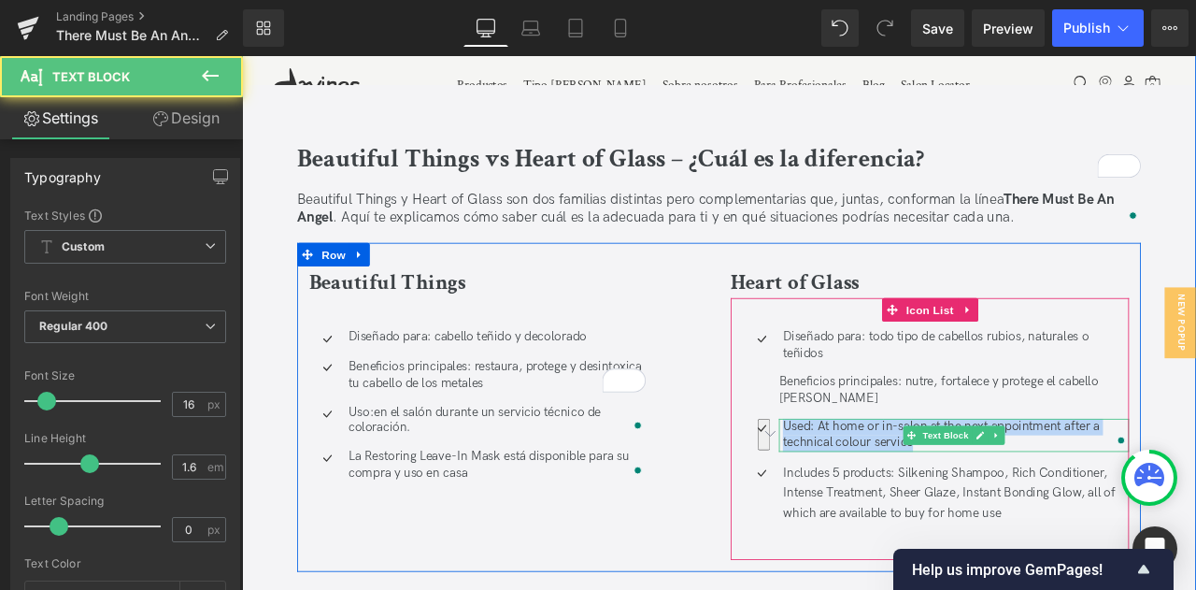
click at [952, 486] on p "Used: At home or in-salon at the next appointment after a technical colour serv…" at bounding box center [1088, 505] width 410 height 39
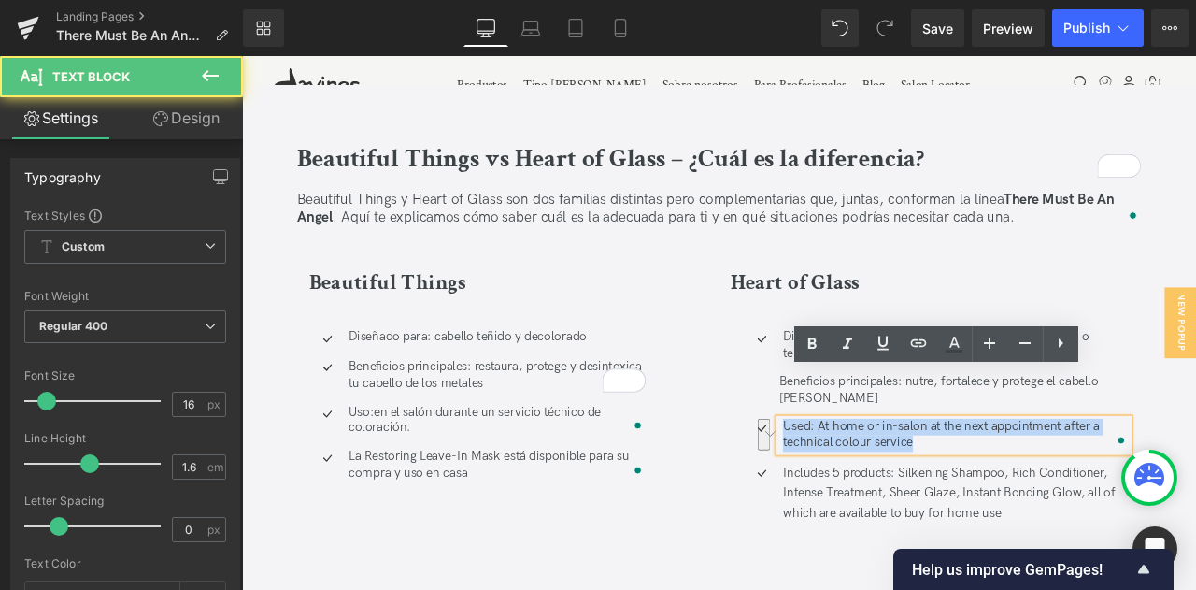
drag, startPoint x: 881, startPoint y: 437, endPoint x: 1049, endPoint y: 476, distance: 172.5
click at [1049, 476] on ul "Icon Diseñado para: todo tipo de cabellos rubios, naturales o teñidos Text Bloc…" at bounding box center [1064, 502] width 457 height 245
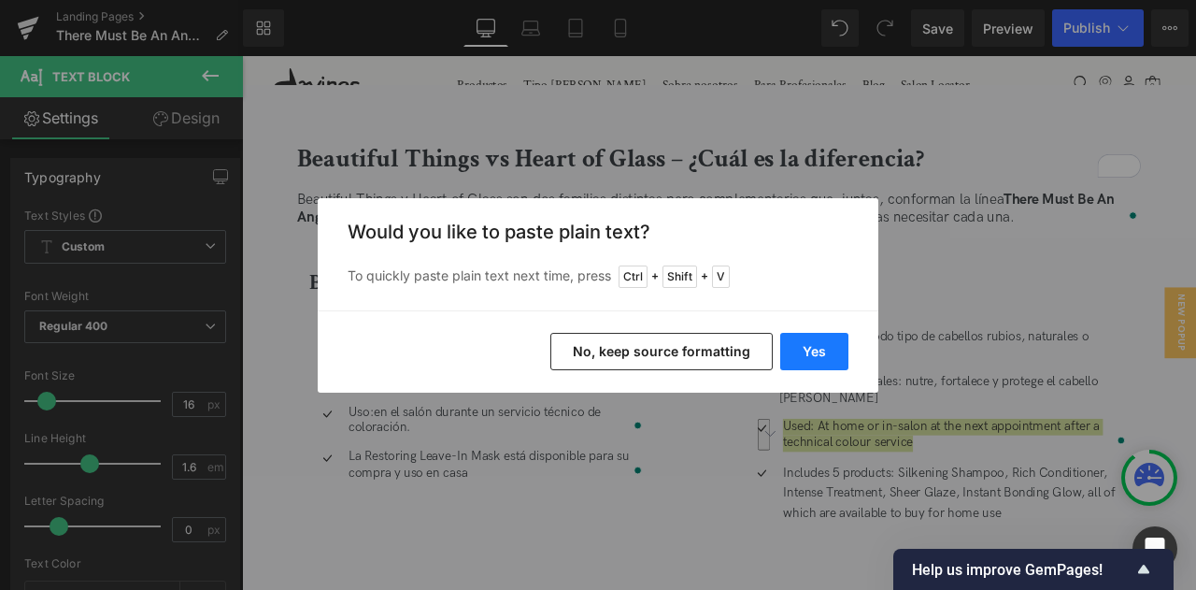
click at [814, 347] on button "Yes" at bounding box center [814, 351] width 68 height 37
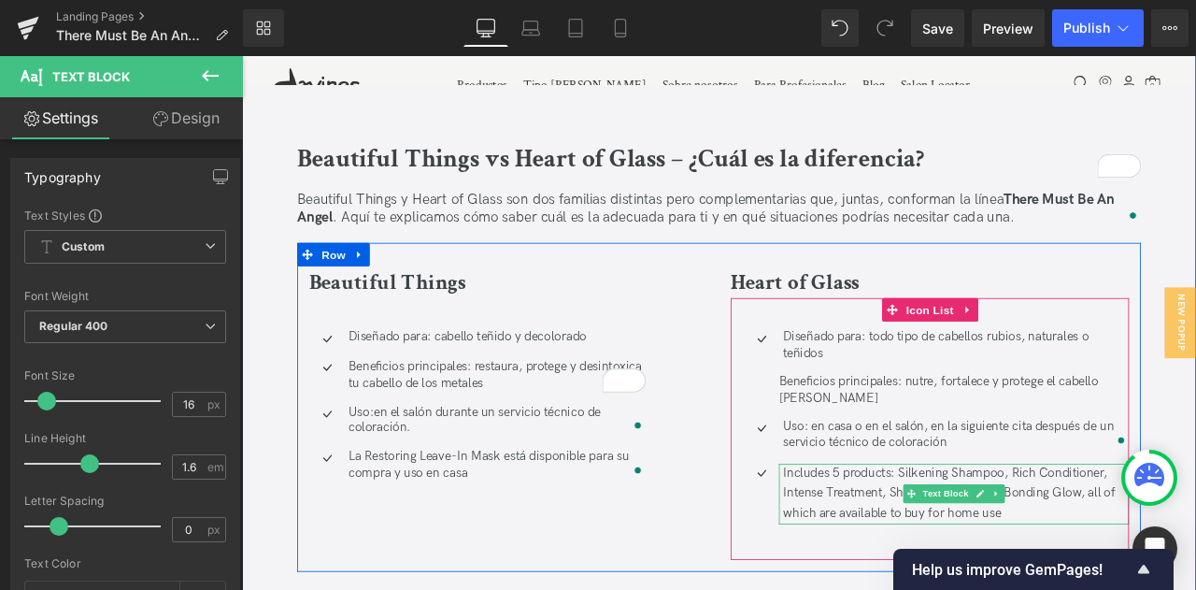
drag, startPoint x: 1137, startPoint y: 544, endPoint x: 918, endPoint y: 499, distance: 223.2
click at [982, 539] on div "Includes 5 products: Silkening Shampoo, Rich Conditioner, Intense Treatment, Sh…" at bounding box center [1085, 575] width 415 height 72
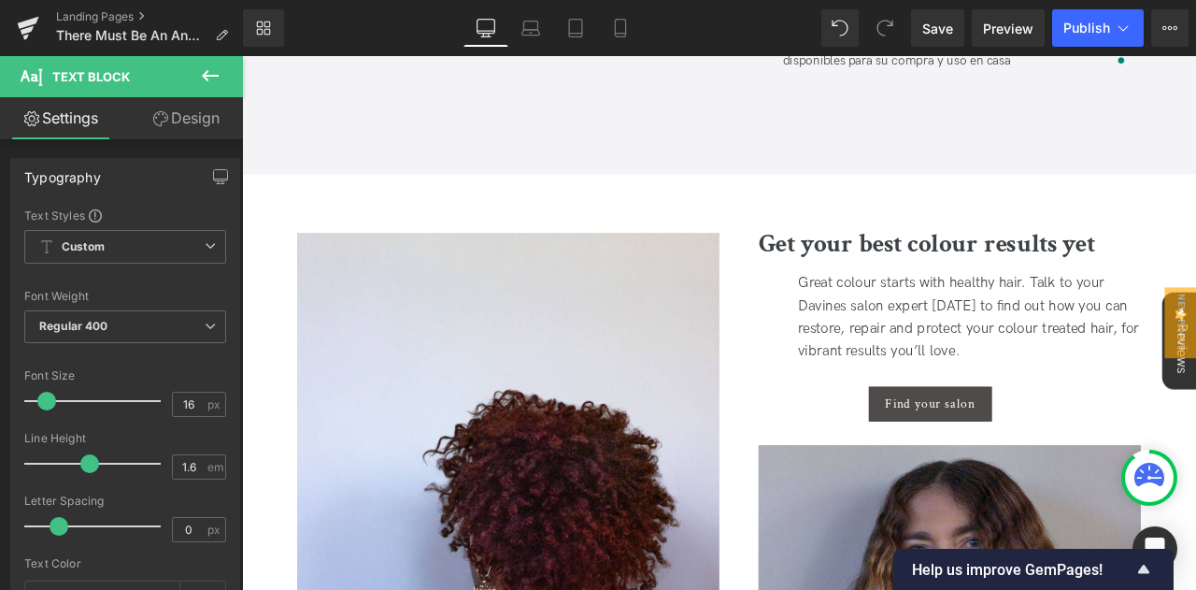
scroll to position [5253, 0]
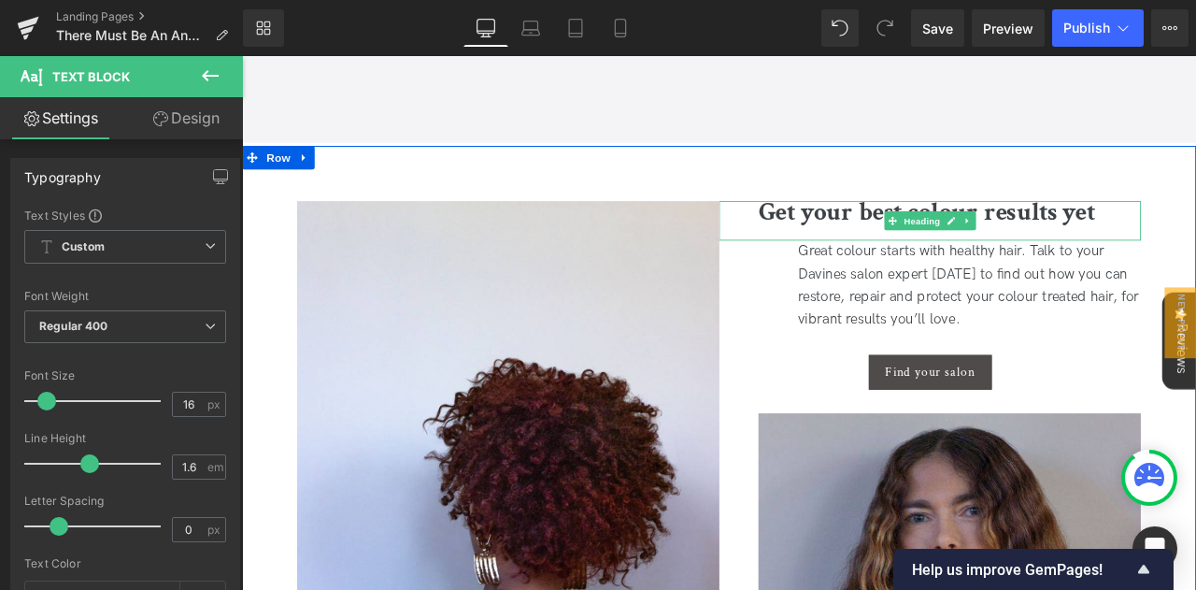
drag, startPoint x: 1248, startPoint y: 187, endPoint x: 846, endPoint y: 188, distance: 401.7
click at [832, 228] on div "Get your best colour results yet" at bounding box center [1057, 251] width 500 height 47
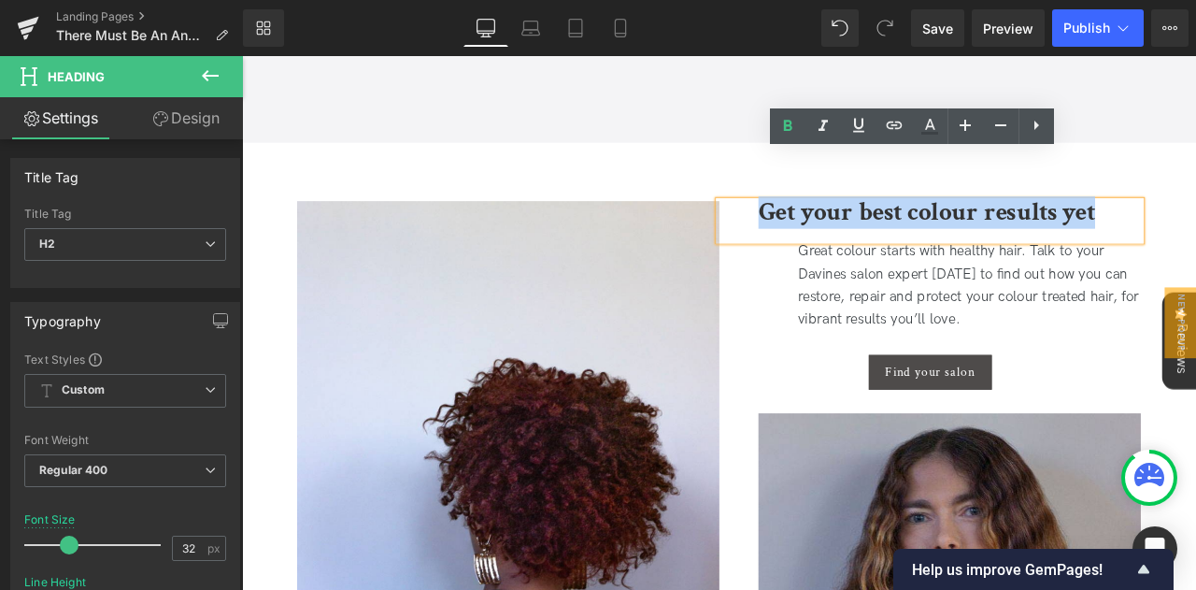
copy b "Get your best colour results yet"
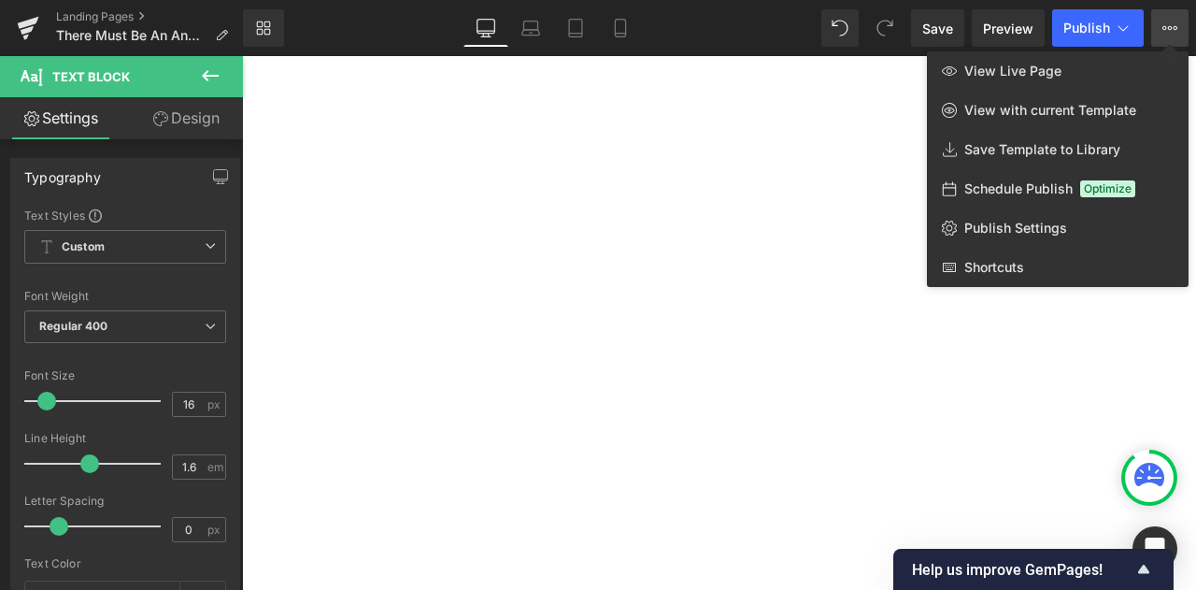
click at [1007, 233] on span "Publish Settings" at bounding box center [1015, 228] width 103 height 17
